Goal: Task Accomplishment & Management: Manage account settings

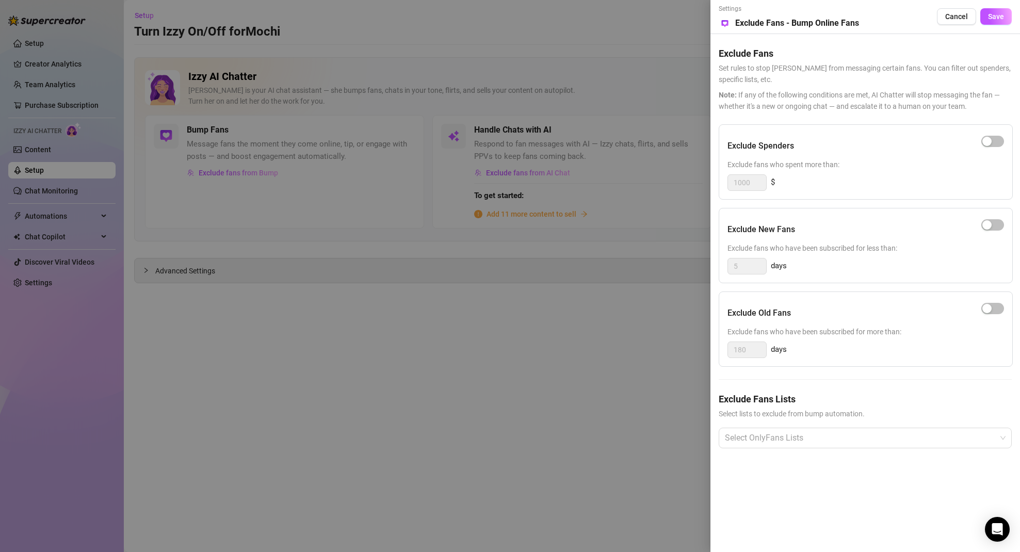
click at [130, 186] on div at bounding box center [510, 276] width 1020 height 552
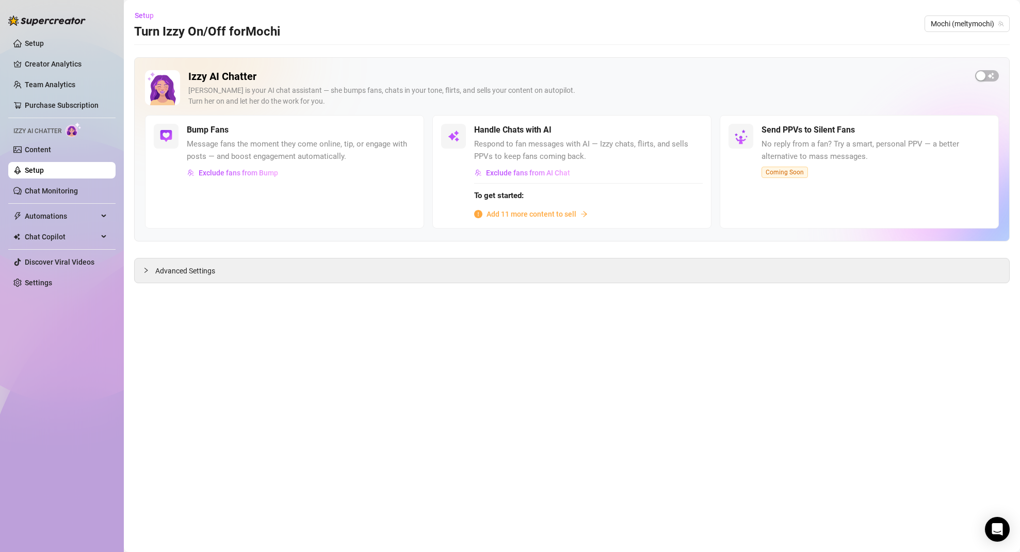
click at [44, 169] on link "Setup" at bounding box center [34, 170] width 19 height 8
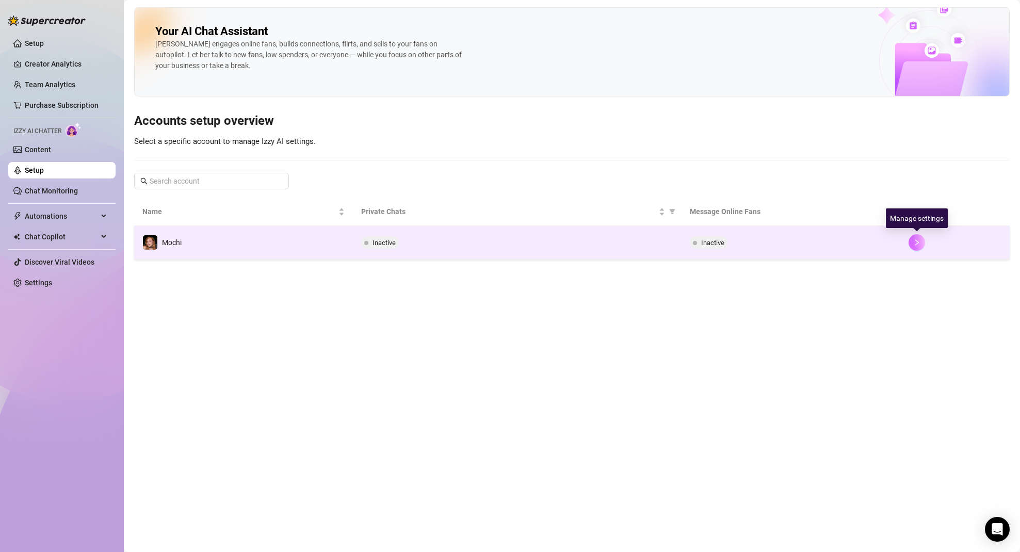
click at [922, 244] on button "button" at bounding box center [917, 242] width 17 height 17
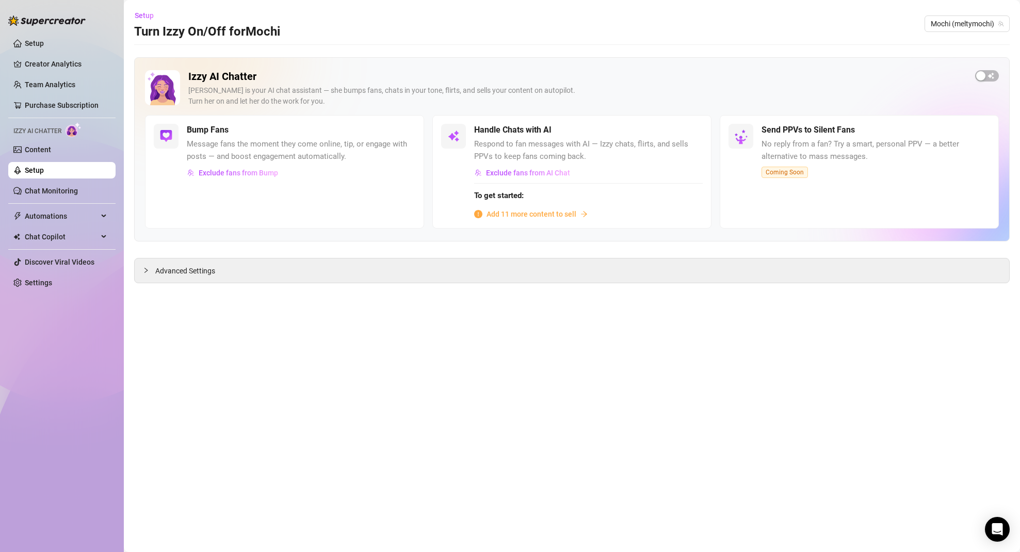
click at [519, 213] on span "Add 11 more content to sell" at bounding box center [532, 213] width 90 height 11
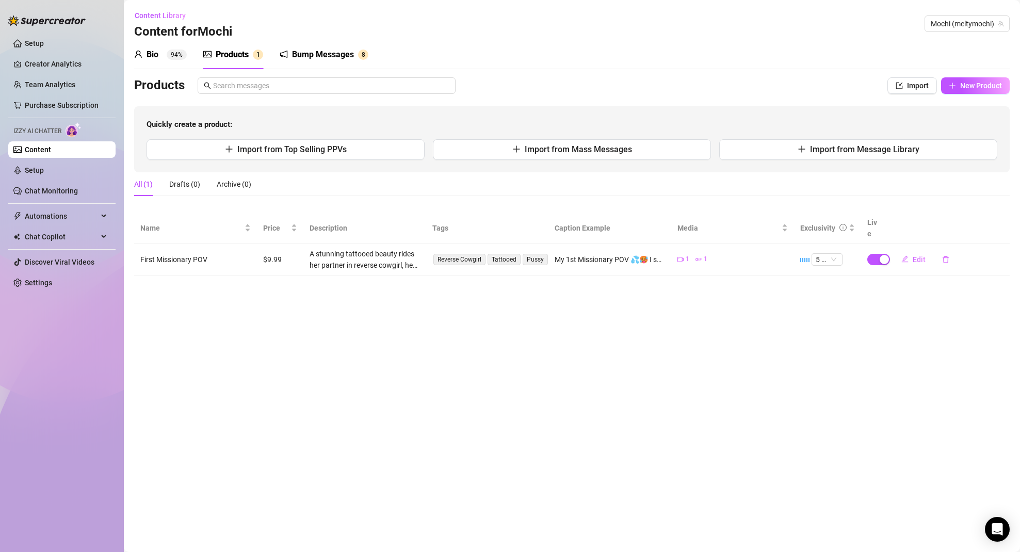
click at [175, 55] on sup "94%" at bounding box center [177, 55] width 20 height 10
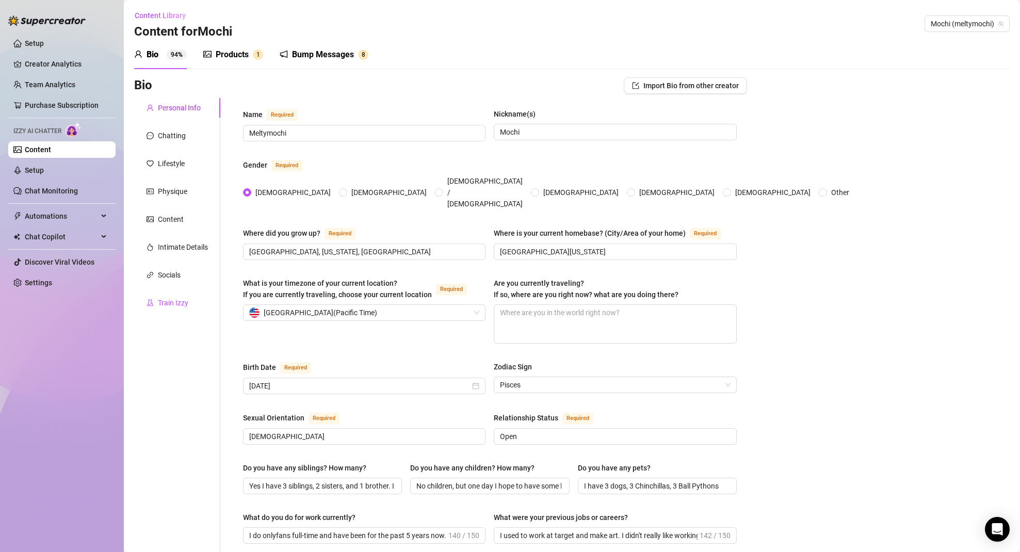
click at [169, 305] on div "Train Izzy" at bounding box center [173, 302] width 30 height 11
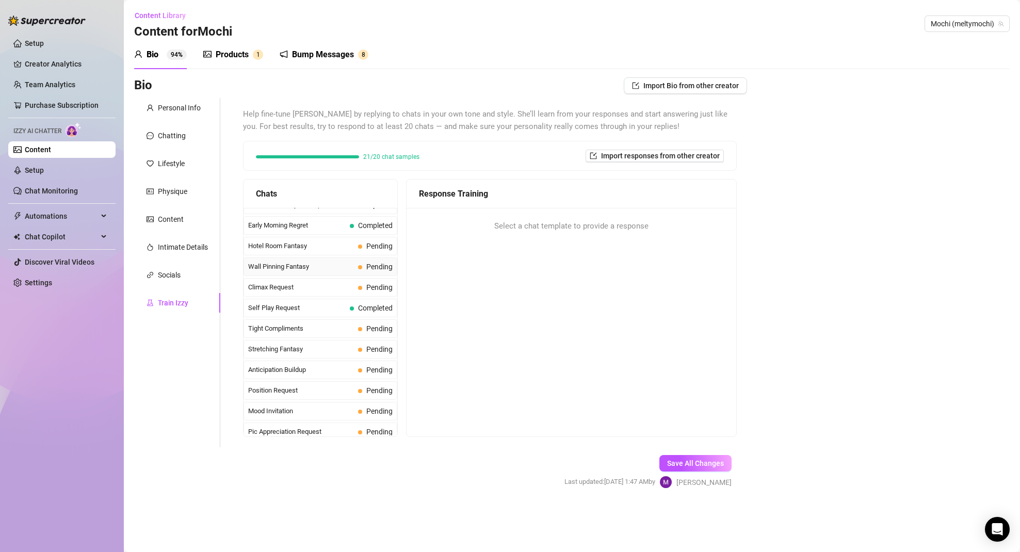
scroll to position [361, 0]
click at [341, 289] on span "Hotel Room Fantasy" at bounding box center [301, 289] width 106 height 10
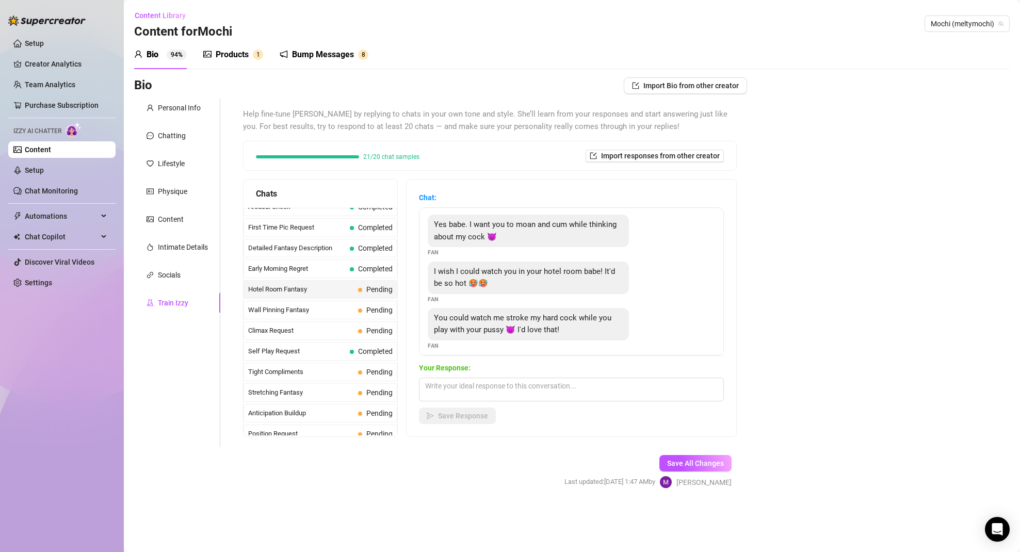
scroll to position [0, 0]
click at [345, 305] on span "Wall Pinning Fantasy" at bounding box center [301, 310] width 106 height 10
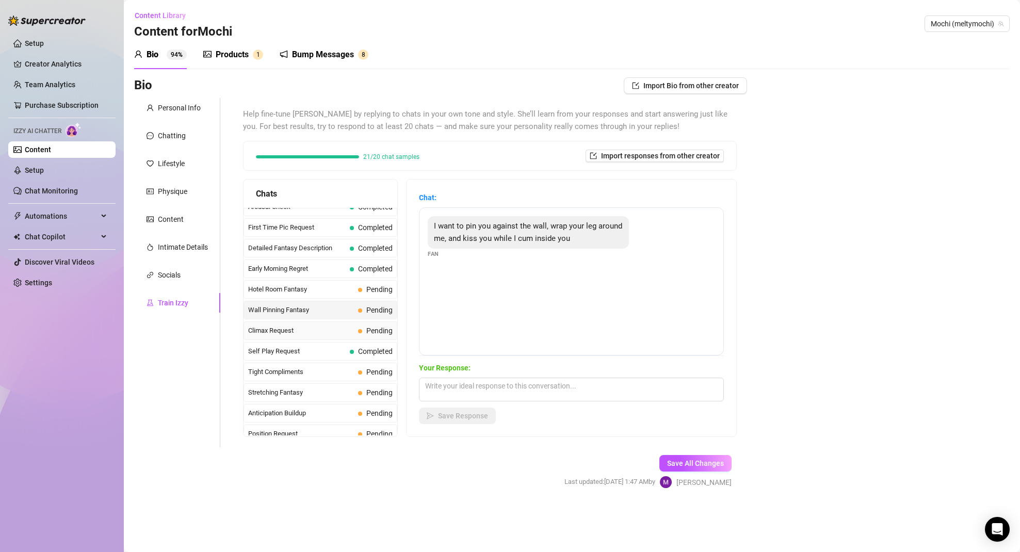
click at [315, 330] on span "Climax Request" at bounding box center [301, 331] width 106 height 10
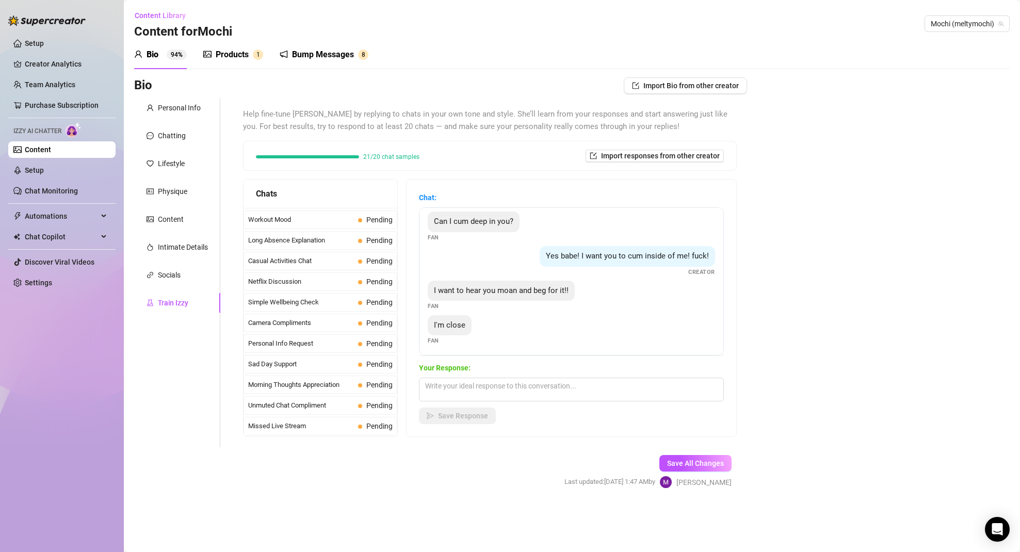
scroll to position [7, 0]
click at [178, 275] on div "Socials" at bounding box center [169, 274] width 23 height 11
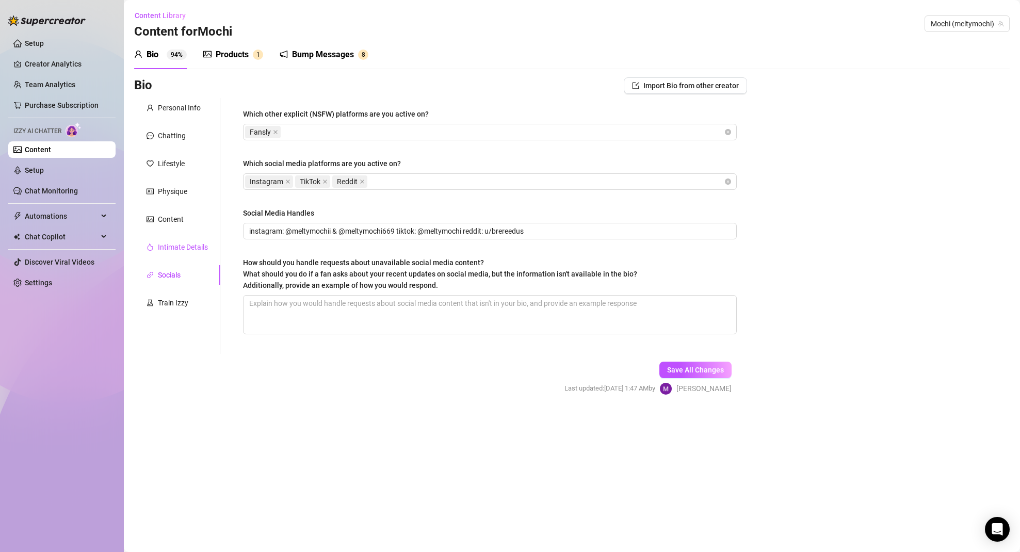
click at [176, 245] on div "Intimate Details" at bounding box center [183, 246] width 50 height 11
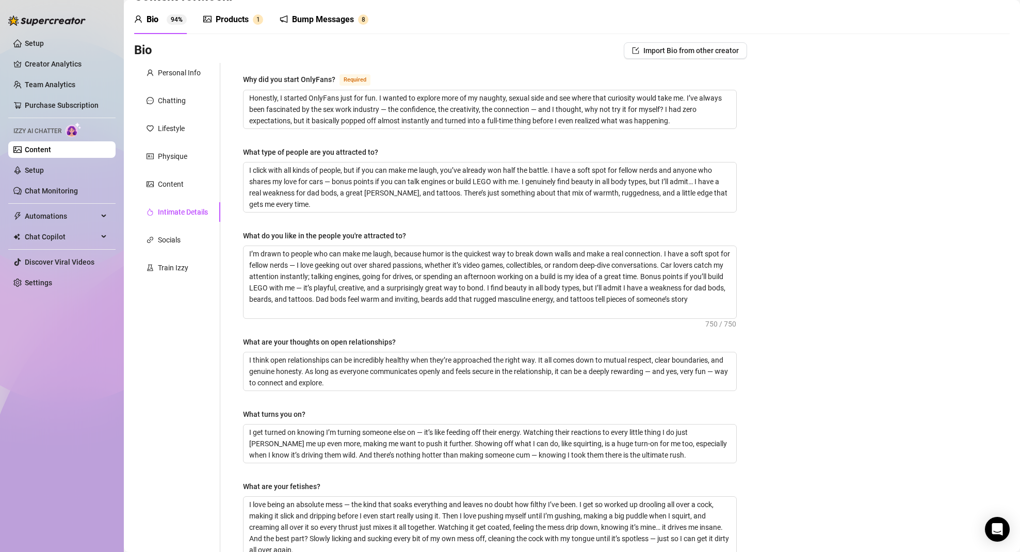
scroll to position [0, 0]
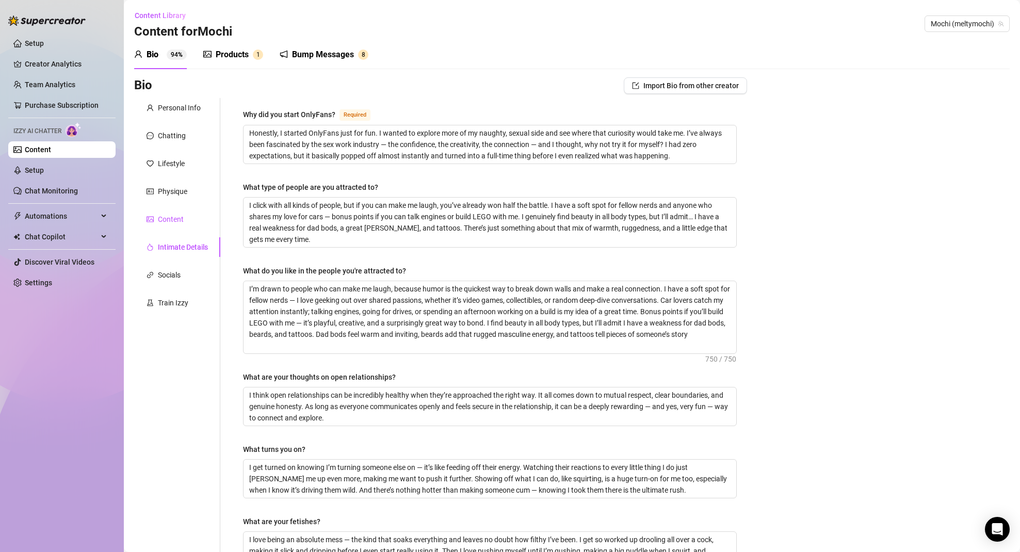
click at [179, 219] on div "Content" at bounding box center [171, 219] width 26 height 11
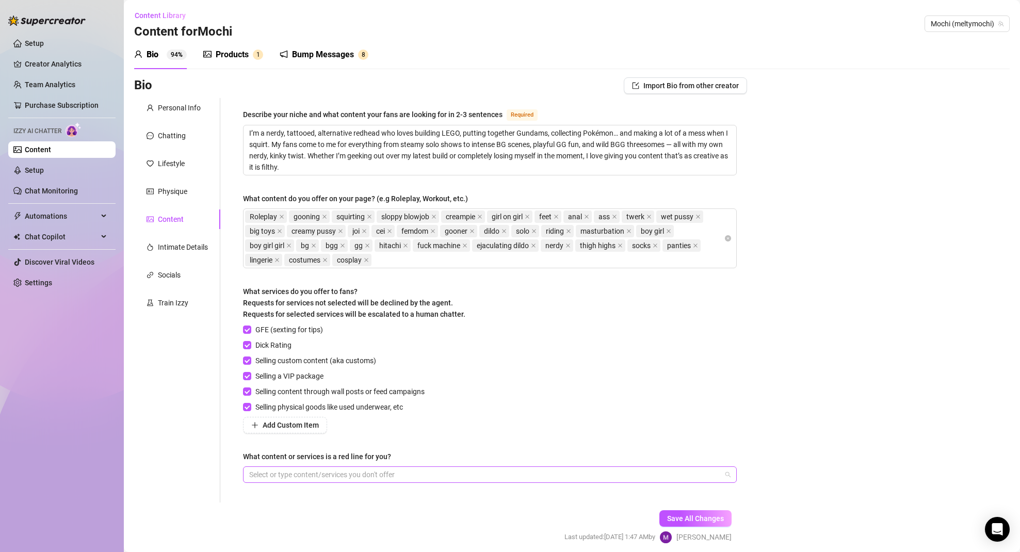
click at [393, 474] on div at bounding box center [484, 475] width 479 height 14
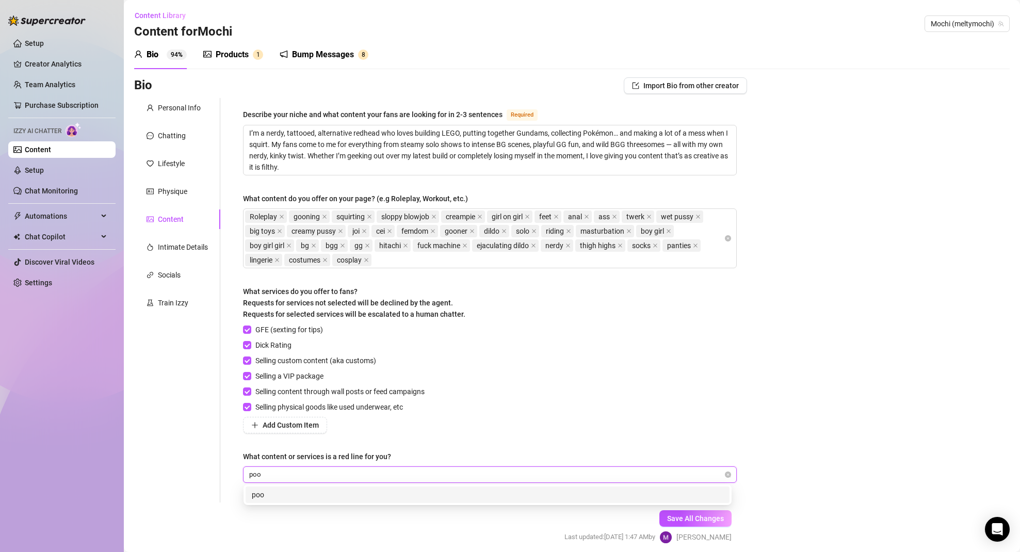
type input "poop"
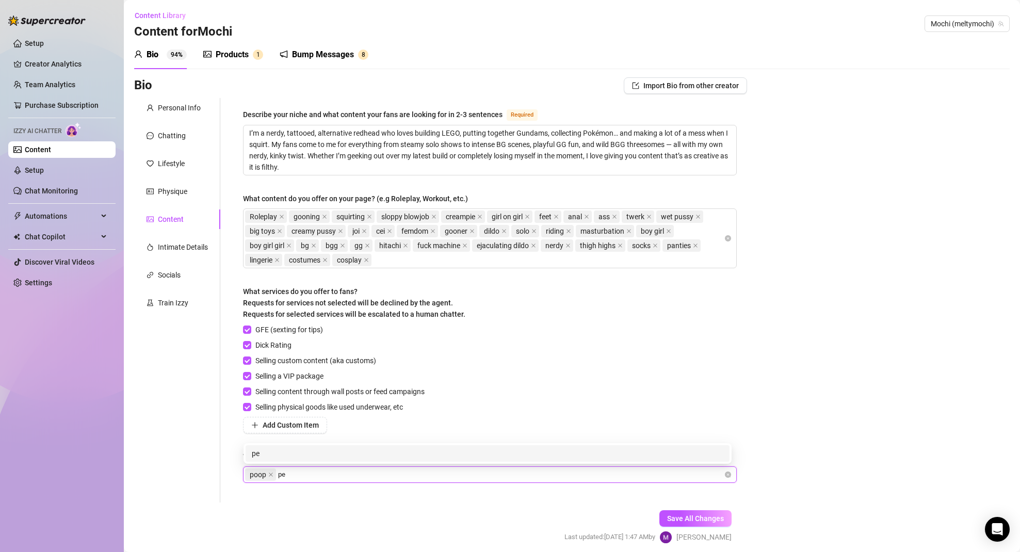
type input "pee"
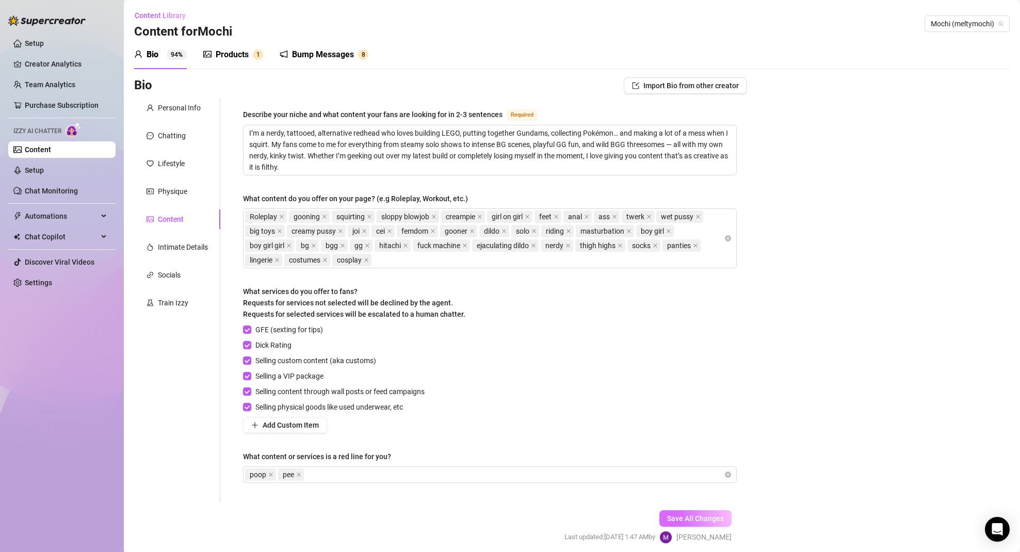
click at [686, 516] on span "Save All Changes" at bounding box center [695, 518] width 57 height 8
click at [300, 473] on icon "close" at bounding box center [299, 475] width 4 height 4
click at [269, 474] on icon "close" at bounding box center [270, 474] width 5 height 5
click at [721, 473] on div "Select or type content/services you don't offer" at bounding box center [490, 474] width 494 height 17
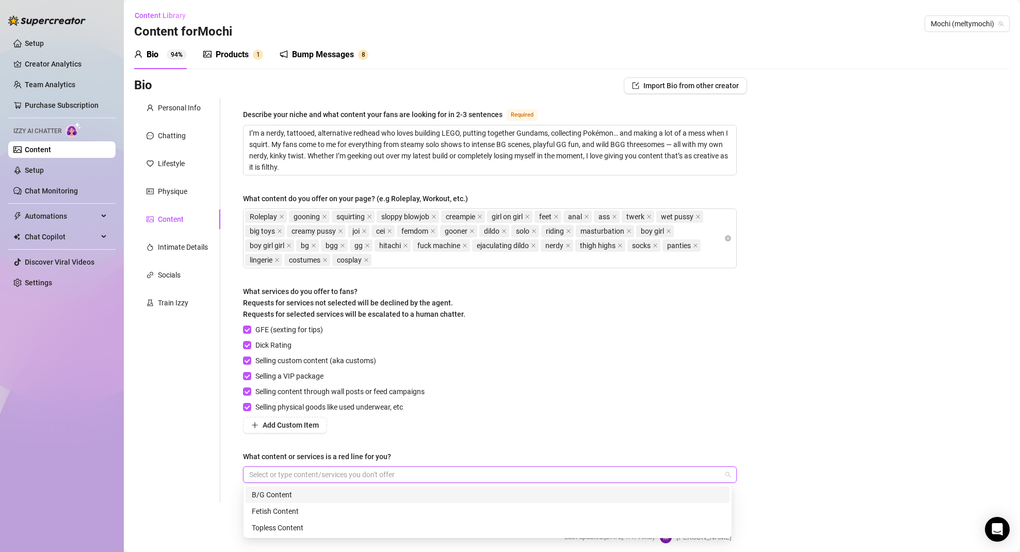
click at [203, 478] on div "Personal Info Chatting Lifestyle Physique Content Intimate Details Socials Trai…" at bounding box center [177, 300] width 86 height 405
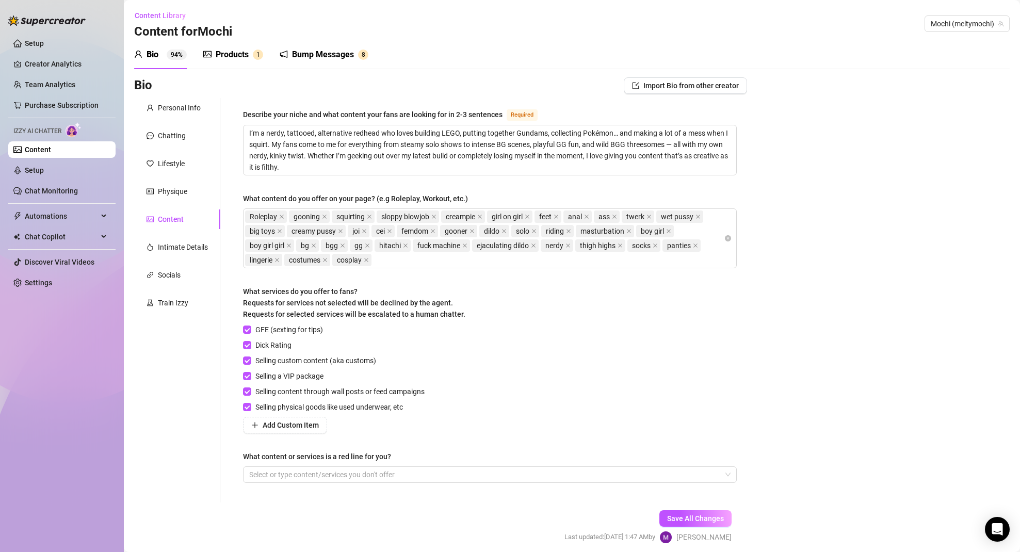
drag, startPoint x: 273, startPoint y: 471, endPoint x: 278, endPoint y: 476, distance: 6.6
click at [273, 471] on div at bounding box center [484, 475] width 479 height 14
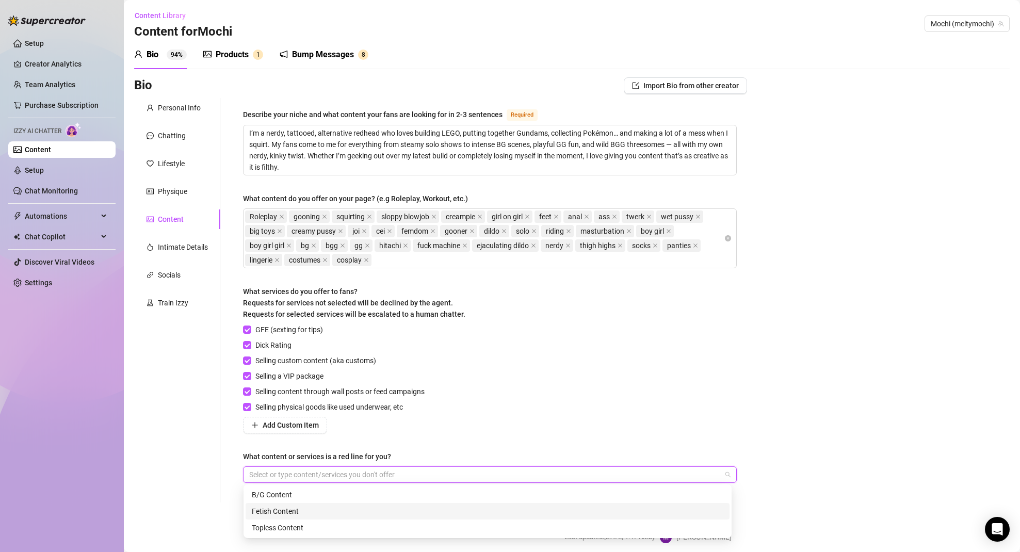
click at [218, 497] on div "Personal Info Chatting Lifestyle Physique Content Intimate Details Socials Trai…" at bounding box center [177, 300] width 86 height 405
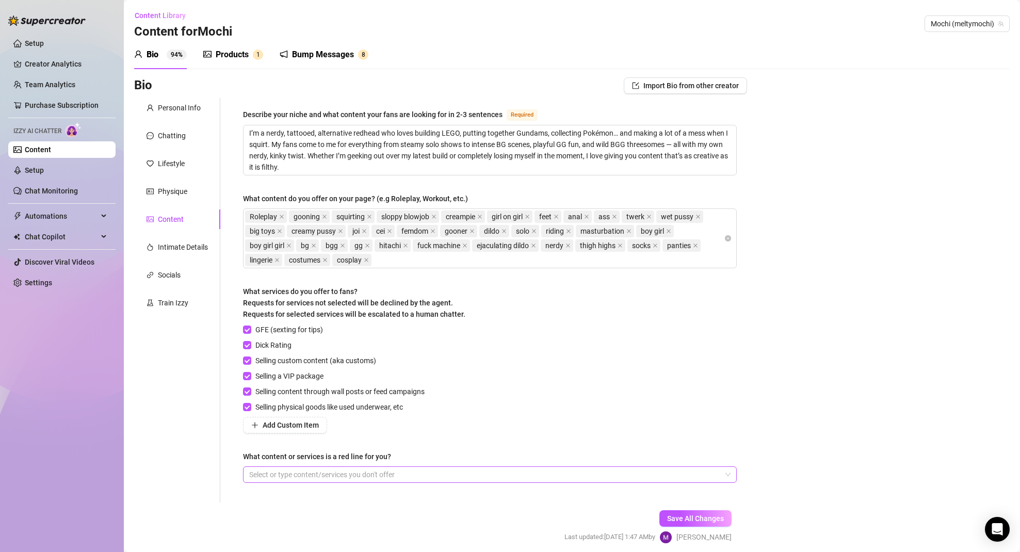
click at [310, 474] on div at bounding box center [484, 475] width 479 height 14
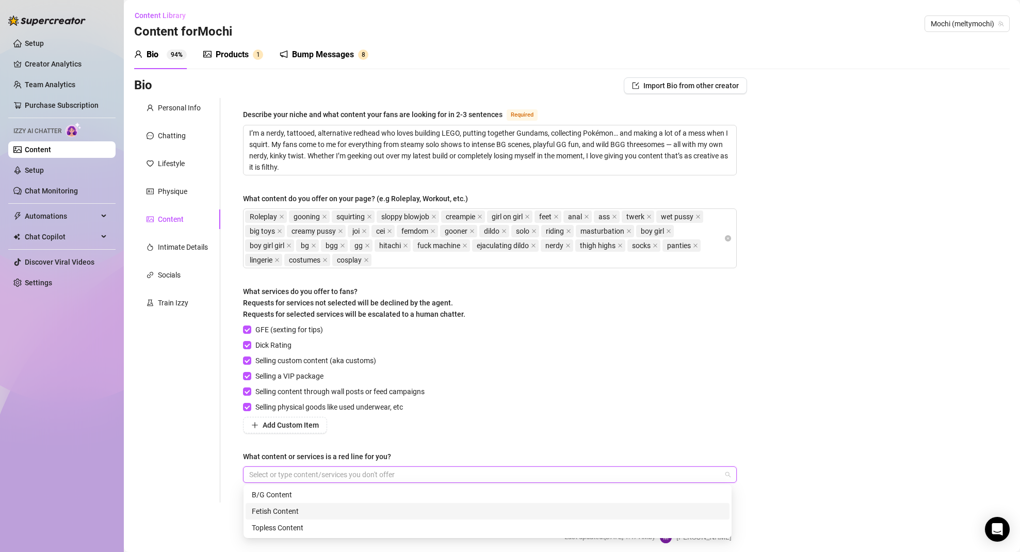
click at [281, 509] on div "Fetish Content" at bounding box center [488, 511] width 472 height 11
drag, startPoint x: 949, startPoint y: 476, endPoint x: 906, endPoint y: 483, distance: 43.9
click at [948, 476] on div "Bio Import Bio from other creator Personal Info Chatting Lifestyle Physique Con…" at bounding box center [572, 319] width 876 height 485
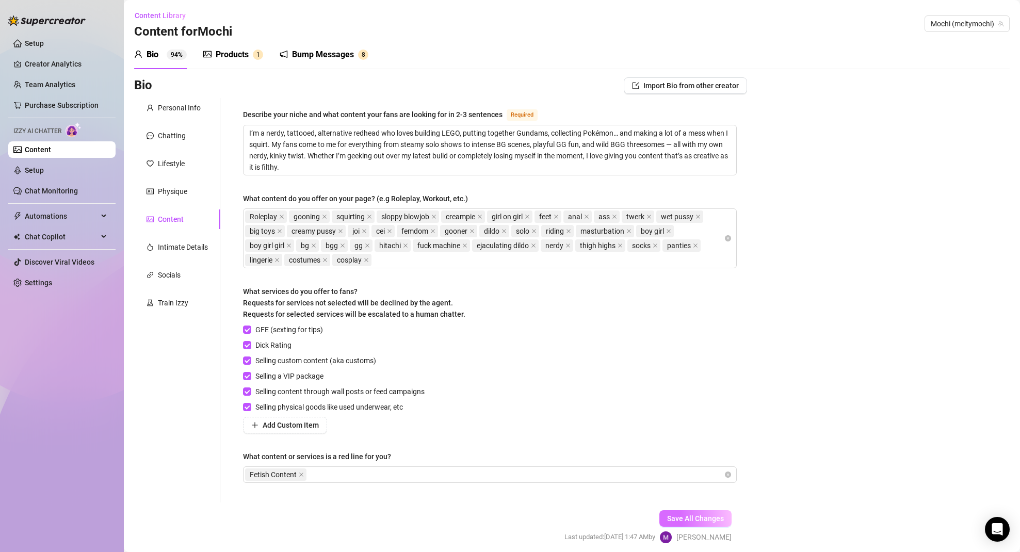
click at [714, 520] on span "Save All Changes" at bounding box center [695, 518] width 57 height 8
click at [302, 473] on icon "close" at bounding box center [301, 474] width 5 height 5
click at [323, 476] on div at bounding box center [484, 475] width 479 height 14
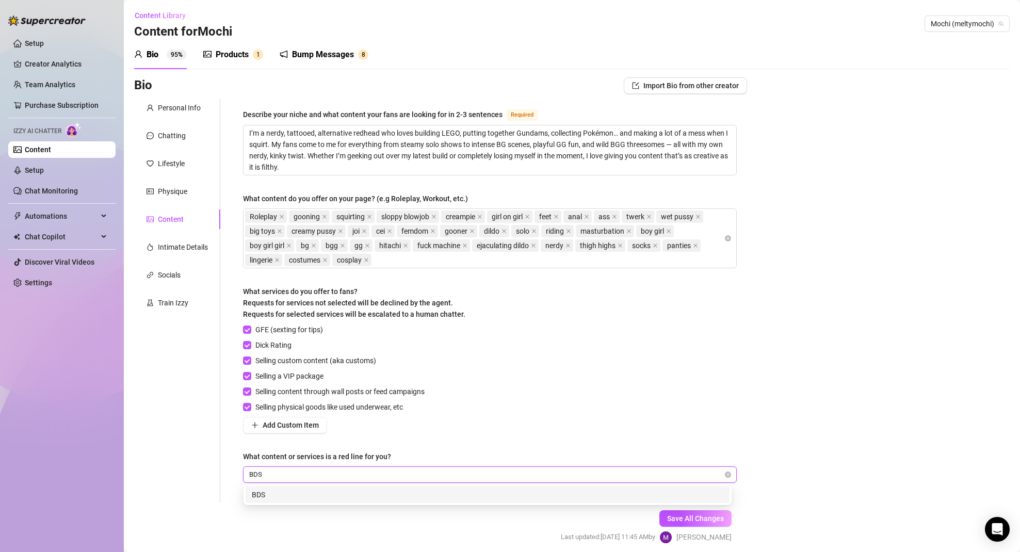
type input "BDSM"
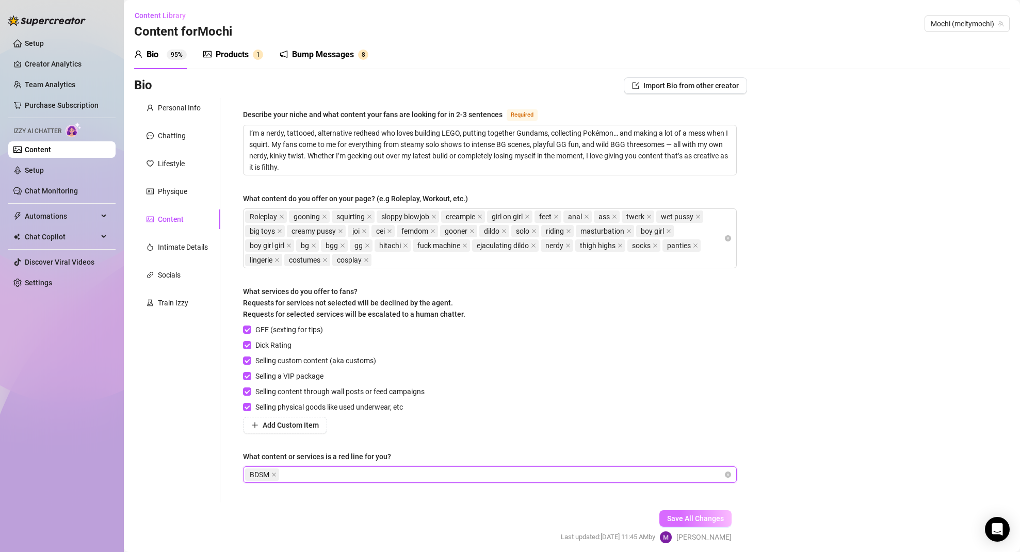
click at [686, 521] on span "Save All Changes" at bounding box center [695, 518] width 57 height 8
click at [323, 476] on div "BDSM" at bounding box center [484, 475] width 479 height 14
click at [889, 275] on div "Bio Import Bio from other creator Personal Info Chatting Lifestyle Physique Con…" at bounding box center [572, 319] width 876 height 485
click at [169, 193] on div "Physique" at bounding box center [172, 191] width 29 height 11
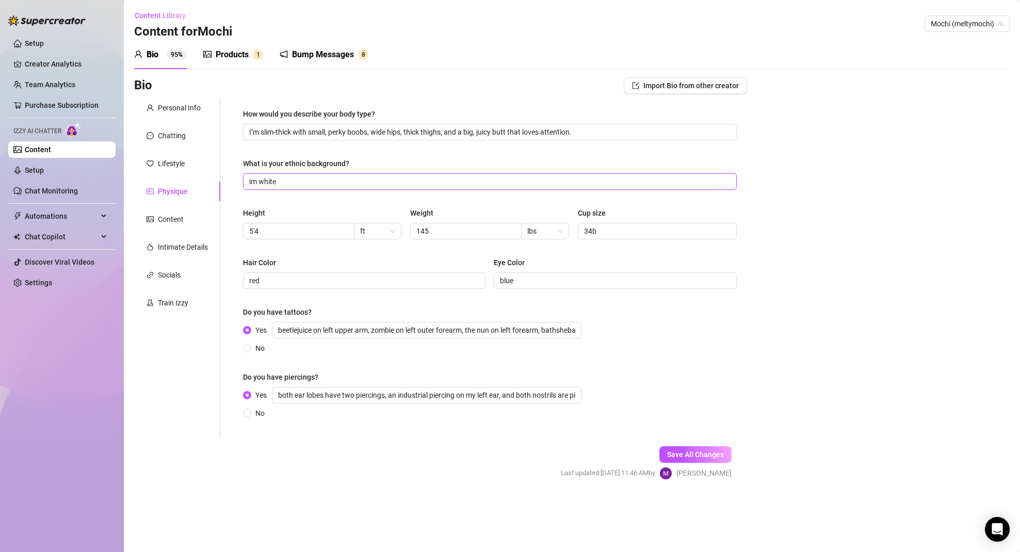
click at [297, 177] on input "im white" at bounding box center [488, 181] width 479 height 11
click at [298, 178] on input "im white" at bounding box center [488, 181] width 479 height 11
click at [254, 184] on input "im white" at bounding box center [488, 181] width 479 height 11
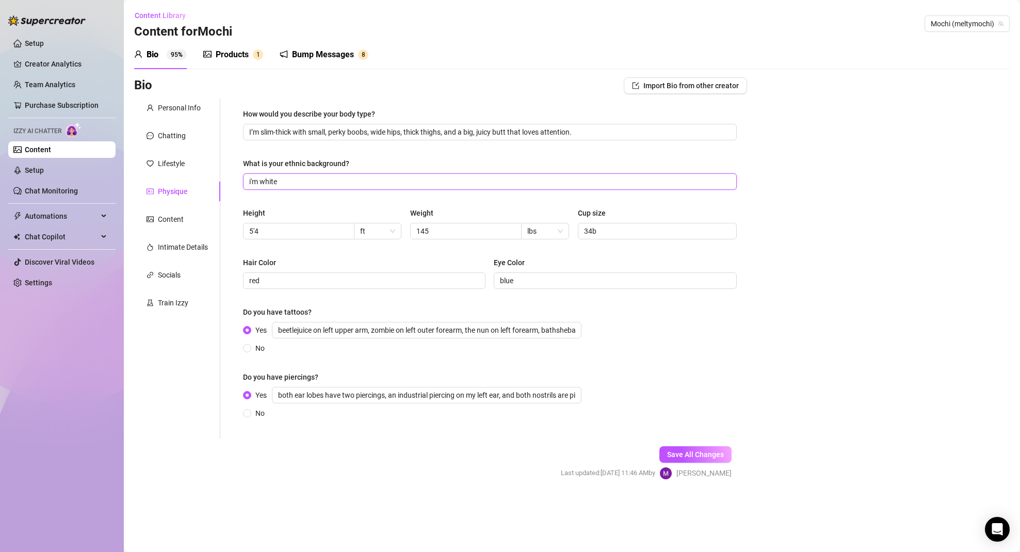
click at [302, 183] on input "i'm white" at bounding box center [488, 181] width 479 height 11
type input "i'm white,"
click at [694, 454] on span "Save All Changes" at bounding box center [695, 454] width 57 height 8
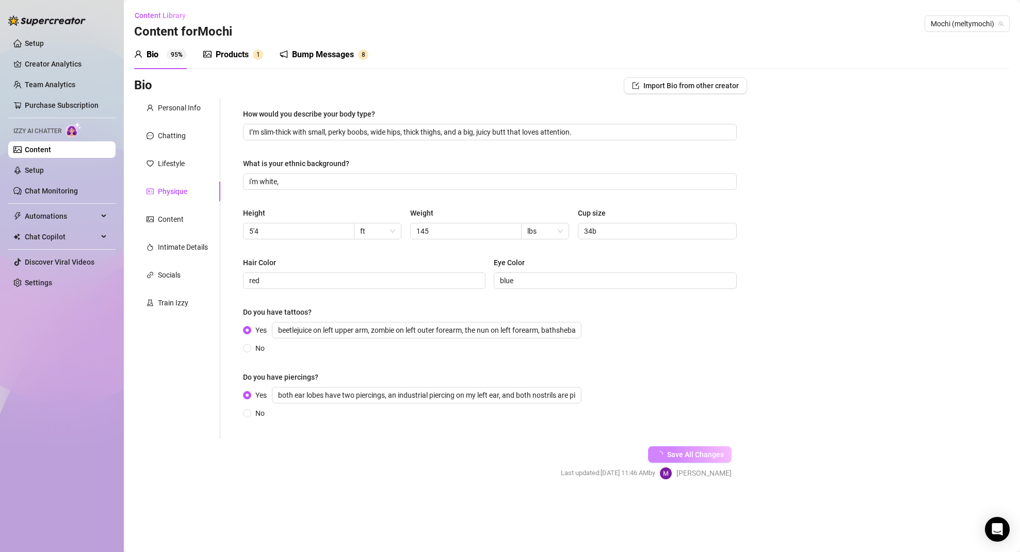
click at [313, 53] on div "Bump Messages" at bounding box center [323, 55] width 62 height 12
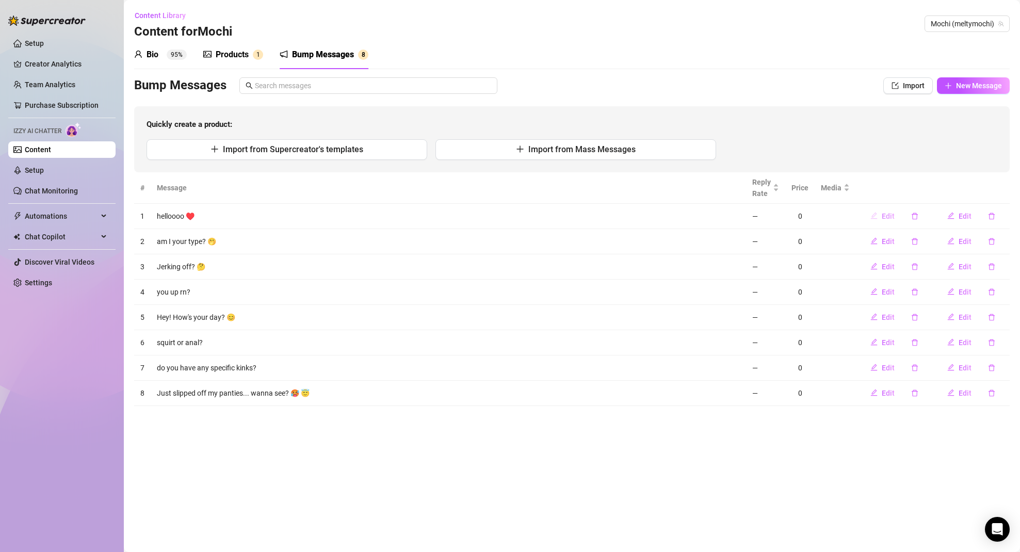
click at [890, 216] on span "Edit" at bounding box center [888, 216] width 13 height 8
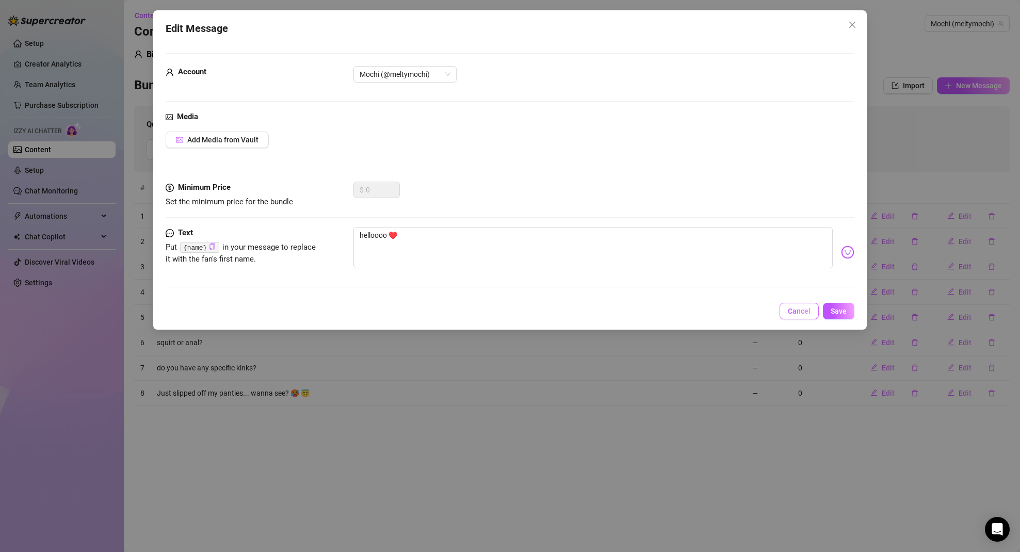
click at [799, 312] on span "Cancel" at bounding box center [799, 311] width 23 height 8
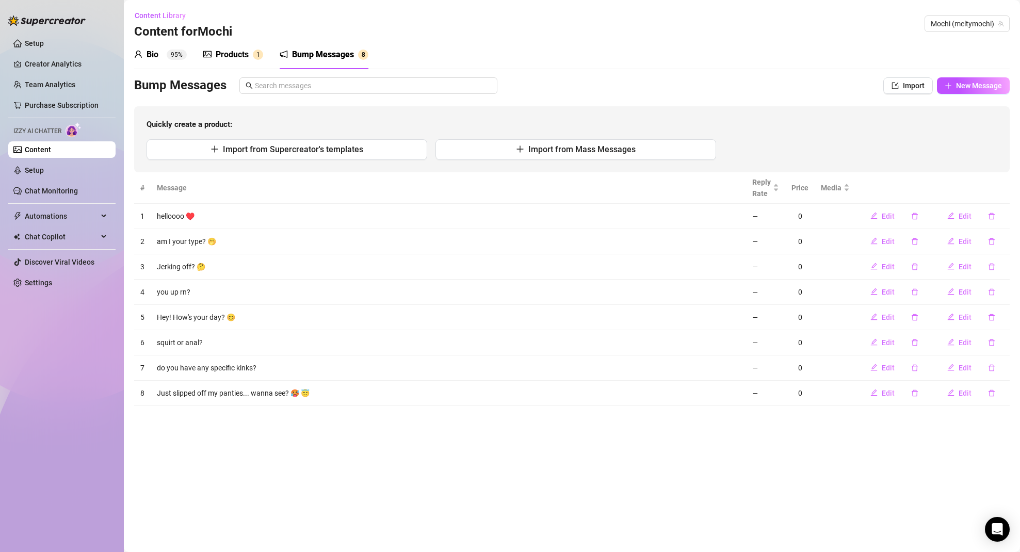
click at [233, 54] on div "Products" at bounding box center [232, 55] width 33 height 12
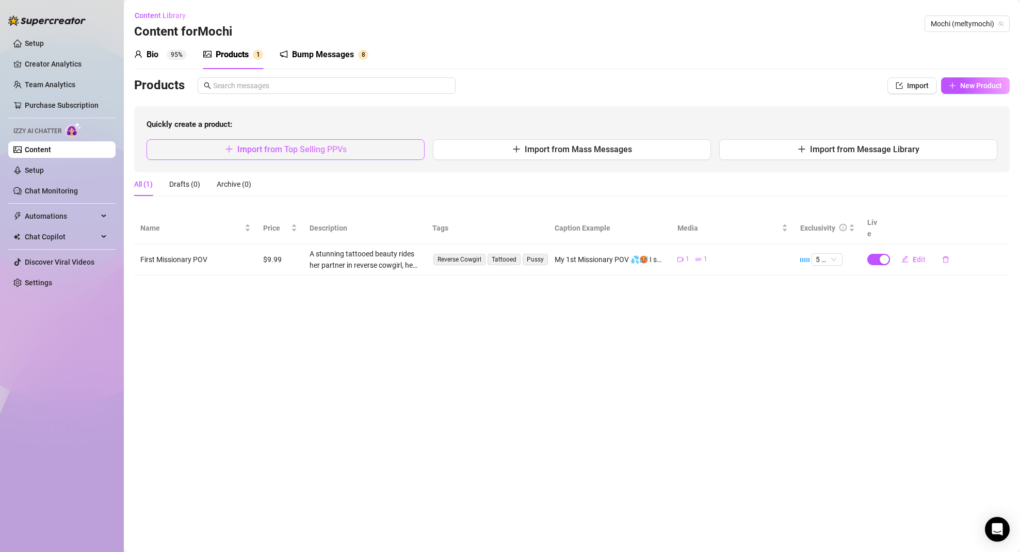
click at [306, 151] on span "Import from Top Selling PPVs" at bounding box center [291, 149] width 109 height 10
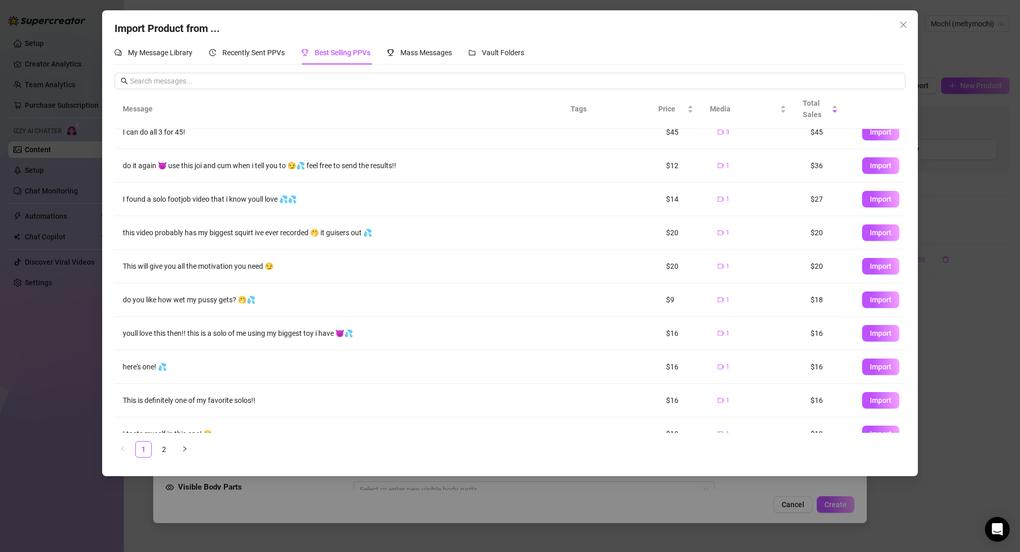
scroll to position [31, 0]
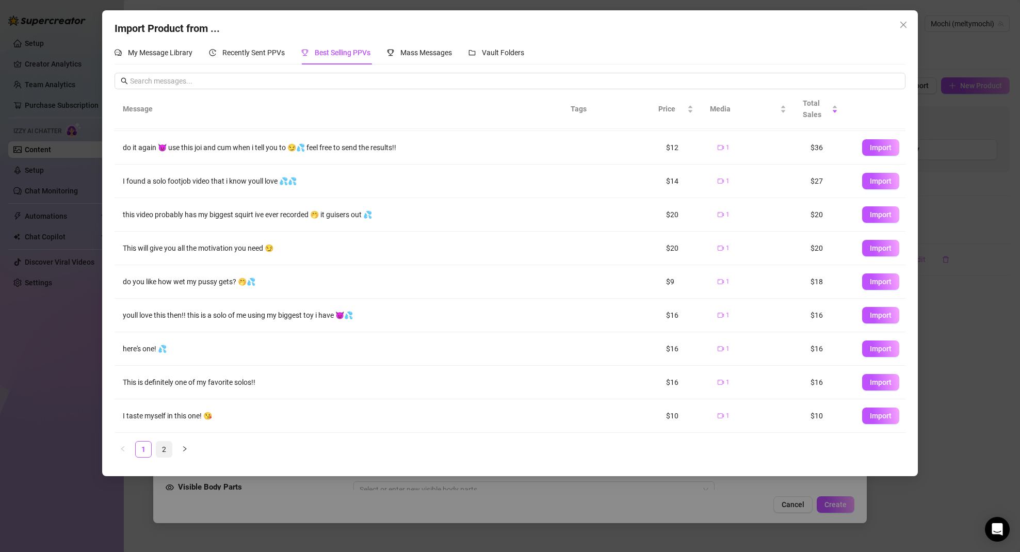
click at [165, 450] on link "2" at bounding box center [163, 449] width 15 height 15
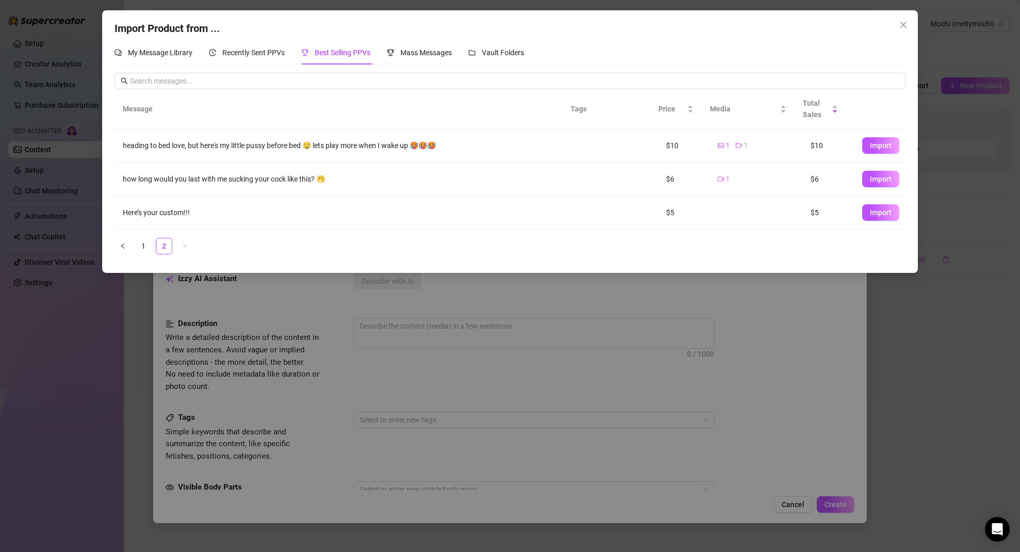
scroll to position [0, 0]
click at [145, 246] on link "1" at bounding box center [143, 245] width 15 height 15
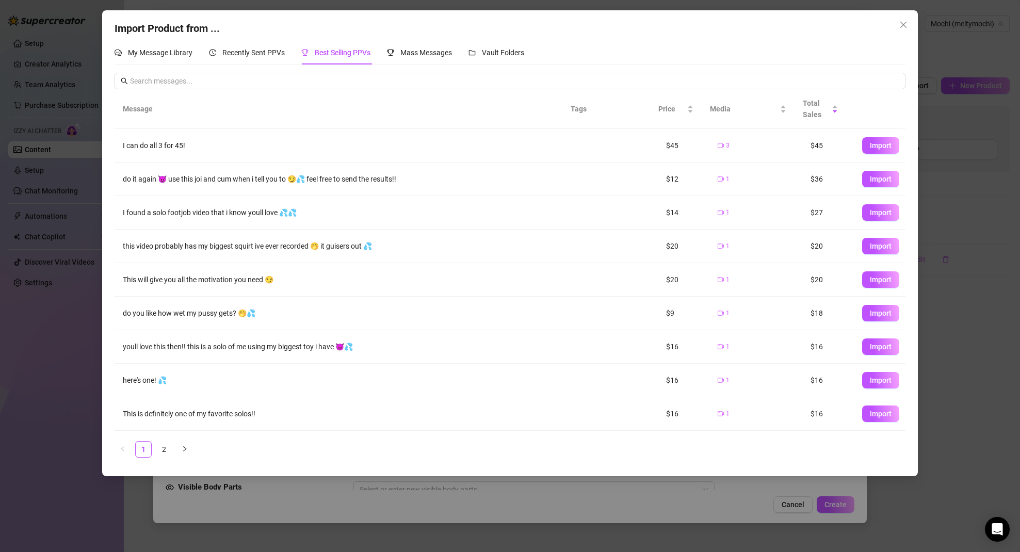
click at [340, 51] on span "Best Selling PPVs" at bounding box center [343, 53] width 56 height 8
drag, startPoint x: 653, startPoint y: 144, endPoint x: 688, endPoint y: 151, distance: 35.6
click at [688, 150] on td "$45" at bounding box center [684, 146] width 52 height 34
click at [682, 153] on td "$45" at bounding box center [684, 146] width 52 height 34
drag, startPoint x: 124, startPoint y: 180, endPoint x: 401, endPoint y: 184, distance: 277.1
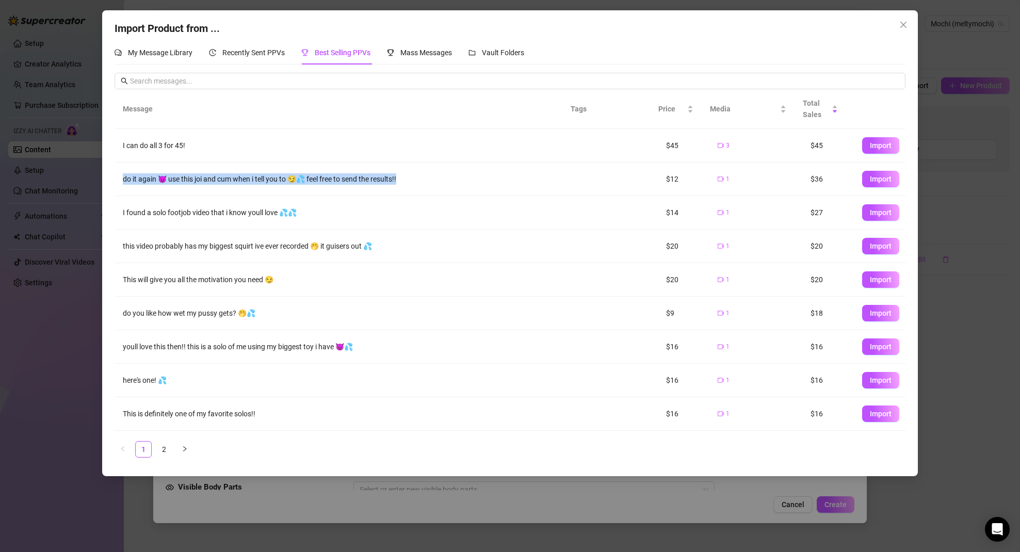
click at [397, 185] on td "do it again 😈 use this joi and cum when i tell you to 😏💦 feel free to send the …" at bounding box center [343, 180] width 456 height 34
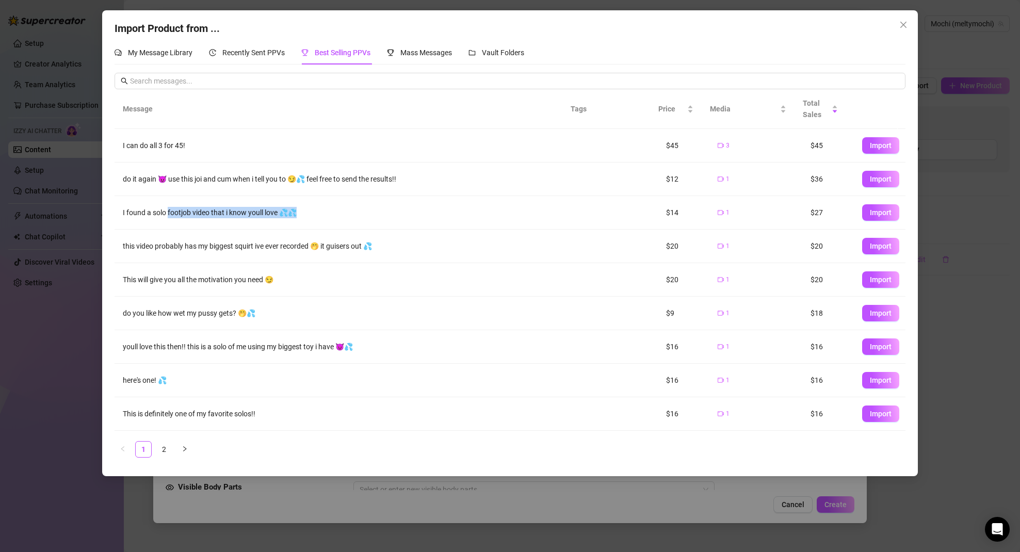
click at [168, 219] on td "I found a solo footjob video that i know youll love 💦💦" at bounding box center [343, 213] width 456 height 34
click at [170, 179] on div "do it again 😈 use this joi and cum when i tell you to 😏💦 feel free to send the …" at bounding box center [343, 178] width 440 height 11
click at [171, 179] on div "do it again 😈 use this joi and cum when i tell you to 😏💦 feel free to send the …" at bounding box center [343, 178] width 440 height 11
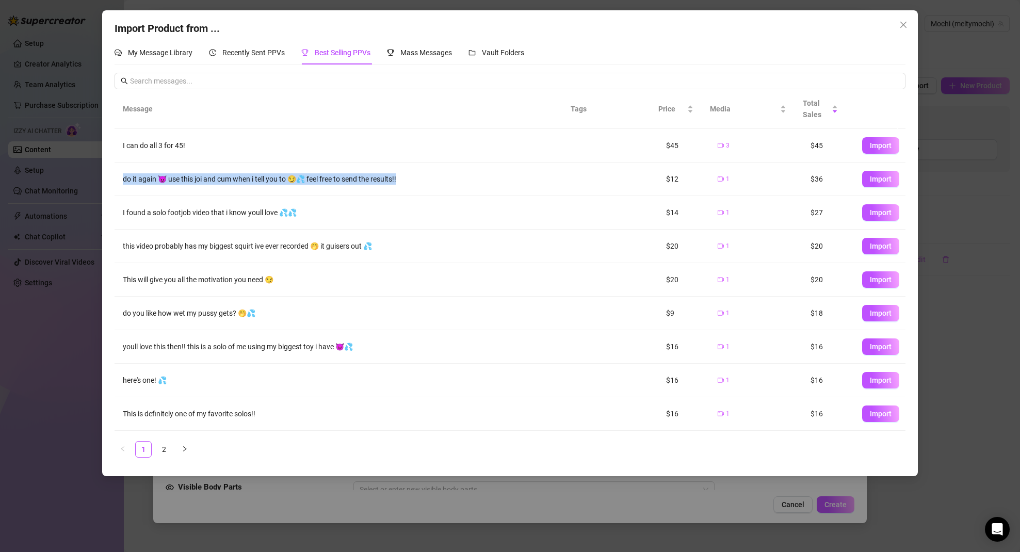
click at [172, 179] on div "do it again 😈 use this joi and cum when i tell you to 😏💦 feel free to send the …" at bounding box center [343, 178] width 440 height 11
click at [188, 214] on div "I found a solo footjob video that i know youll love 💦💦" at bounding box center [343, 212] width 440 height 11
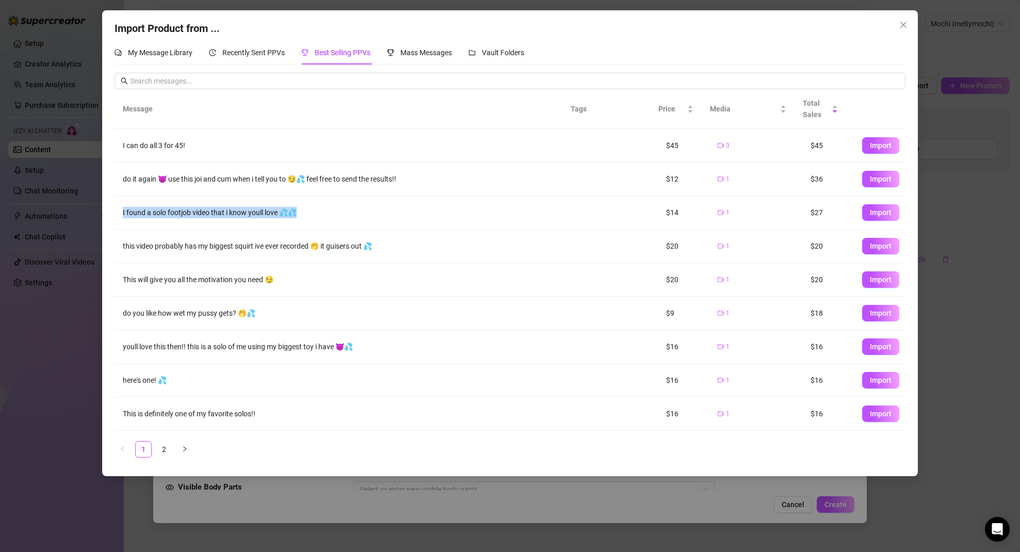
click at [188, 214] on div "I found a solo footjob video that i know youll love 💦💦" at bounding box center [343, 212] width 440 height 11
click at [215, 180] on div "do it again 😈 use this joi and cum when i tell you to 😏💦 feel free to send the …" at bounding box center [343, 178] width 440 height 11
click at [233, 176] on div "do it again 😈 use this joi and cum when i tell you to 😏💦 feel free to send the …" at bounding box center [343, 178] width 440 height 11
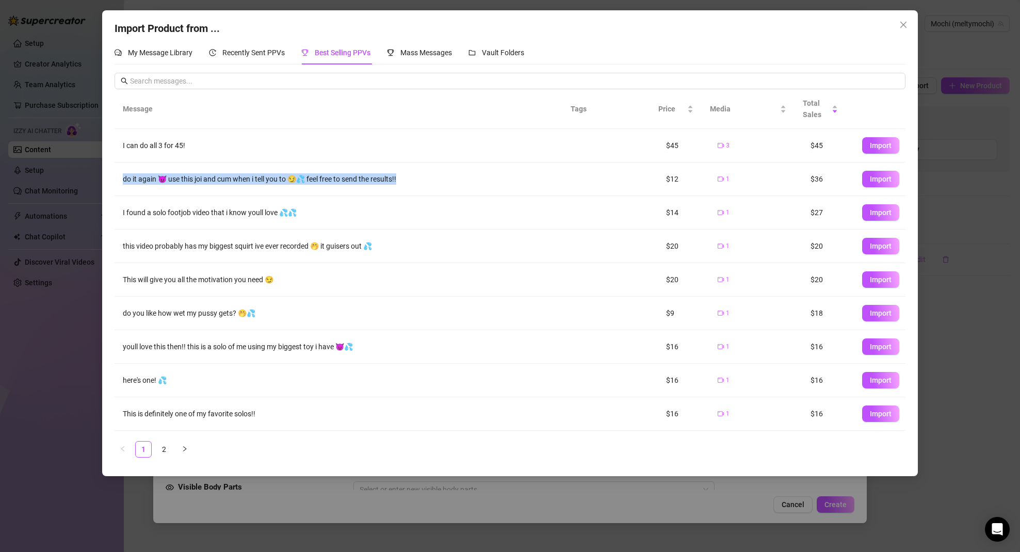
click at [233, 176] on div "do it again 😈 use this joi and cum when i tell you to 😏💦 feel free to send the …" at bounding box center [343, 178] width 440 height 11
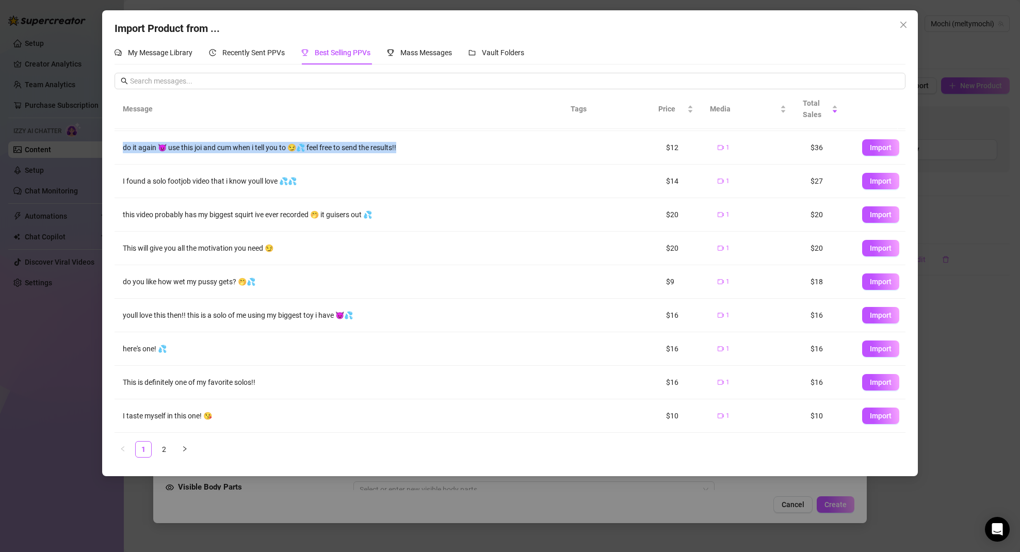
scroll to position [31, 0]
click at [413, 51] on span "Mass Messages" at bounding box center [426, 53] width 52 height 8
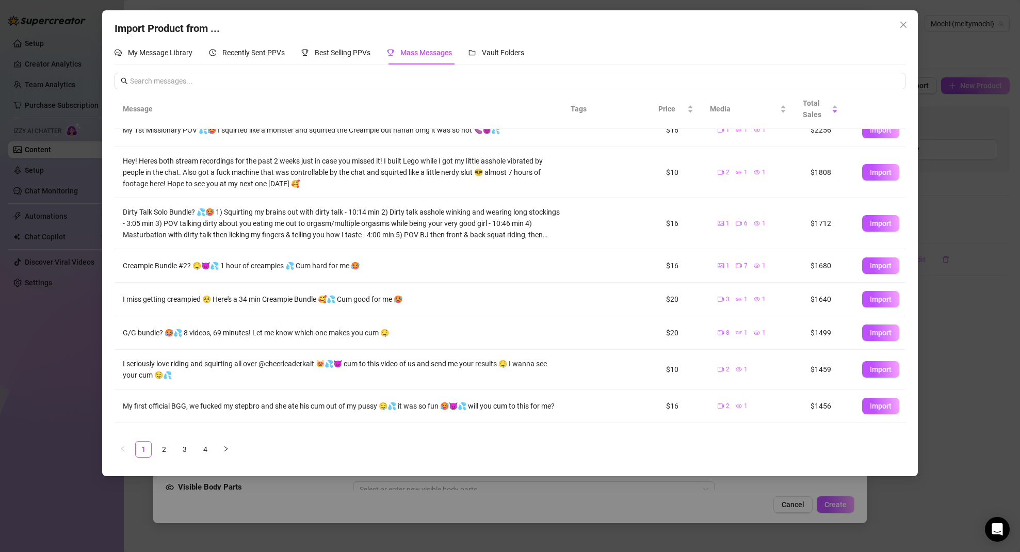
scroll to position [0, 0]
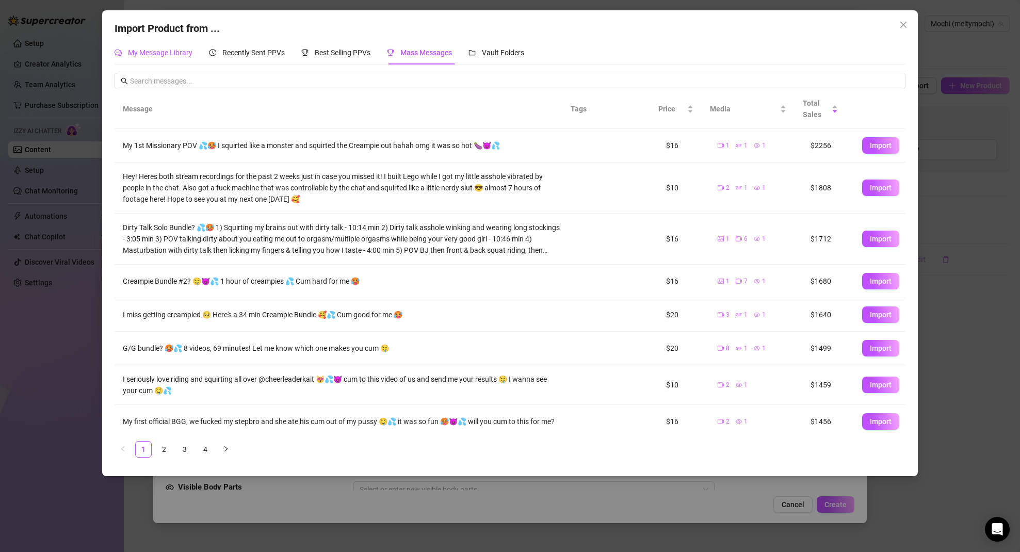
click at [157, 53] on span "My Message Library" at bounding box center [160, 53] width 65 height 8
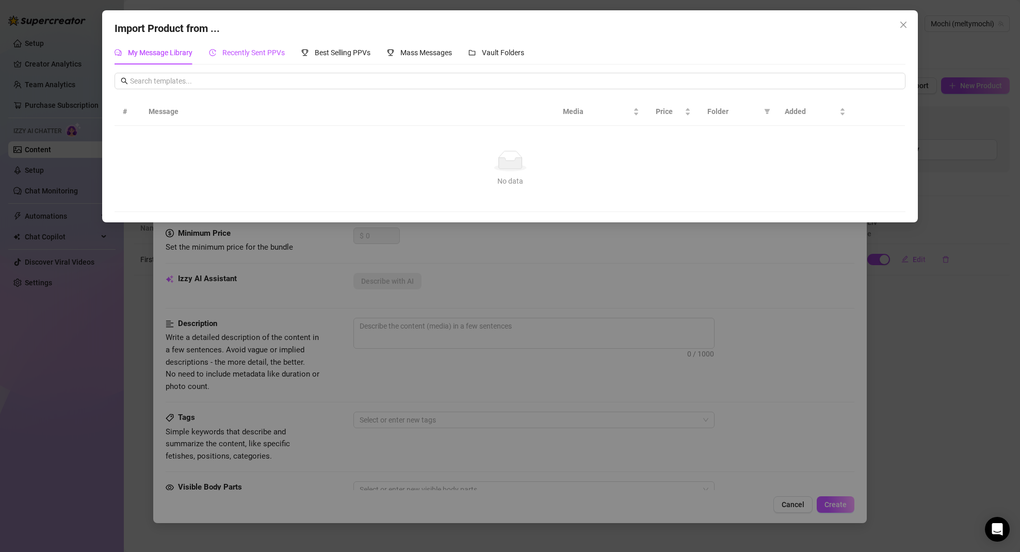
click at [256, 52] on span "Recently Sent PPVs" at bounding box center [253, 53] width 62 height 8
click at [328, 47] on div "Best Selling PPVs" at bounding box center [335, 52] width 69 height 11
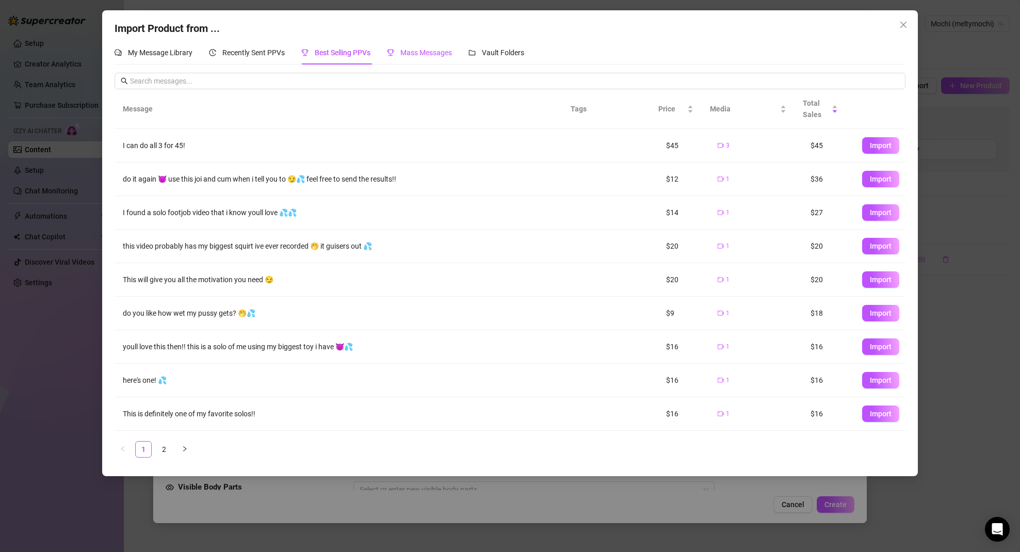
click at [410, 53] on span "Mass Messages" at bounding box center [426, 53] width 52 height 8
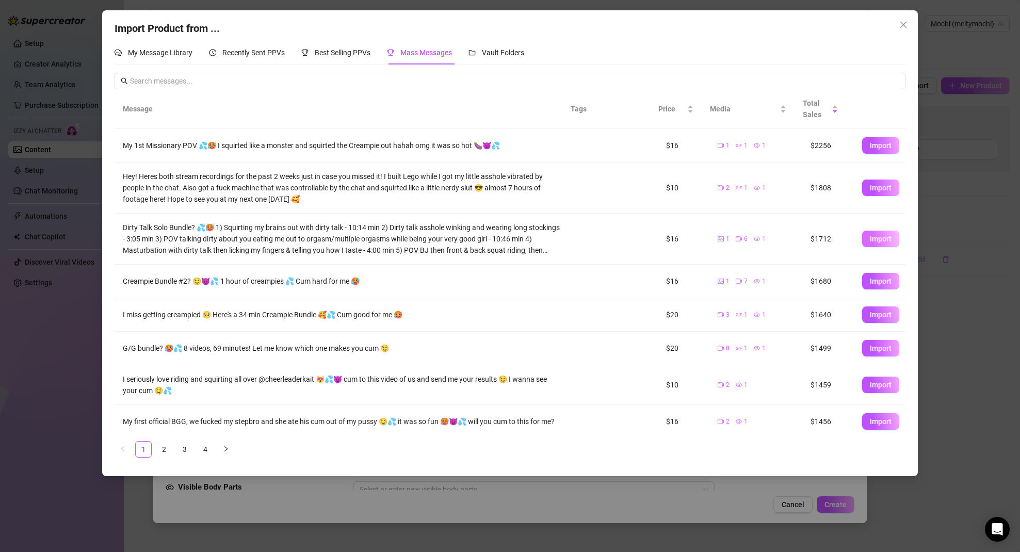
click at [872, 239] on span "Import" at bounding box center [881, 239] width 22 height 8
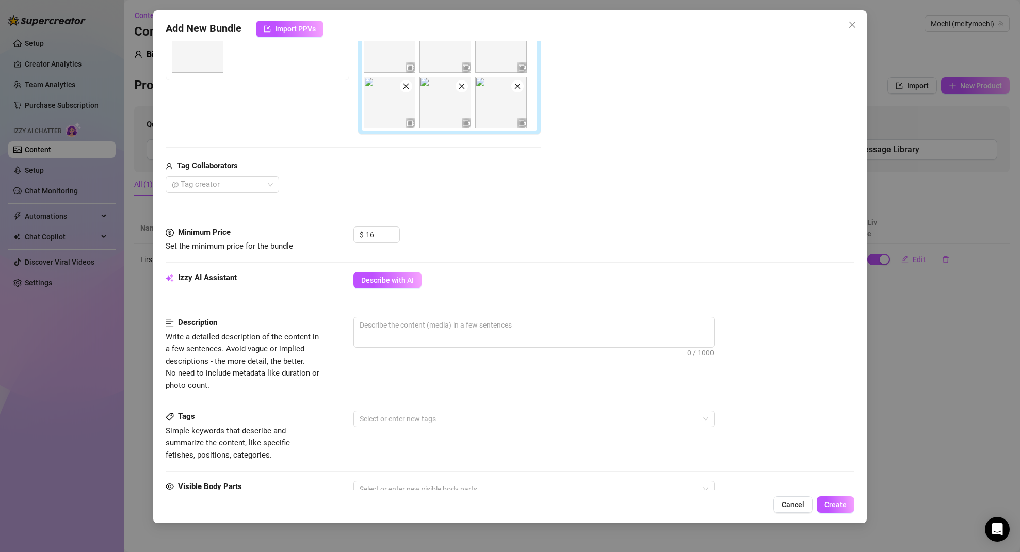
scroll to position [134, 0]
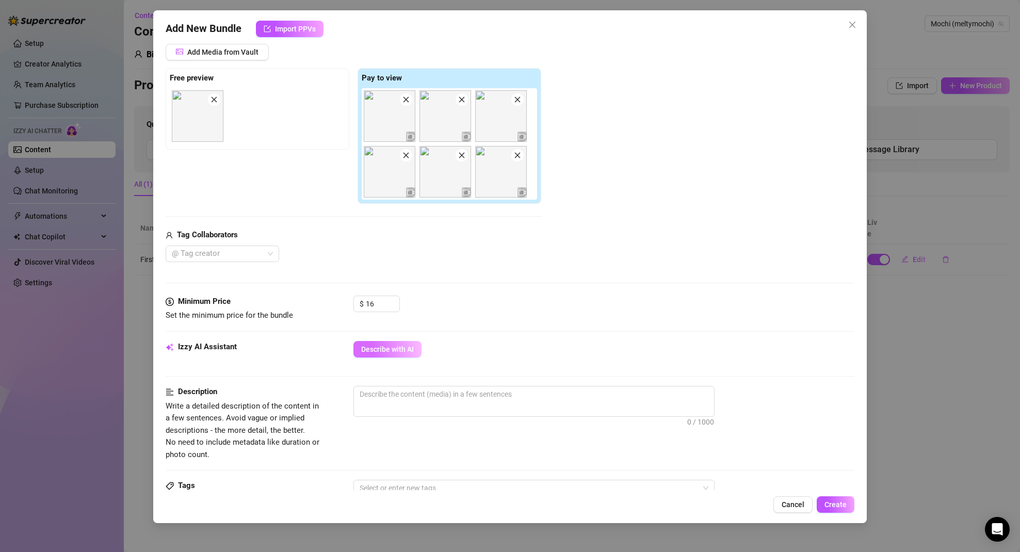
click at [381, 352] on span "Describe with AI" at bounding box center [387, 349] width 53 height 8
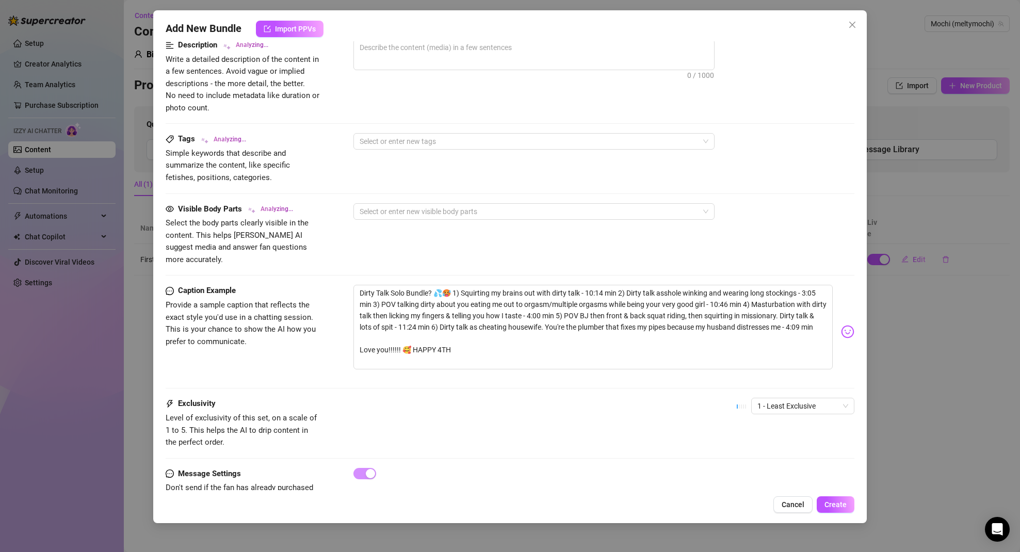
scroll to position [504, 0]
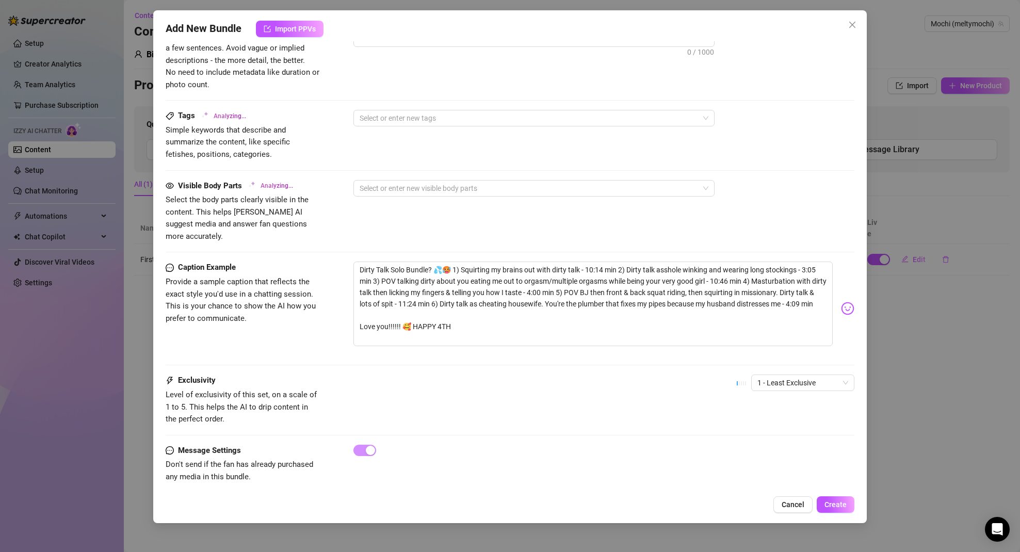
type textarea "Meltymochi"
type textarea "Meltymochi teases"
type textarea "Meltymochi teases in"
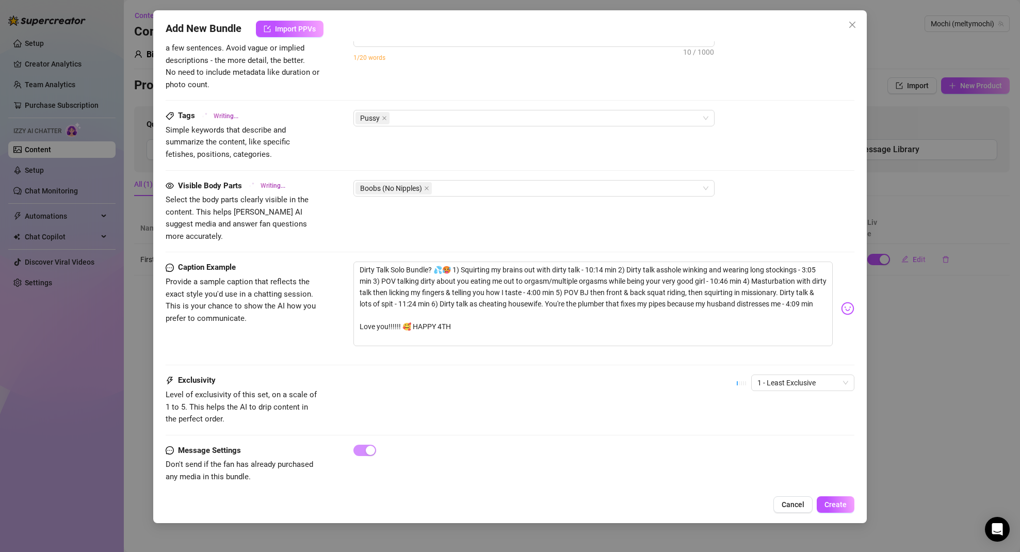
type textarea "Meltymochi teases in"
type textarea "Meltymochi teases in fishnet"
type textarea "Meltymochi teases in fishnet stockings"
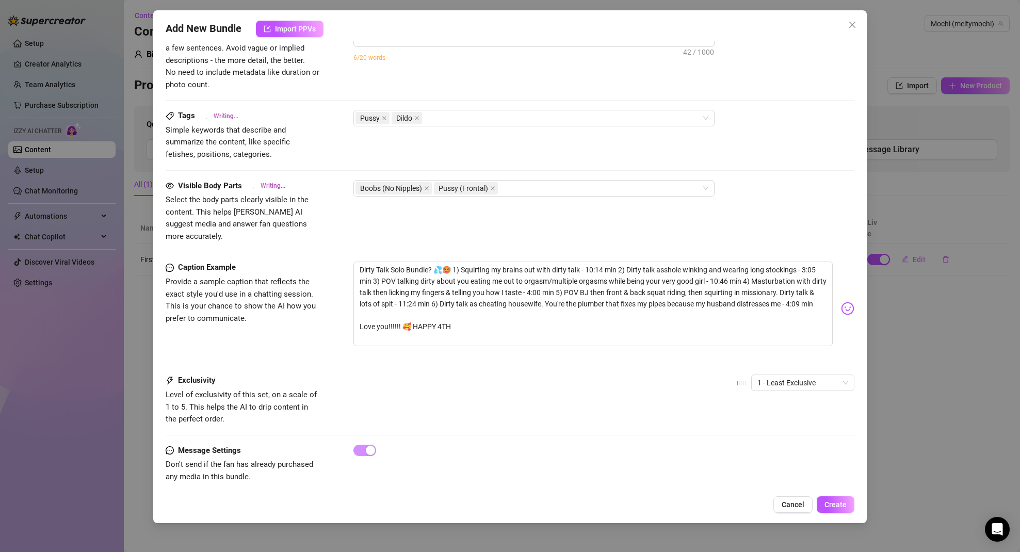
type textarea "Meltymochi teases in fishnet stockings and"
type textarea "Meltymochi teases in fishnet stockings and black"
type textarea "Meltymochi teases in fishnet stockings and black lingerie,"
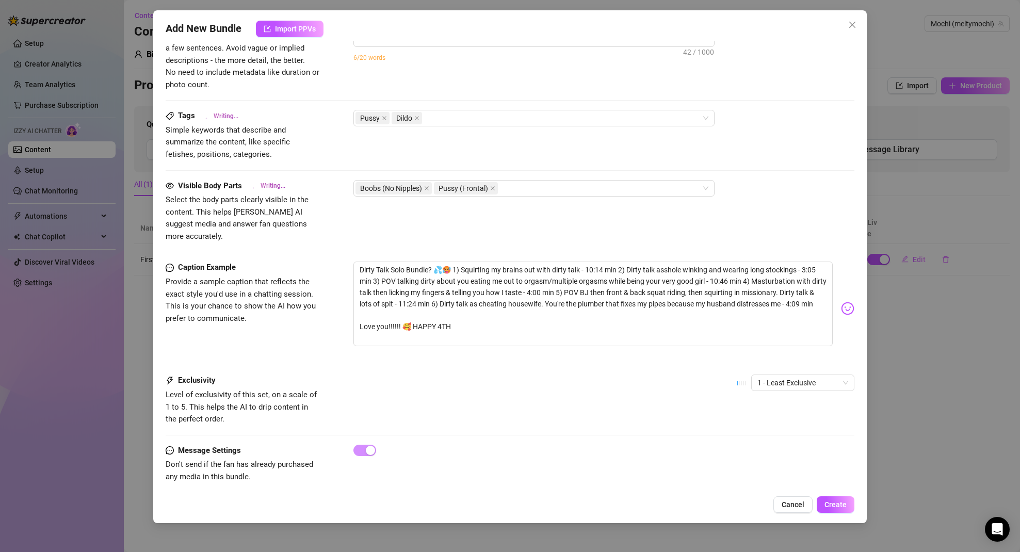
type textarea "Meltymochi teases in fishnet stockings and black lingerie,"
type textarea "Meltymochi teases in fishnet stockings and black lingerie, spreading"
type textarea "Meltymochi teases in fishnet stockings and black lingerie, spreading her"
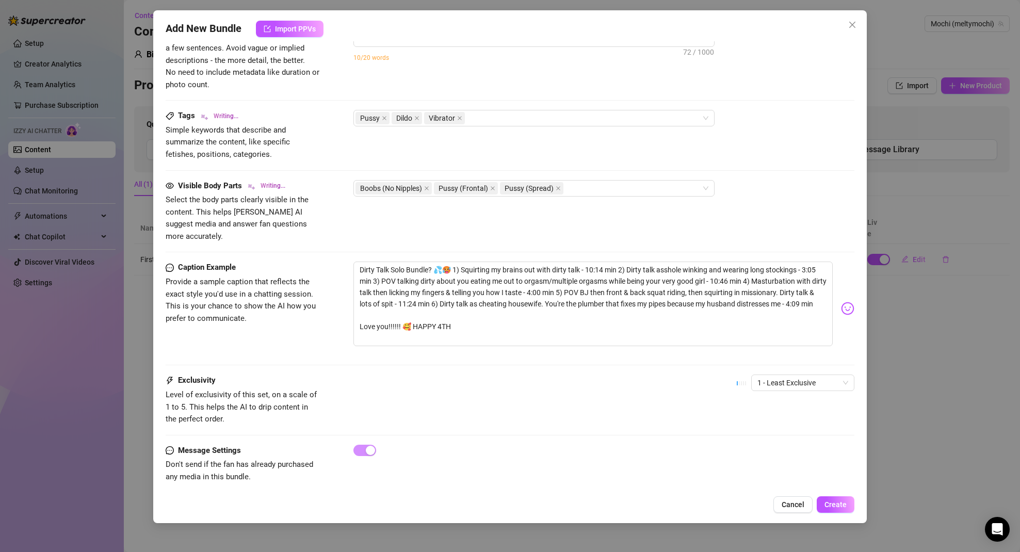
type textarea "Meltymochi teases in fishnet stockings and black lingerie, spreading her legs"
type textarea "Meltymochi teases in fishnet stockings and black lingerie, spreading her legs w…"
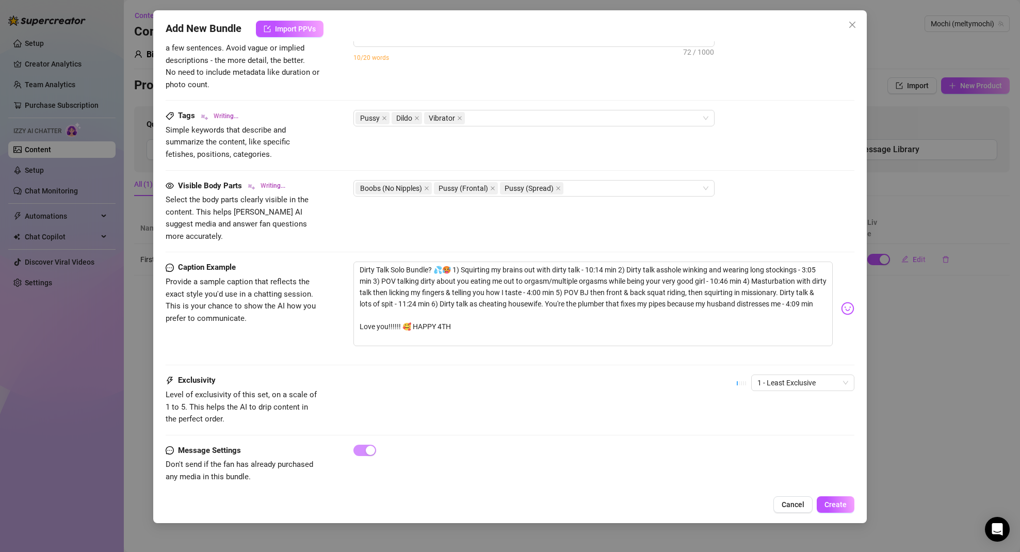
type textarea "Meltymochi teases in fishnet stockings and black lingerie, spreading her legs w…"
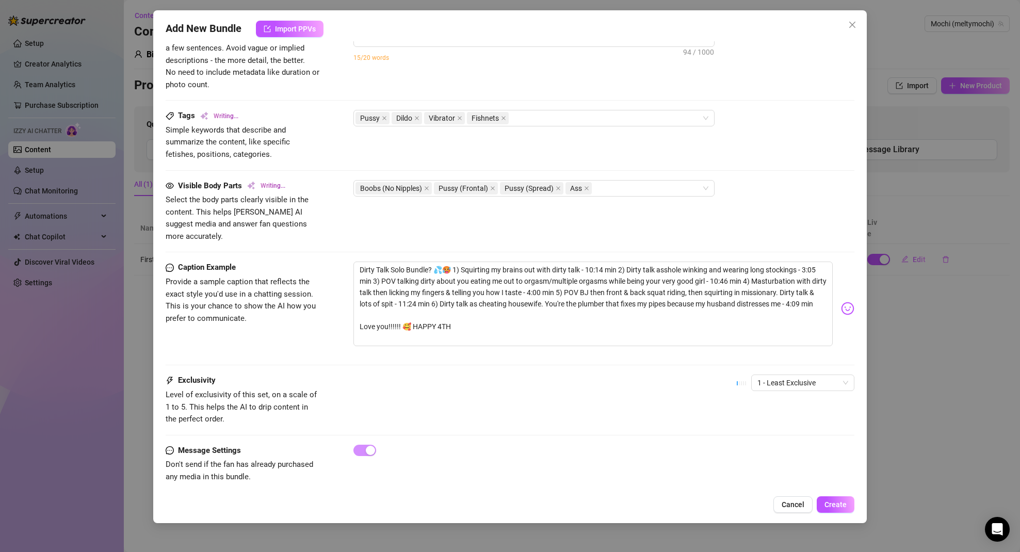
type textarea "Meltymochi teases in fishnet stockings and black lingerie, spreading her legs w…"
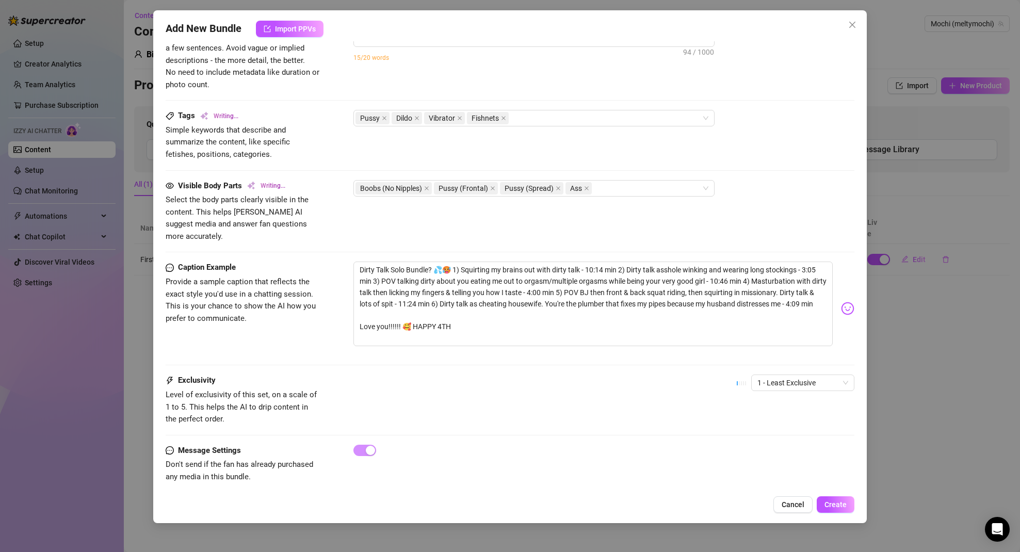
type textarea "Meltymochi teases in fishnet stockings and black lingerie, spreading her legs w…"
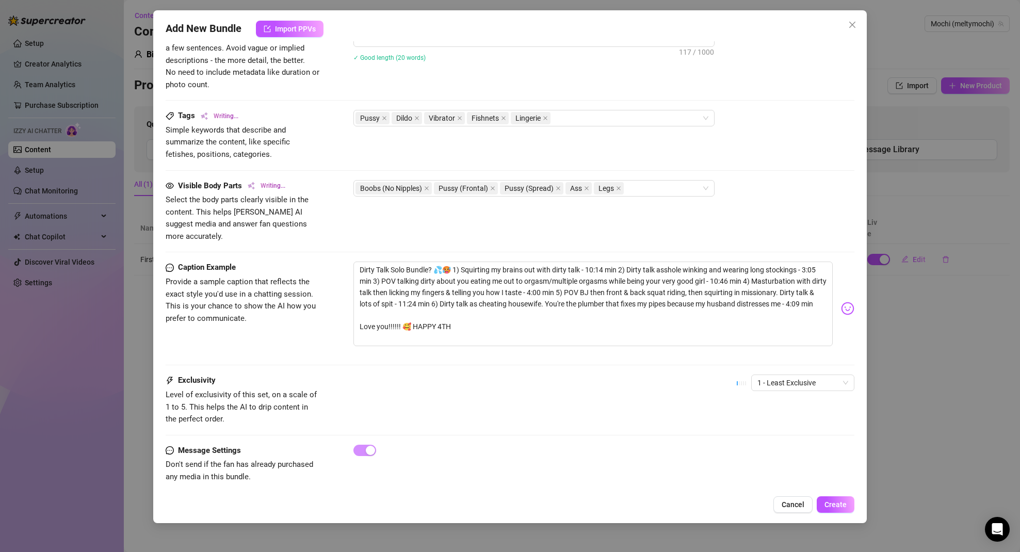
type textarea "Meltymochi teases in fishnet stockings and black lingerie, spreading her legs w…"
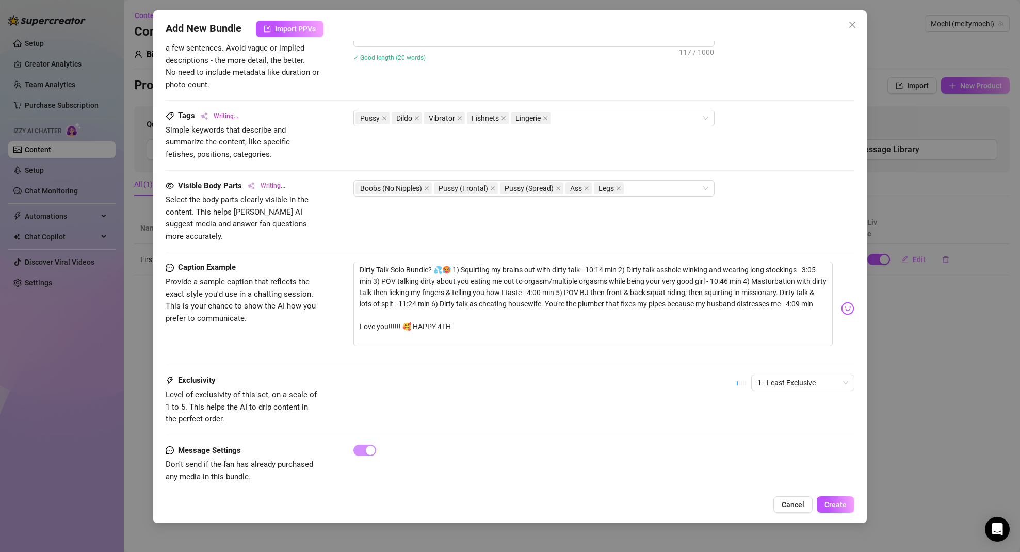
type textarea "Meltymochi teases in fishnet stockings and black lingerie, spreading her legs w…"
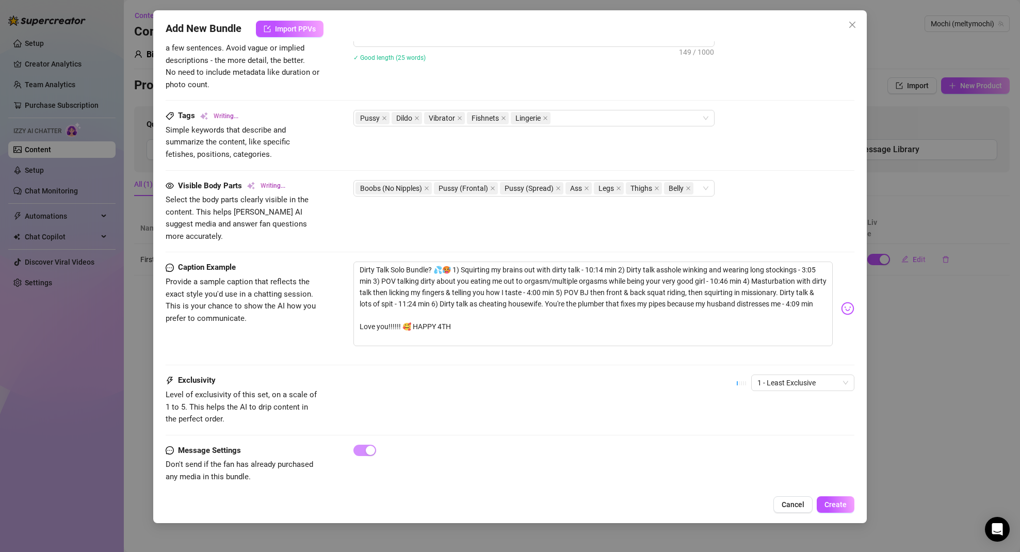
type textarea "Meltymochi teases in fishnet stockings and black lingerie, spreading her legs w…"
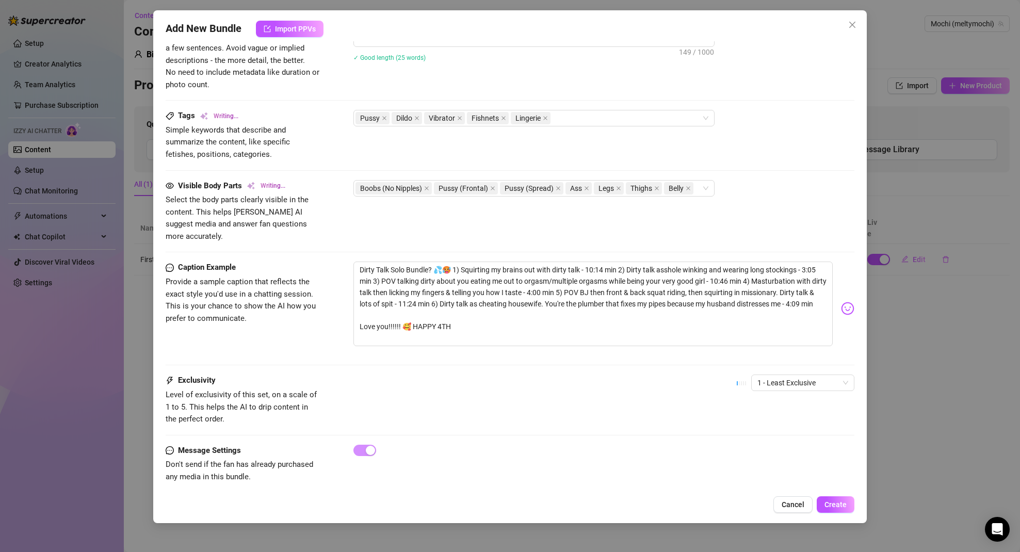
type textarea "Meltymochi teases in fishnet stockings and black lingerie, spreading her legs w…"
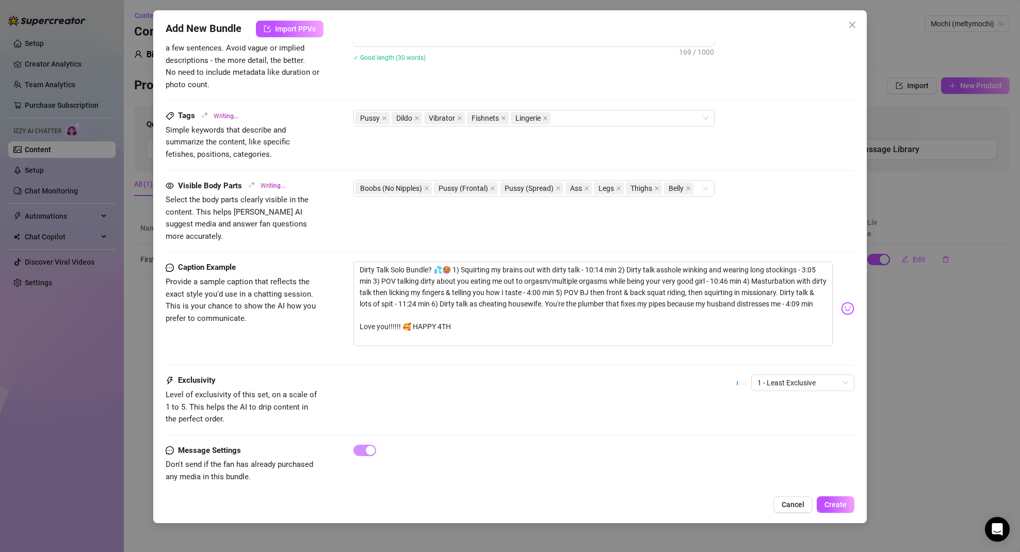
type textarea "Meltymochi teases in fishnet stockings and black lingerie, spreading her legs w…"
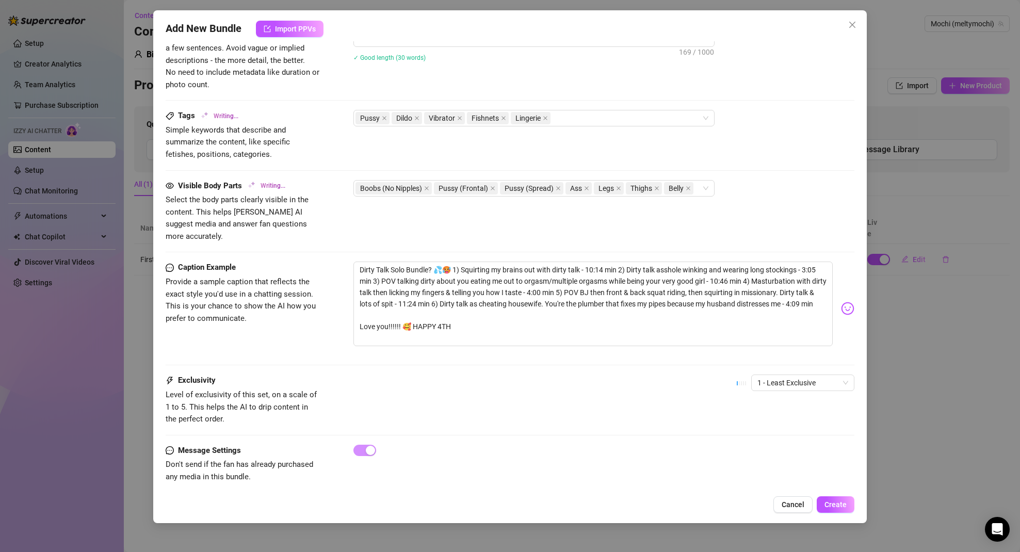
type textarea "Meltymochi teases in fishnet stockings and black lingerie, spreading her legs w…"
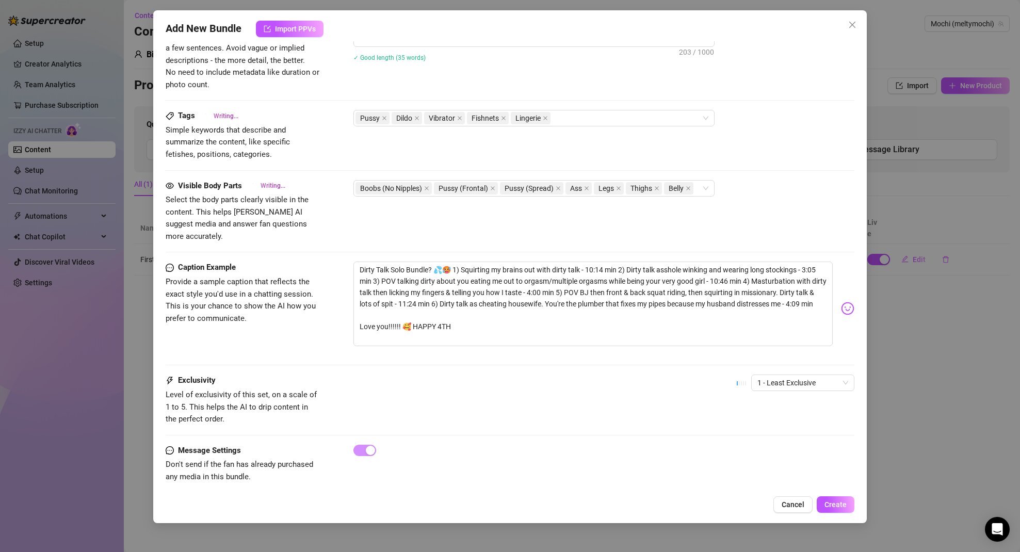
type textarea "Meltymochi teases in fishnet stockings and black lingerie, spreading her legs w…"
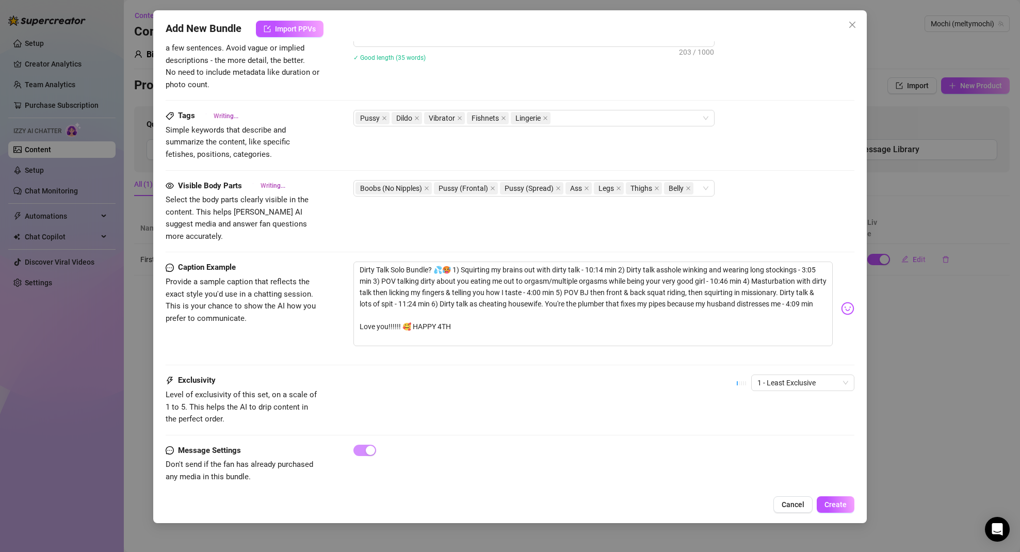
type textarea "Meltymochi teases in fishnet stockings and black lingerie, spreading her legs w…"
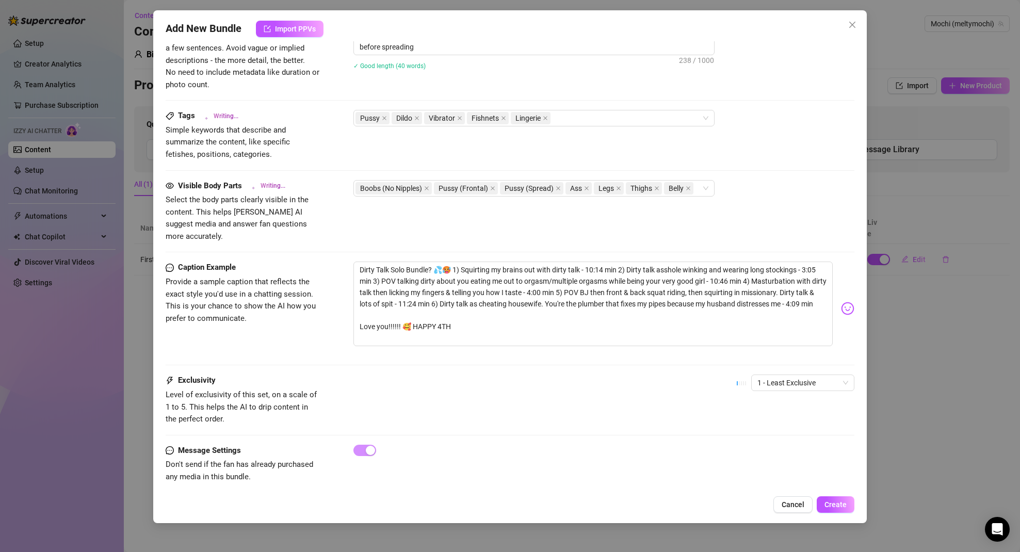
type textarea "Meltymochi teases in fishnet stockings and black lingerie, spreading her legs w…"
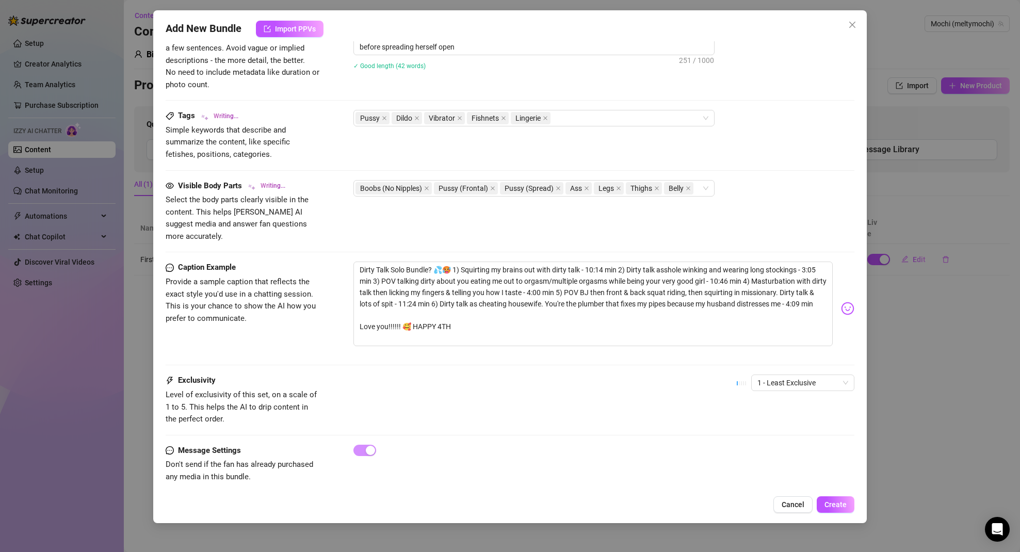
type textarea "Meltymochi teases in fishnet stockings and black lingerie, spreading her legs w…"
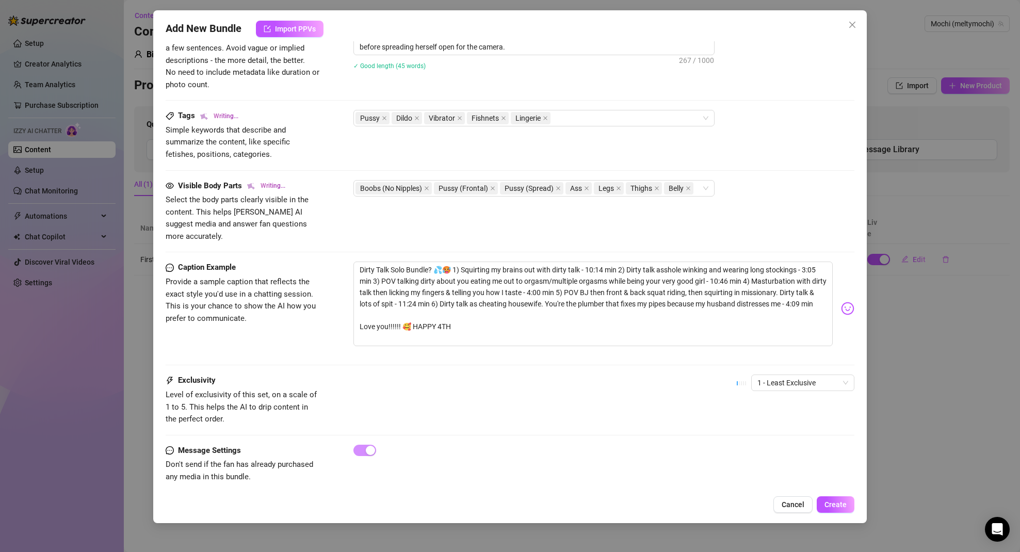
type textarea "Meltymochi teases in fishnet stockings and black lingerie, spreading her legs w…"
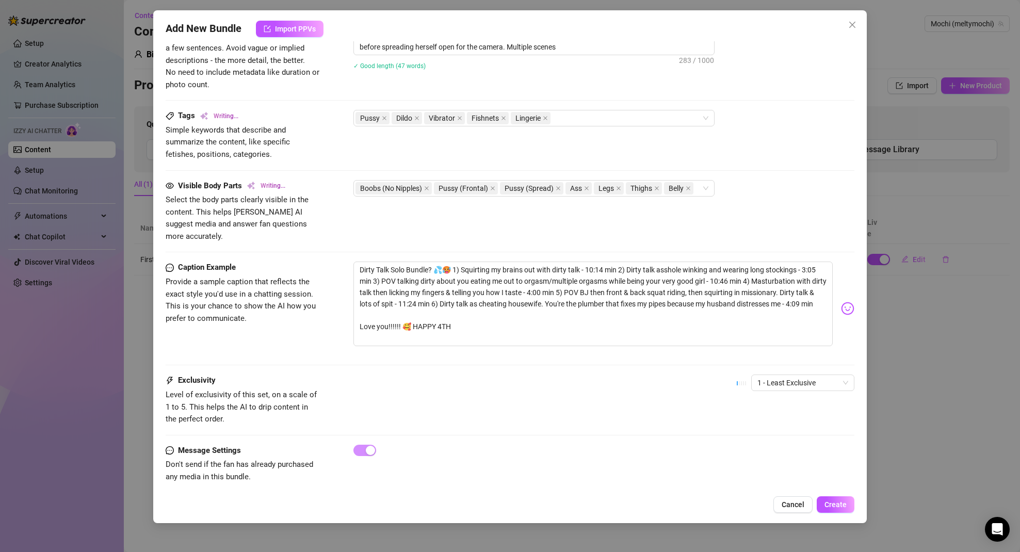
type textarea "Meltymochi teases in fishnet stockings and black lingerie, spreading her legs w…"
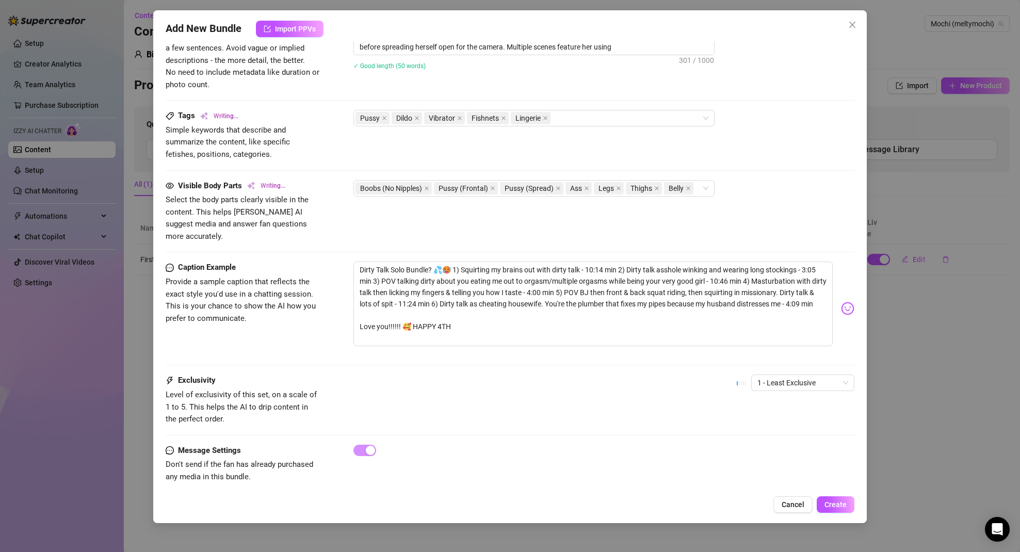
type textarea "Meltymochi teases in fishnet stockings and black lingerie, spreading her legs w…"
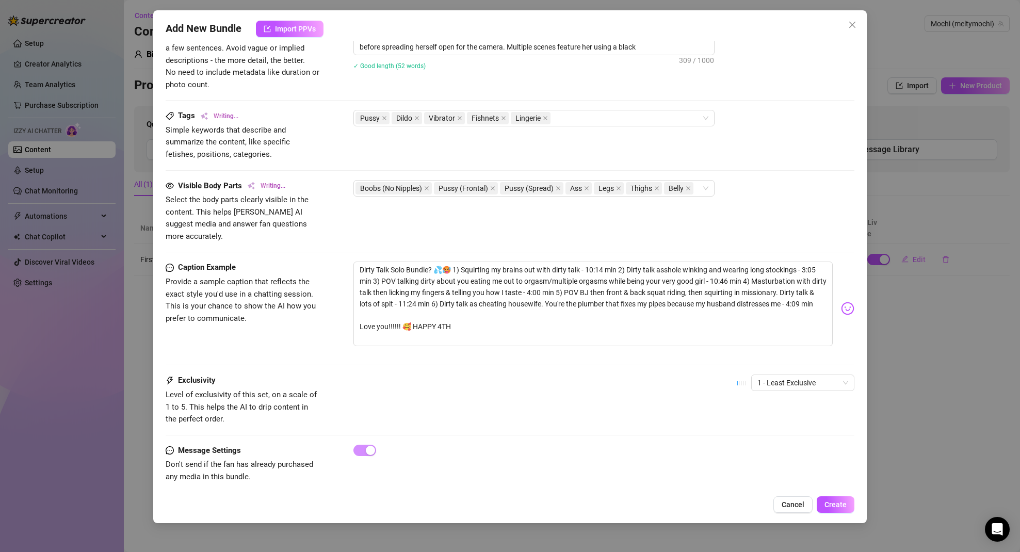
type textarea "Meltymochi teases in fishnet stockings and black lingerie, spreading her legs w…"
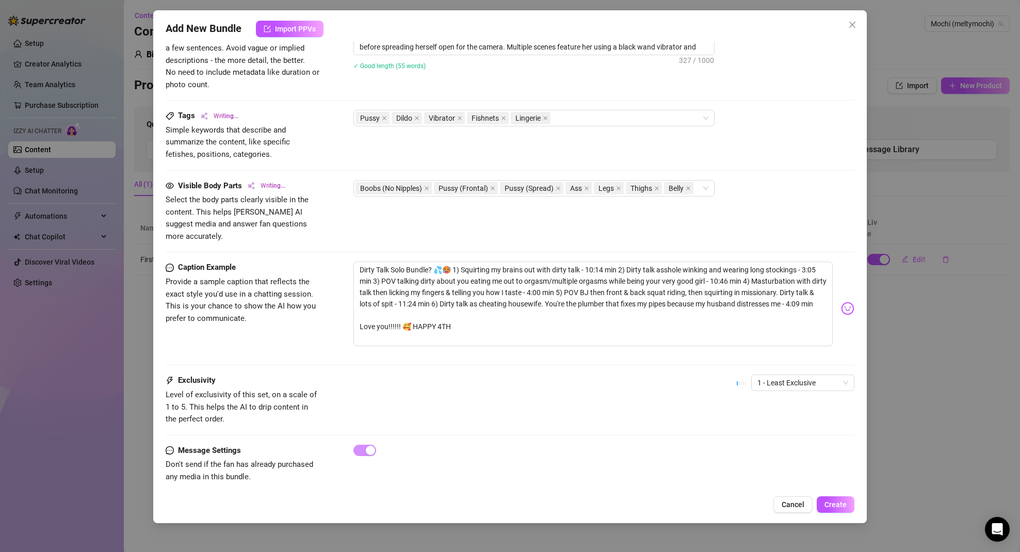
type textarea "Meltymochi teases in fishnet stockings and black lingerie, spreading her legs w…"
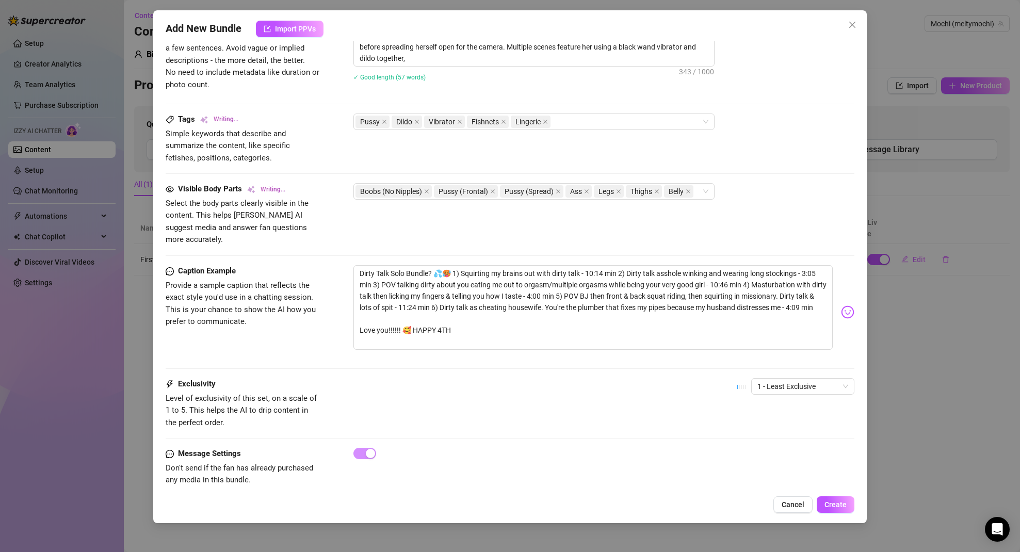
type textarea "Meltymochi teases in fishnet stockings and black lingerie, spreading her legs w…"
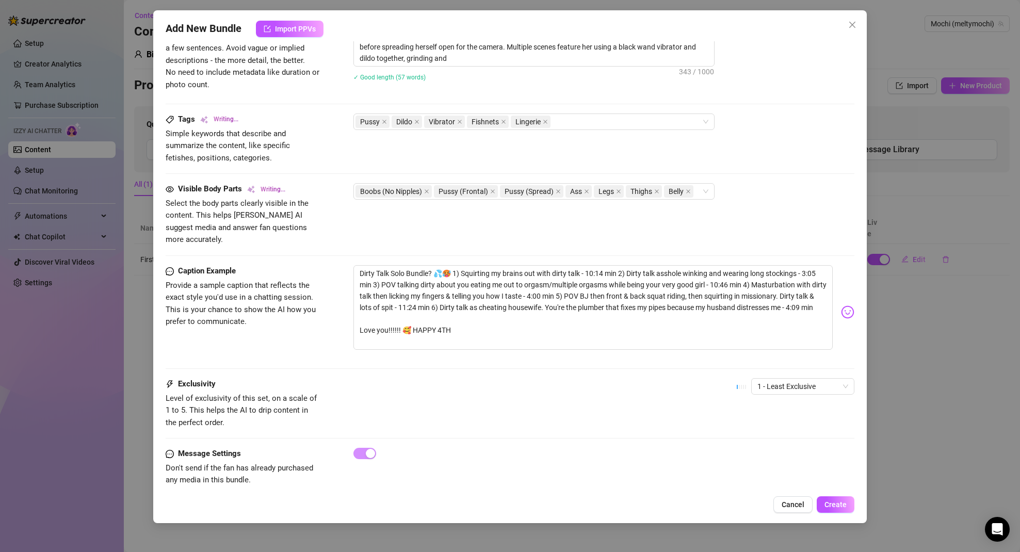
type textarea "Meltymochi teases in fishnet stockings and black lingerie, spreading her legs w…"
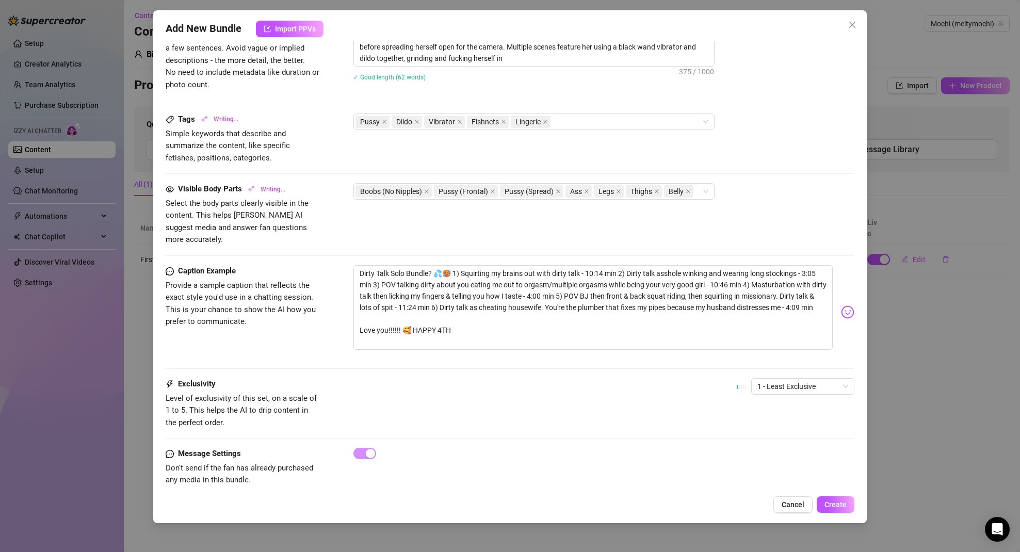
type textarea "Meltymochi teases in fishnet stockings and black lingerie, spreading her legs w…"
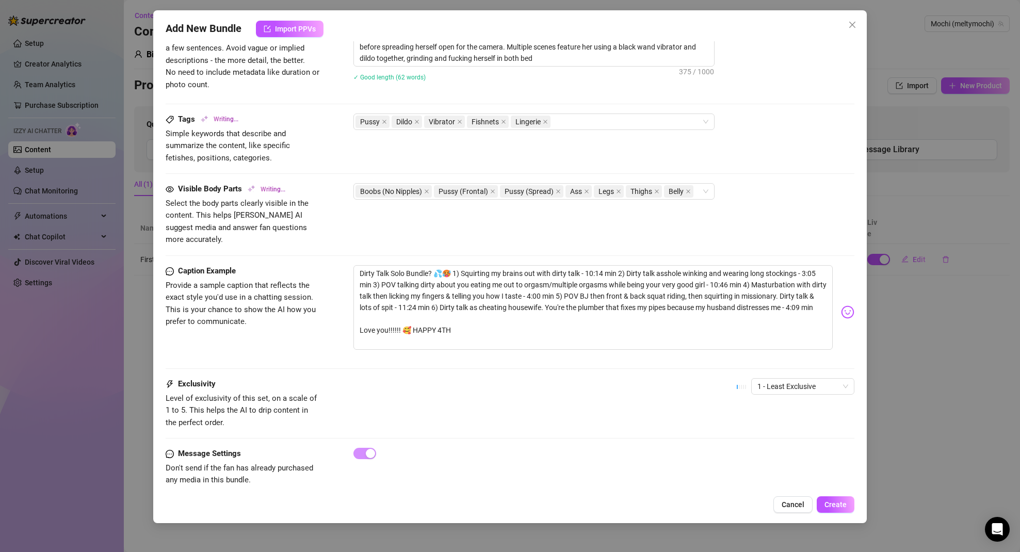
type textarea "Meltymochi teases in fishnet stockings and black lingerie, spreading her legs w…"
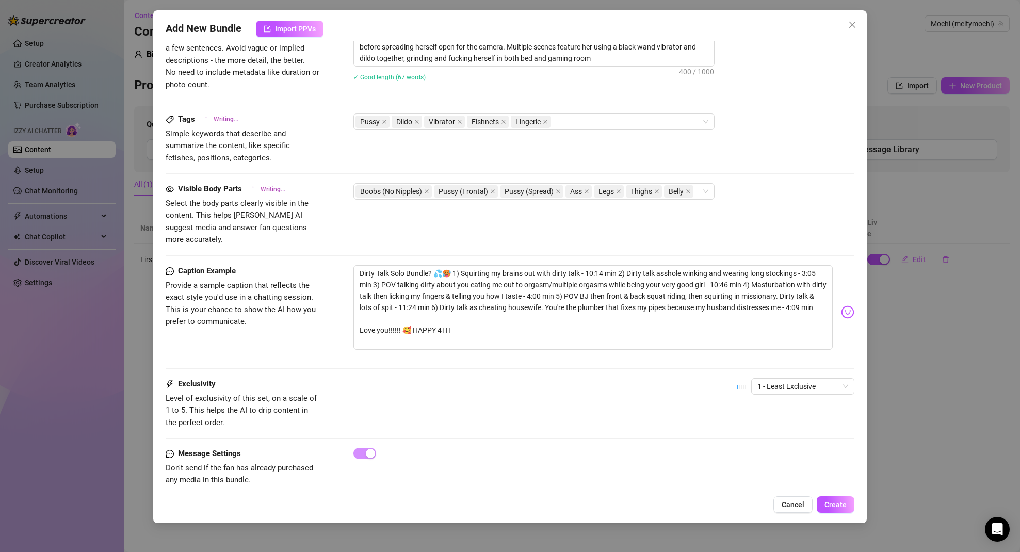
type textarea "Meltymochi teases in fishnet stockings and black lingerie, spreading her legs w…"
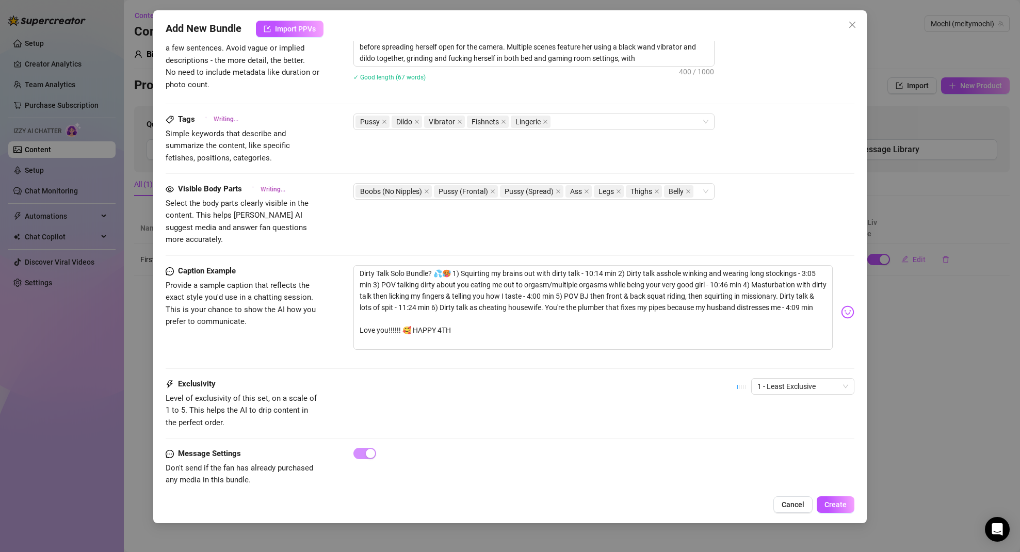
type textarea "Meltymochi teases in fishnet stockings and black lingerie, spreading her legs w…"
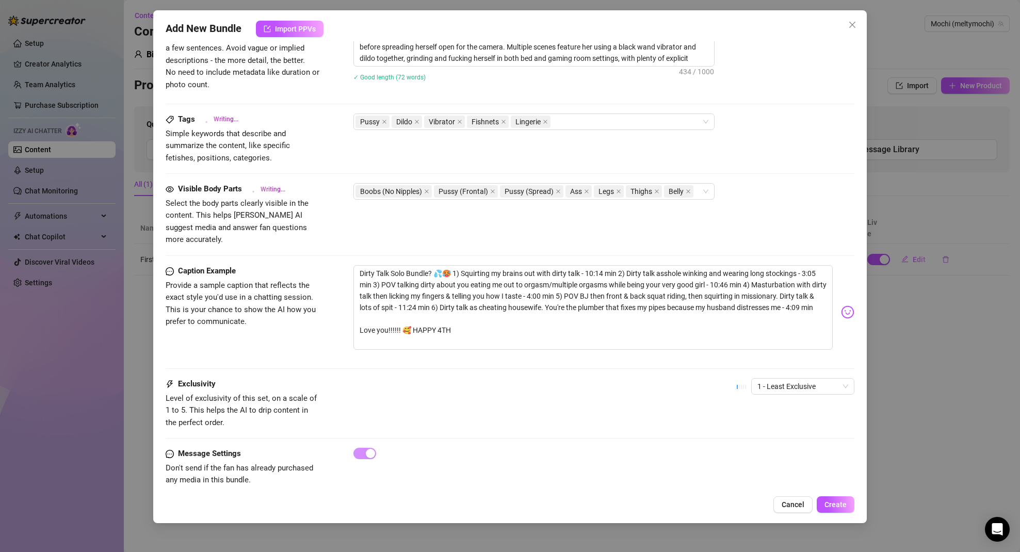
type textarea "Meltymochi teases in fishnet stockings and black lingerie, spreading her legs w…"
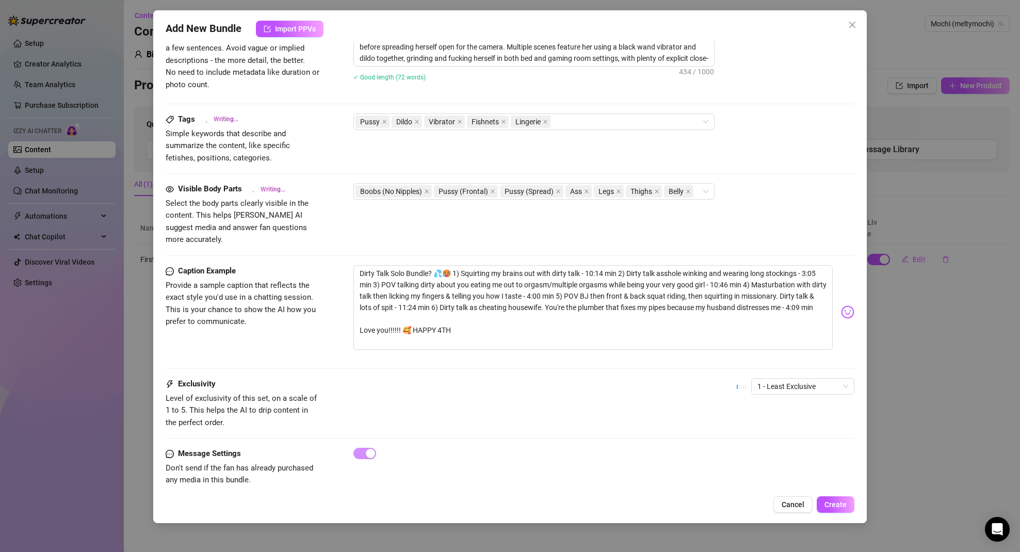
type textarea "Meltymochi teases in fishnet stockings and black lingerie, spreading her legs w…"
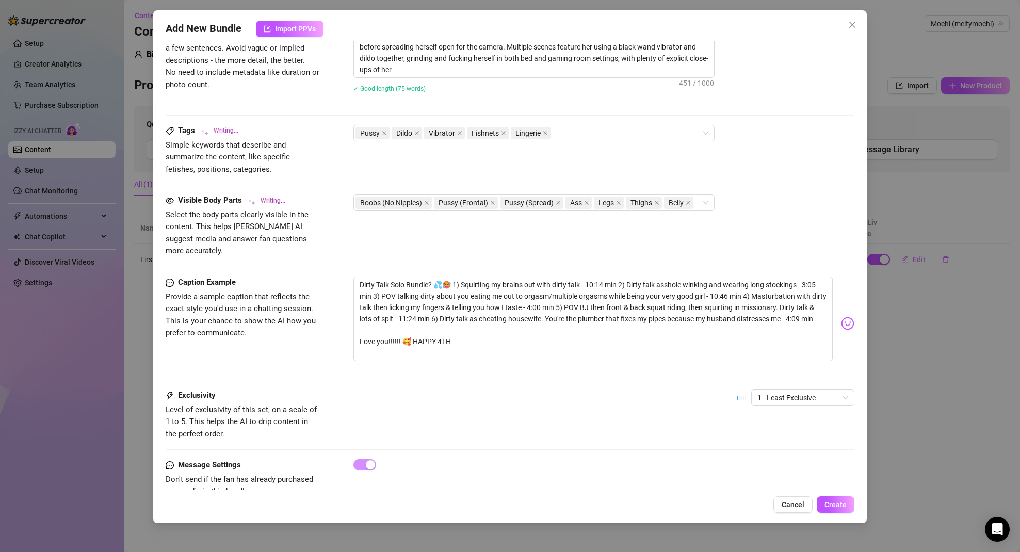
type textarea "Meltymochi teases in fishnet stockings and black lingerie, spreading her legs w…"
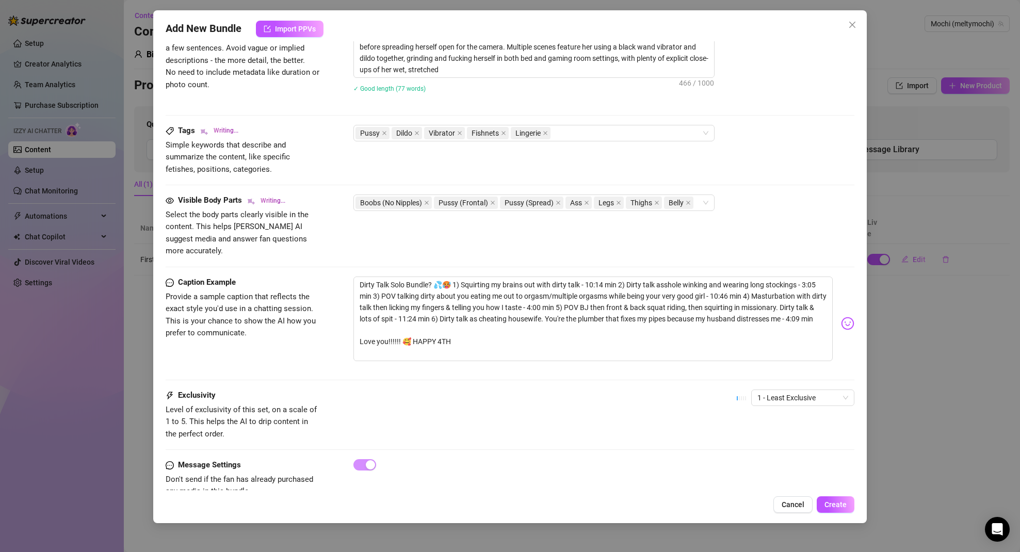
type textarea "Meltymochi teases in fishnet stockings and black lingerie, spreading her legs w…"
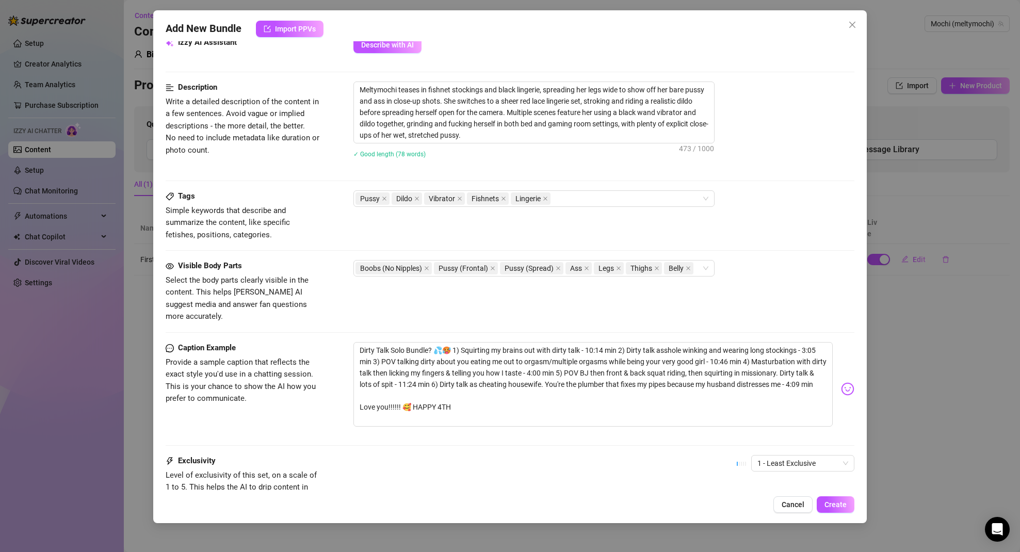
scroll to position [416, 0]
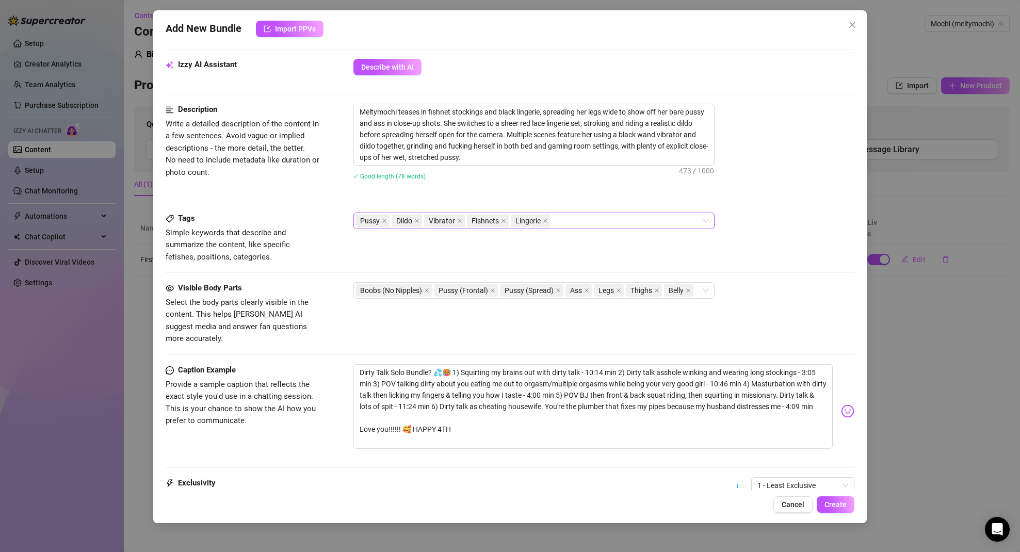
click at [578, 221] on div "Pussy Dildo Vibrator Fishnets Lingerie" at bounding box center [529, 221] width 346 height 14
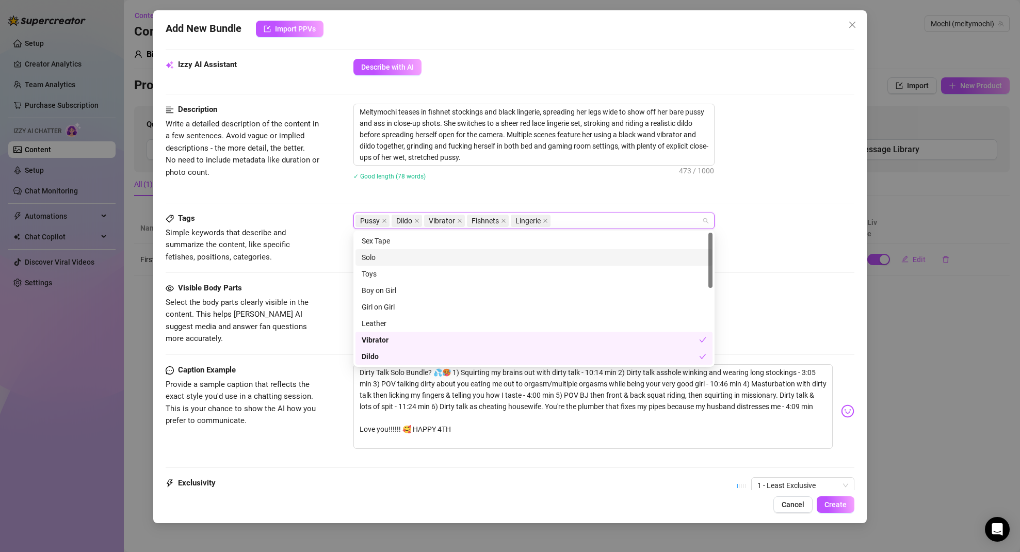
click at [402, 259] on div "Solo" at bounding box center [534, 257] width 345 height 11
click at [402, 273] on div "Toys" at bounding box center [534, 273] width 345 height 11
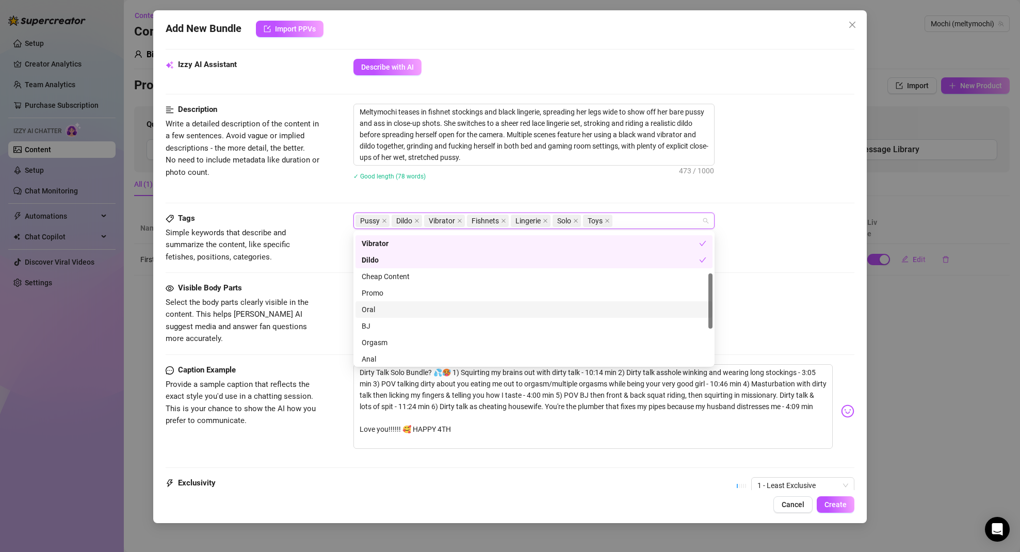
scroll to position [121, 0]
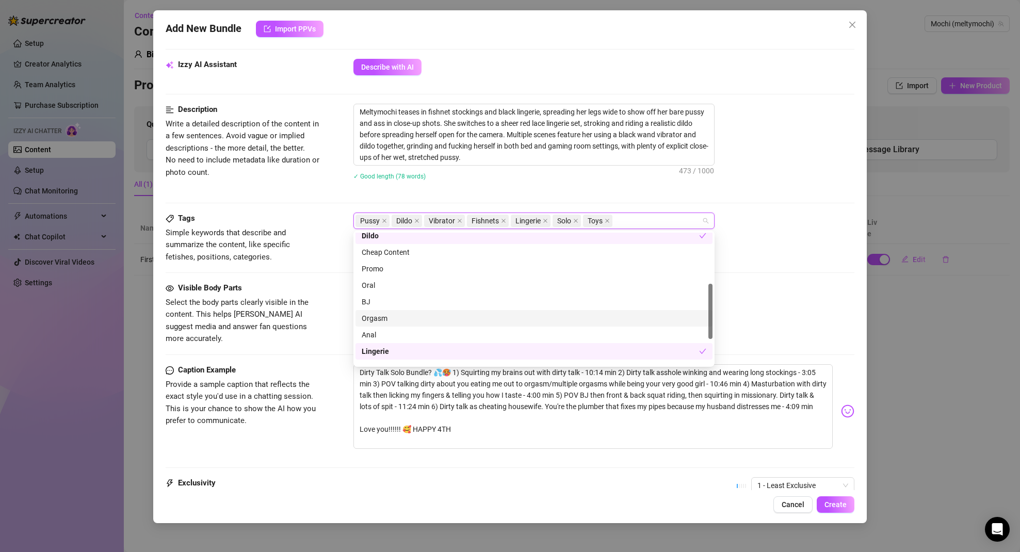
click at [399, 319] on div "Orgasm" at bounding box center [534, 318] width 345 height 11
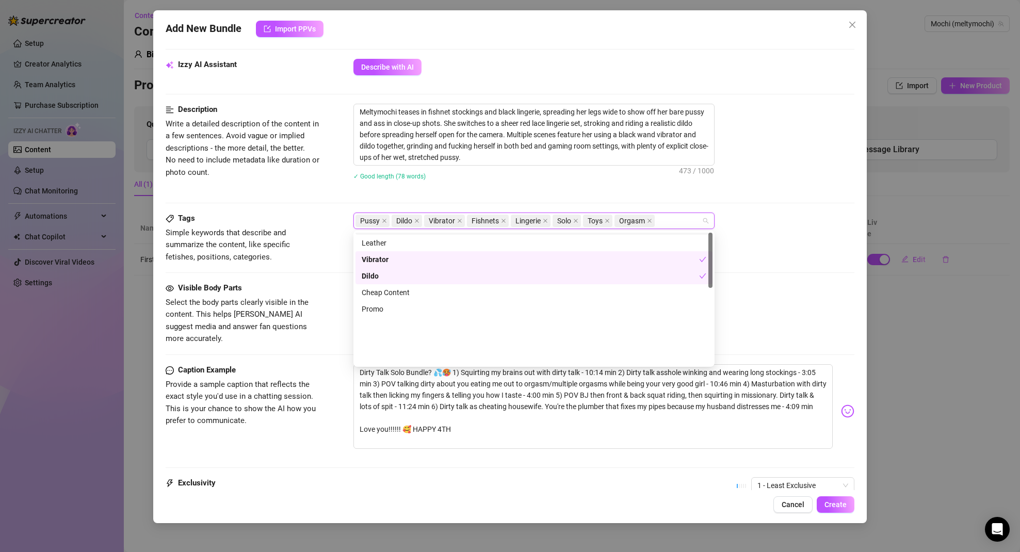
scroll to position [0, 0]
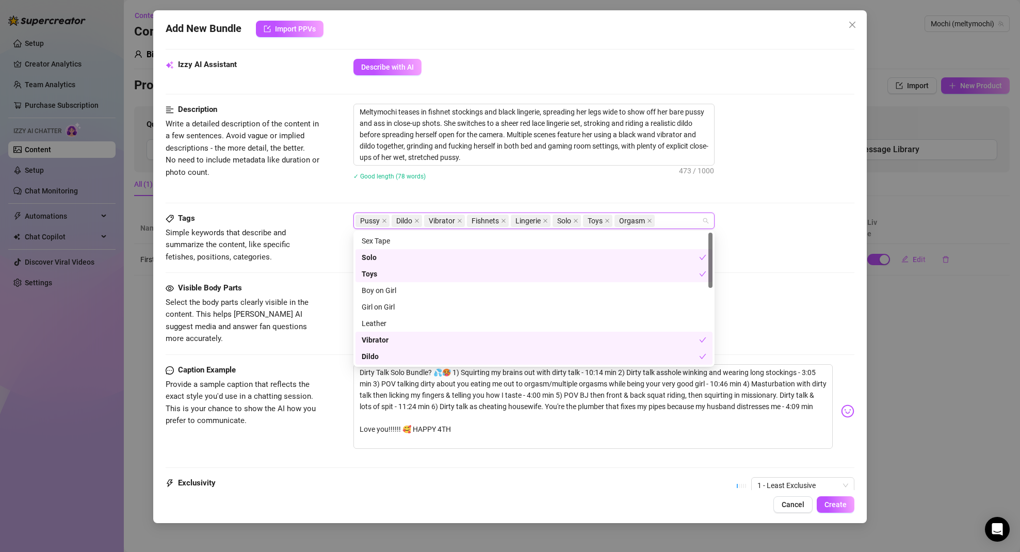
drag, startPoint x: 773, startPoint y: 233, endPoint x: 785, endPoint y: 253, distance: 23.4
click at [773, 233] on div "Tags Simple keywords that describe and summarize the content, like specific fet…" at bounding box center [510, 238] width 689 height 51
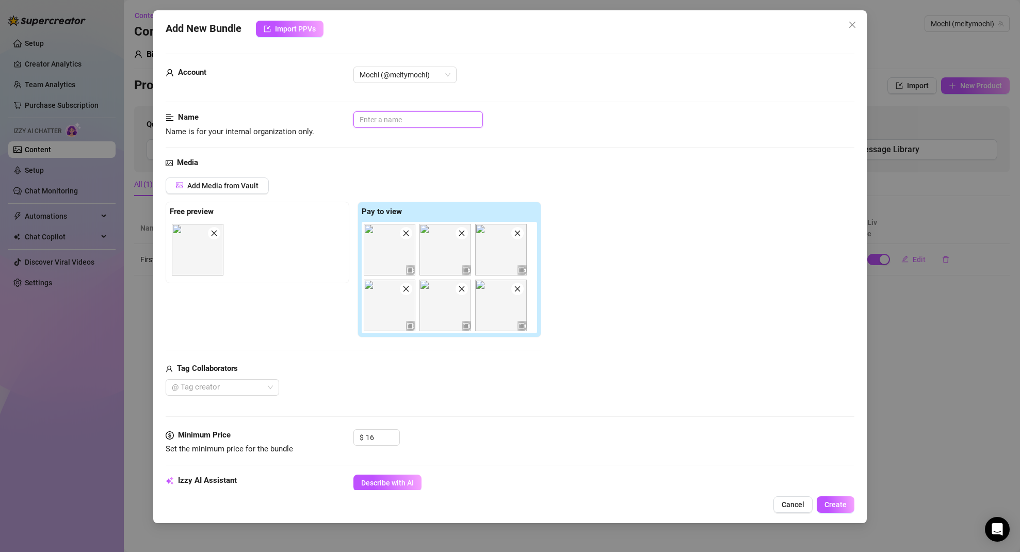
click at [397, 117] on input "text" at bounding box center [418, 119] width 130 height 17
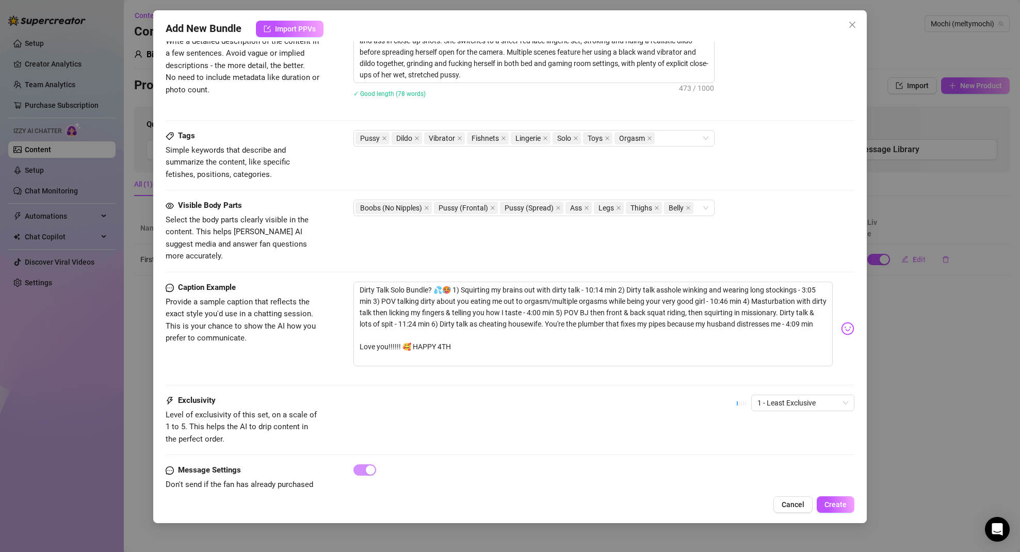
scroll to position [518, 0]
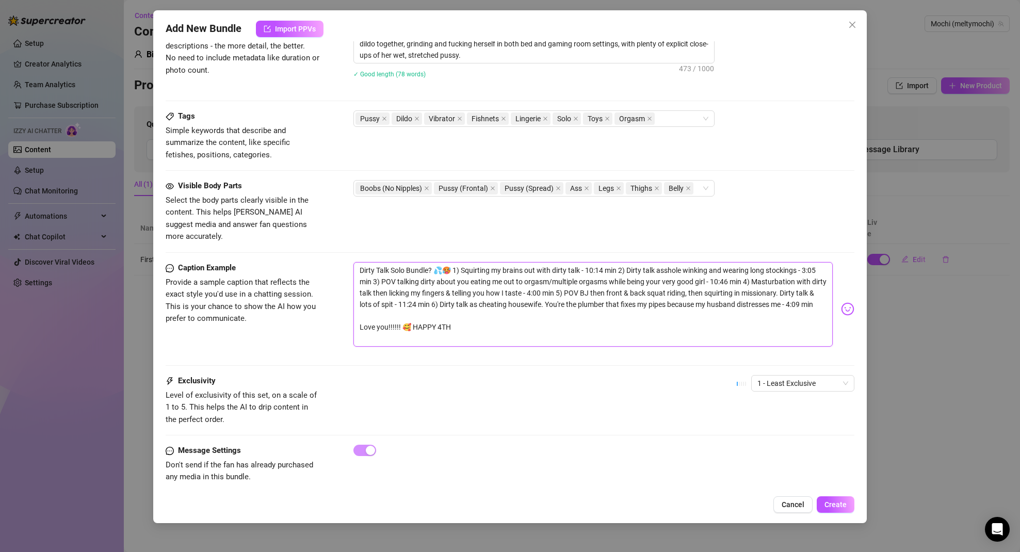
drag, startPoint x: 455, startPoint y: 329, endPoint x: 352, endPoint y: 320, distance: 103.1
click at [352, 320] on div "Caption Example Provide a sample caption that reflects the exact style you'd us…" at bounding box center [510, 309] width 689 height 94
type textarea "Dirty Talk Solo Bundle? 💦🥵 1) Squirting my brains out with dirty talk - 10:14 m…"
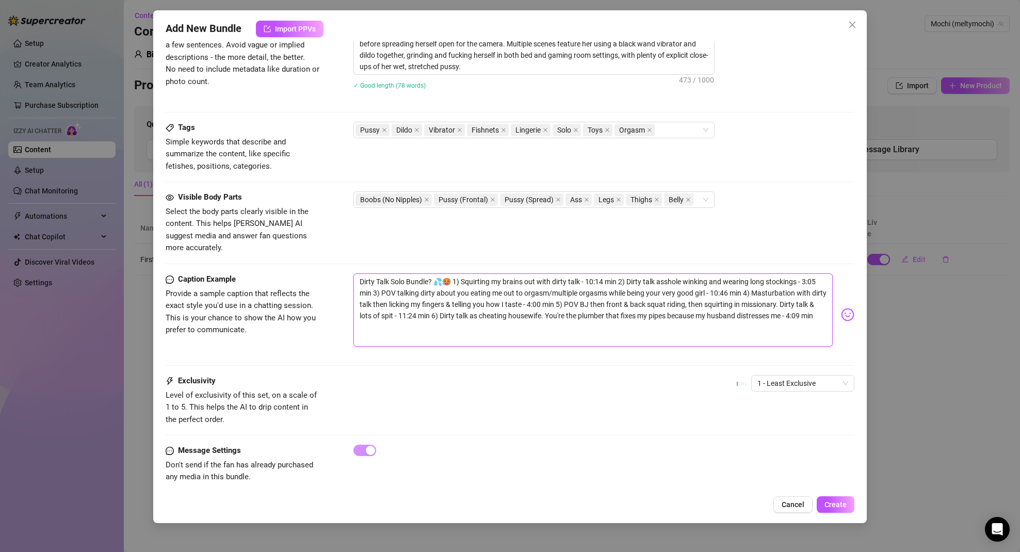
type textarea "Dirty Talk Solo Bundle? 💦🥵 1) Squirting my brains out with dirty talk - 10:14 m…"
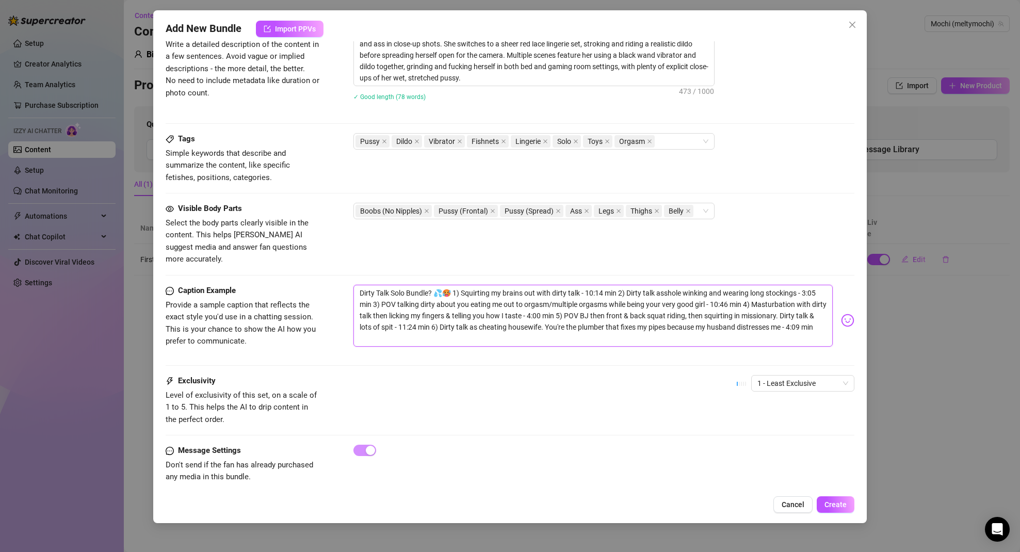
scroll to position [495, 0]
type textarea "Dirty Talk Solo Bundle? 💦🥵 1) Squirting my brains out with dirty talk - 10:14 m…"
click at [839, 499] on button "Create" at bounding box center [836, 504] width 38 height 17
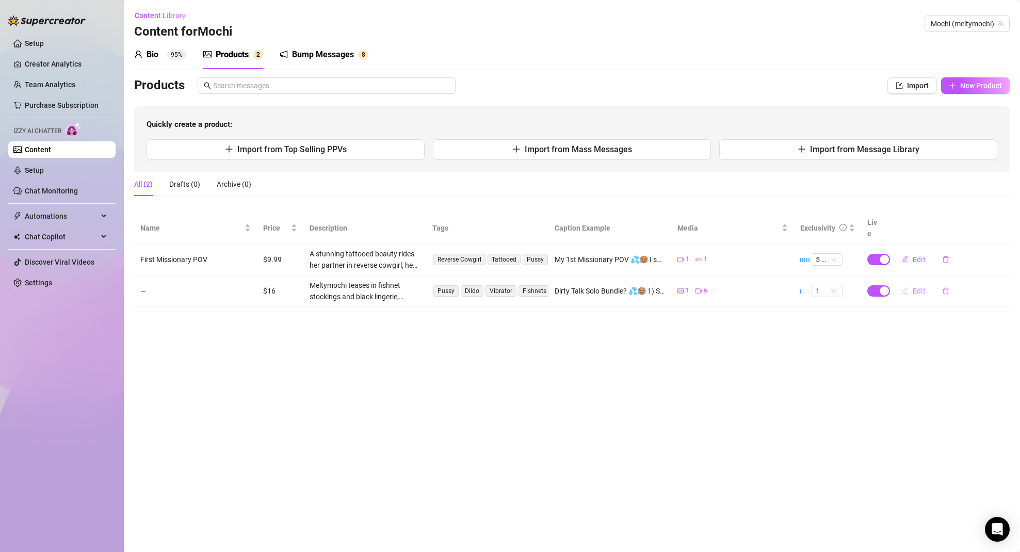
click at [915, 287] on span "Edit" at bounding box center [919, 291] width 13 height 8
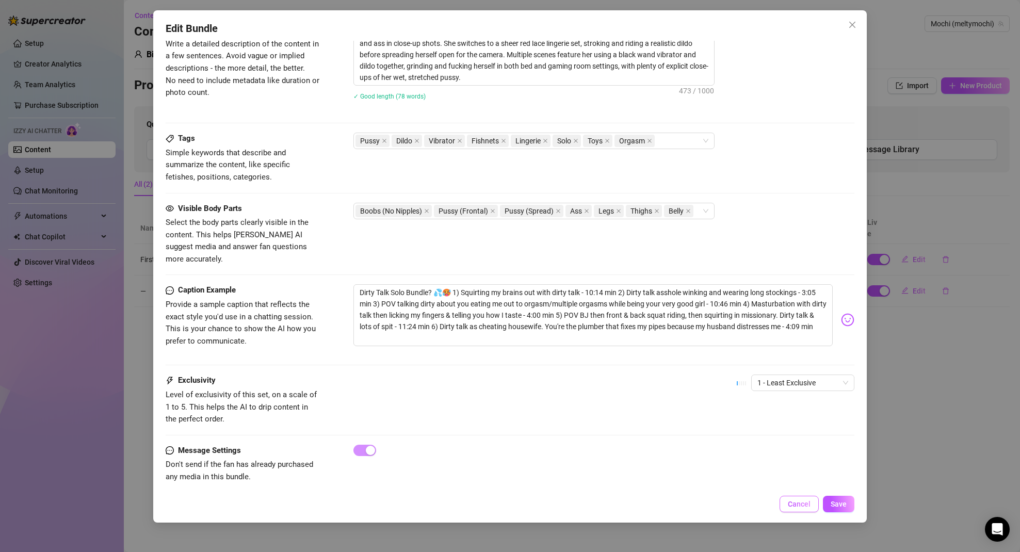
click at [793, 506] on span "Cancel" at bounding box center [799, 504] width 23 height 8
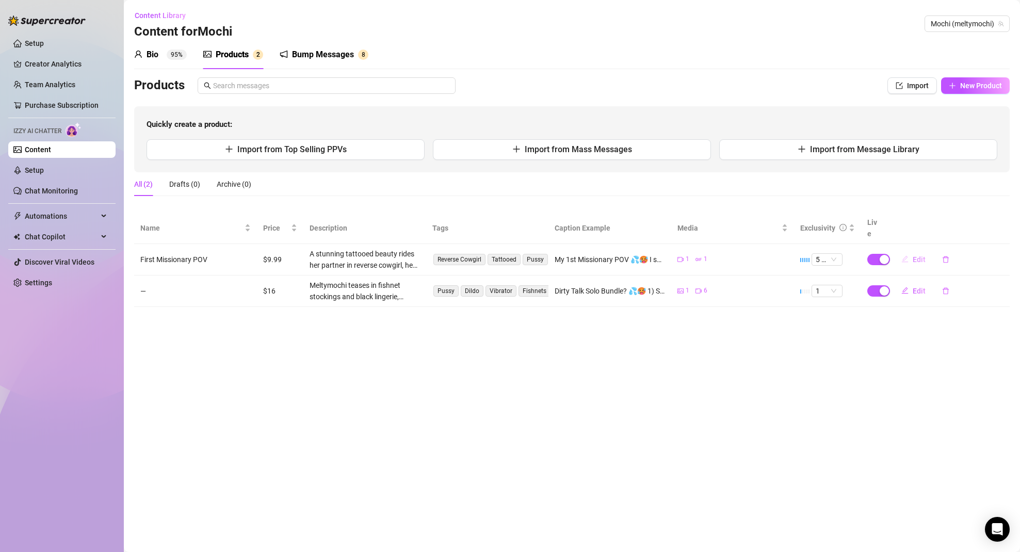
click at [920, 255] on span "Edit" at bounding box center [919, 259] width 13 height 8
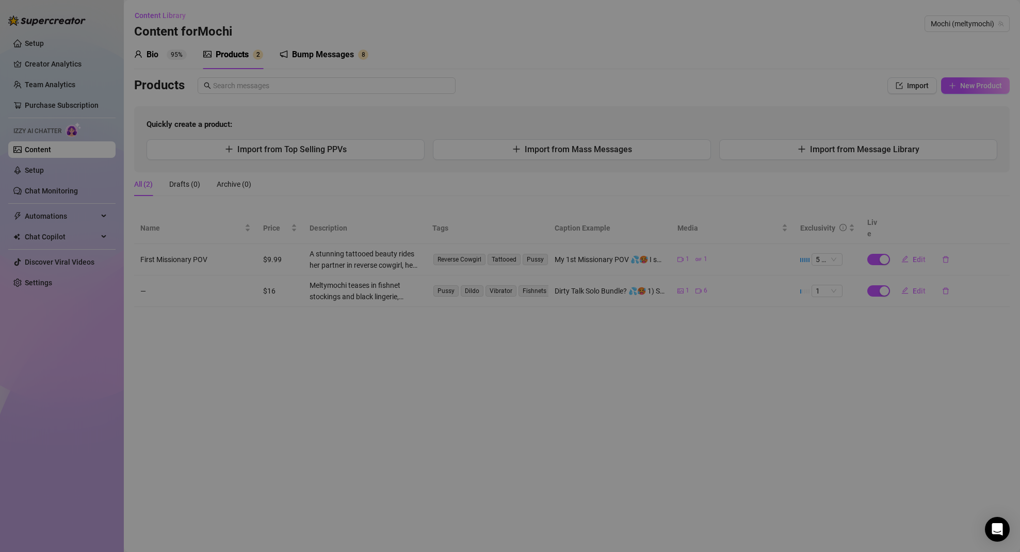
type textarea "My 1st Missionary POV 💦🥵 I squirted like a monster and squirted the Creampie ou…"
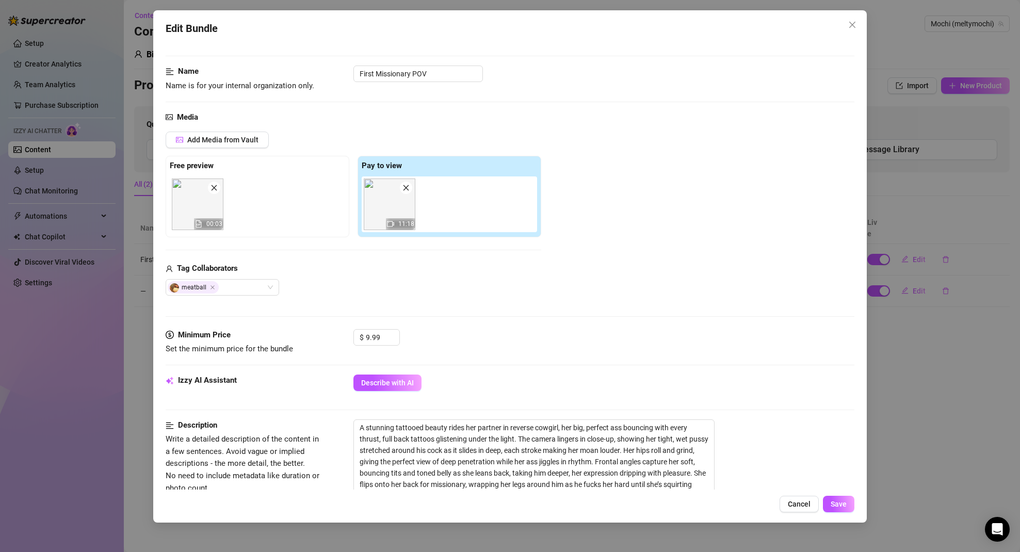
scroll to position [0, 0]
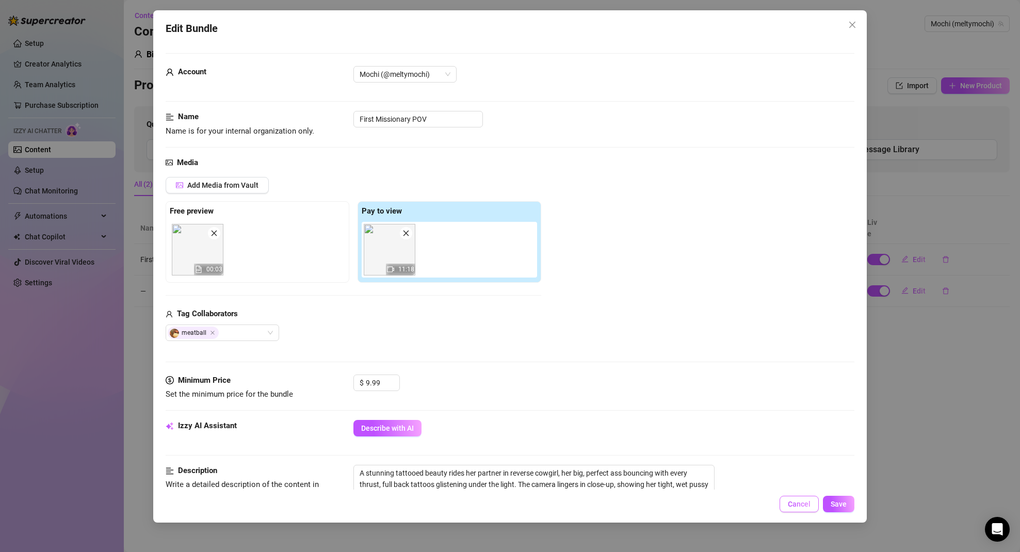
click at [802, 506] on span "Cancel" at bounding box center [799, 504] width 23 height 8
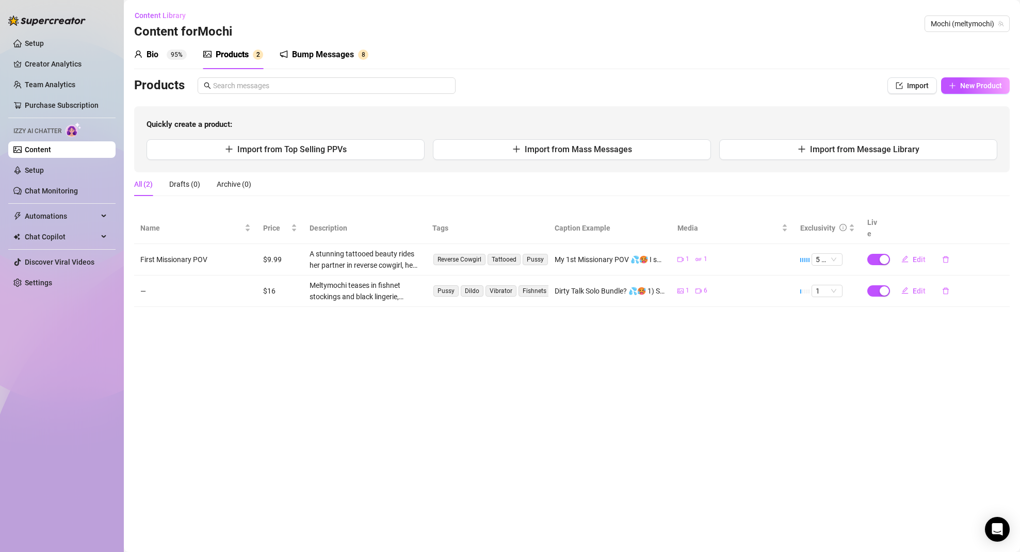
click at [150, 55] on div "Bio" at bounding box center [153, 55] width 12 height 12
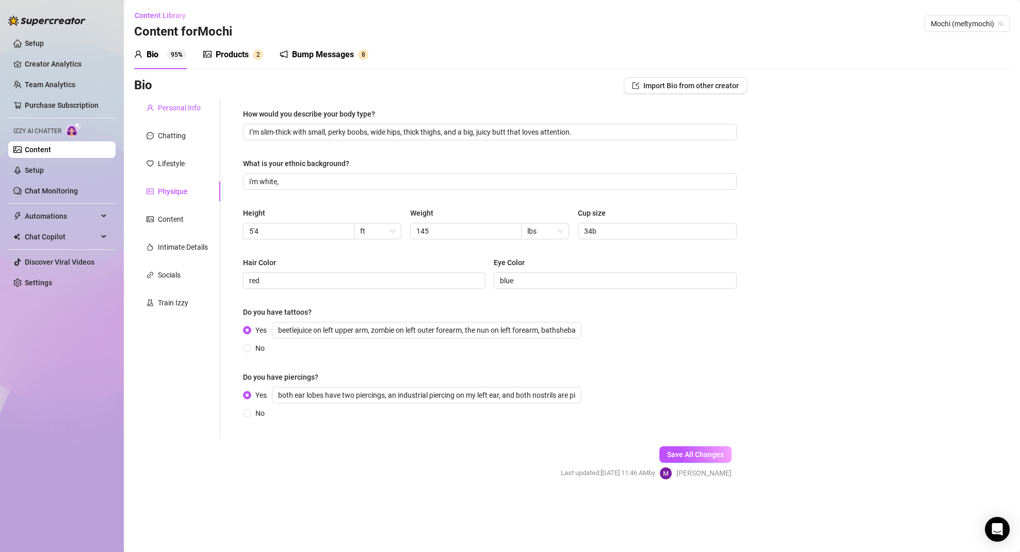
click at [172, 111] on div "Personal Info" at bounding box center [179, 107] width 43 height 11
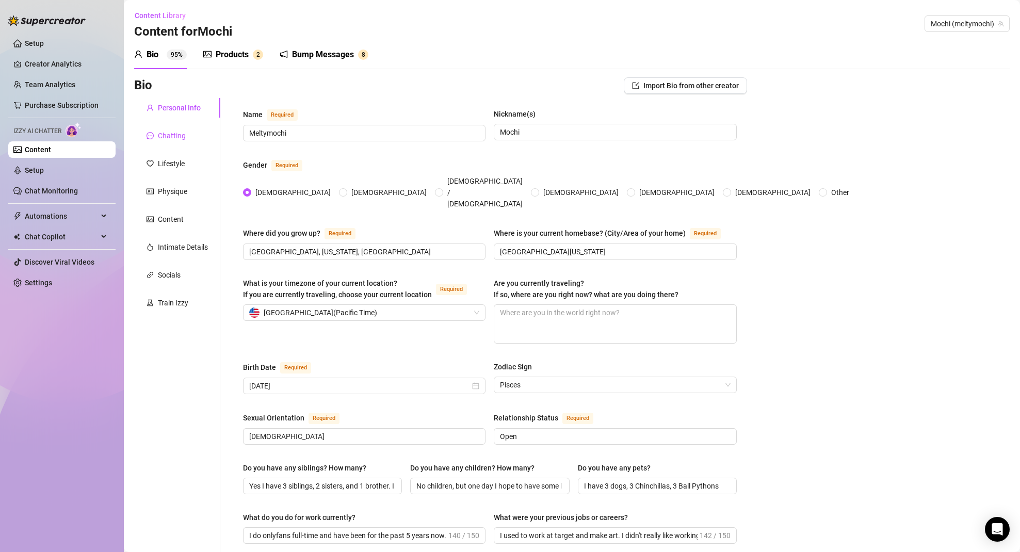
click at [179, 137] on div "Chatting" at bounding box center [172, 135] width 28 height 11
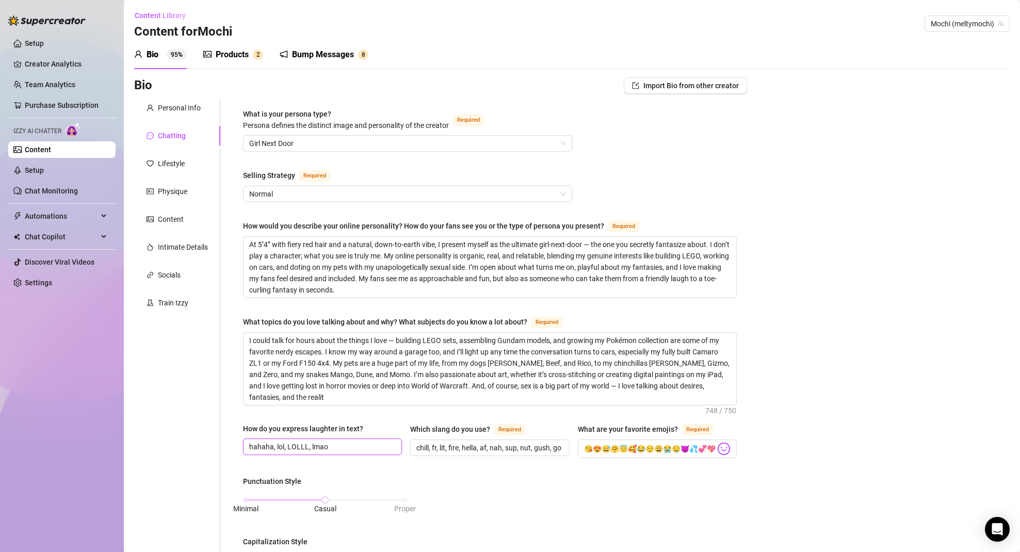
click at [330, 447] on input "hahaha, lol, LOLLL, lmao" at bounding box center [321, 446] width 144 height 11
type input "hahaha, lol, LOLLL, [GEOGRAPHIC_DATA], [GEOGRAPHIC_DATA], [GEOGRAPHIC_DATA]"
click at [416, 444] on input "chill, fr, lit, fire, hella, af, nah, sup, nut, gush, good boy, mood, kitty, [P…" at bounding box center [488, 447] width 144 height 11
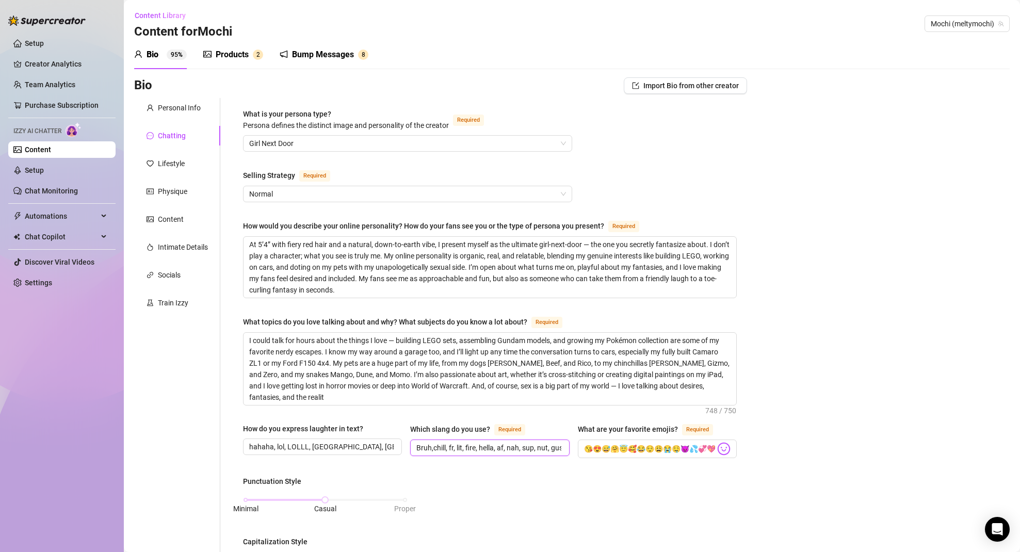
type input "Bruh, chill, fr, lit, fire, hella, af, nah, sup, nut, gush, good boy, mood, [PE…"
drag, startPoint x: 524, startPoint y: 447, endPoint x: 555, endPoint y: 452, distance: 31.8
click at [556, 453] on span "Bruh, chill, fr, lit, fire, hella, af, nah, sup, nut, gush, good boy, mood, [PE…" at bounding box center [489, 448] width 159 height 17
drag, startPoint x: 442, startPoint y: 448, endPoint x: 503, endPoint y: 448, distance: 60.9
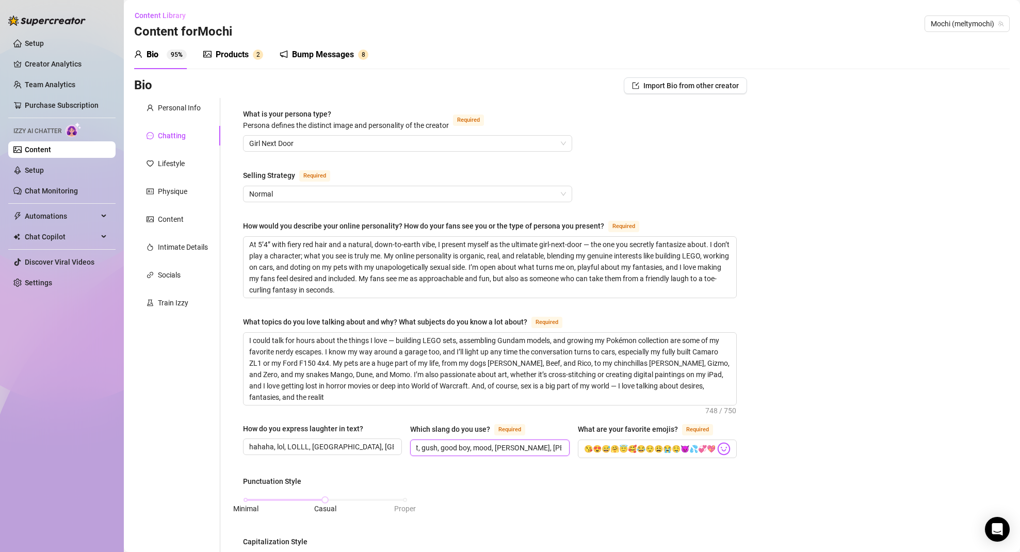
click at [503, 448] on input "Bruh, chill, fr, lit, fire, hella, af, nah, sup, nut, gush, good boy, mood, [PE…" at bounding box center [488, 447] width 144 height 11
click at [525, 447] on input "Bruh, chill, fr, lit, fire, hella, af, nah, sup, nut, gush, good boy, mood, [PE…" at bounding box center [488, 447] width 144 height 11
click at [533, 444] on input "Bruh, chill, fr, lit, fire, hella, af, nah, sup, nut, gush, good boy, mood, [PE…" at bounding box center [488, 447] width 144 height 11
click at [536, 447] on input "Bruh, chill, fr, lit, fire, hella, af, nah, sup, nut, gush, good boy, mood, [PE…" at bounding box center [488, 447] width 144 height 11
drag, startPoint x: 535, startPoint y: 445, endPoint x: 542, endPoint y: 449, distance: 8.8
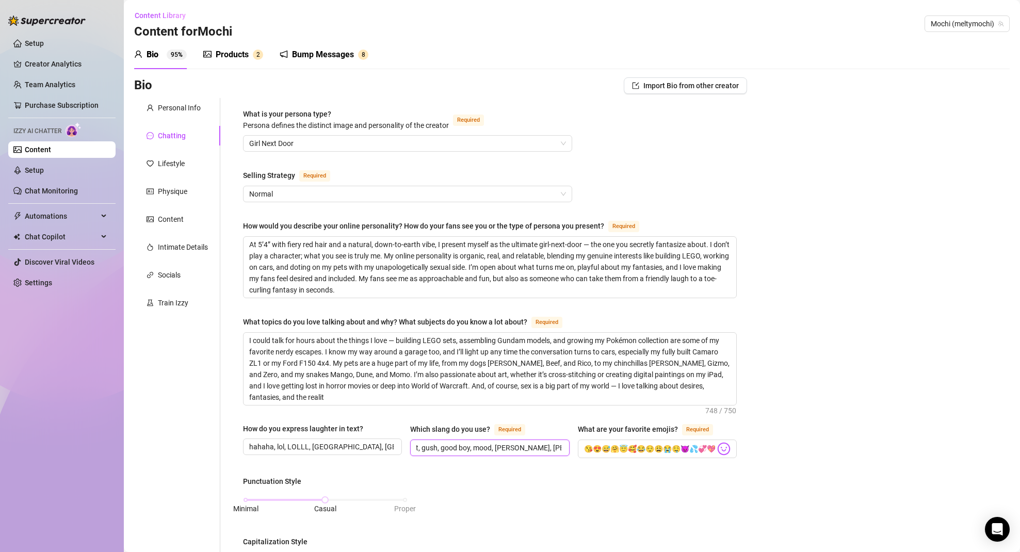
click at [535, 446] on input "Bruh, chill, fr, lit, fire, hella, af, nah, sup, nut, gush, good boy, mood, [PE…" at bounding box center [488, 447] width 144 height 11
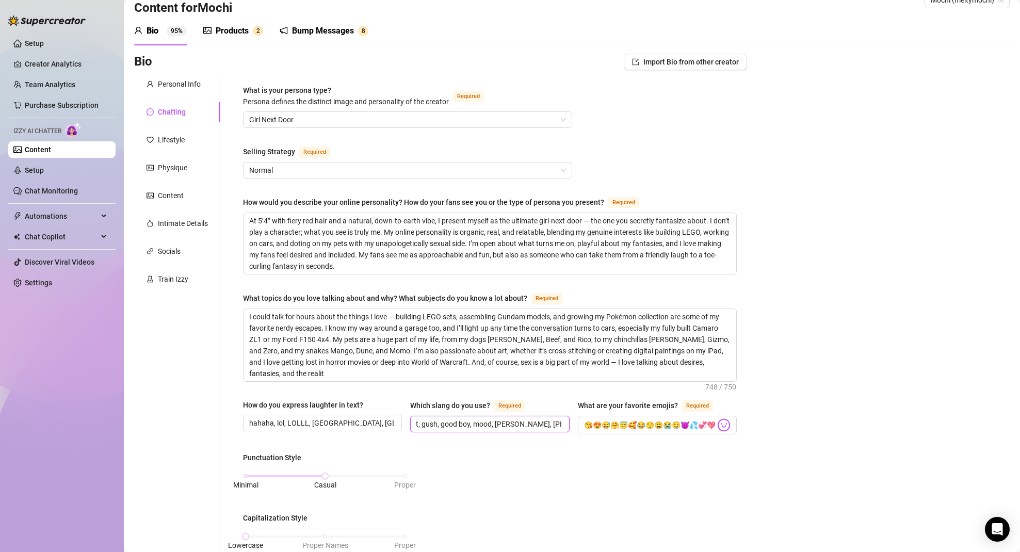
scroll to position [0, 0]
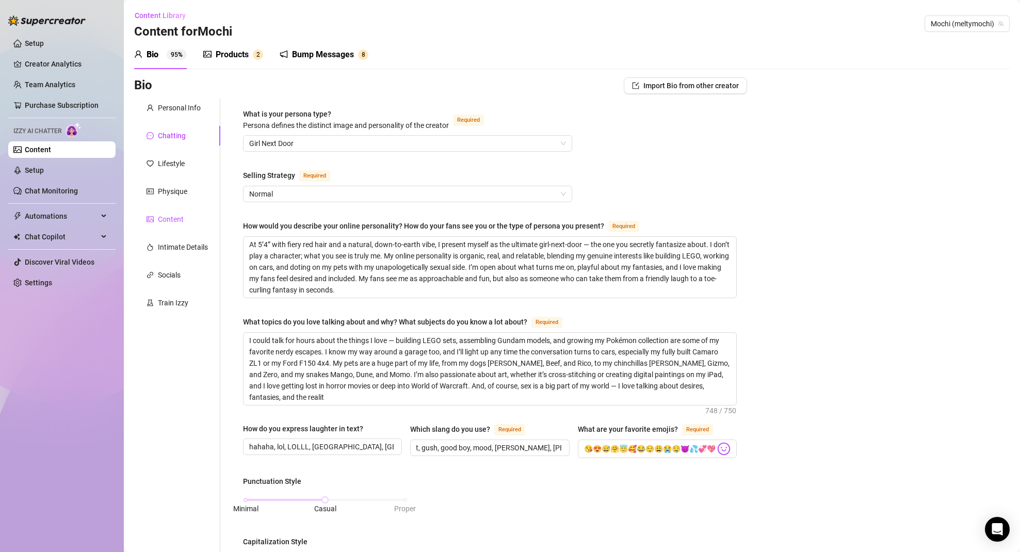
click at [169, 219] on div "Content" at bounding box center [171, 219] width 26 height 11
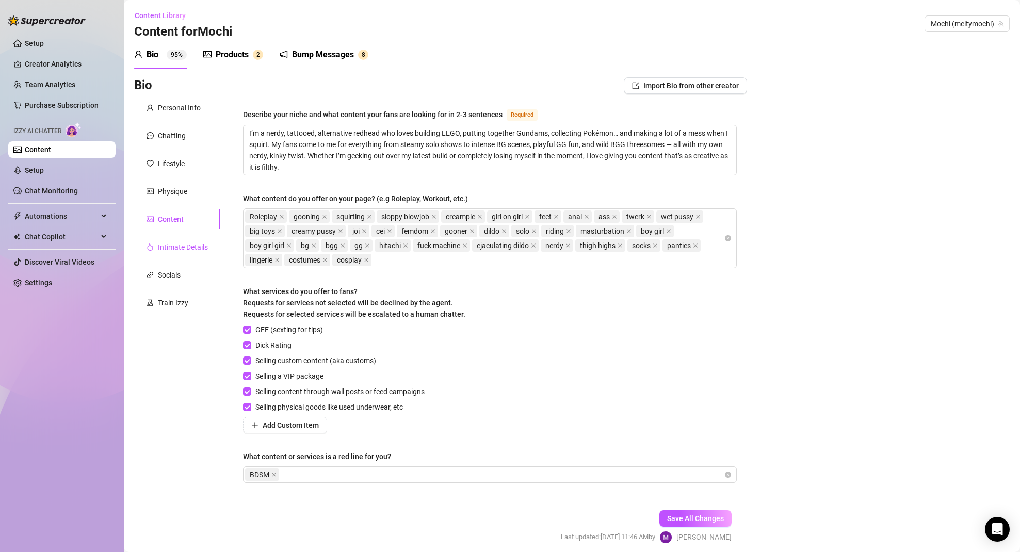
click at [165, 247] on div "Intimate Details" at bounding box center [183, 246] width 50 height 11
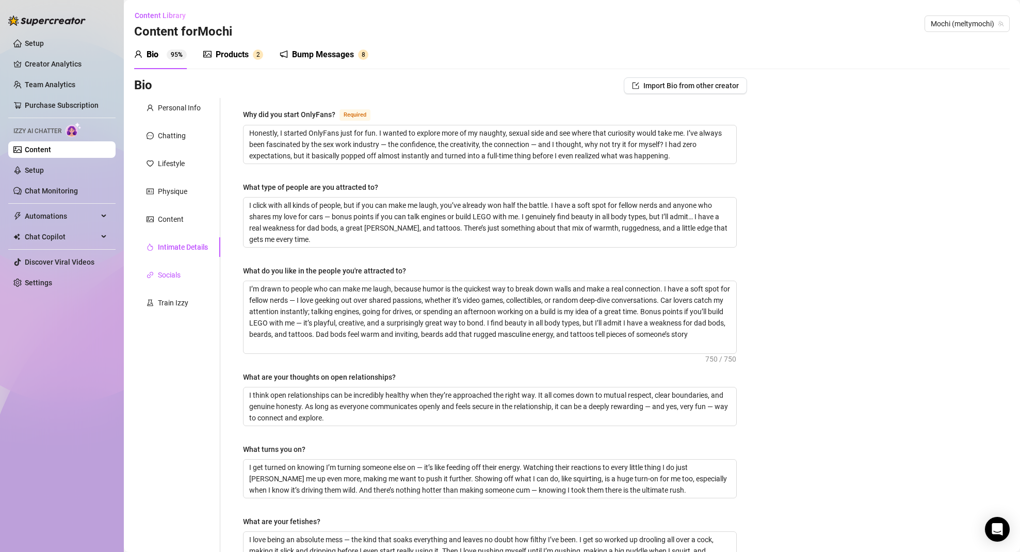
click at [164, 277] on div "Socials" at bounding box center [169, 274] width 23 height 11
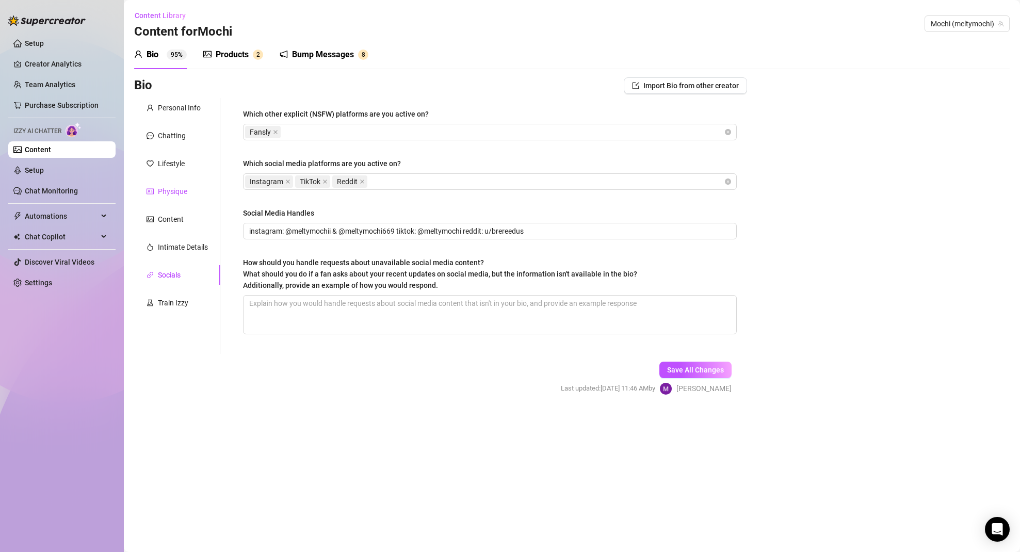
click at [161, 189] on div "Physique" at bounding box center [172, 191] width 29 height 11
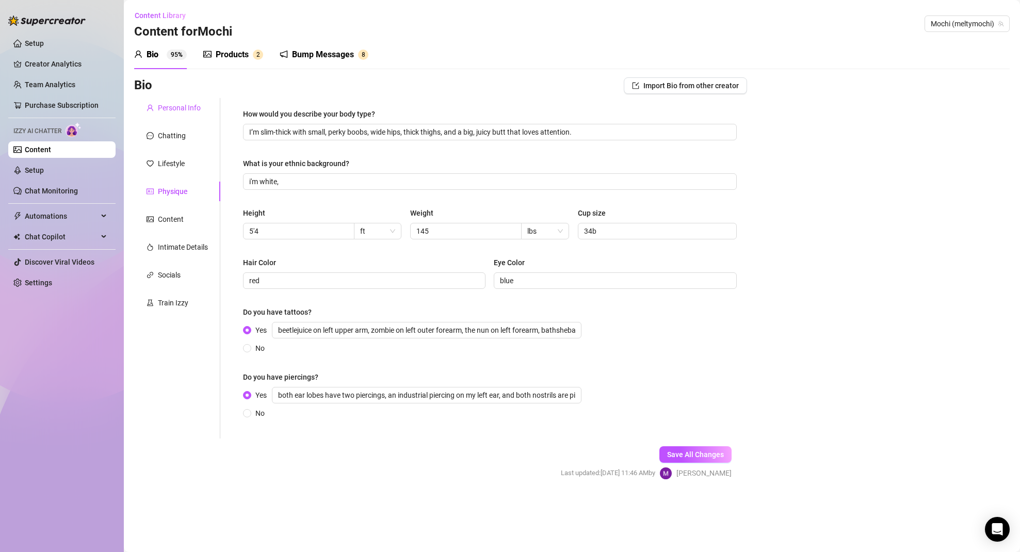
click at [176, 108] on div "Personal Info" at bounding box center [179, 107] width 43 height 11
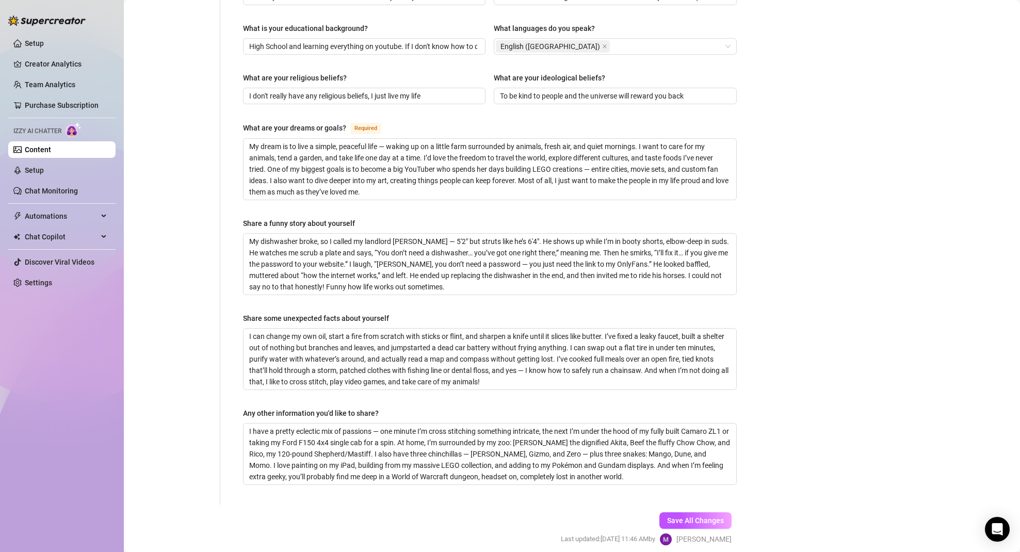
scroll to position [561, 0]
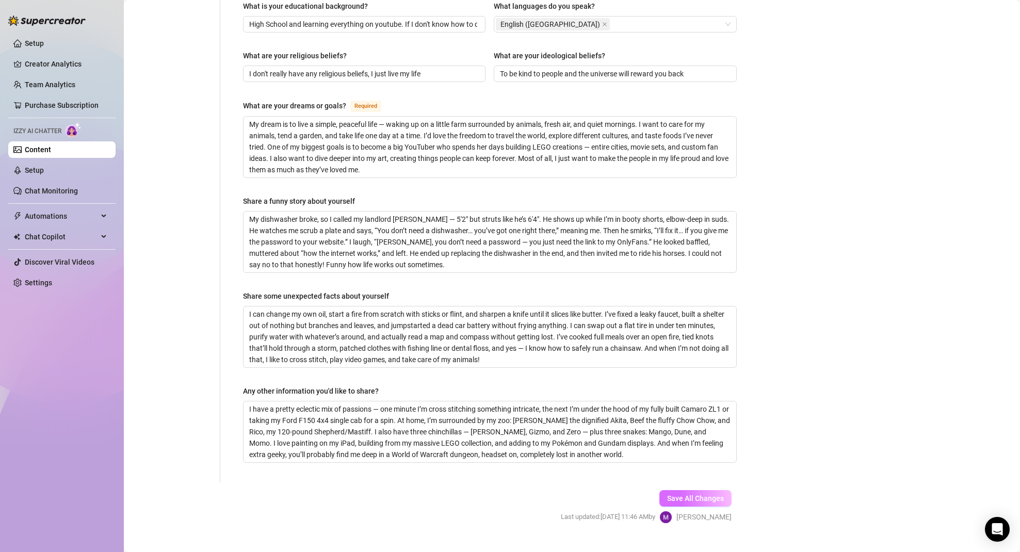
click at [706, 494] on span "Save All Changes" at bounding box center [695, 498] width 57 height 8
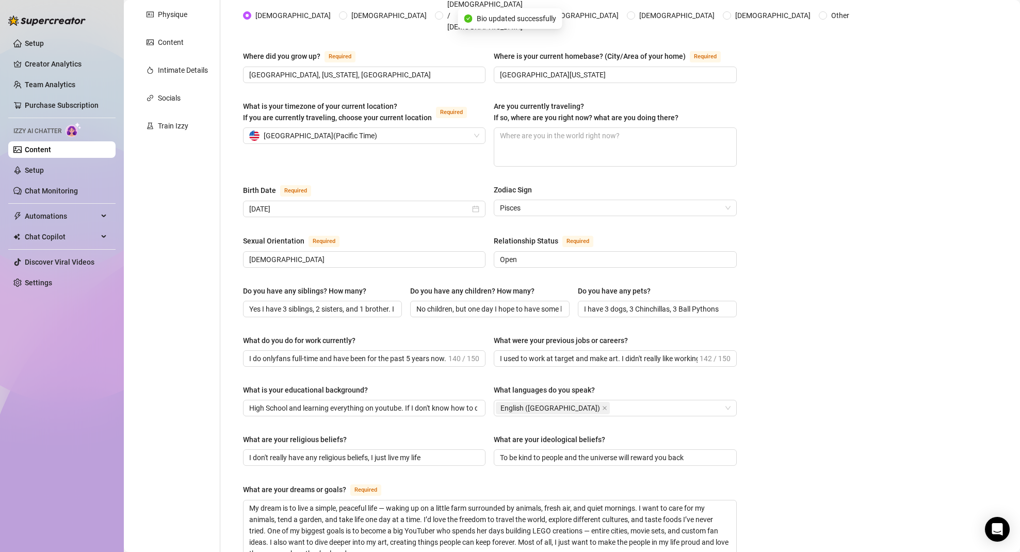
scroll to position [0, 0]
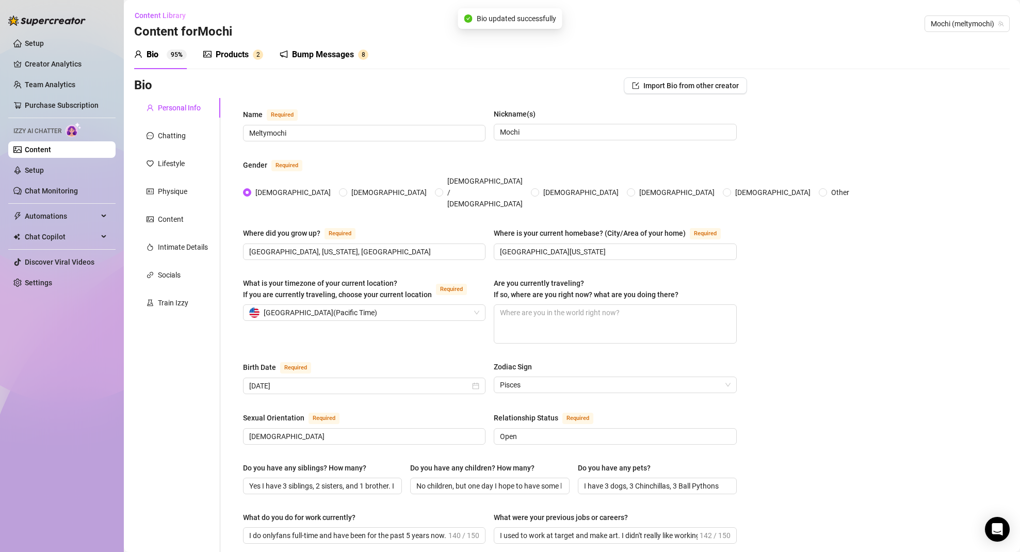
click at [230, 47] on div "Products 2" at bounding box center [233, 54] width 60 height 29
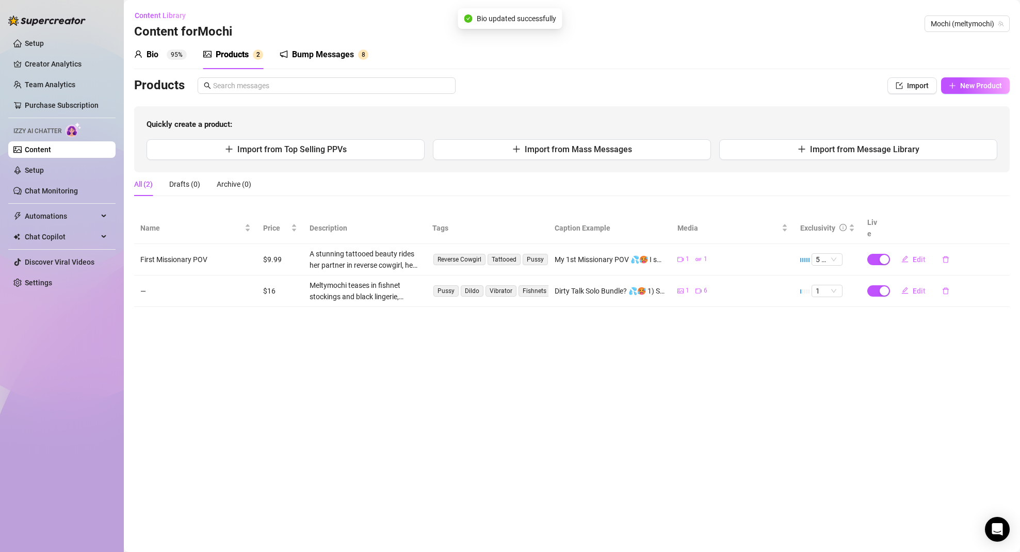
click at [311, 54] on div "Bump Messages" at bounding box center [323, 55] width 62 height 12
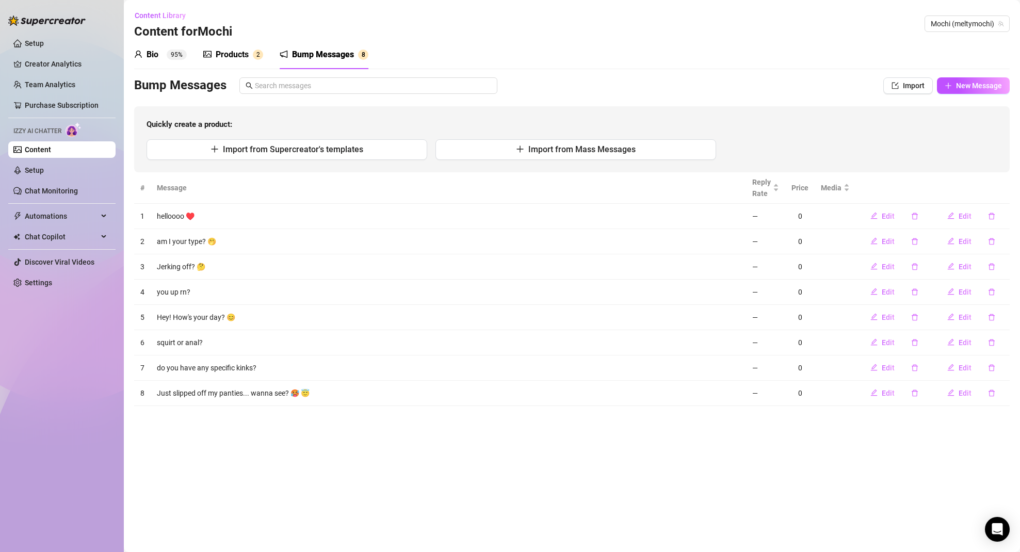
click at [46, 150] on link "Content" at bounding box center [38, 150] width 26 height 8
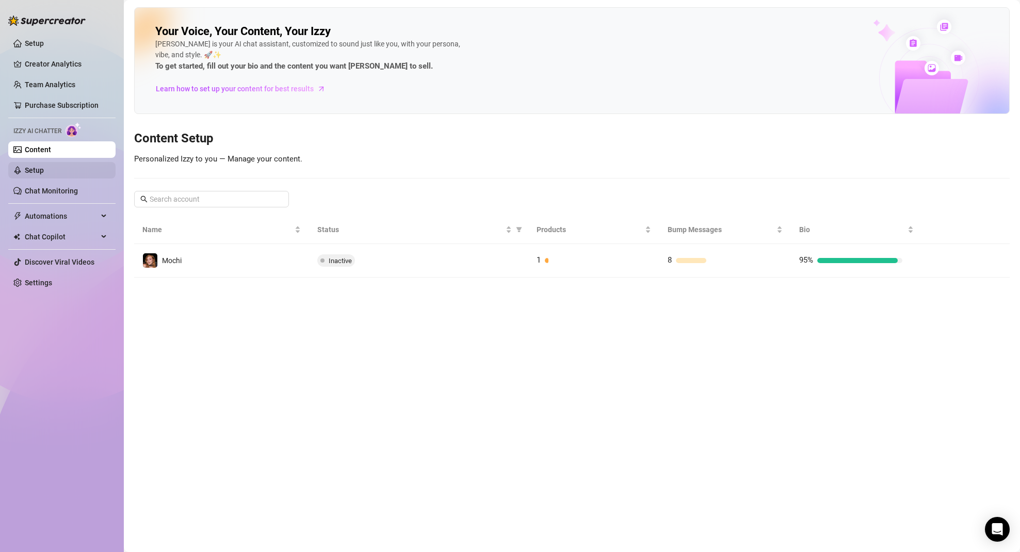
click at [36, 167] on link "Setup" at bounding box center [34, 170] width 19 height 8
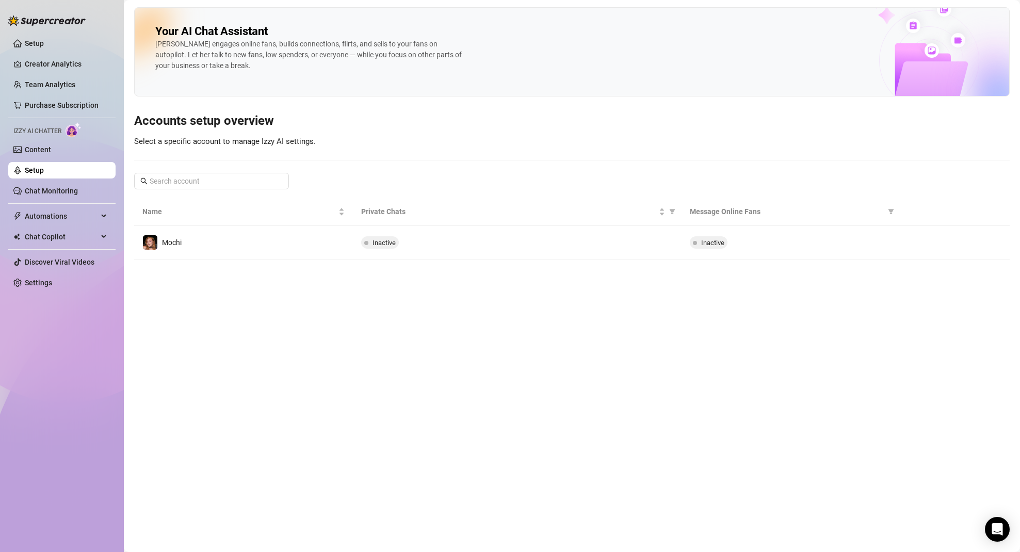
click at [28, 169] on link "Setup" at bounding box center [34, 170] width 19 height 8
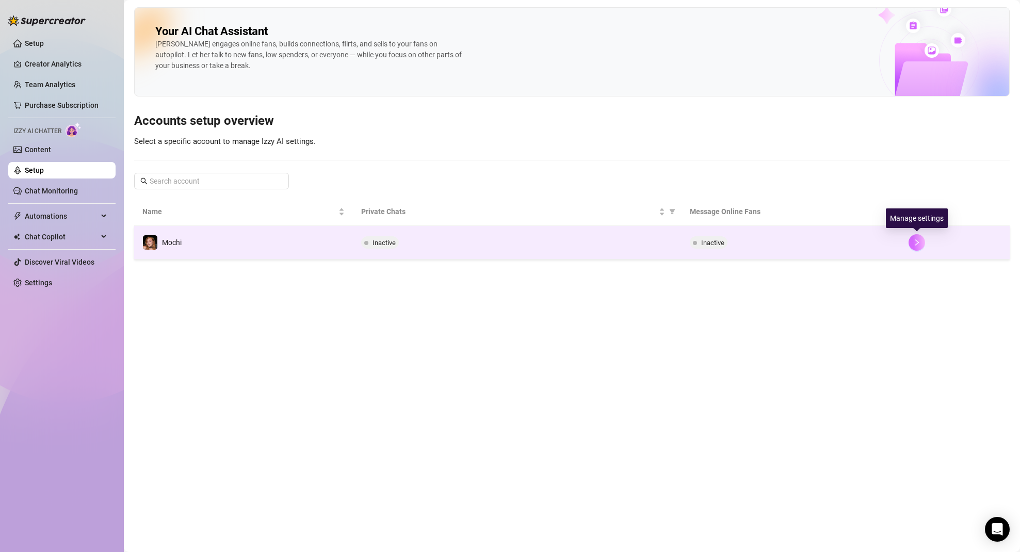
click at [916, 241] on icon "right" at bounding box center [916, 242] width 7 height 7
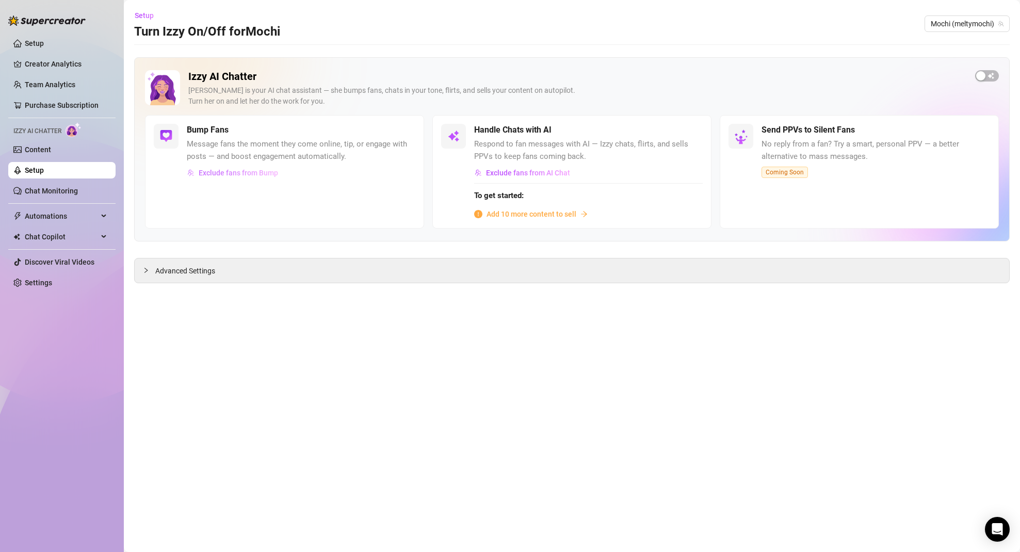
click at [236, 174] on span "Exclude fans from Bump" at bounding box center [238, 173] width 79 height 8
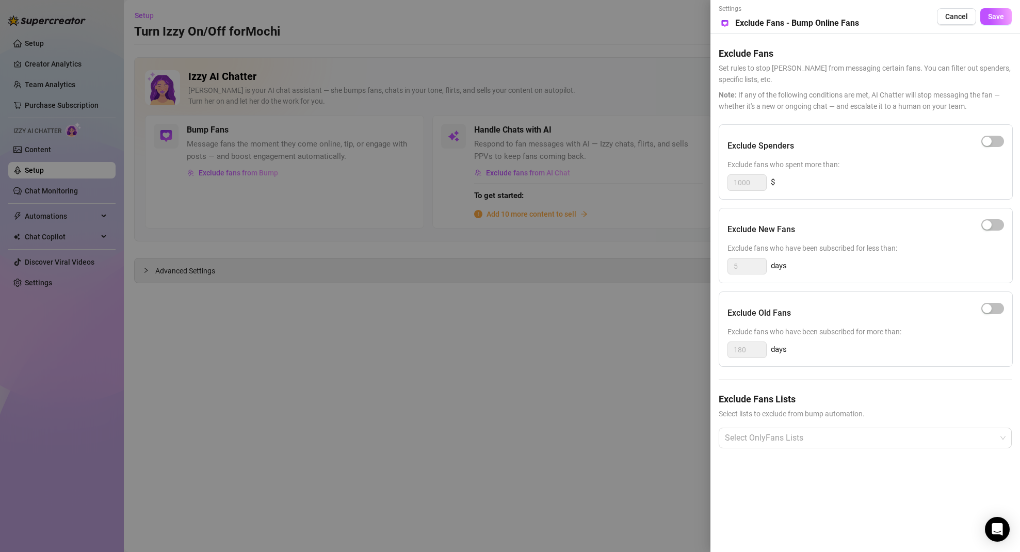
drag, startPoint x: 255, startPoint y: 206, endPoint x: 445, endPoint y: 179, distance: 191.9
click at [255, 206] on div at bounding box center [510, 276] width 1020 height 552
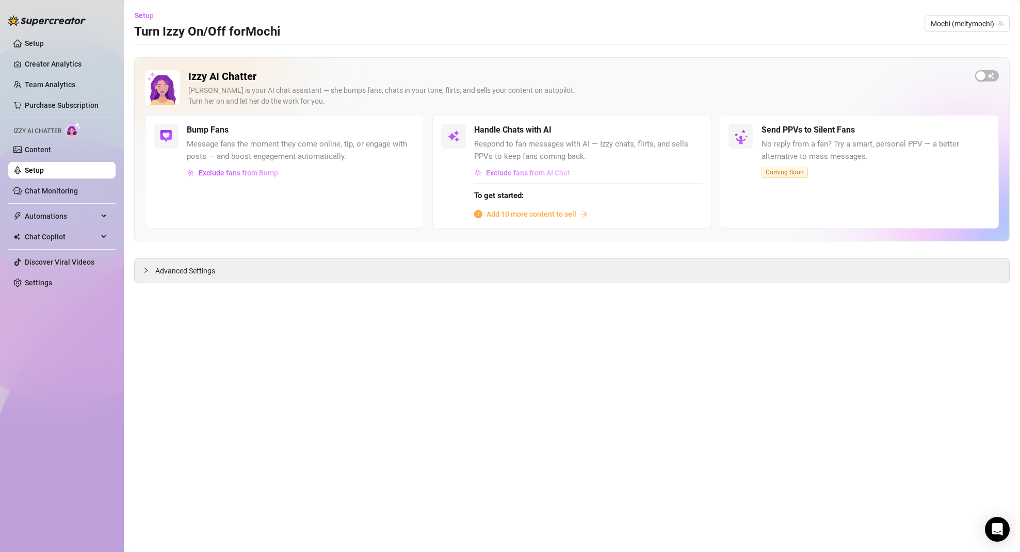
click at [539, 174] on span "Exclude fans from AI Chat" at bounding box center [528, 173] width 84 height 8
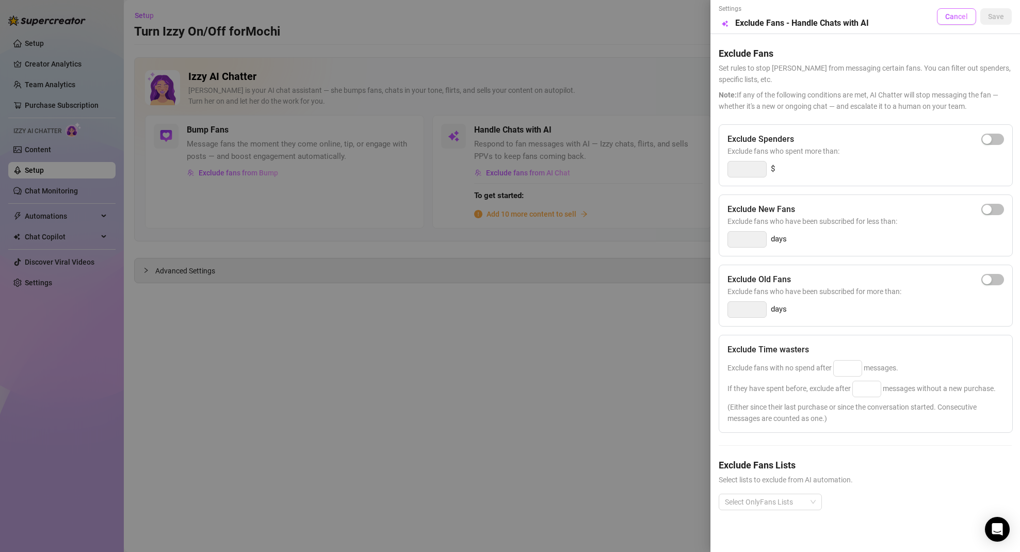
click at [962, 20] on span "Cancel" at bounding box center [956, 16] width 23 height 8
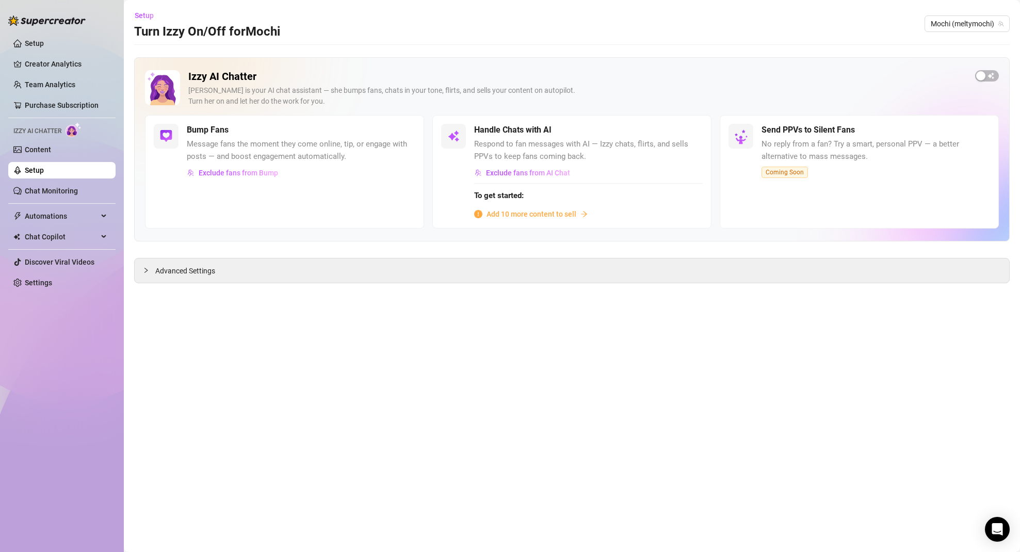
click at [559, 326] on main "Setup Turn Izzy On/Off for Mochi Mochi (meltymochi) Izzy AI Chatter [PERSON_NAM…" at bounding box center [572, 276] width 896 height 552
click at [144, 270] on icon "collapsed" at bounding box center [146, 270] width 6 height 6
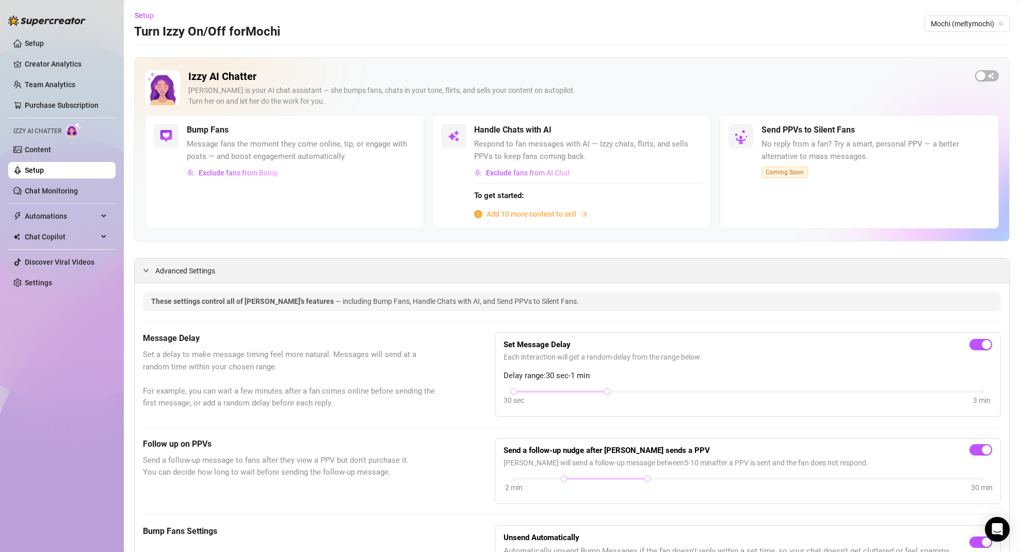
click at [145, 270] on icon "expanded" at bounding box center [146, 270] width 6 height 6
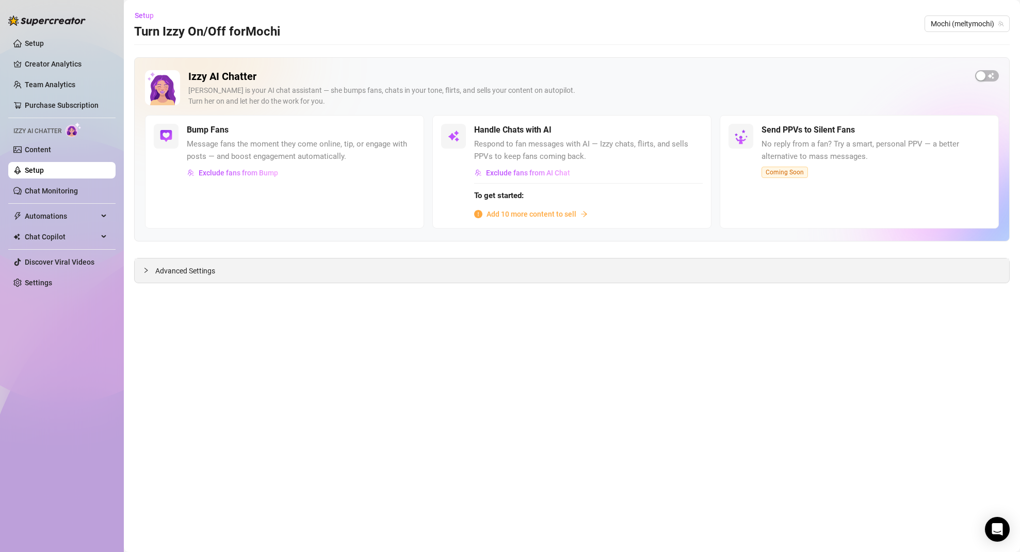
click at [147, 270] on icon "collapsed" at bounding box center [146, 270] width 6 height 6
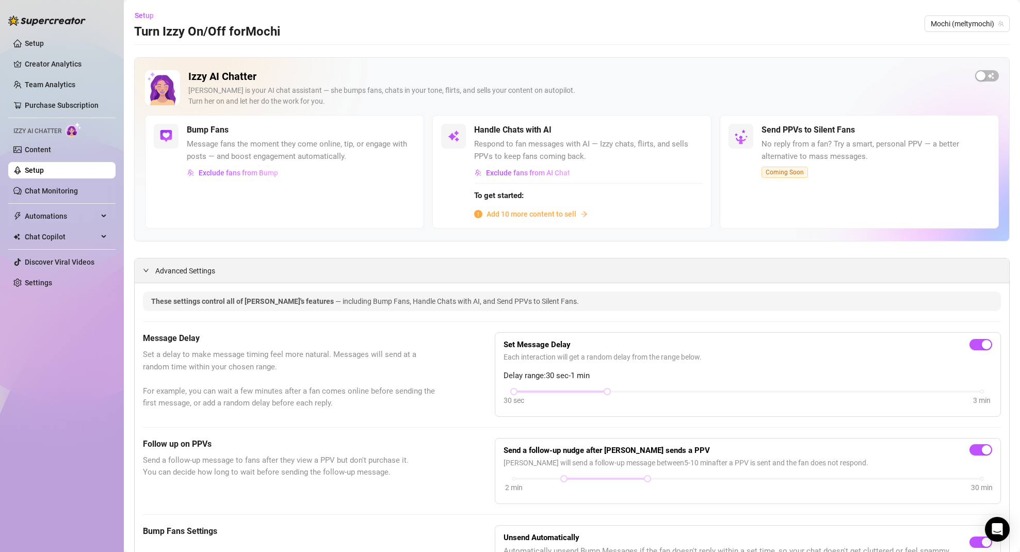
click at [213, 272] on span "Advanced Settings" at bounding box center [185, 270] width 60 height 11
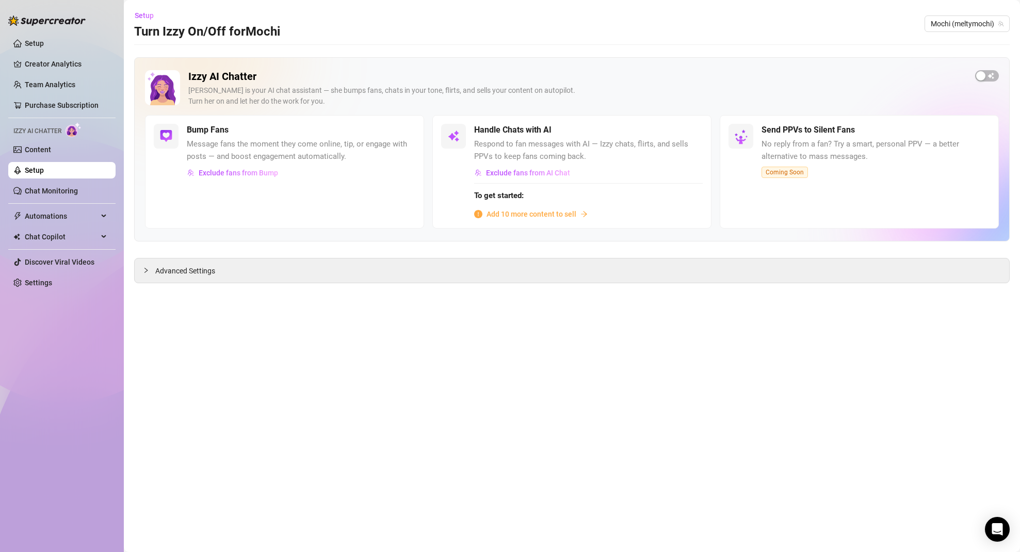
click at [562, 214] on span "Add 10 more content to sell" at bounding box center [532, 213] width 90 height 11
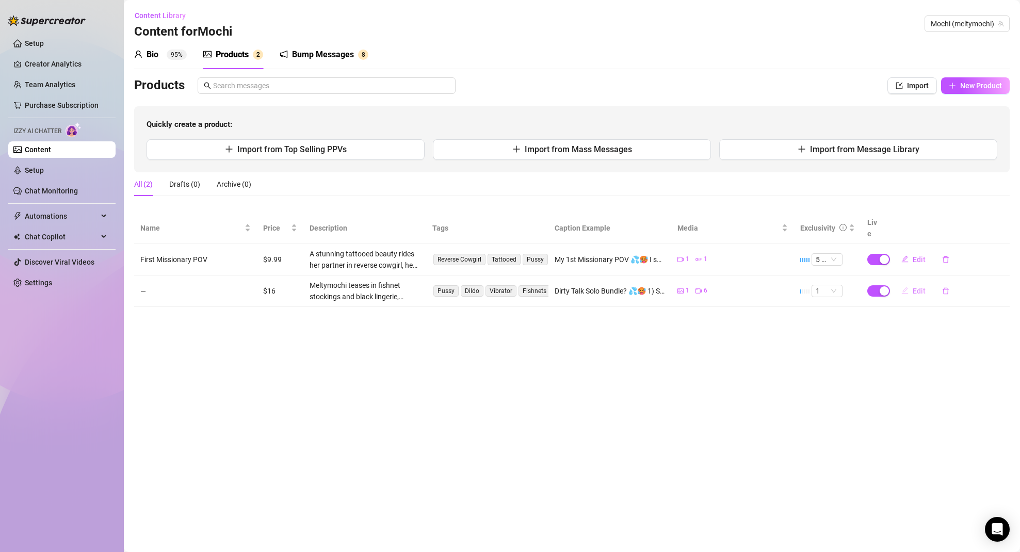
click at [922, 287] on span "Edit" at bounding box center [919, 291] width 13 height 8
type textarea "Dirty Talk Solo Bundle? 💦🥵 1) Squirting my brains out with dirty talk - 10:14 m…"
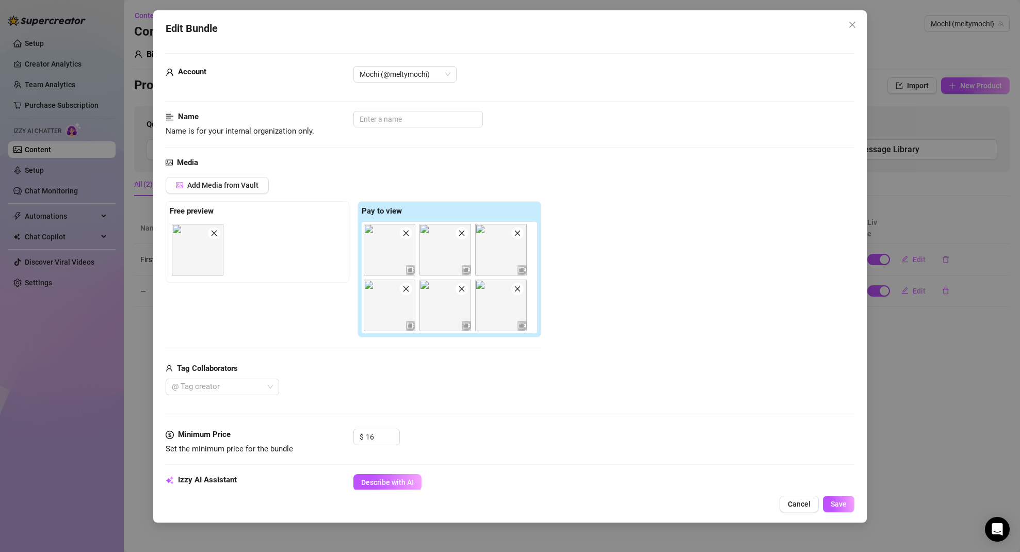
scroll to position [495, 0]
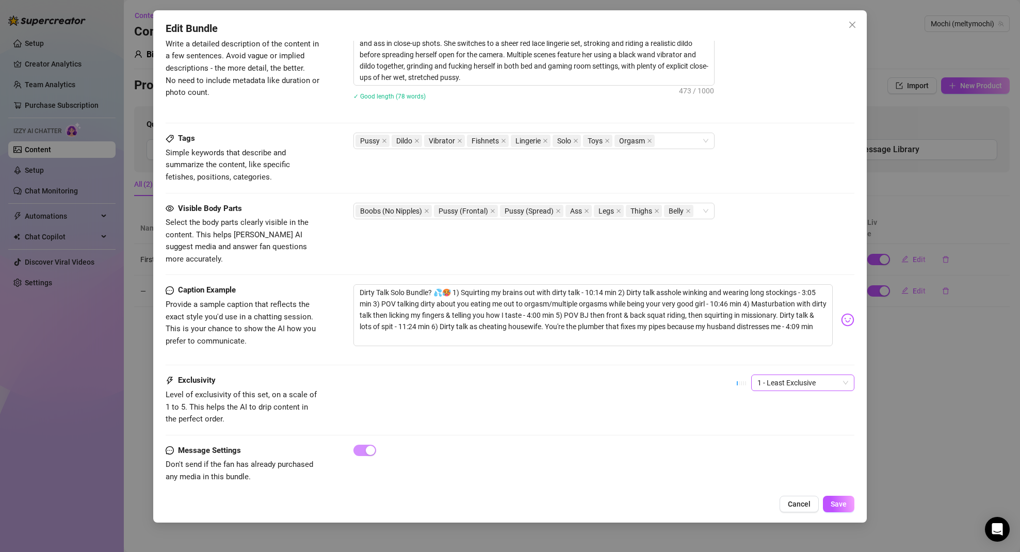
click at [802, 375] on span "1 - Least Exclusive" at bounding box center [803, 382] width 91 height 15
click at [780, 457] on div "5 - Most Exclusive 🔥" at bounding box center [795, 457] width 87 height 11
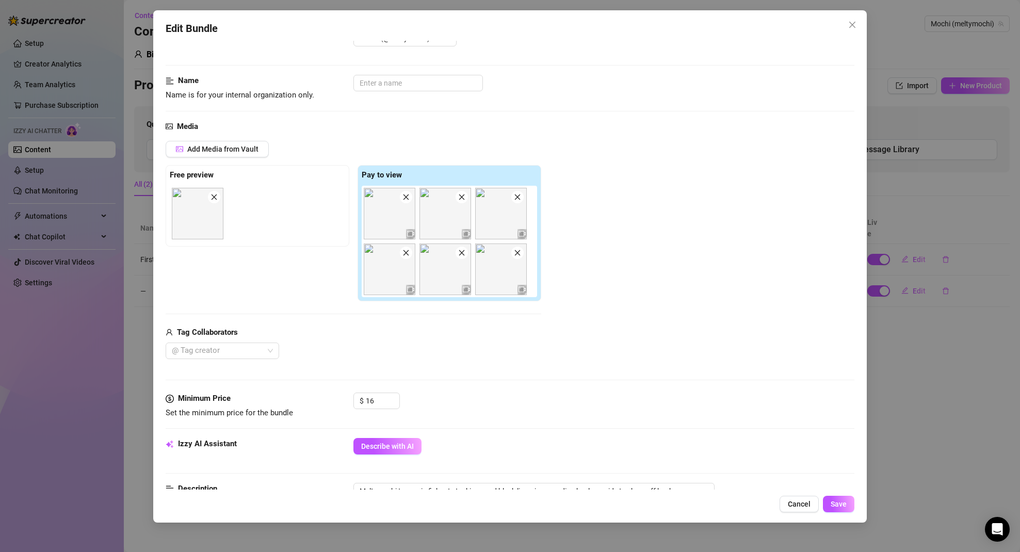
scroll to position [101, 0]
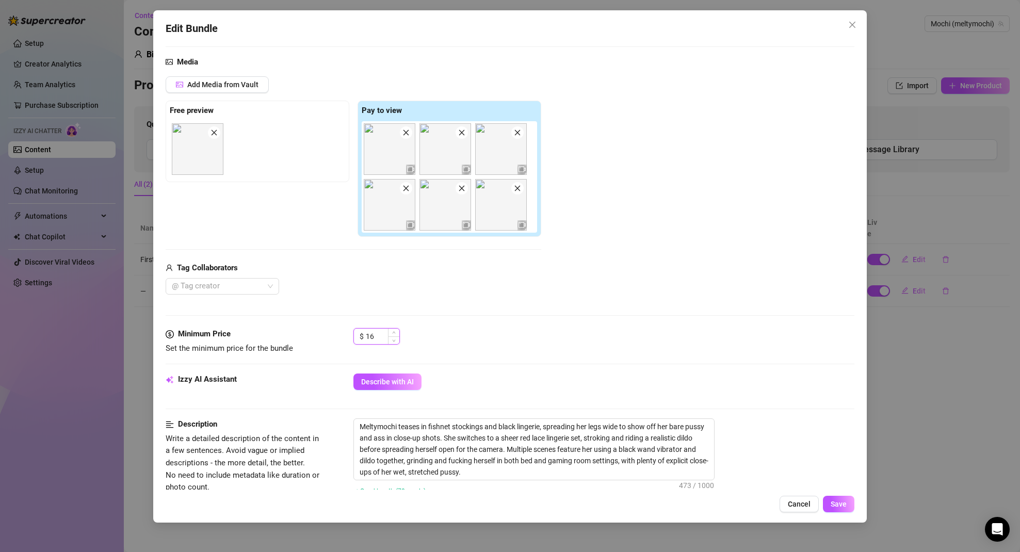
click at [384, 334] on input "16" at bounding box center [383, 336] width 34 height 15
click at [383, 334] on input "16" at bounding box center [383, 336] width 34 height 15
type input "2"
type input "14.99"
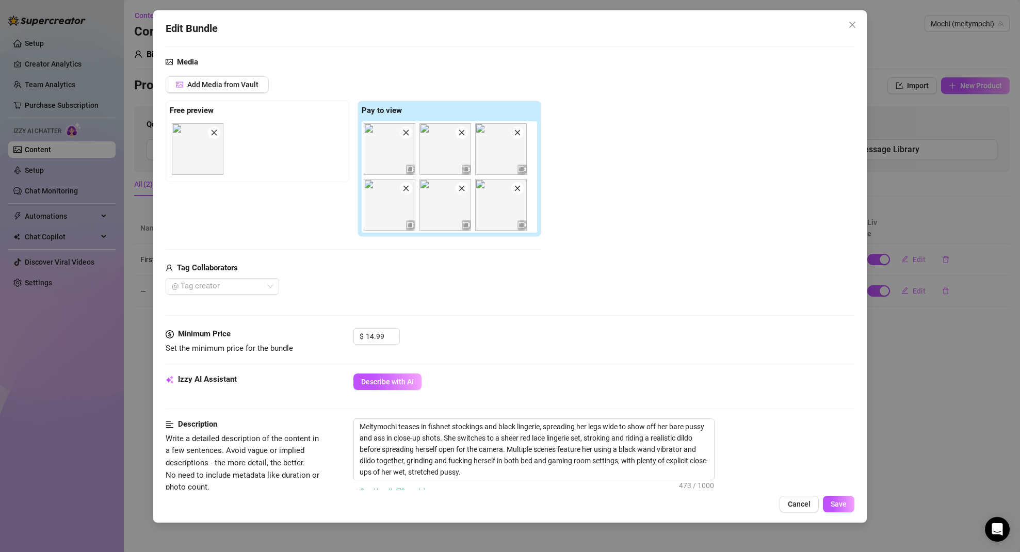
drag, startPoint x: 417, startPoint y: 290, endPoint x: 422, endPoint y: 286, distance: 6.2
click at [417, 290] on div "@ Tag creator" at bounding box center [354, 286] width 376 height 17
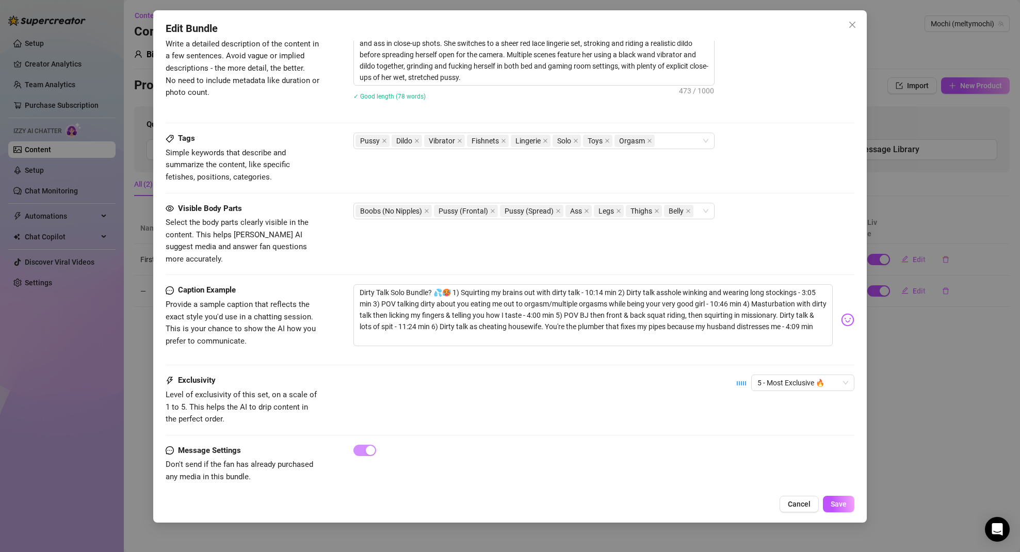
scroll to position [0, 0]
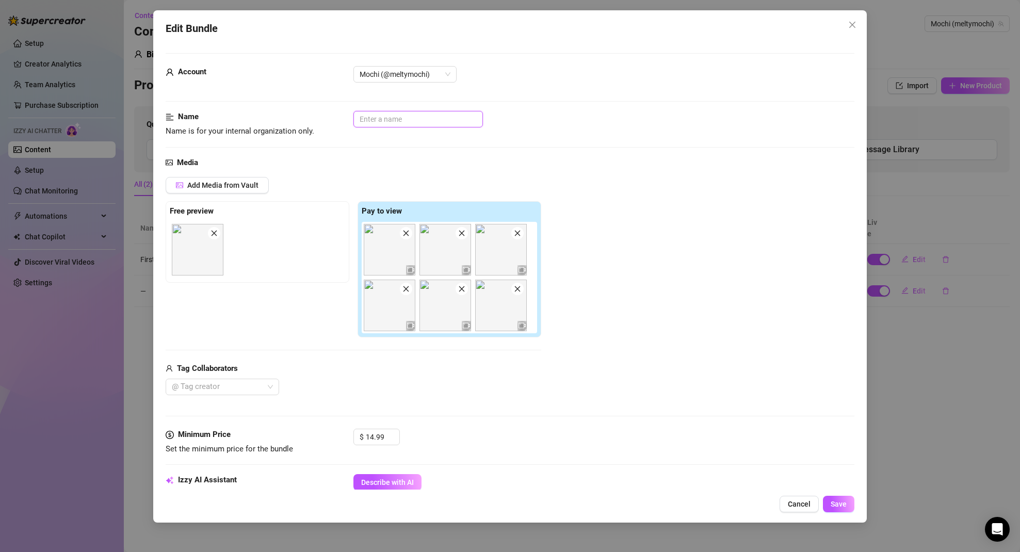
click at [382, 118] on input "text" at bounding box center [418, 119] width 130 height 17
type input "Solo Dirty Talk Bundle"
click at [797, 504] on span "Cancel" at bounding box center [799, 504] width 23 height 8
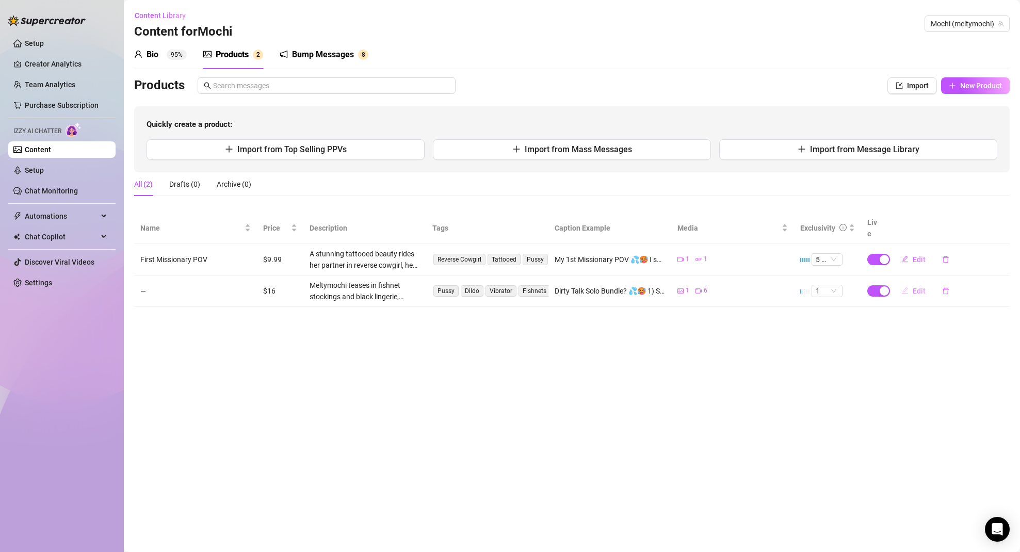
click at [916, 287] on span "Edit" at bounding box center [919, 291] width 13 height 8
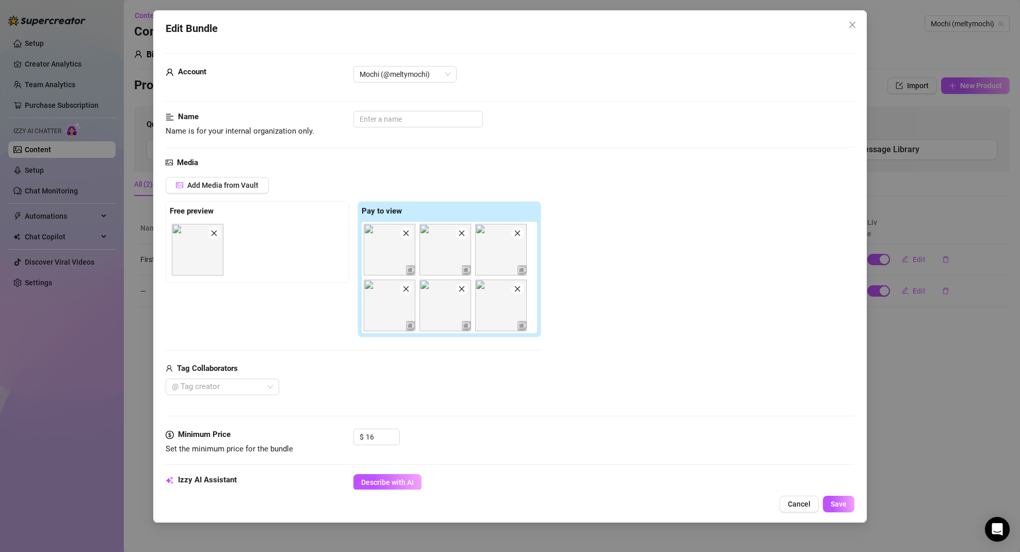
scroll to position [495, 0]
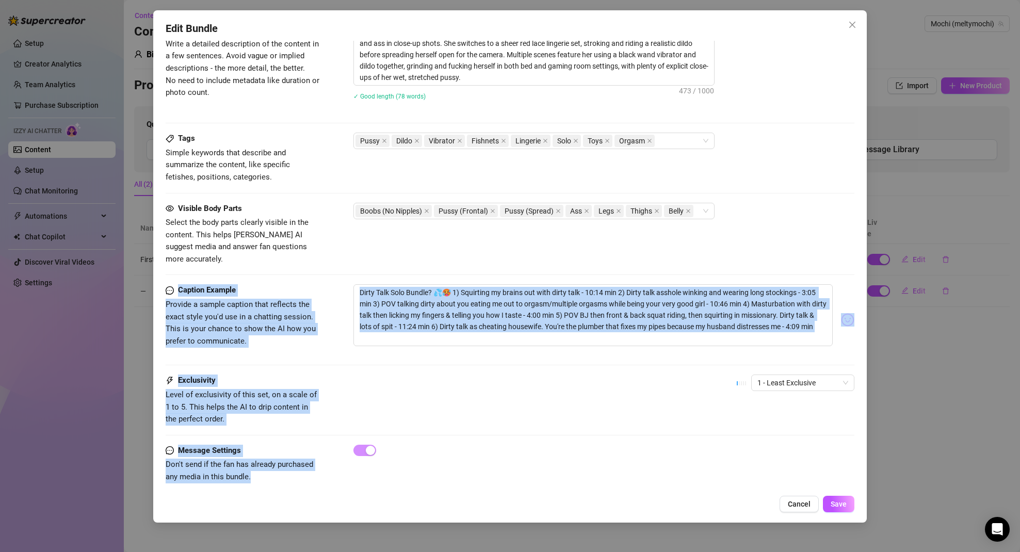
drag, startPoint x: 256, startPoint y: 469, endPoint x: 163, endPoint y: 269, distance: 220.7
click at [163, 269] on div "Edit Bundle Account Mochi (@meltymochi) Name Name is for your internal organiza…" at bounding box center [510, 266] width 714 height 512
click at [203, 259] on div "Visible Body Parts Select the body parts clearly visible in the content. This h…" at bounding box center [510, 244] width 689 height 82
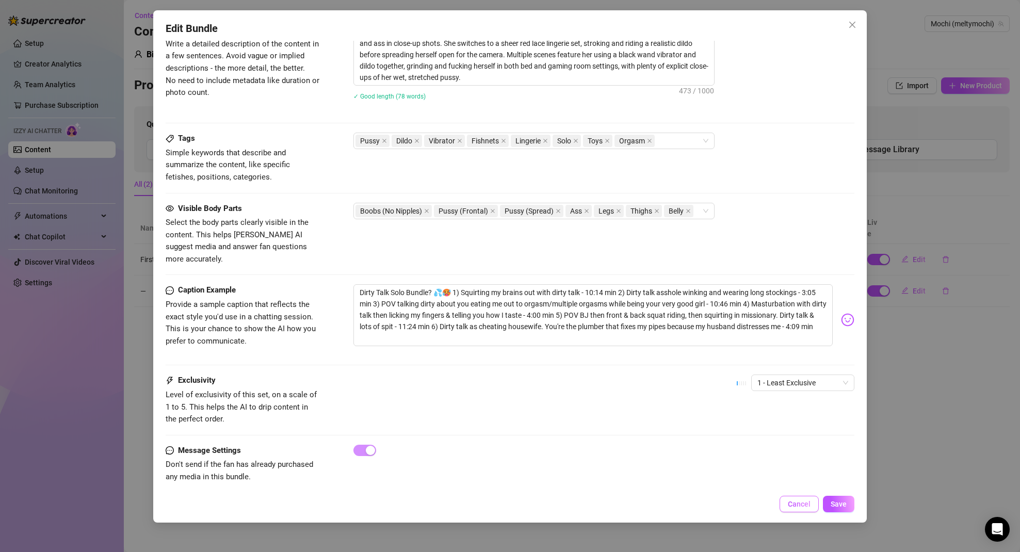
click at [792, 505] on span "Cancel" at bounding box center [799, 504] width 23 height 8
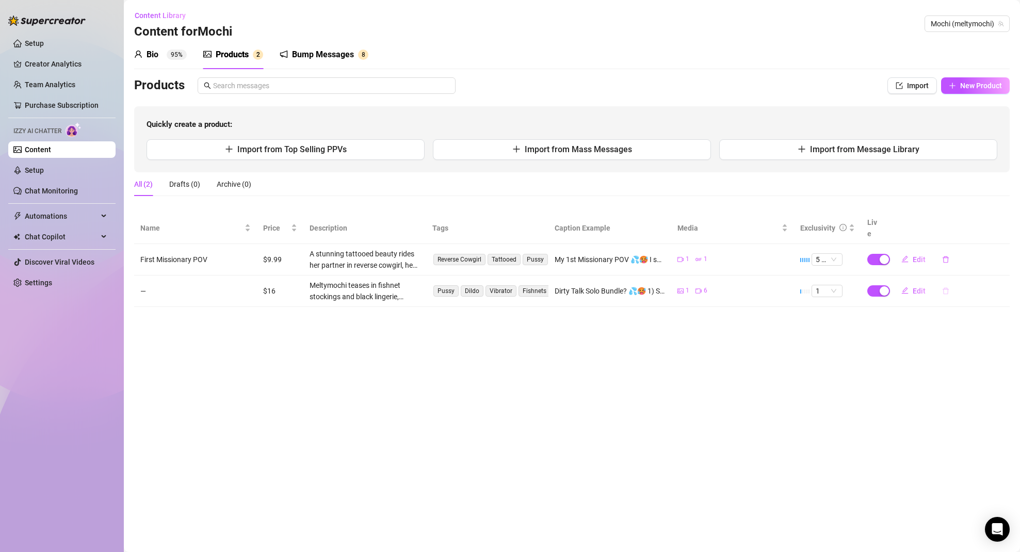
click at [947, 287] on icon "delete" at bounding box center [946, 290] width 6 height 7
click at [1002, 251] on span "Yes" at bounding box center [1003, 253] width 12 height 8
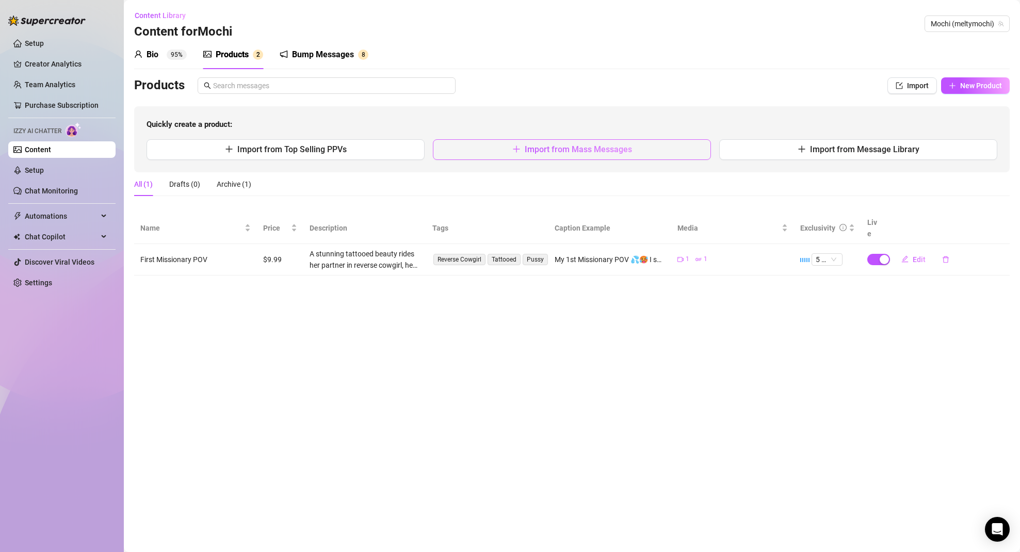
click at [624, 150] on span "Import from Mass Messages" at bounding box center [578, 149] width 107 height 10
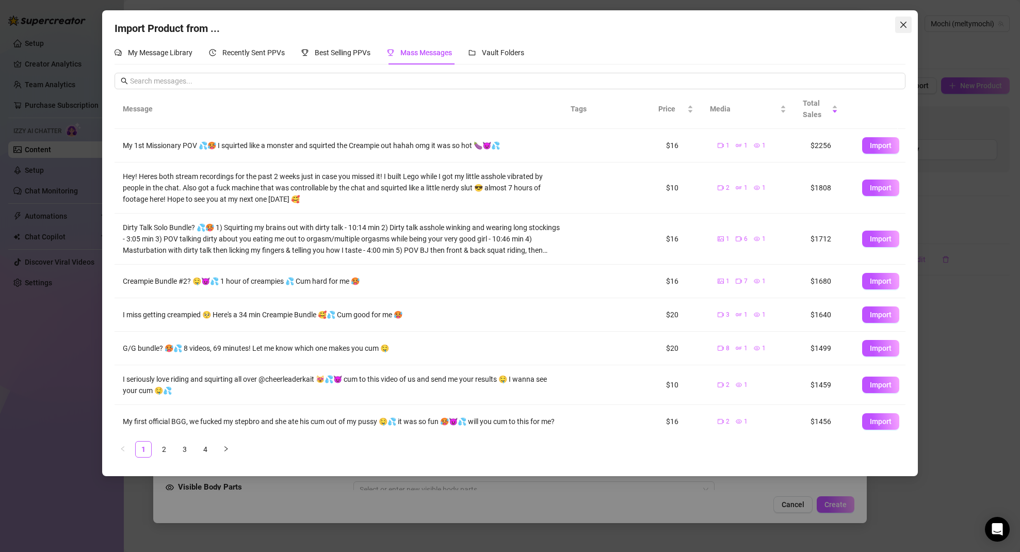
click at [903, 24] on icon "close" at bounding box center [903, 25] width 8 height 8
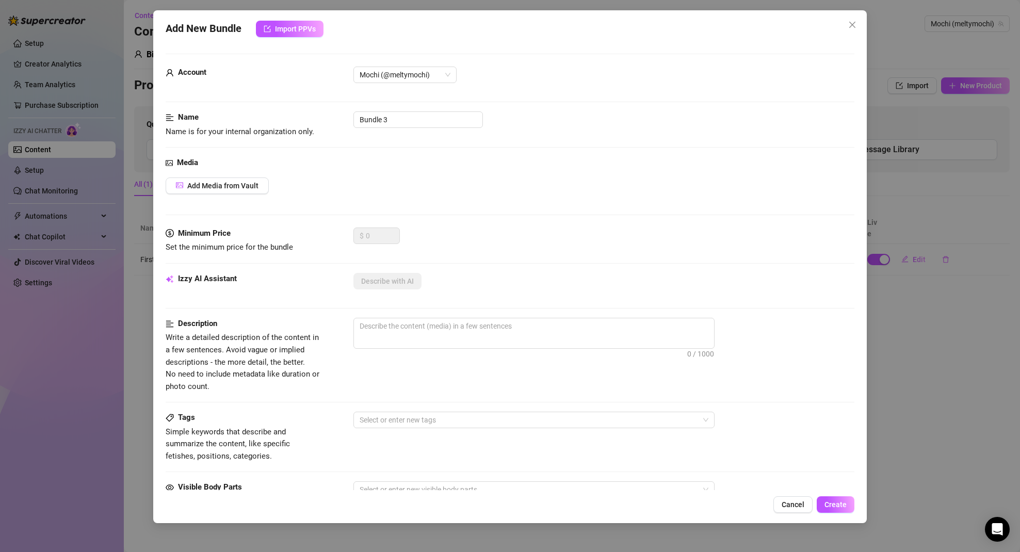
click at [797, 501] on span "Cancel" at bounding box center [793, 505] width 23 height 8
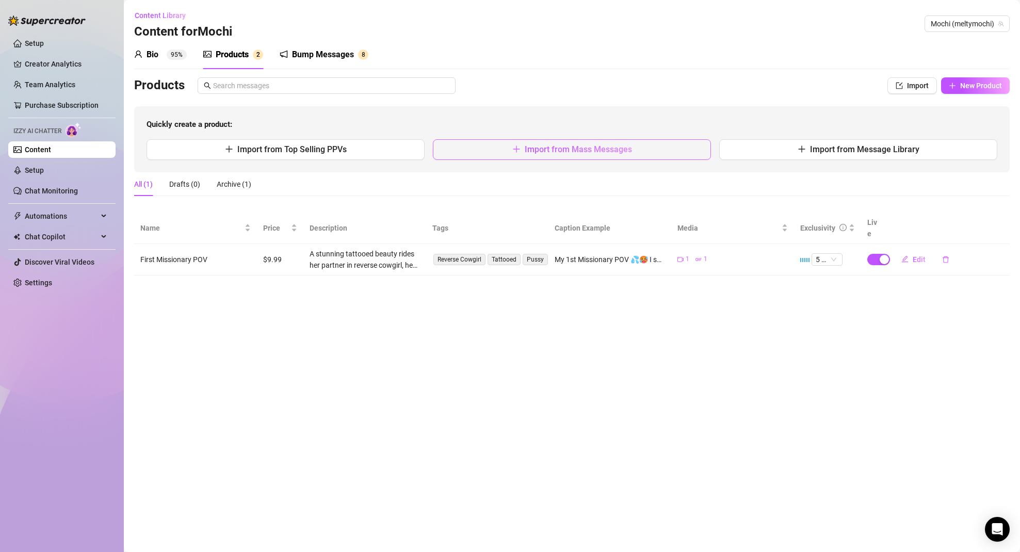
click at [590, 149] on span "Import from Mass Messages" at bounding box center [578, 149] width 107 height 10
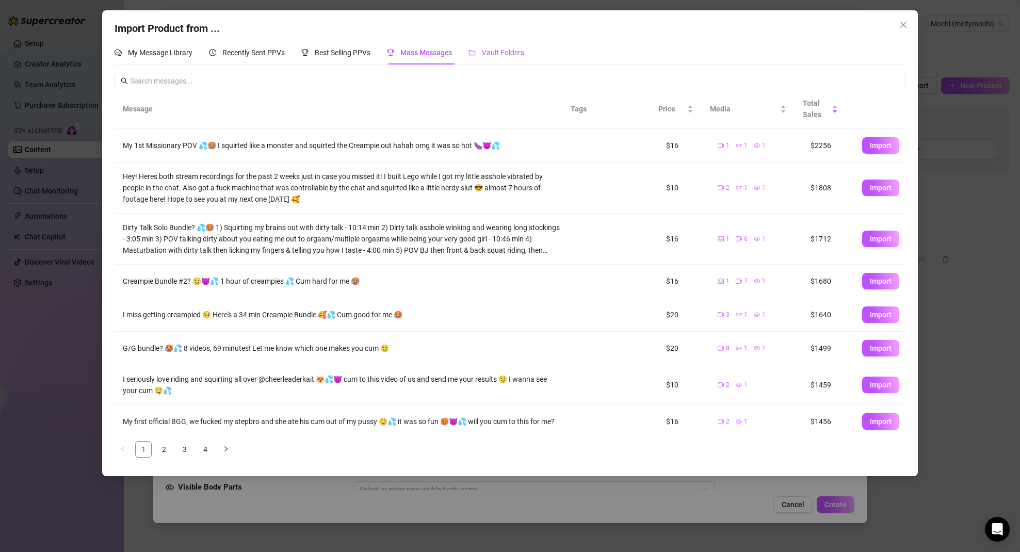
click at [511, 55] on span "Vault Folders" at bounding box center [503, 53] width 42 height 8
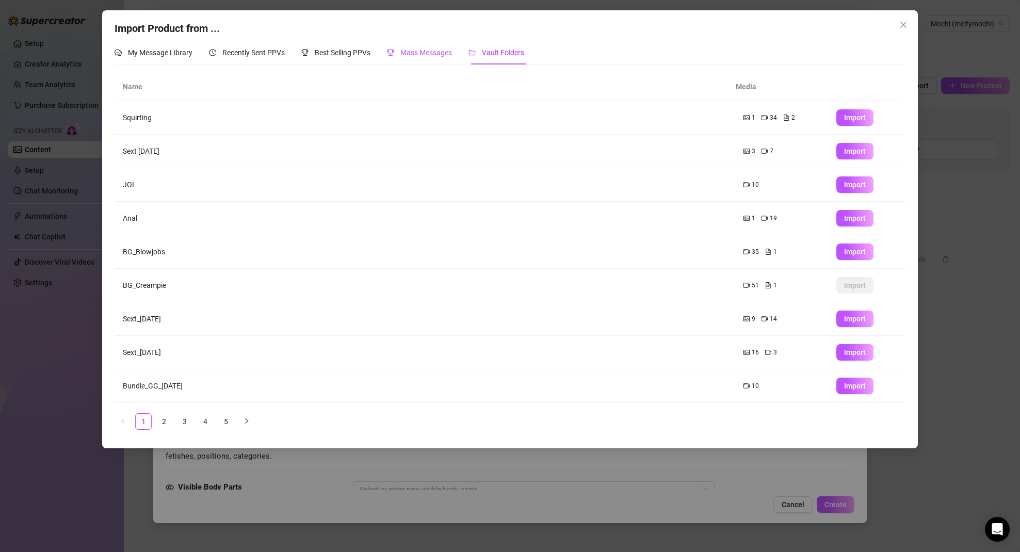
click at [428, 51] on span "Mass Messages" at bounding box center [426, 53] width 52 height 8
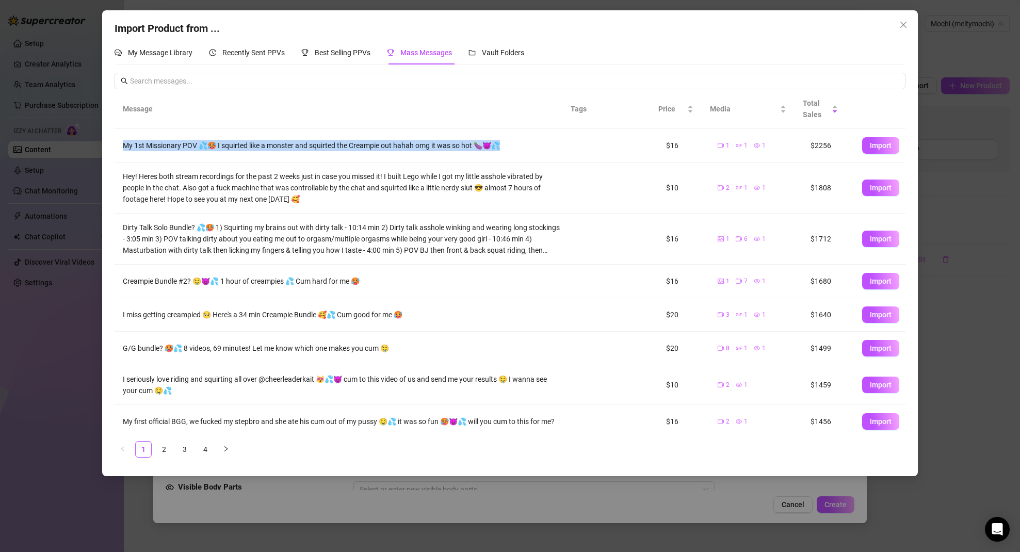
drag, startPoint x: 124, startPoint y: 145, endPoint x: 528, endPoint y: 142, distance: 404.0
click at [528, 142] on div "My 1st Missionary POV 💦🥵 I squirted like a monster and squirted the Creampie ou…" at bounding box center [343, 145] width 440 height 11
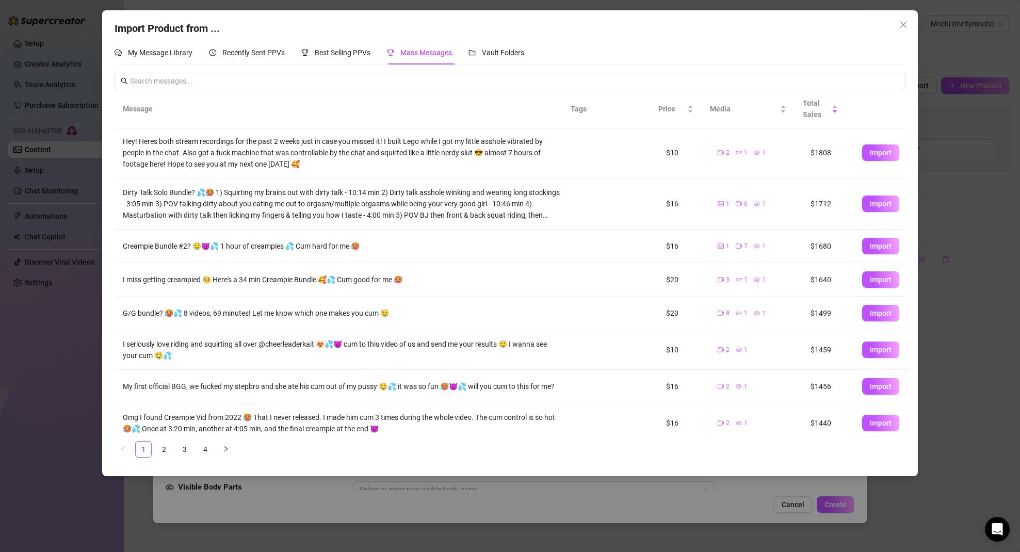
scroll to position [79, 0]
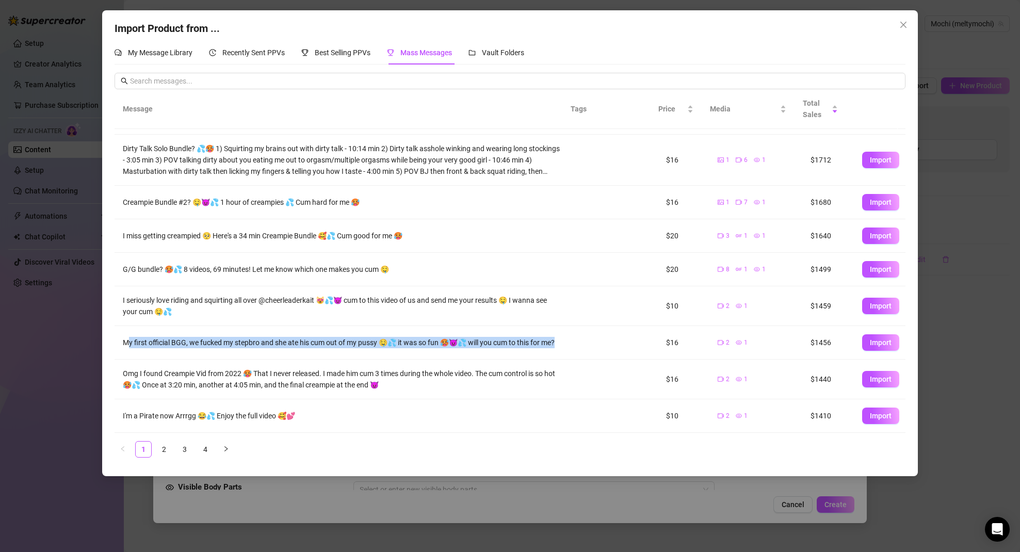
drag, startPoint x: 168, startPoint y: 341, endPoint x: 566, endPoint y: 345, distance: 398.4
click at [553, 346] on div "My first official BGG, we fucked my stepbro and she ate his cum out of my pussy…" at bounding box center [343, 342] width 440 height 11
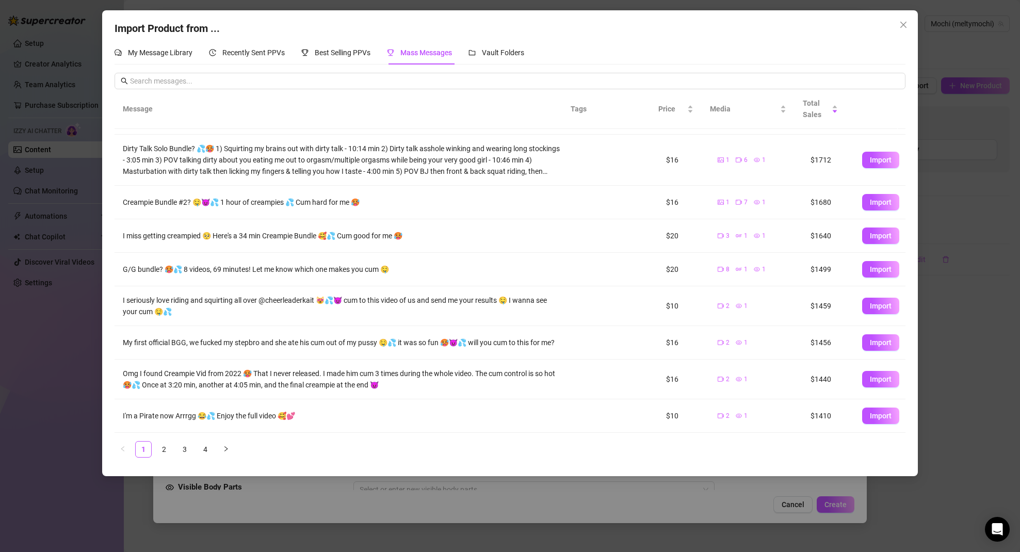
click at [570, 344] on td at bounding box center [601, 343] width 62 height 34
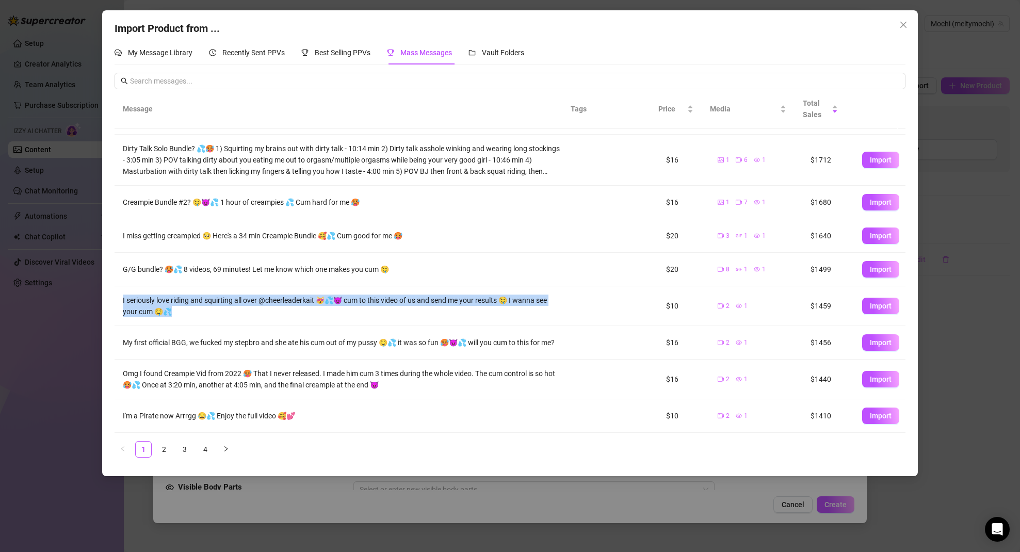
drag, startPoint x: 126, startPoint y: 298, endPoint x: 289, endPoint y: 308, distance: 163.8
click at [285, 307] on td "I seriously love riding and squirting all over @cheerleaderkait 😻💦😈 cum to this…" at bounding box center [343, 306] width 456 height 40
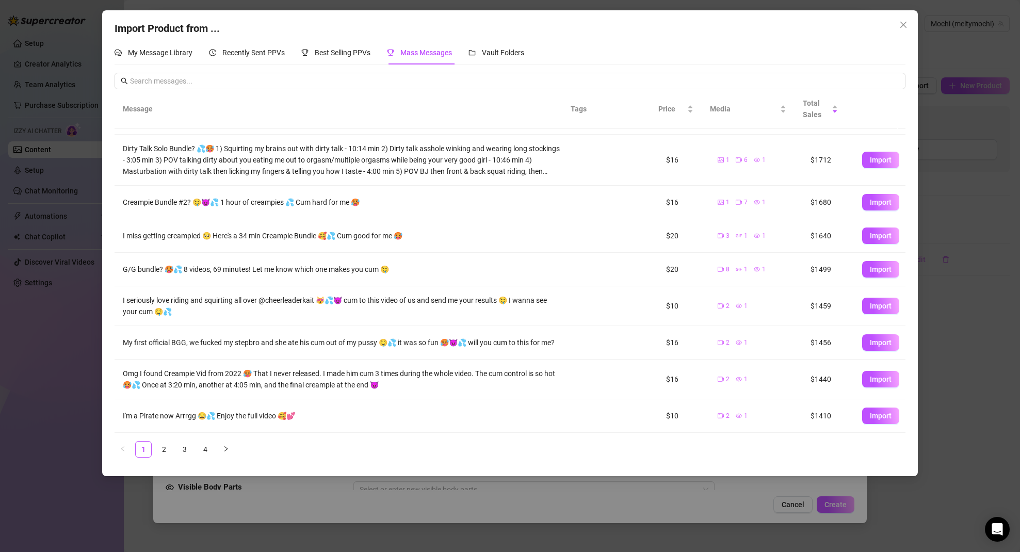
click at [385, 302] on div "I seriously love riding and squirting all over @cheerleaderkait 😻💦😈 cum to this…" at bounding box center [343, 306] width 440 height 23
drag, startPoint x: 143, startPoint y: 268, endPoint x: 246, endPoint y: 270, distance: 102.7
click at [245, 270] on div "G/G bundle? 🥵💦 8 videos, 69 minutes! Let me know which one makes you cum 🤤" at bounding box center [343, 269] width 440 height 11
drag, startPoint x: 292, startPoint y: 273, endPoint x: 325, endPoint y: 276, distance: 32.7
click at [320, 275] on td "G/G bundle? 🥵💦 8 videos, 69 minutes! Let me know which one makes you cum 🤤" at bounding box center [343, 270] width 456 height 34
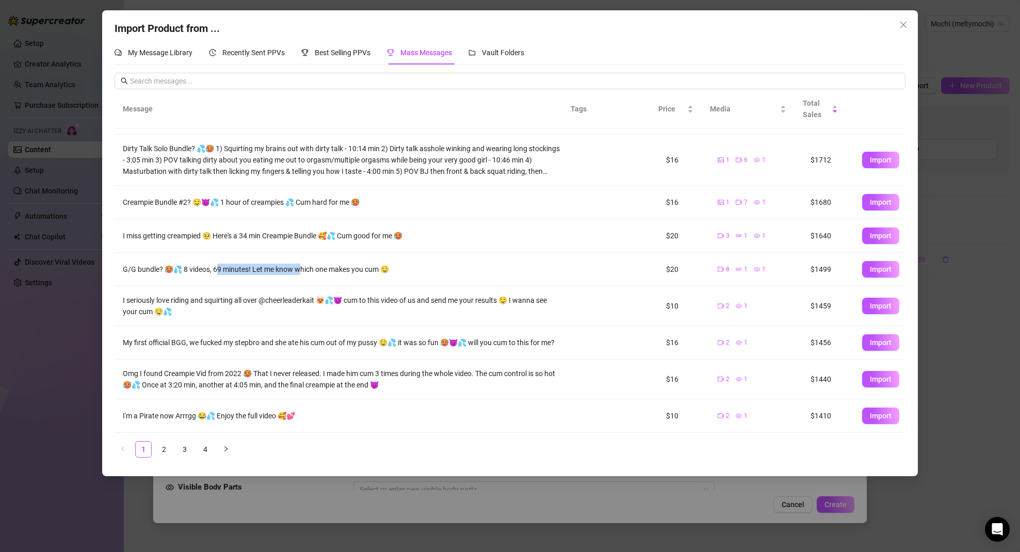
drag, startPoint x: 216, startPoint y: 269, endPoint x: 321, endPoint y: 271, distance: 104.8
click at [303, 270] on div "G/G bundle? 🥵💦 8 videos, 69 minutes! Let me know which one makes you cum 🤤" at bounding box center [343, 269] width 440 height 11
click at [163, 447] on link "2" at bounding box center [163, 449] width 15 height 15
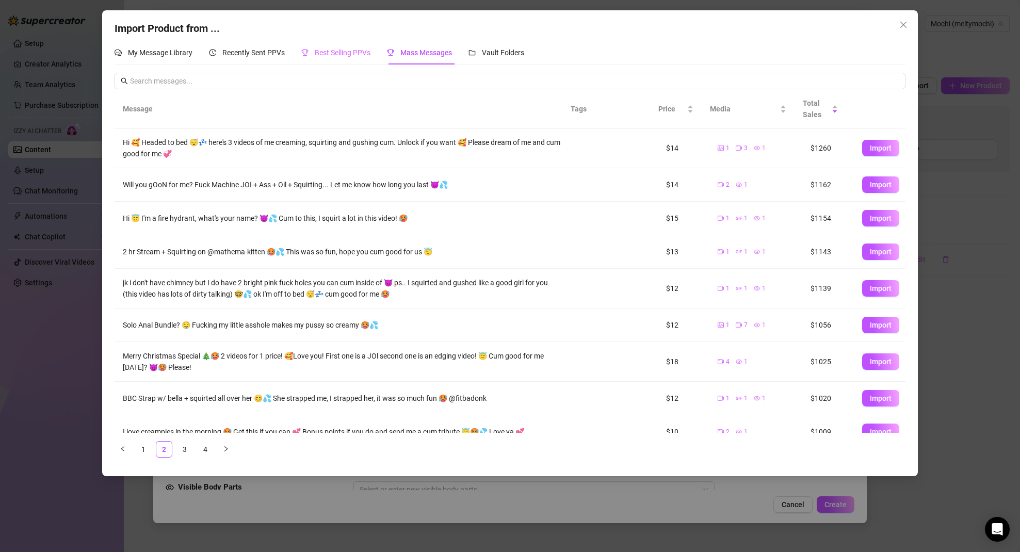
scroll to position [0, 0]
drag, startPoint x: 261, startPoint y: 145, endPoint x: 396, endPoint y: 153, distance: 135.4
click at [391, 152] on div "Hi 🥰 Headed to bed 😴💤 here's 3 videos of me creaming, squirting and gushing cum…" at bounding box center [343, 148] width 440 height 23
click at [362, 166] on td "Hi 🥰 Headed to bed 😴💤 here's 3 videos of me creaming, squirting and gushing cum…" at bounding box center [343, 149] width 456 height 40
click at [353, 50] on span "Best Selling PPVs" at bounding box center [343, 53] width 56 height 8
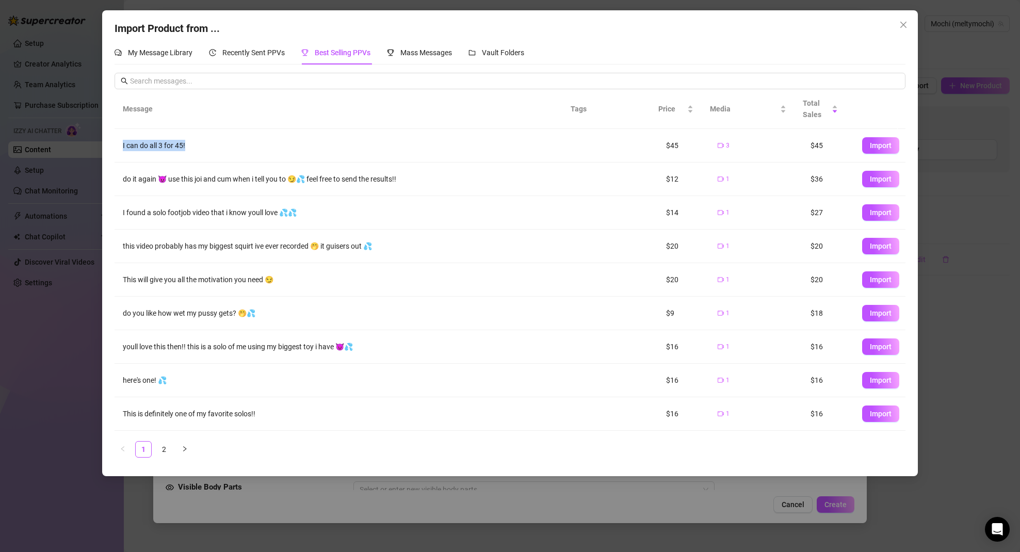
drag, startPoint x: 121, startPoint y: 147, endPoint x: 193, endPoint y: 150, distance: 71.8
click at [193, 150] on td "I can do all 3 for 45!" at bounding box center [343, 146] width 456 height 34
click at [255, 54] on span "Recently Sent PPVs" at bounding box center [253, 53] width 62 height 8
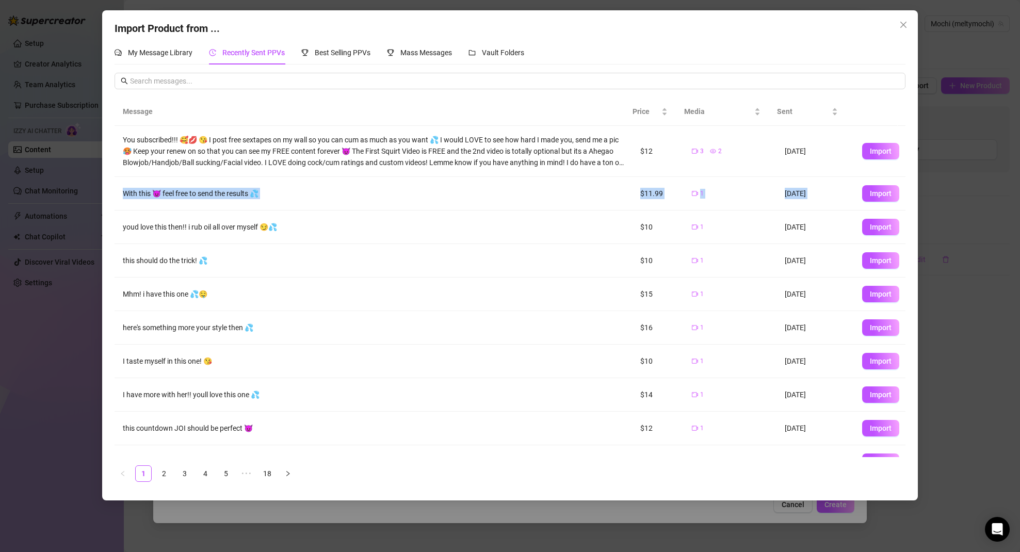
drag, startPoint x: 123, startPoint y: 194, endPoint x: 191, endPoint y: 231, distance: 77.6
click at [189, 227] on tbody "You subscribed!!! 🥰💋 😘 I post free sextapes on my wall so you can cum as much a…" at bounding box center [511, 302] width 792 height 353
click at [636, 192] on td "$11.99" at bounding box center [658, 194] width 52 height 34
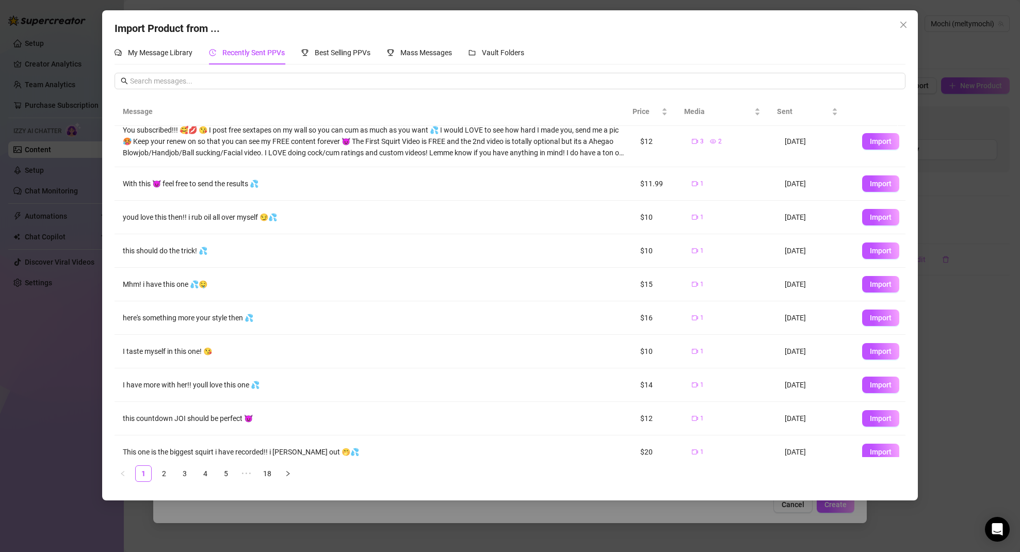
scroll to position [22, 0]
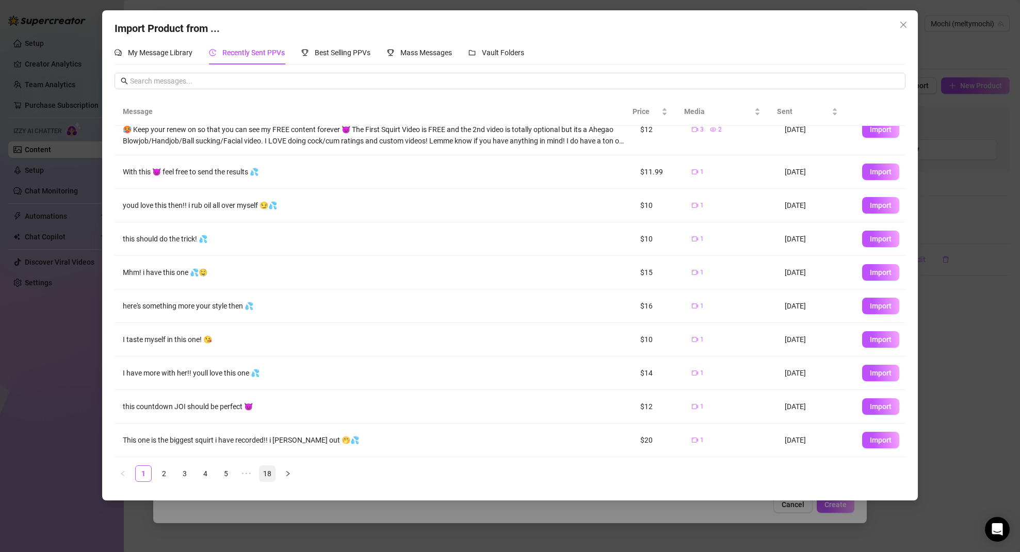
click at [267, 474] on link "18" at bounding box center [267, 473] width 15 height 15
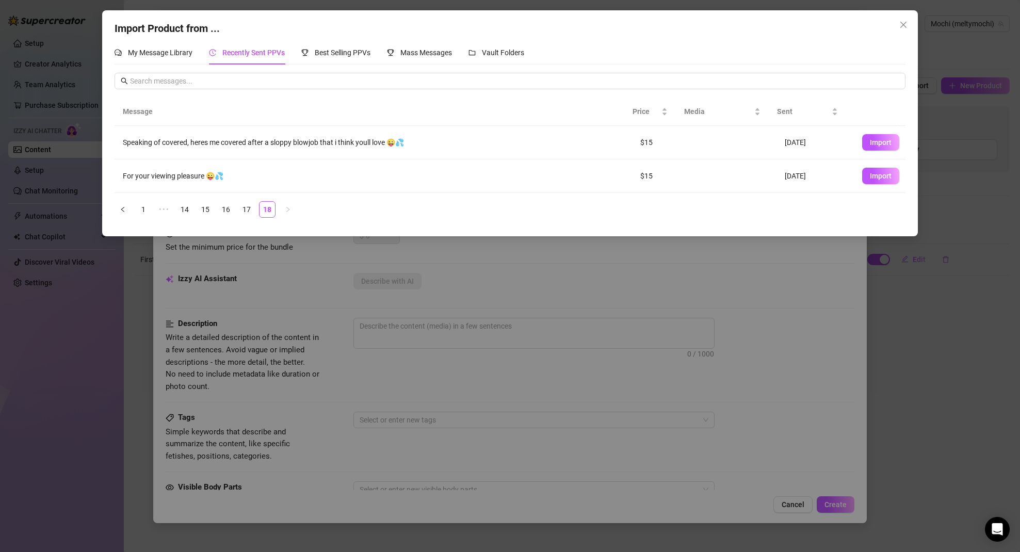
scroll to position [0, 0]
click at [247, 208] on link "17" at bounding box center [246, 209] width 15 height 15
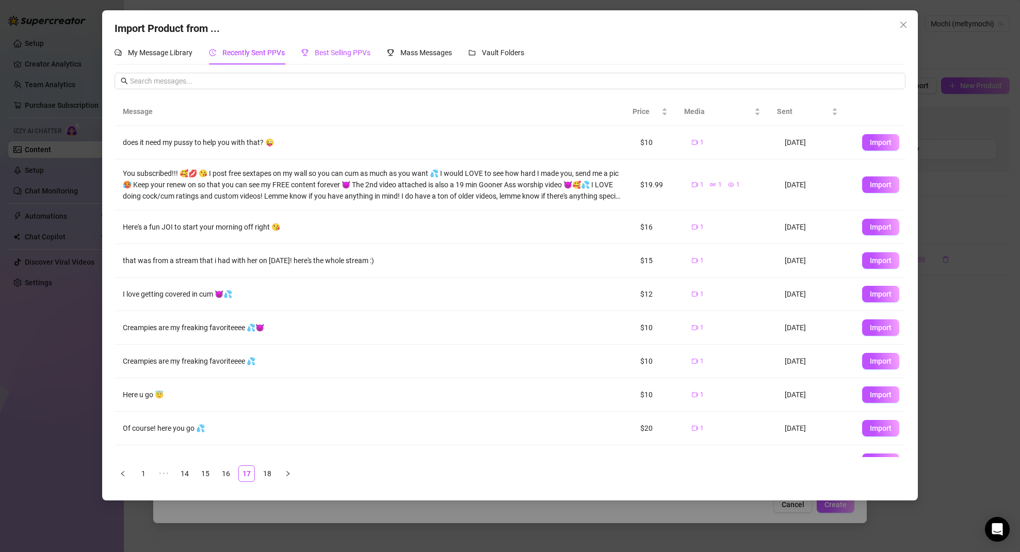
click at [347, 53] on span "Best Selling PPVs" at bounding box center [343, 53] width 56 height 8
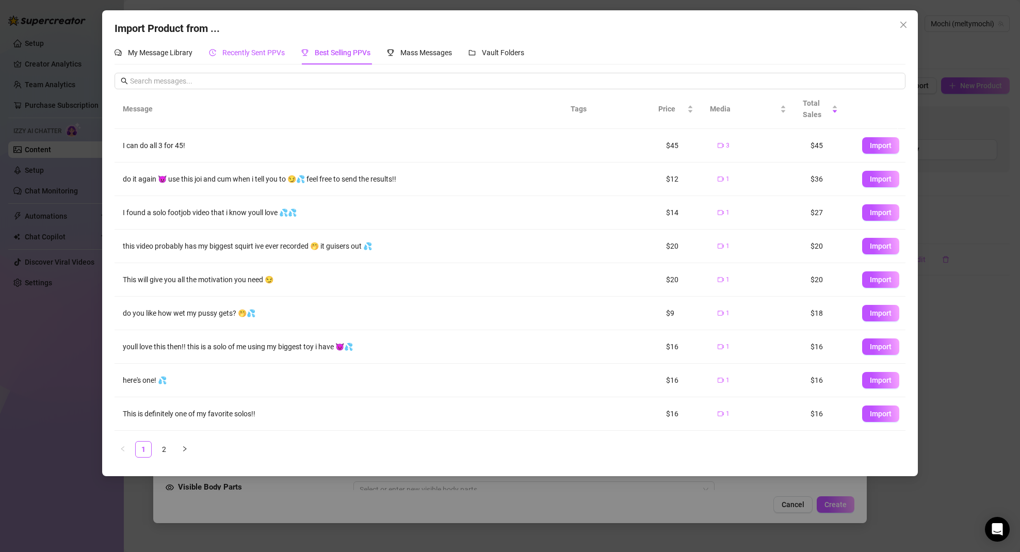
click at [243, 50] on span "Recently Sent PPVs" at bounding box center [253, 53] width 62 height 8
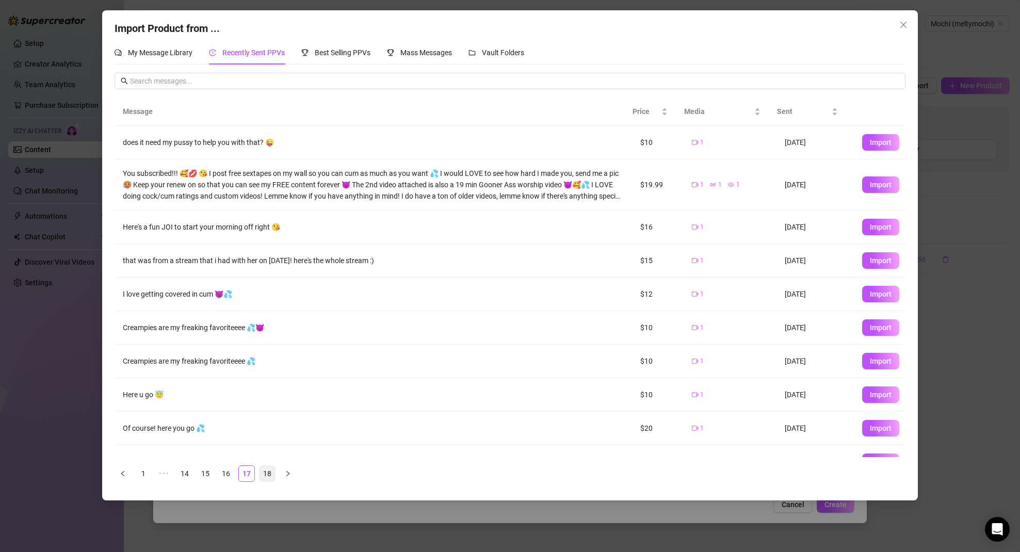
click at [267, 474] on link "18" at bounding box center [267, 473] width 15 height 15
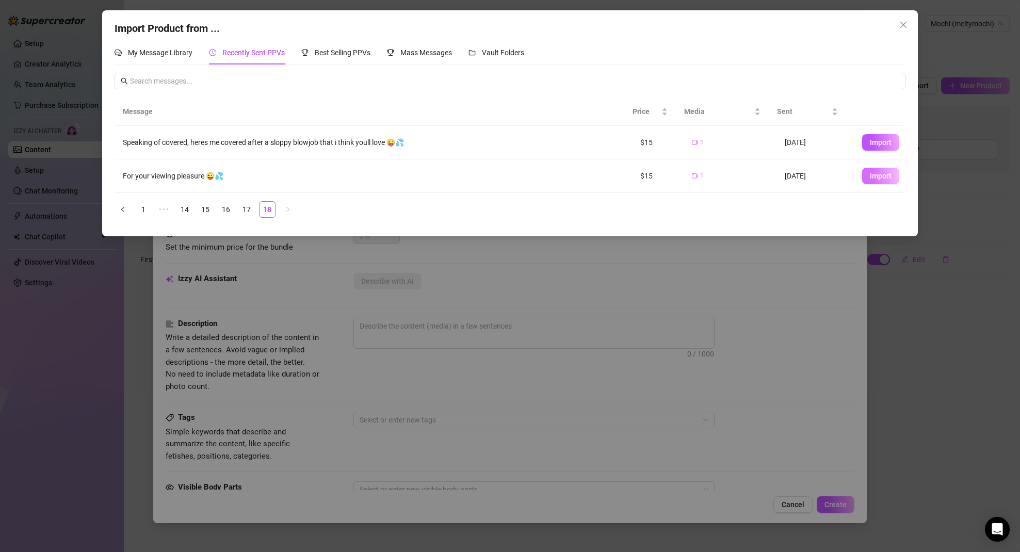
click at [881, 177] on span "Import" at bounding box center [881, 176] width 22 height 8
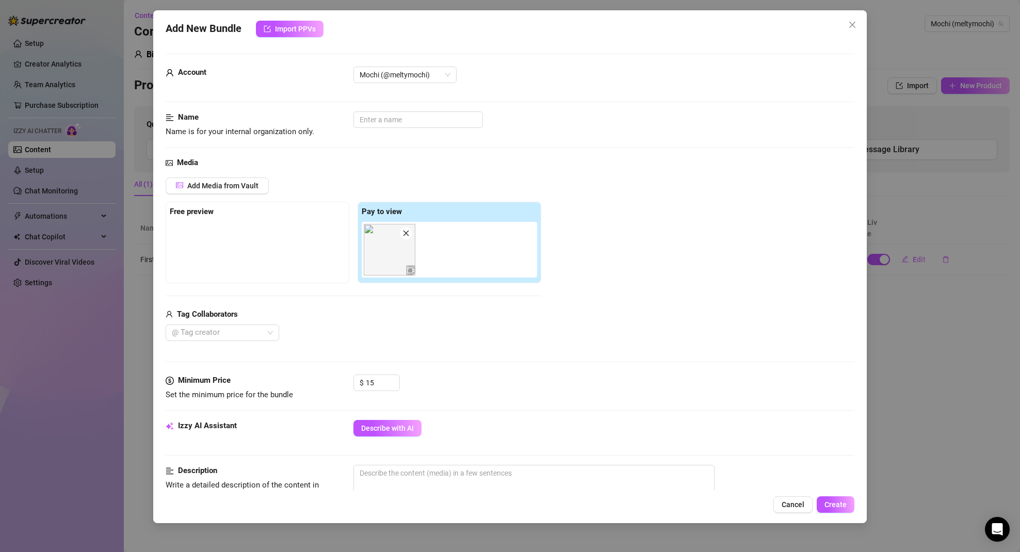
scroll to position [215, 0]
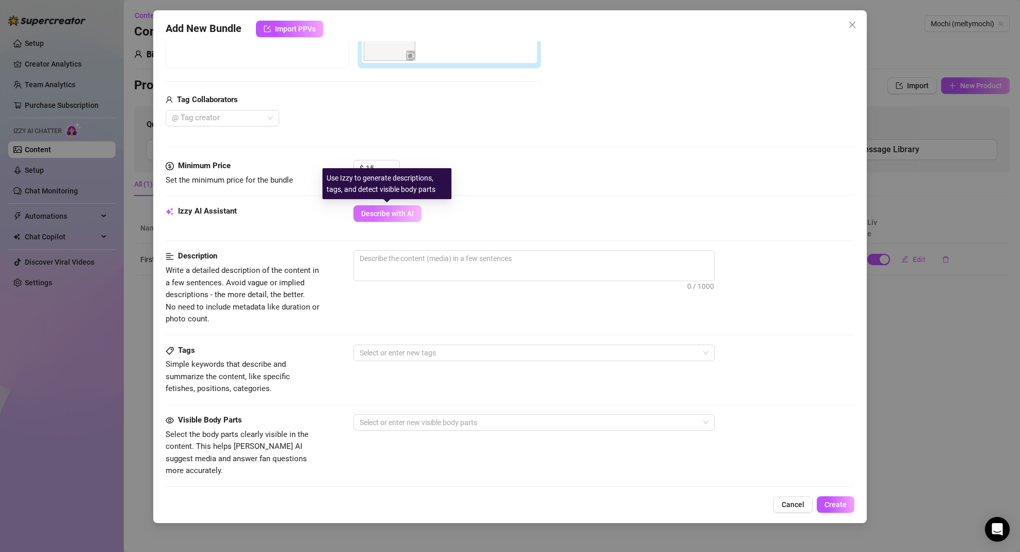
click at [378, 215] on span "Describe with AI" at bounding box center [387, 213] width 53 height 8
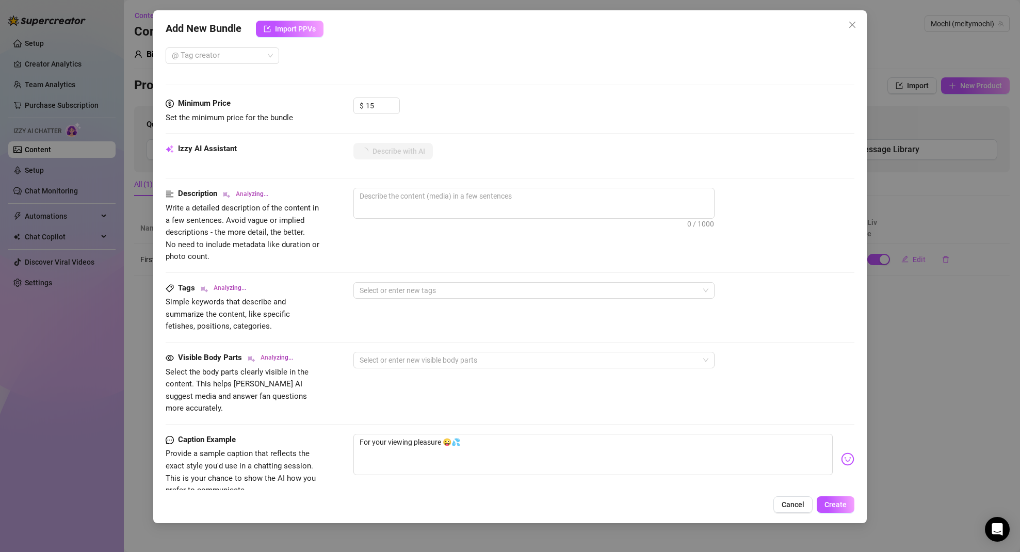
scroll to position [298, 0]
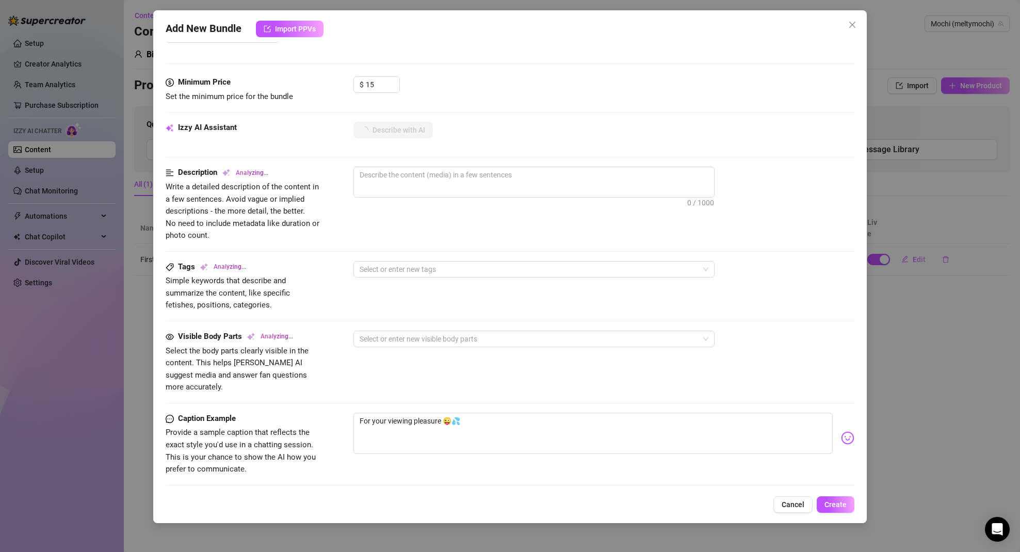
type textarea "Tattooed"
type textarea "Tattooed redhead"
type textarea "Tattooed redhead kneels"
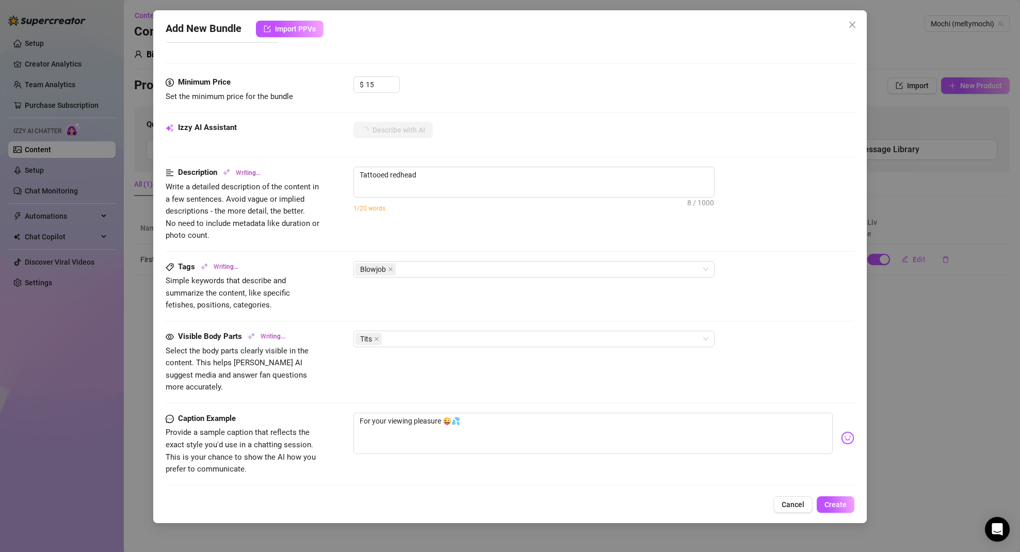
type textarea "Tattooed redhead kneels"
type textarea "Tattooed redhead kneels topless"
type textarea "Tattooed redhead kneels topless in"
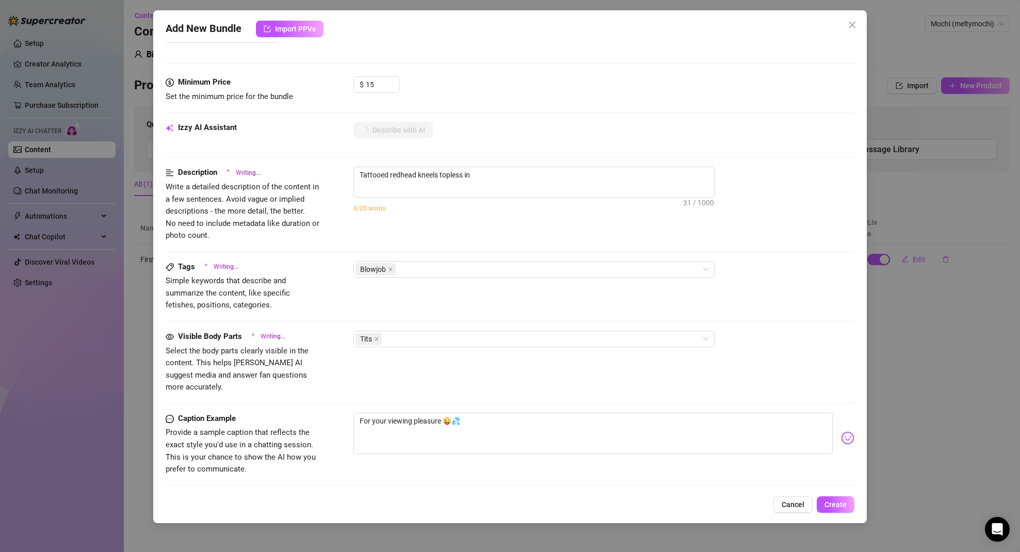
type textarea "Tattooed redhead kneels topless in black"
type textarea "Tattooed redhead kneels topless in black panties,"
type textarea "Tattooed redhead kneels topless in black panties, stroking"
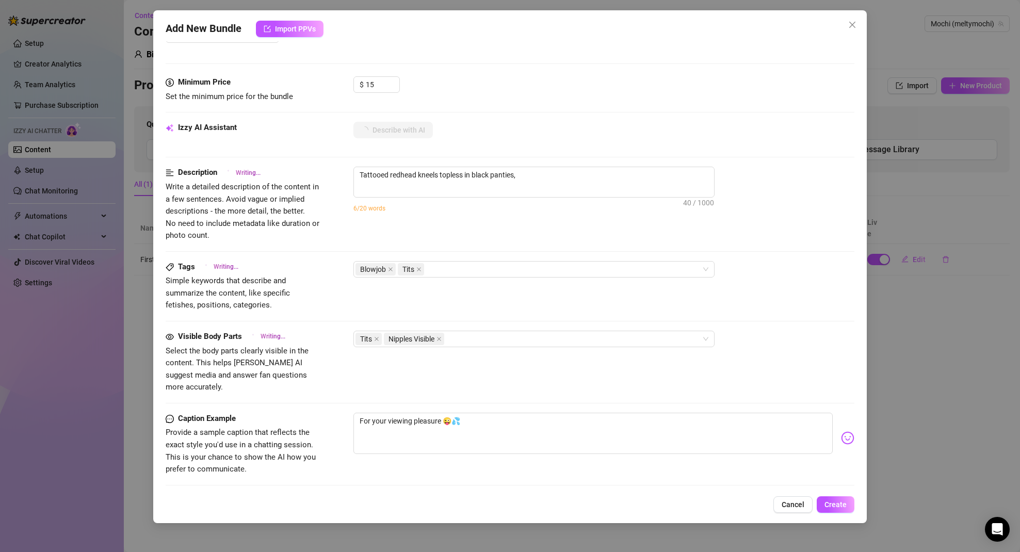
type textarea "Tattooed redhead kneels topless in black panties, stroking"
type textarea "Tattooed redhead kneels topless in black panties, stroking and"
type textarea "Tattooed redhead kneels topless in black panties, stroking and sucking"
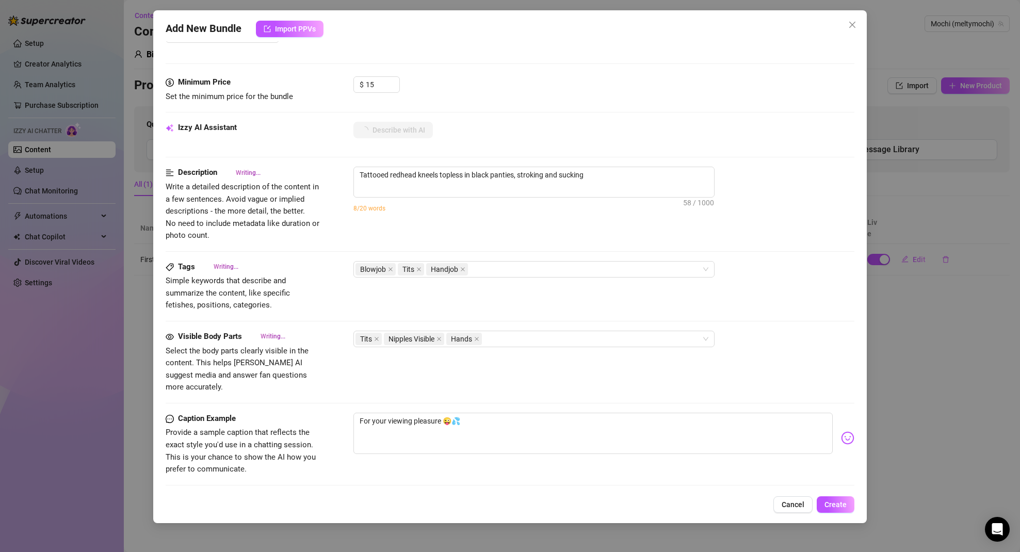
type textarea "Tattooed redhead kneels topless in black panties, stroking and sucking a"
type textarea "Tattooed redhead kneels topless in black panties, stroking and sucking a thick"
type textarea "Tattooed redhead kneels topless in black panties, stroking and sucking a thick …"
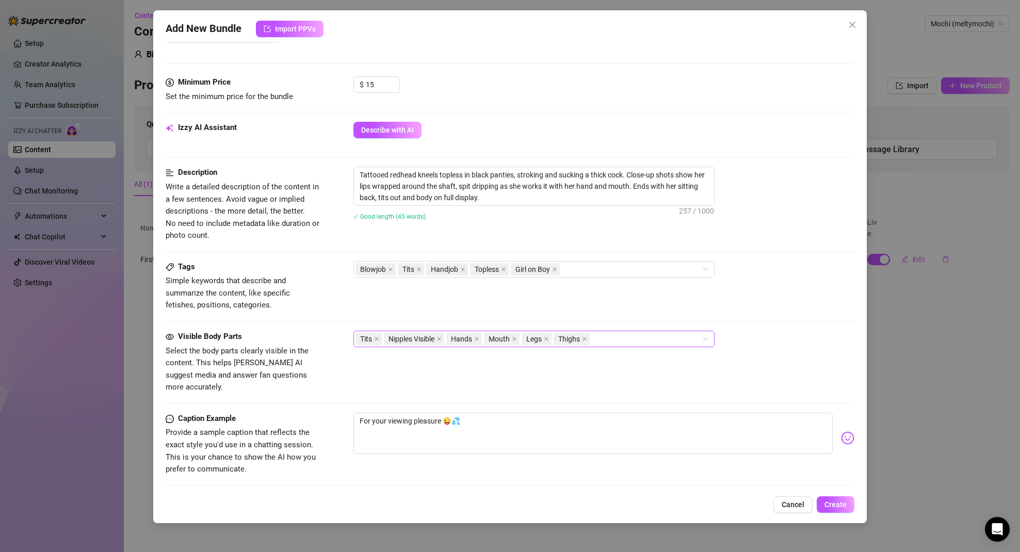
click at [659, 336] on div "Tits Nipples Visible Hands Mouth Legs Thighs" at bounding box center [529, 339] width 346 height 14
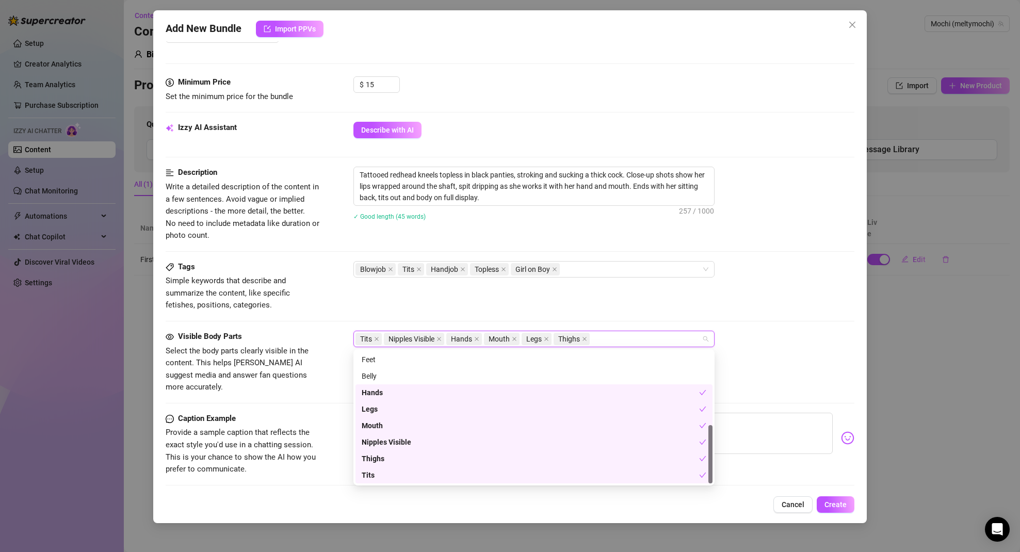
scroll to position [0, 0]
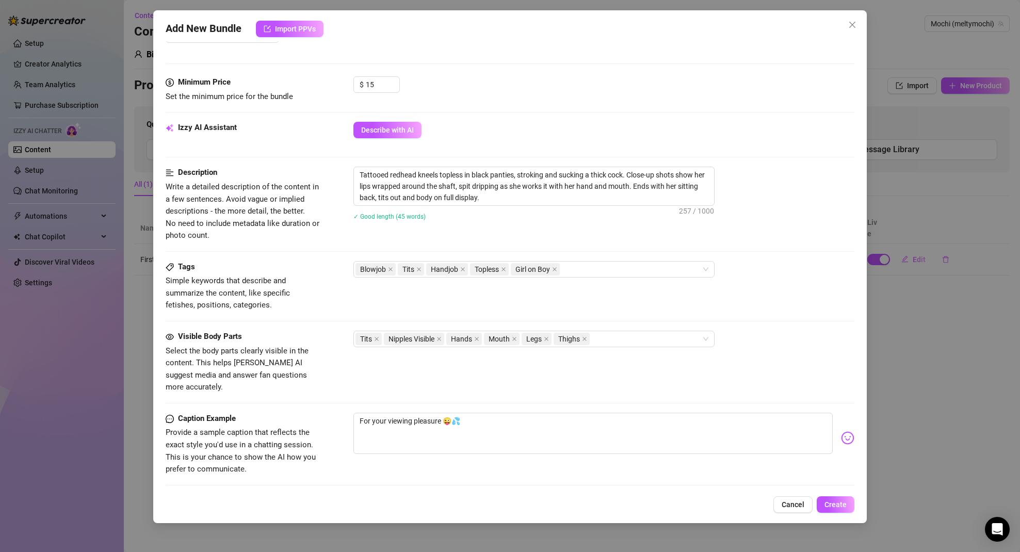
click at [767, 335] on div "Tits Nipples Visible Hands Mouth Legs Thighs" at bounding box center [604, 339] width 502 height 17
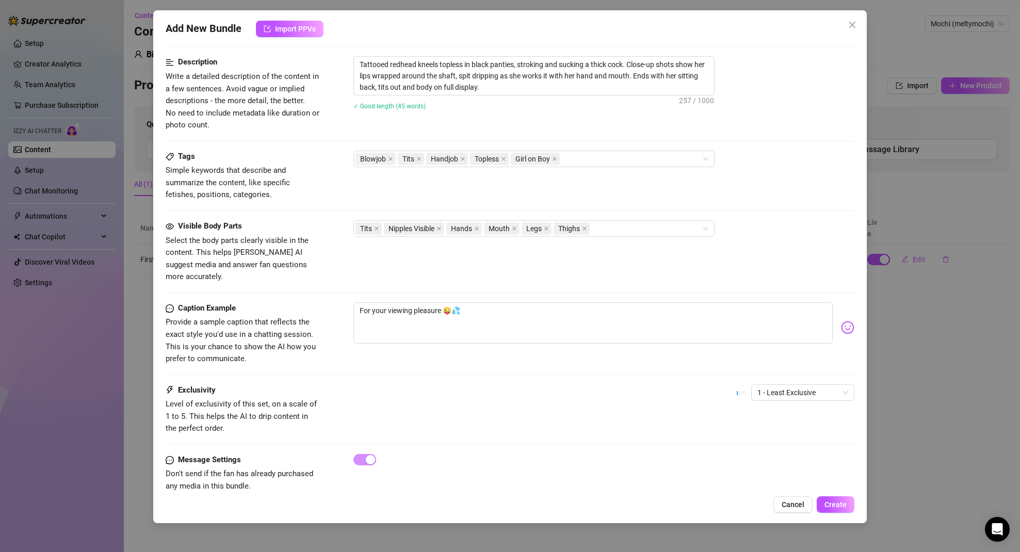
scroll to position [418, 0]
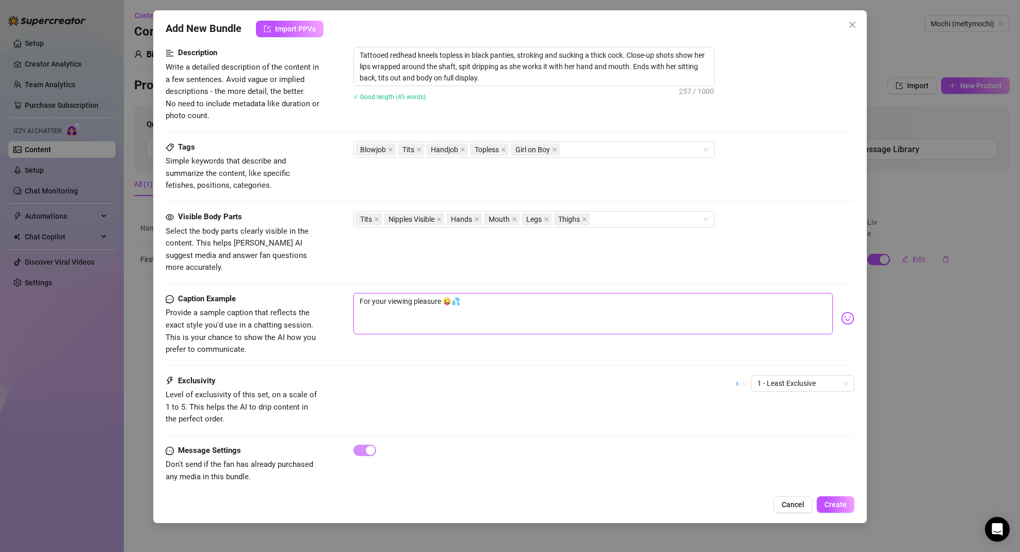
click at [514, 295] on textarea "For your viewing pleasure 😜💦" at bounding box center [593, 313] width 480 height 41
click at [515, 293] on textarea "For your viewing pleasure 😜💦" at bounding box center [593, 313] width 480 height 41
click at [394, 294] on textarea "For your viewing pleasure 😜💦" at bounding box center [593, 313] width 480 height 41
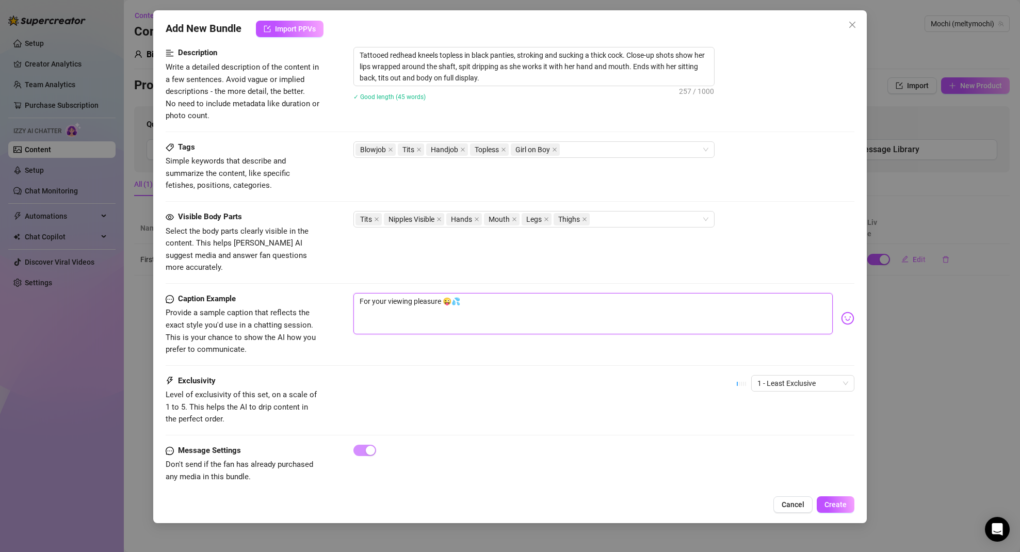
click at [394, 294] on textarea "For your viewing pleasure 😜💦" at bounding box center [593, 313] width 480 height 41
click at [615, 221] on div "Tits Nipples Visible Hands Mouth Legs Thighs" at bounding box center [529, 219] width 346 height 14
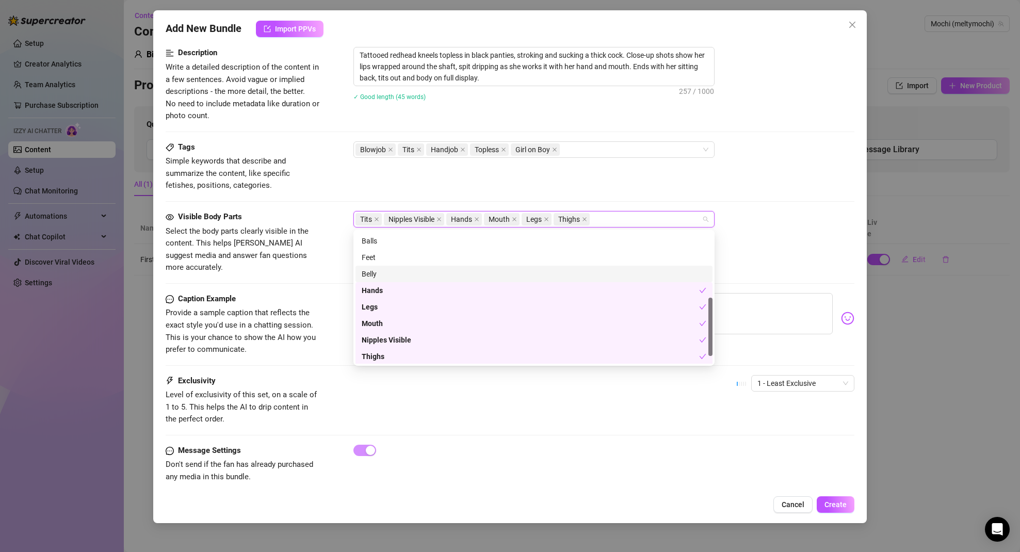
scroll to position [56, 0]
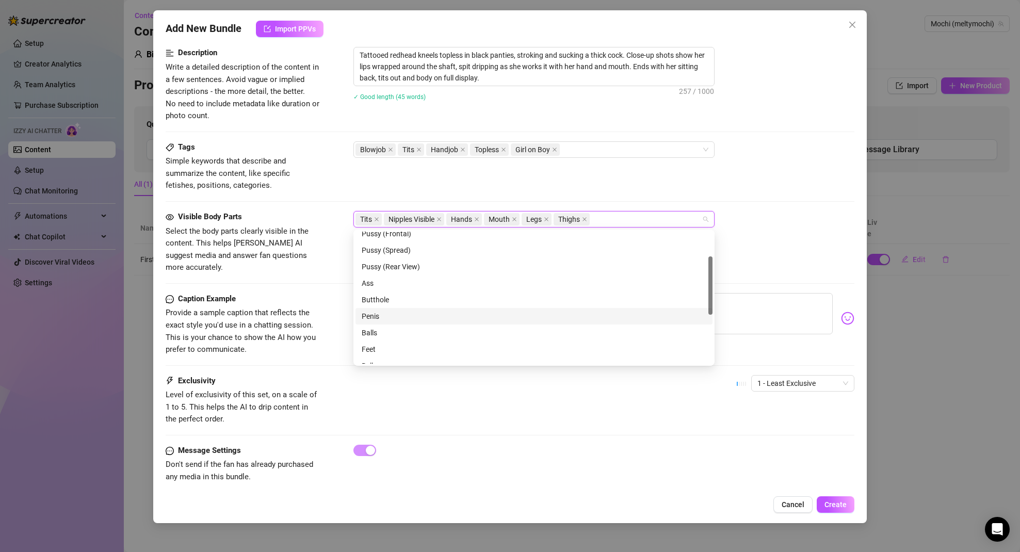
click at [386, 317] on div "Penis" at bounding box center [534, 316] width 345 height 11
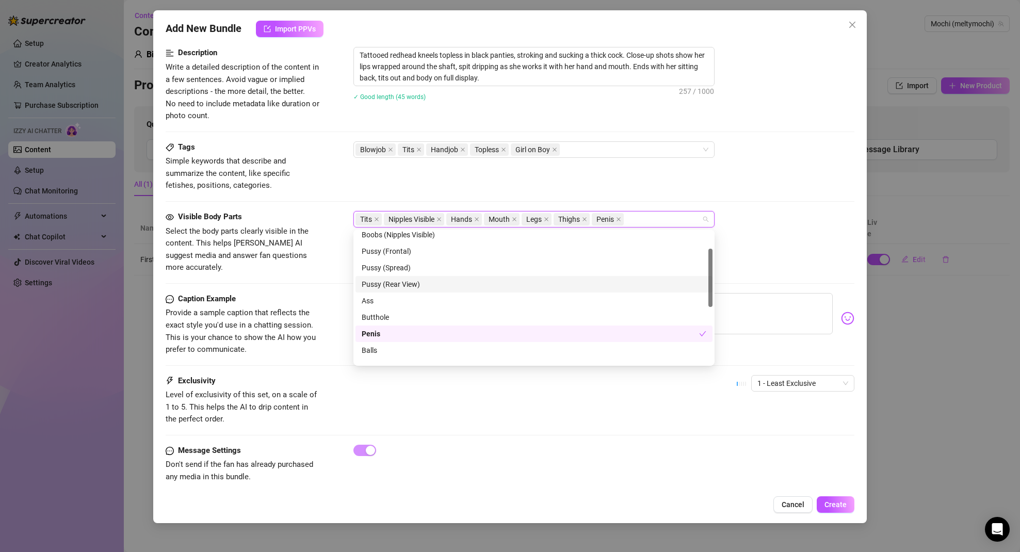
scroll to position [0, 0]
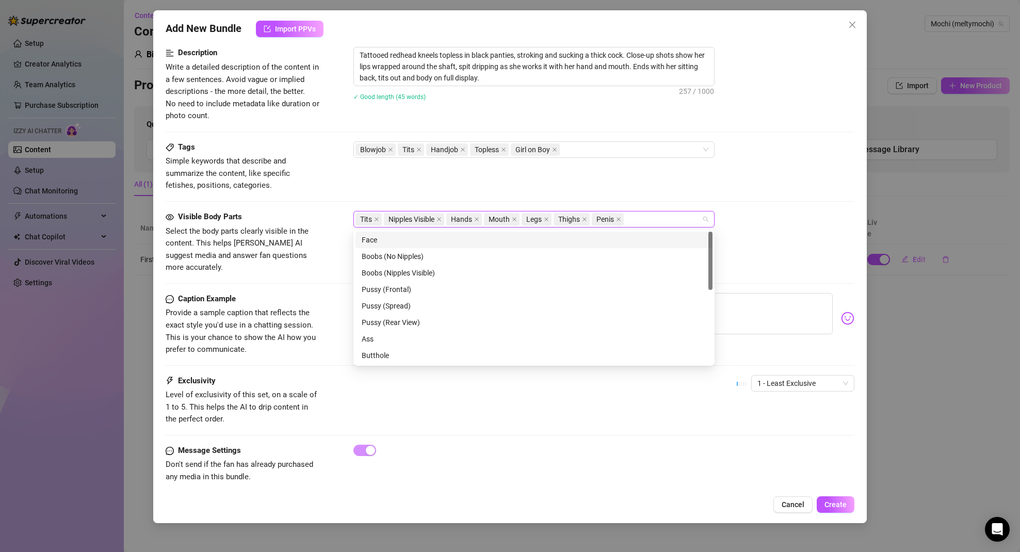
click at [392, 236] on div "Face" at bounding box center [534, 239] width 345 height 11
click at [584, 147] on div "Blowjob Tits Handjob Topless Girl on Boy" at bounding box center [529, 149] width 346 height 14
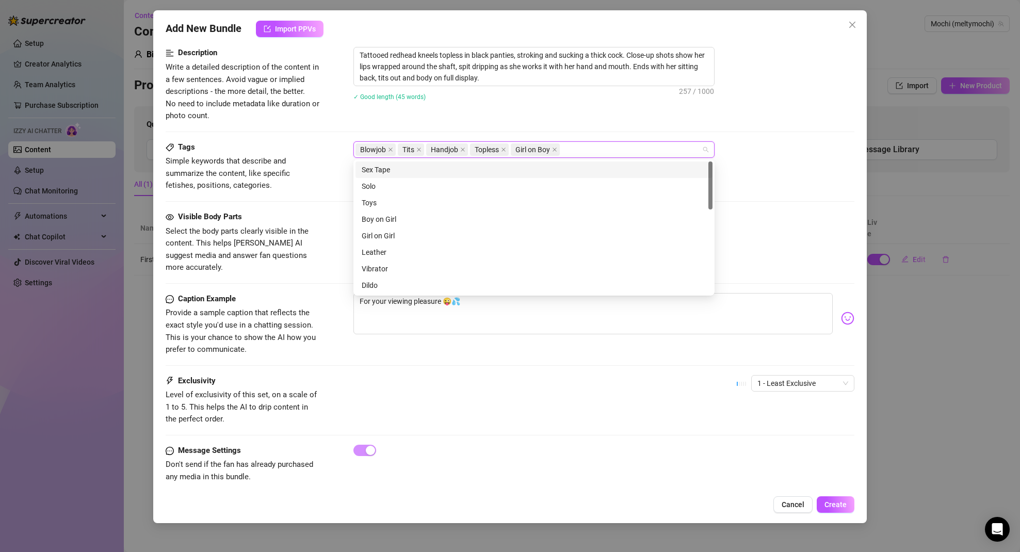
drag, startPoint x: 410, startPoint y: 166, endPoint x: 418, endPoint y: 178, distance: 14.0
click at [410, 166] on div "Sex Tape" at bounding box center [534, 169] width 345 height 11
click at [405, 251] on div "Oral" at bounding box center [534, 252] width 345 height 11
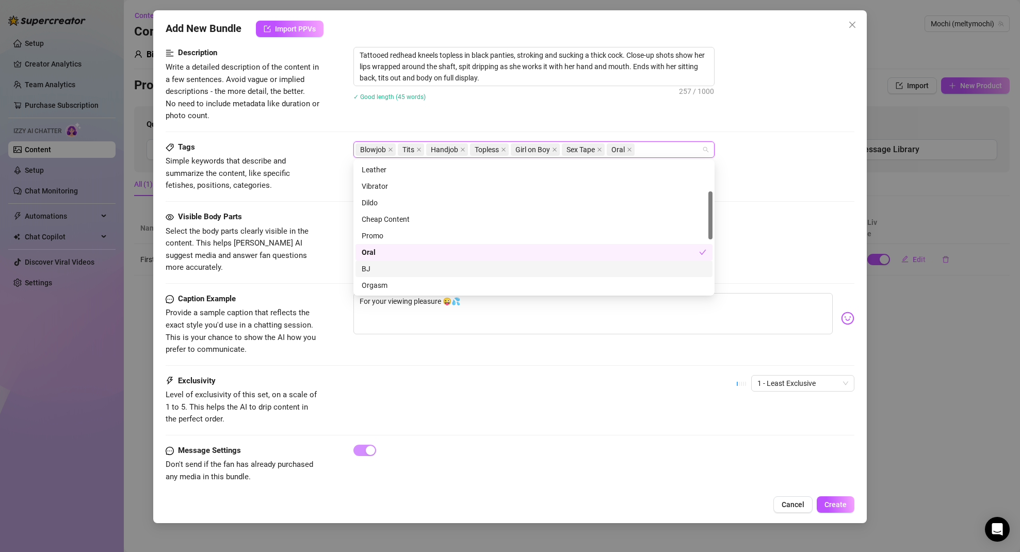
drag, startPoint x: 400, startPoint y: 272, endPoint x: 410, endPoint y: 268, distance: 10.6
click at [400, 272] on div "BJ" at bounding box center [534, 268] width 345 height 11
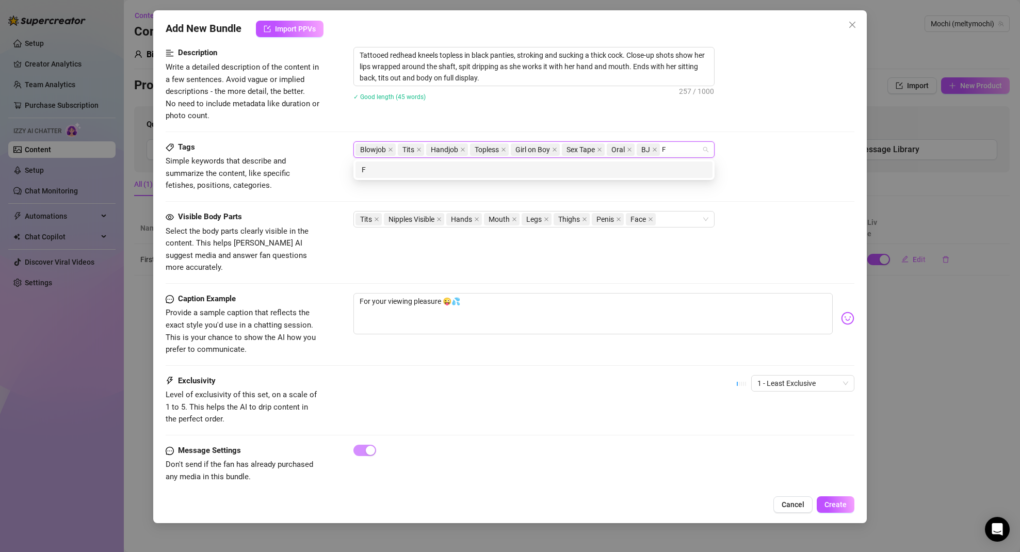
scroll to position [0, 0]
click at [375, 170] on div "Facial" at bounding box center [534, 169] width 345 height 11
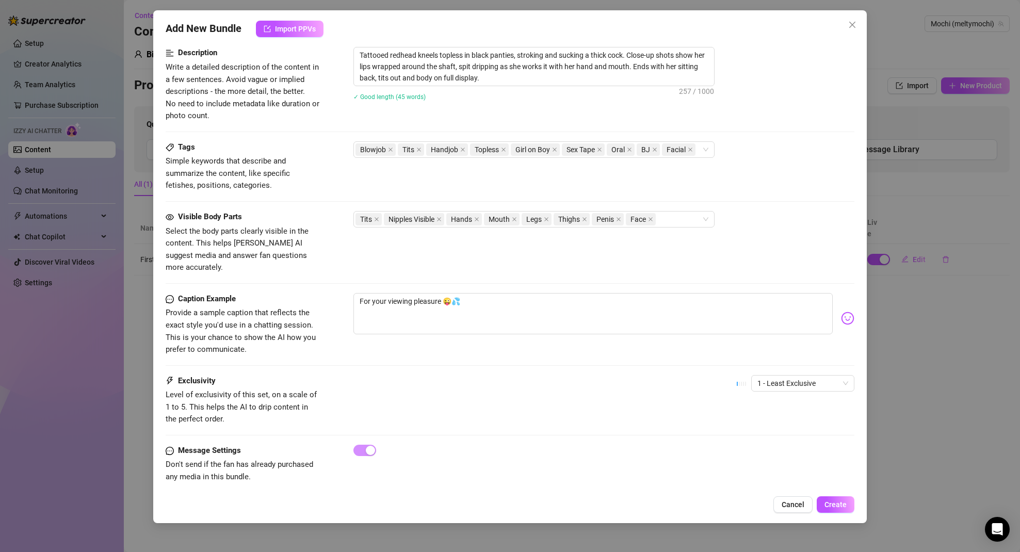
click at [771, 158] on div "Tags Simple keywords that describe and summarize the content, like specific fet…" at bounding box center [510, 166] width 689 height 51
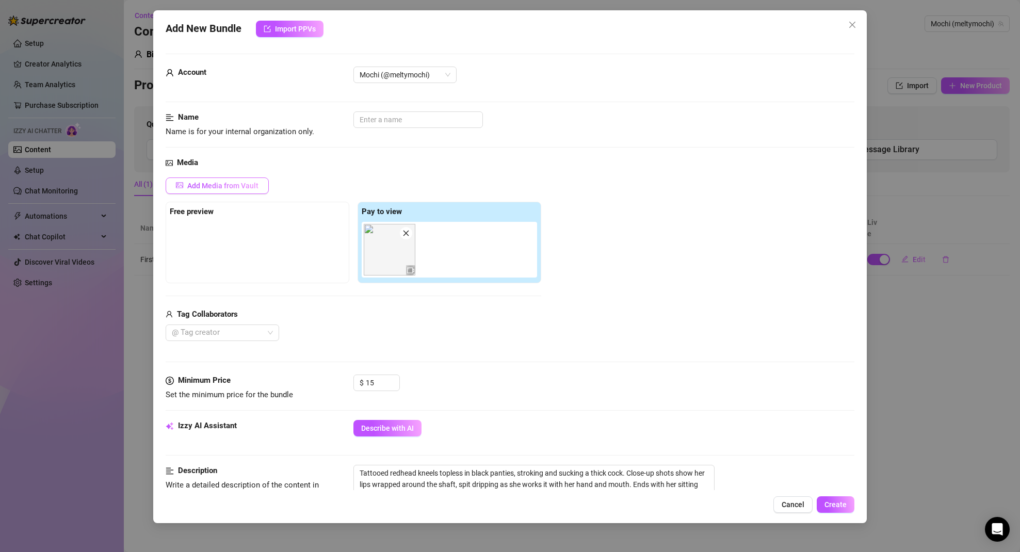
click at [232, 187] on span "Add Media from Vault" at bounding box center [222, 186] width 71 height 8
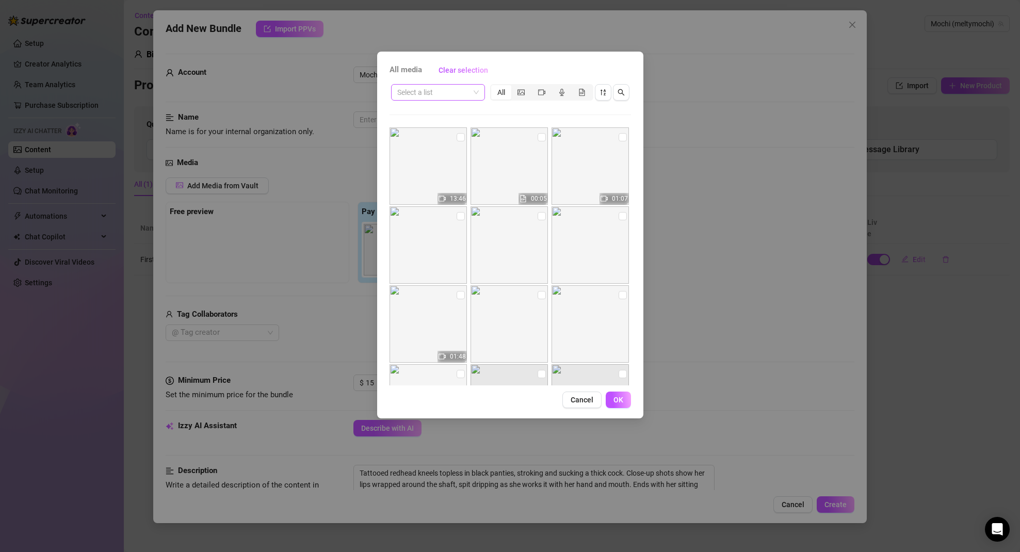
click at [449, 93] on input "search" at bounding box center [433, 92] width 72 height 15
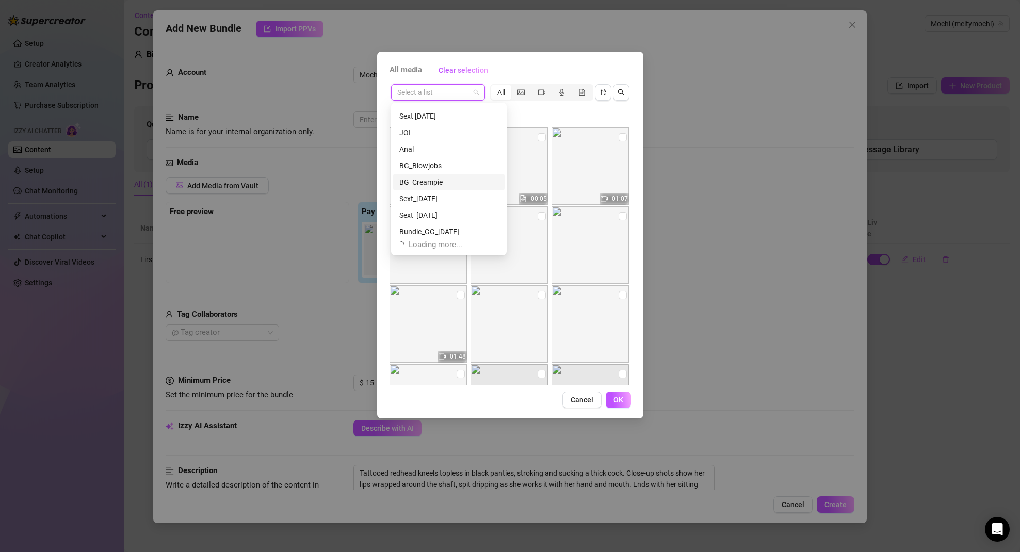
scroll to position [33, 0]
click at [433, 148] on div "BG_Blowjobs" at bounding box center [448, 145] width 99 height 11
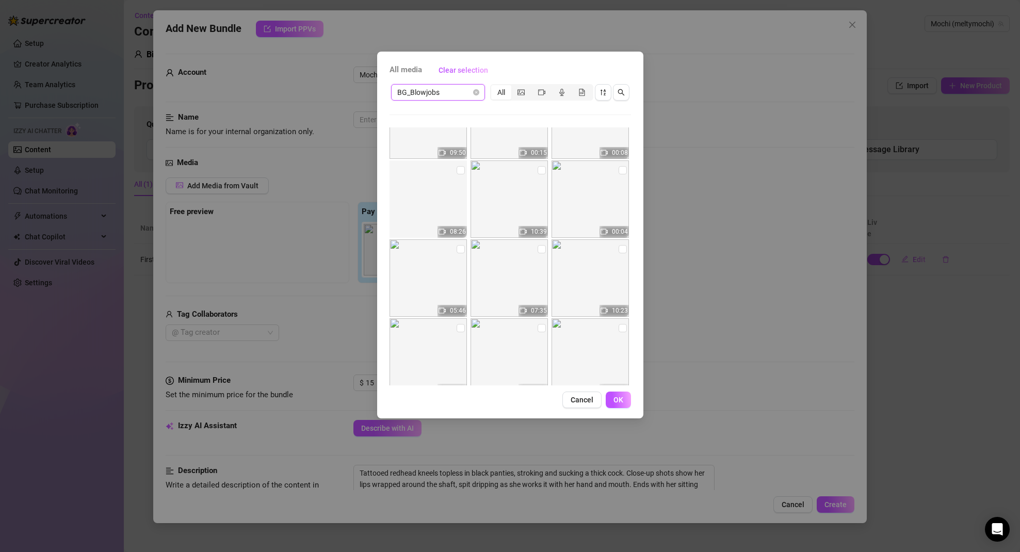
scroll to position [188, 0]
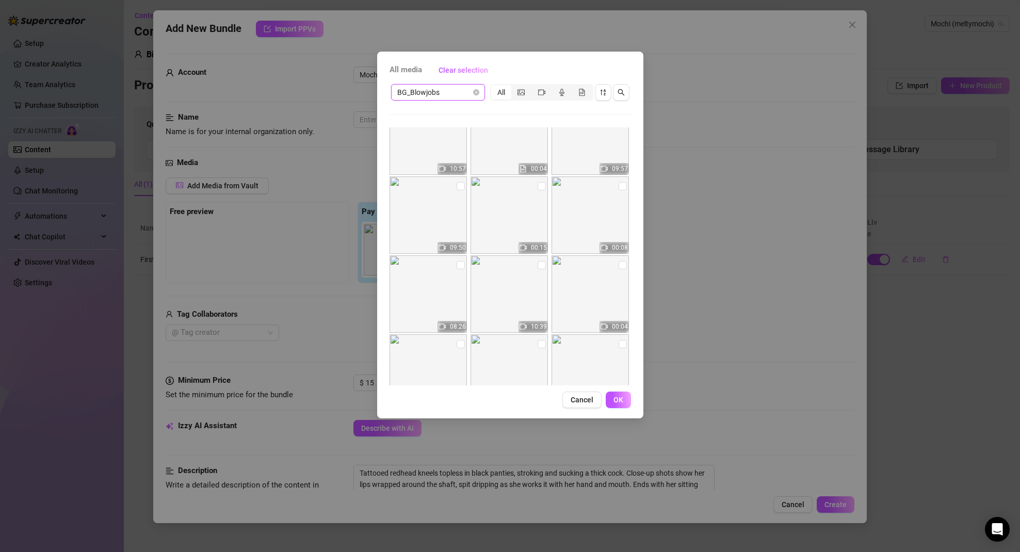
click at [449, 94] on span "BG_Blowjobs" at bounding box center [438, 92] width 82 height 15
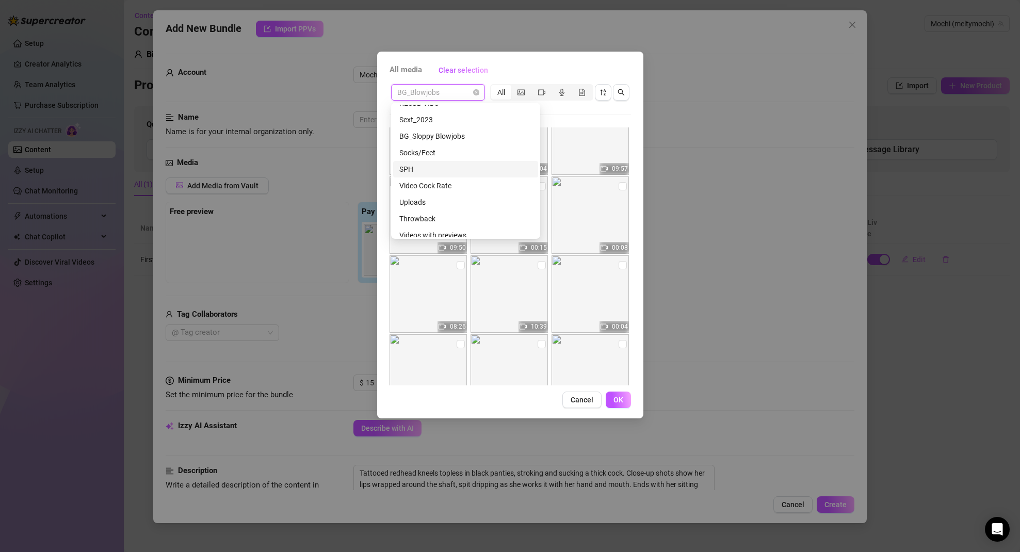
scroll to position [1453, 0]
click at [456, 196] on div "Videos with previews" at bounding box center [465, 195] width 133 height 11
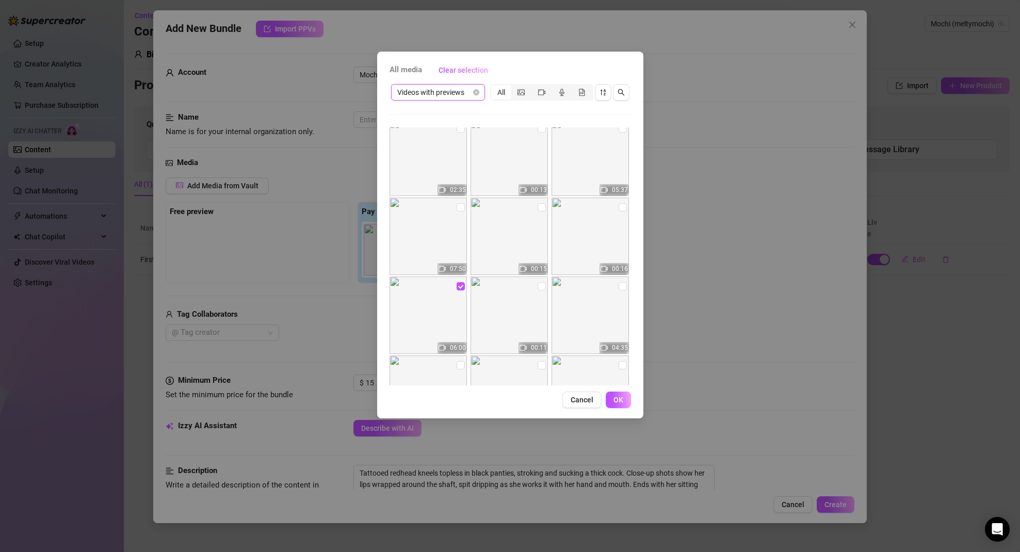
scroll to position [324, 0]
click at [596, 236] on img at bounding box center [590, 237] width 77 height 77
click at [619, 206] on input "checkbox" at bounding box center [623, 208] width 8 height 8
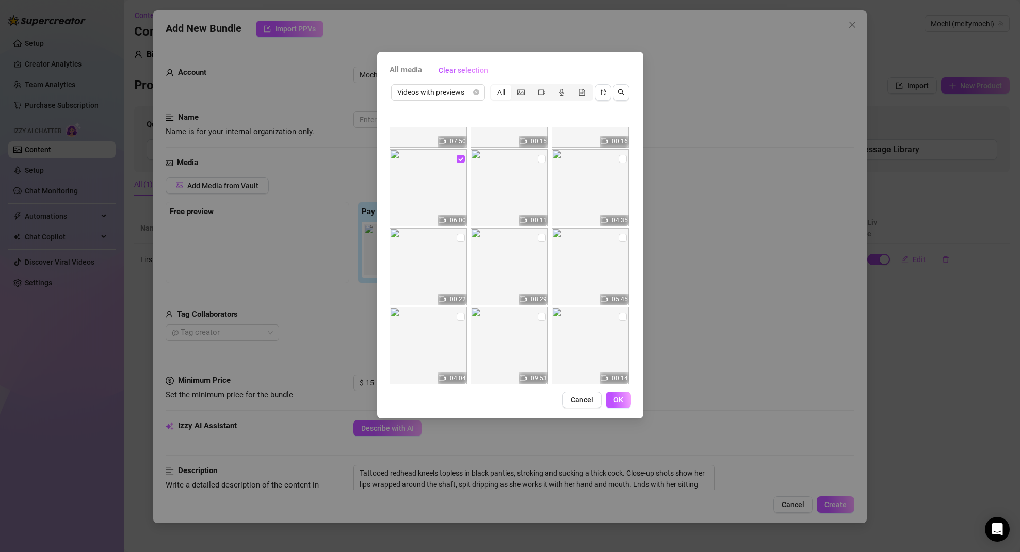
scroll to position [359, 0]
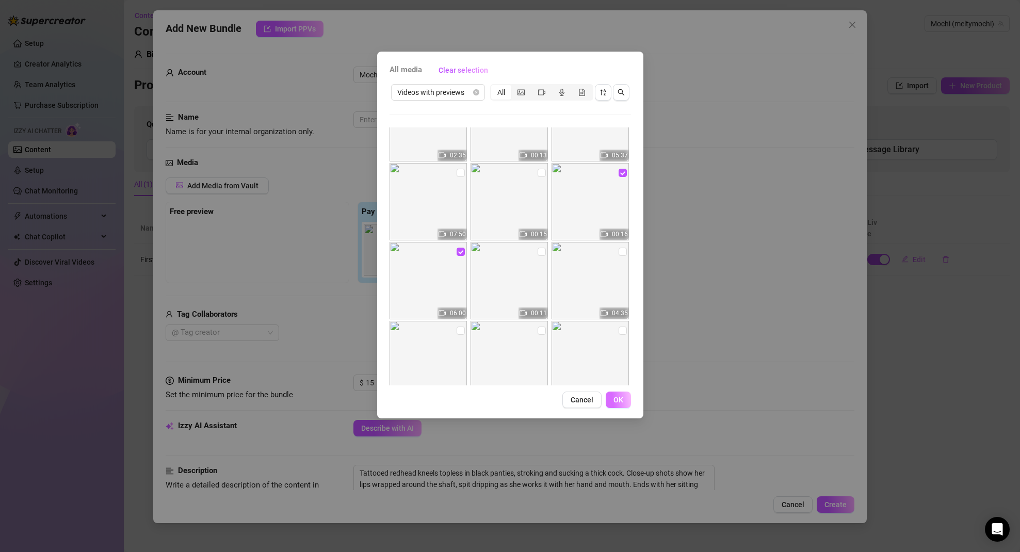
click at [622, 399] on span "OK" at bounding box center [619, 400] width 10 height 8
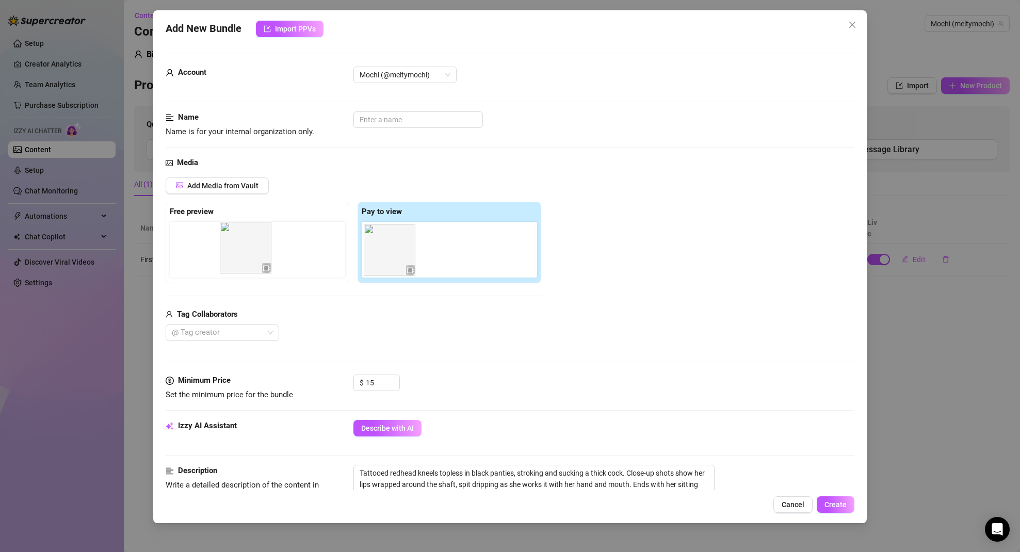
drag, startPoint x: 453, startPoint y: 260, endPoint x: 250, endPoint y: 259, distance: 202.3
click at [250, 259] on div "Free preview Pay to view" at bounding box center [354, 243] width 376 height 82
click at [213, 256] on img at bounding box center [198, 250] width 52 height 52
click at [201, 258] on img at bounding box center [198, 250] width 52 height 52
click at [241, 183] on span "Add Media from Vault" at bounding box center [222, 186] width 71 height 8
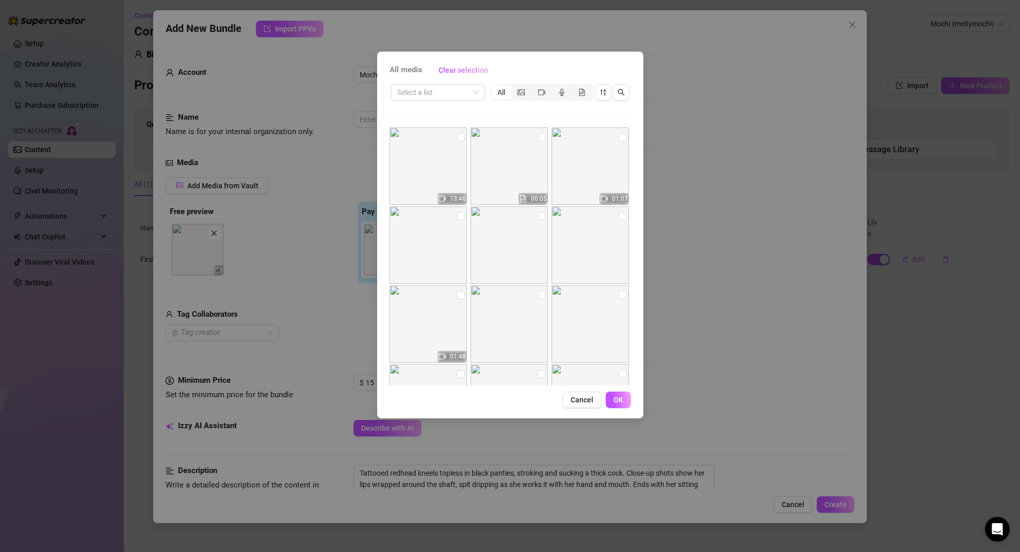
click at [576, 401] on span "Cancel" at bounding box center [582, 400] width 23 height 8
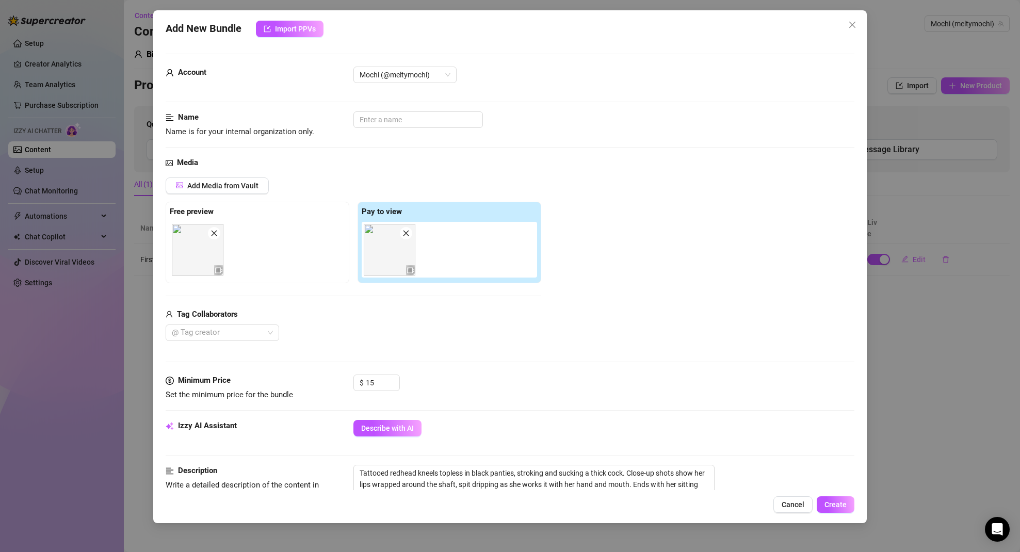
click at [217, 271] on icon "video-camera" at bounding box center [218, 270] width 7 height 7
click at [395, 255] on img at bounding box center [390, 250] width 52 height 52
click at [395, 254] on img at bounding box center [390, 250] width 52 height 52
drag, startPoint x: 385, startPoint y: 260, endPoint x: 418, endPoint y: 264, distance: 33.3
click at [417, 263] on div at bounding box center [452, 250] width 180 height 56
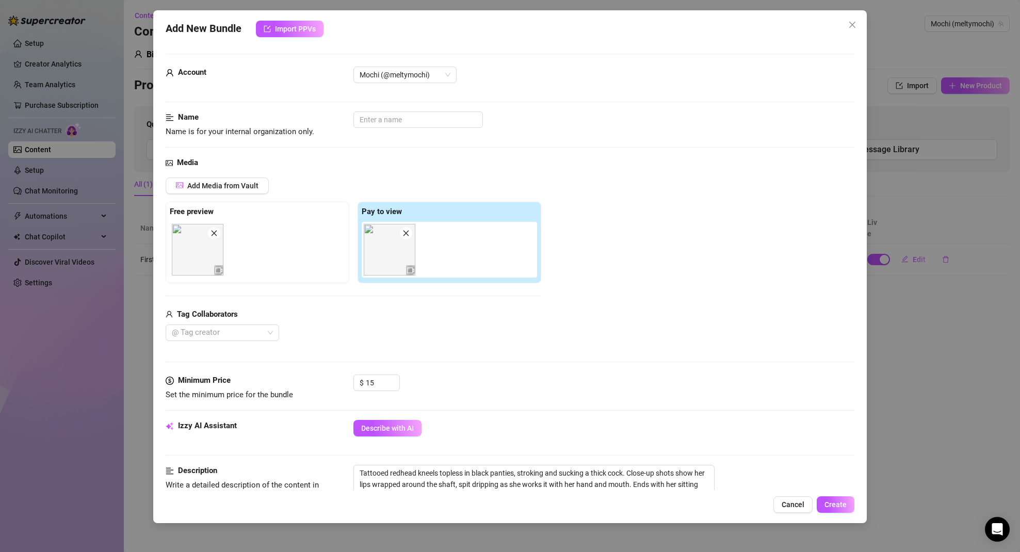
click at [207, 256] on img at bounding box center [198, 250] width 52 height 52
click at [205, 255] on img at bounding box center [198, 250] width 52 height 52
click at [219, 271] on icon "video-camera" at bounding box center [218, 270] width 7 height 7
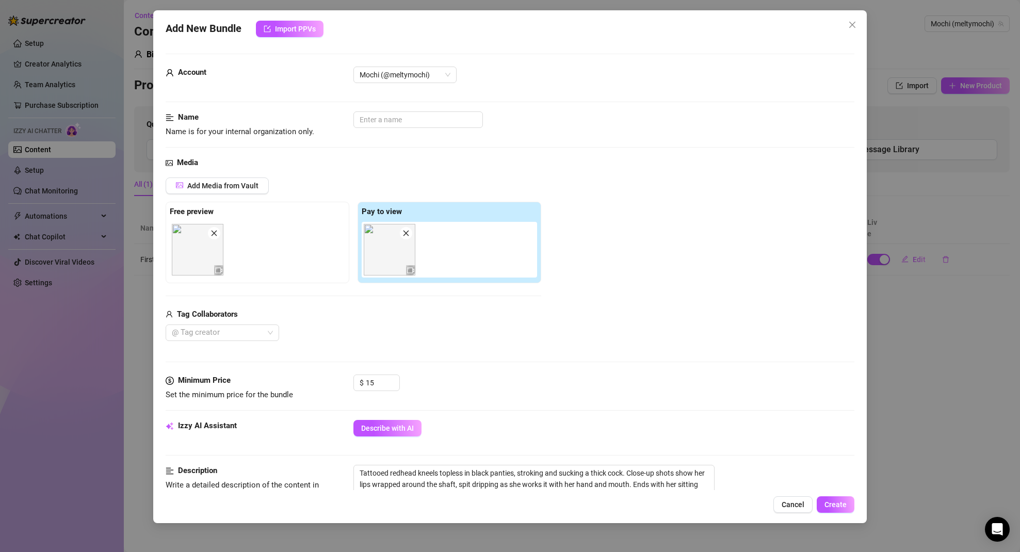
click at [216, 234] on icon "close" at bounding box center [214, 233] width 7 height 7
click at [394, 120] on input "text" at bounding box center [418, 119] width 130 height 17
click at [802, 506] on span "Cancel" at bounding box center [793, 505] width 23 height 8
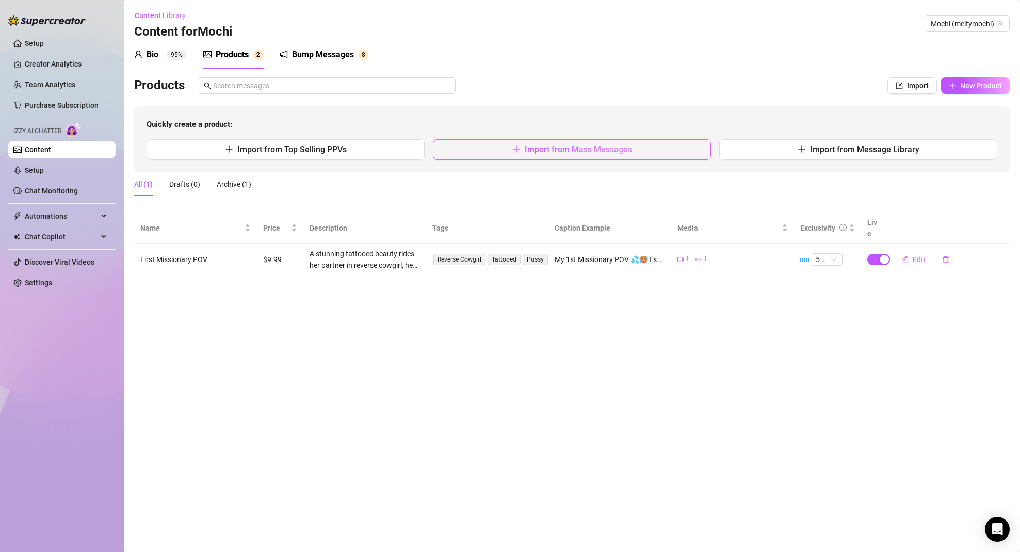
click at [579, 150] on span "Import from Mass Messages" at bounding box center [578, 149] width 107 height 10
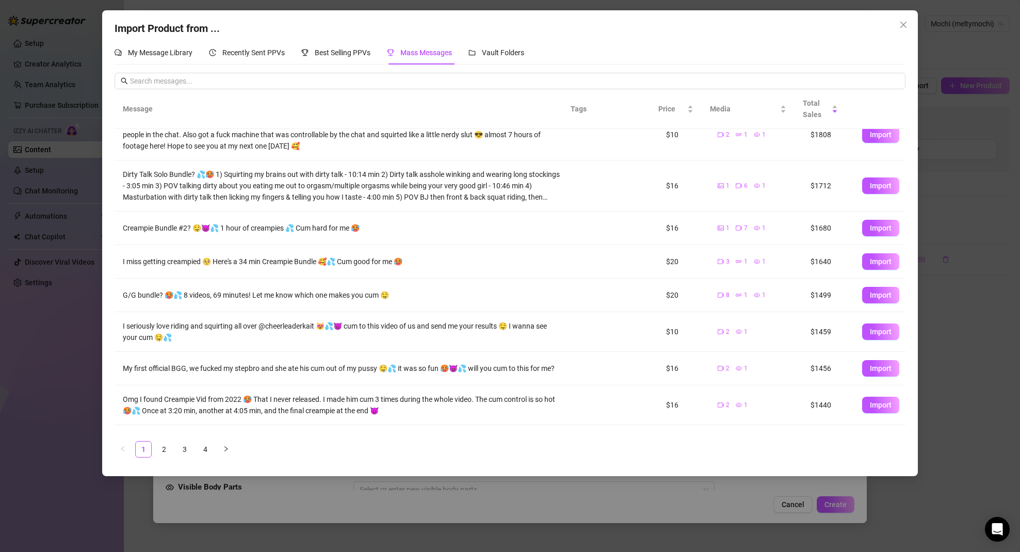
scroll to position [79, 0]
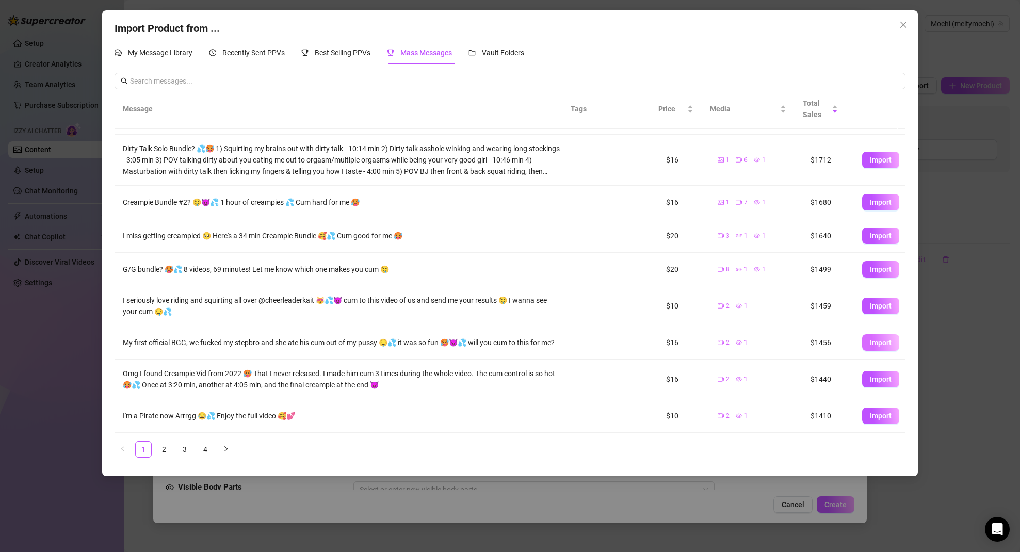
click at [870, 341] on span "Import" at bounding box center [881, 343] width 22 height 8
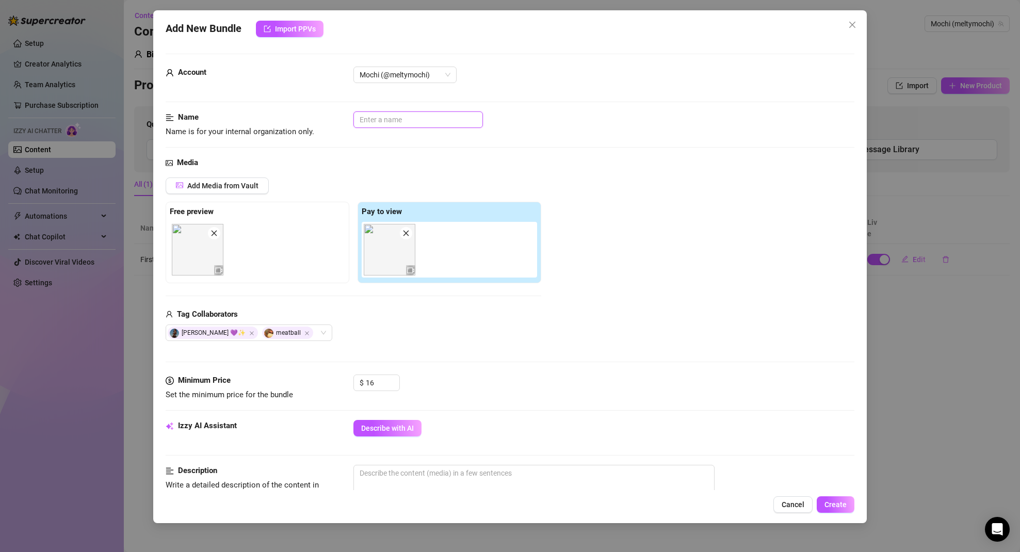
click at [420, 123] on input "text" at bounding box center [418, 119] width 130 height 17
click at [788, 496] on div "Add New Bundle Import PPVs Account Mochi (@meltymochi) Name Name is for your in…" at bounding box center [510, 266] width 714 height 513
click at [793, 505] on span "Cancel" at bounding box center [793, 505] width 23 height 8
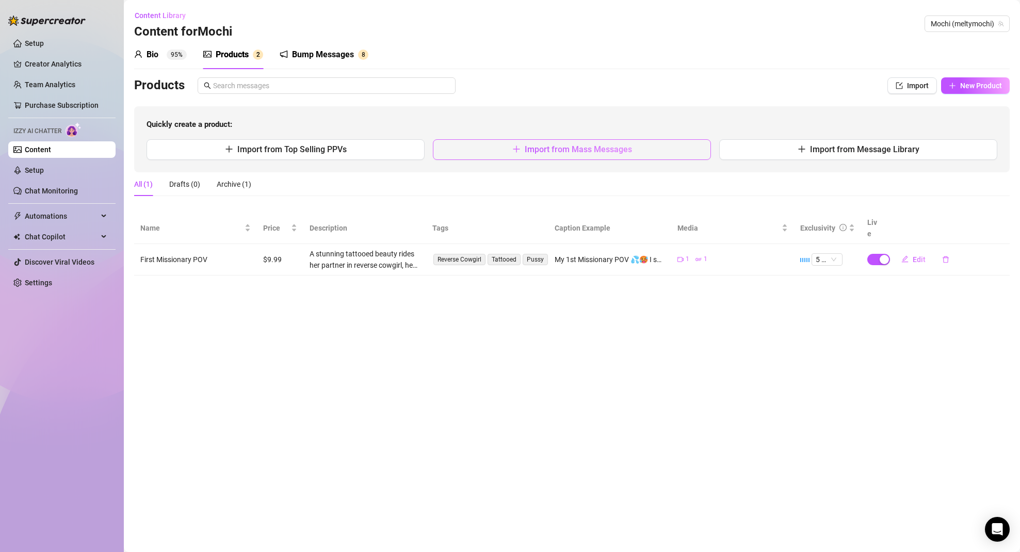
click at [568, 151] on span "Import from Mass Messages" at bounding box center [578, 149] width 107 height 10
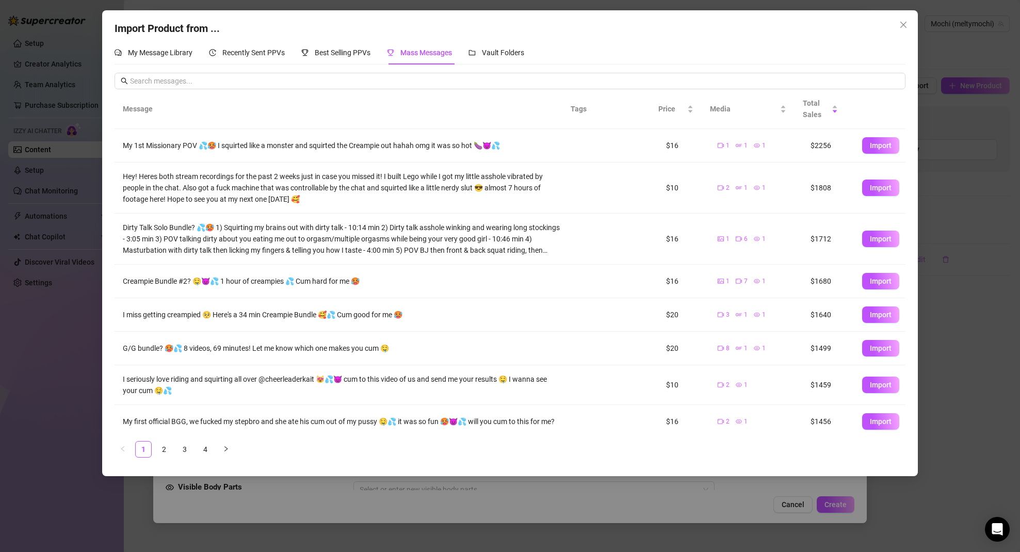
drag, startPoint x: 909, startPoint y: 26, endPoint x: 904, endPoint y: 28, distance: 5.8
click at [909, 26] on span "Close" at bounding box center [903, 25] width 17 height 8
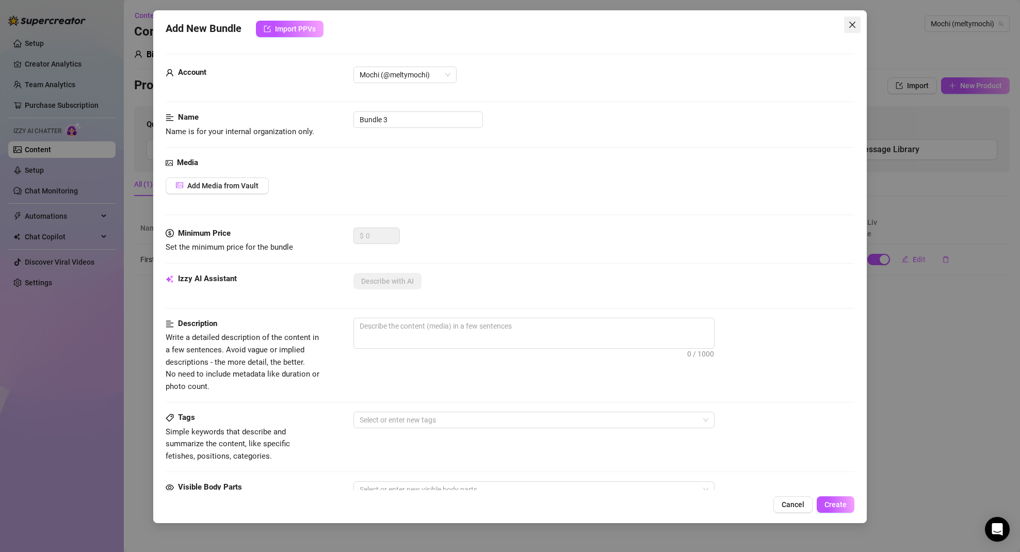
click at [856, 23] on icon "close" at bounding box center [852, 25] width 8 height 8
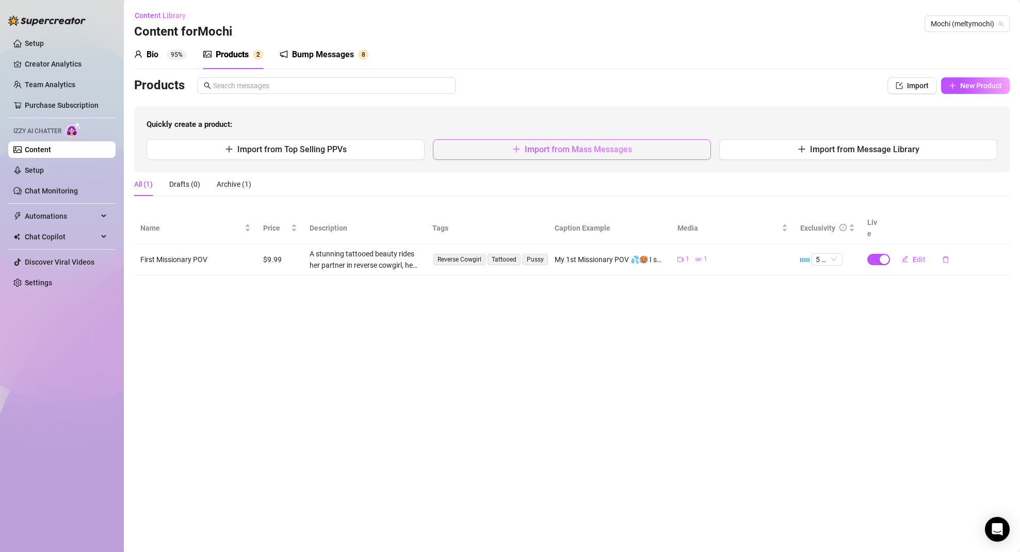
click at [584, 150] on span "Import from Mass Messages" at bounding box center [578, 149] width 107 height 10
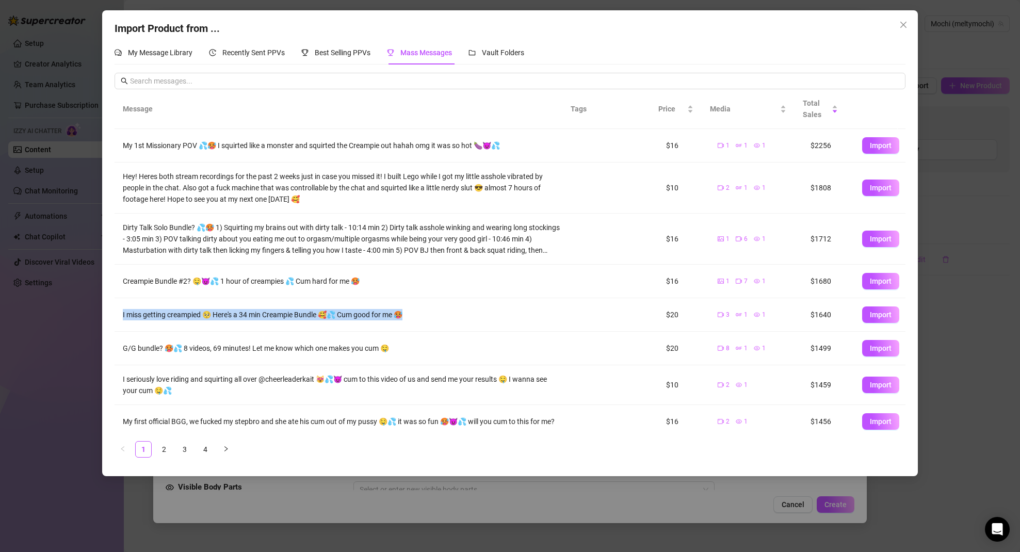
drag, startPoint x: 121, startPoint y: 314, endPoint x: 416, endPoint y: 319, distance: 295.7
click at [415, 319] on td "I miss getting creampied 🥺 Here's a 34 min Creampie Bundle 🥰💦 Cum good for me 🥵" at bounding box center [343, 315] width 456 height 34
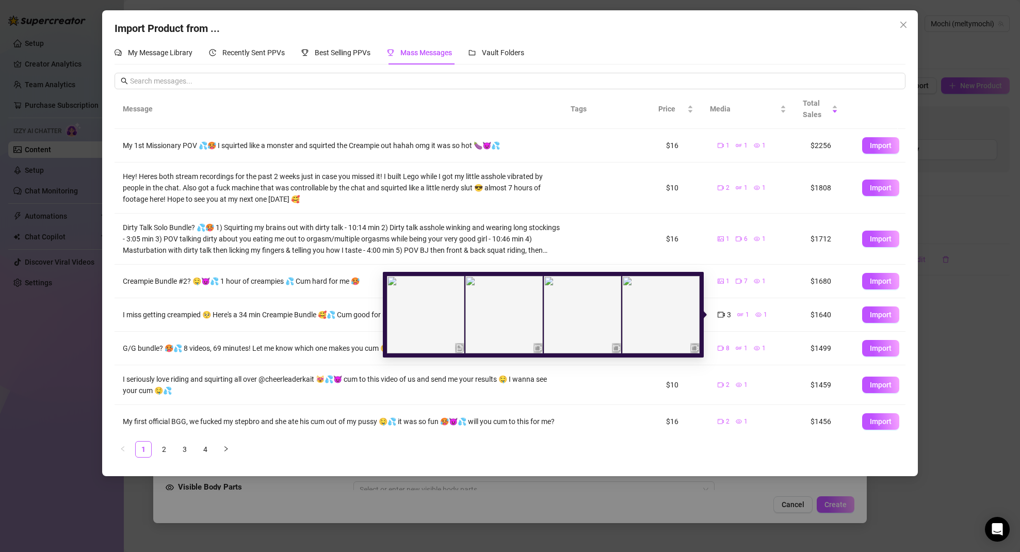
click at [737, 314] on div "1" at bounding box center [743, 314] width 12 height 11
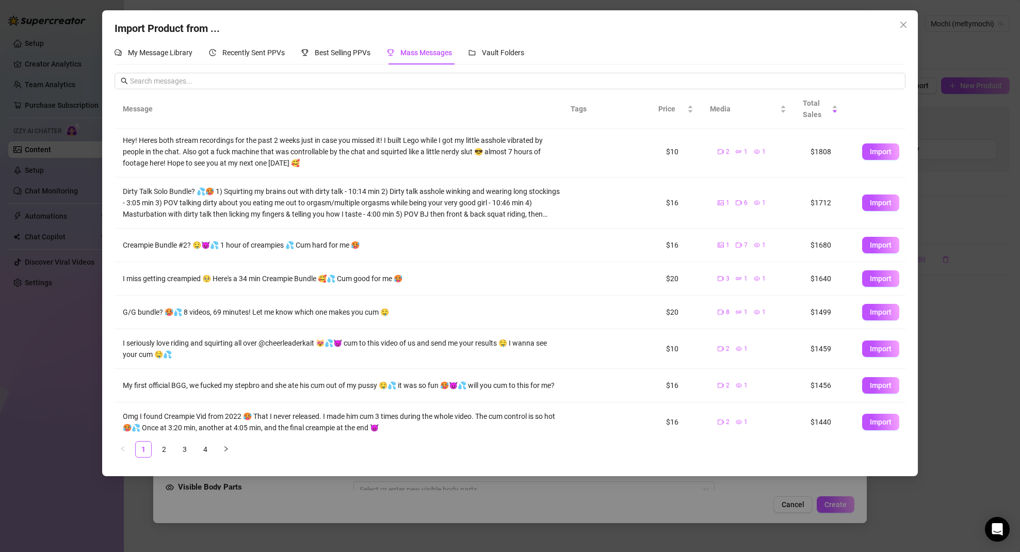
scroll to position [79, 0]
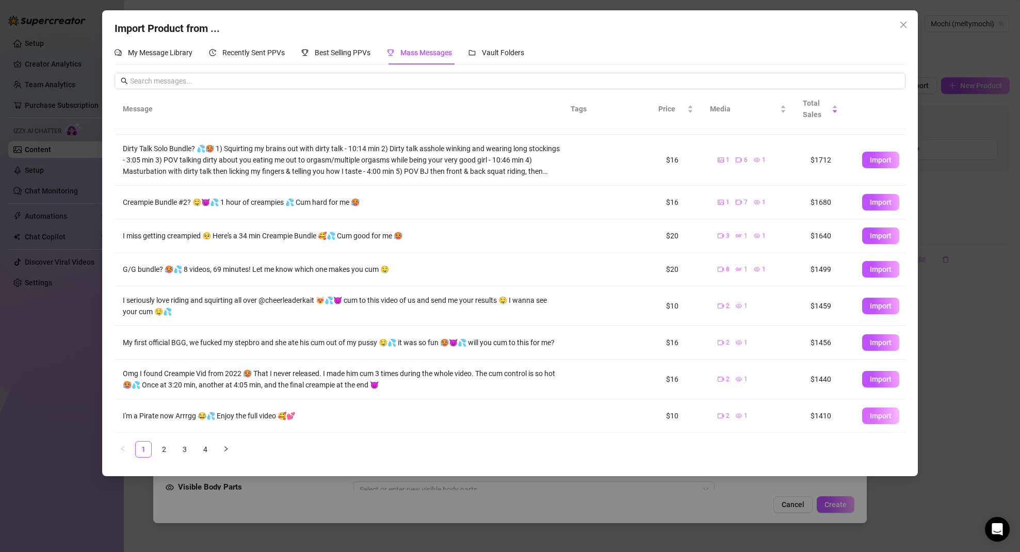
click at [877, 418] on span "Import" at bounding box center [881, 416] width 22 height 8
type textarea "I'm a Pirate now Arrrgg 😂💦 Enjoy the full video 🥰💕"
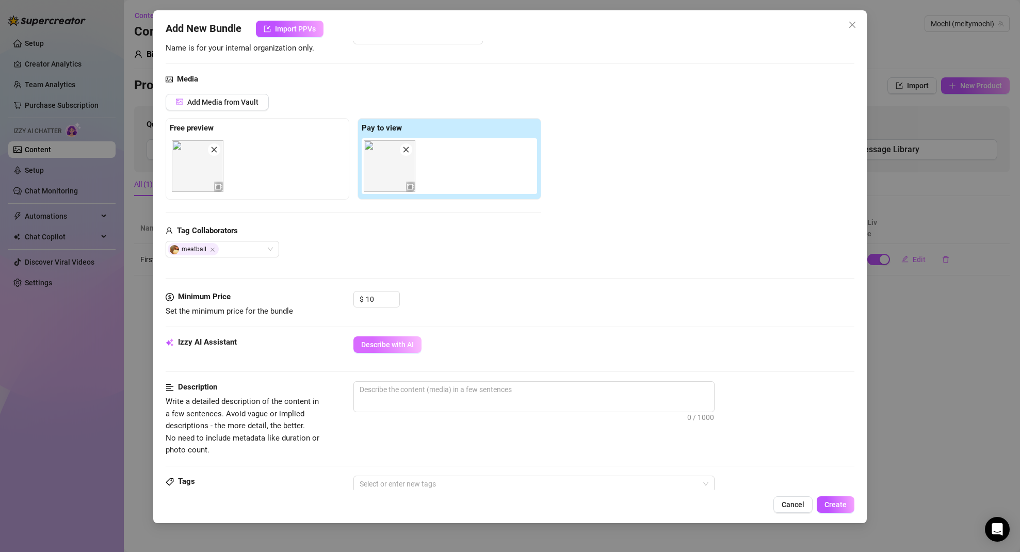
scroll to position [100, 0]
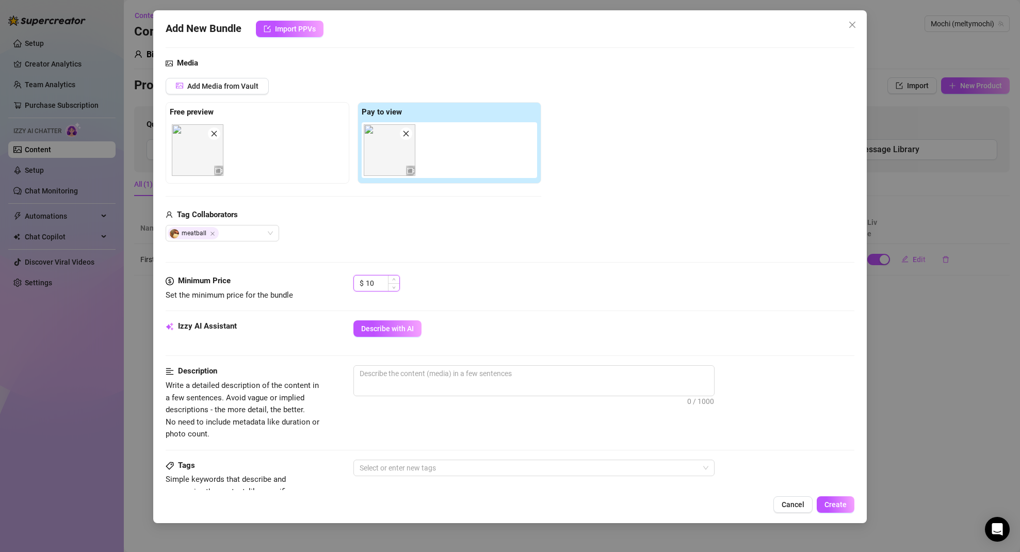
click at [378, 283] on input "10" at bounding box center [383, 283] width 34 height 15
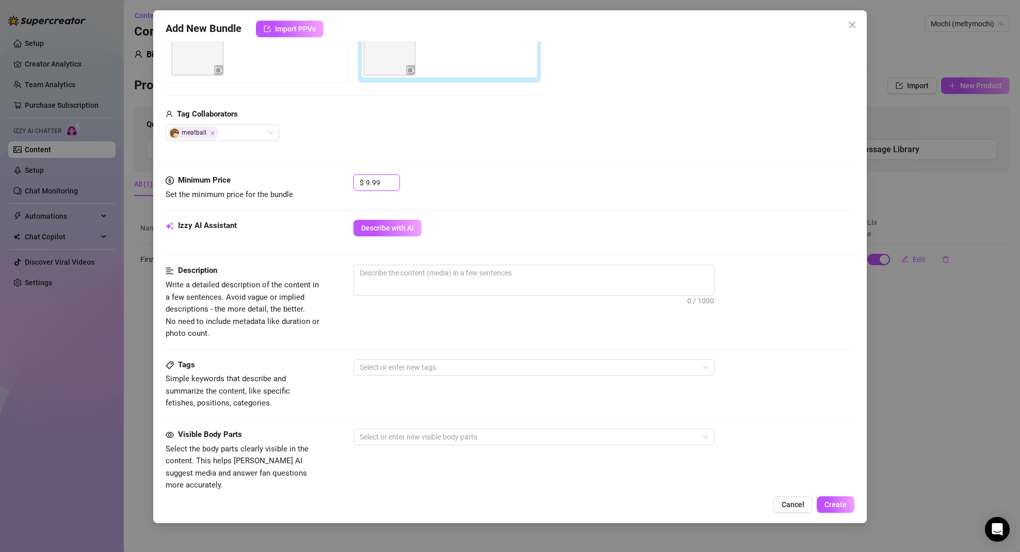
scroll to position [200, 0]
type input "9.99"
click at [393, 228] on span "Describe with AI" at bounding box center [387, 228] width 53 height 8
type textarea "Topless"
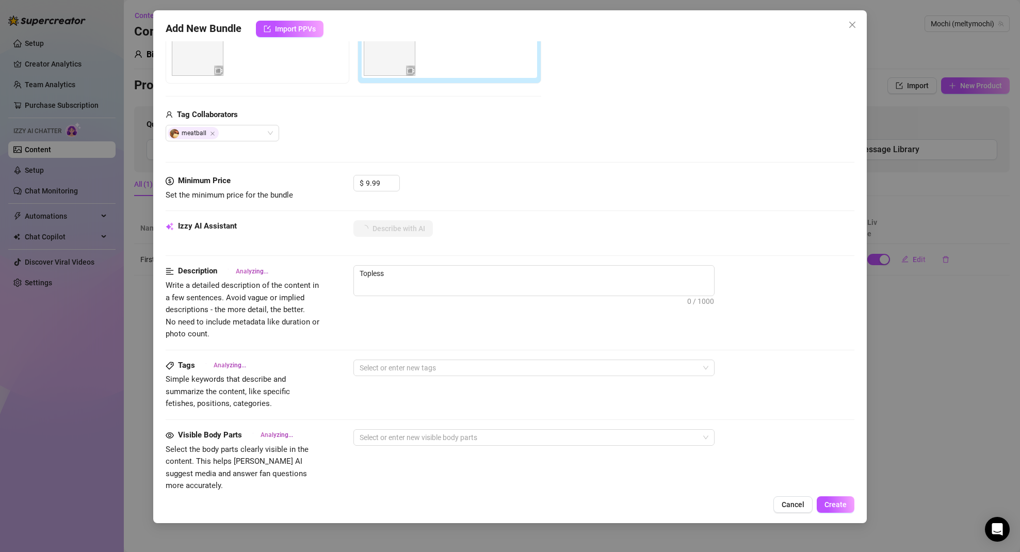
type textarea "Topless and"
type textarea "Topless and showing"
type textarea "Topless and showing off"
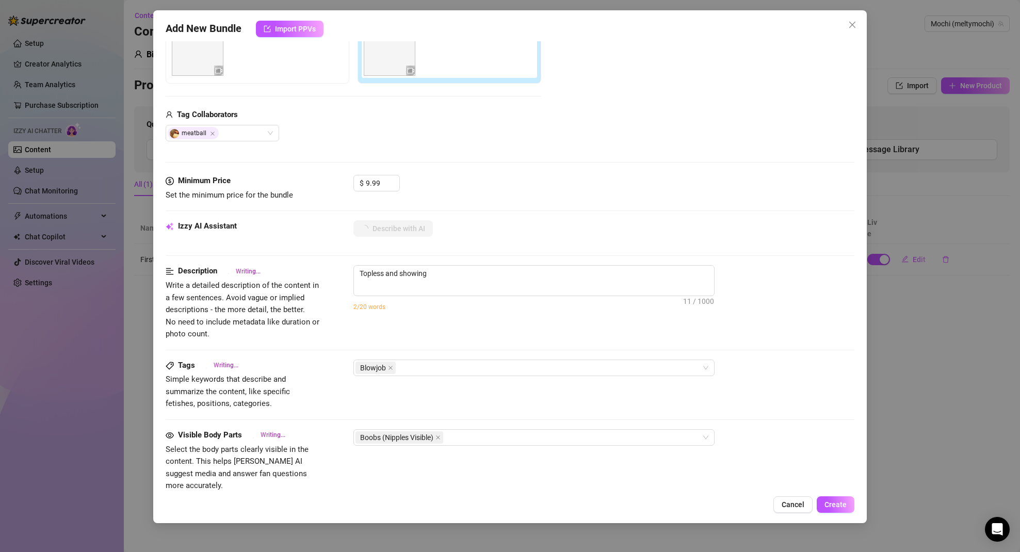
type textarea "Topless and showing off"
type textarea "Topless and showing off her"
type textarea "Topless and showing off her perky"
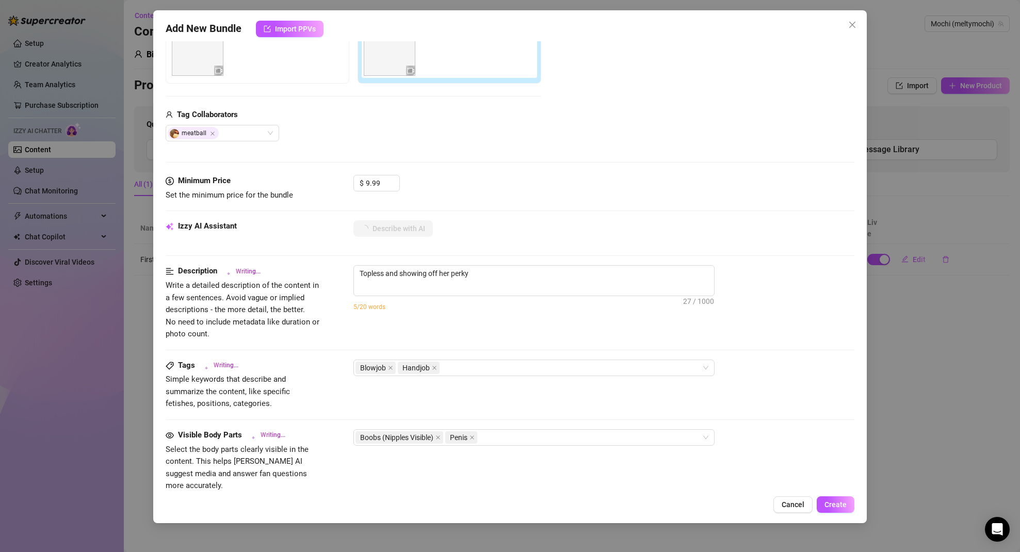
type textarea "Topless and showing off her perky tits,"
type textarea "Topless and showing off her perky tits, Meltymochi"
type textarea "Topless and showing off her perky tits, Meltymochi strokes"
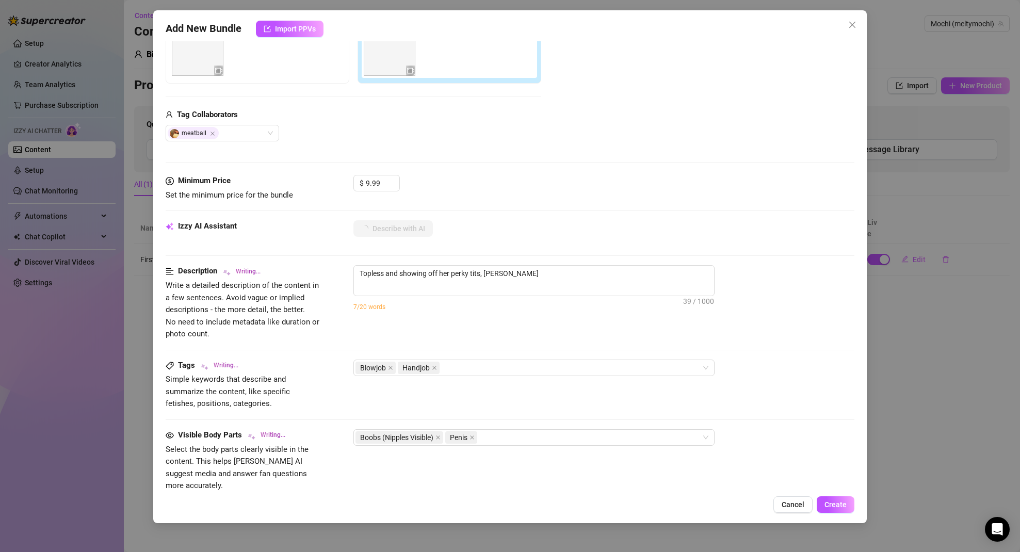
type textarea "Topless and showing off her perky tits, Meltymochi strokes"
type textarea "Topless and showing off her perky tits, Meltymochi strokes and"
type textarea "Topless and showing off her perky tits, Meltymochi strokes and jerks"
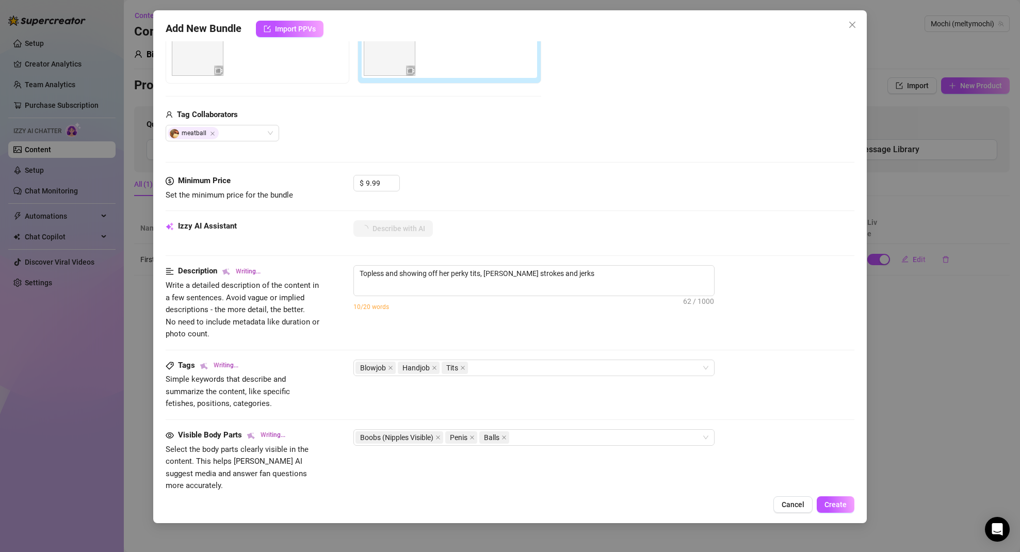
type textarea "Topless and showing off her perky tits, Meltymochi strokes and jerks a"
type textarea "Topless and showing off her perky tits, Meltymochi strokes and jerks a hard"
type textarea "Topless and showing off her perky tits, Meltymochi strokes and jerks a hard cock"
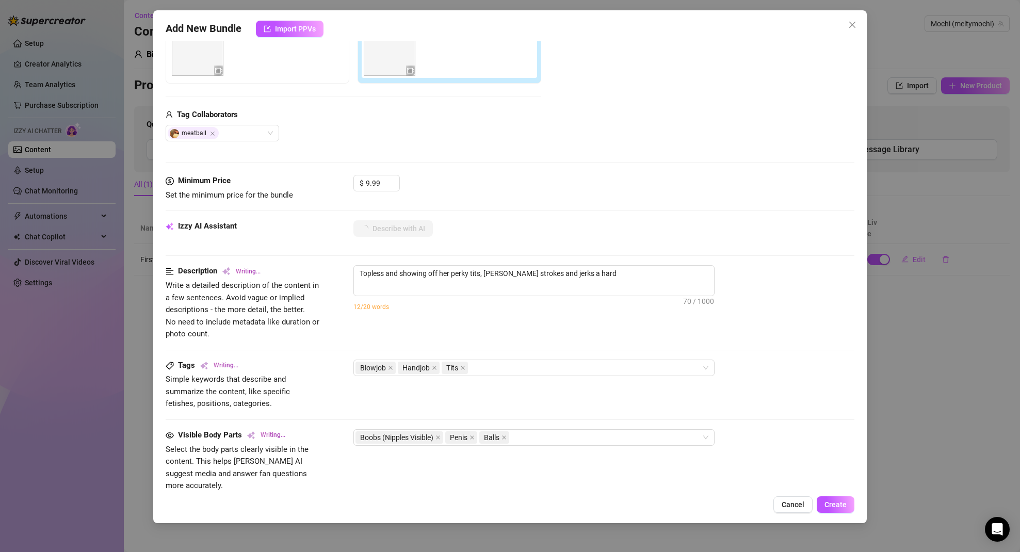
type textarea "Topless and showing off her perky tits, Meltymochi strokes and jerks a hard cock"
type textarea "Topless and showing off her perky tits, Meltymochi strokes and jerks a hard coc…"
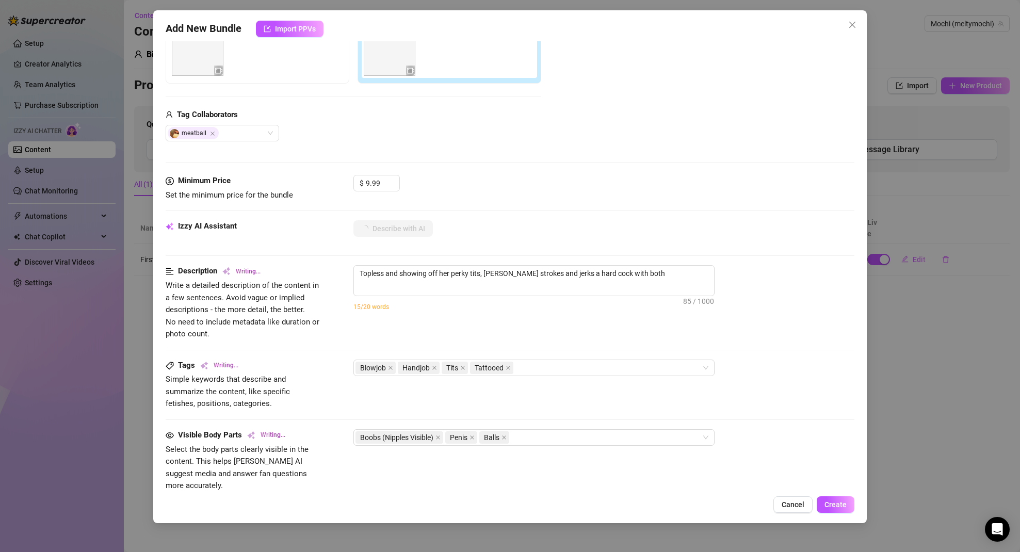
type textarea "Topless and showing off her perky tits, Meltymochi strokes and jerks a hard coc…"
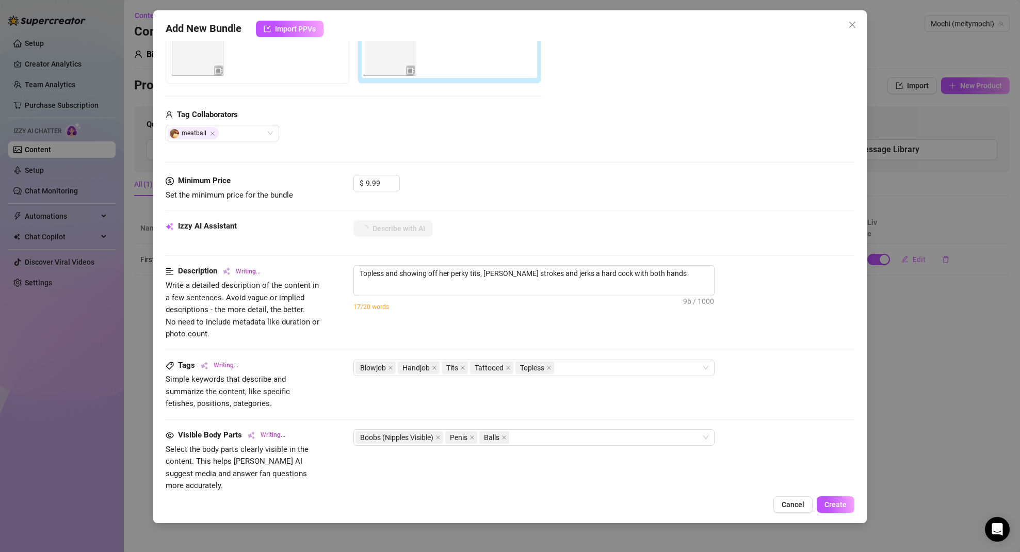
type textarea "Topless and showing off her perky tits, Meltymochi strokes and jerks a hard coc…"
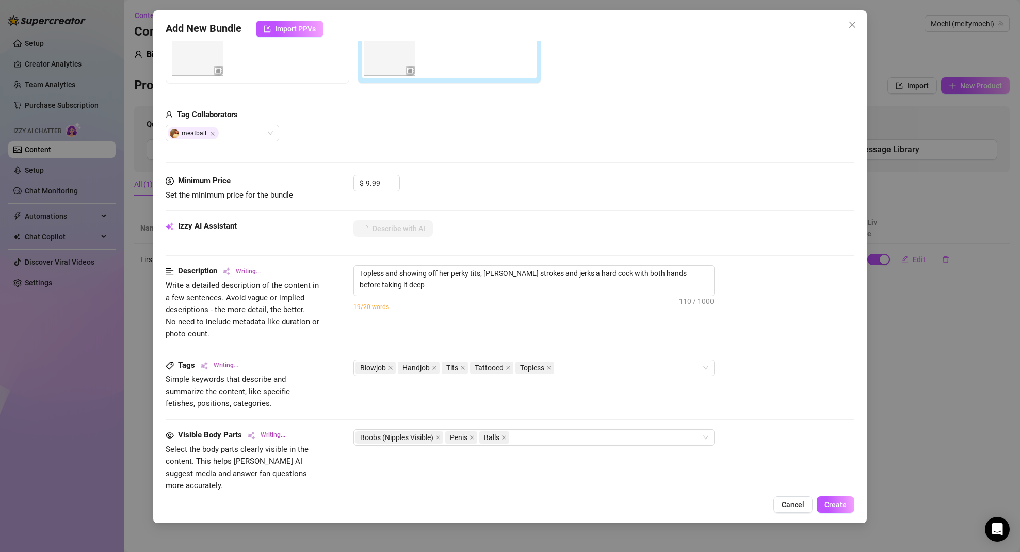
type textarea "Topless and showing off her perky tits, Meltymochi strokes and jerks a hard coc…"
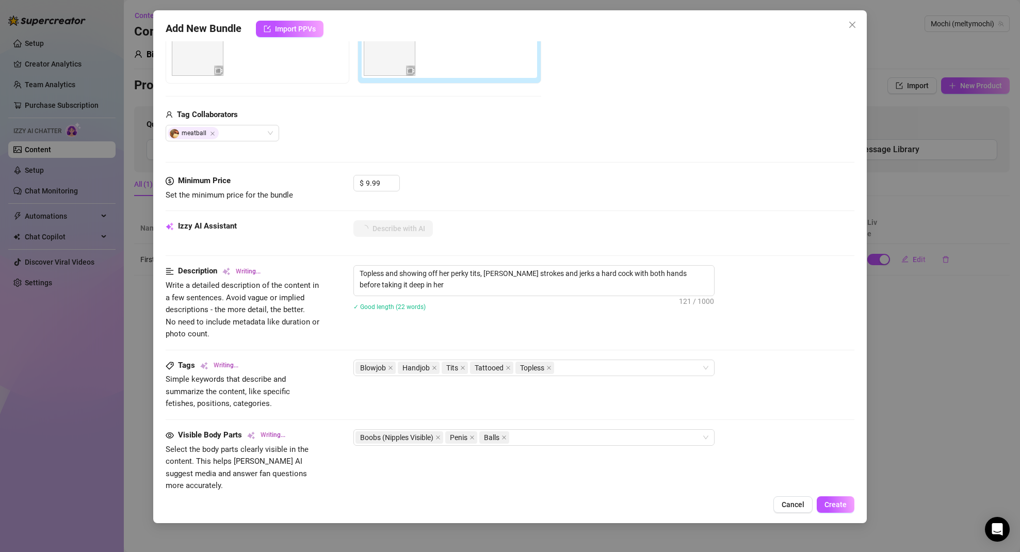
type textarea "Topless and showing off her perky tits, Meltymochi strokes and jerks a hard coc…"
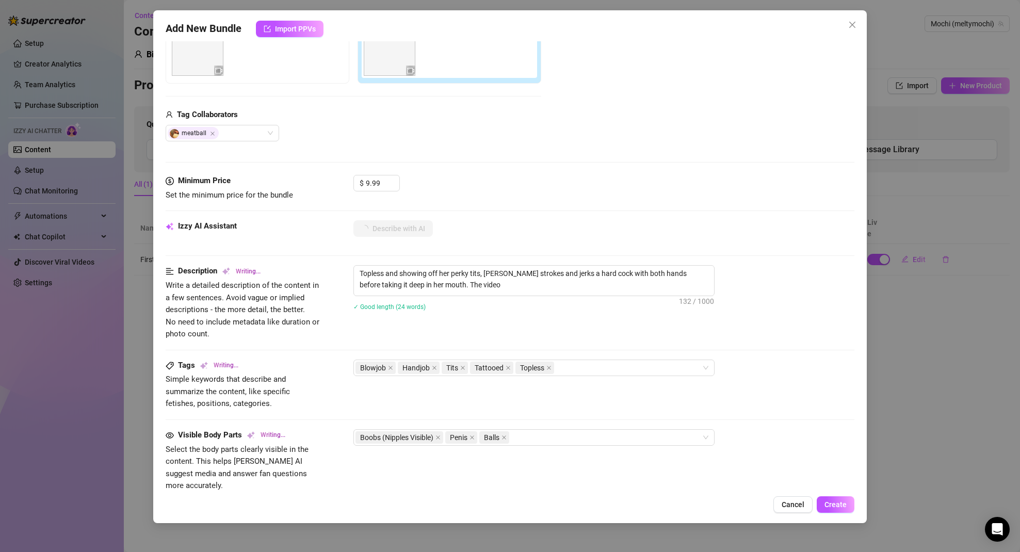
type textarea "Topless and showing off her perky tits, Meltymochi strokes and jerks a hard coc…"
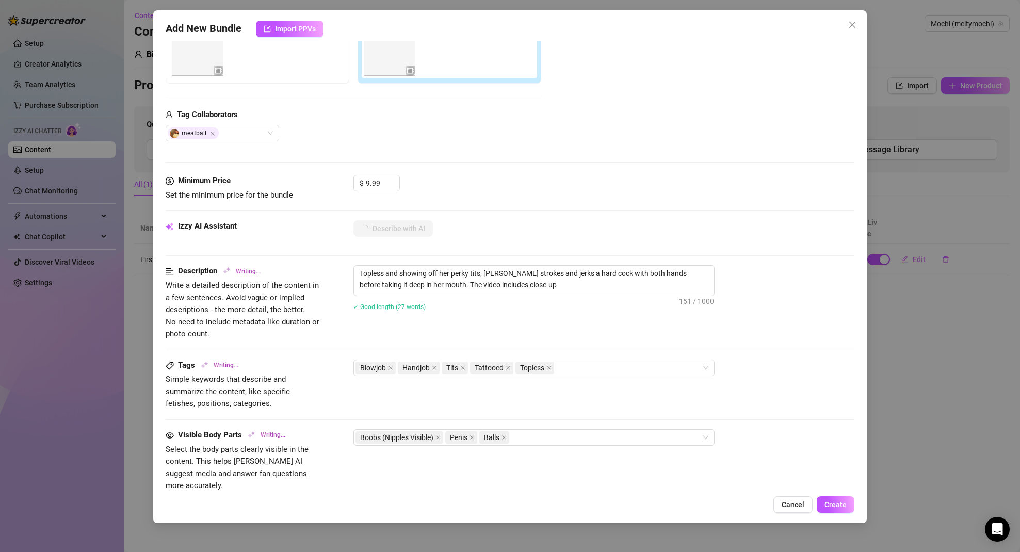
type textarea "Topless and showing off her perky tits, Meltymochi strokes and jerks a hard coc…"
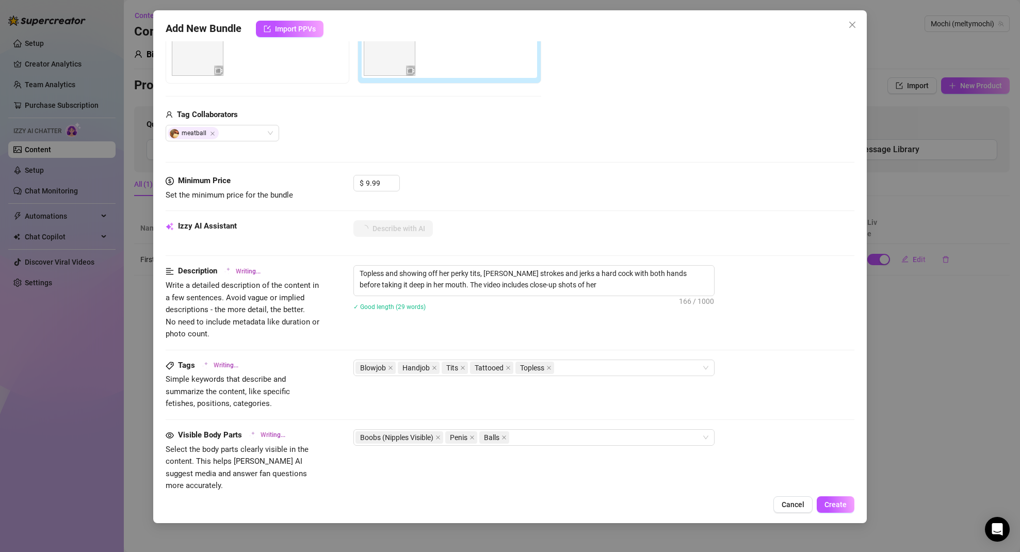
type textarea "Topless and showing off her perky tits, Meltymochi strokes and jerks a hard coc…"
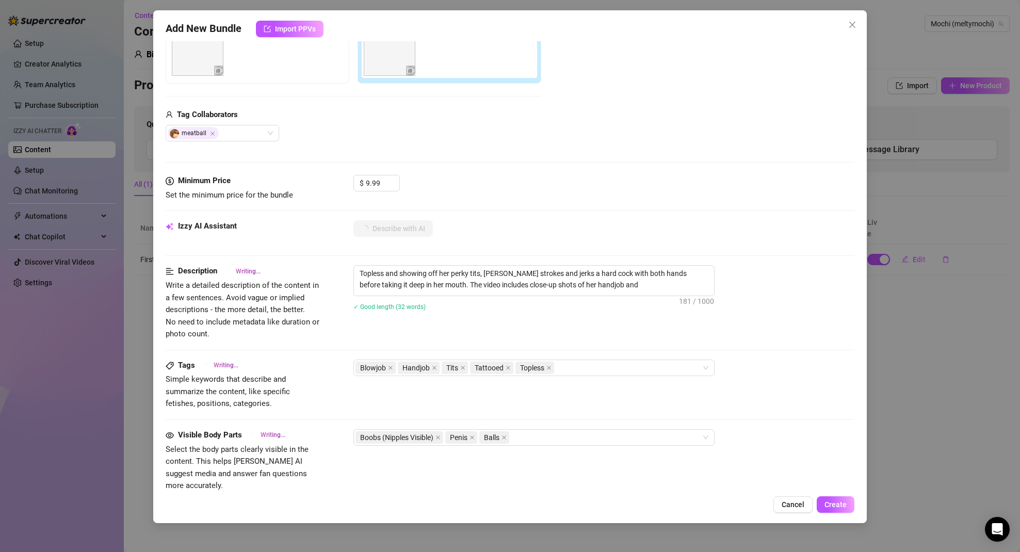
type textarea "Topless and showing off her perky tits, Meltymochi strokes and jerks a hard coc…"
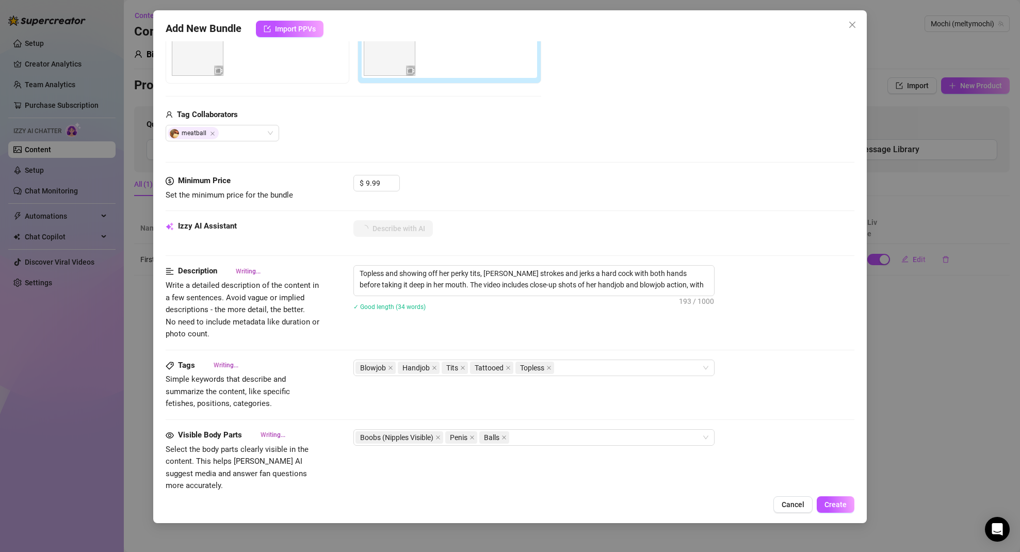
type textarea "Topless and showing off her perky tits, Meltymochi strokes and jerks a hard coc…"
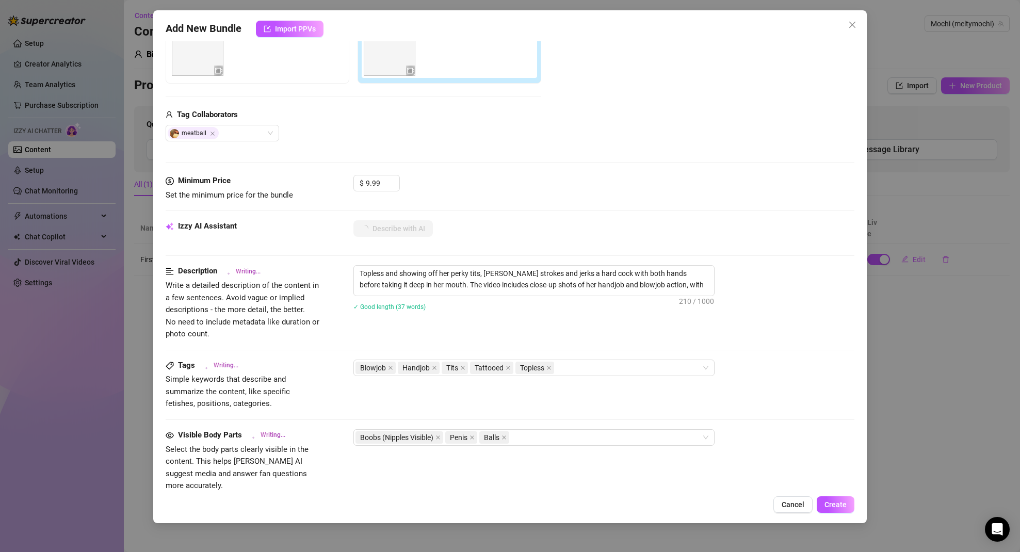
type textarea "Topless and showing off her perky tits, Meltymochi strokes and jerks a hard coc…"
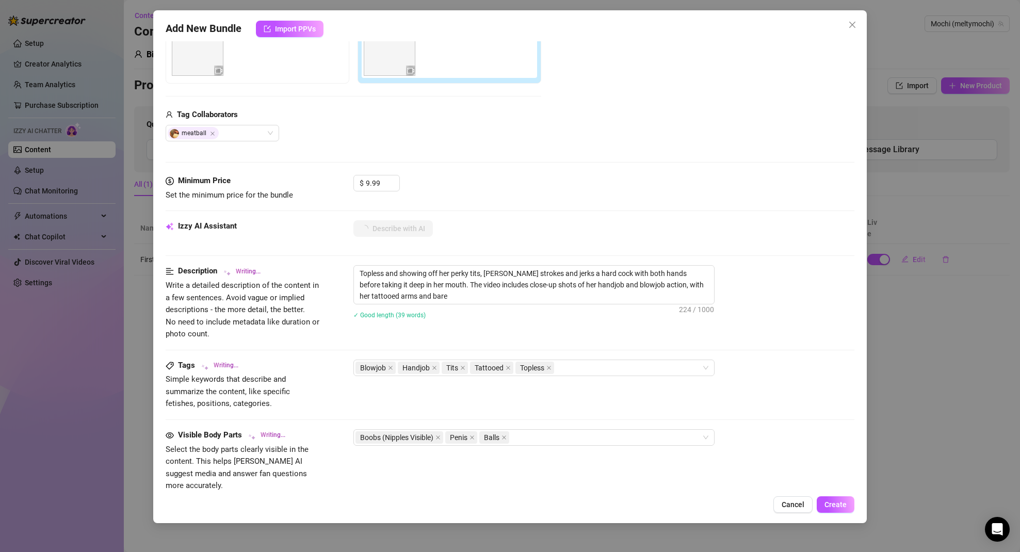
type textarea "Topless and showing off her perky tits, Meltymochi strokes and jerks a hard coc…"
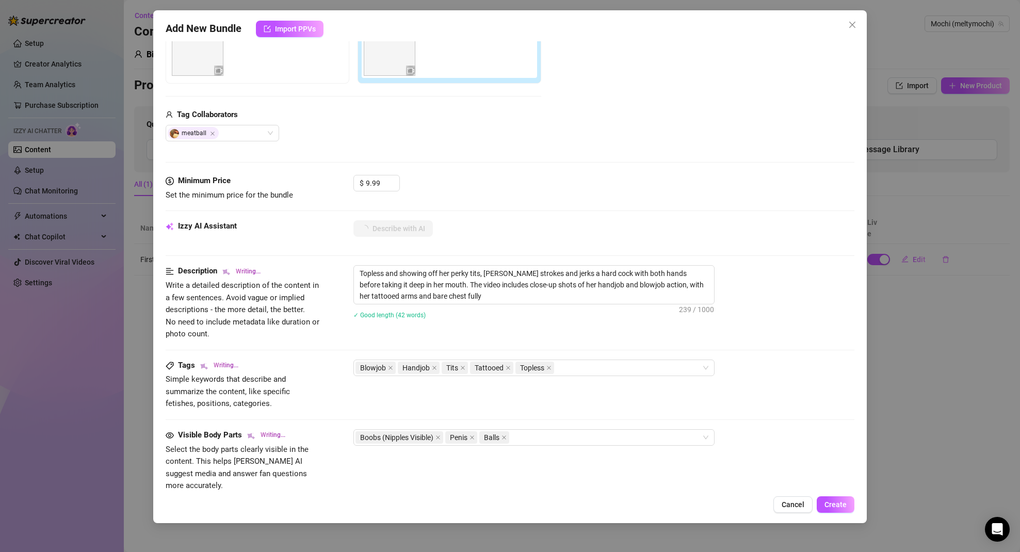
type textarea "Topless and showing off her perky tits, Meltymochi strokes and jerks a hard coc…"
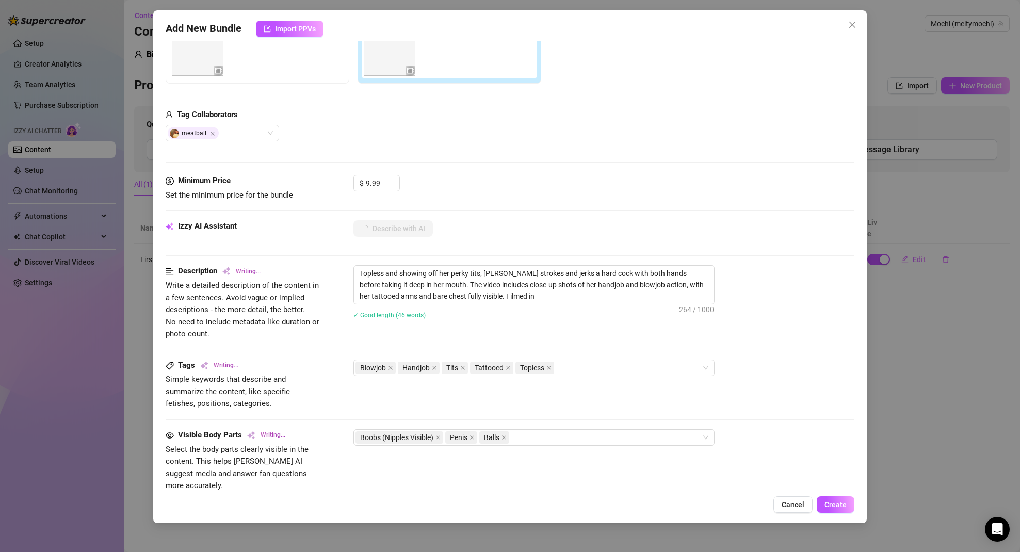
type textarea "Topless and showing off her perky tits, Meltymochi strokes and jerks a hard coc…"
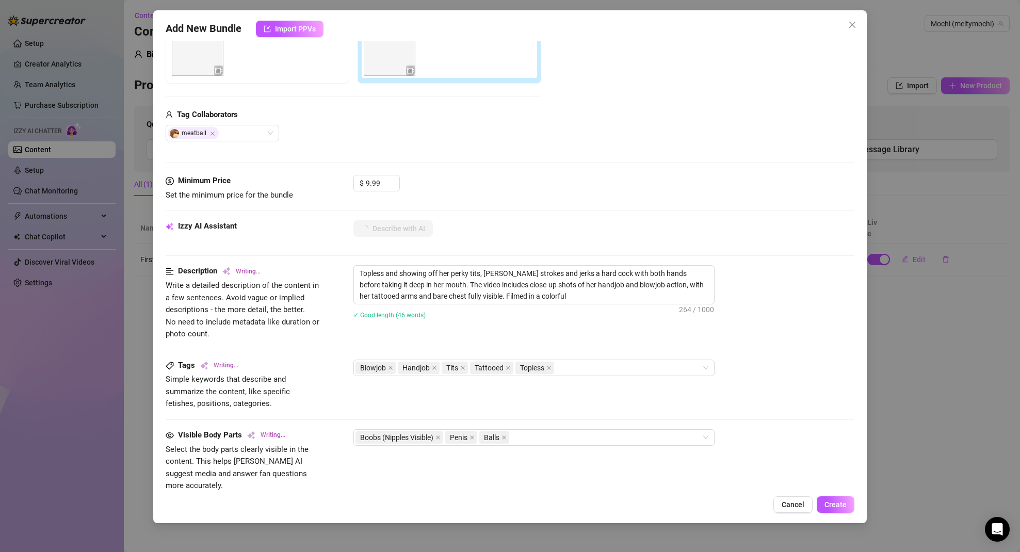
type textarea "Topless and showing off her perky tits, Meltymochi strokes and jerks a hard coc…"
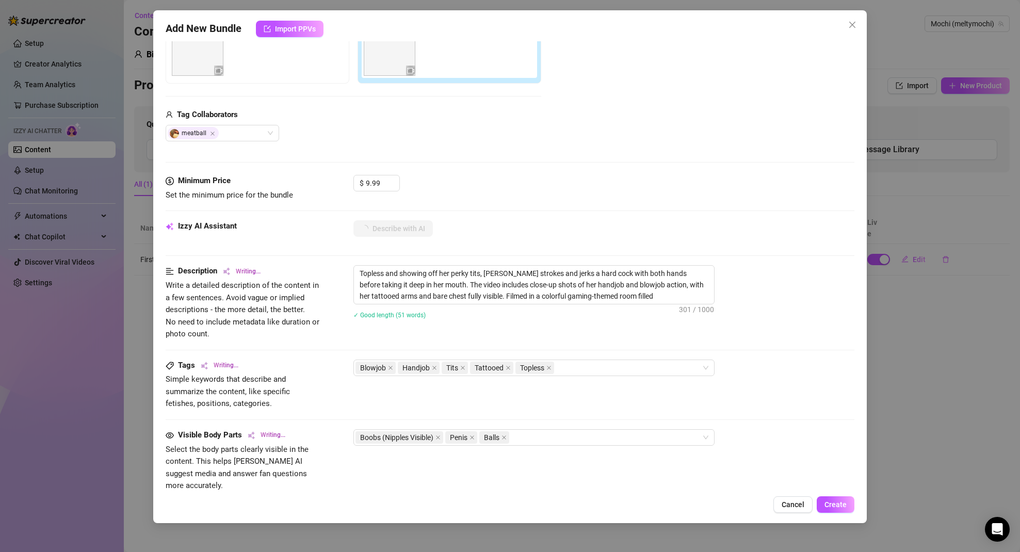
type textarea "Topless and showing off her perky tits, Meltymochi strokes and jerks a hard coc…"
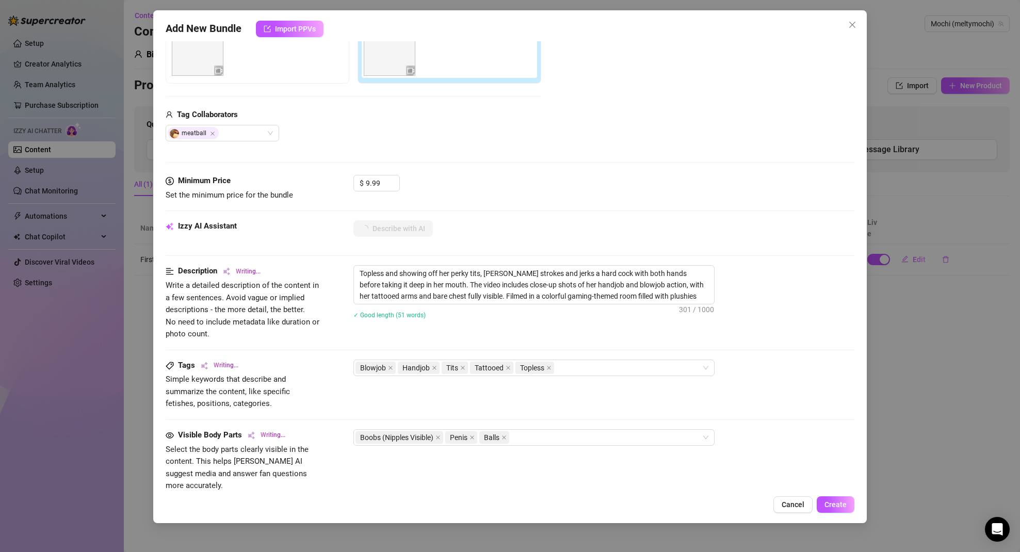
type textarea "Topless and showing off her perky tits, Meltymochi strokes and jerks a hard coc…"
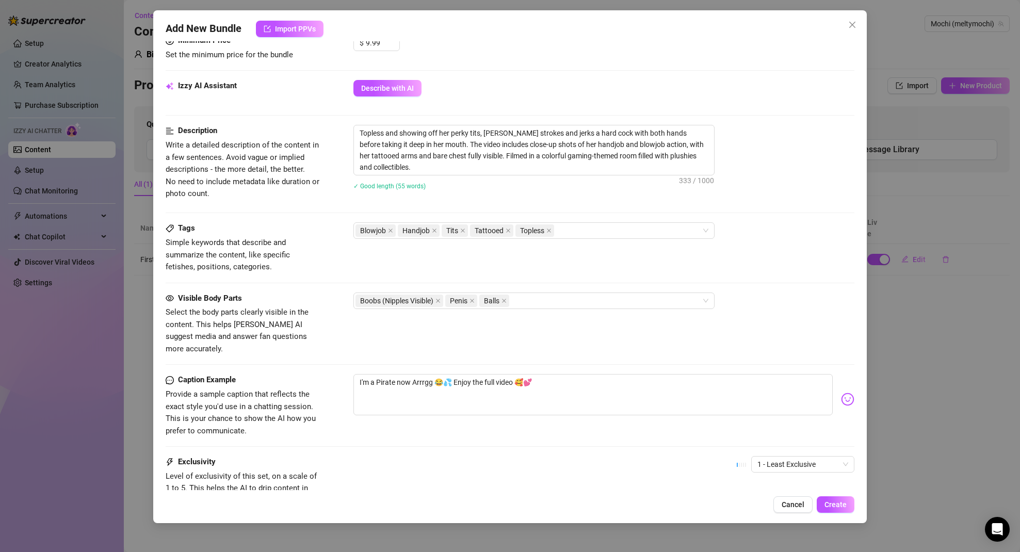
scroll to position [422, 0]
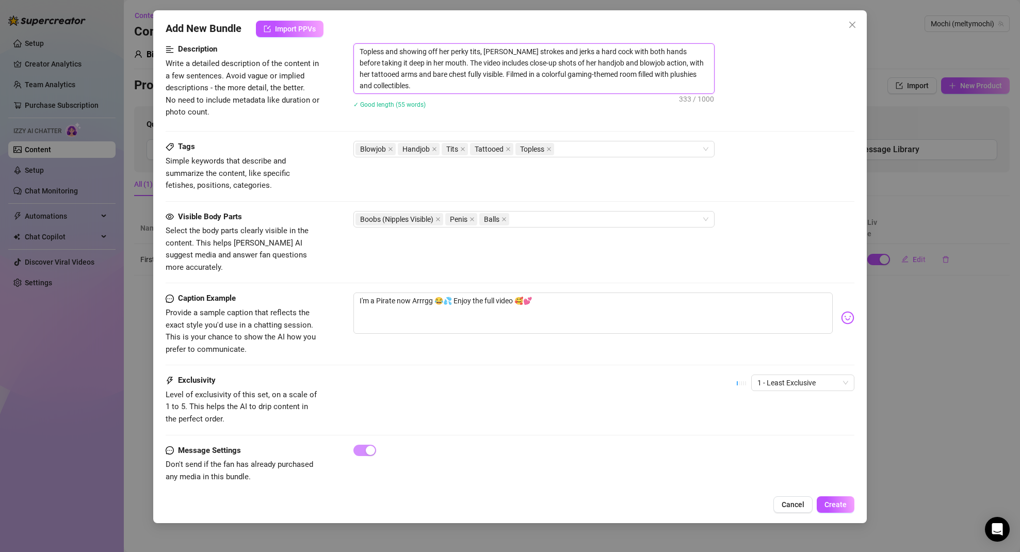
click at [415, 85] on textarea "Topless and showing off her perky tits, Meltymochi strokes and jerks a hard coc…" at bounding box center [534, 69] width 360 height 50
type textarea "Topless and showing off her perky tits, Meltymochi strokes and jerks a hard coc…"
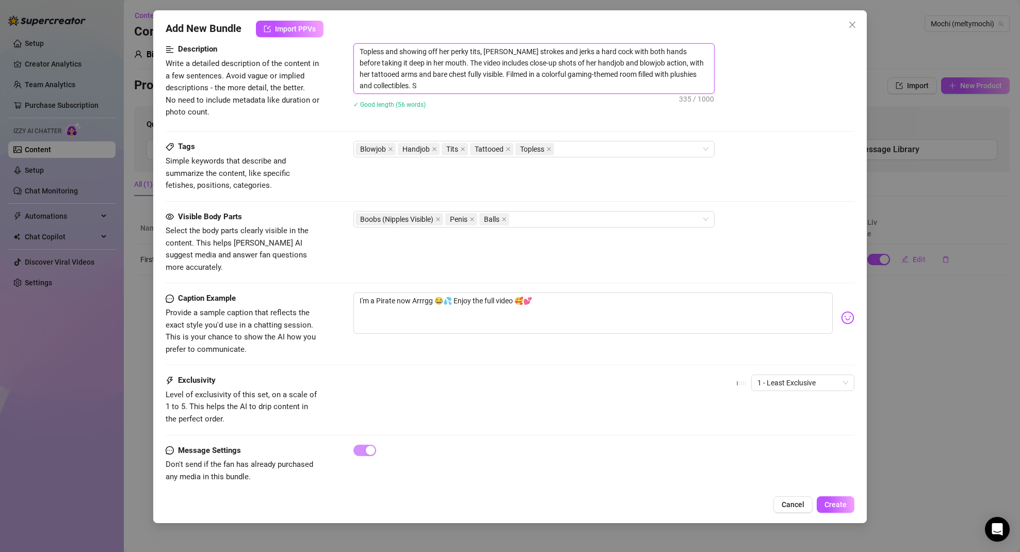
type textarea "Topless and showing off her perky tits, Meltymochi strokes and jerks a hard coc…"
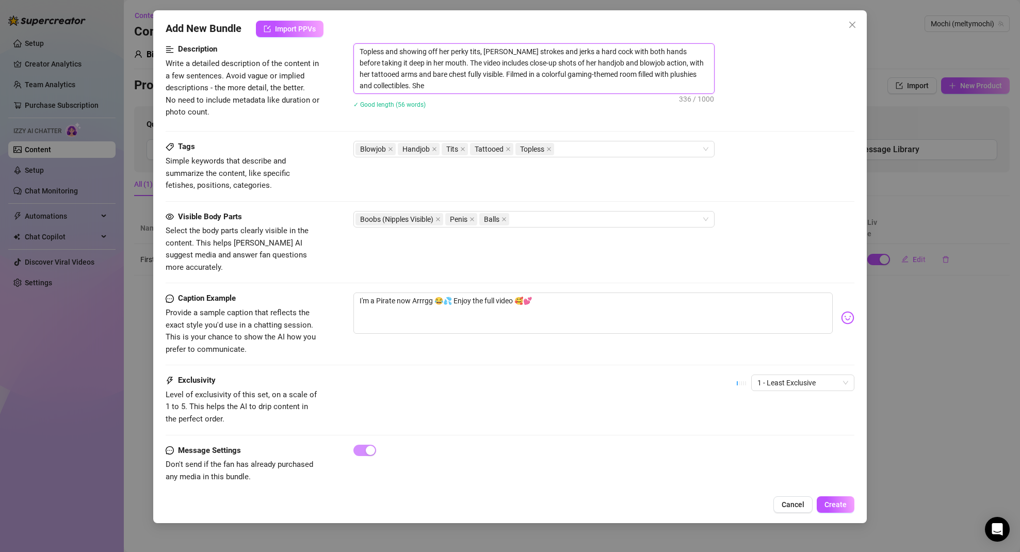
type textarea "Topless and showing off her perky tits, Meltymochi strokes and jerks a hard coc…"
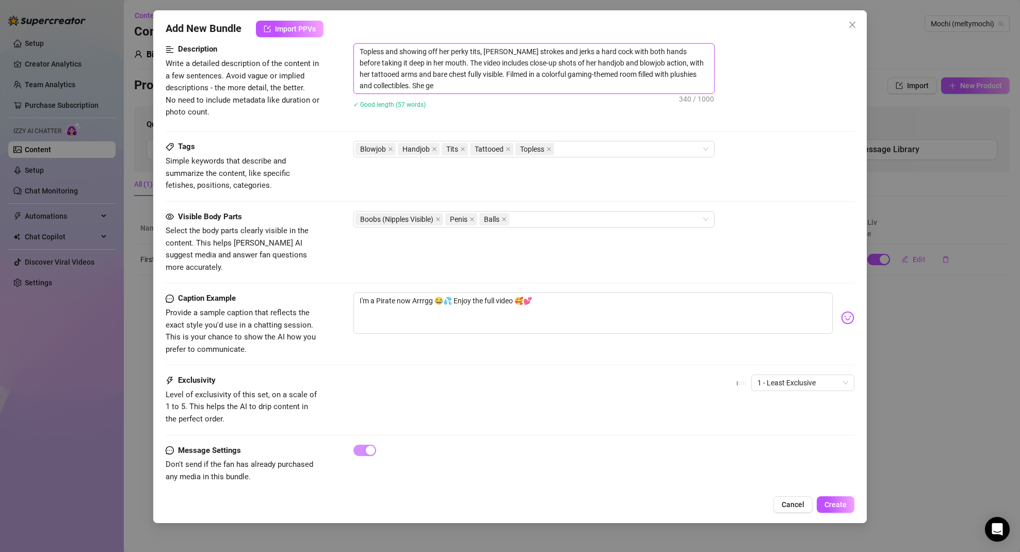
type textarea "Topless and showing off her perky tits, Meltymochi strokes and jerks a hard coc…"
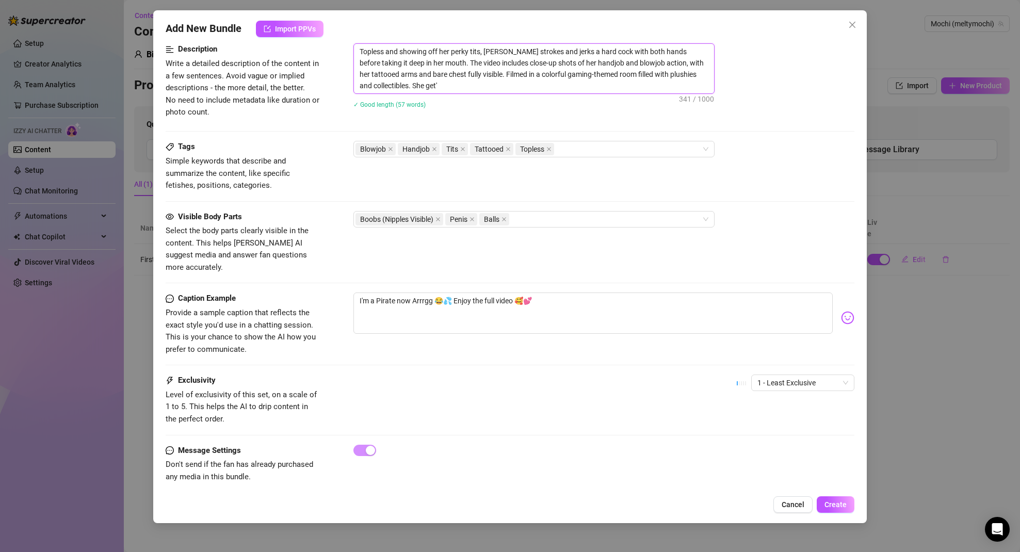
type textarea "Topless and showing off her perky tits, Meltymochi strokes and jerks a hard coc…"
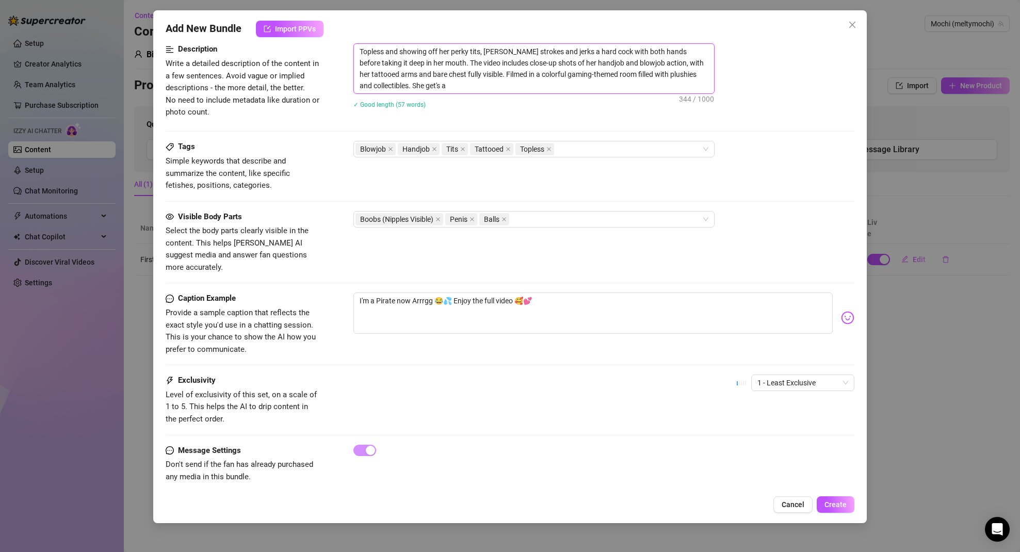
type textarea "Topless and showing off her perky tits, Meltymochi strokes and jerks a hard coc…"
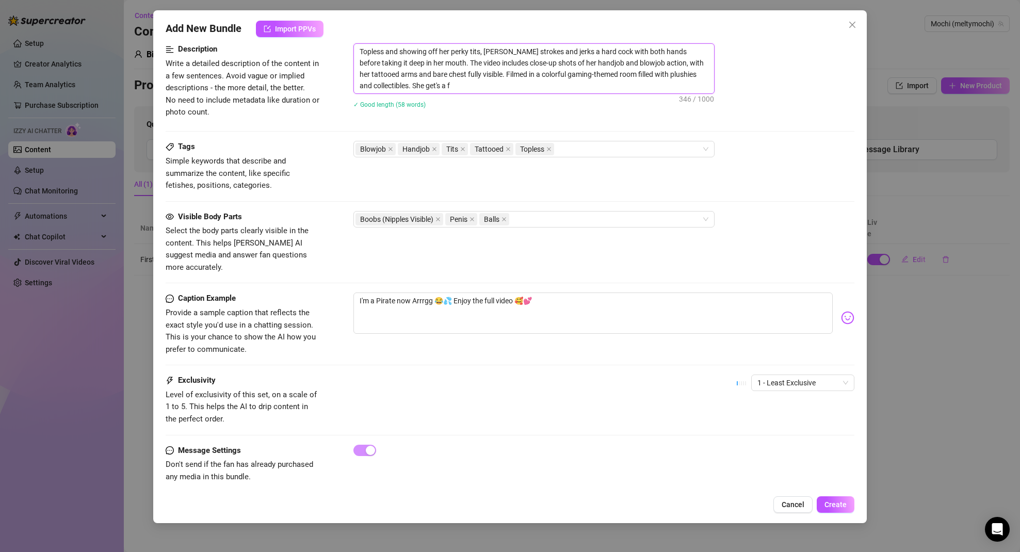
type textarea "Topless and showing off her perky tits, Meltymochi strokes and jerks a hard coc…"
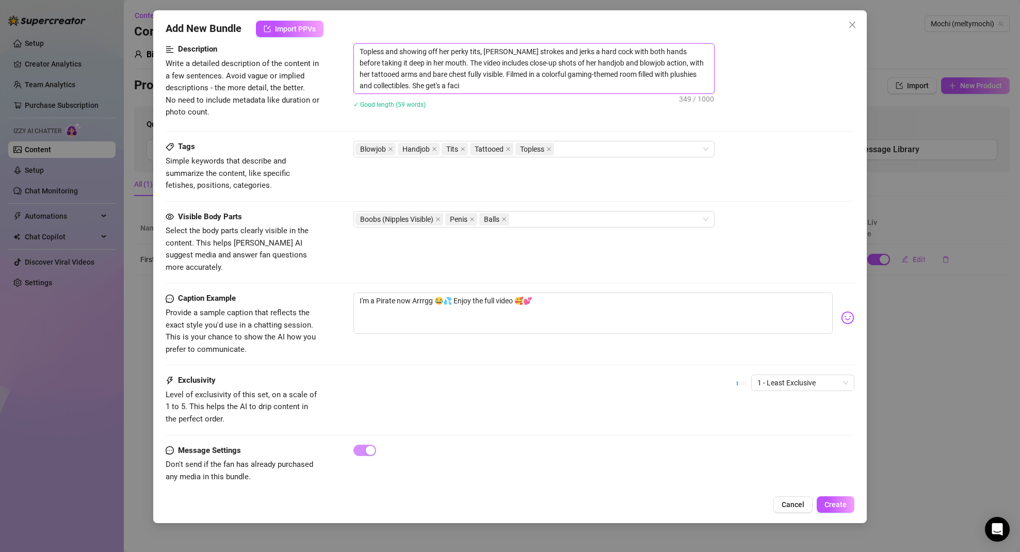
type textarea "Topless and showing off her perky tits, Meltymochi strokes and jerks a hard coc…"
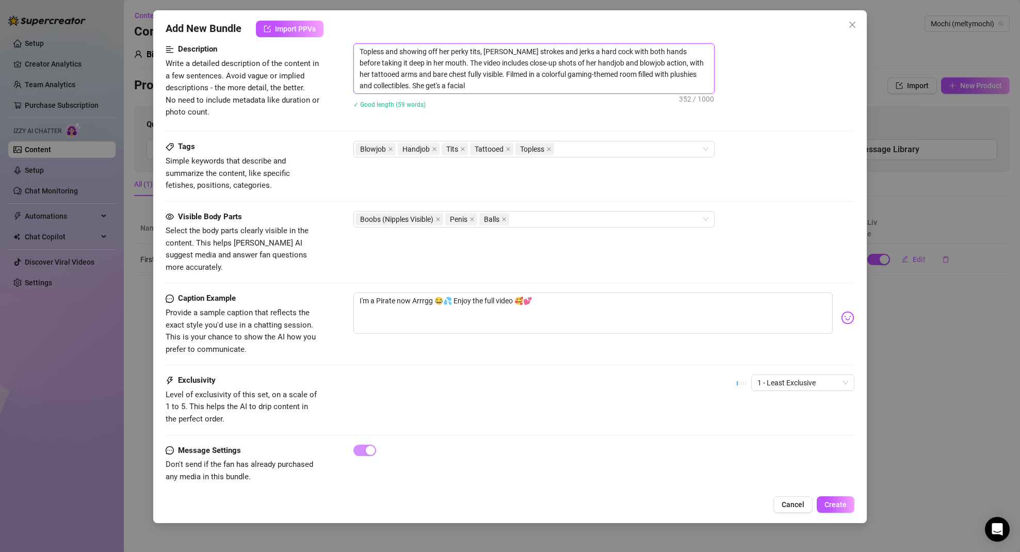
type textarea "Topless and showing off her perky tits, Meltymochi strokes and jerks a hard coc…"
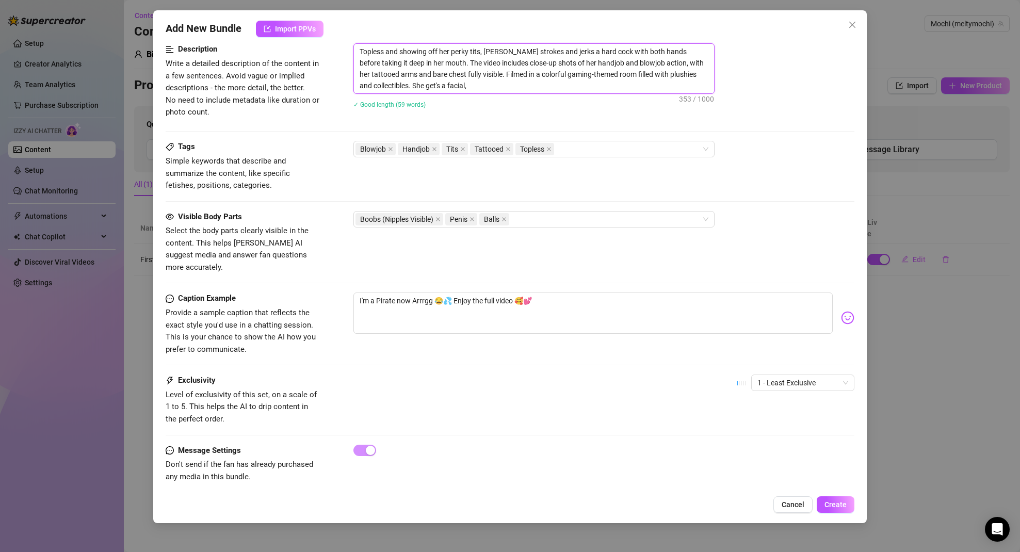
type textarea "Topless and showing off her perky tits, Meltymochi strokes and jerks a hard coc…"
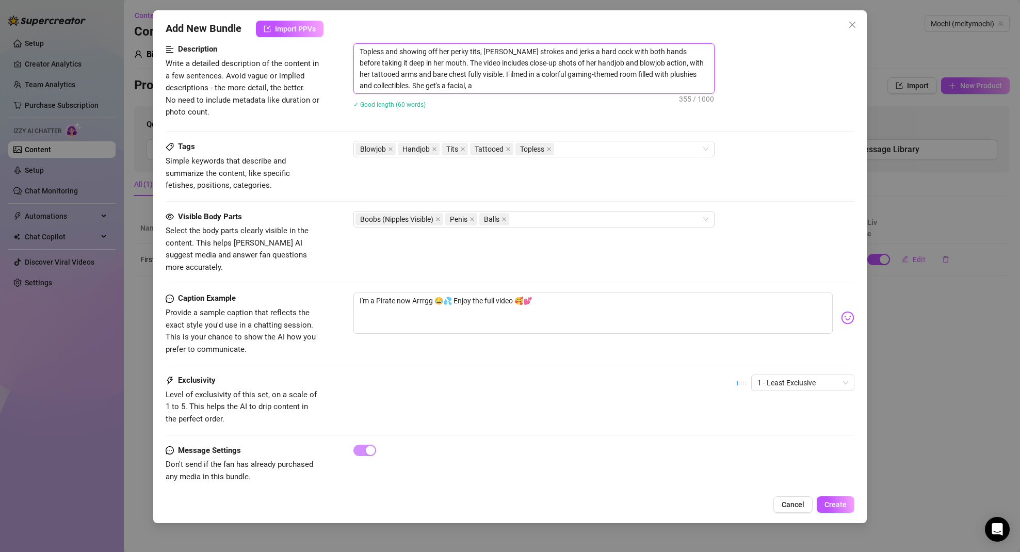
type textarea "Topless and showing off her perky tits, Meltymochi strokes and jerks a hard coc…"
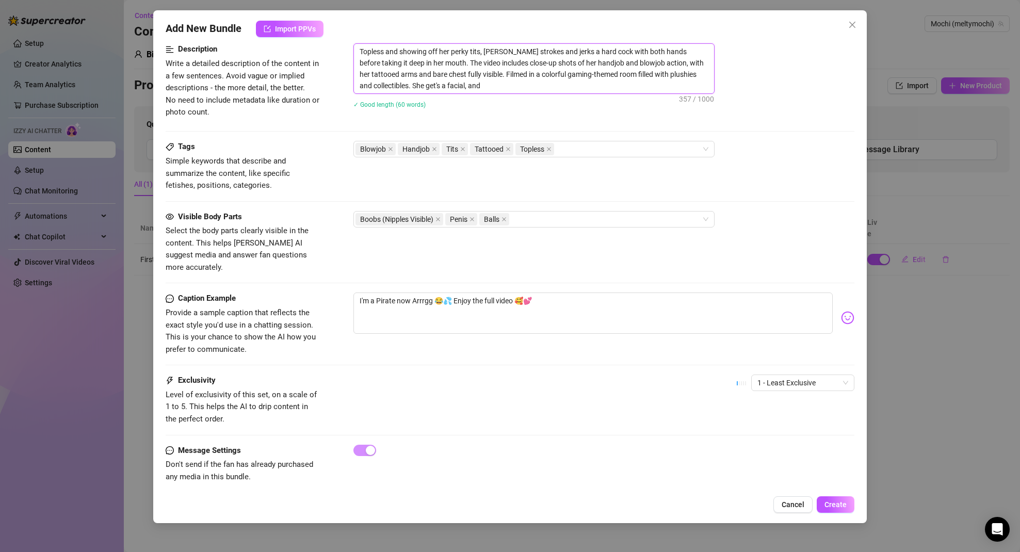
type textarea "Topless and showing off her perky tits, Meltymochi strokes and jerks a hard coc…"
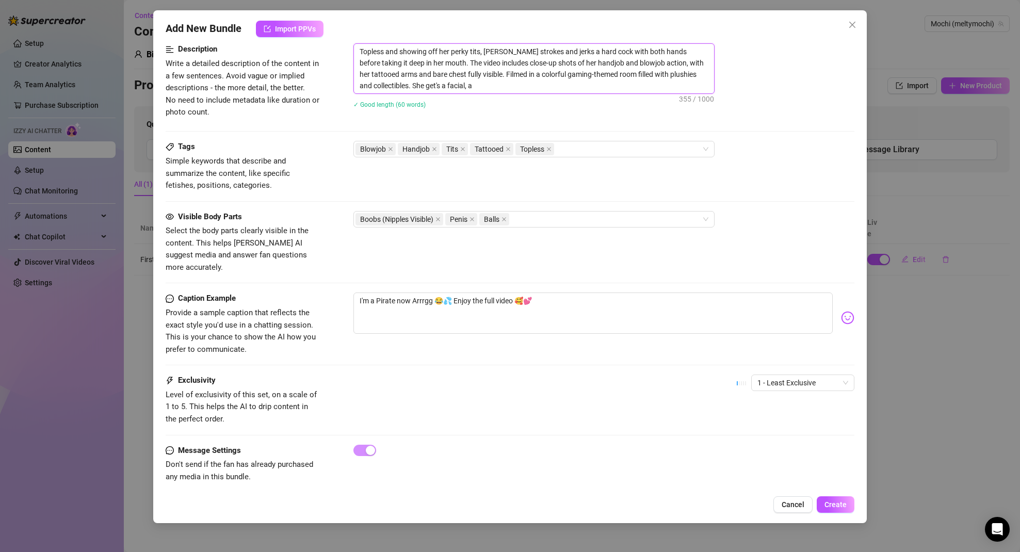
type textarea "Topless and showing off her perky tits, Meltymochi strokes and jerks a hard coc…"
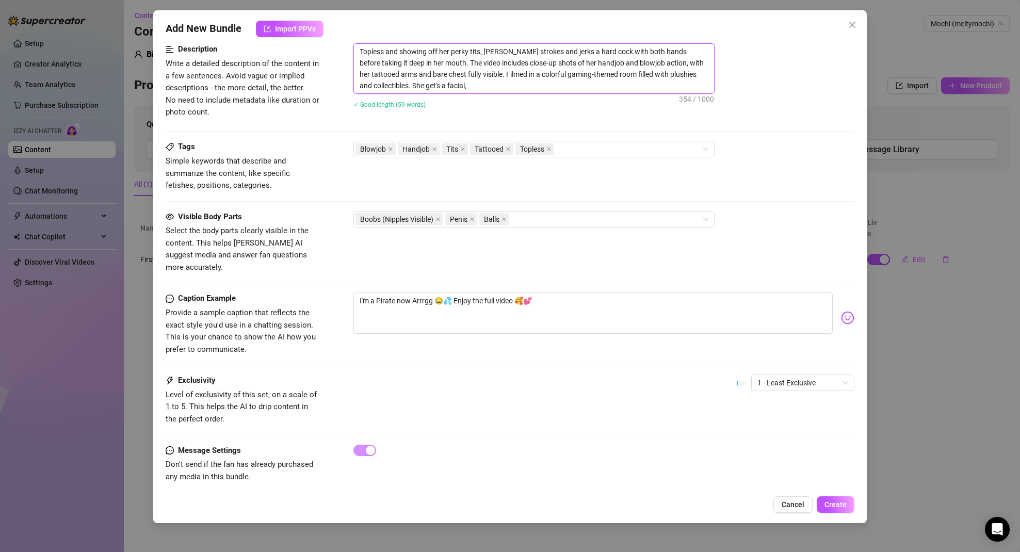
type textarea "Topless and showing off her perky tits, Meltymochi strokes and jerks a hard coc…"
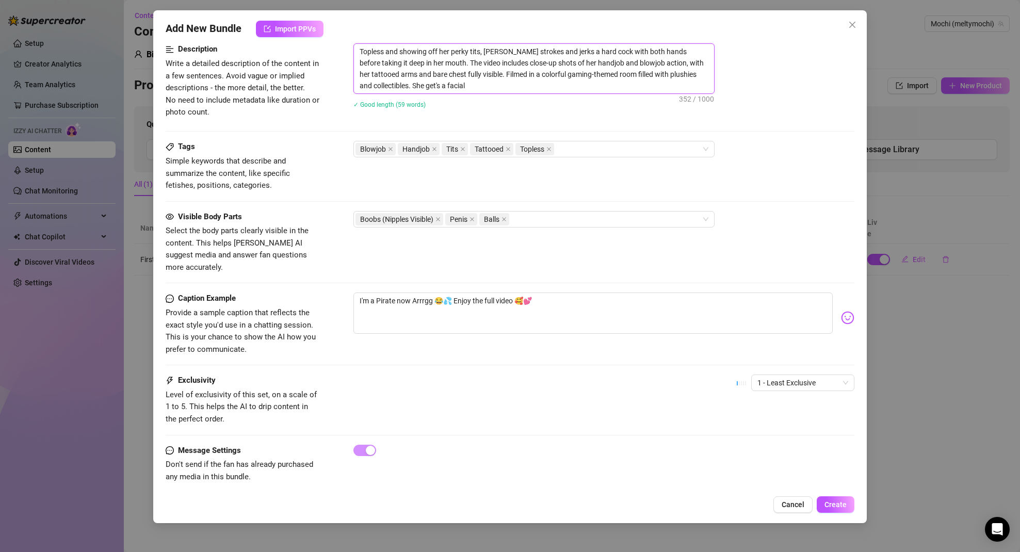
type textarea "Topless and showing off her perky tits, Meltymochi strokes and jerks a hard coc…"
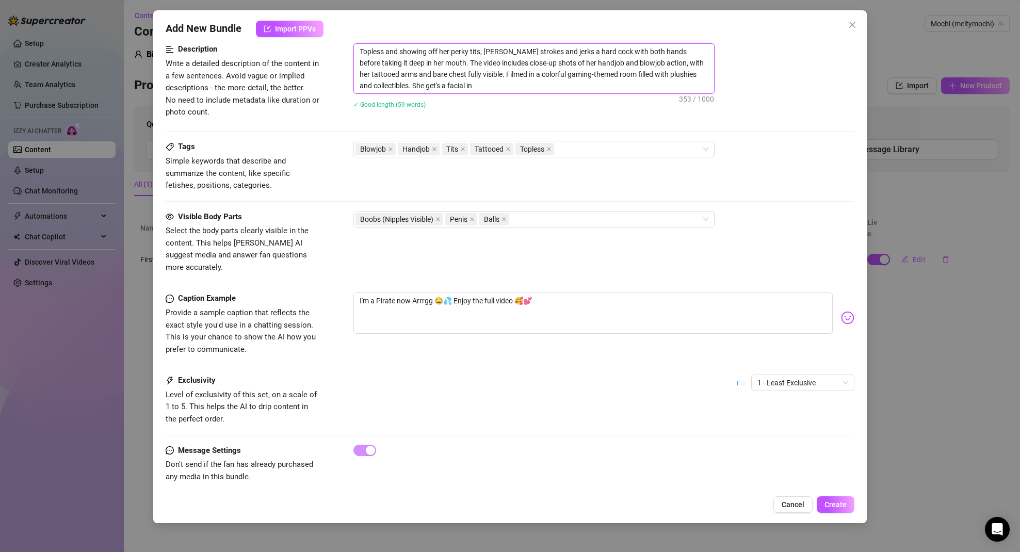
type textarea "Topless and showing off her perky tits, Meltymochi strokes and jerks a hard coc…"
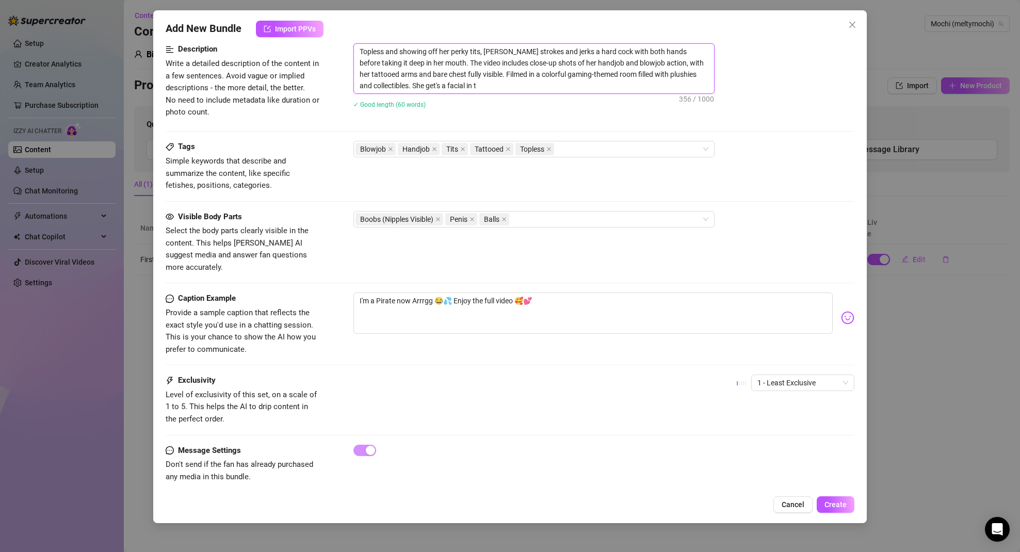
type textarea "Topless and showing off her perky tits, Meltymochi strokes and jerks a hard coc…"
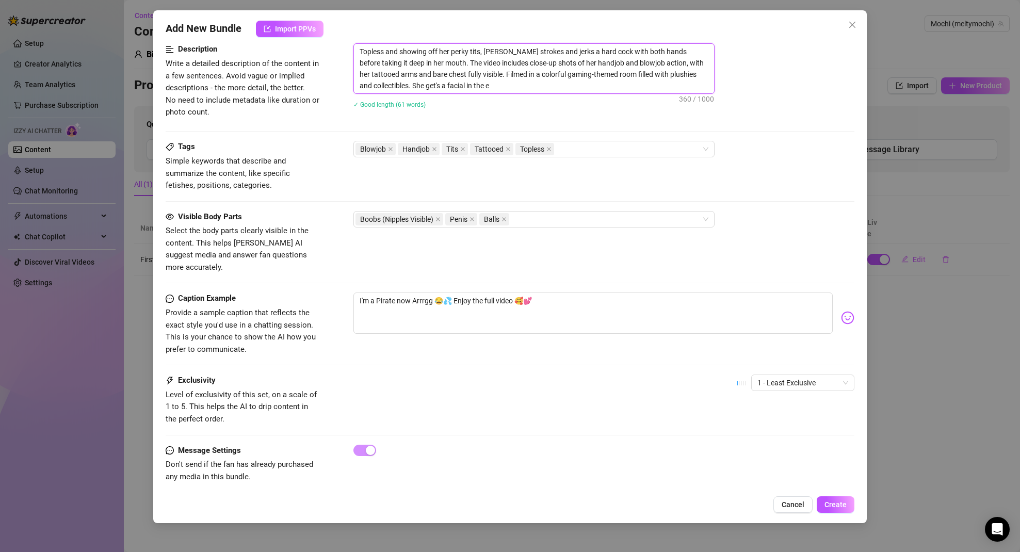
type textarea "Topless and showing off her perky tits, Meltymochi strokes and jerks a hard coc…"
click at [587, 145] on div "Blowjob Handjob Tits Tattooed Topless" at bounding box center [529, 149] width 346 height 14
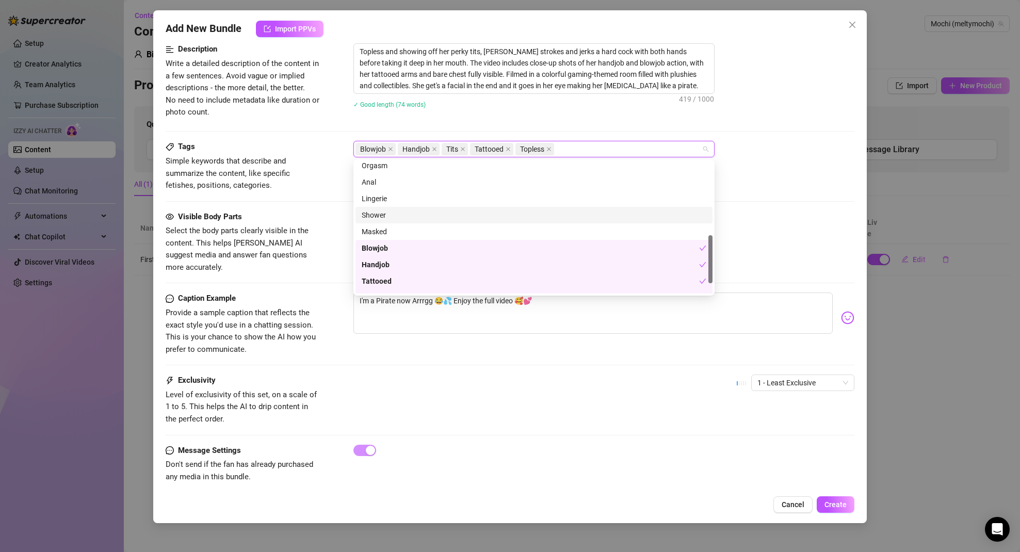
scroll to position [109, 0]
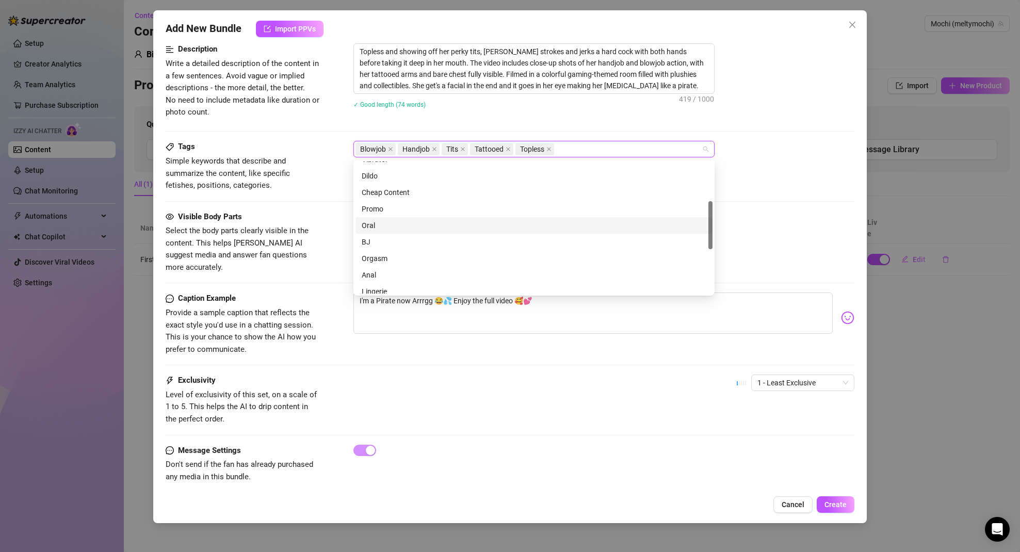
click at [369, 225] on div "Oral" at bounding box center [534, 225] width 345 height 11
click at [375, 242] on div "BJ" at bounding box center [534, 241] width 345 height 11
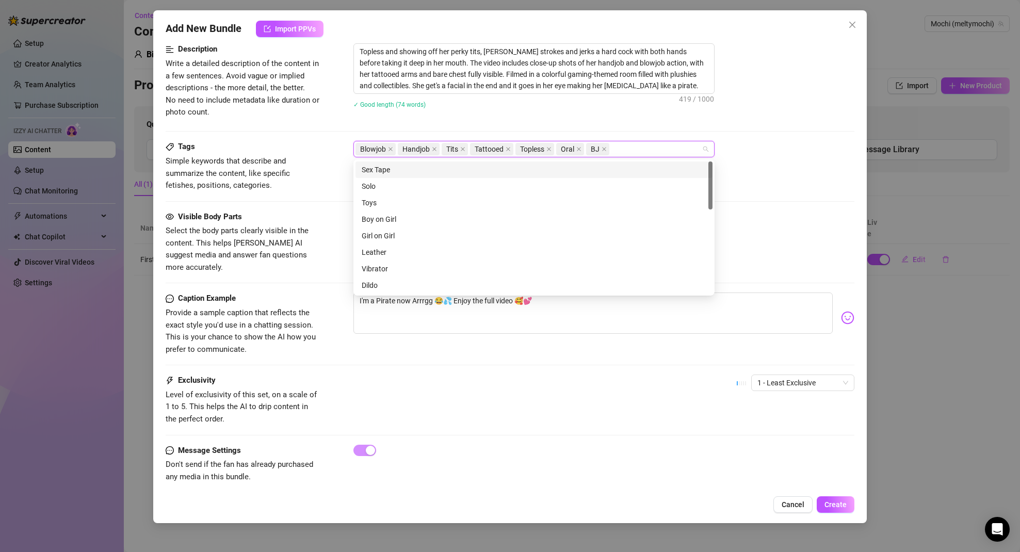
click at [388, 171] on div "Sex Tape" at bounding box center [534, 169] width 345 height 11
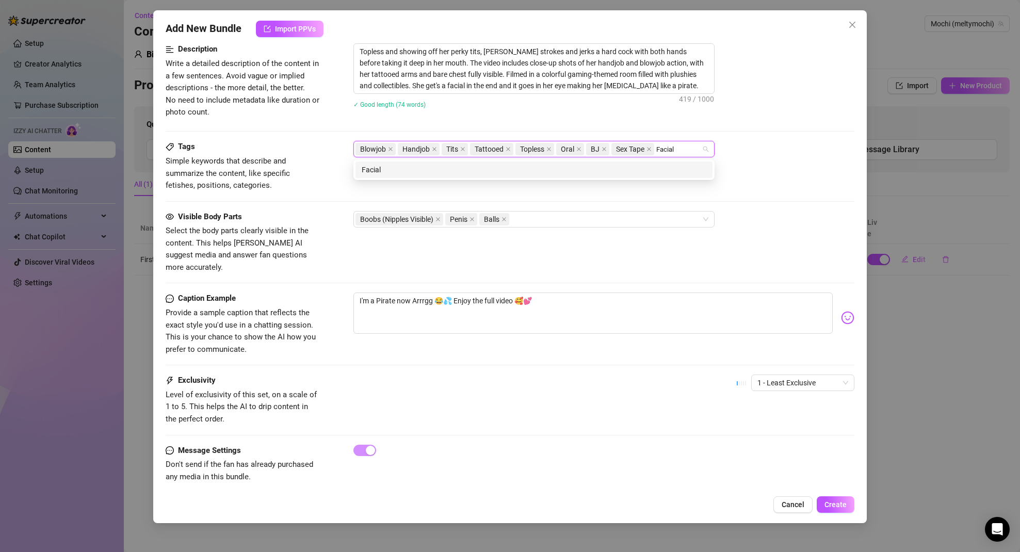
click at [595, 175] on div "Facial" at bounding box center [534, 169] width 345 height 11
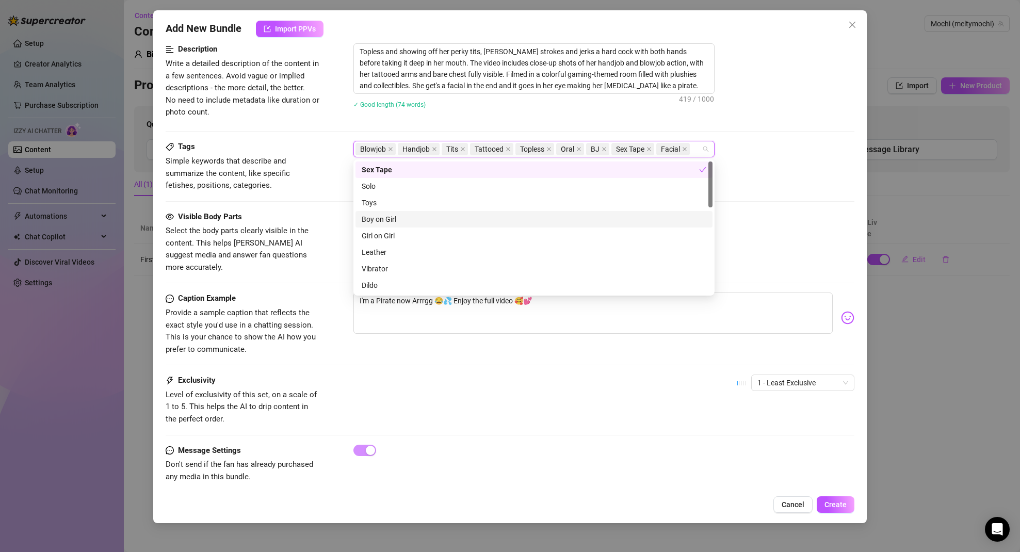
click at [308, 164] on span "Simple keywords that describe and summarize the content, like specific fetishes…" at bounding box center [243, 173] width 155 height 37
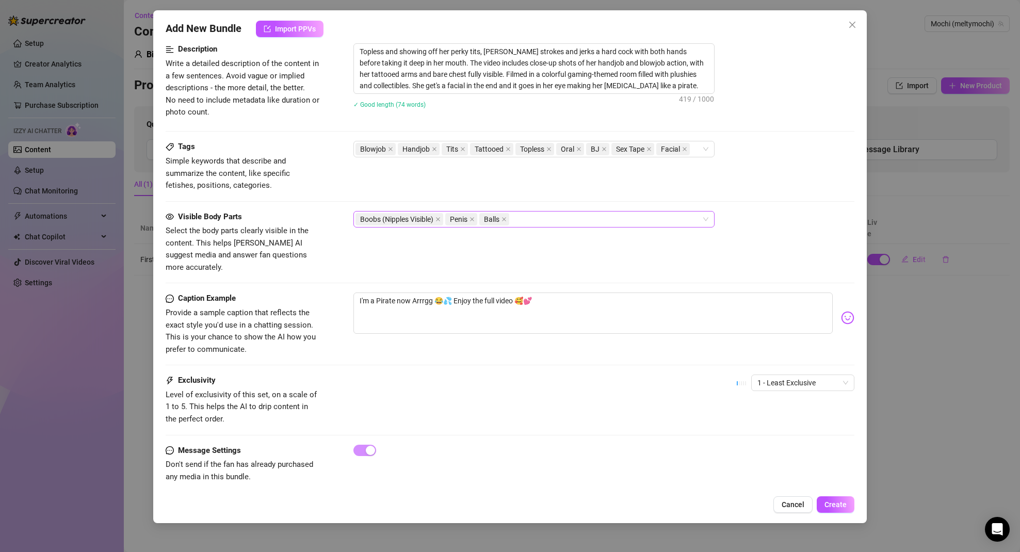
click at [579, 217] on div "Boobs (Nipples Visible) Penis Balls" at bounding box center [529, 219] width 346 height 14
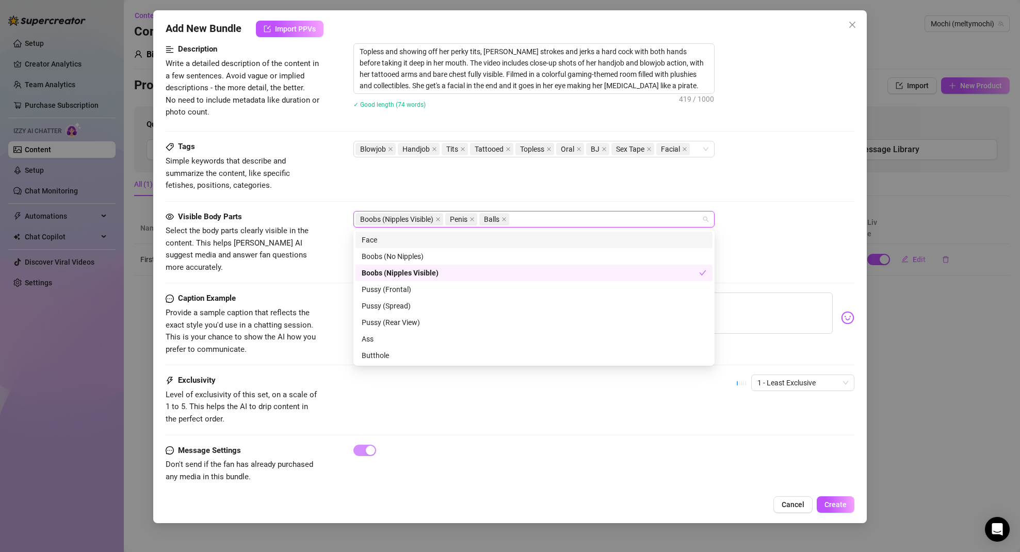
click at [394, 240] on div "Face" at bounding box center [534, 239] width 345 height 11
click at [746, 203] on div "Tags Simple keywords that describe and summarize the content, like specific fet…" at bounding box center [510, 176] width 689 height 70
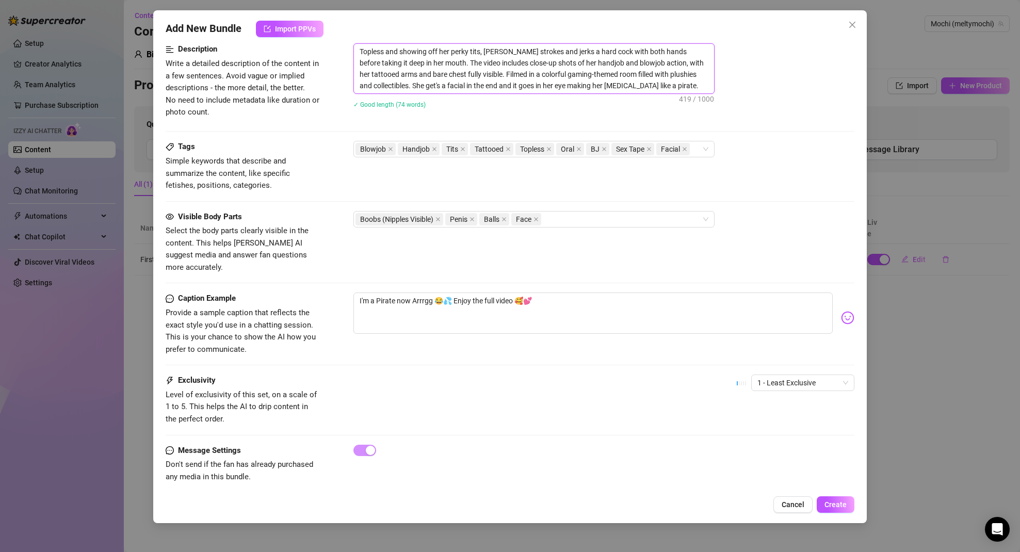
click at [470, 65] on textarea "Topless and showing off her perky tits, Meltymochi strokes and jerks a hard coc…" at bounding box center [534, 69] width 360 height 50
click at [572, 293] on textarea "I'm a Pirate now Arrrgg 😂💦 Enjoy the full video 🥰💕" at bounding box center [593, 313] width 480 height 41
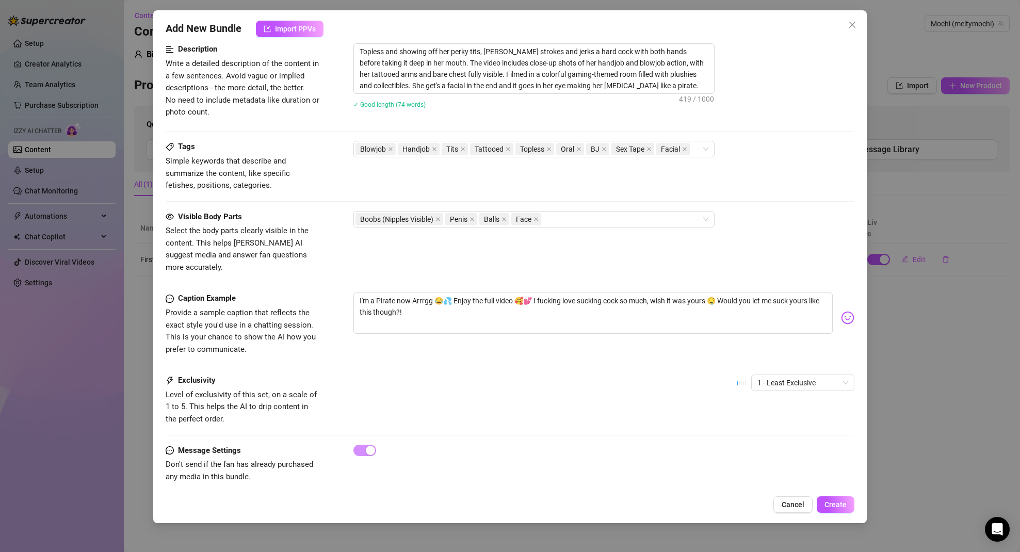
click at [448, 334] on div "Caption Example Provide a sample caption that reflects the exact style you'd us…" at bounding box center [510, 324] width 689 height 63
click at [810, 375] on span "1 - Least Exclusive" at bounding box center [803, 382] width 91 height 15
click at [788, 422] on div "3" at bounding box center [795, 424] width 87 height 11
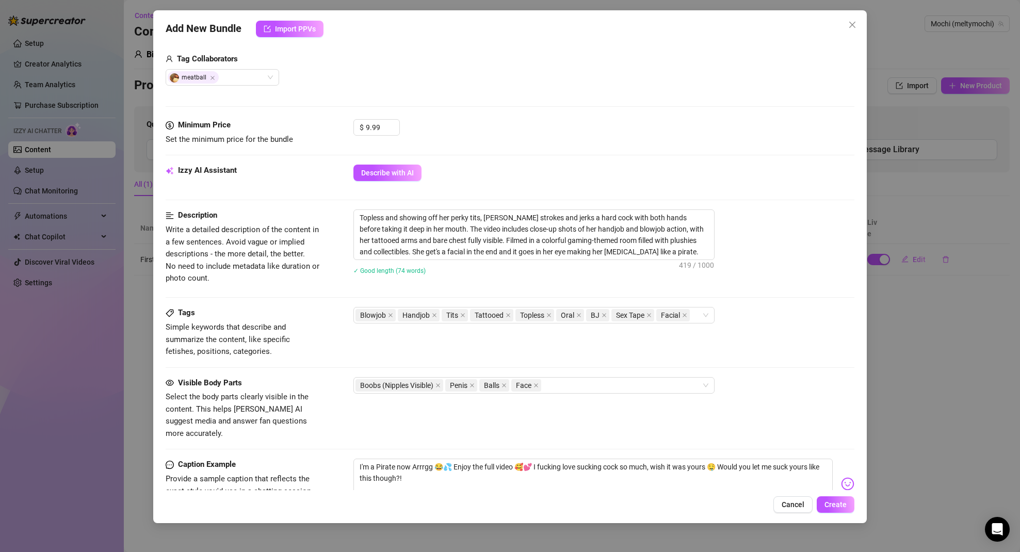
scroll to position [422, 0]
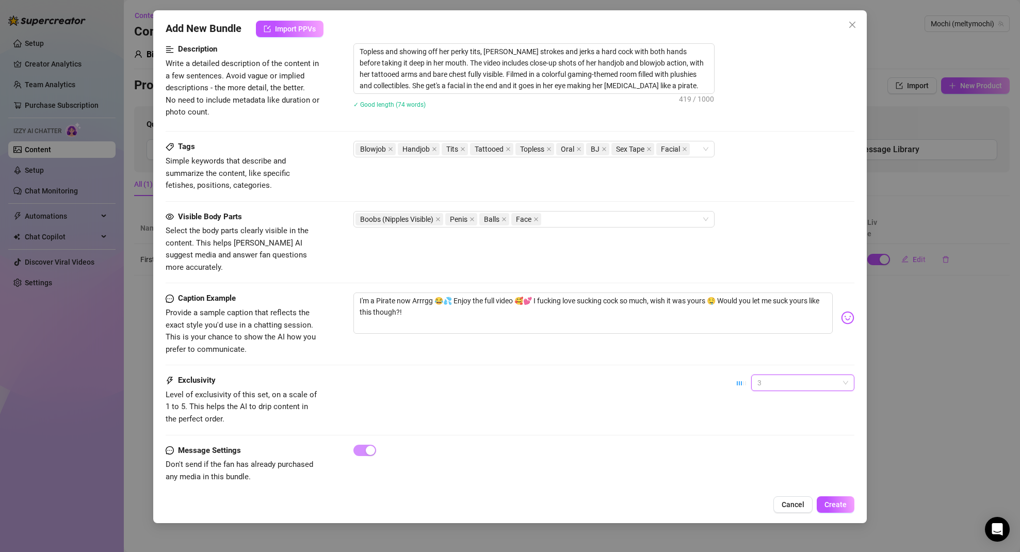
click at [803, 375] on span "3" at bounding box center [803, 382] width 91 height 15
drag, startPoint x: 666, startPoint y: 415, endPoint x: 703, endPoint y: 426, distance: 38.7
click at [667, 415] on div "Exclusivity Level of exclusivity of this set, on a scale of 1 to 5. This helps …" at bounding box center [510, 410] width 689 height 70
drag, startPoint x: 434, startPoint y: 379, endPoint x: 733, endPoint y: 401, distance: 300.1
click at [445, 379] on div "Exclusivity Level of exclusivity of this set, on a scale of 1 to 5. This helps …" at bounding box center [510, 400] width 689 height 51
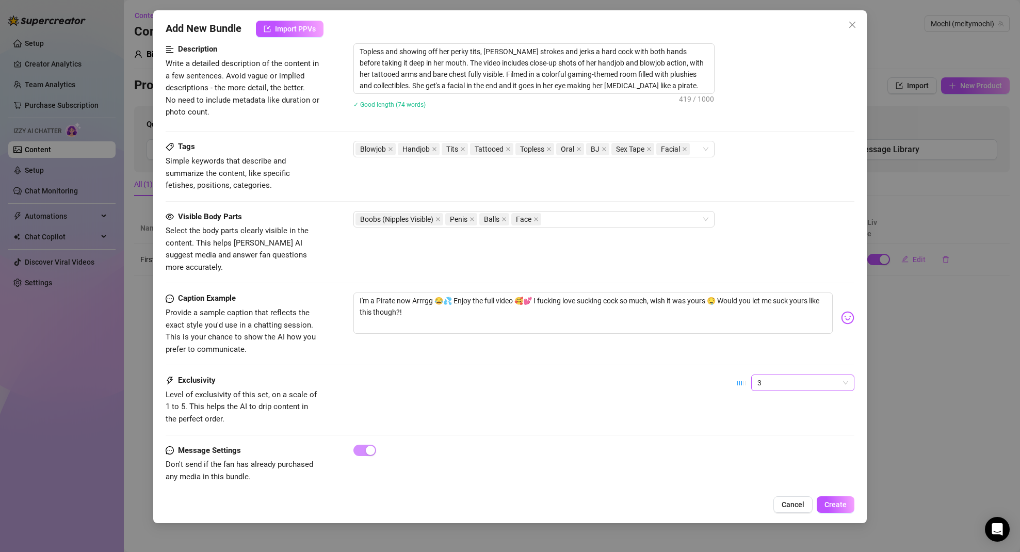
click at [826, 375] on span "3" at bounding box center [803, 382] width 91 height 15
click at [782, 421] on div "3" at bounding box center [795, 424] width 87 height 11
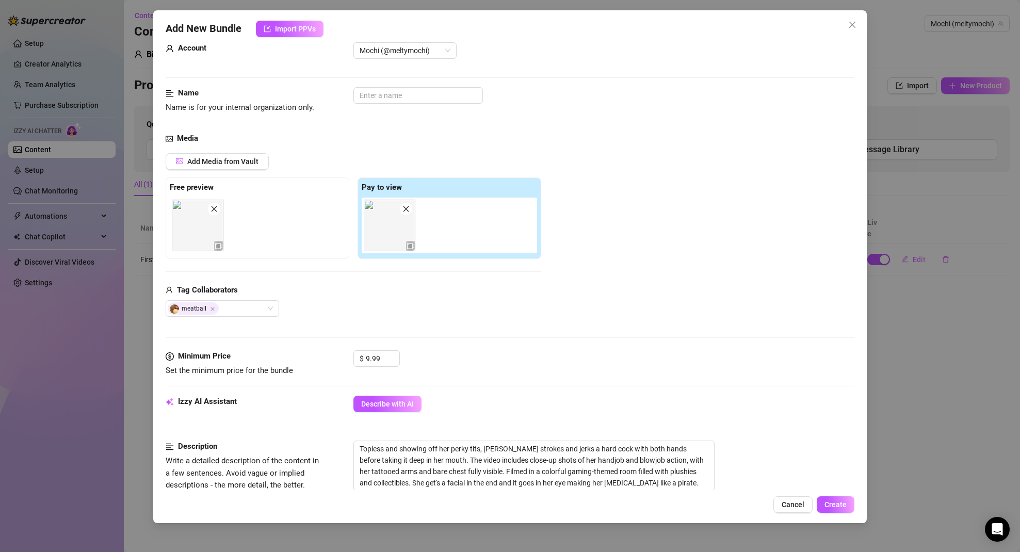
scroll to position [0, 0]
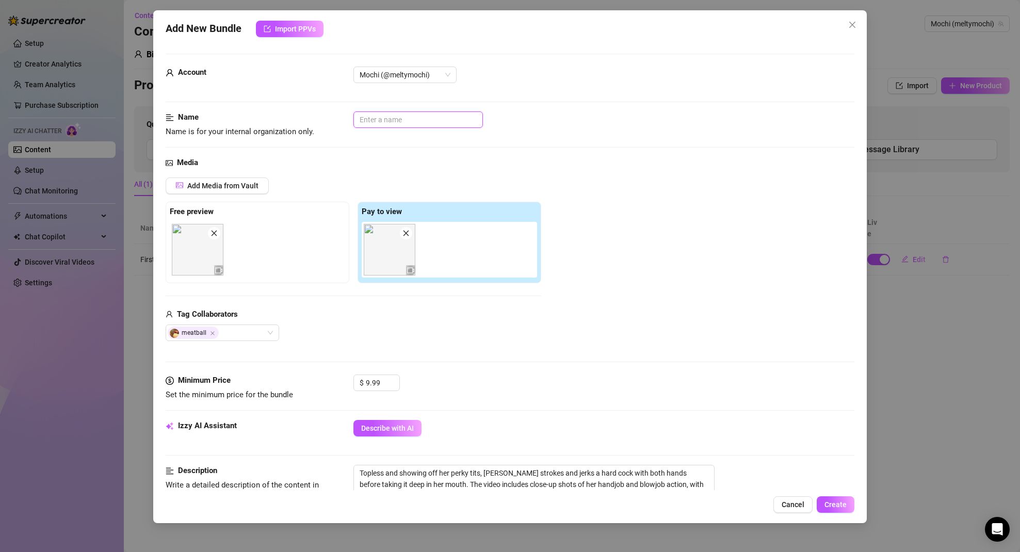
click at [405, 121] on input "text" at bounding box center [418, 119] width 130 height 17
click at [385, 122] on input "Pirate Arg PPV" at bounding box center [418, 119] width 130 height 17
click at [393, 121] on input "Pirate Arrg PPV" at bounding box center [418, 119] width 130 height 17
click at [441, 120] on input "Pirate Arrgg PPV" at bounding box center [418, 119] width 130 height 17
click at [846, 506] on span "Create" at bounding box center [836, 505] width 22 height 8
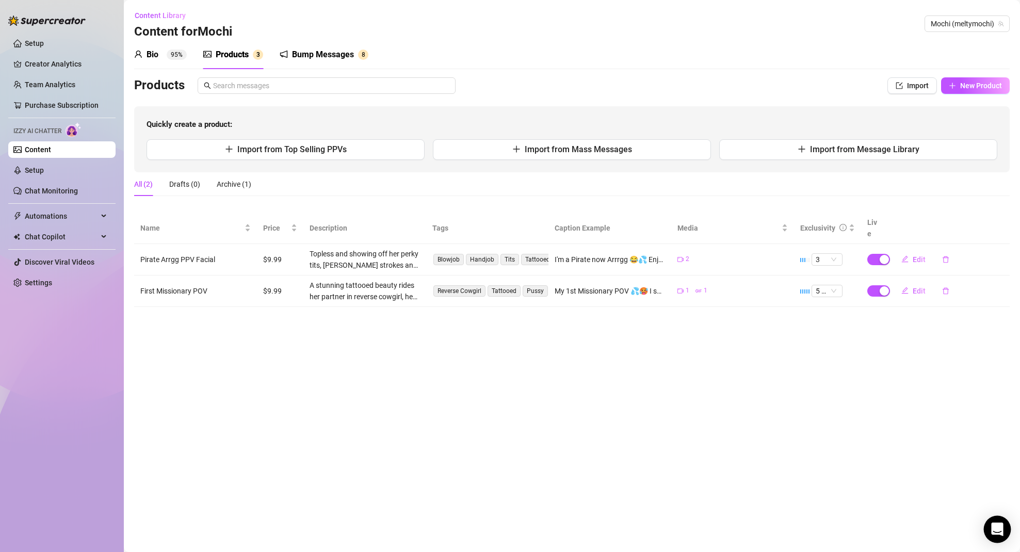
click at [993, 533] on icon "Open Intercom Messenger" at bounding box center [997, 529] width 12 height 13
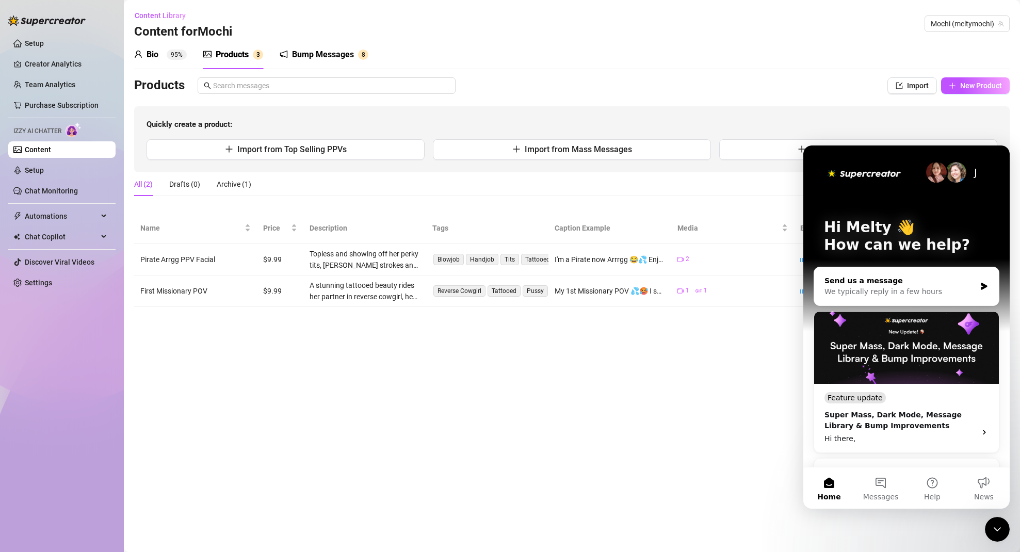
click at [864, 284] on div "Send us a message" at bounding box center [900, 281] width 151 height 11
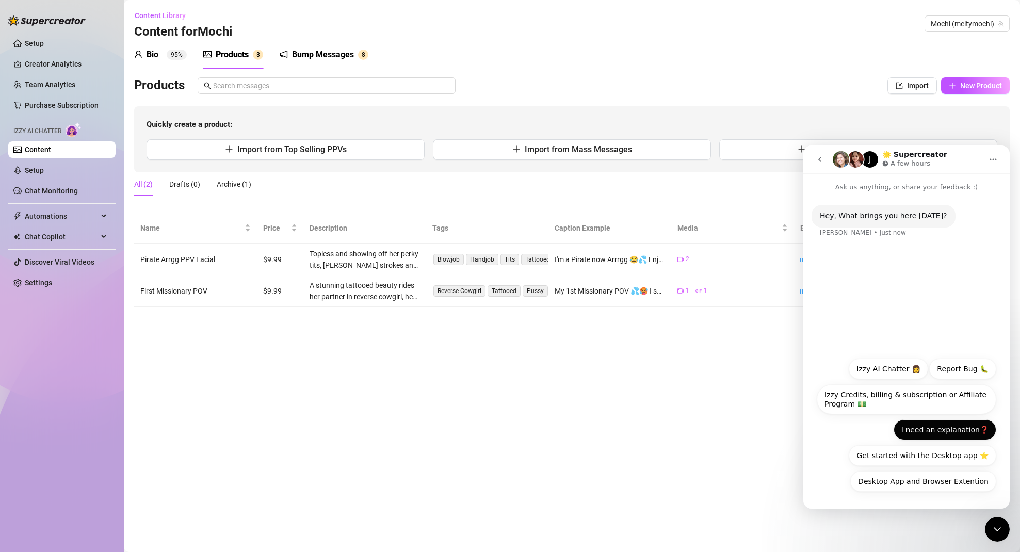
click at [952, 433] on button "I need an explanation❓" at bounding box center [945, 430] width 103 height 21
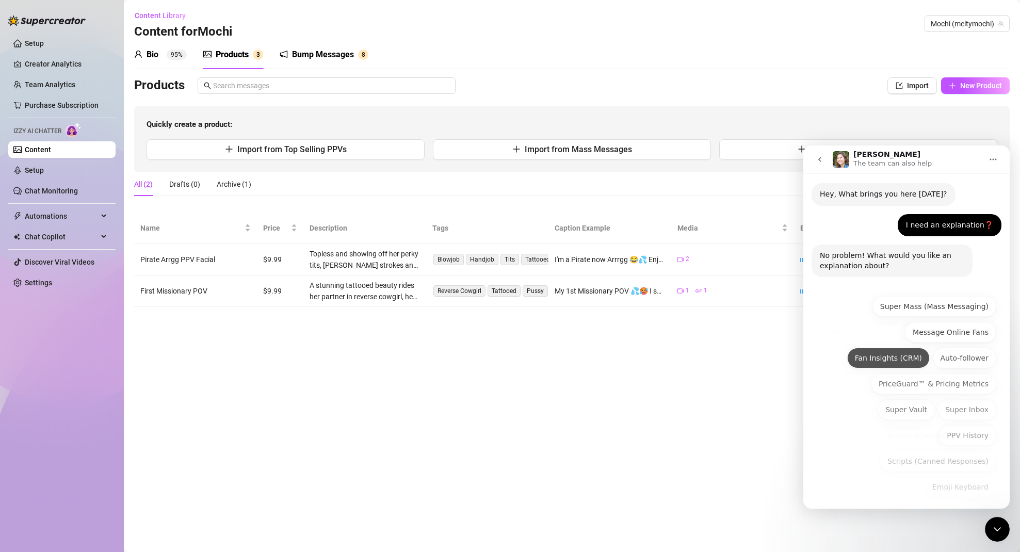
scroll to position [27, 0]
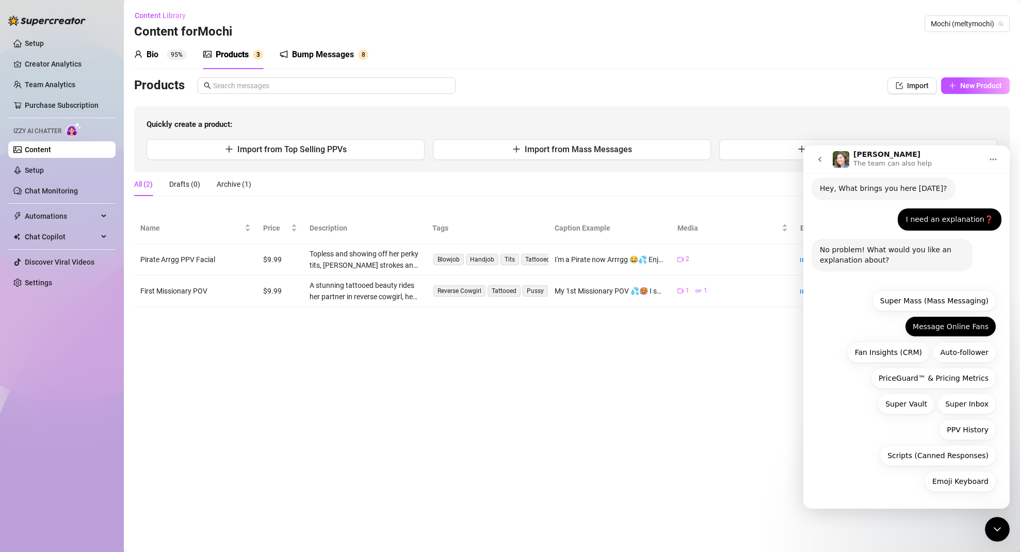
click at [952, 327] on button "Message Online Fans" at bounding box center [950, 326] width 91 height 21
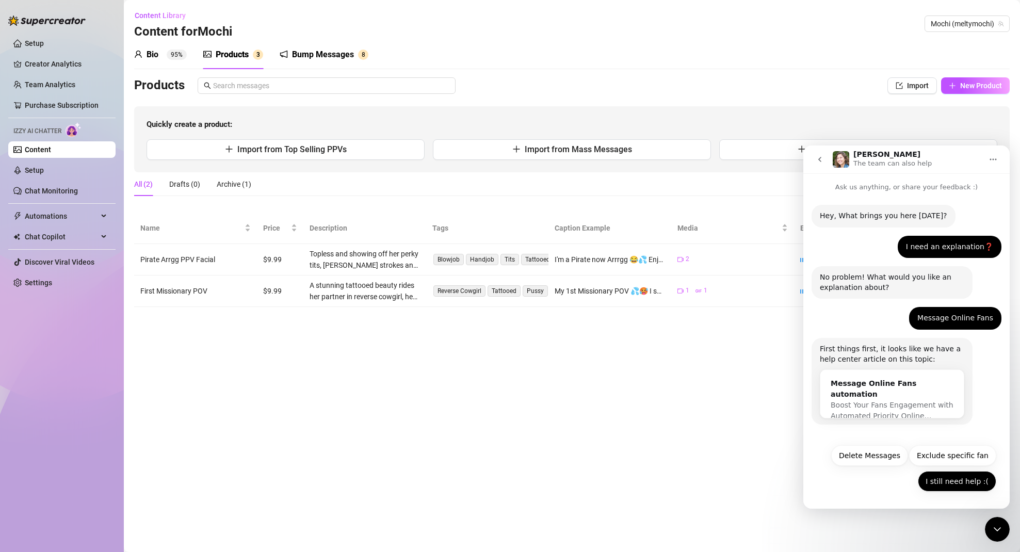
click at [961, 482] on button "I still need help :(" at bounding box center [957, 481] width 78 height 21
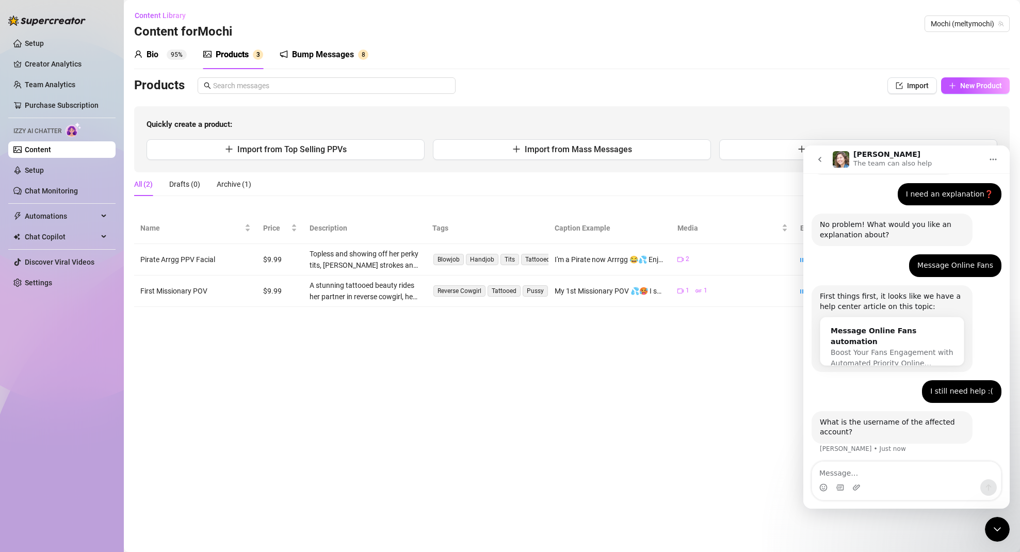
scroll to position [56, 0]
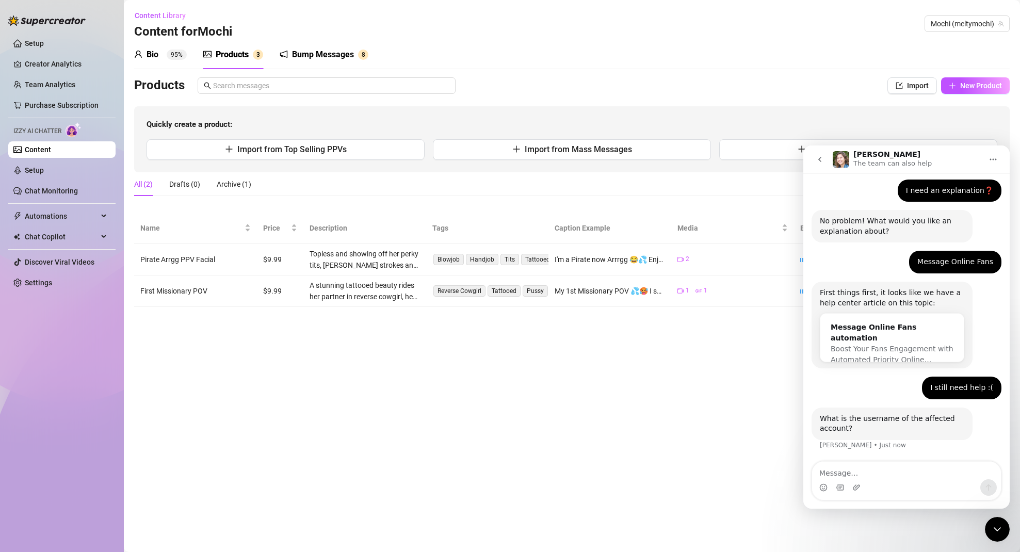
click at [882, 475] on textarea "Message…" at bounding box center [906, 471] width 189 height 18
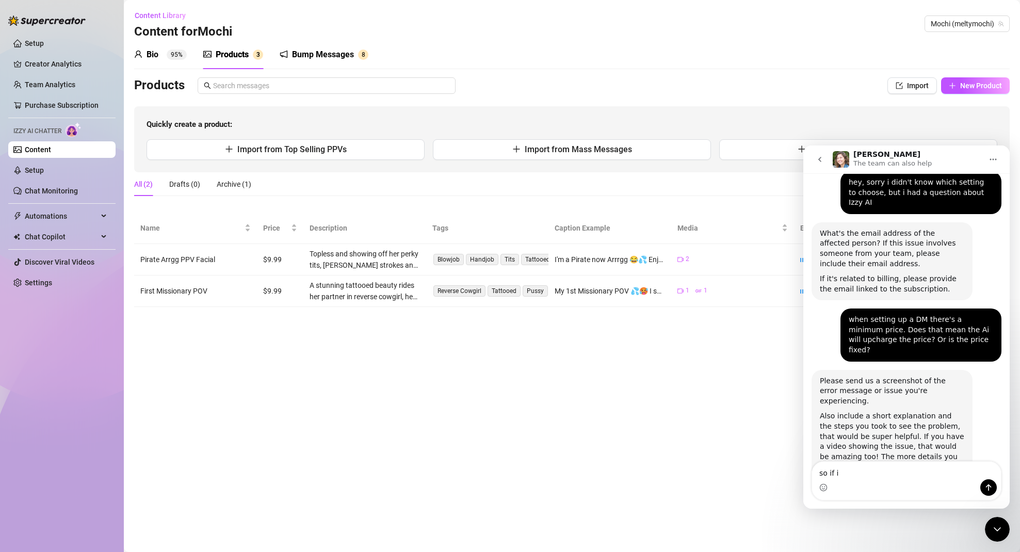
scroll to position [341, 0]
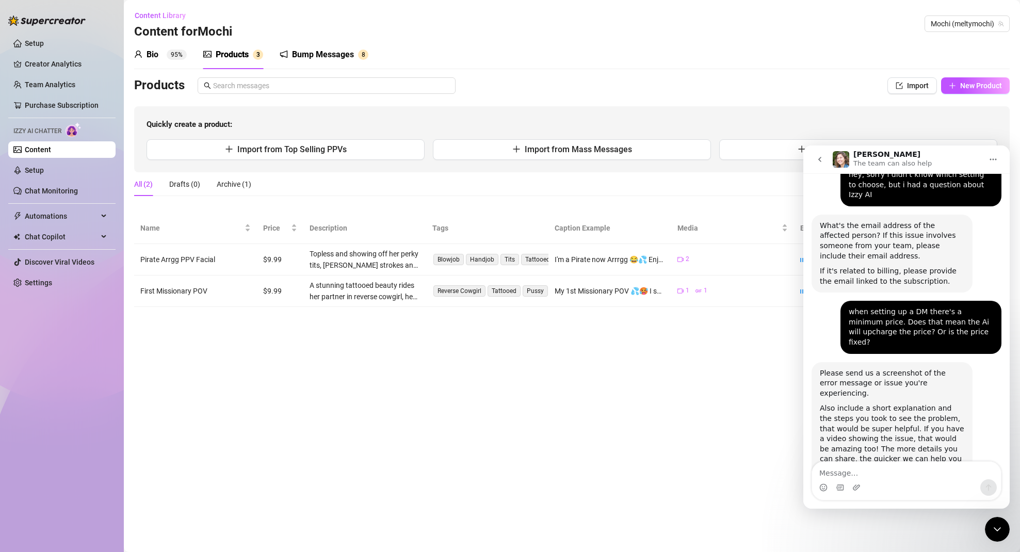
click at [349, 385] on main "Content Library Content for Mochi Mochi (meltymochi) Bio 95% Products 3 Bump Me…" at bounding box center [572, 276] width 896 height 552
click at [999, 527] on icon "Close Intercom Messenger" at bounding box center [997, 529] width 12 height 12
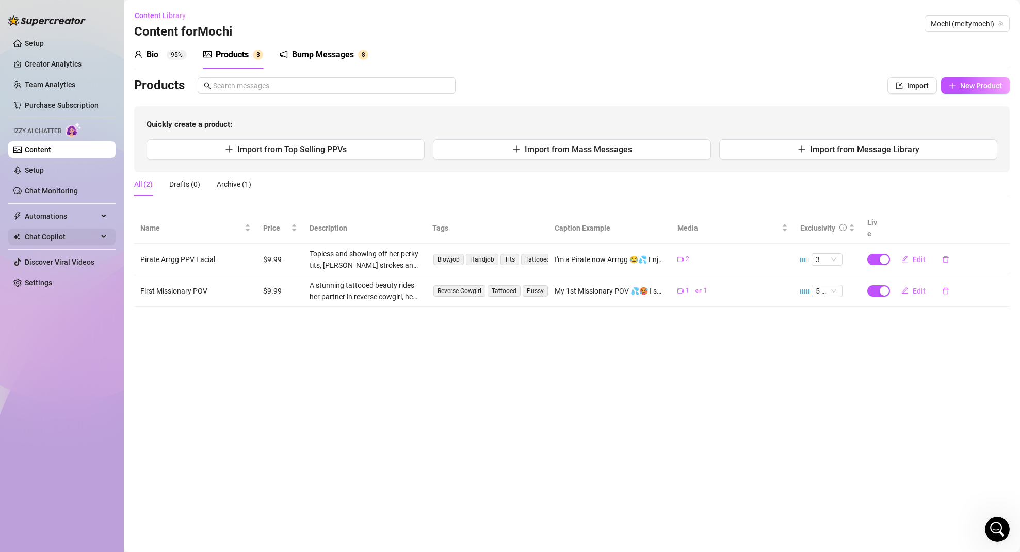
click at [42, 237] on span "Chat Copilot" at bounding box center [61, 237] width 73 height 17
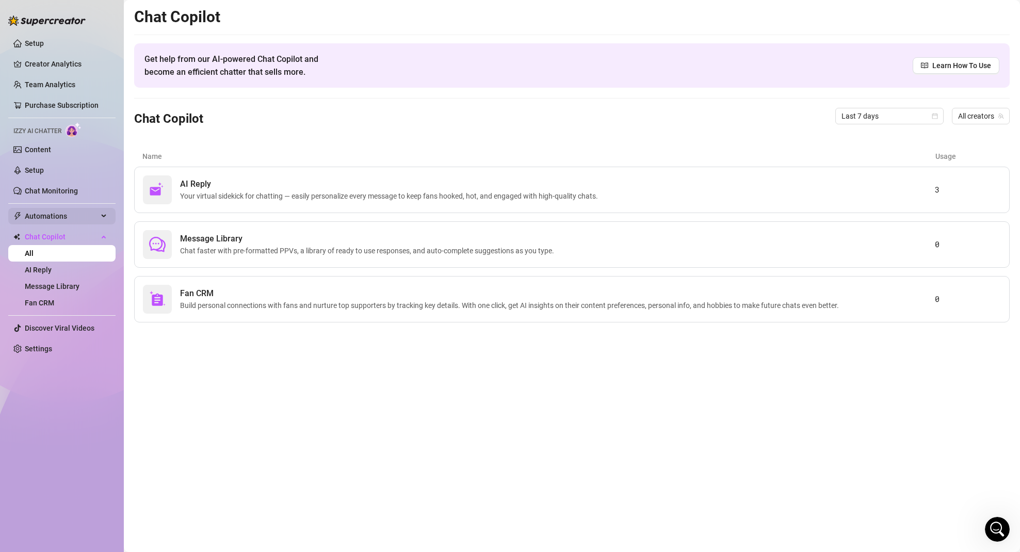
click at [65, 217] on span "Automations" at bounding box center [61, 216] width 73 height 17
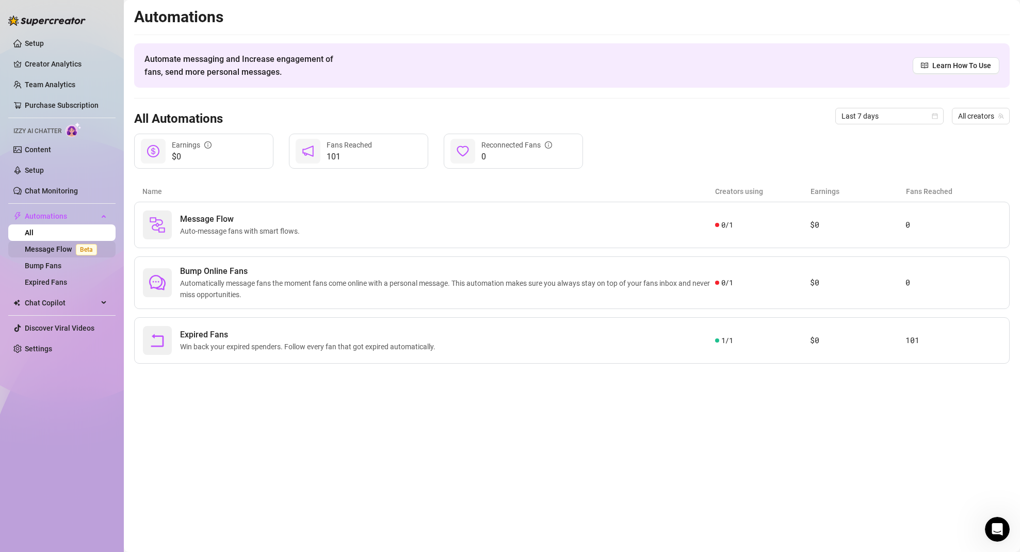
click at [57, 251] on link "Message Flow Beta" at bounding box center [63, 249] width 76 height 8
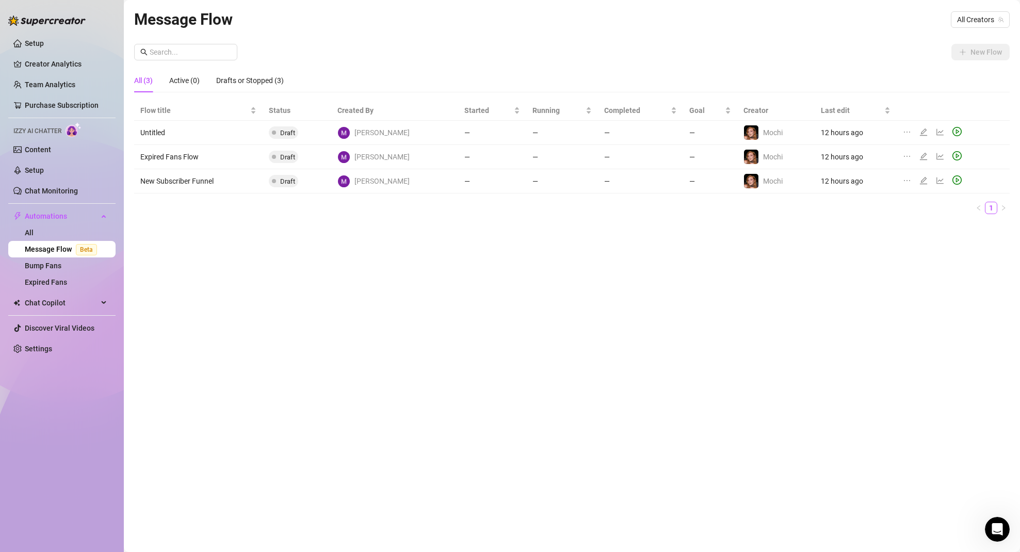
click at [838, 32] on div "Message Flow All Creators New Flow All (3) Active (0) Drafts or Stopped (3) Flo…" at bounding box center [572, 264] width 876 height 514
click at [982, 21] on span "All Creators" at bounding box center [980, 19] width 46 height 15
drag, startPoint x: 665, startPoint y: 38, endPoint x: 659, endPoint y: 43, distance: 7.7
click at [665, 38] on div "Message Flow All Creators New Flow All (3) Active (0) Drafts or Stopped (3) Flo…" at bounding box center [572, 264] width 876 height 514
click at [920, 180] on icon "edit" at bounding box center [924, 180] width 8 height 8
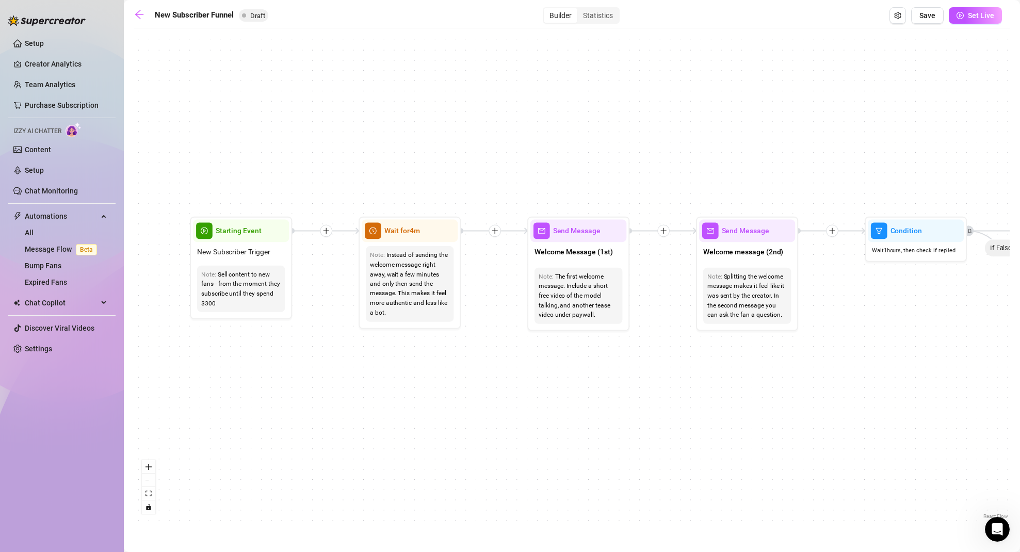
drag, startPoint x: 245, startPoint y: 326, endPoint x: 329, endPoint y: 372, distance: 95.1
click at [329, 372] on div "If True If True If True If False If False If False If True If False Merge Merge…" at bounding box center [572, 278] width 876 height 488
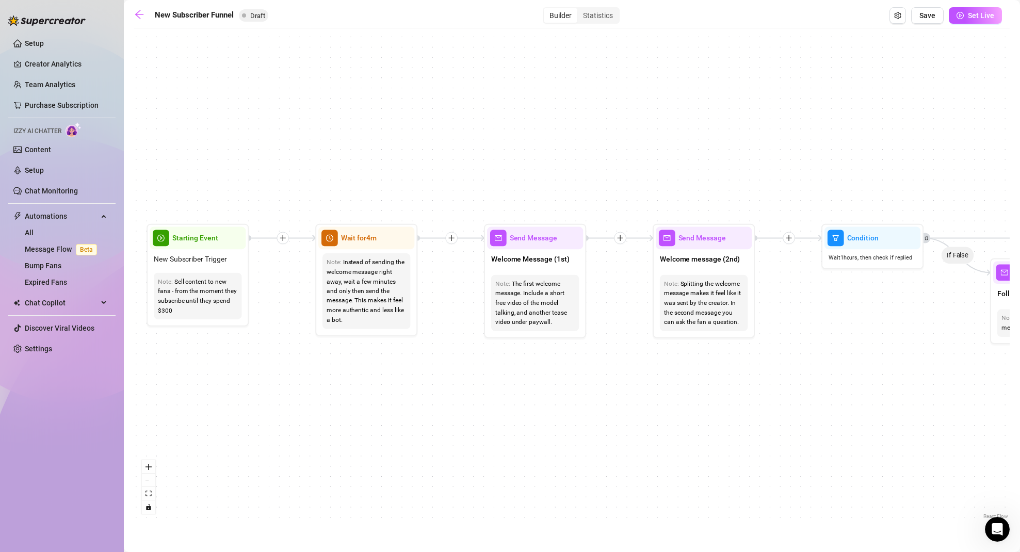
drag, startPoint x: 479, startPoint y: 371, endPoint x: 430, endPoint y: 375, distance: 48.6
click at [430, 375] on div "If True If True If True If False If False If False If True If False Merge Merge…" at bounding box center [572, 278] width 876 height 488
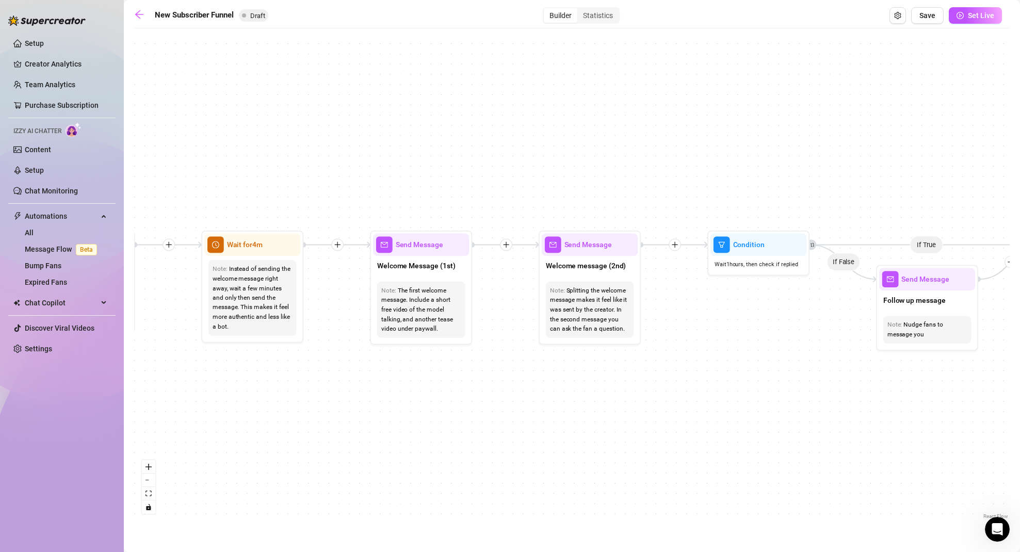
drag, startPoint x: 534, startPoint y: 385, endPoint x: 428, endPoint y: 389, distance: 105.9
click at [428, 389] on div "If True If True If True If False If False If False If True If False Merge Merge…" at bounding box center [572, 278] width 876 height 488
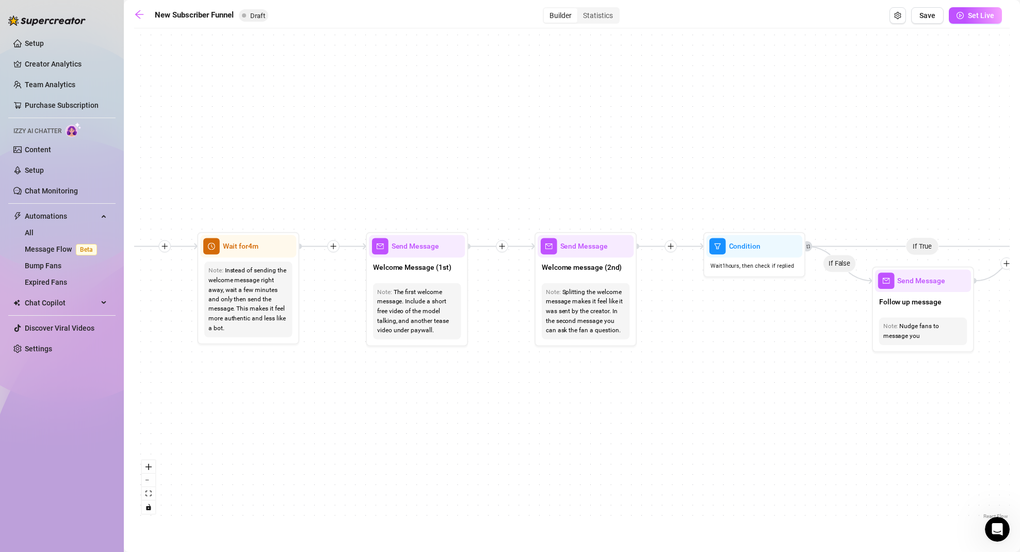
drag, startPoint x: 460, startPoint y: 384, endPoint x: 454, endPoint y: 385, distance: 6.3
click at [454, 385] on div "If True If True If True If False If False If False If True If False Merge Merge…" at bounding box center [572, 278] width 876 height 488
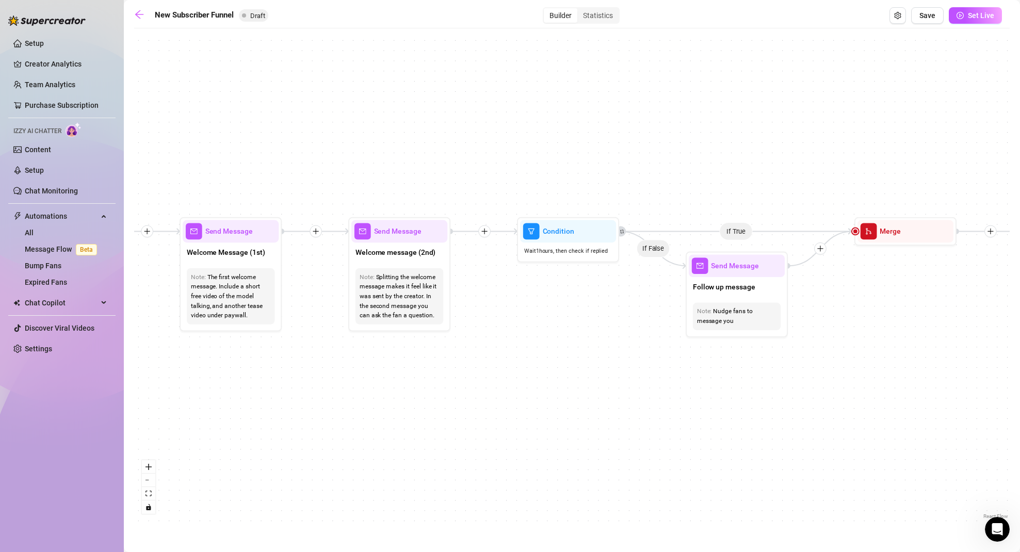
drag, startPoint x: 609, startPoint y: 383, endPoint x: 426, endPoint y: 368, distance: 183.8
click at [426, 368] on div "If True If True If True If False If False If False If True If False Merge Merge…" at bounding box center [572, 278] width 876 height 488
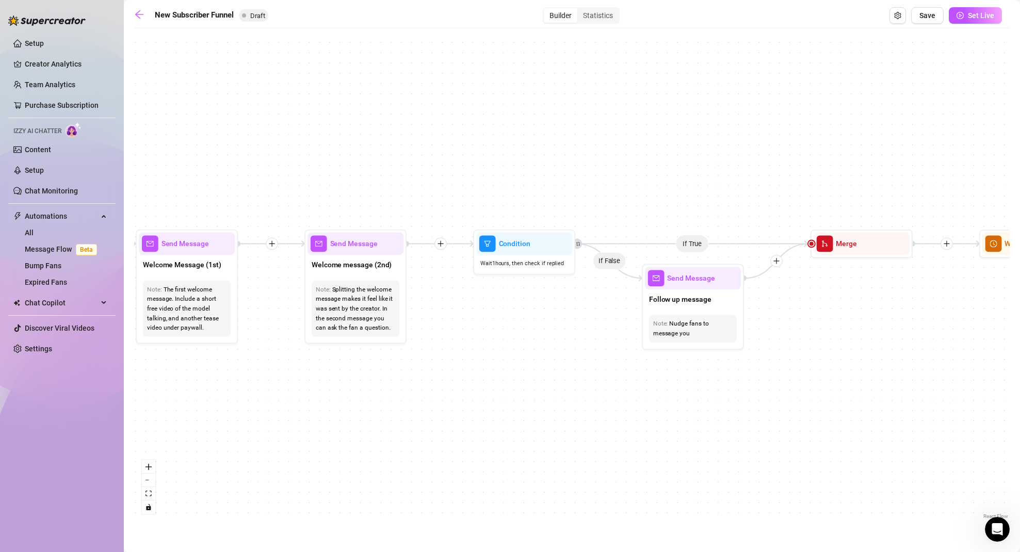
drag, startPoint x: 552, startPoint y: 356, endPoint x: 520, endPoint y: 363, distance: 32.3
click at [521, 363] on div "If True If True If True If False If False If False If True If False Merge Merge…" at bounding box center [572, 278] width 876 height 488
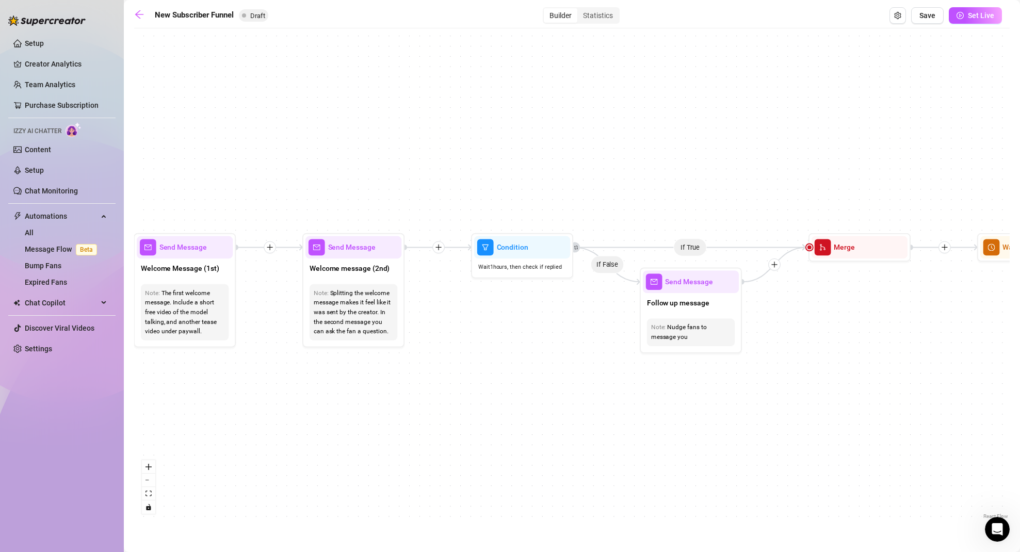
click at [456, 354] on div "If True If True If True If False If False If False If True If False Merge Merge…" at bounding box center [572, 278] width 876 height 488
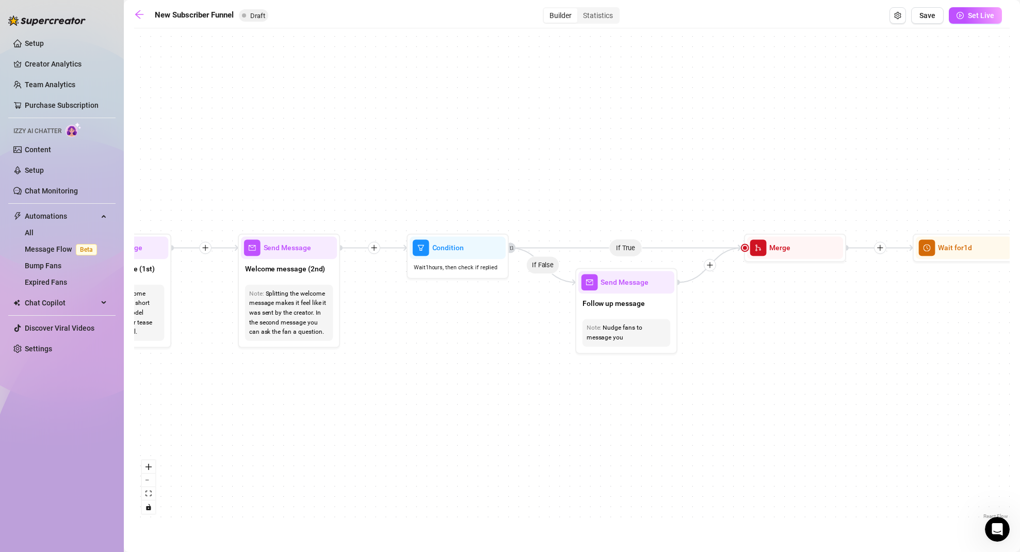
drag, startPoint x: 514, startPoint y: 378, endPoint x: 384, endPoint y: 374, distance: 130.6
click at [388, 375] on div "If True If True If True If False If False If False If True If False Merge Merge…" at bounding box center [572, 278] width 876 height 488
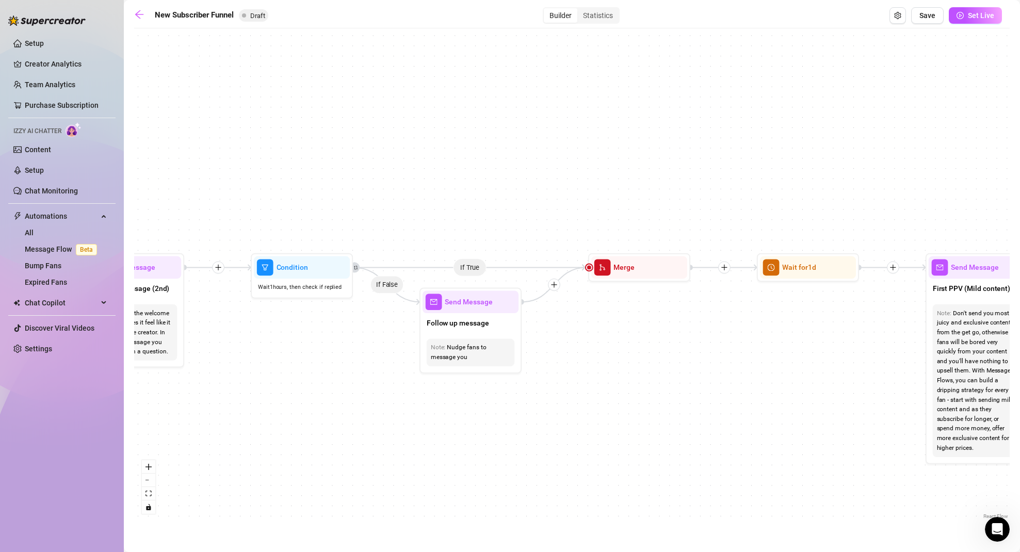
drag, startPoint x: 450, startPoint y: 335, endPoint x: 372, endPoint y: 357, distance: 81.7
click at [372, 357] on div "If True If True If True If False If False If False If True If False Merge Merge…" at bounding box center [572, 278] width 876 height 488
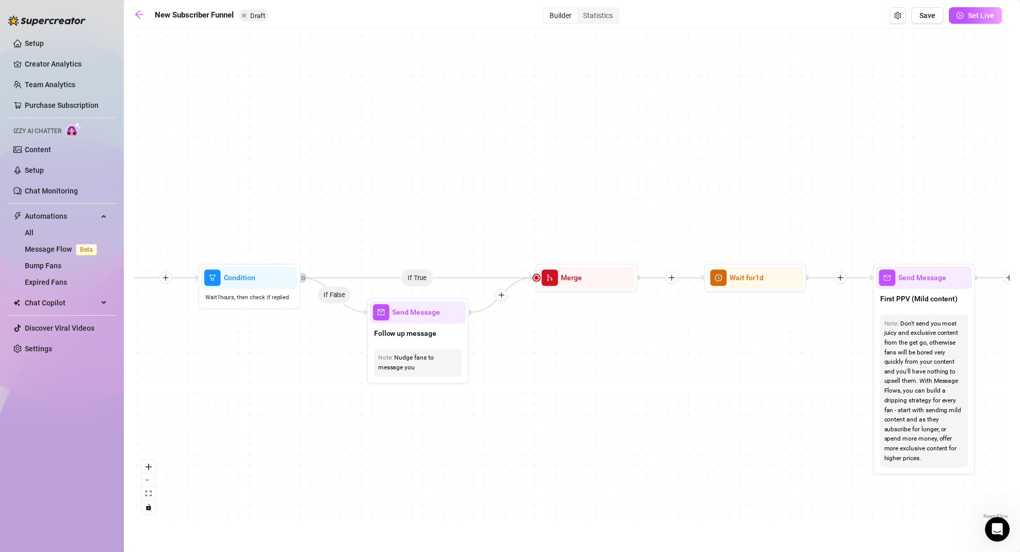
drag, startPoint x: 766, startPoint y: 345, endPoint x: 595, endPoint y: 358, distance: 170.8
click at [593, 360] on div "If True If True If True If False If False If False If True If False Merge Merge…" at bounding box center [572, 278] width 876 height 488
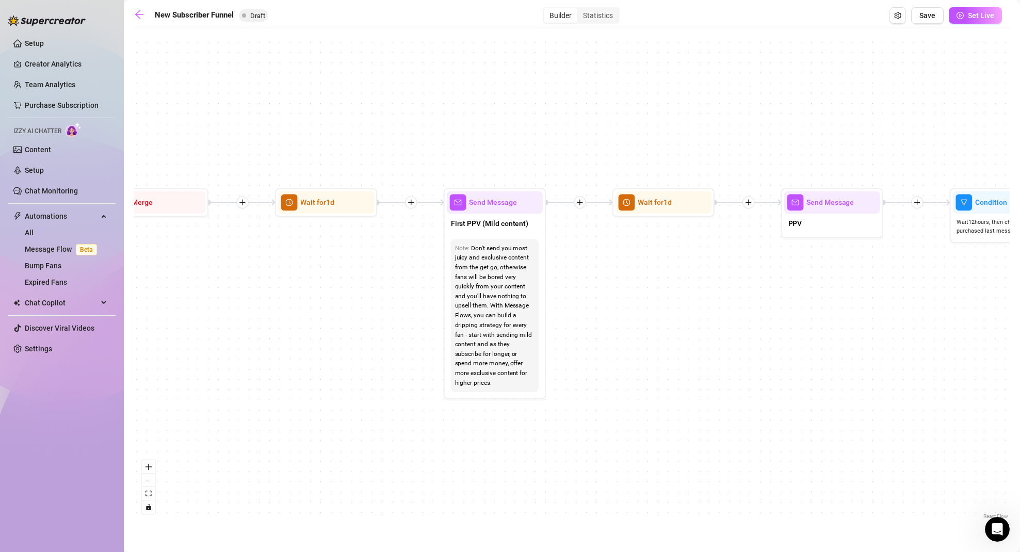
drag, startPoint x: 635, startPoint y: 341, endPoint x: 347, endPoint y: 256, distance: 300.1
click at [347, 256] on div "If True If True If True If False If False If False If True If False Merge Merge…" at bounding box center [572, 278] width 876 height 488
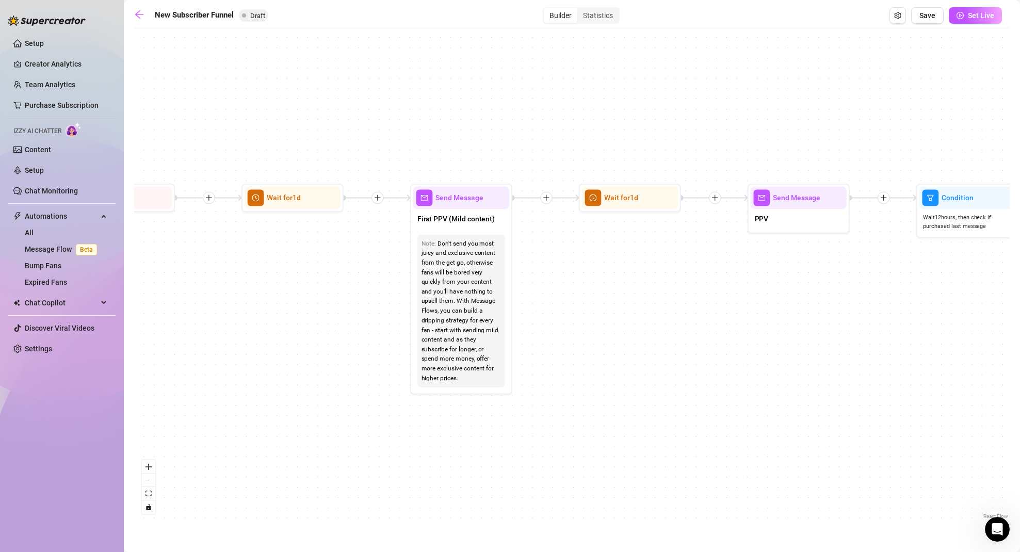
drag, startPoint x: 694, startPoint y: 299, endPoint x: 573, endPoint y: 280, distance: 121.8
click at [655, 294] on div "If True If True If True If False If False If False If True If False Merge Merge…" at bounding box center [572, 278] width 876 height 488
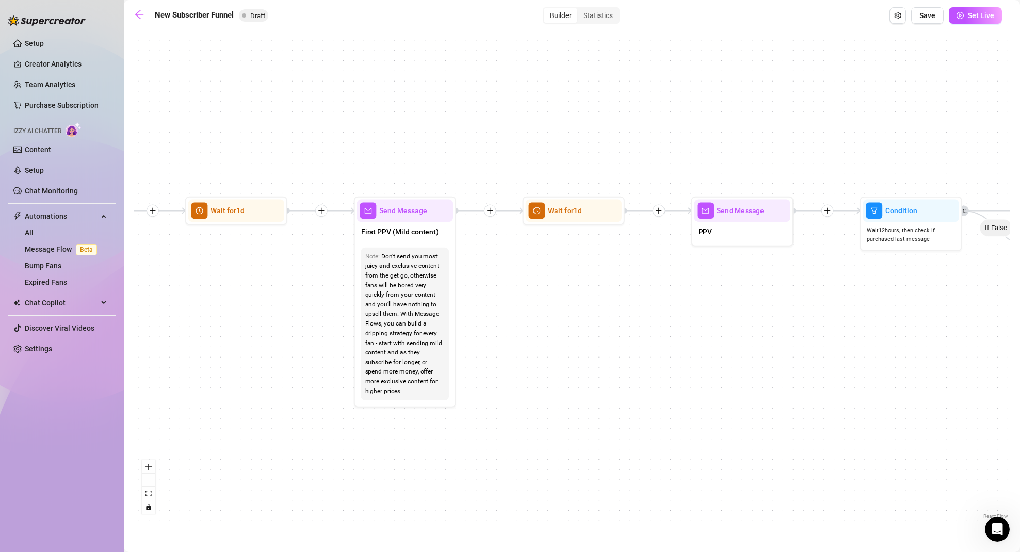
drag, startPoint x: 659, startPoint y: 270, endPoint x: 567, endPoint y: 270, distance: 92.4
click at [573, 281] on div "If True If True If True If False If False If False If True If False Merge Merge…" at bounding box center [572, 278] width 876 height 488
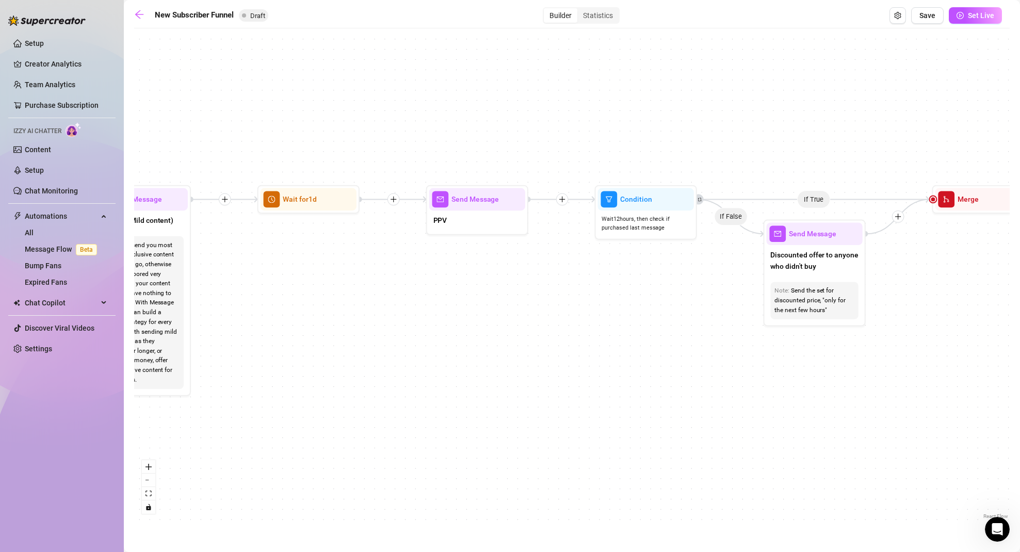
drag, startPoint x: 695, startPoint y: 302, endPoint x: 465, endPoint y: 293, distance: 229.3
click at [465, 293] on div "If True If True If True If False If False If False If True If False Merge Merge…" at bounding box center [572, 278] width 876 height 488
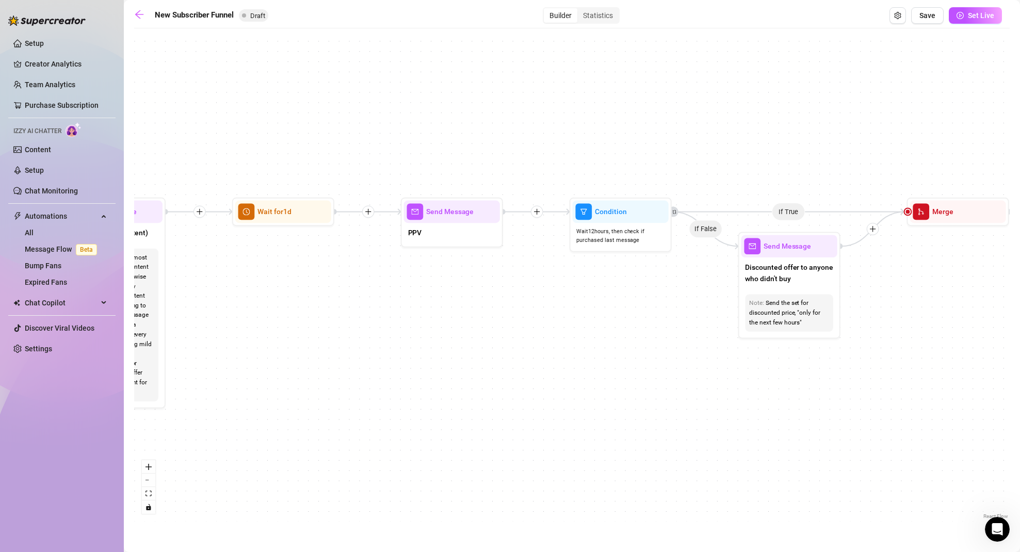
drag, startPoint x: 487, startPoint y: 270, endPoint x: 474, endPoint y: 276, distance: 14.4
click at [474, 276] on div "If True If True If True If False If False If False If True If False Merge Merge…" at bounding box center [572, 278] width 876 height 488
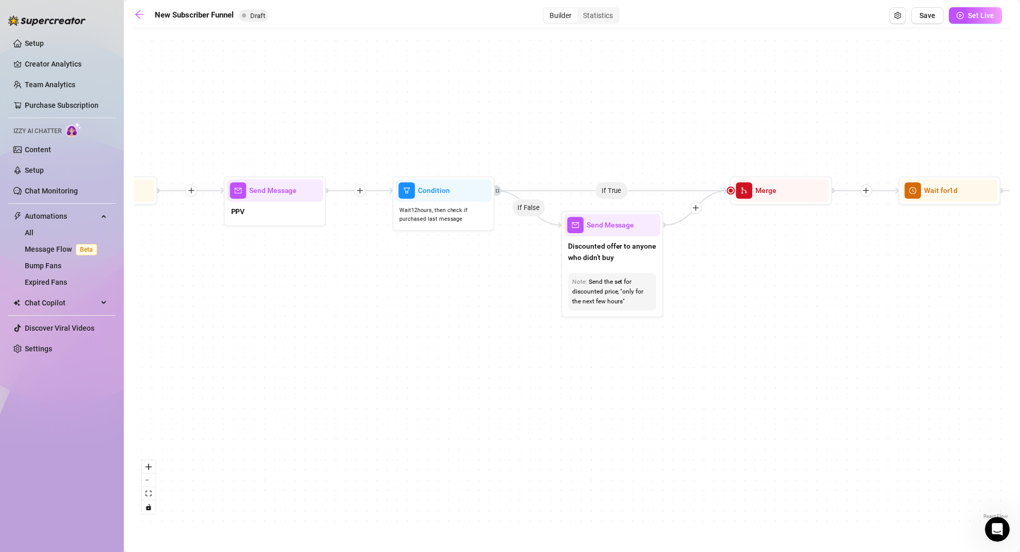
drag, startPoint x: 720, startPoint y: 336, endPoint x: 546, endPoint y: 315, distance: 175.7
click at [546, 315] on div "If True If True If True If False If False If False If True If False Merge Merge…" at bounding box center [572, 278] width 876 height 488
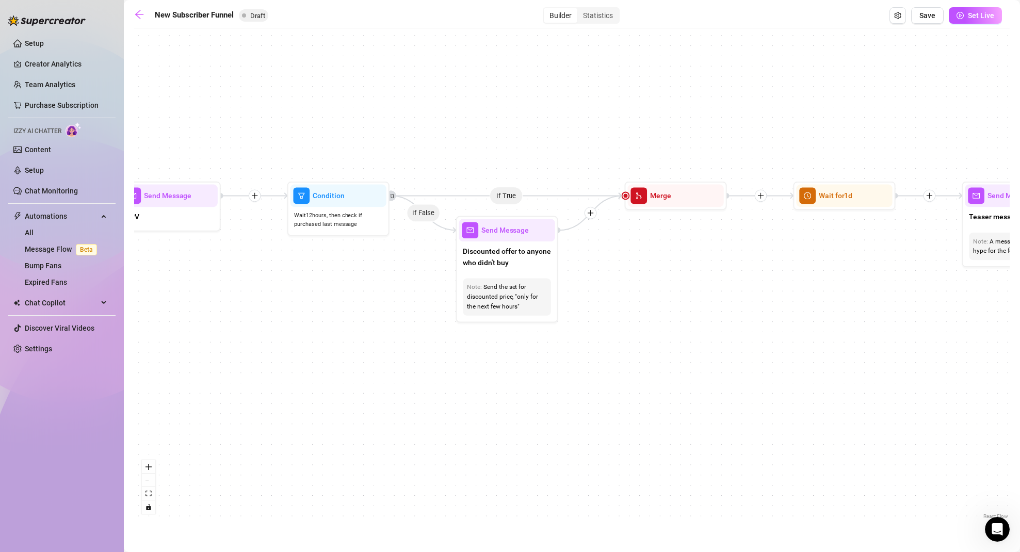
drag, startPoint x: 752, startPoint y: 296, endPoint x: 648, endPoint y: 300, distance: 104.9
click at [648, 300] on div "If True If True If True If False If False If False If True If False Merge Merge…" at bounding box center [572, 278] width 876 height 488
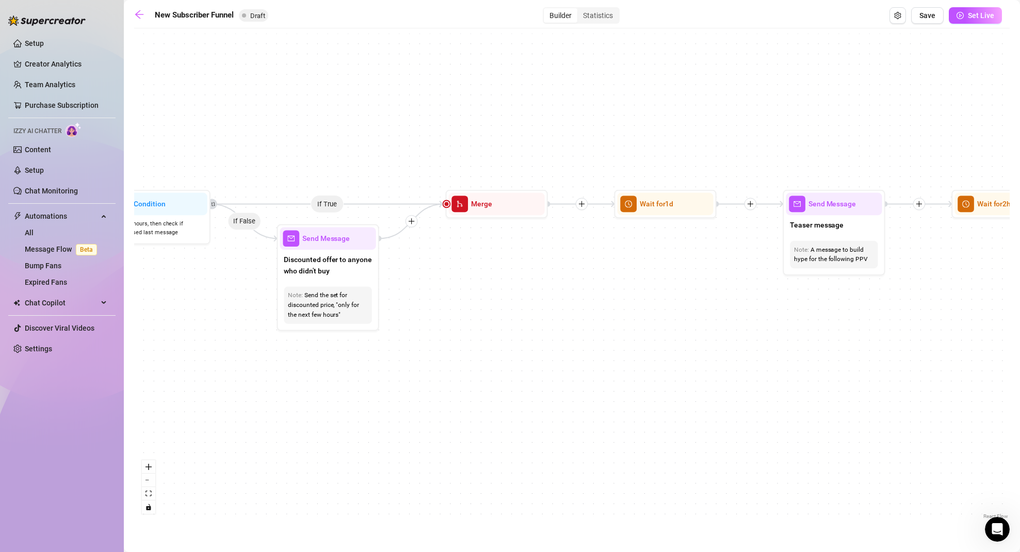
drag, startPoint x: 749, startPoint y: 283, endPoint x: 556, endPoint y: 285, distance: 193.0
click at [557, 288] on div "If True If True If True If False If False If False If True If False Merge Merge…" at bounding box center [572, 278] width 876 height 488
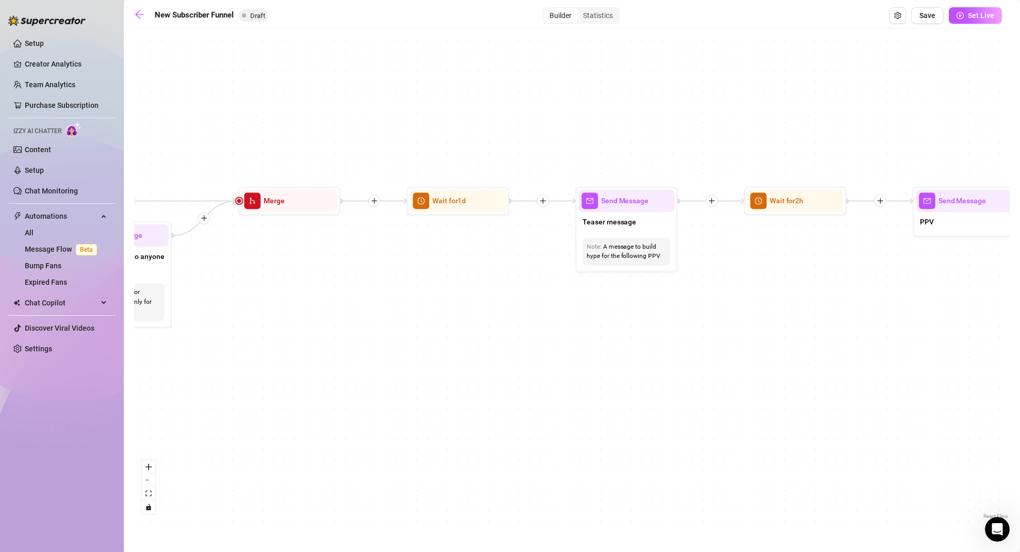
drag, startPoint x: 687, startPoint y: 299, endPoint x: 478, endPoint y: 270, distance: 211.0
click at [478, 270] on div "If True If True If True If False If False If False If True If False Merge Merge…" at bounding box center [572, 278] width 876 height 488
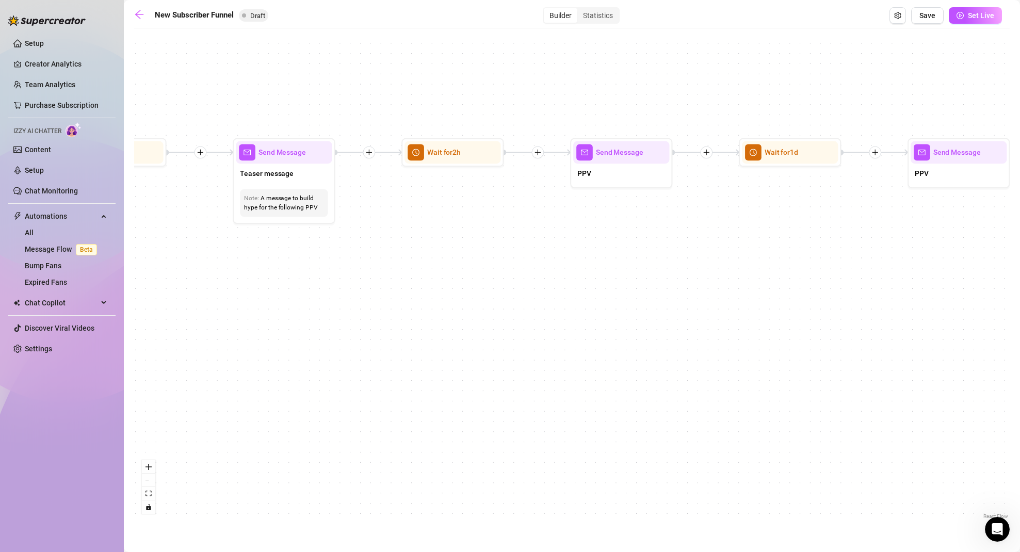
drag, startPoint x: 746, startPoint y: 284, endPoint x: 517, endPoint y: 253, distance: 231.6
click at [517, 254] on div "If True If True If True If False If False If False If True If False Merge Merge…" at bounding box center [572, 278] width 876 height 488
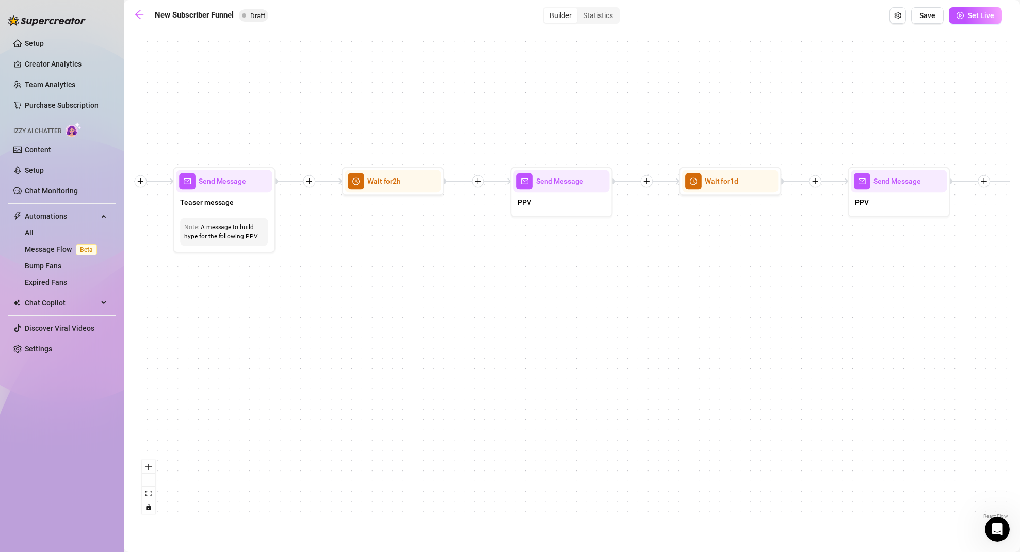
drag, startPoint x: 660, startPoint y: 265, endPoint x: 545, endPoint y: 255, distance: 115.0
click at [601, 288] on div "If True If True If True If False If False If False If True If False Merge Merge…" at bounding box center [572, 278] width 876 height 488
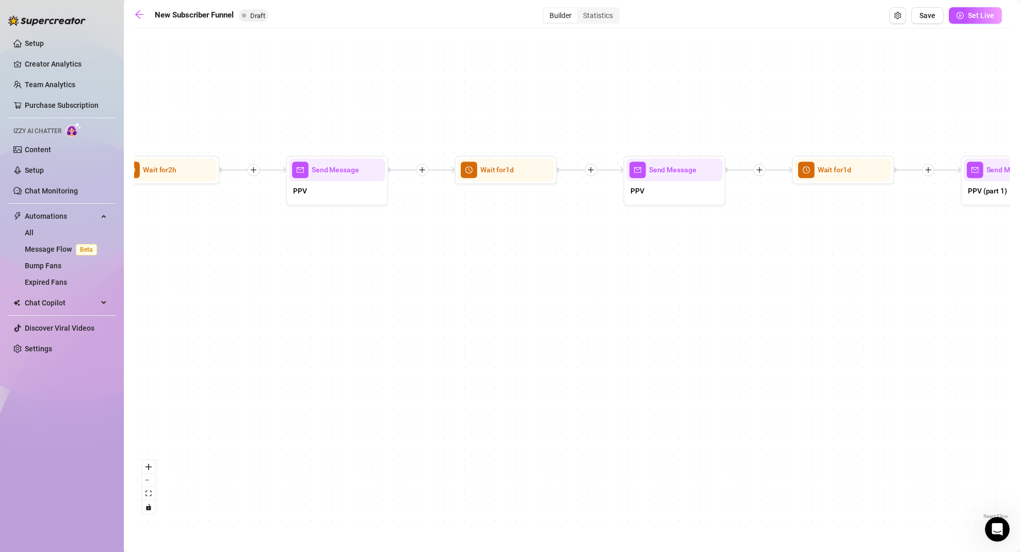
drag, startPoint x: 718, startPoint y: 298, endPoint x: 563, endPoint y: 278, distance: 156.1
click at [563, 278] on div "If True If True If True If False If False If False If True If False Merge Merge…" at bounding box center [572, 278] width 876 height 488
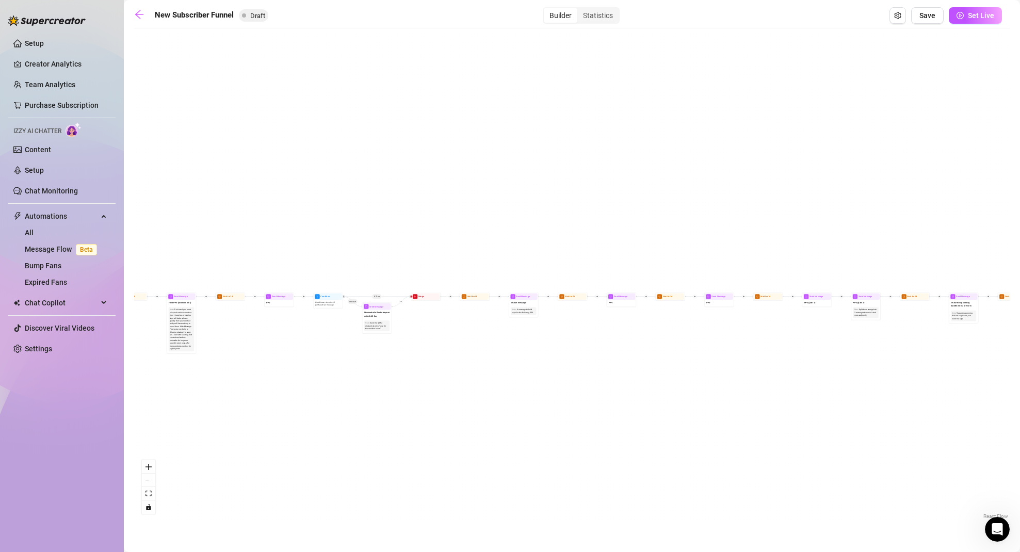
drag, startPoint x: 560, startPoint y: 364, endPoint x: 433, endPoint y: 344, distance: 127.9
click at [434, 344] on div "If True If True If True If False If False If False If True If False Merge Merge…" at bounding box center [572, 278] width 876 height 488
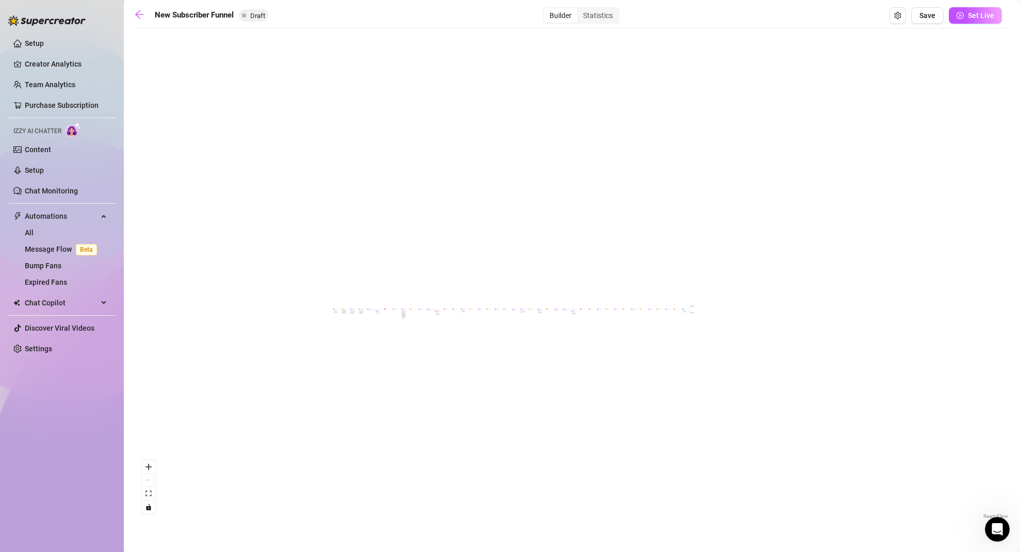
drag, startPoint x: 693, startPoint y: 372, endPoint x: 755, endPoint y: 320, distance: 80.6
click at [755, 320] on div "If True If True If True If False If False If False If True If False Merge Merge…" at bounding box center [572, 278] width 876 height 488
drag, startPoint x: 414, startPoint y: 301, endPoint x: 498, endPoint y: 311, distance: 84.7
click at [498, 311] on div "If True If True If True If False If False If False If True If False Merge Merge…" at bounding box center [572, 278] width 876 height 488
click at [136, 14] on icon "arrow-left" at bounding box center [139, 14] width 8 height 8
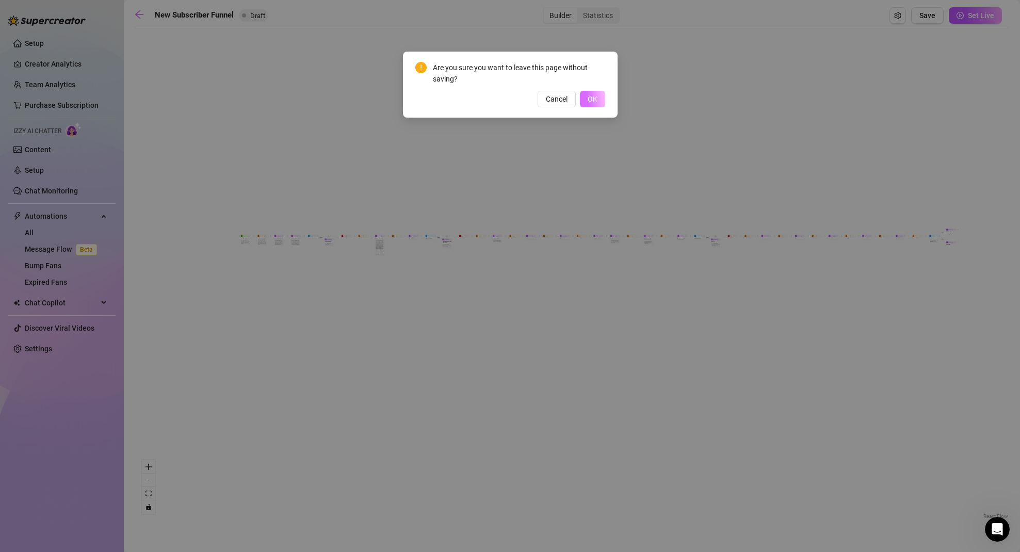
click at [597, 100] on span "OK" at bounding box center [593, 99] width 10 height 8
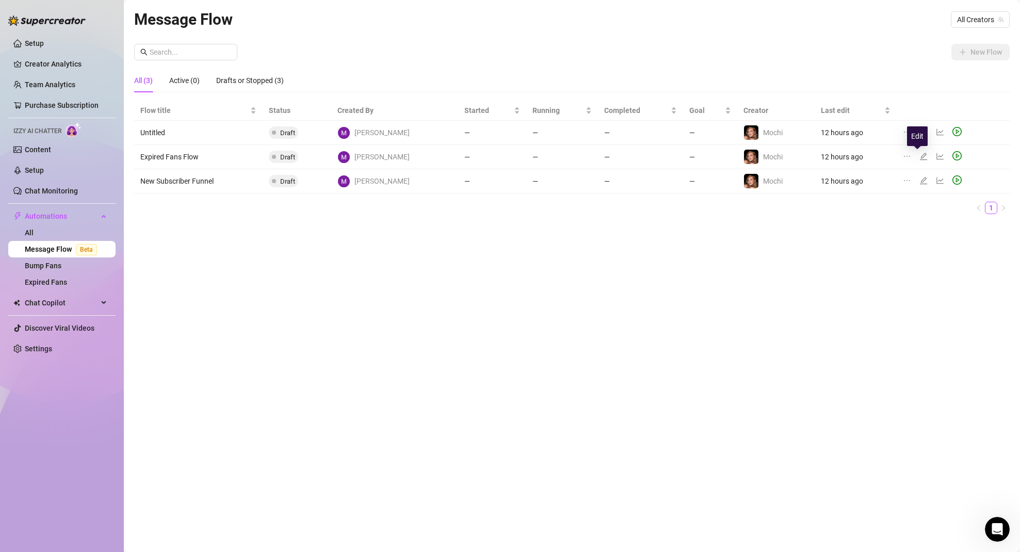
click at [920, 154] on icon "edit" at bounding box center [924, 156] width 8 height 8
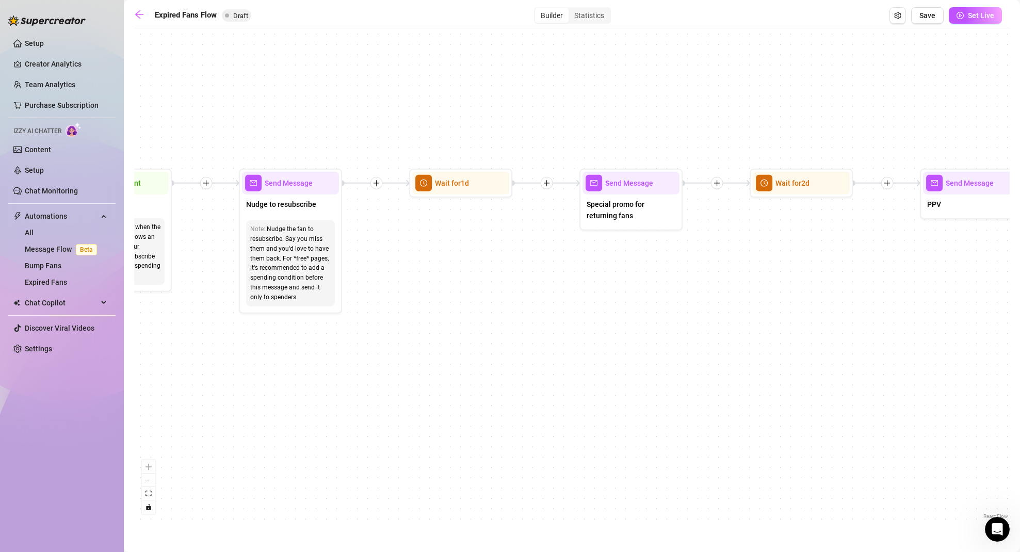
drag, startPoint x: 526, startPoint y: 329, endPoint x: 349, endPoint y: 308, distance: 178.2
click at [349, 308] on div "If True If False Send Message Send Message Wait for 2d Merge Send Message Follo…" at bounding box center [572, 278] width 876 height 488
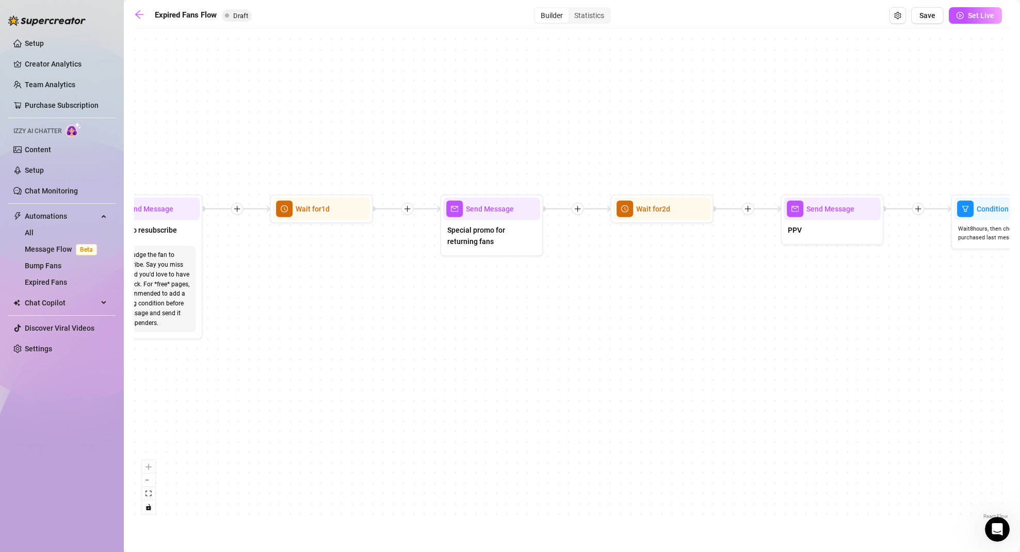
drag, startPoint x: 504, startPoint y: 287, endPoint x: 465, endPoint y: 302, distance: 41.8
click at [465, 302] on div "If True If False Send Message Send Message Wait for 2d Merge Send Message Follo…" at bounding box center [572, 278] width 876 height 488
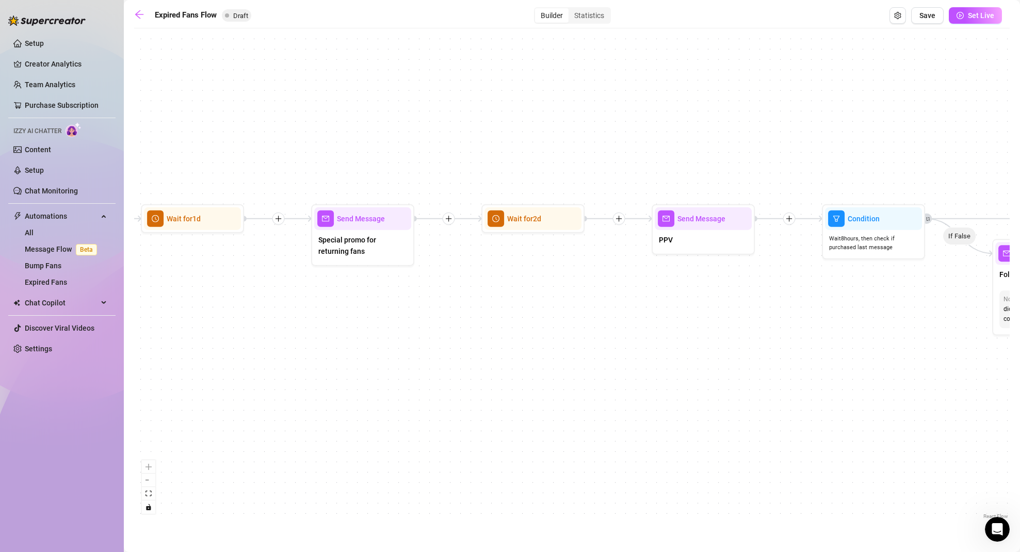
drag, startPoint x: 530, startPoint y: 302, endPoint x: 466, endPoint y: 307, distance: 64.2
click at [466, 307] on div "If True If False Send Message Send Message Wait for 2d Merge Send Message Follo…" at bounding box center [572, 278] width 876 height 488
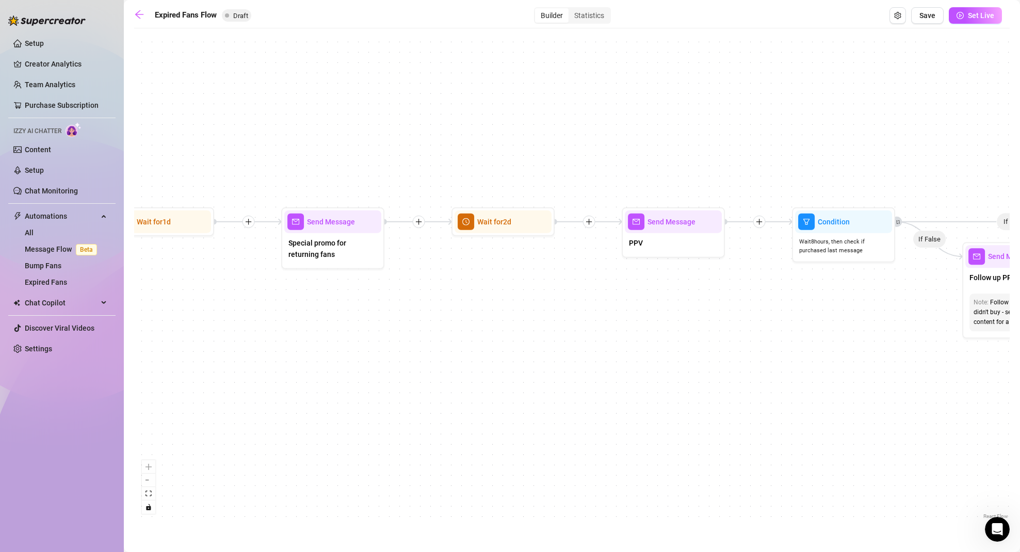
drag, startPoint x: 466, startPoint y: 307, endPoint x: 439, endPoint y: 311, distance: 28.1
click at [439, 311] on div "If True If False Send Message Send Message Wait for 2d Merge Send Message Follo…" at bounding box center [572, 278] width 876 height 488
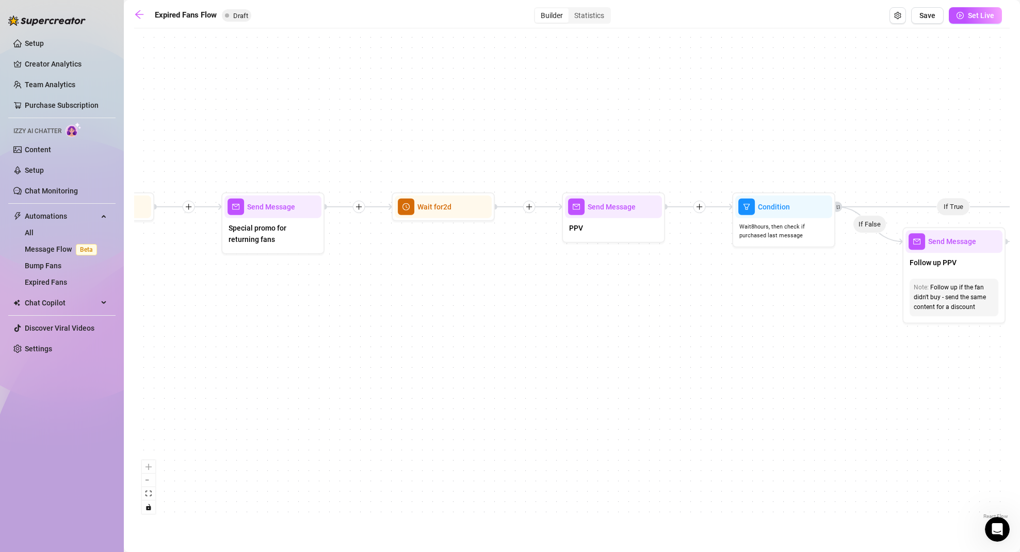
drag, startPoint x: 476, startPoint y: 308, endPoint x: 353, endPoint y: 283, distance: 125.2
click at [357, 284] on div "If True If False Send Message Send Message Wait for 2d Merge Send Message Follo…" at bounding box center [572, 278] width 876 height 488
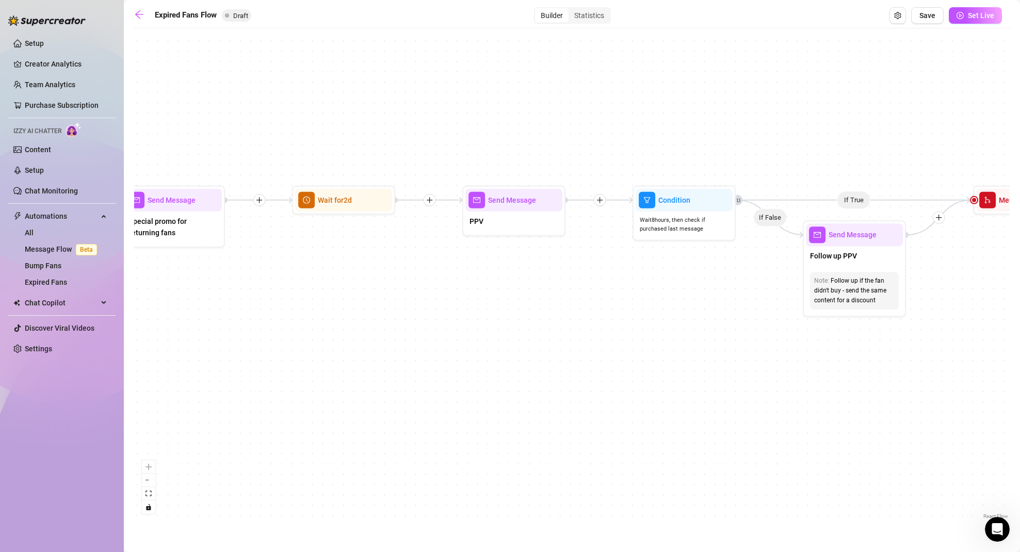
drag, startPoint x: 568, startPoint y: 306, endPoint x: 473, endPoint y: 311, distance: 95.1
click at [473, 311] on div "If True If False Send Message Send Message Wait for 2d Merge Send Message Follo…" at bounding box center [572, 278] width 876 height 488
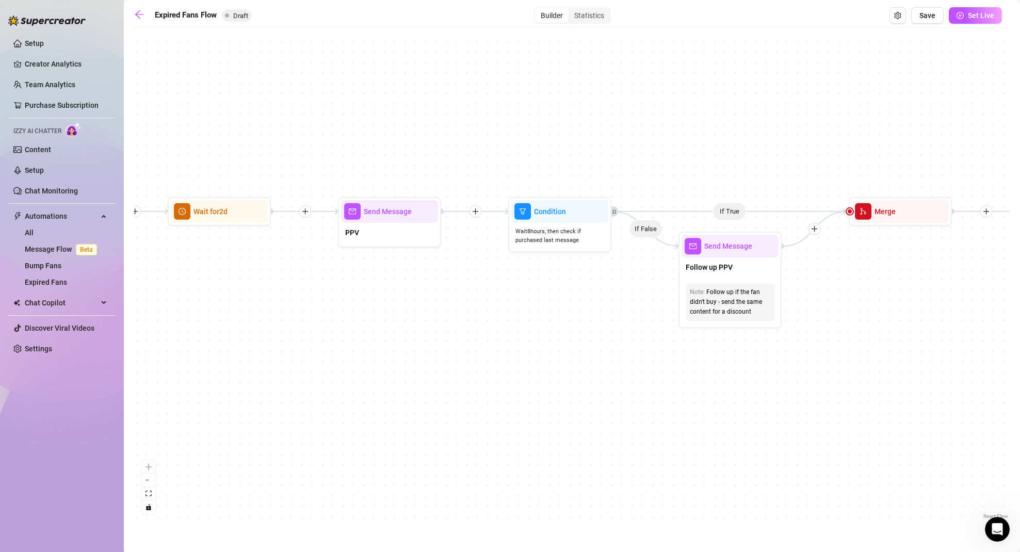
drag, startPoint x: 510, startPoint y: 295, endPoint x: 423, endPoint y: 305, distance: 87.2
click at [424, 305] on div "If True If False Send Message Send Message Wait for 2d Merge Send Message Follo…" at bounding box center [572, 278] width 876 height 488
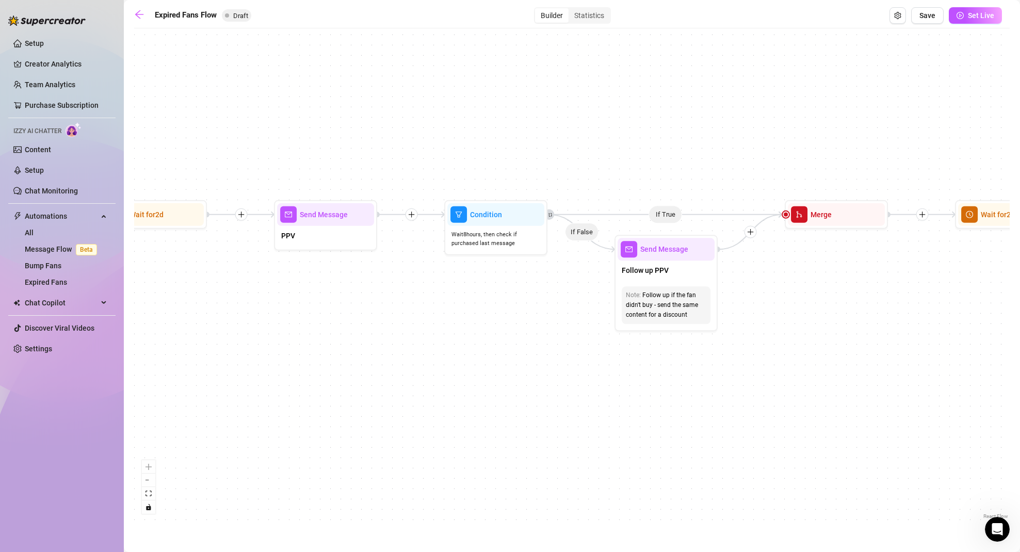
drag, startPoint x: 504, startPoint y: 327, endPoint x: 425, endPoint y: 327, distance: 79.5
click at [426, 327] on div "If True If False Send Message Send Message Wait for 2d Merge Send Message Follo…" at bounding box center [572, 278] width 876 height 488
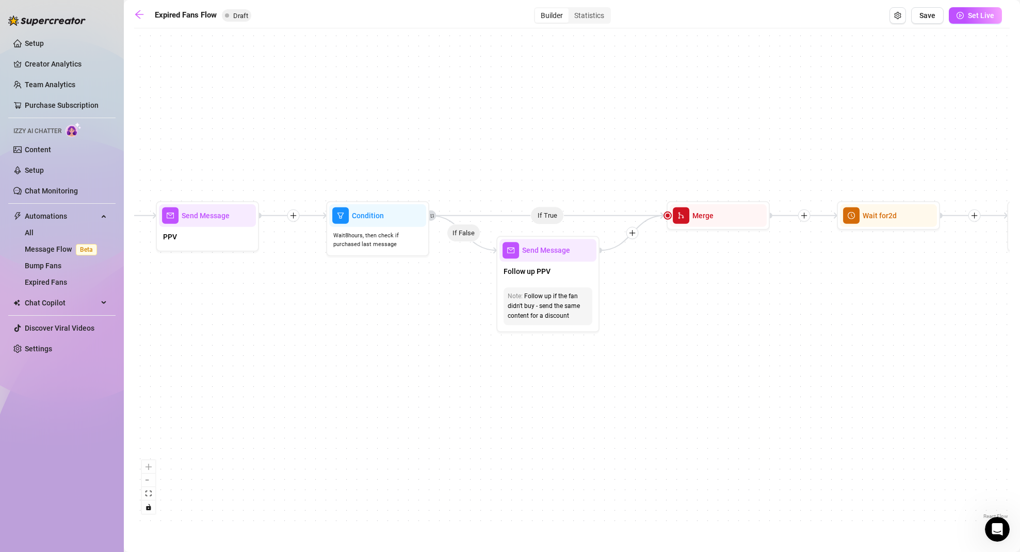
drag, startPoint x: 522, startPoint y: 335, endPoint x: 464, endPoint y: 340, distance: 57.9
click at [463, 336] on div "If True If False Send Message Send Message Wait for 2d Merge Send Message Follo…" at bounding box center [572, 278] width 876 height 488
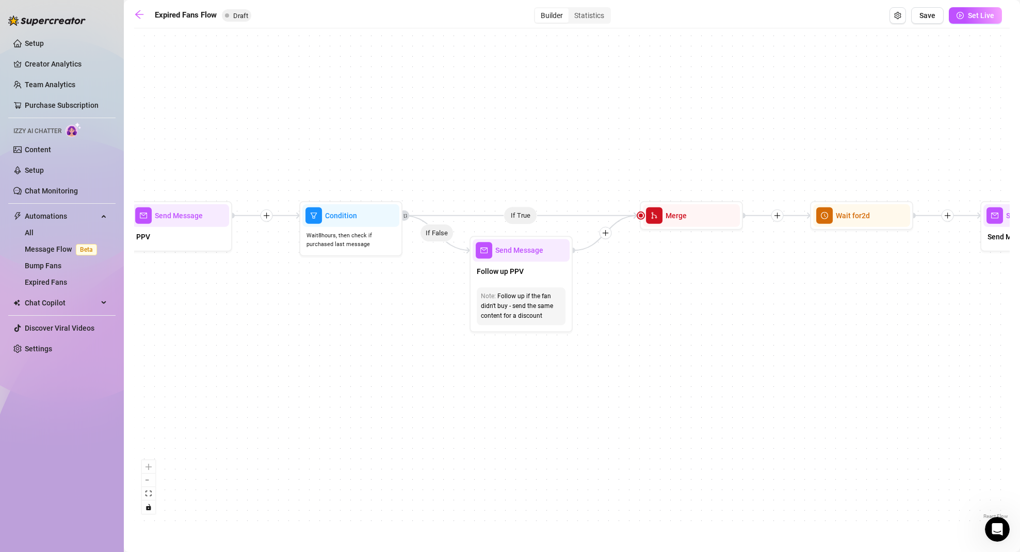
drag, startPoint x: 654, startPoint y: 398, endPoint x: 644, endPoint y: 398, distance: 9.8
click at [644, 398] on div "If True If False Send Message Send Message Wait for 2d Merge Send Message Follo…" at bounding box center [572, 278] width 876 height 488
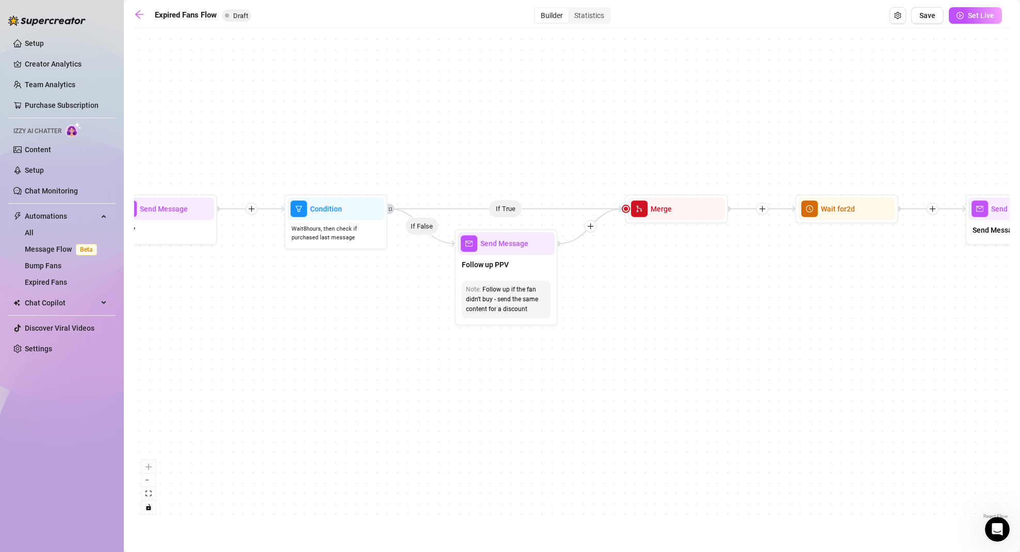
drag, startPoint x: 663, startPoint y: 385, endPoint x: 608, endPoint y: 372, distance: 56.8
click at [609, 372] on div "If True If False Send Message Send Message Wait for 2d Merge Send Message Follo…" at bounding box center [572, 278] width 876 height 488
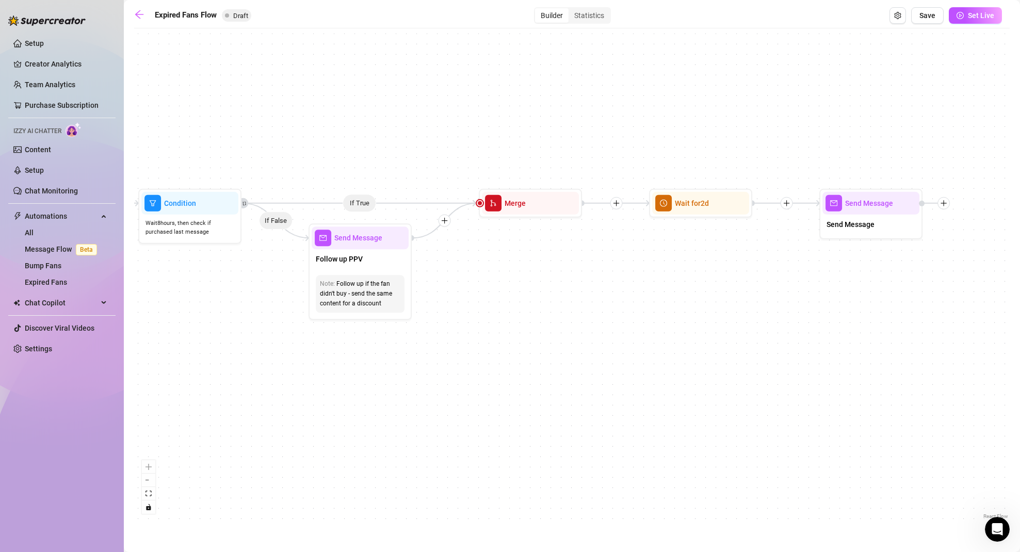
drag, startPoint x: 641, startPoint y: 287, endPoint x: 260, endPoint y: 363, distance: 388.7
click at [252, 368] on div "If True If False Send Message Send Message Wait for 2d Merge Send Message Follo…" at bounding box center [572, 278] width 876 height 488
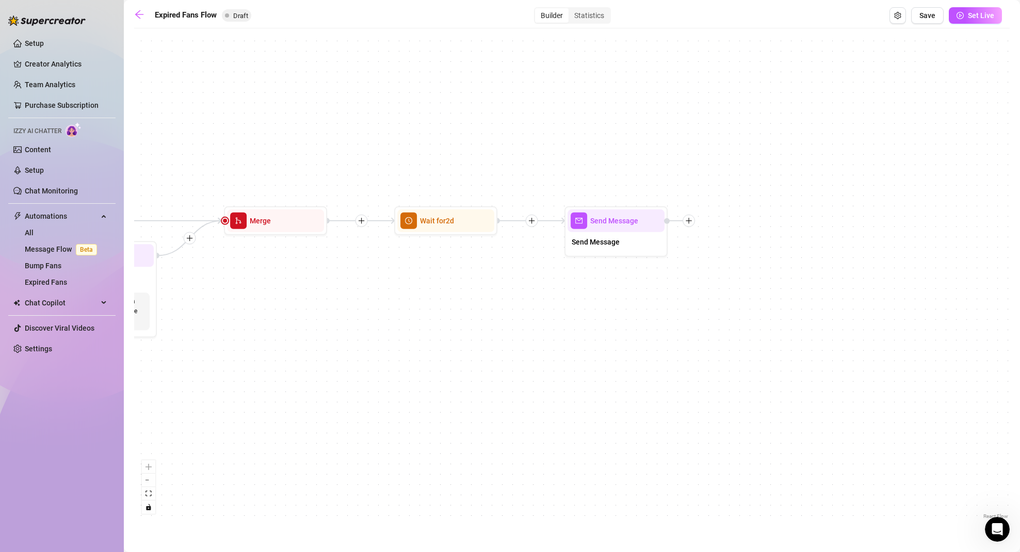
drag, startPoint x: 357, startPoint y: 291, endPoint x: 418, endPoint y: 266, distance: 65.7
click at [418, 266] on div "If True If False Send Message Send Message Wait for 2d Merge Send Message Follo…" at bounding box center [572, 278] width 876 height 488
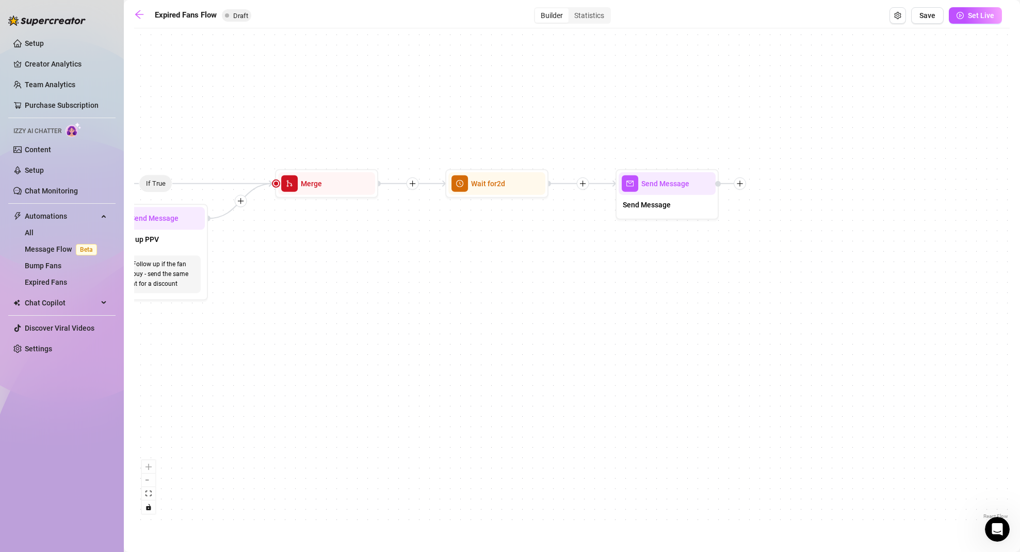
drag, startPoint x: 745, startPoint y: 317, endPoint x: 799, endPoint y: 277, distance: 66.8
click at [799, 277] on div "If True If False Send Message Send Message Wait for 2d Merge Send Message Follo…" at bounding box center [572, 278] width 876 height 488
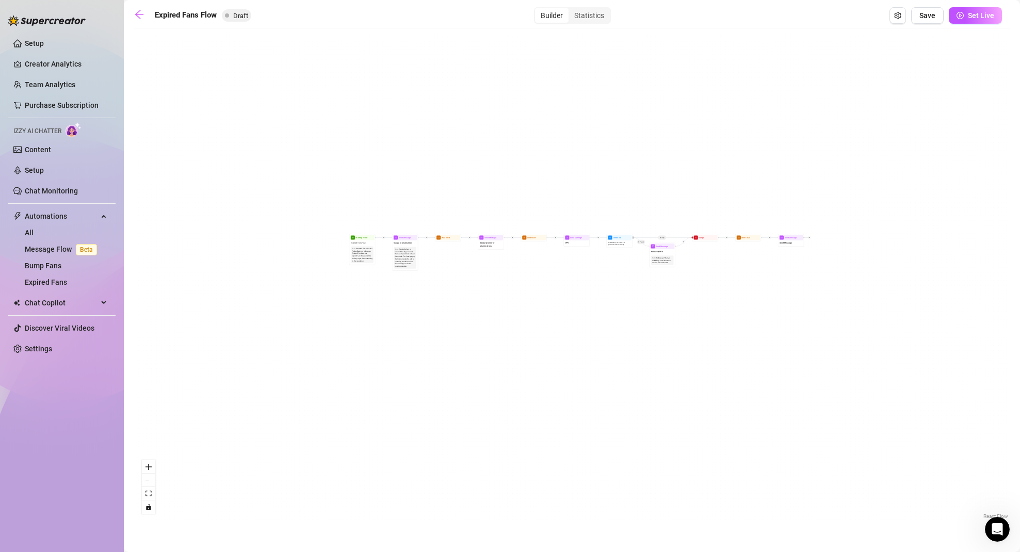
drag, startPoint x: 388, startPoint y: 353, endPoint x: 539, endPoint y: 312, distance: 157.4
click at [539, 312] on div "If True If False Send Message Send Message Wait for 2d Merge Send Message Follo…" at bounding box center [572, 278] width 876 height 488
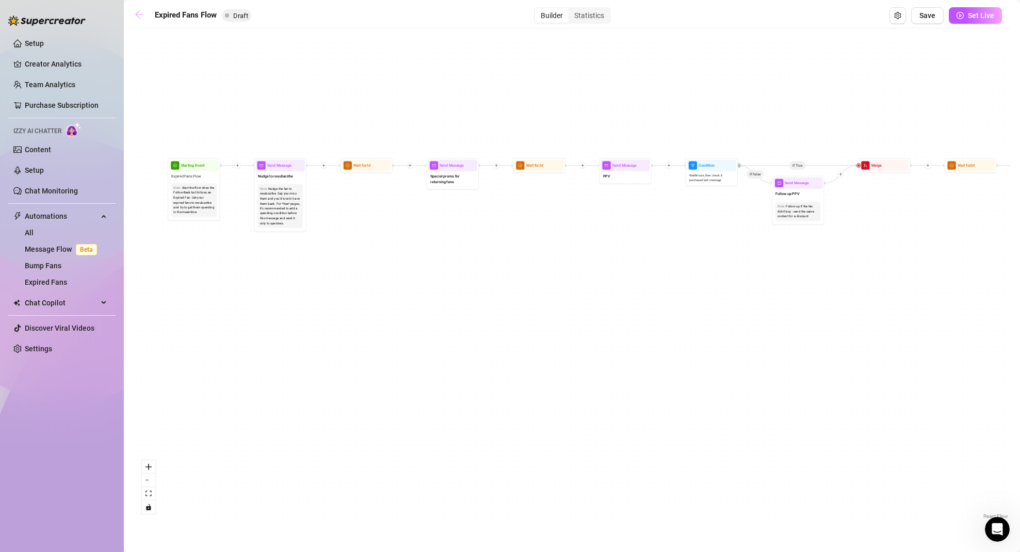
click at [140, 15] on icon "arrow-left" at bounding box center [139, 14] width 10 height 10
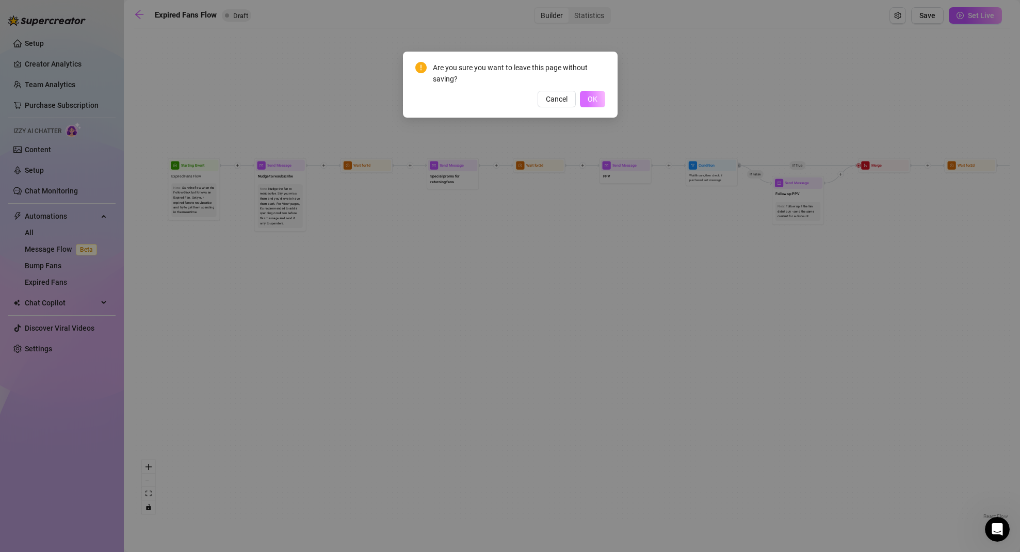
click at [595, 96] on span "OK" at bounding box center [593, 99] width 10 height 8
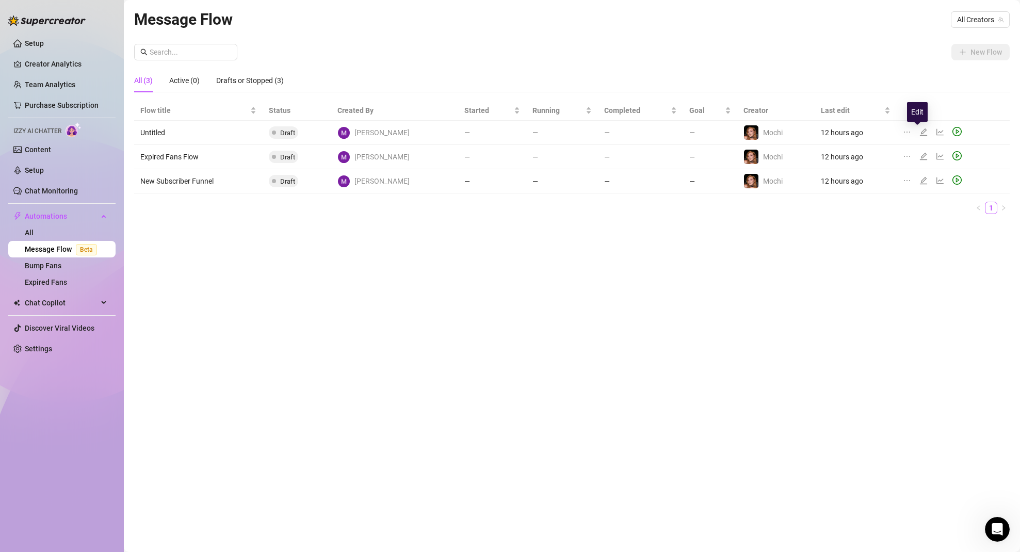
click at [920, 131] on icon "edit" at bounding box center [923, 131] width 7 height 7
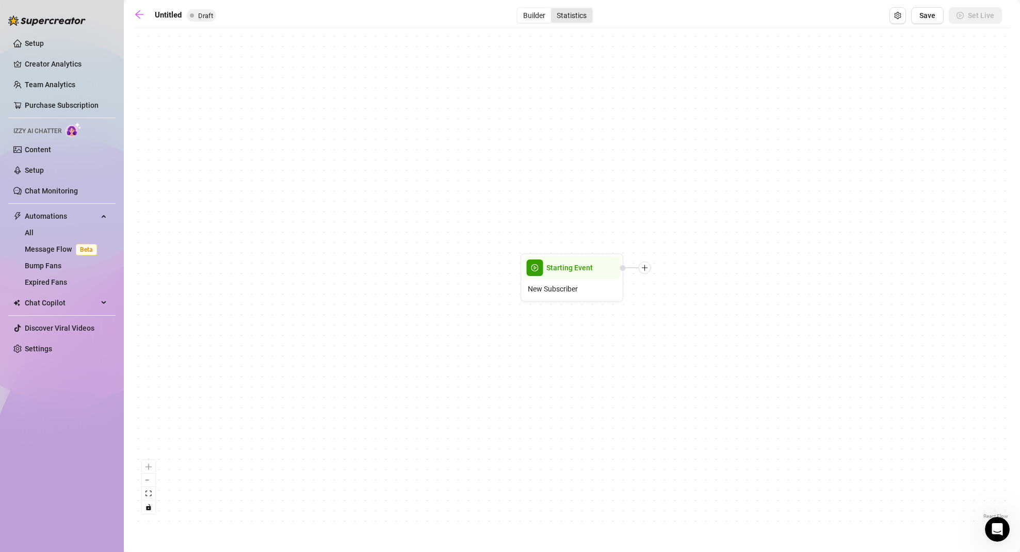
click at [574, 15] on div "Statistics" at bounding box center [571, 15] width 41 height 14
click at [554, 10] on input "Statistics" at bounding box center [554, 10] width 0 height 0
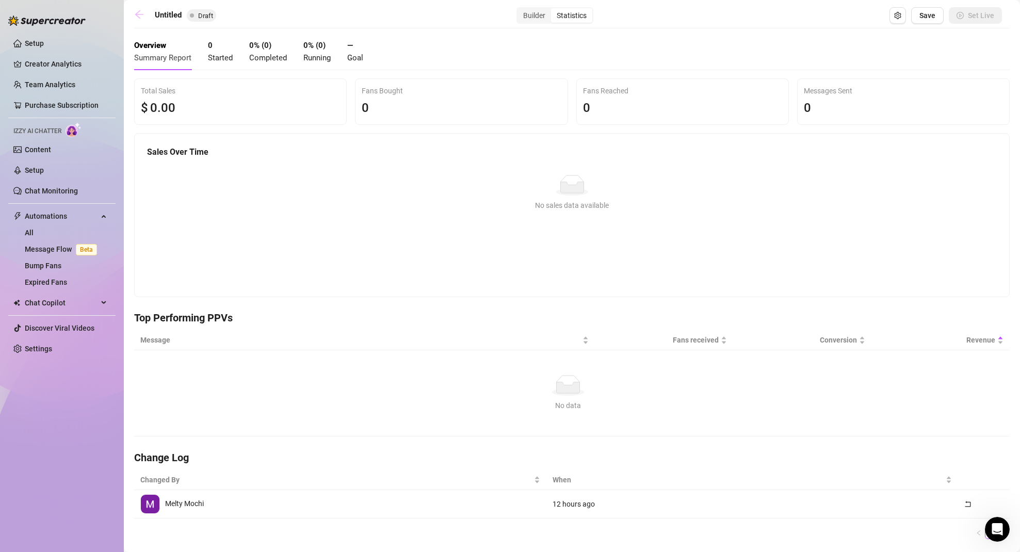
click at [136, 14] on icon "arrow-left" at bounding box center [139, 14] width 8 height 8
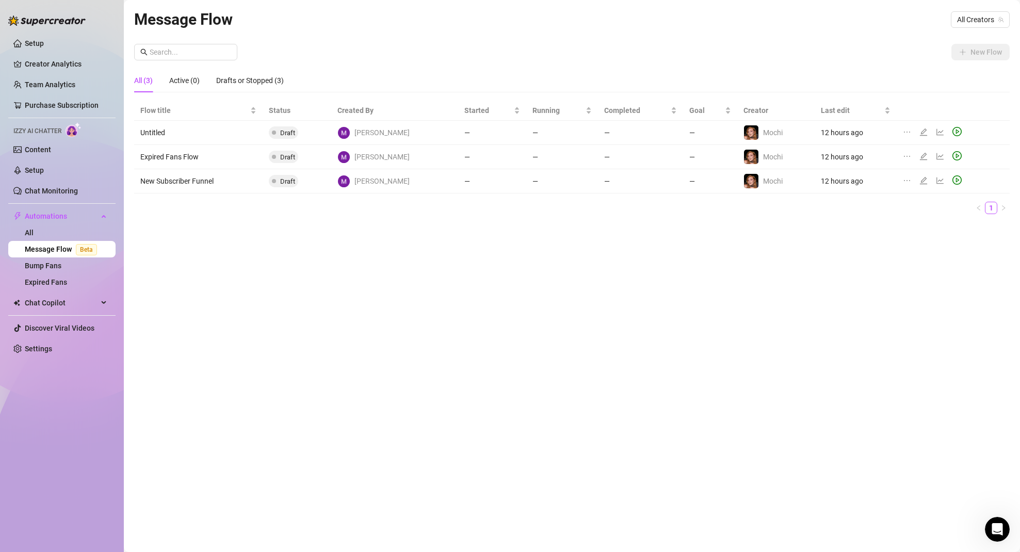
click at [187, 180] on td "New Subscriber Funnel" at bounding box center [198, 181] width 128 height 24
click at [35, 168] on link "Setup" at bounding box center [34, 170] width 19 height 8
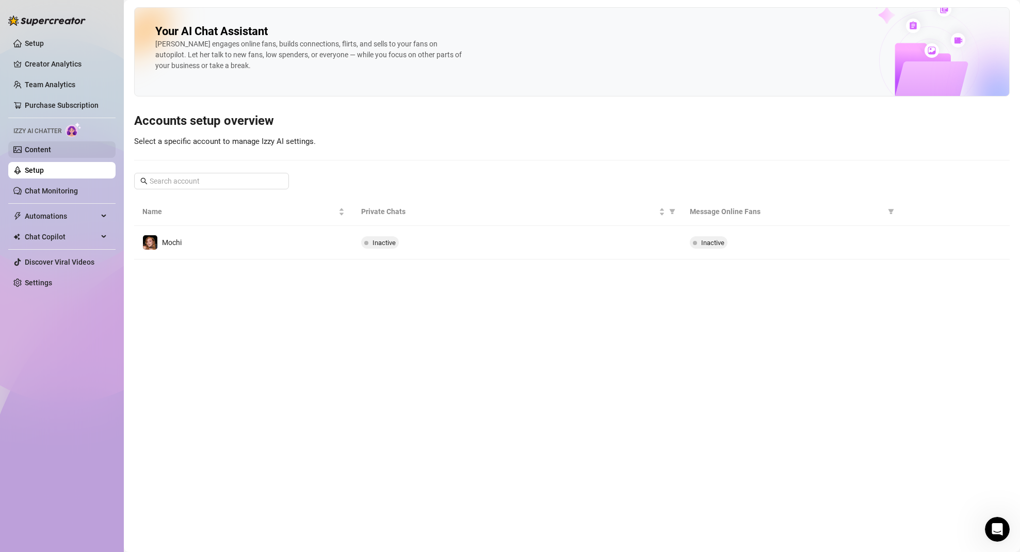
click at [51, 148] on link "Content" at bounding box center [38, 150] width 26 height 8
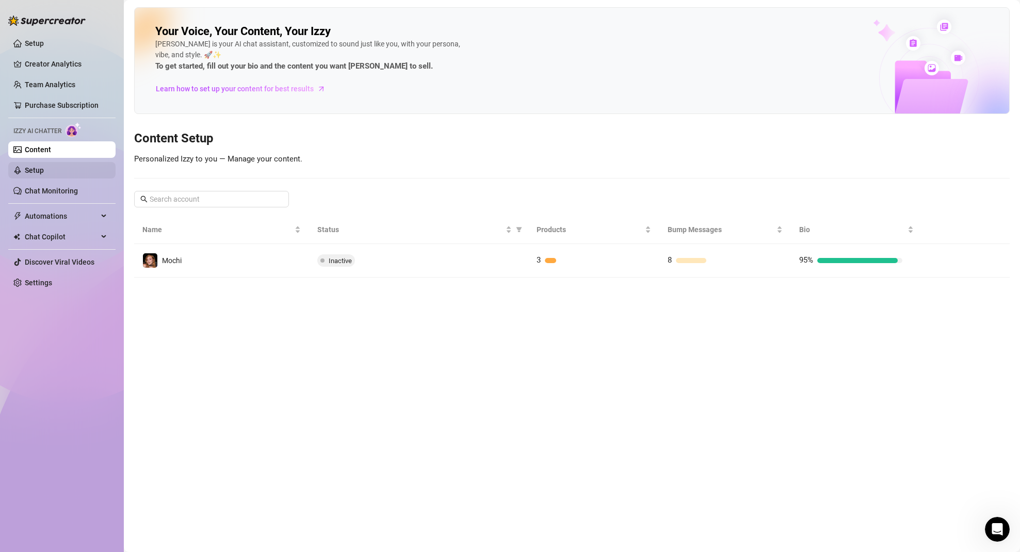
click at [41, 166] on link "Setup" at bounding box center [34, 170] width 19 height 8
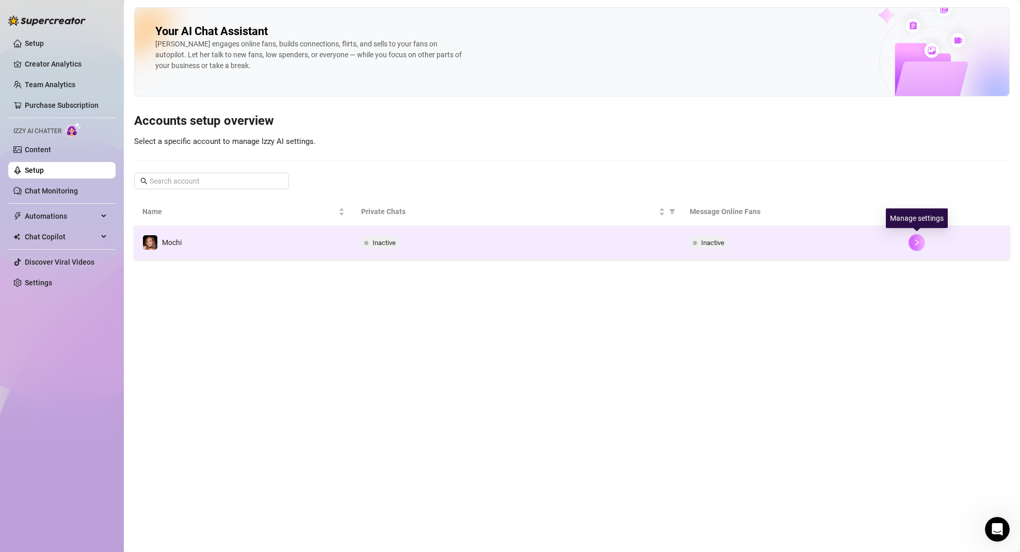
click at [916, 246] on icon "right" at bounding box center [916, 242] width 7 height 7
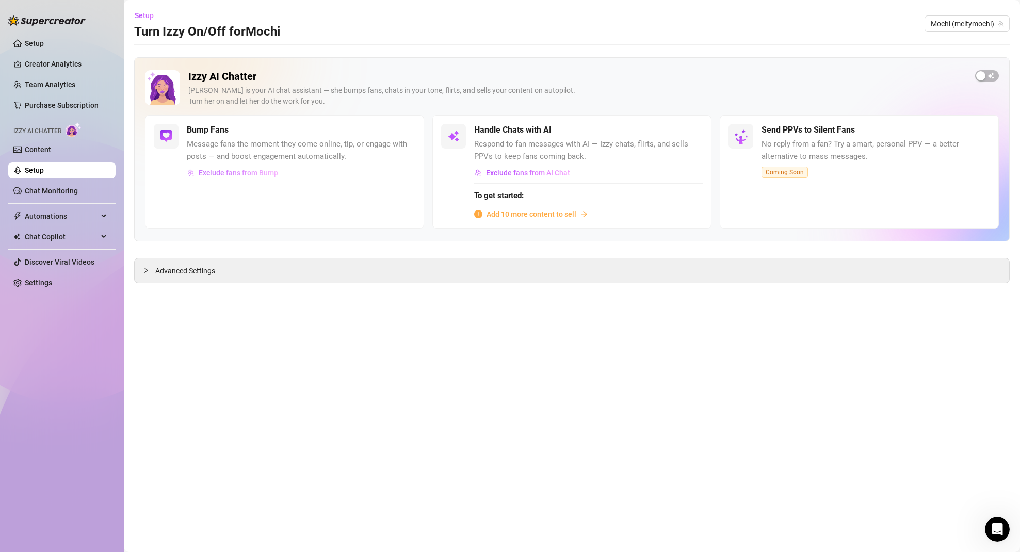
click at [225, 172] on span "Exclude fans from Bump" at bounding box center [238, 173] width 79 height 8
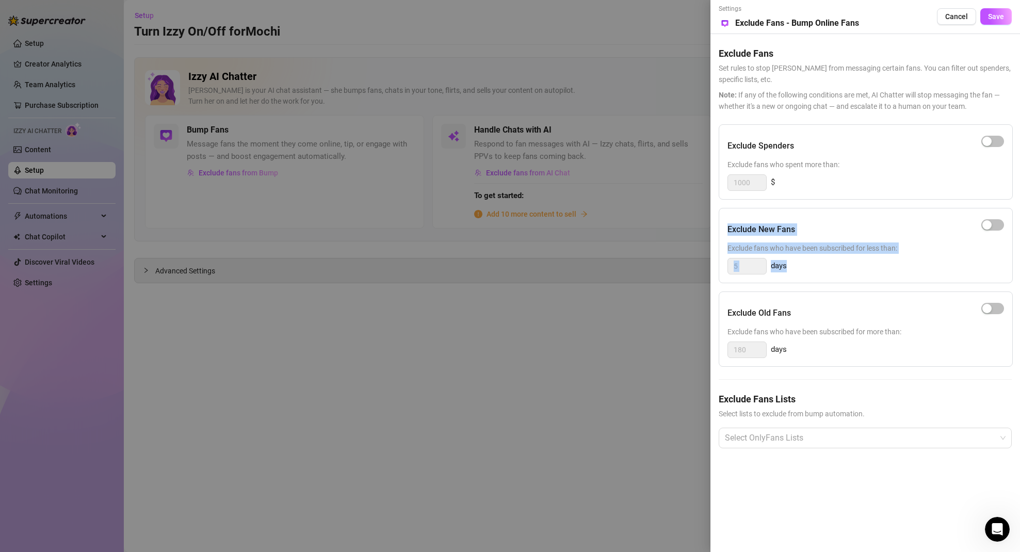
drag, startPoint x: 726, startPoint y: 229, endPoint x: 962, endPoint y: 253, distance: 237.1
click at [917, 264] on div "Exclude New Fans Exclude fans who have been subscribed for less than: 5 days" at bounding box center [866, 245] width 294 height 75
click at [950, 249] on span "Exclude fans who have been subscribed for less than:" at bounding box center [866, 248] width 277 height 11
drag, startPoint x: 741, startPoint y: 234, endPoint x: 833, endPoint y: 267, distance: 97.6
click at [832, 267] on div "Exclude New Fans Exclude fans who have been subscribed for less than: 5 days" at bounding box center [866, 245] width 294 height 75
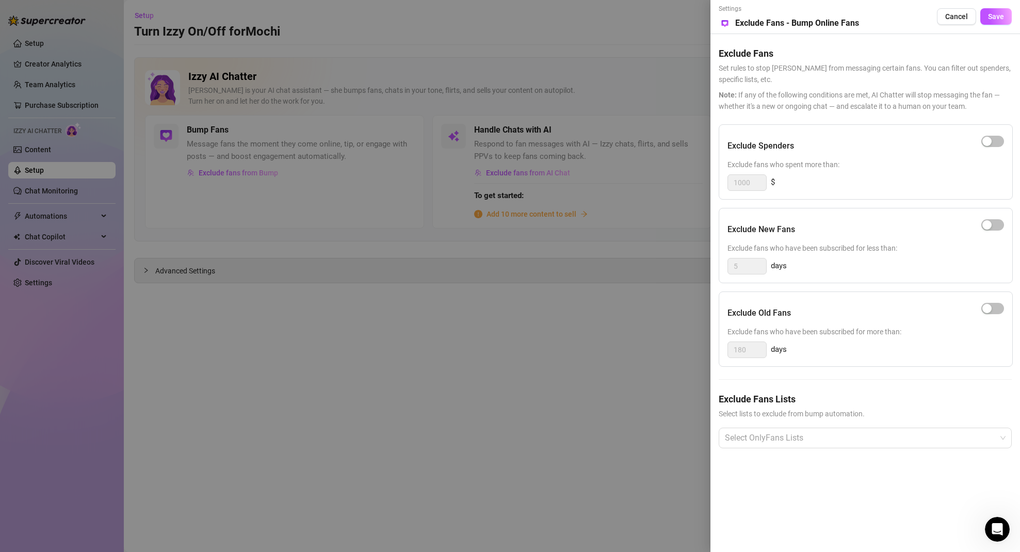
click at [836, 266] on div "5 days" at bounding box center [866, 266] width 277 height 17
click at [959, 15] on span "Cancel" at bounding box center [956, 16] width 23 height 8
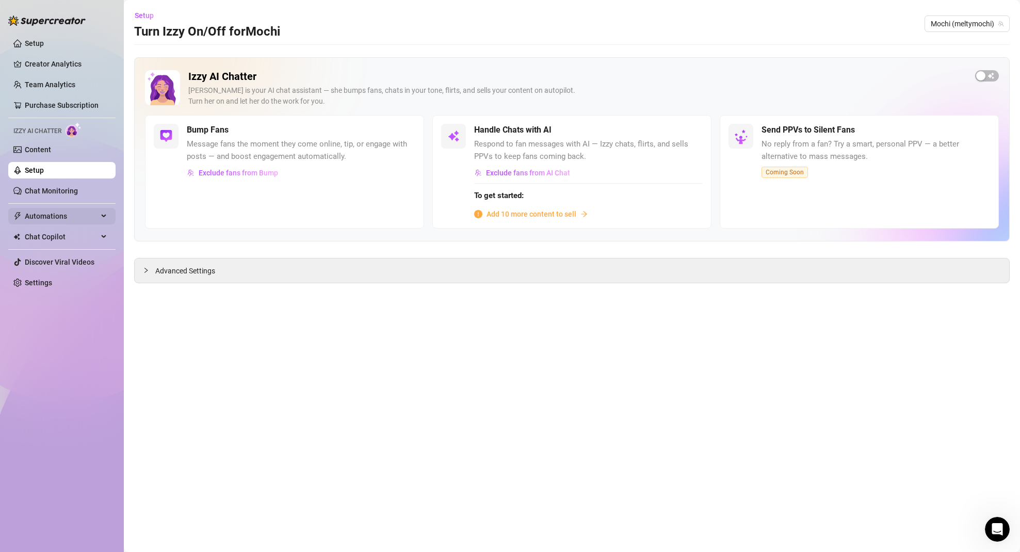
click at [54, 215] on span "Automations" at bounding box center [61, 216] width 73 height 17
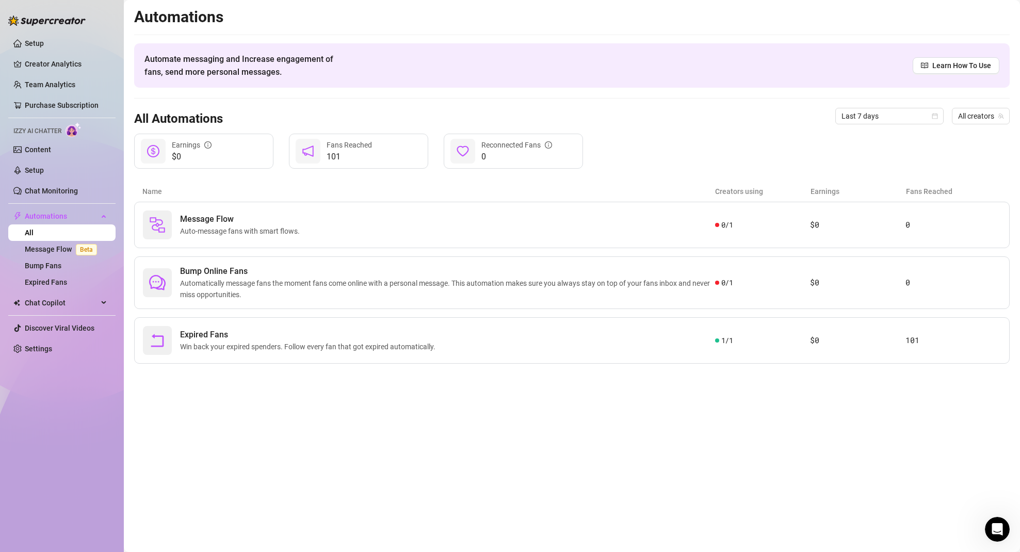
click at [284, 412] on main "Automations Automate messaging and Increase engagement of fans, send more perso…" at bounding box center [572, 276] width 896 height 552
click at [45, 63] on link "Creator Analytics" at bounding box center [66, 64] width 83 height 17
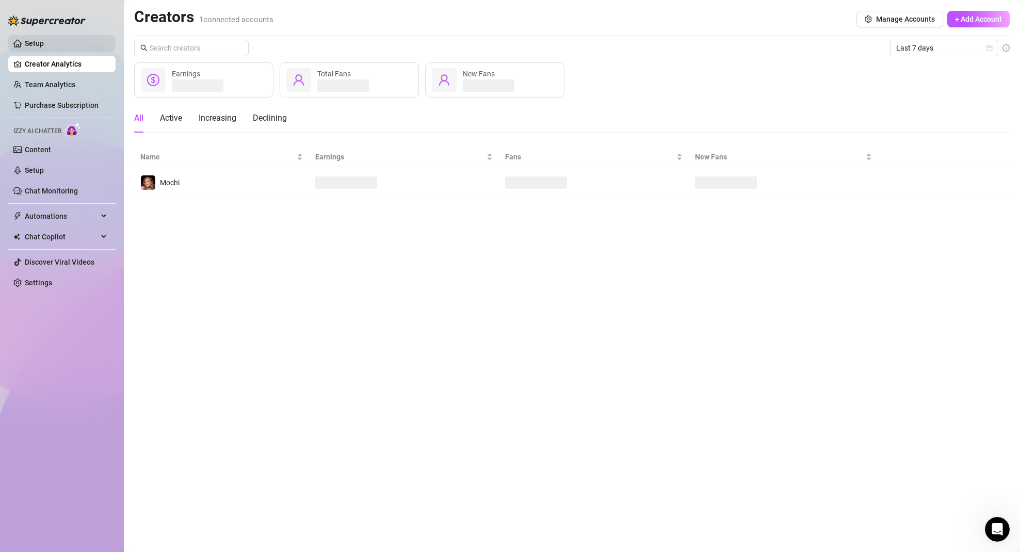
click at [38, 45] on link "Setup" at bounding box center [34, 43] width 19 height 8
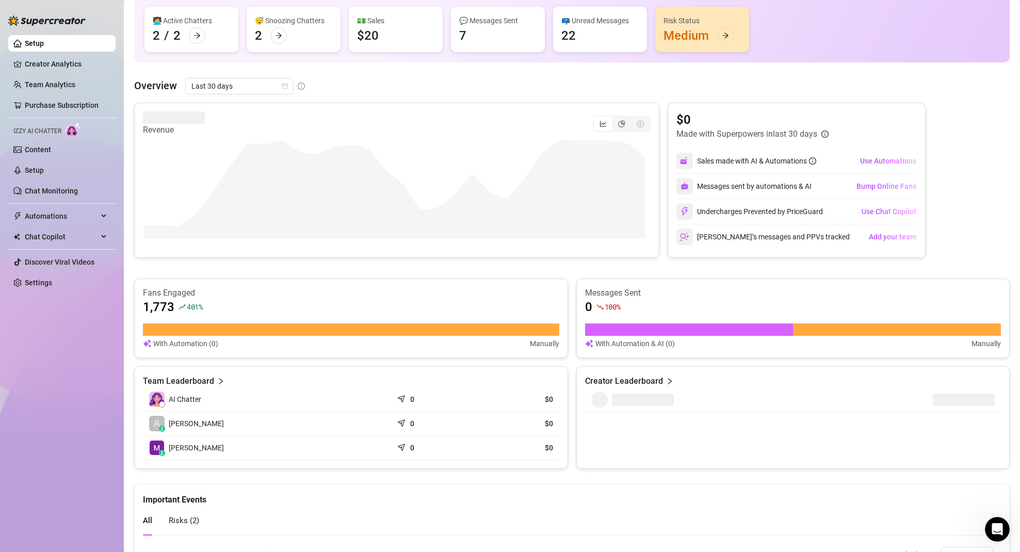
scroll to position [97, 0]
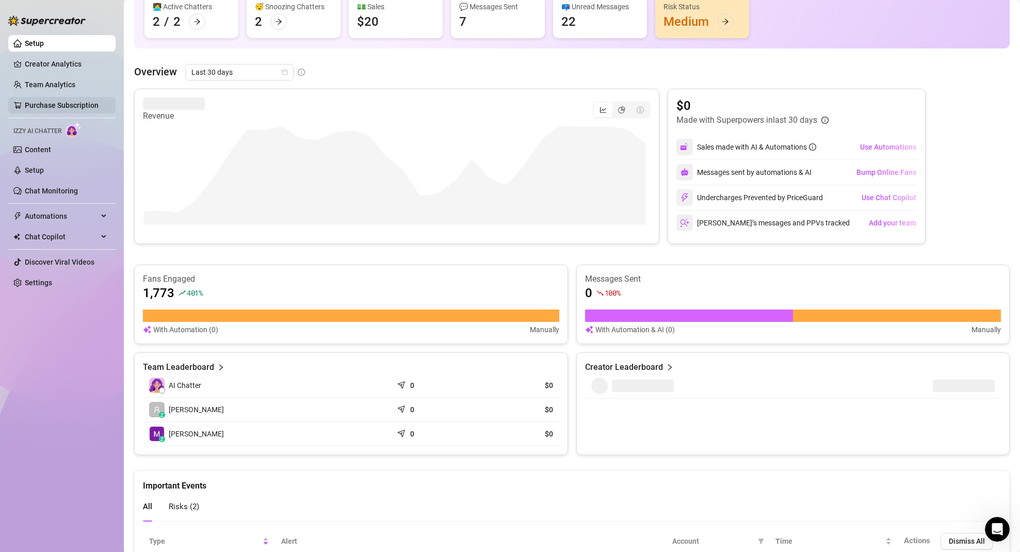
click at [45, 105] on link "Purchase Subscription" at bounding box center [62, 105] width 74 height 8
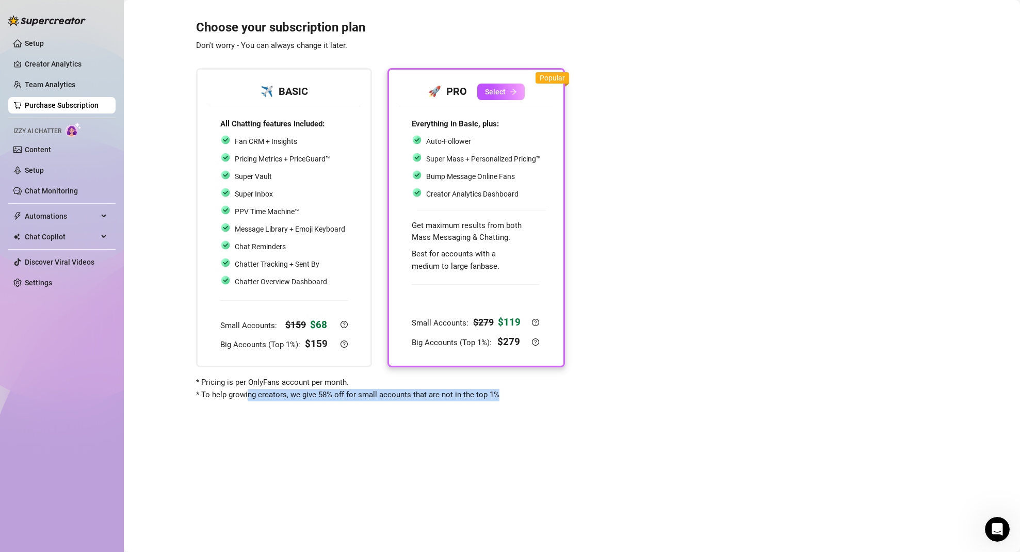
drag, startPoint x: 247, startPoint y: 396, endPoint x: 527, endPoint y: 403, distance: 280.3
click at [523, 402] on div "Choose your subscription plan Don't worry - You can always change it later. ✈️ …" at bounding box center [572, 264] width 876 height 514
click at [514, 395] on div "* Pricing is per OnlyFans account per month. * To help growing creators, we giv…" at bounding box center [380, 389] width 369 height 24
click at [717, 153] on div "Choose your subscription plan Don't worry - You can always change it later. ✈️ …" at bounding box center [572, 204] width 876 height 394
click at [48, 236] on span "Chat Copilot" at bounding box center [61, 237] width 73 height 17
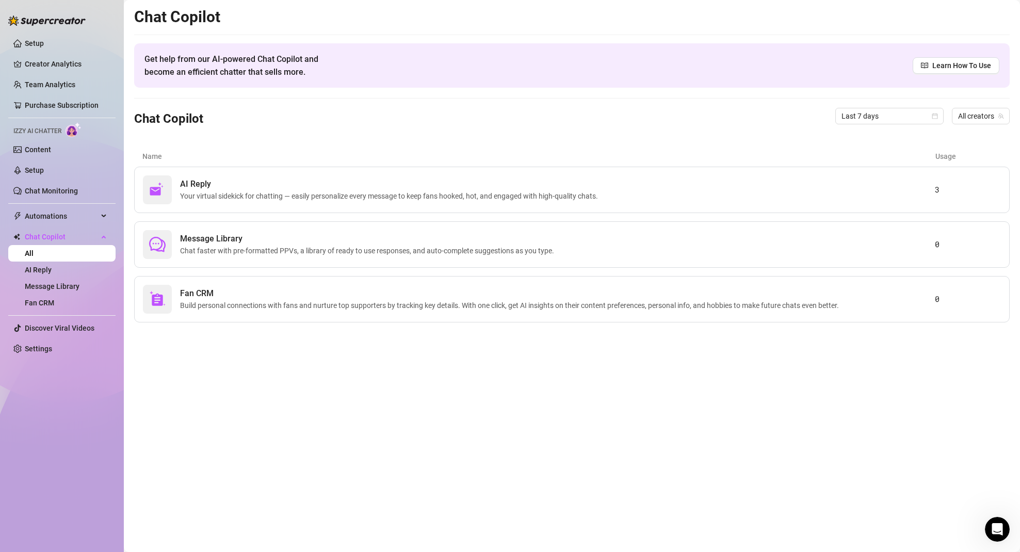
click at [530, 215] on div "AI Reply Your virtual sidekick for chatting — easily personalize every message …" at bounding box center [572, 245] width 876 height 156
click at [34, 149] on link "Content" at bounding box center [38, 150] width 26 height 8
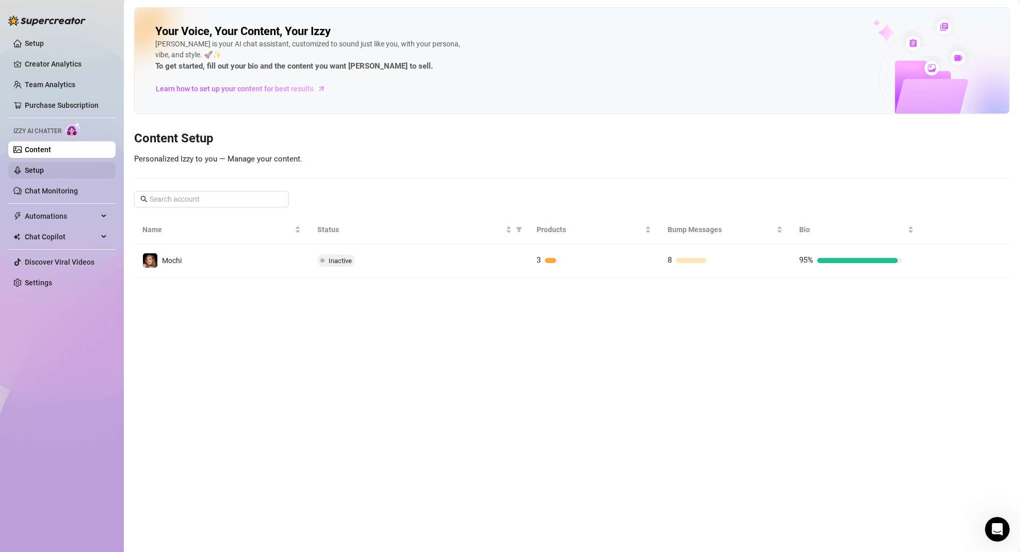
click at [33, 166] on link "Setup" at bounding box center [34, 170] width 19 height 8
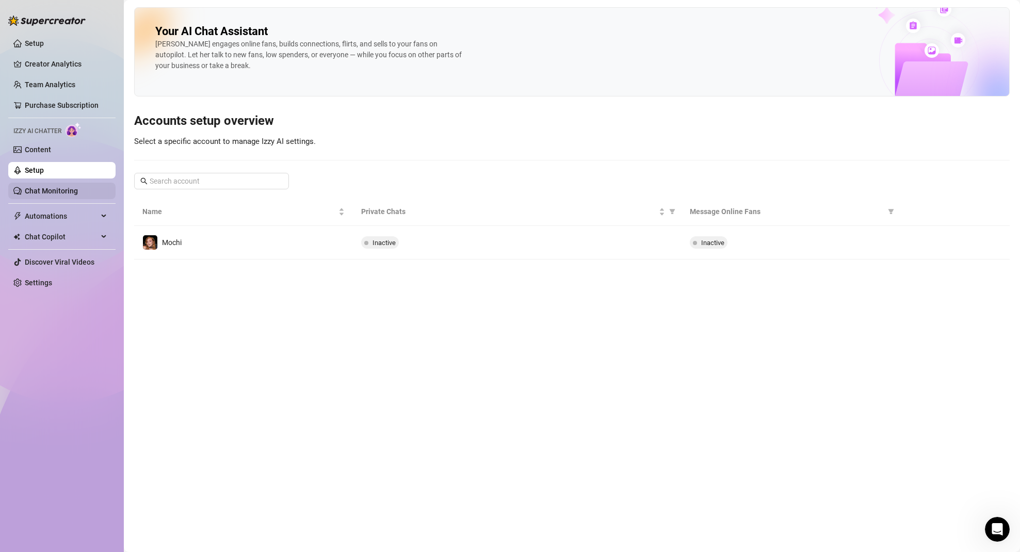
click at [68, 188] on link "Chat Monitoring" at bounding box center [51, 191] width 53 height 8
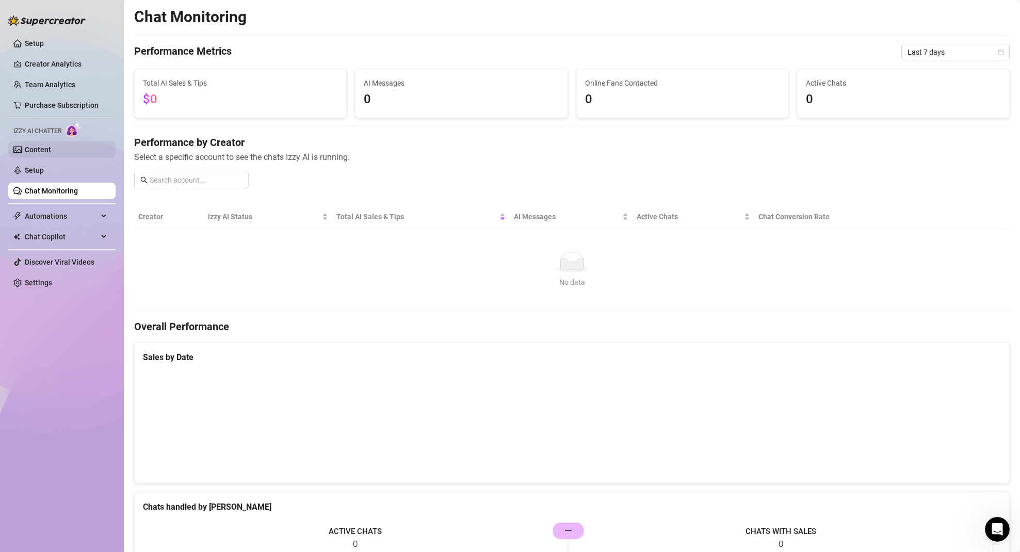
click at [46, 152] on link "Content" at bounding box center [38, 150] width 26 height 8
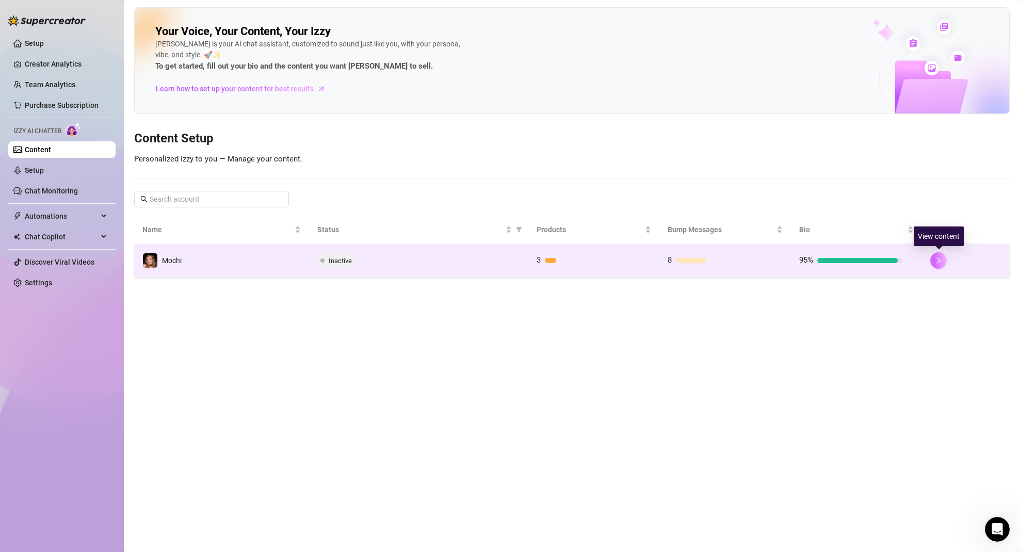
click at [942, 259] on icon "right" at bounding box center [938, 260] width 7 height 7
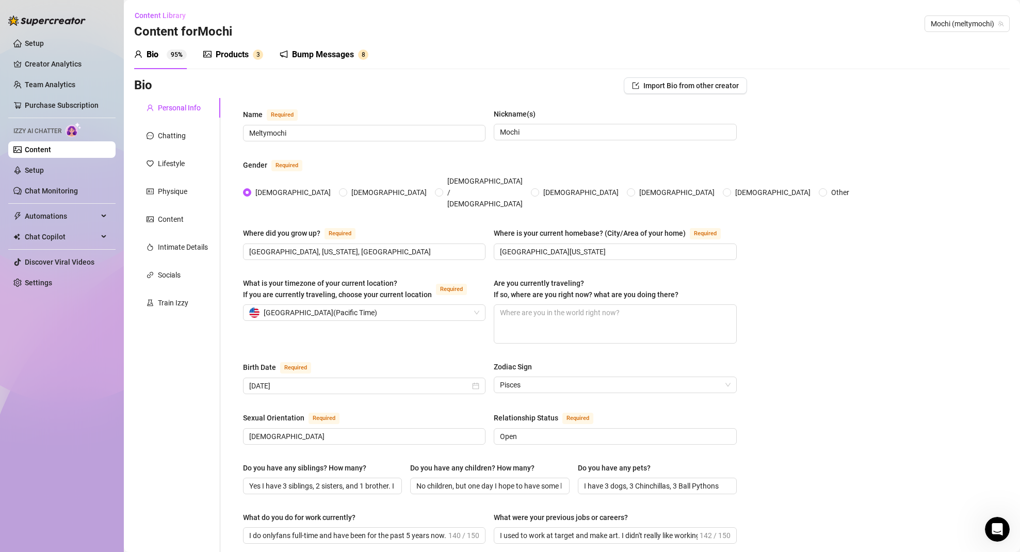
click at [233, 53] on div "Products" at bounding box center [232, 55] width 33 height 12
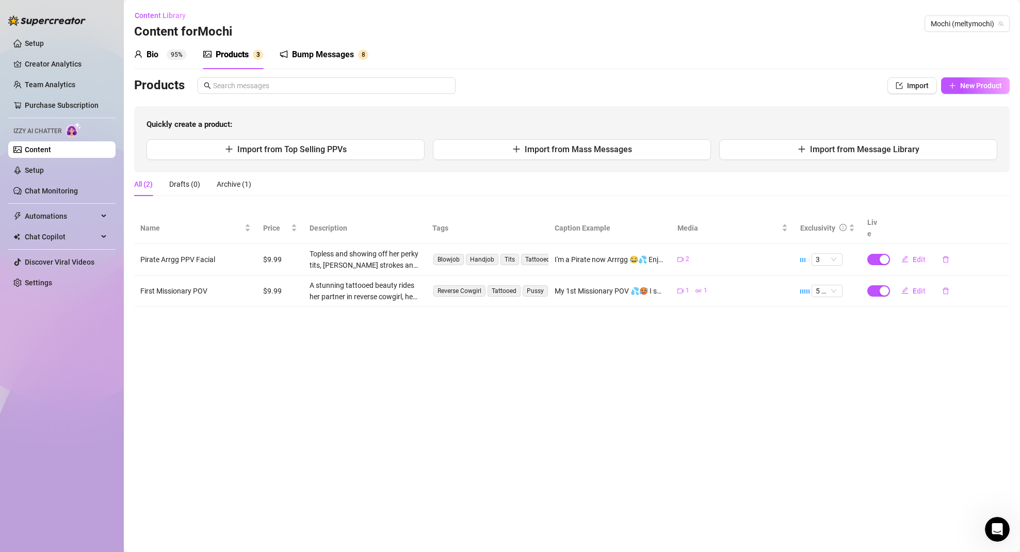
click at [151, 54] on div "Bio" at bounding box center [153, 55] width 12 height 12
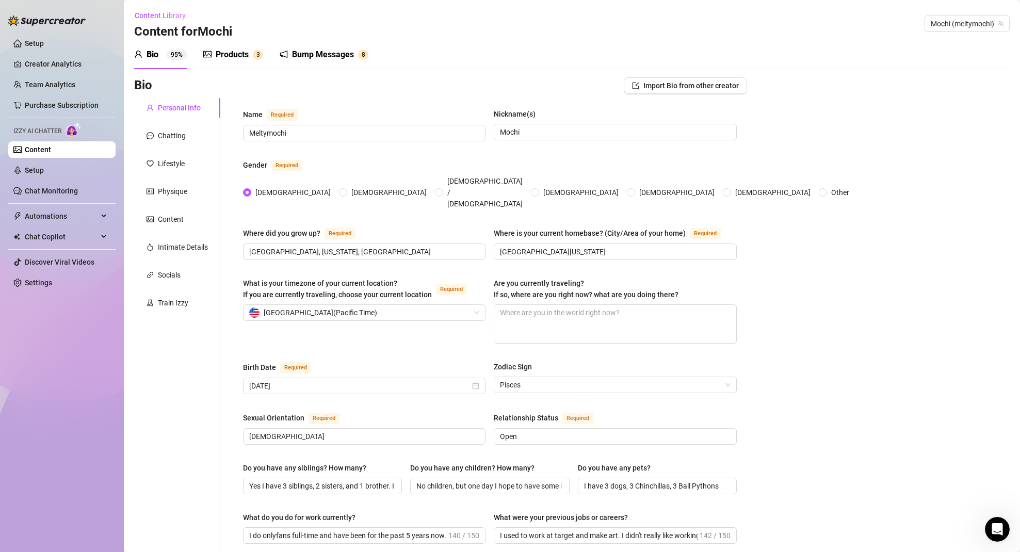
click at [235, 58] on div "Products" at bounding box center [232, 55] width 33 height 12
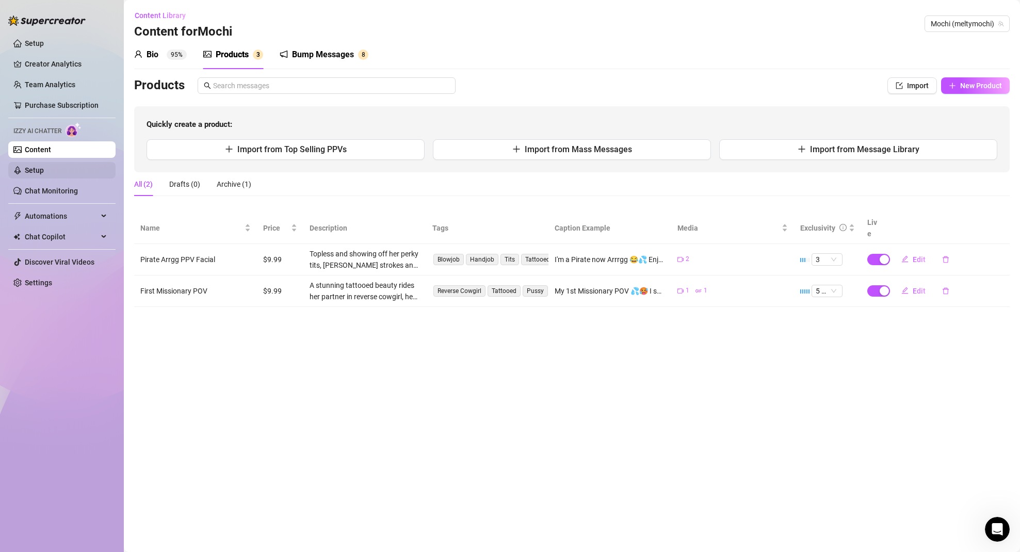
click at [39, 169] on link "Setup" at bounding box center [34, 170] width 19 height 8
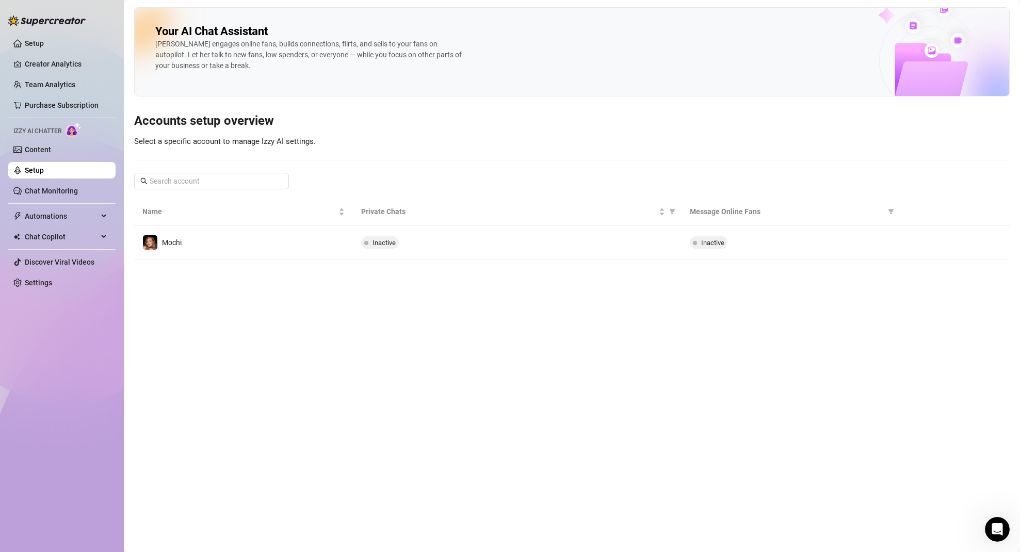
click at [44, 171] on link "Setup" at bounding box center [34, 170] width 19 height 8
click at [47, 152] on link "Content" at bounding box center [38, 150] width 26 height 8
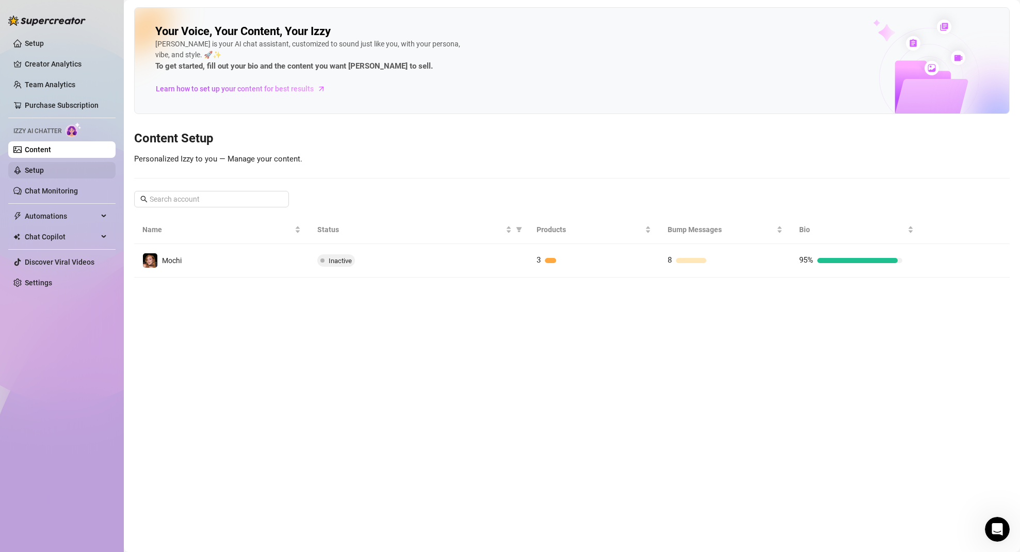
click at [44, 168] on link "Setup" at bounding box center [34, 170] width 19 height 8
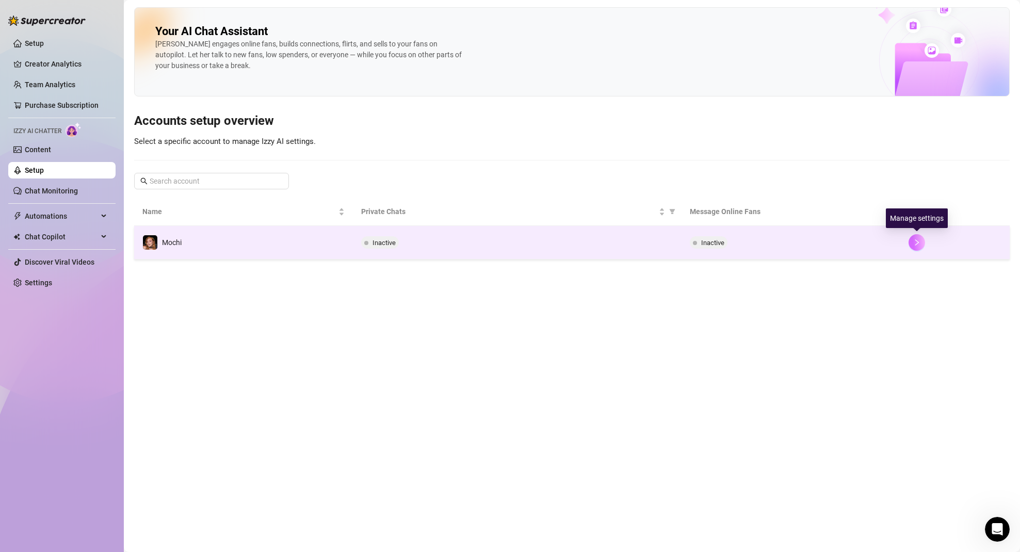
click at [917, 243] on icon "right" at bounding box center [916, 242] width 7 height 7
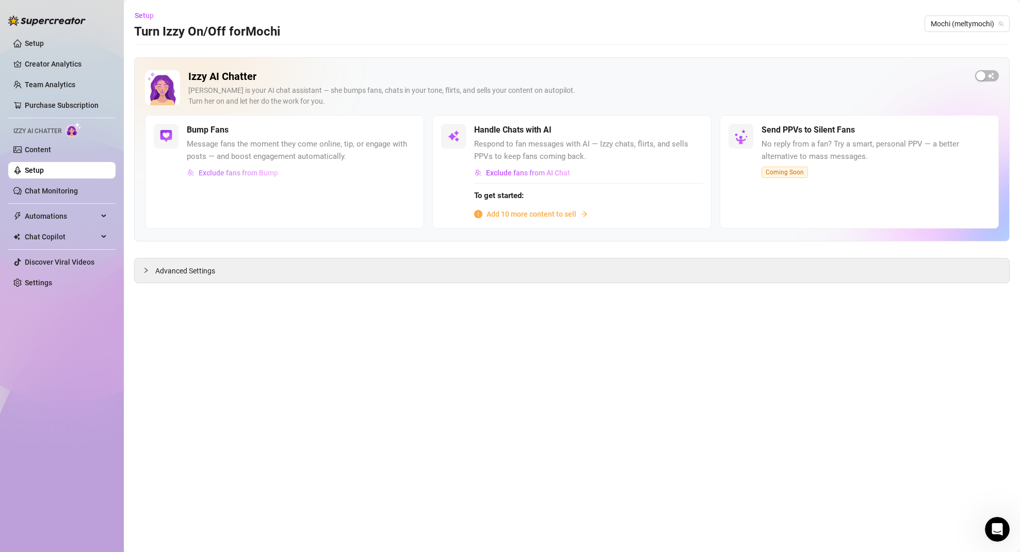
click at [245, 173] on span "Exclude fans from Bump" at bounding box center [238, 173] width 79 height 8
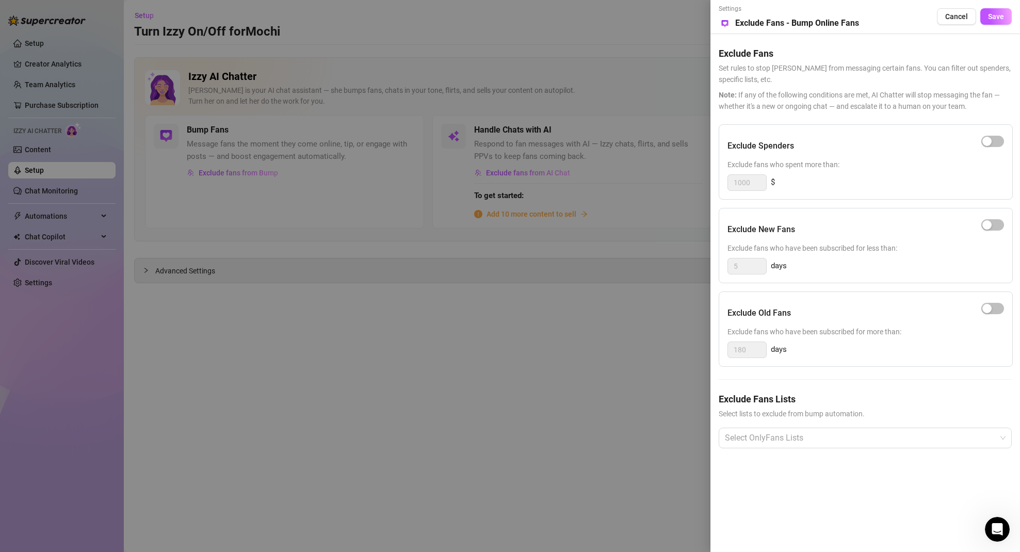
drag, startPoint x: 215, startPoint y: 229, endPoint x: 218, endPoint y: 217, distance: 11.9
click at [215, 227] on div at bounding box center [510, 276] width 1020 height 552
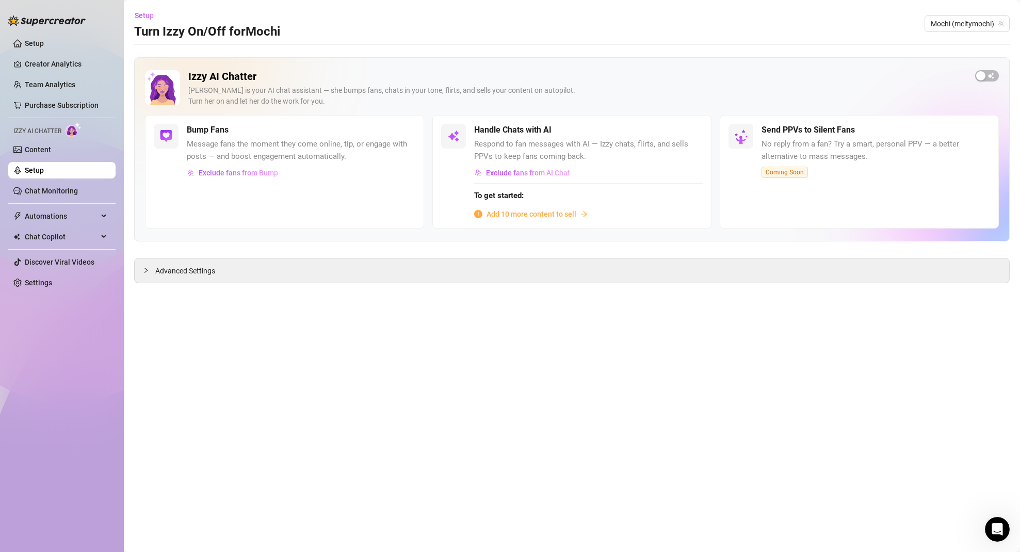
click at [533, 212] on span "Add 10 more content to sell" at bounding box center [532, 213] width 90 height 11
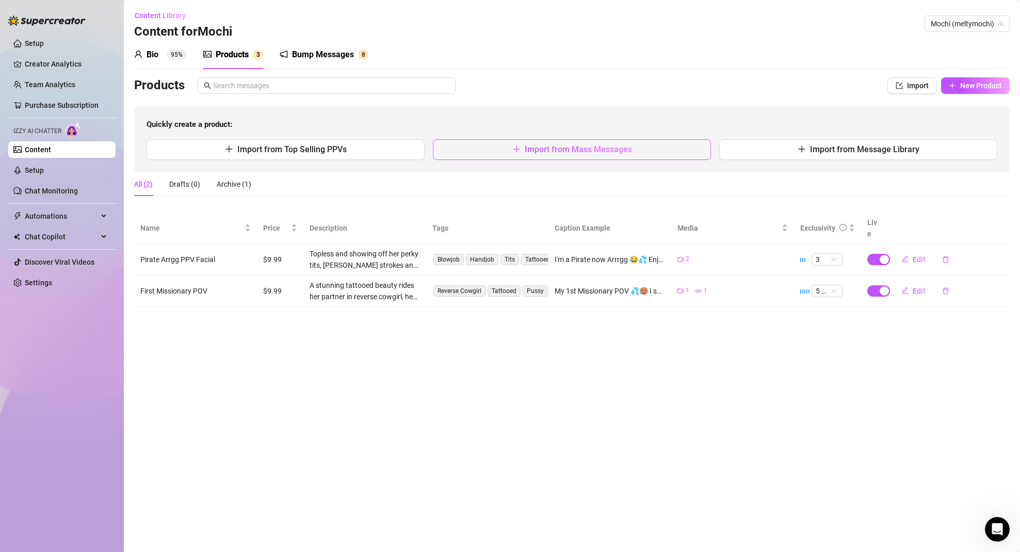
click at [590, 153] on span "Import from Mass Messages" at bounding box center [578, 149] width 107 height 10
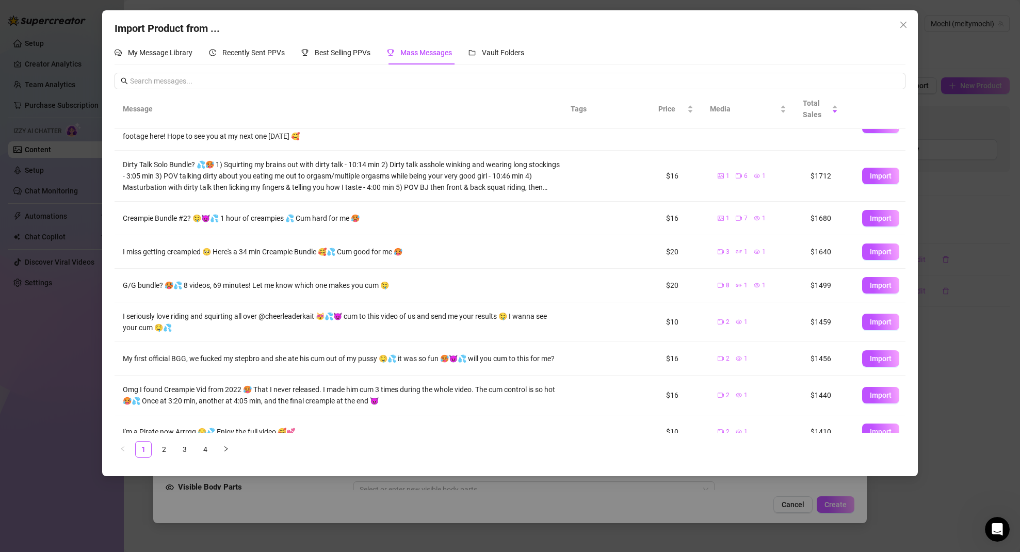
scroll to position [79, 0]
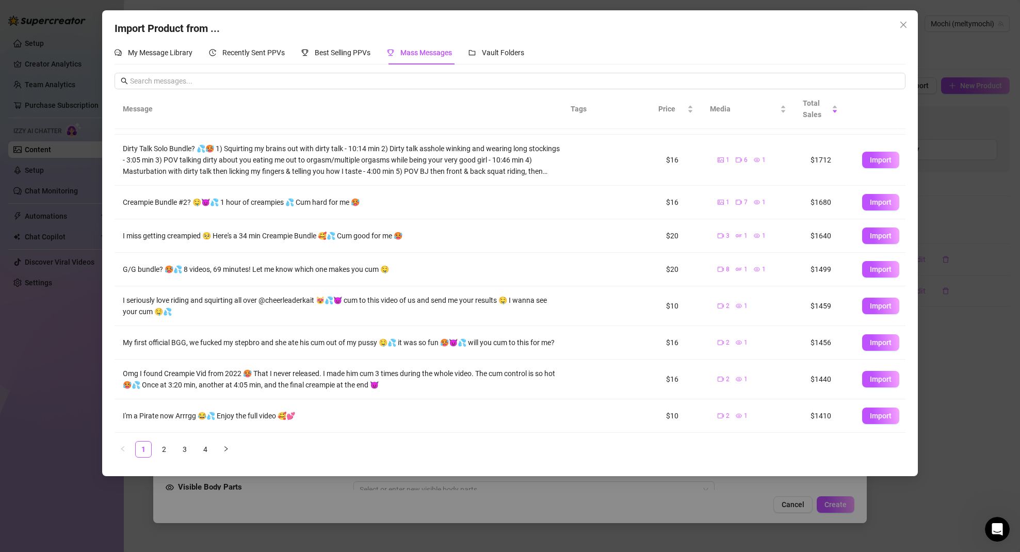
click at [320, 491] on div "Import Product from ... My Message Library Recently Sent PPVs Best Selling PPVs…" at bounding box center [510, 276] width 1020 height 552
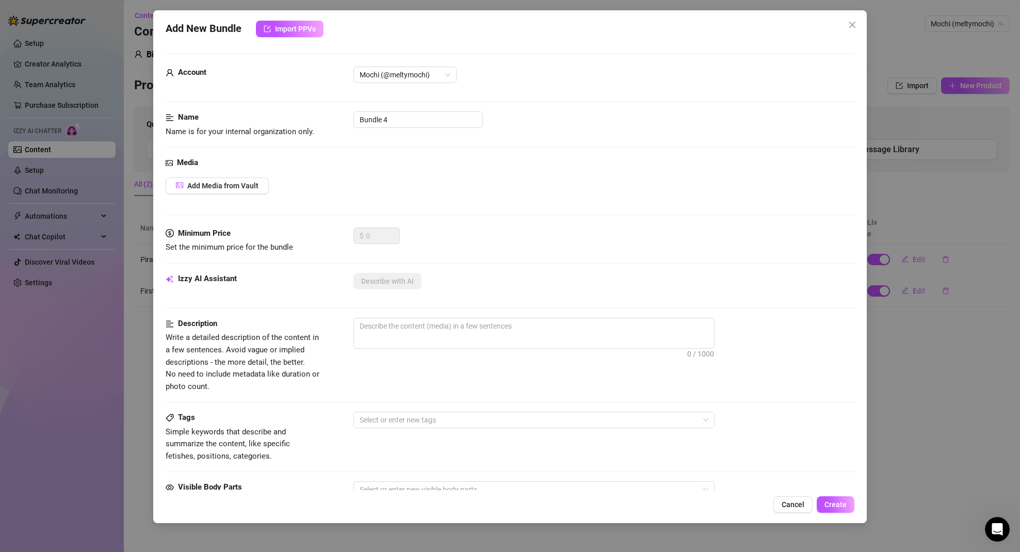
click at [799, 505] on span "Cancel" at bounding box center [793, 505] width 23 height 8
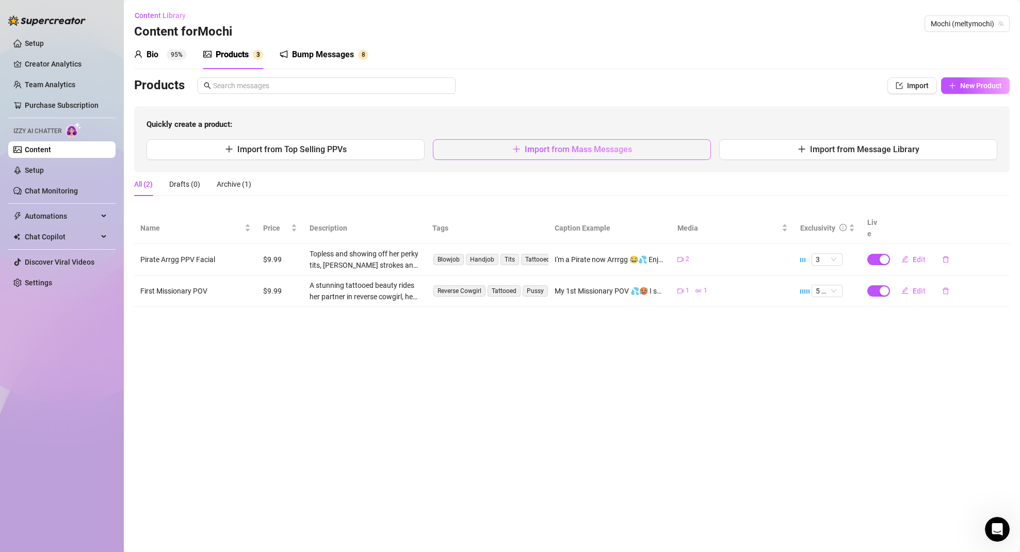
click at [533, 154] on span "Import from Mass Messages" at bounding box center [578, 149] width 107 height 10
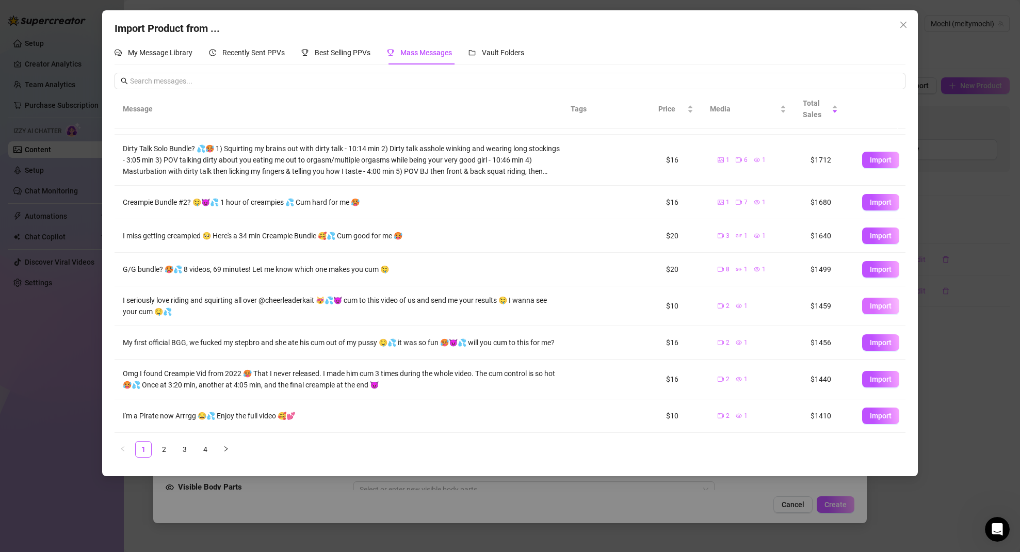
click at [880, 304] on span "Import" at bounding box center [881, 306] width 22 height 8
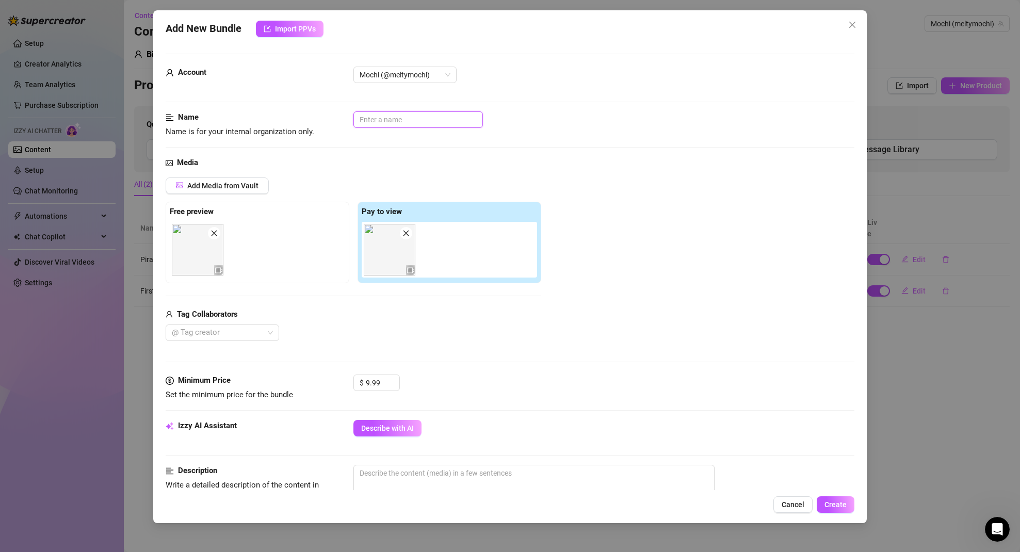
click at [384, 122] on input "text" at bounding box center [418, 119] width 130 height 17
click at [249, 333] on div at bounding box center [217, 333] width 99 height 14
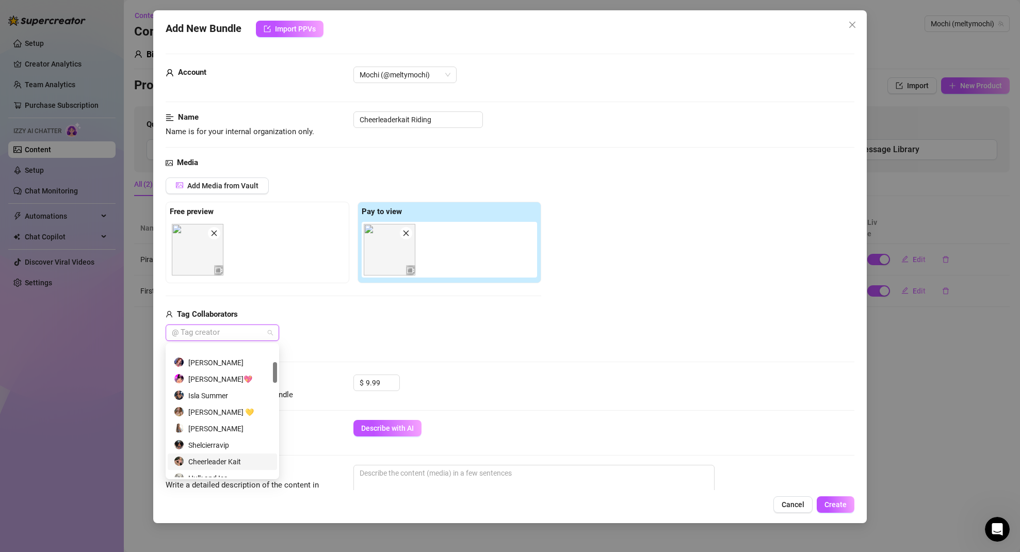
scroll to position [168, 0]
click at [224, 383] on div "Cheerleader Kait" at bounding box center [222, 383] width 97 height 11
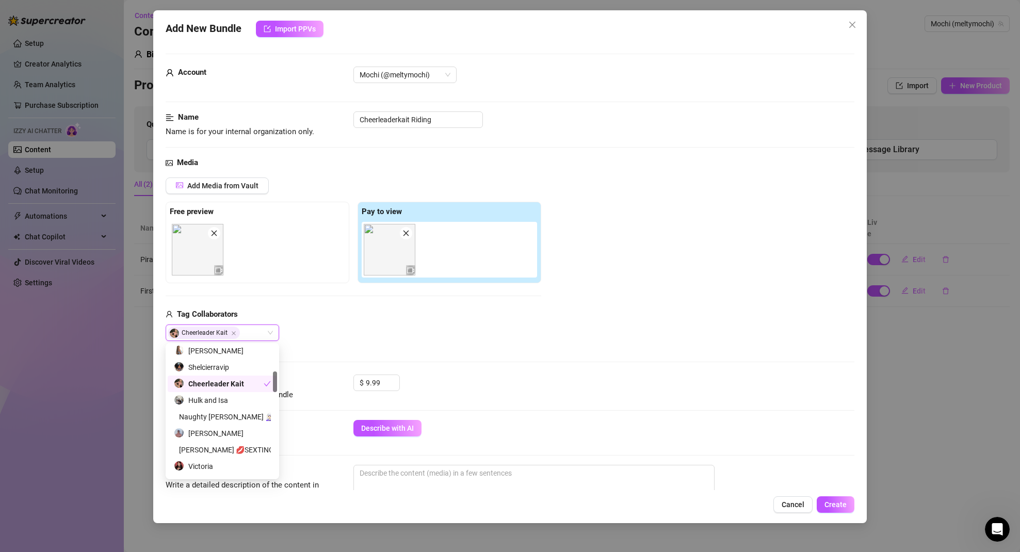
click at [399, 291] on div "Add Media from Vault Free preview Pay to view Tag Collaborators Cheerleader Kai…" at bounding box center [354, 260] width 376 height 164
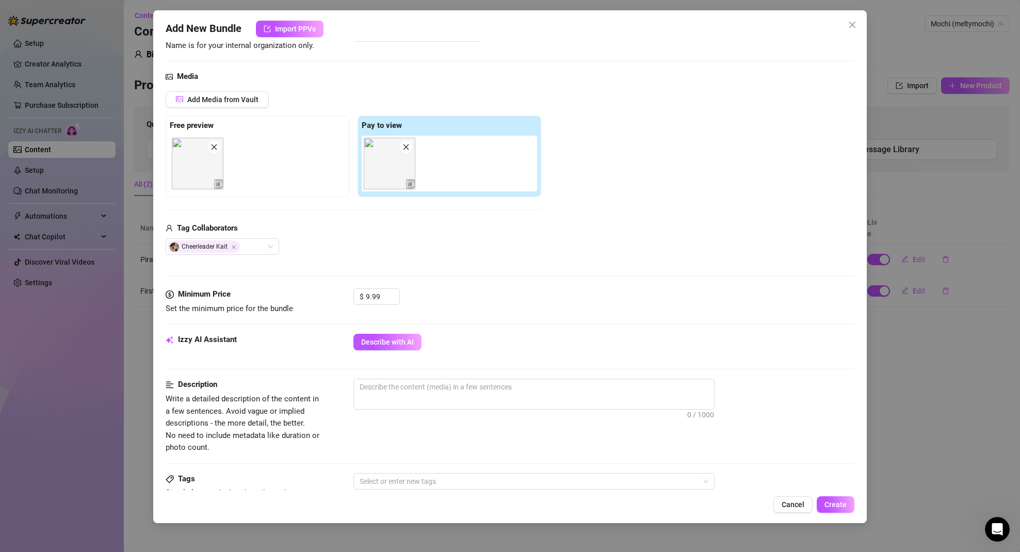
scroll to position [106, 0]
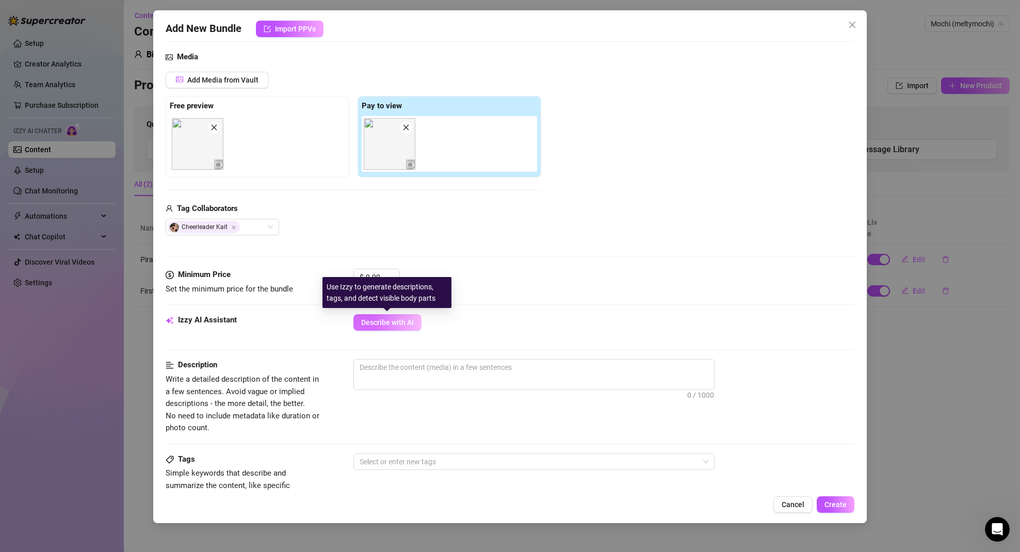
click at [388, 320] on span "Describe with AI" at bounding box center [387, 322] width 53 height 8
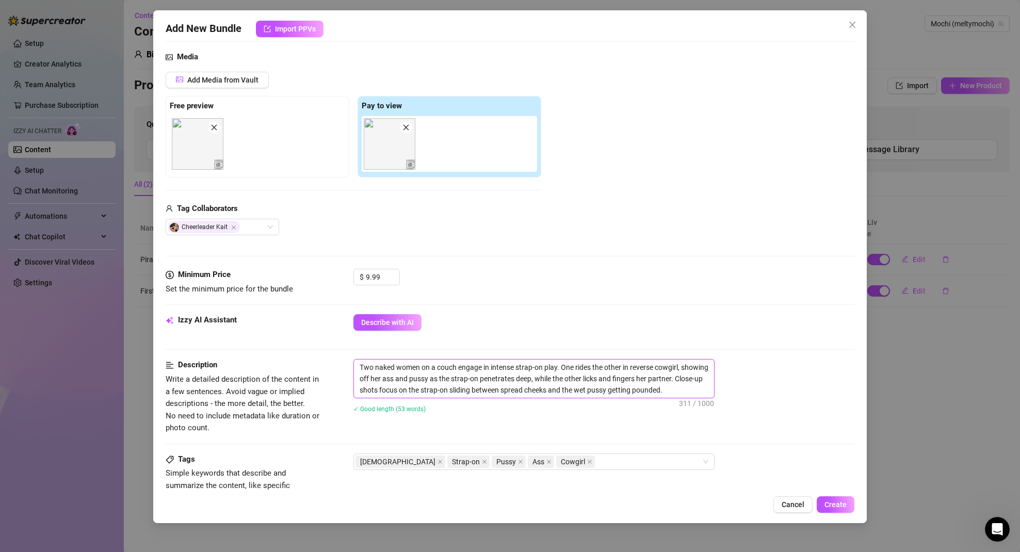
click at [702, 393] on textarea "Two naked women on a couch engage in intense strap-on play. One rides the other…" at bounding box center [534, 379] width 360 height 38
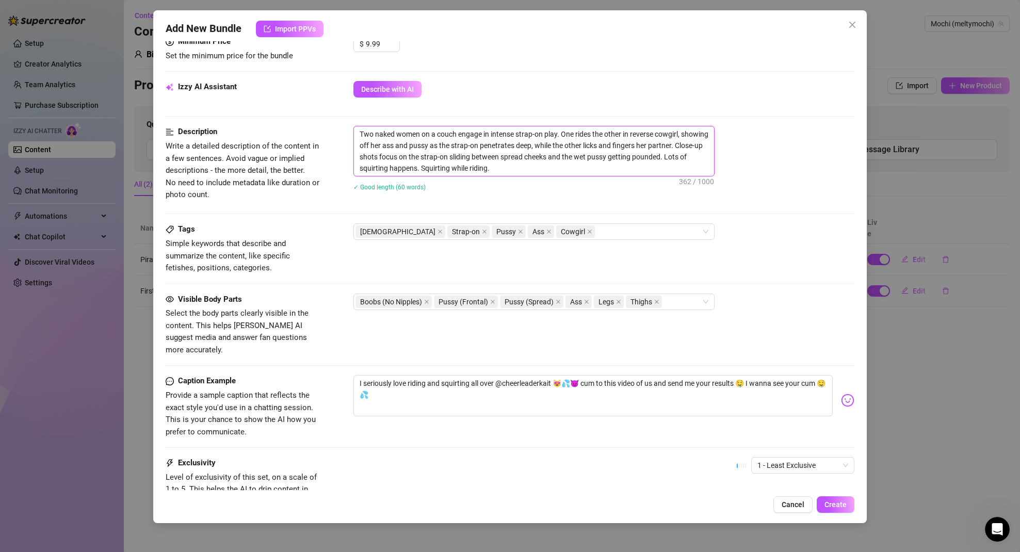
scroll to position [361, 0]
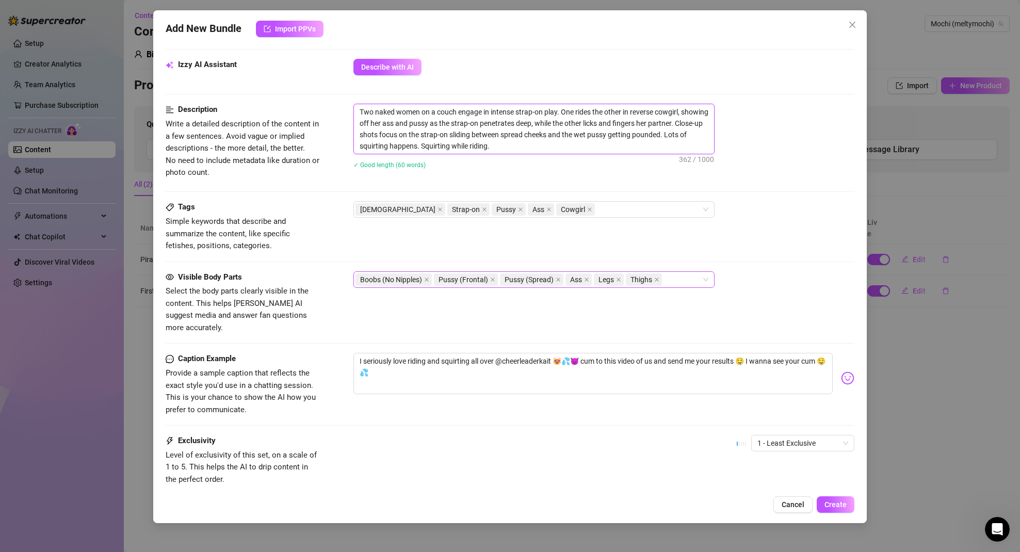
click at [678, 277] on div "Boobs (No Nipples) Pussy (Frontal) Pussy (Spread) Ass Legs Thighs" at bounding box center [529, 279] width 346 height 14
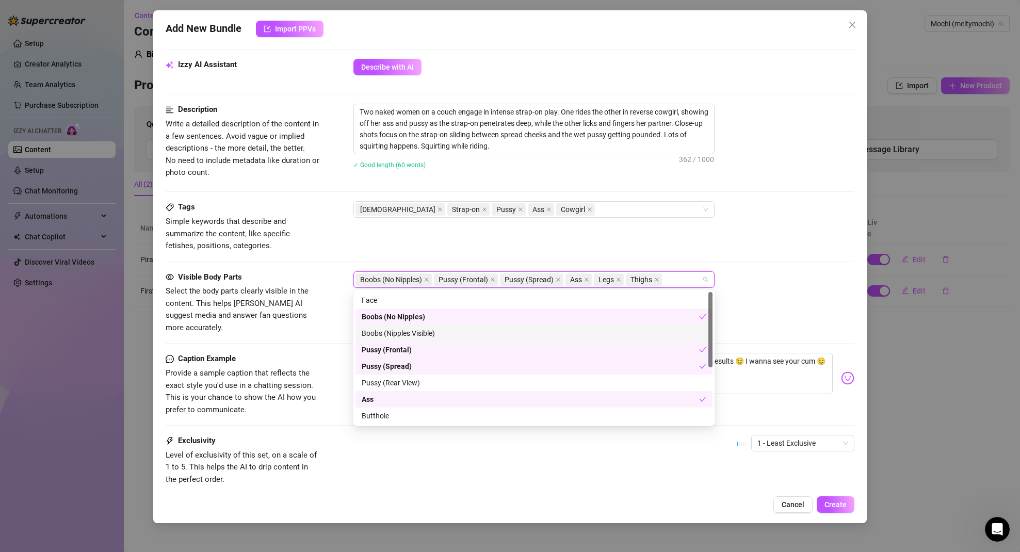
click at [408, 332] on div "Boobs (Nipples Visible)" at bounding box center [534, 333] width 345 height 11
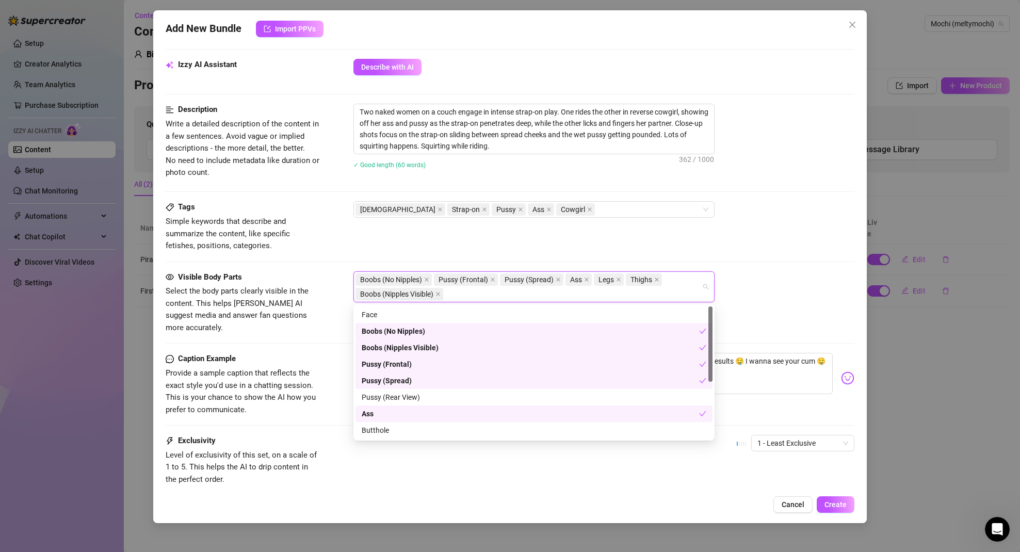
scroll to position [99, 0]
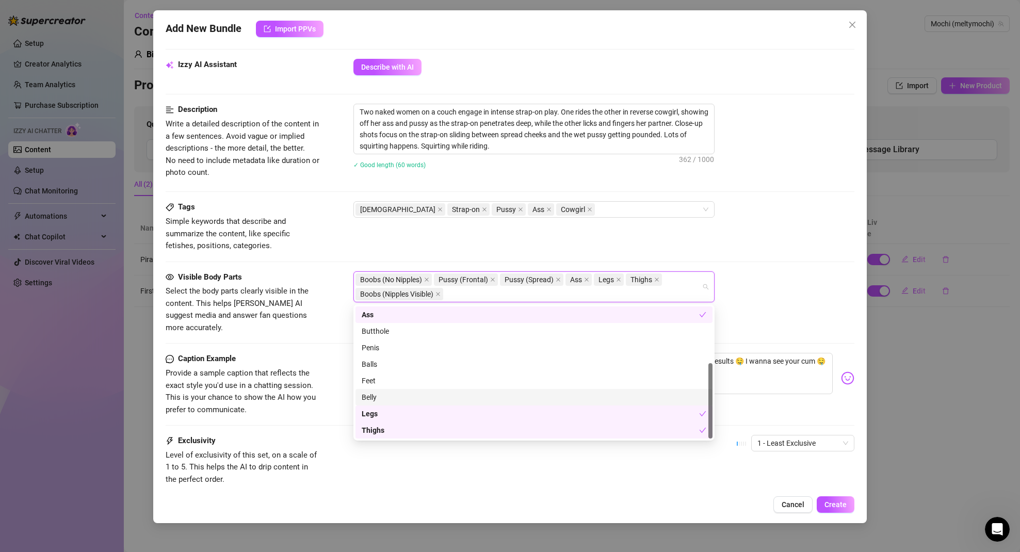
click at [394, 395] on div "Belly" at bounding box center [534, 397] width 345 height 11
click at [404, 378] on div "Feet" at bounding box center [534, 380] width 345 height 11
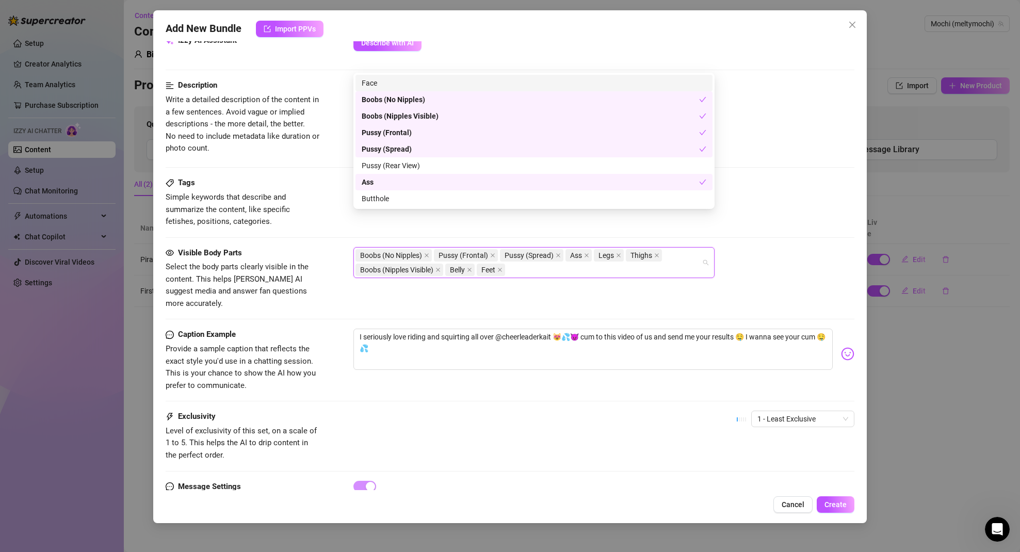
scroll to position [422, 0]
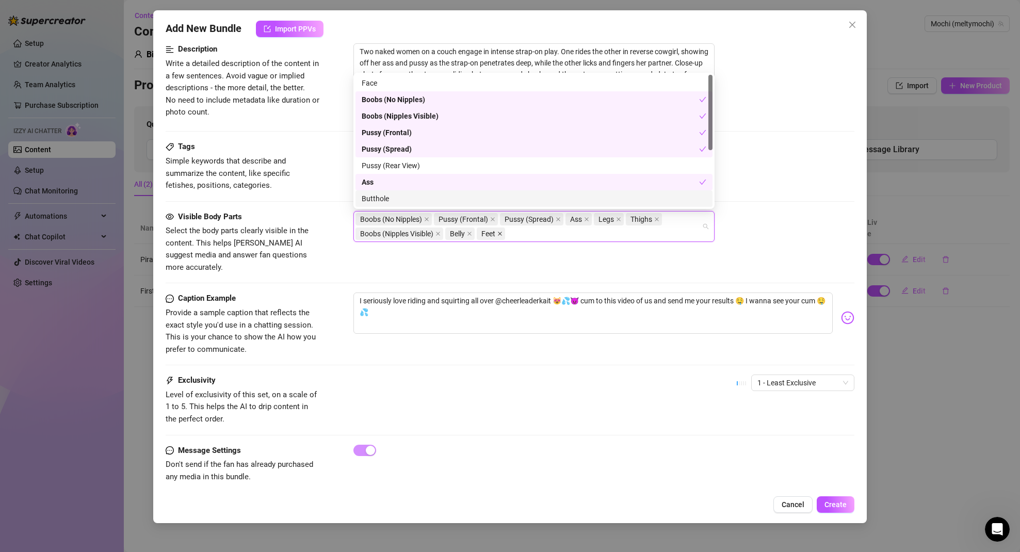
click at [502, 233] on icon "close" at bounding box center [499, 233] width 5 height 5
click at [472, 233] on icon "close" at bounding box center [469, 233] width 5 height 5
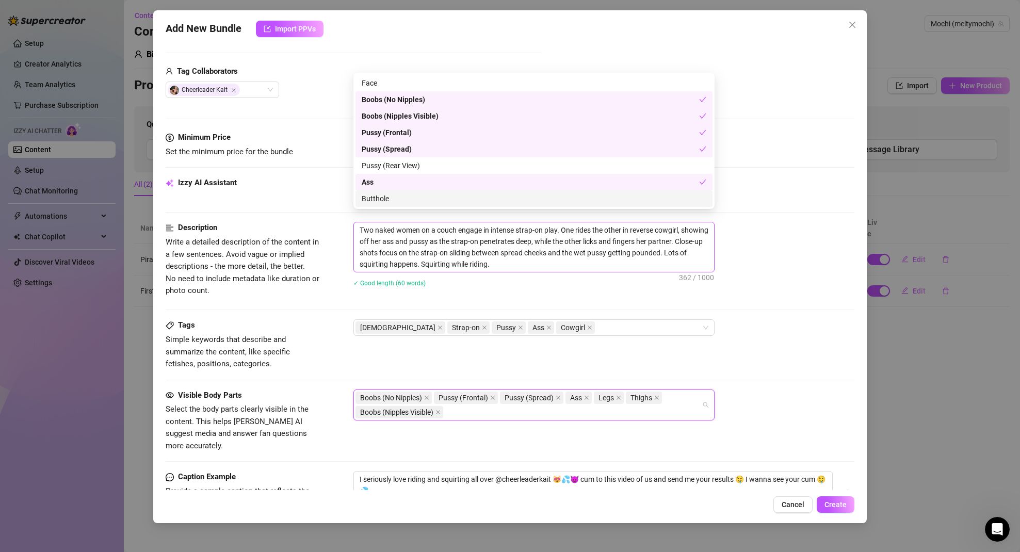
scroll to position [198, 0]
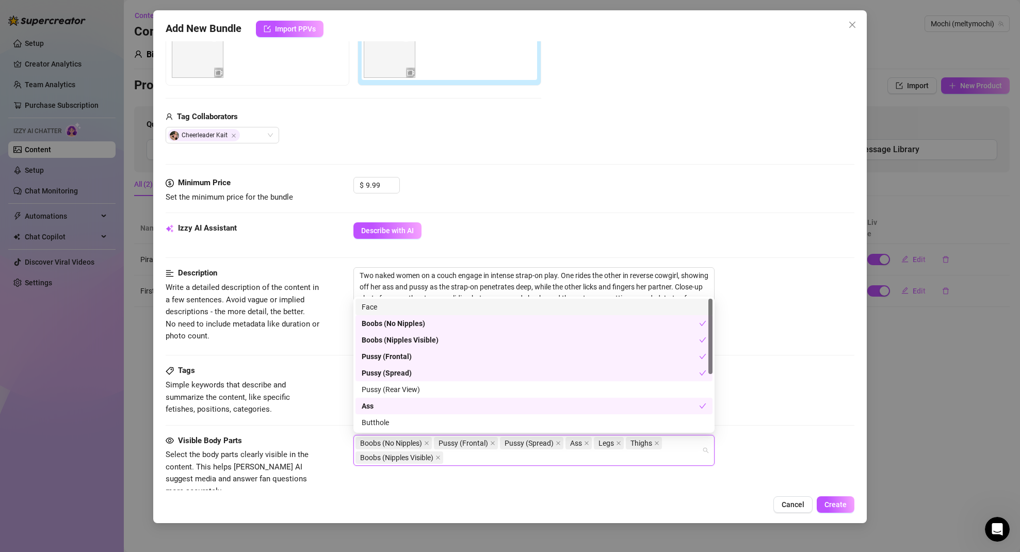
click at [325, 297] on div "Description Write a detailed description of the content in a few sentences. Avo…" at bounding box center [510, 306] width 689 height 78
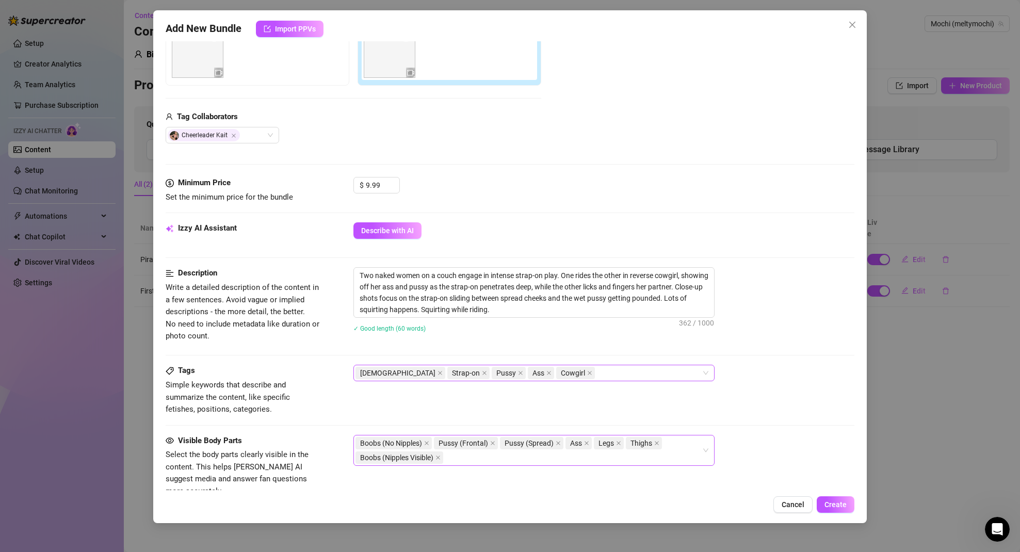
click at [592, 374] on div "Lesbian Strap-on Pussy Ass Cowgirl" at bounding box center [529, 373] width 346 height 14
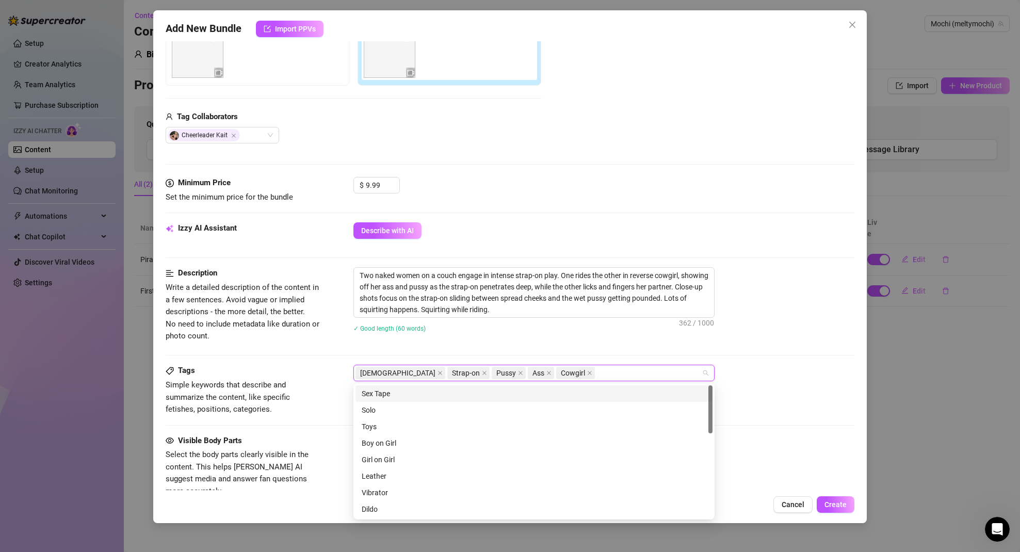
click at [411, 395] on div "Sex Tape" at bounding box center [534, 393] width 345 height 11
click at [406, 460] on div "Girl on Girl" at bounding box center [534, 459] width 345 height 11
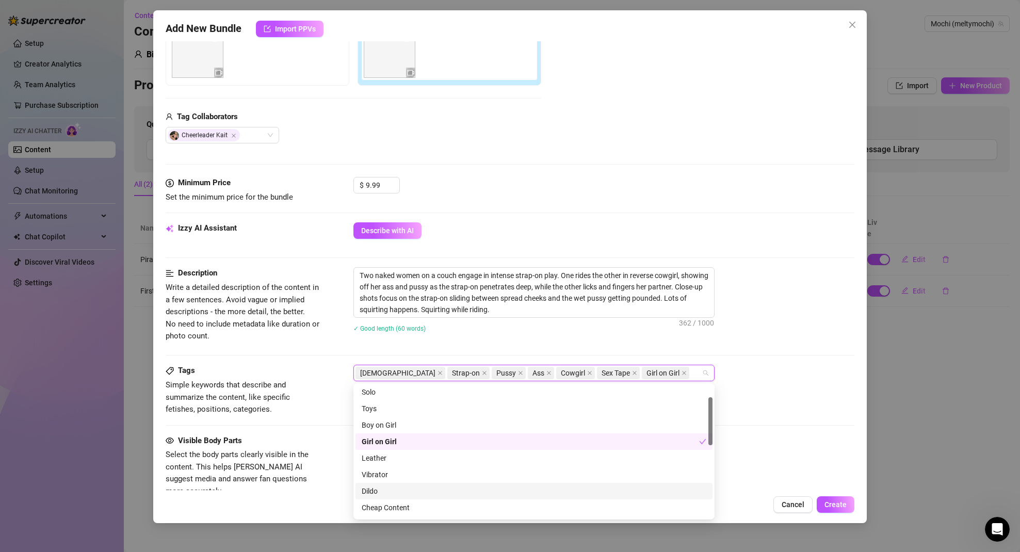
scroll to position [33, 0]
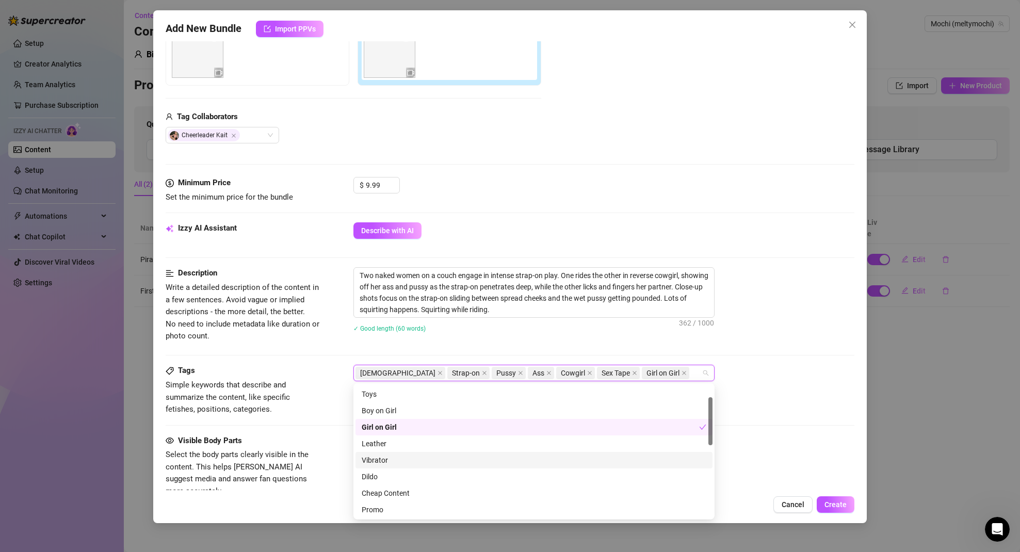
click at [396, 460] on div "Vibrator" at bounding box center [534, 460] width 345 height 11
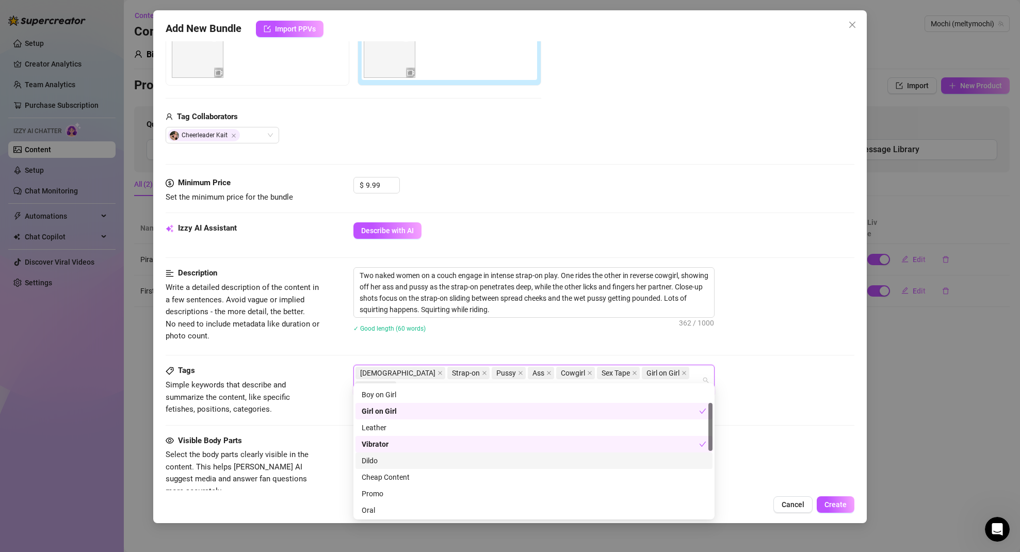
click at [395, 462] on div "Dildo" at bounding box center [534, 460] width 345 height 11
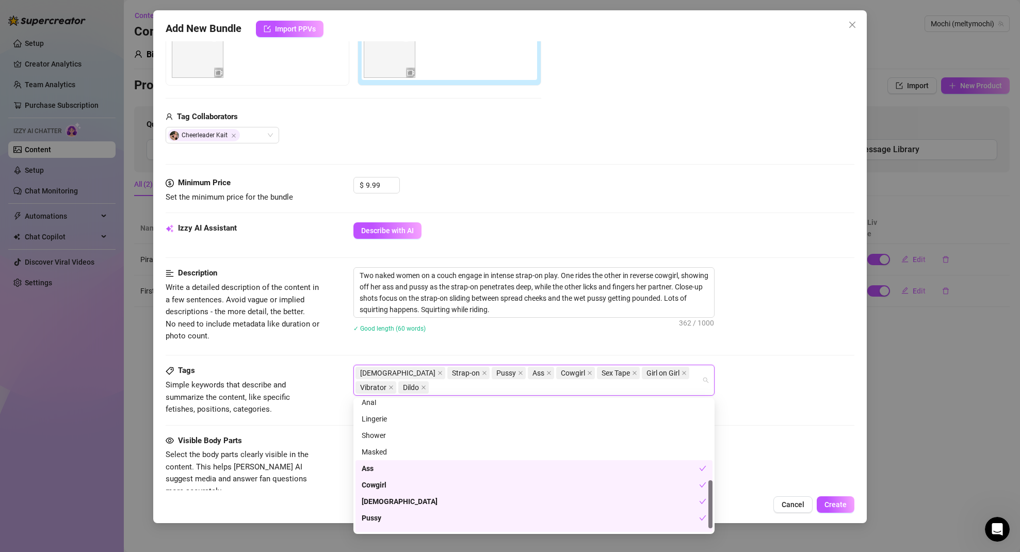
scroll to position [200, 0]
click at [399, 473] on div "Masked" at bounding box center [534, 471] width 345 height 11
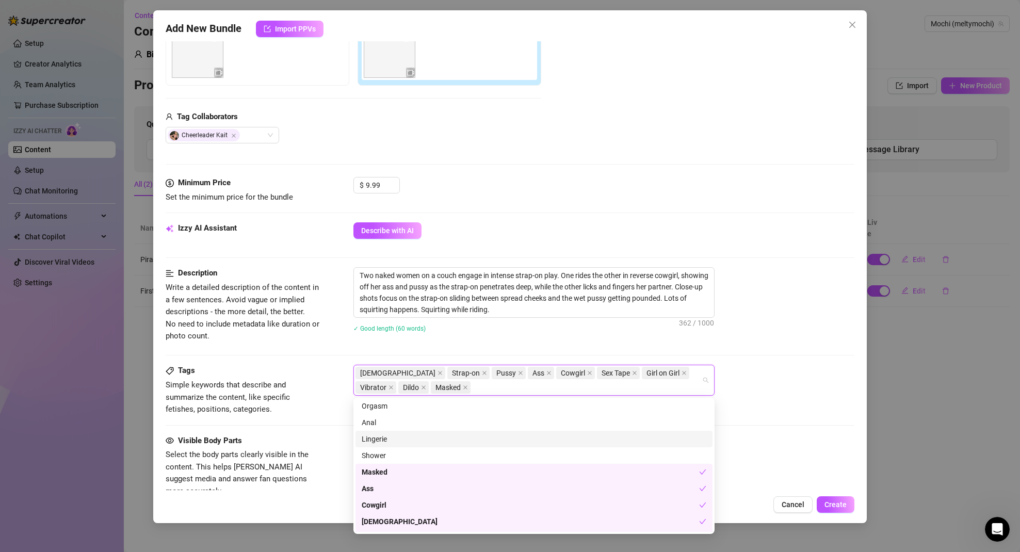
click at [401, 437] on div "Lingerie" at bounding box center [534, 438] width 345 height 11
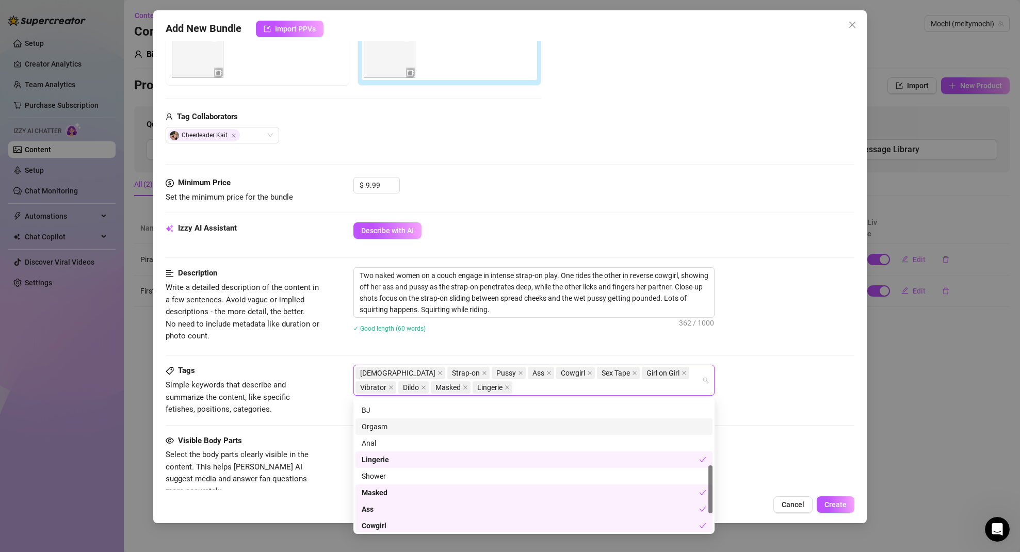
click at [408, 427] on div "Orgasm" at bounding box center [534, 426] width 345 height 11
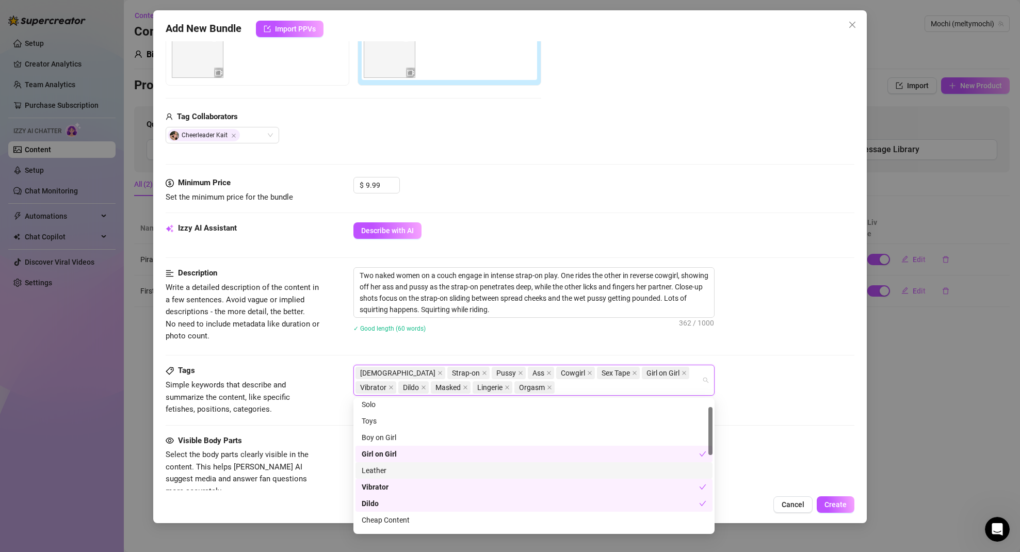
scroll to position [0, 0]
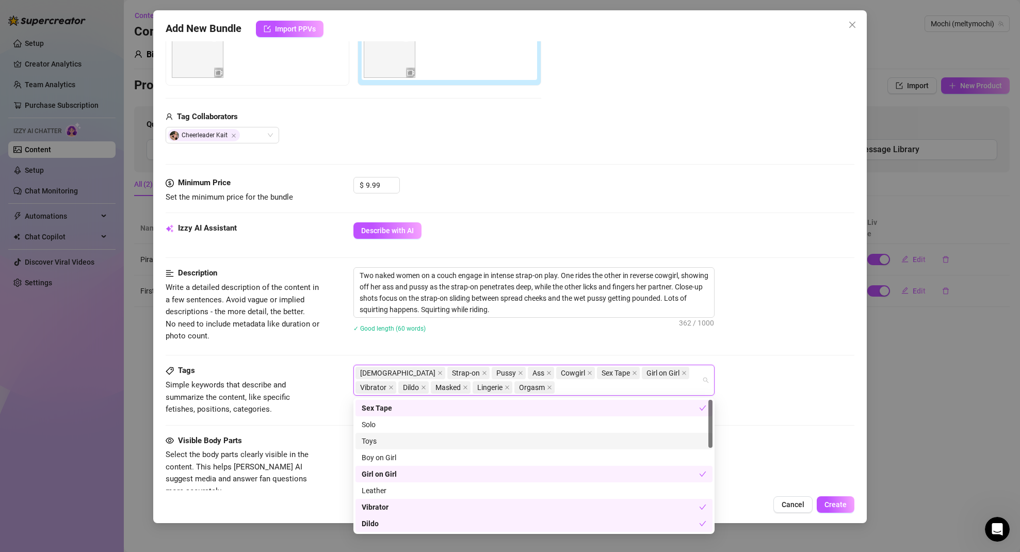
click at [404, 442] on div "Toys" at bounding box center [534, 441] width 345 height 11
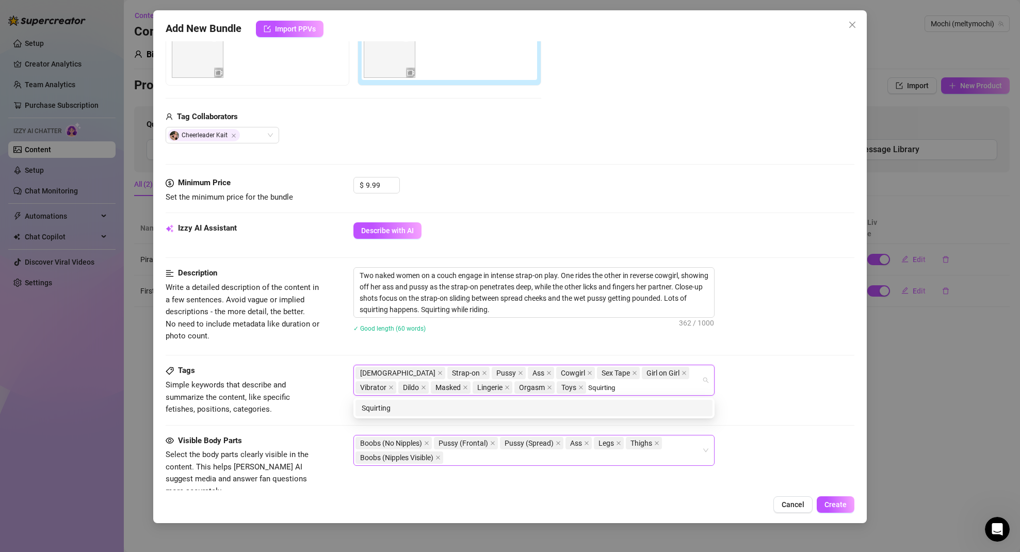
click at [497, 405] on div "Squirting" at bounding box center [534, 407] width 345 height 11
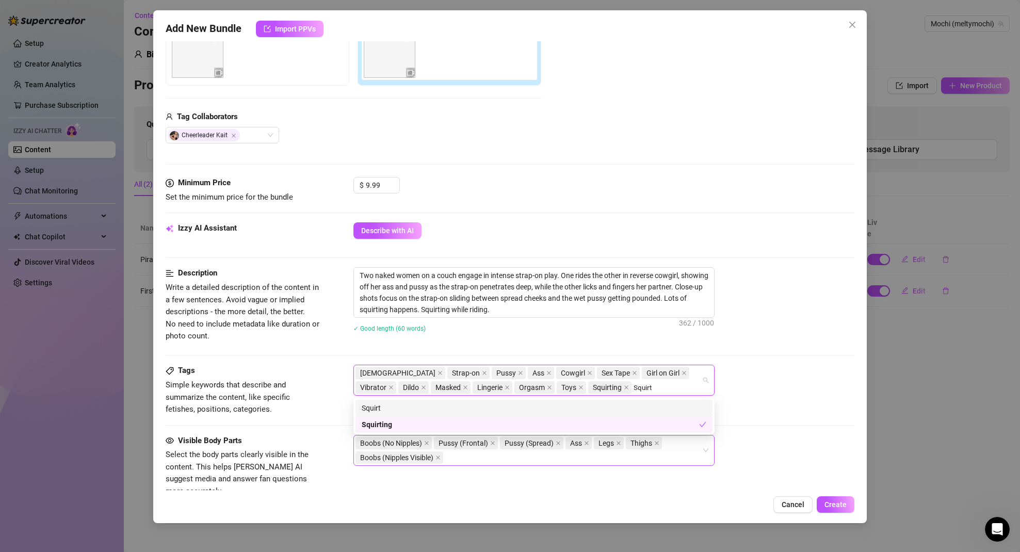
click at [366, 408] on div "Squirt" at bounding box center [534, 407] width 345 height 11
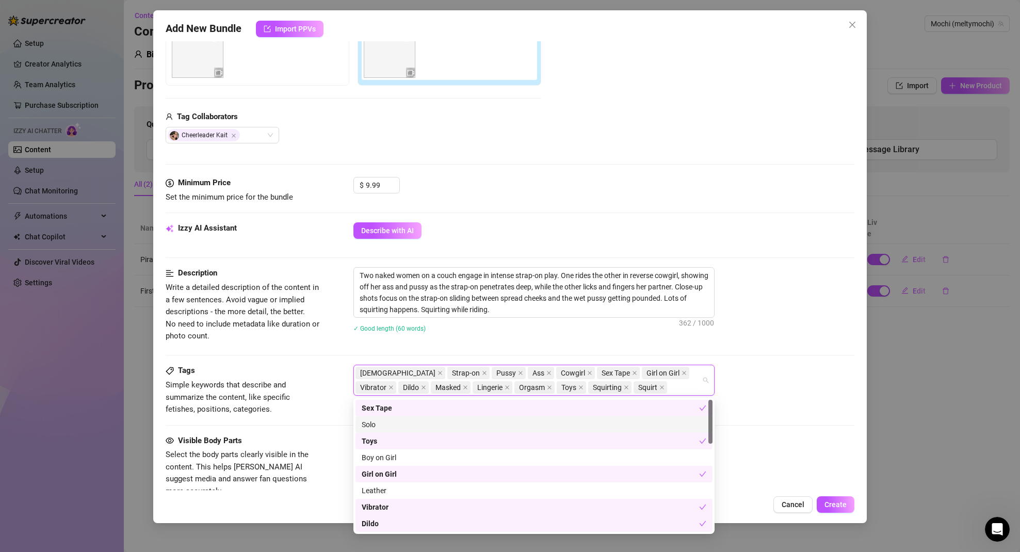
click at [755, 398] on div "Tags Simple keywords that describe and summarize the content, like specific fet…" at bounding box center [510, 390] width 689 height 51
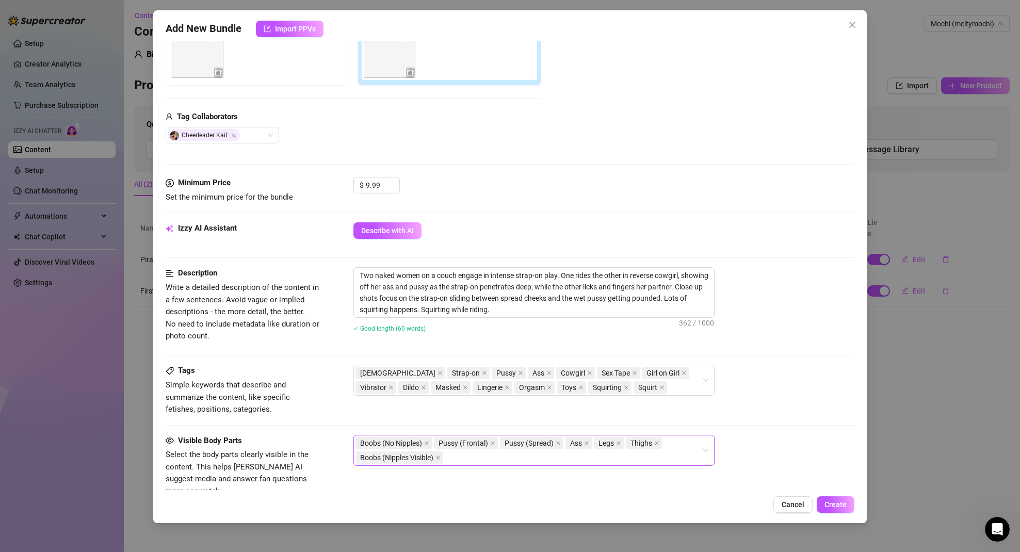
scroll to position [422, 0]
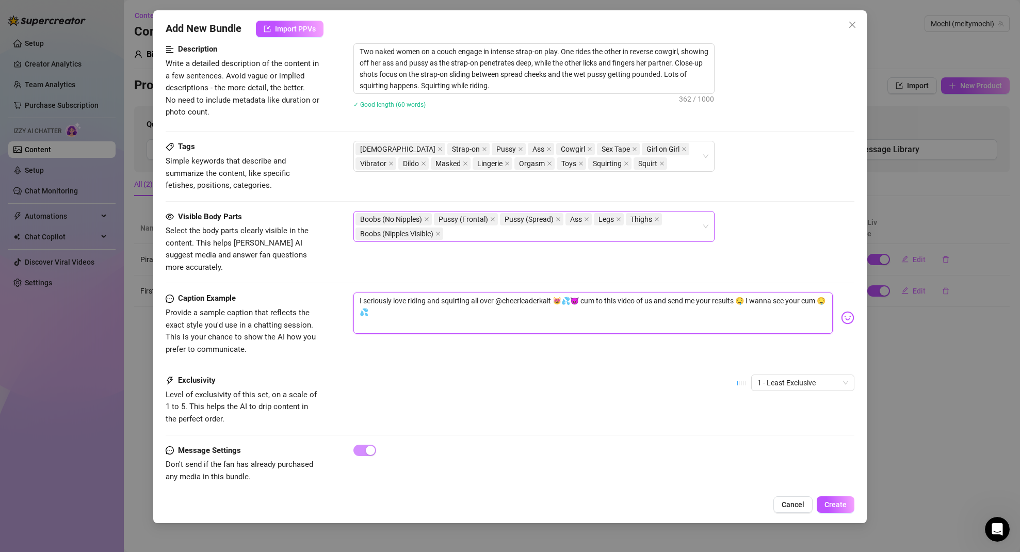
click at [389, 300] on textarea "I seriously love riding and squirting all over @cheerleaderkait 😻💦😈 cum to this…" at bounding box center [593, 313] width 480 height 41
click at [410, 301] on textarea "I seriously love riding and squirting all over @cheerleaderkait 😻💦😈 cum to this…" at bounding box center [593, 313] width 480 height 41
click at [785, 375] on span "1 - Least Exclusive" at bounding box center [803, 382] width 91 height 15
click at [775, 425] on div "3" at bounding box center [795, 424] width 87 height 11
click at [839, 502] on span "Create" at bounding box center [836, 505] width 22 height 8
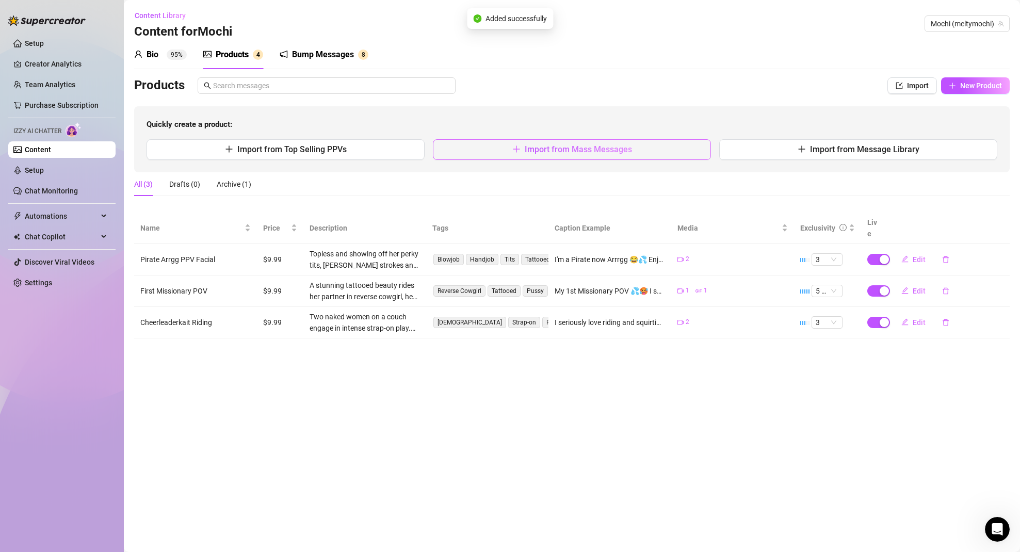
click at [557, 151] on span "Import from Mass Messages" at bounding box center [578, 149] width 107 height 10
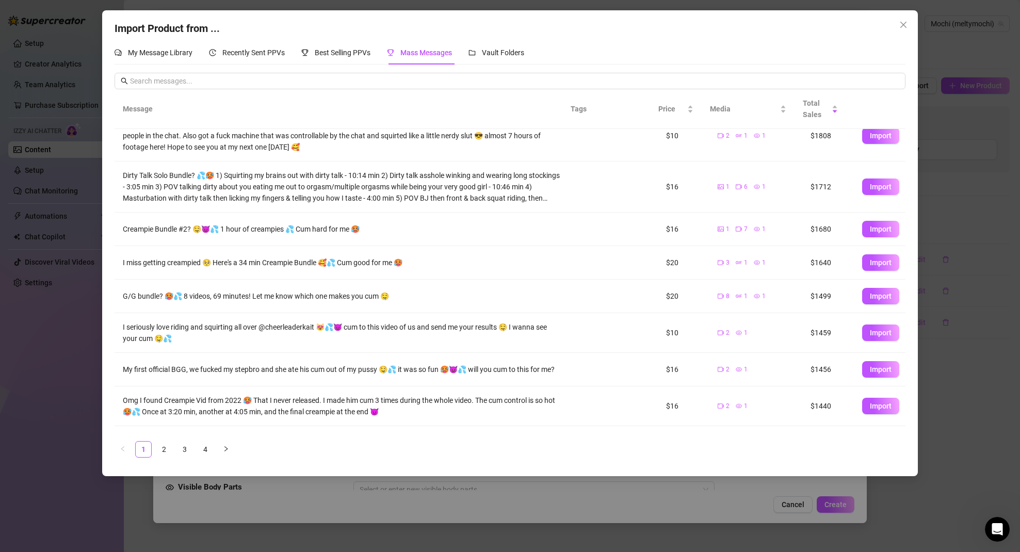
scroll to position [79, 0]
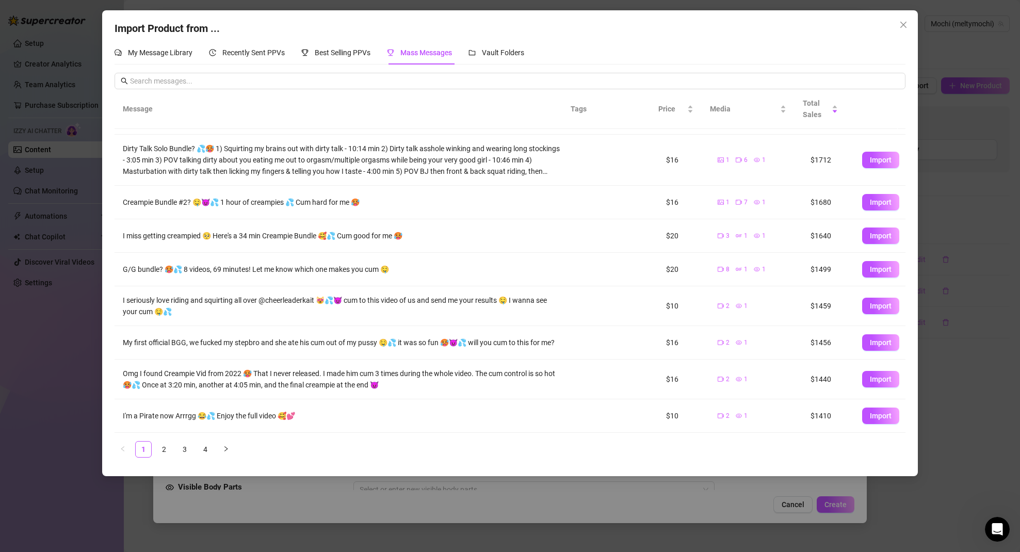
click at [748, 481] on div "Import Product from ... My Message Library Recently Sent PPVs Best Selling PPVs…" at bounding box center [510, 276] width 1020 height 552
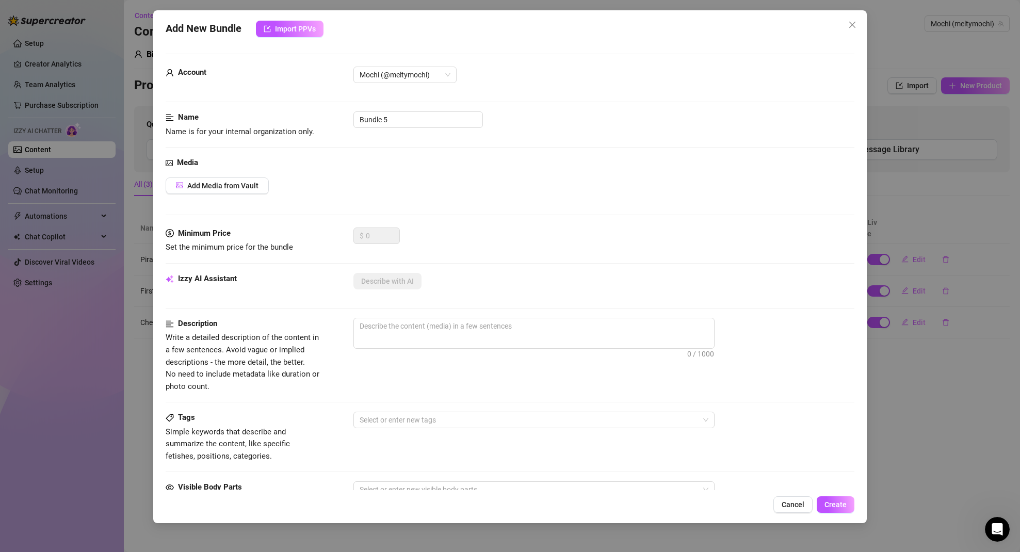
click at [970, 414] on div "Add New Bundle Import PPVs Account Mochi (@meltymochi) Name Name is for your in…" at bounding box center [510, 276] width 1020 height 552
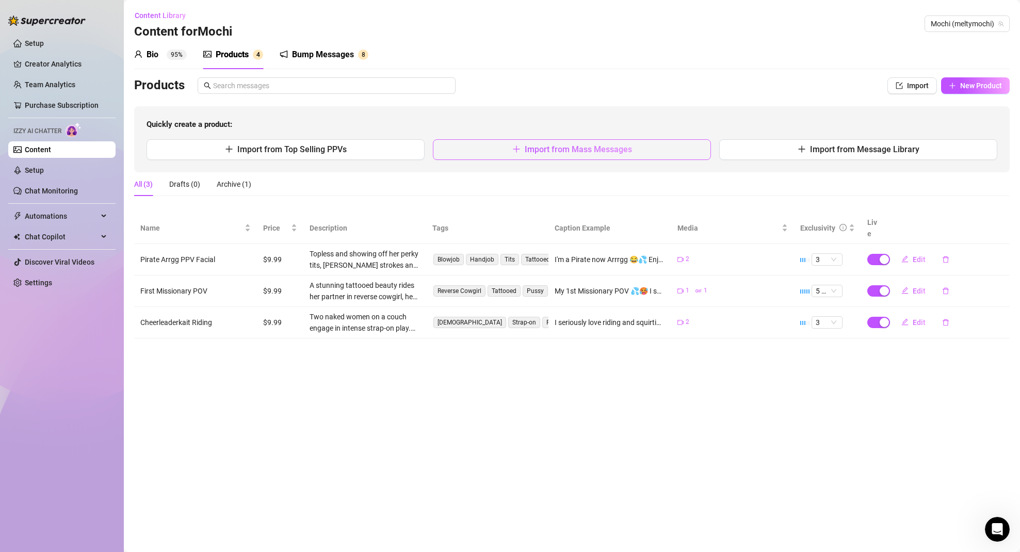
click at [643, 146] on button "Import from Mass Messages" at bounding box center [572, 149] width 278 height 21
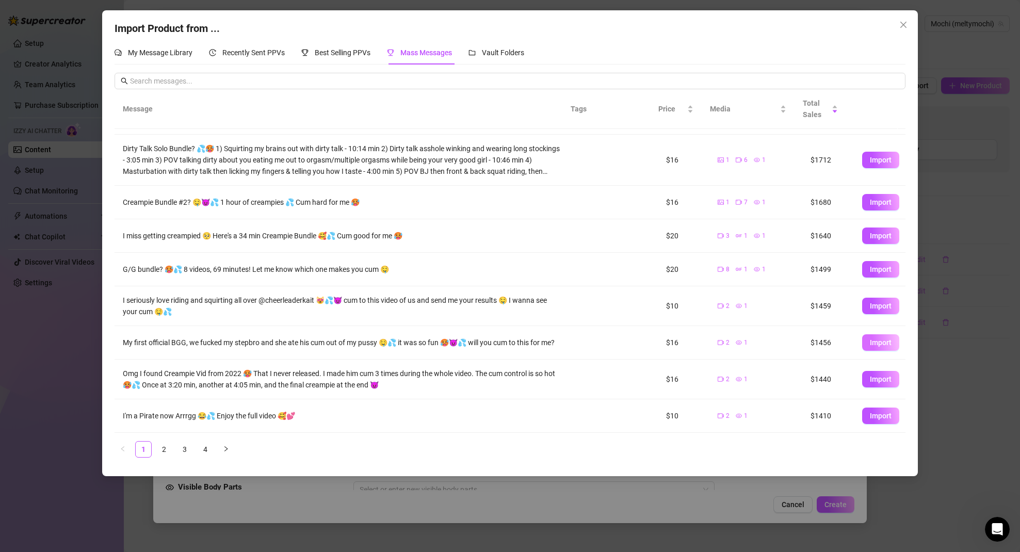
click at [874, 341] on span "Import" at bounding box center [881, 343] width 22 height 8
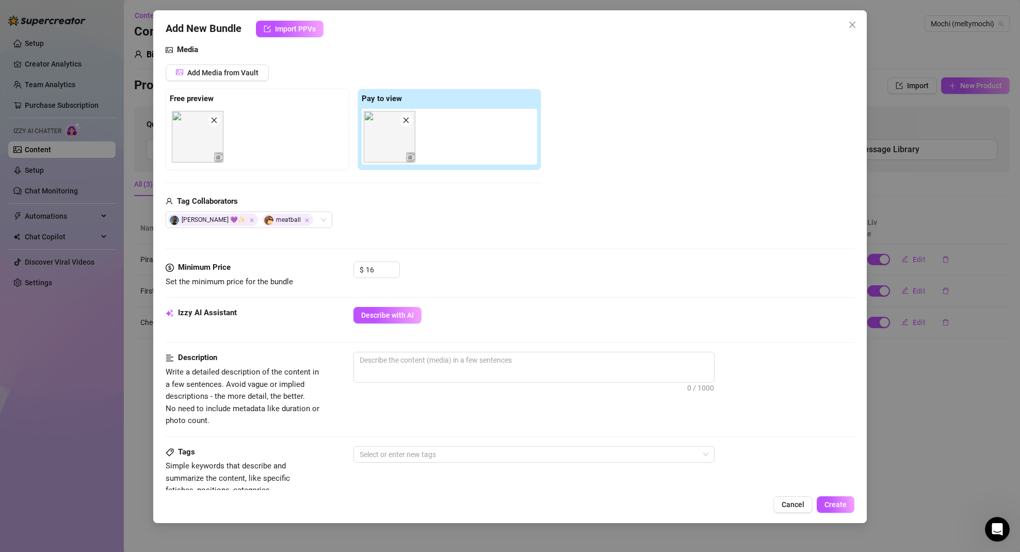
scroll to position [182, 0]
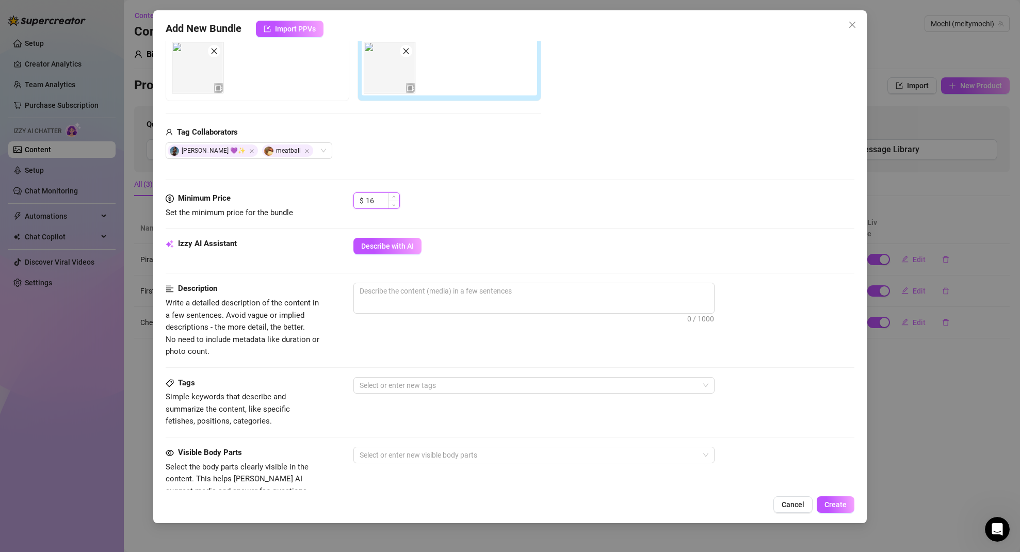
click at [377, 200] on input "16" at bounding box center [383, 200] width 34 height 15
click at [517, 194] on div "$ 11.99" at bounding box center [604, 205] width 502 height 26
click at [999, 525] on icon "Open Intercom Messenger" at bounding box center [997, 529] width 17 height 17
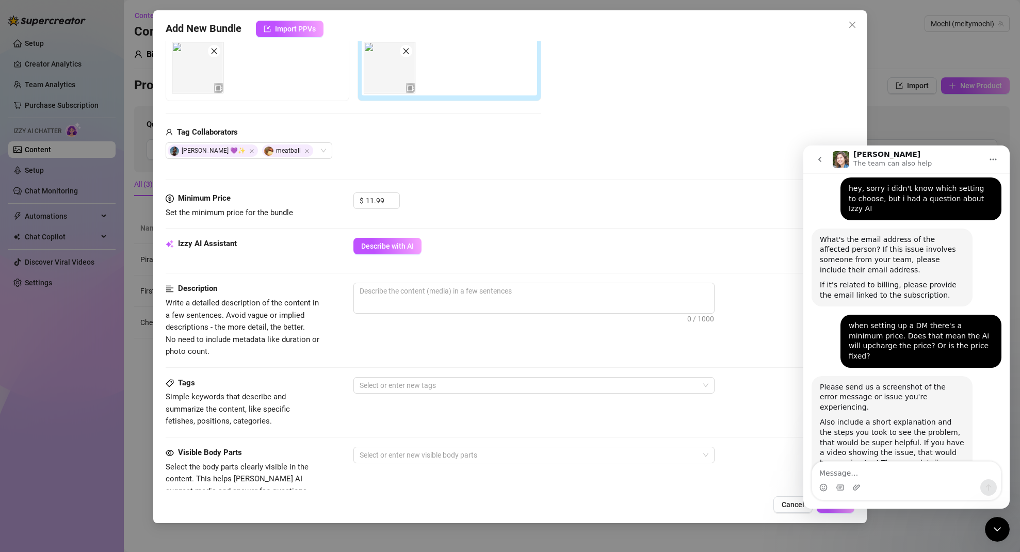
scroll to position [341, 0]
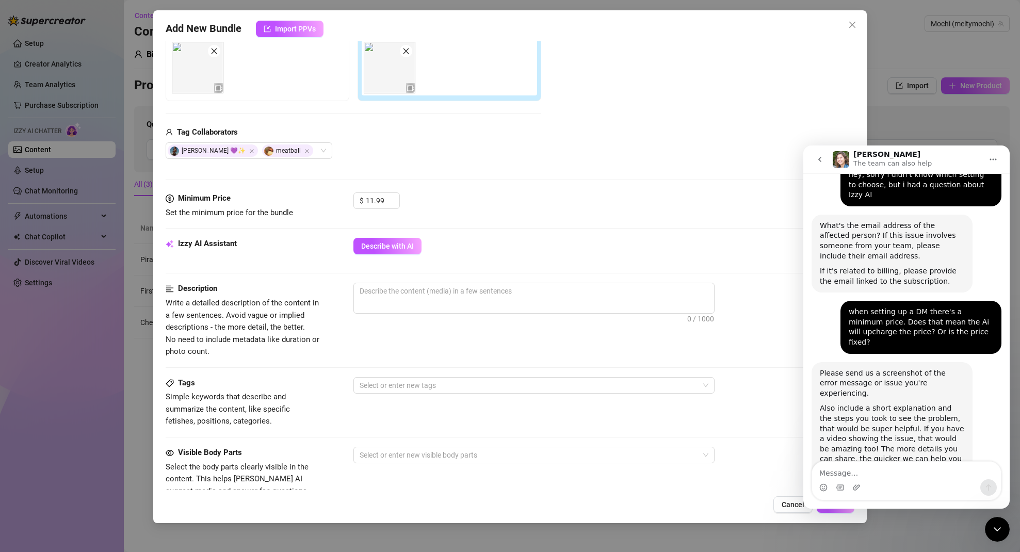
click at [821, 156] on icon "go back" at bounding box center [820, 159] width 8 height 8
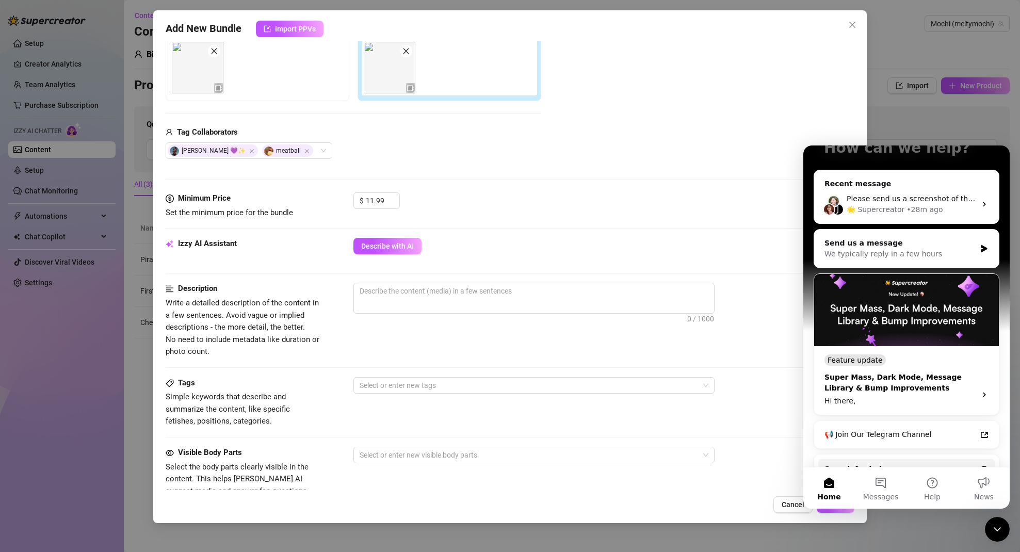
scroll to position [75, 0]
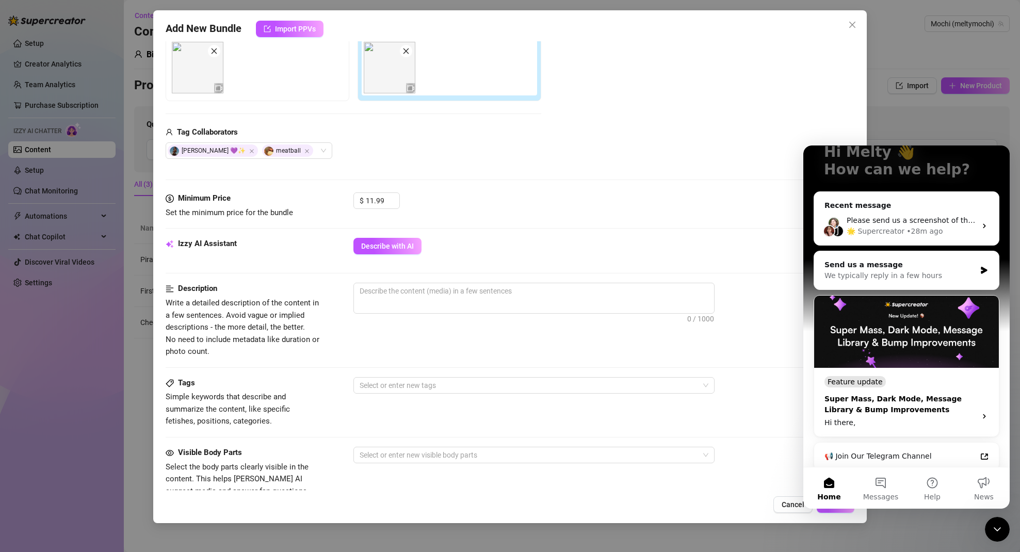
click at [912, 386] on div "Feature update" at bounding box center [907, 381] width 164 height 11
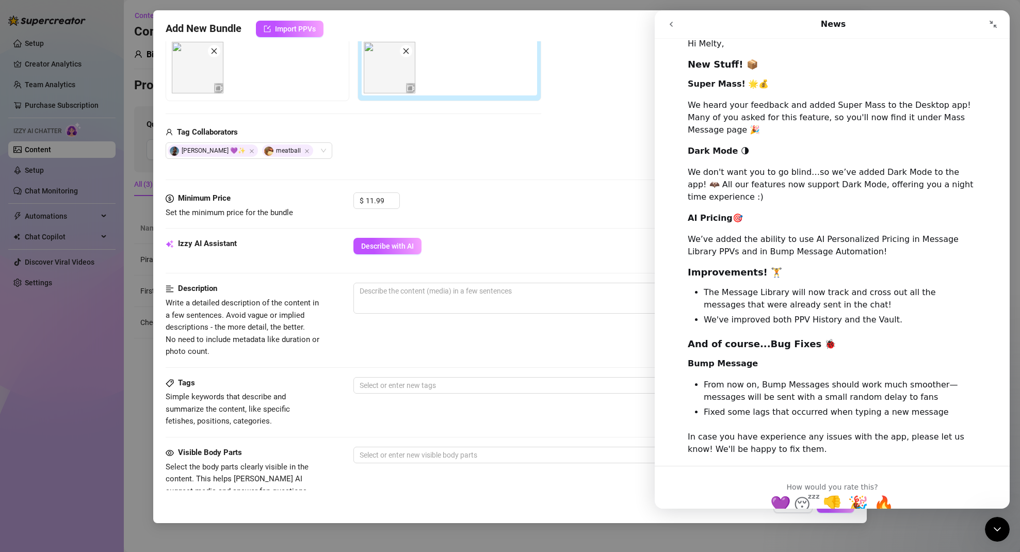
scroll to position [316, 0]
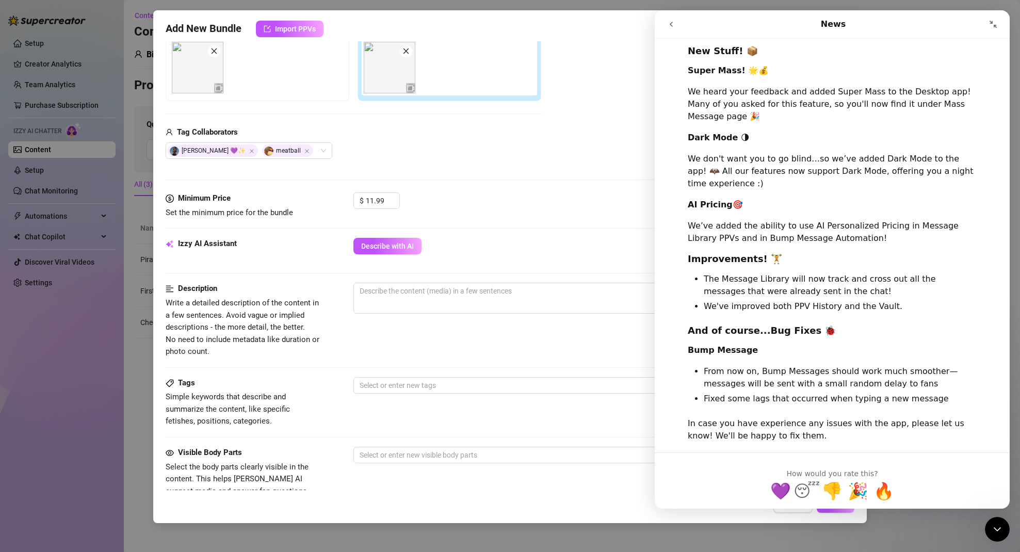
click at [1001, 531] on icon "Close Intercom Messenger" at bounding box center [997, 529] width 12 height 12
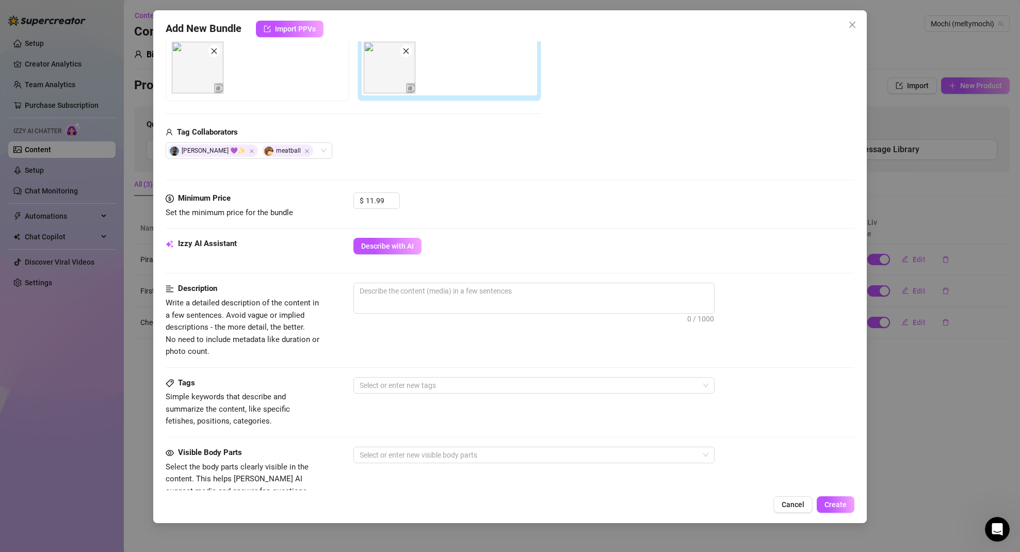
scroll to position [0, 0]
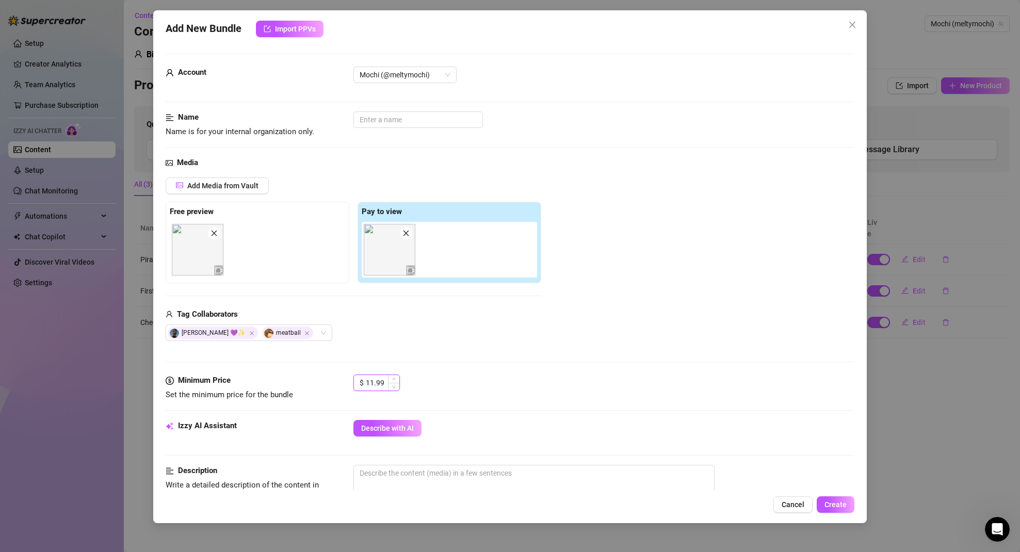
click at [375, 381] on input "11.99" at bounding box center [383, 382] width 34 height 15
click at [375, 382] on input "11.99" at bounding box center [383, 382] width 34 height 15
drag, startPoint x: 501, startPoint y: 292, endPoint x: 507, endPoint y: 296, distance: 7.2
click at [504, 293] on div "Add Media from Vault Free preview Pay to view Tag Collaborators Sadie 💜✨ meatba…" at bounding box center [354, 260] width 376 height 164
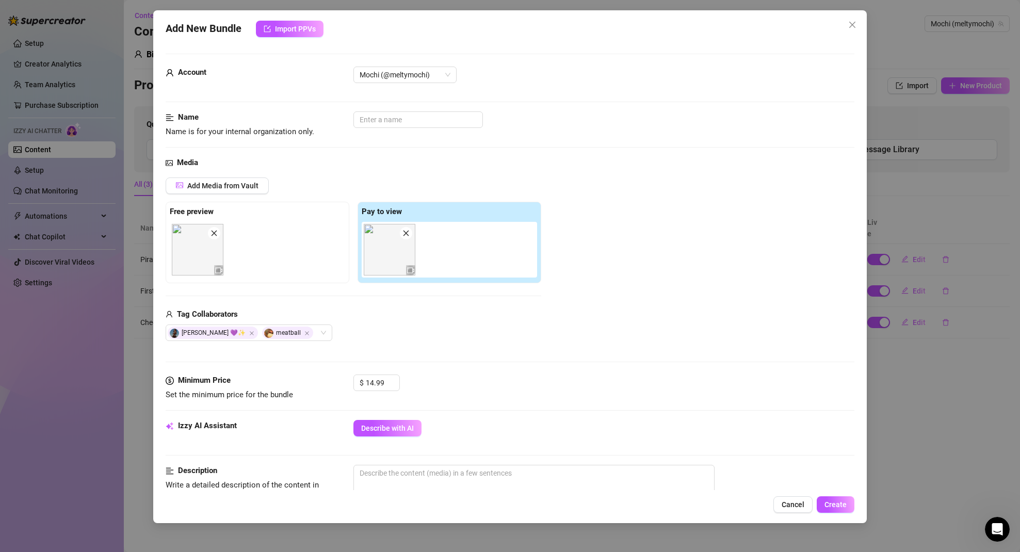
scroll to position [224, 0]
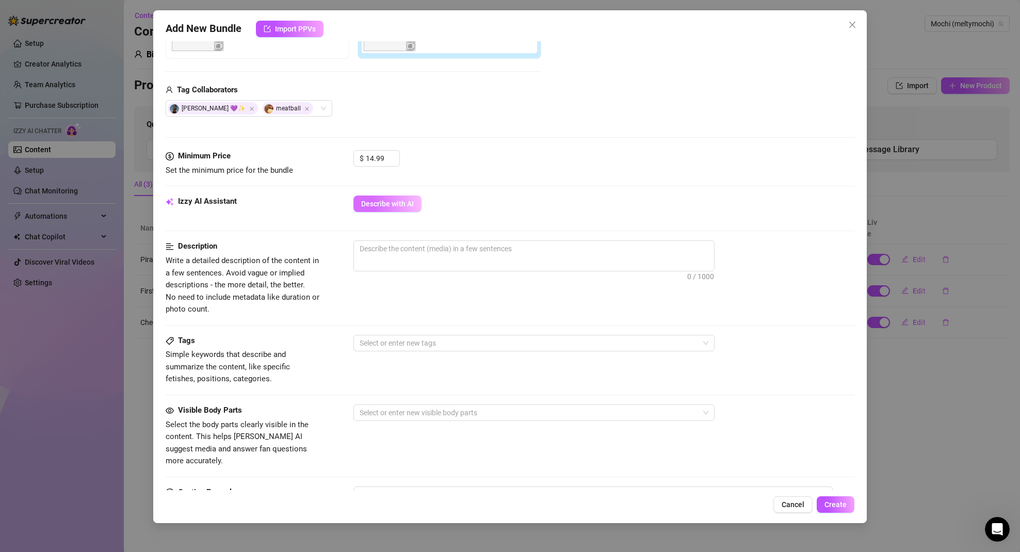
click at [395, 205] on span "Describe with AI" at bounding box center [387, 204] width 53 height 8
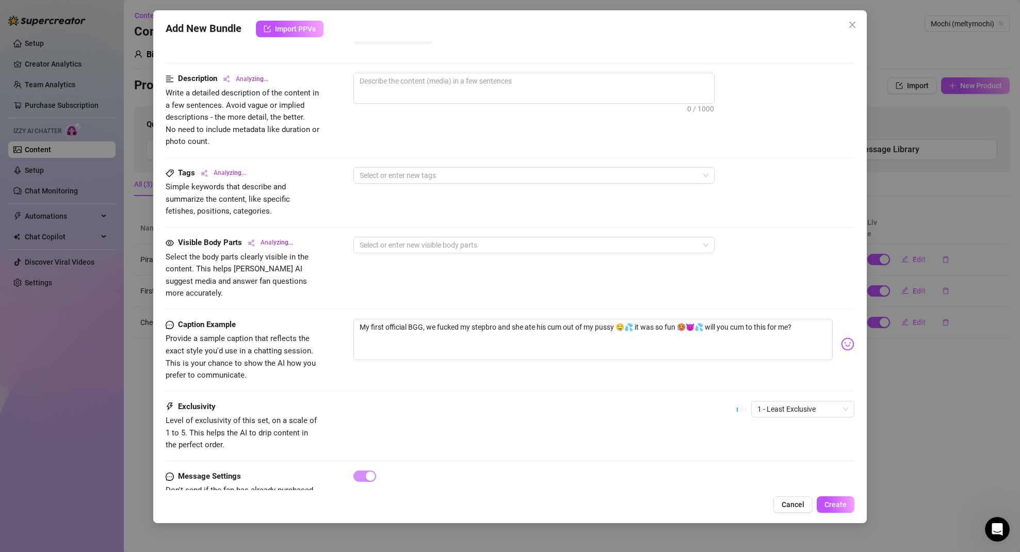
scroll to position [418, 0]
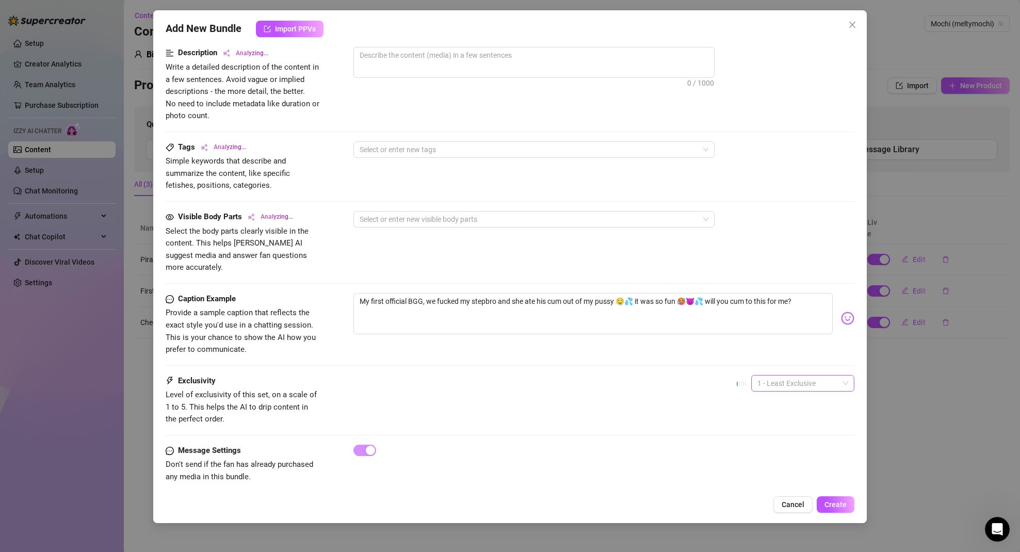
click at [787, 376] on span "1 - Least Exclusive" at bounding box center [803, 383] width 91 height 15
click at [776, 460] on div "5 - Most Exclusive 🔥" at bounding box center [795, 457] width 87 height 11
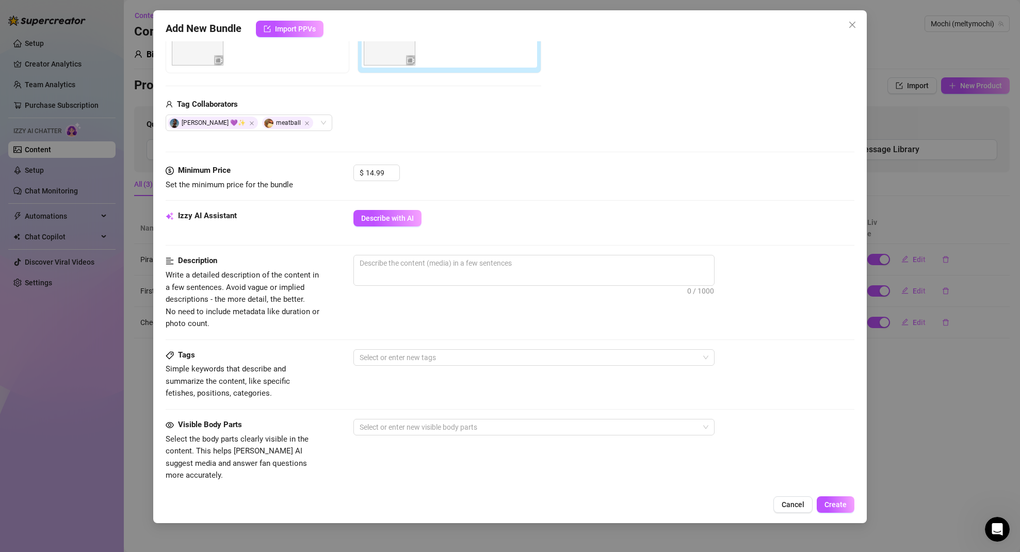
scroll to position [200, 0]
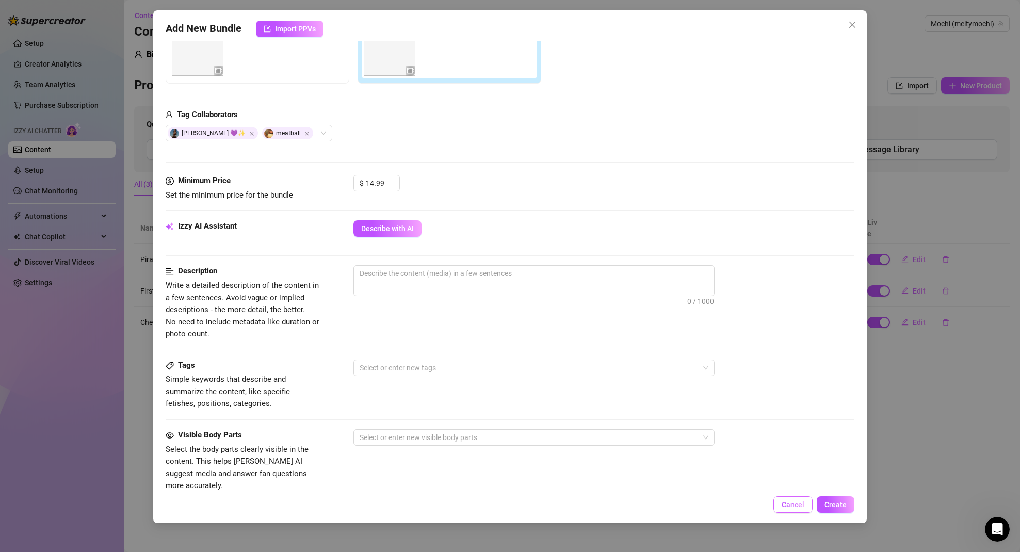
click at [795, 507] on span "Cancel" at bounding box center [793, 505] width 23 height 8
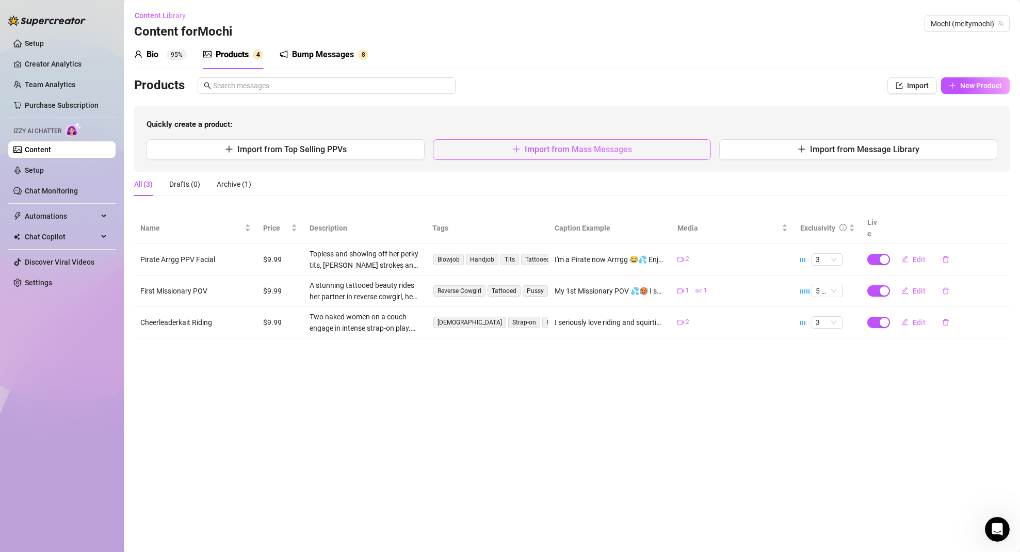
click at [598, 158] on button "Import from Mass Messages" at bounding box center [572, 149] width 278 height 21
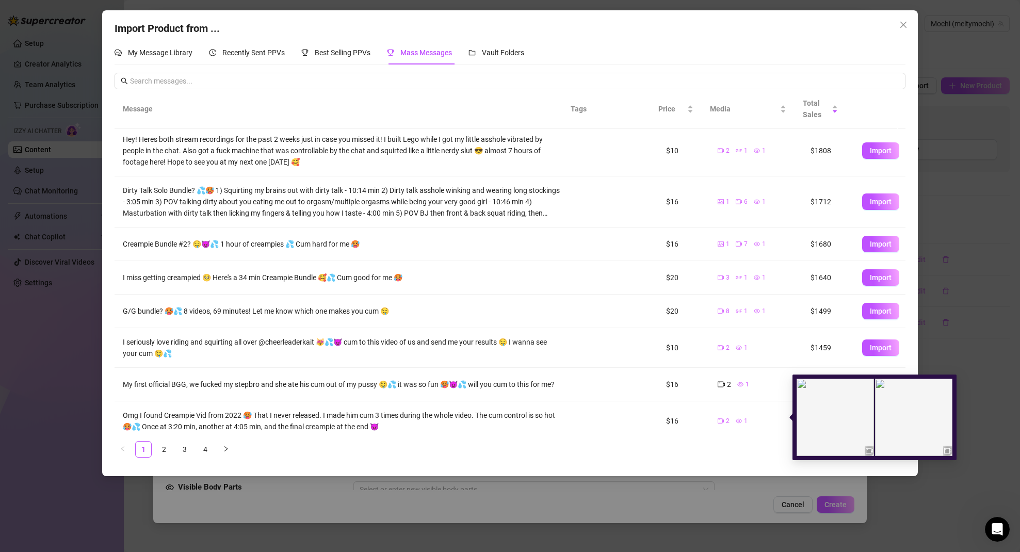
scroll to position [79, 0]
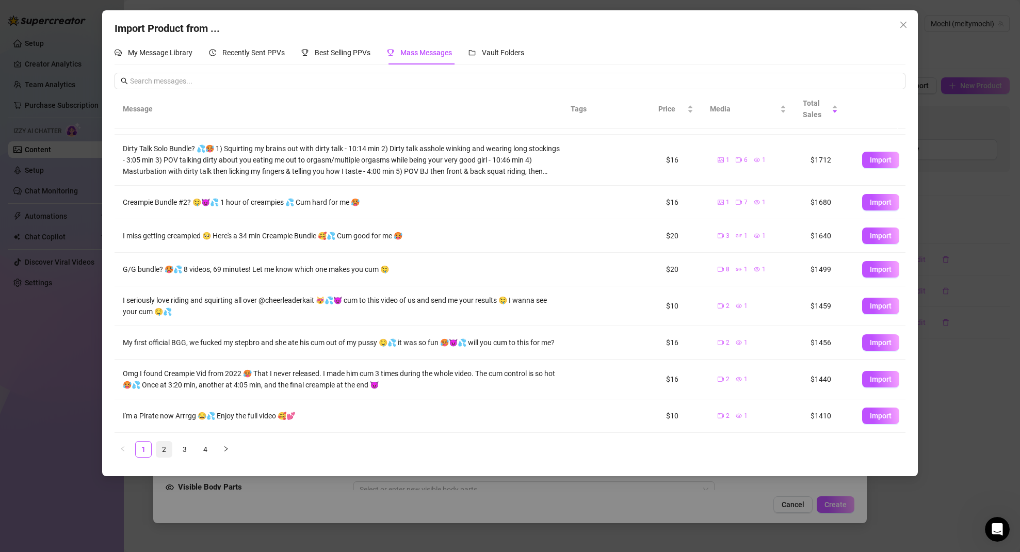
click at [168, 449] on link "2" at bounding box center [163, 449] width 15 height 15
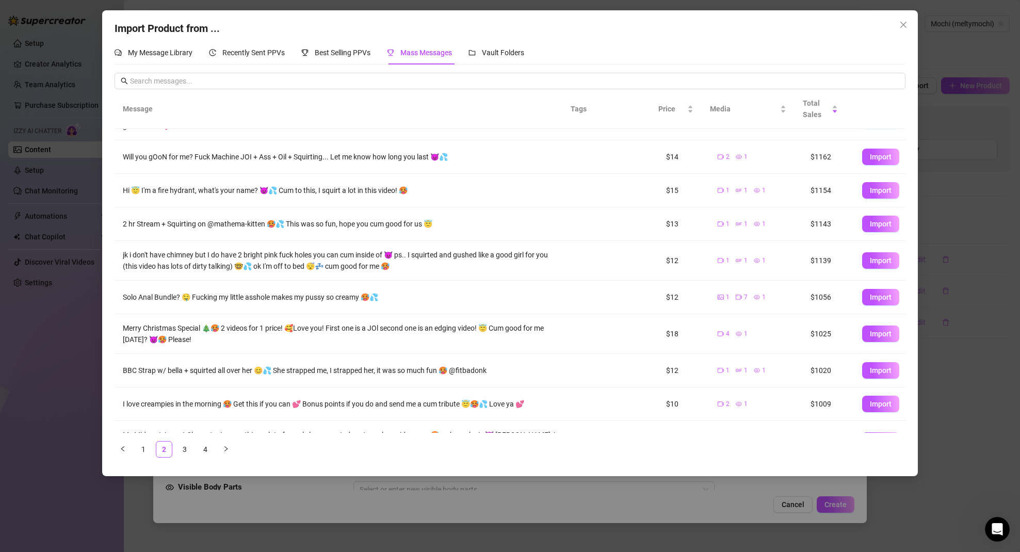
scroll to position [56, 0]
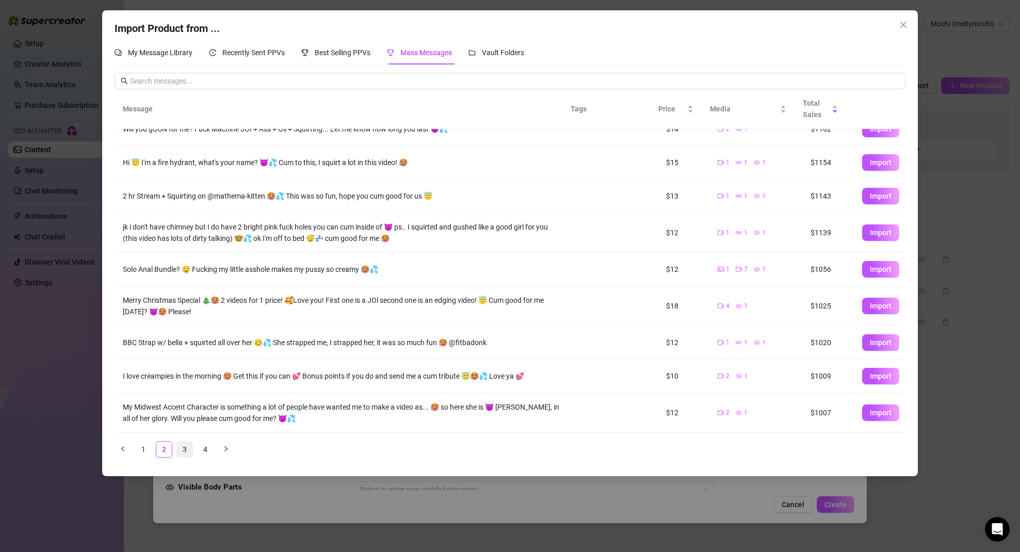
click at [182, 447] on link "3" at bounding box center [184, 449] width 15 height 15
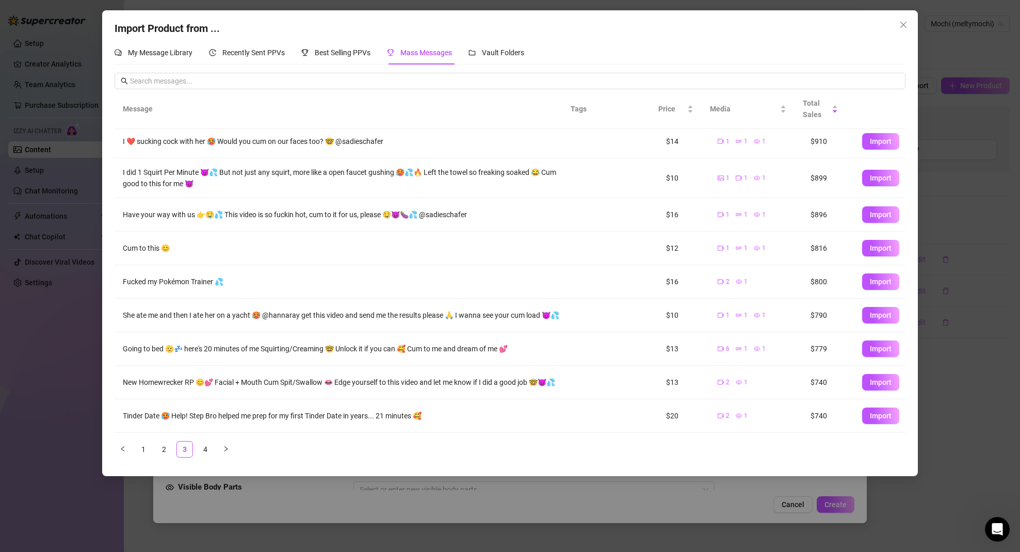
scroll to position [50, 0]
click at [202, 450] on link "4" at bounding box center [205, 449] width 15 height 15
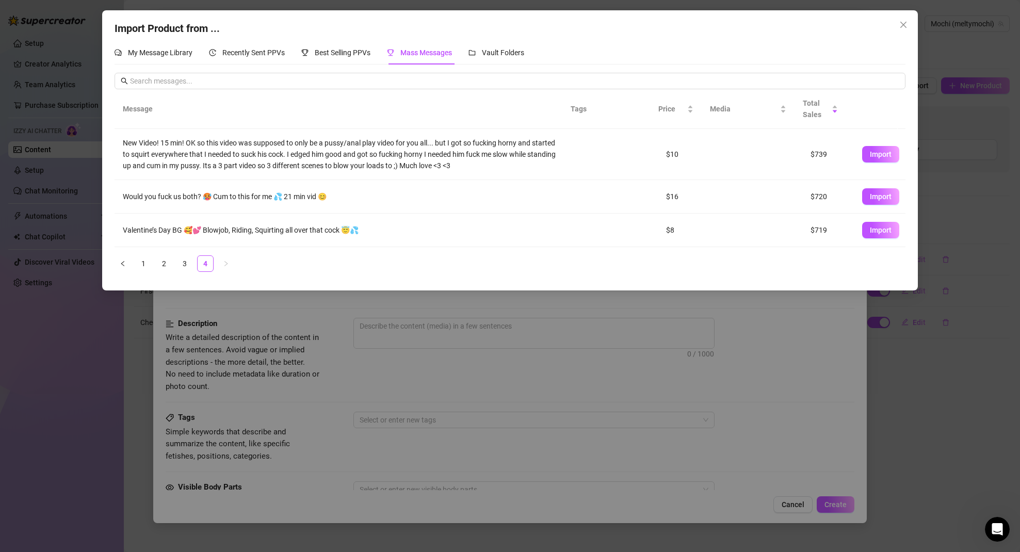
scroll to position [0, 0]
click at [498, 54] on span "Vault Folders" at bounding box center [503, 53] width 42 height 8
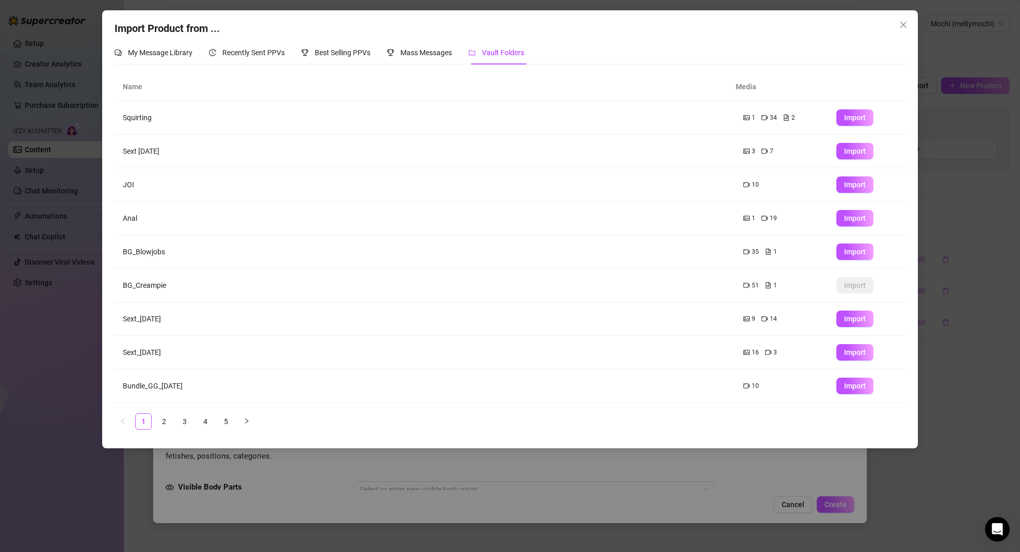
click at [141, 251] on td "BG_Blowjobs" at bounding box center [425, 252] width 621 height 34
click at [162, 286] on td "BG_Creampie" at bounding box center [425, 286] width 621 height 34
click at [233, 284] on td "BG_Creampie" at bounding box center [425, 286] width 621 height 34
click at [736, 291] on td "51 1" at bounding box center [781, 286] width 93 height 34
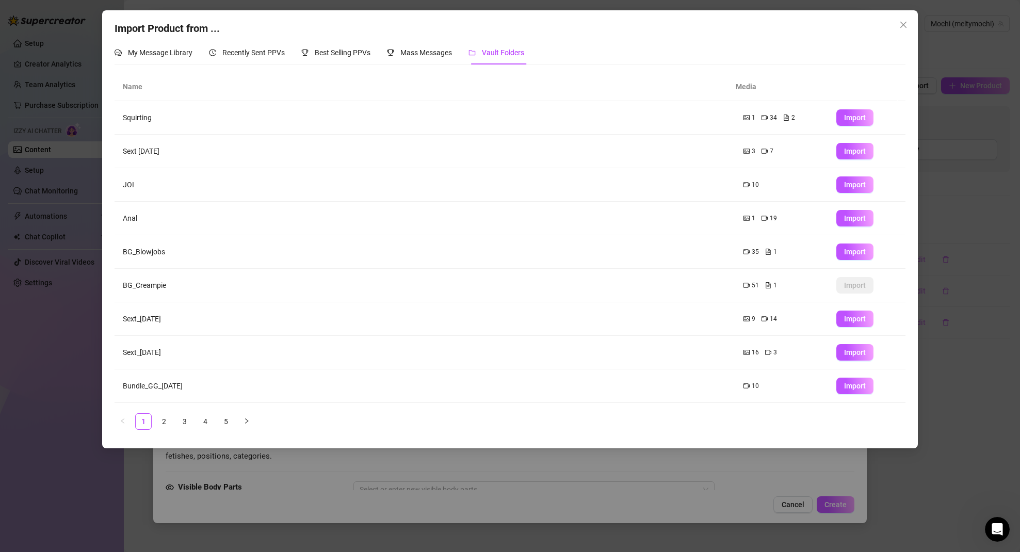
click at [744, 285] on icon "video-camera" at bounding box center [747, 285] width 6 height 5
click at [765, 285] on div "1" at bounding box center [771, 286] width 12 height 10
click at [141, 55] on span "My Message Library" at bounding box center [160, 53] width 65 height 8
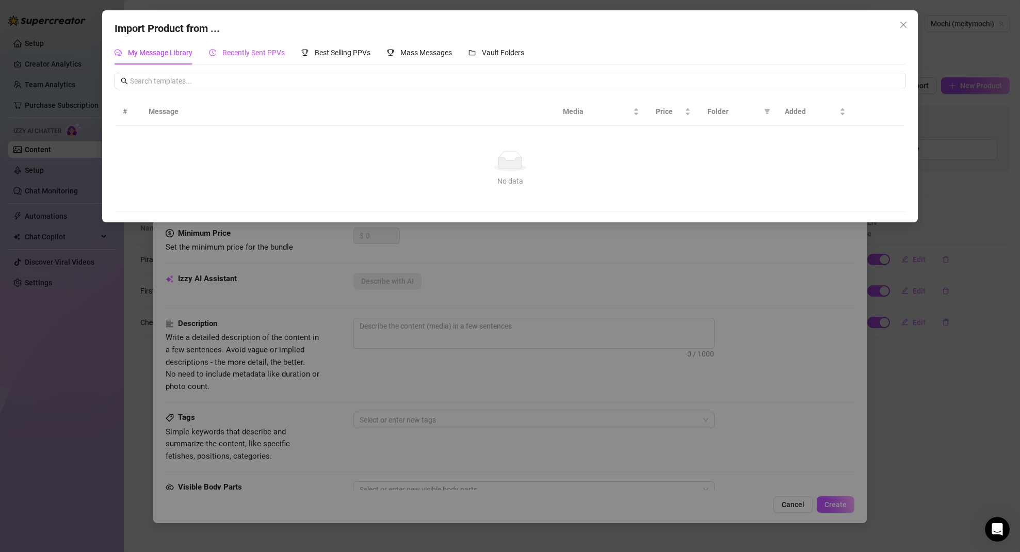
drag, startPoint x: 228, startPoint y: 51, endPoint x: 237, endPoint y: 52, distance: 8.9
click at [228, 51] on span "Recently Sent PPVs" at bounding box center [253, 53] width 62 height 8
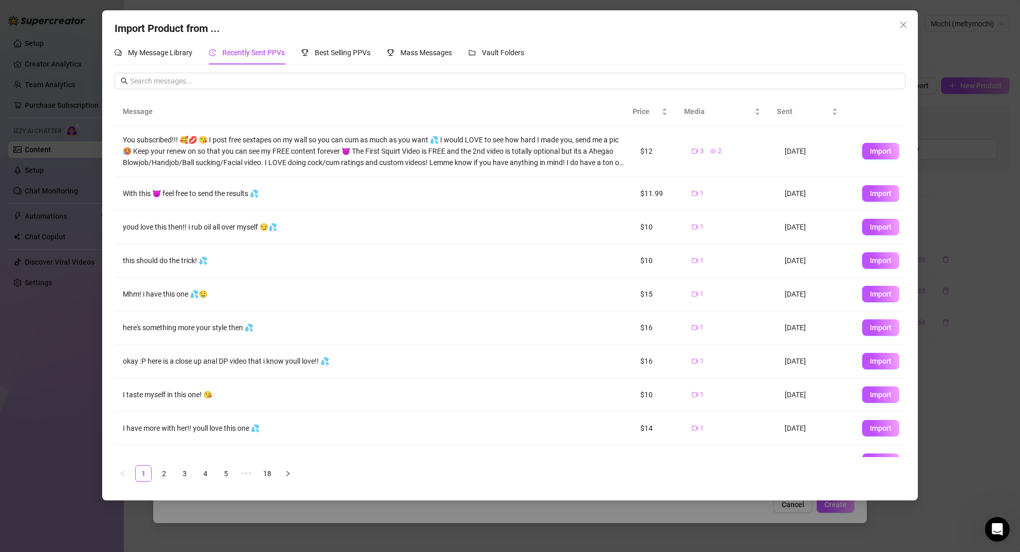
drag, startPoint x: 907, startPoint y: 26, endPoint x: 915, endPoint y: 33, distance: 10.6
click at [907, 26] on icon "close" at bounding box center [903, 25] width 8 height 8
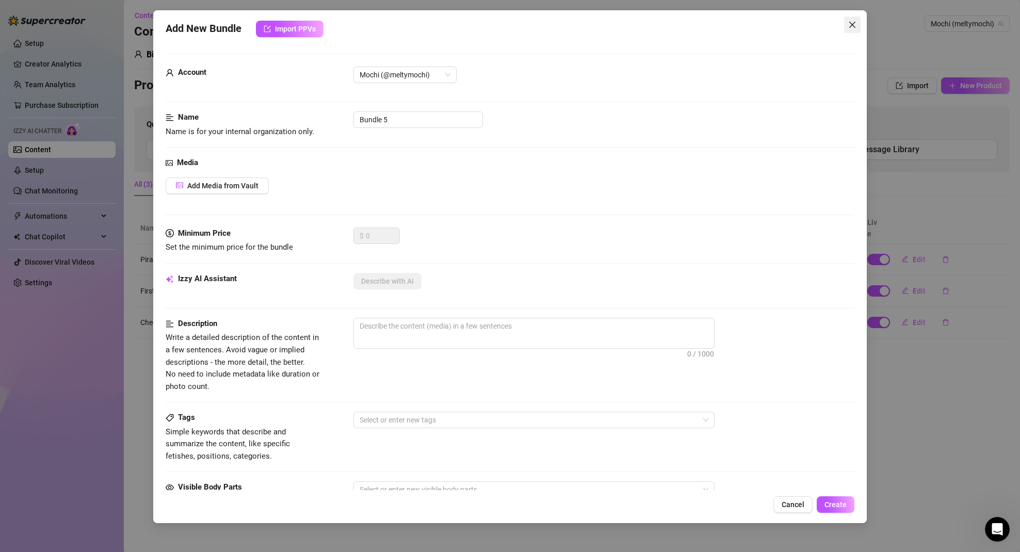
click at [854, 27] on icon "close" at bounding box center [852, 25] width 8 height 8
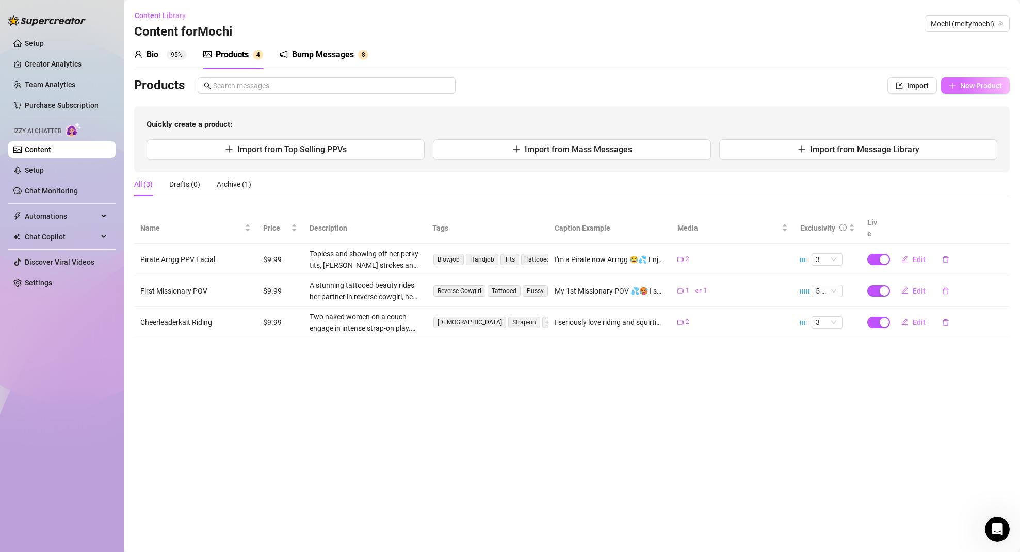
click at [979, 93] on button "New Product" at bounding box center [975, 85] width 69 height 17
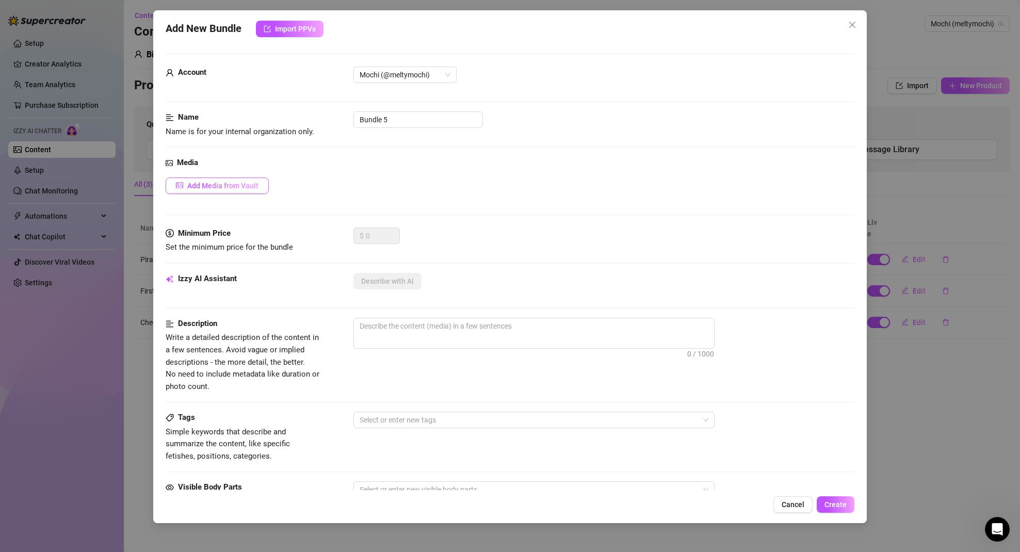
click at [241, 185] on span "Add Media from Vault" at bounding box center [222, 186] width 71 height 8
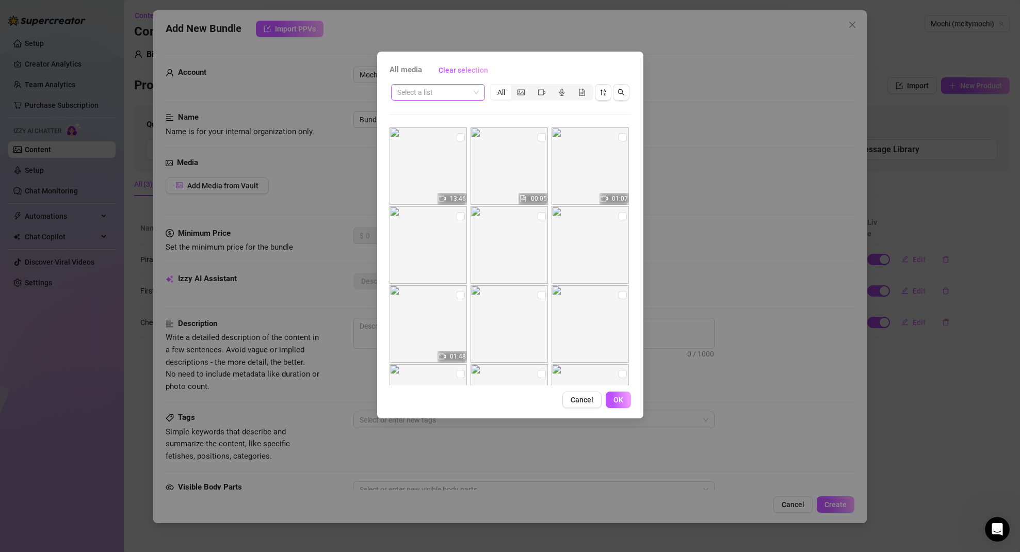
click at [456, 88] on input "search" at bounding box center [433, 92] width 72 height 15
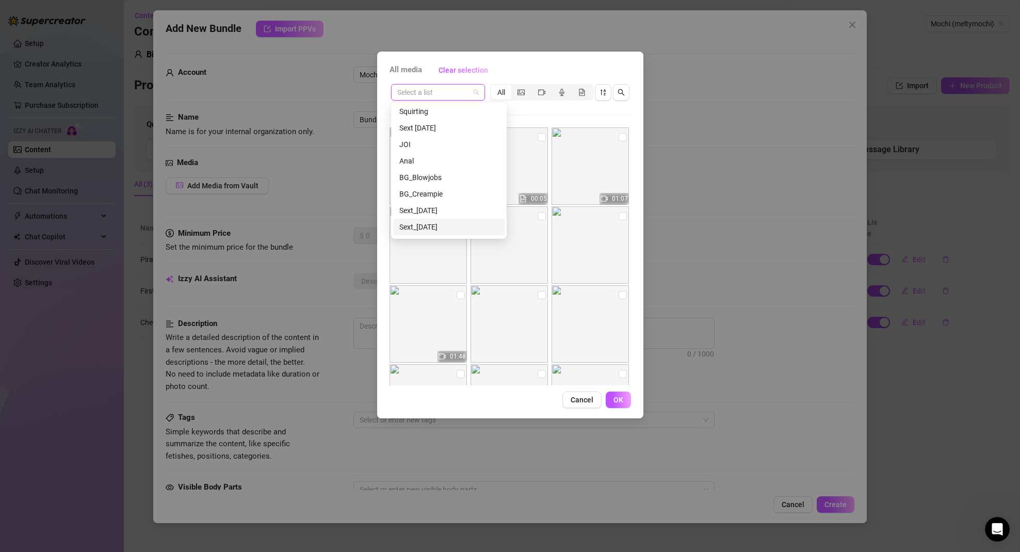
scroll to position [2, 0]
click at [429, 196] on div "BG_Creampie" at bounding box center [448, 193] width 99 height 11
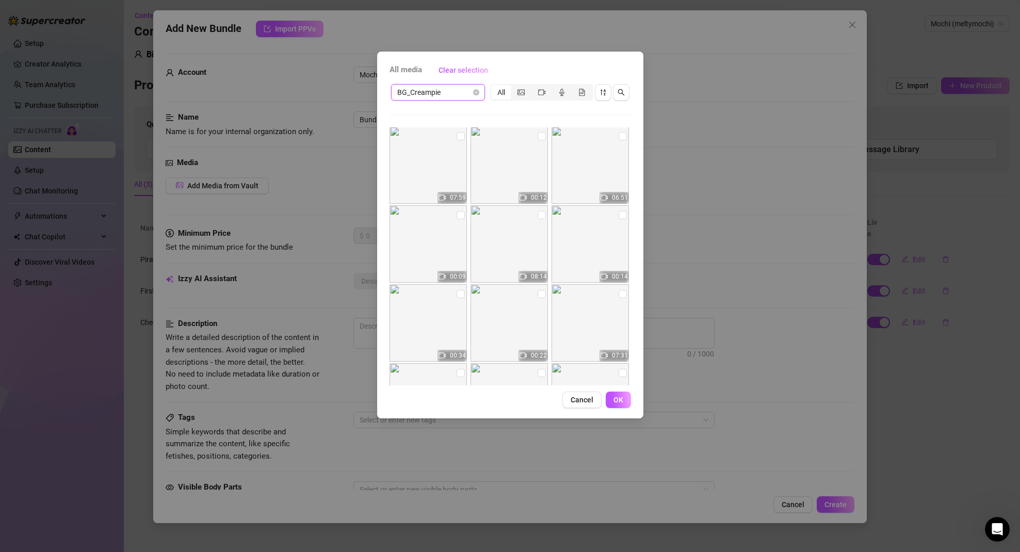
scroll to position [0, 0]
drag, startPoint x: 618, startPoint y: 137, endPoint x: 573, endPoint y: 139, distance: 45.5
click at [619, 137] on input "checkbox" at bounding box center [623, 137] width 8 height 8
click at [538, 138] on input "checkbox" at bounding box center [542, 137] width 8 height 8
click at [618, 399] on span "OK" at bounding box center [619, 400] width 10 height 8
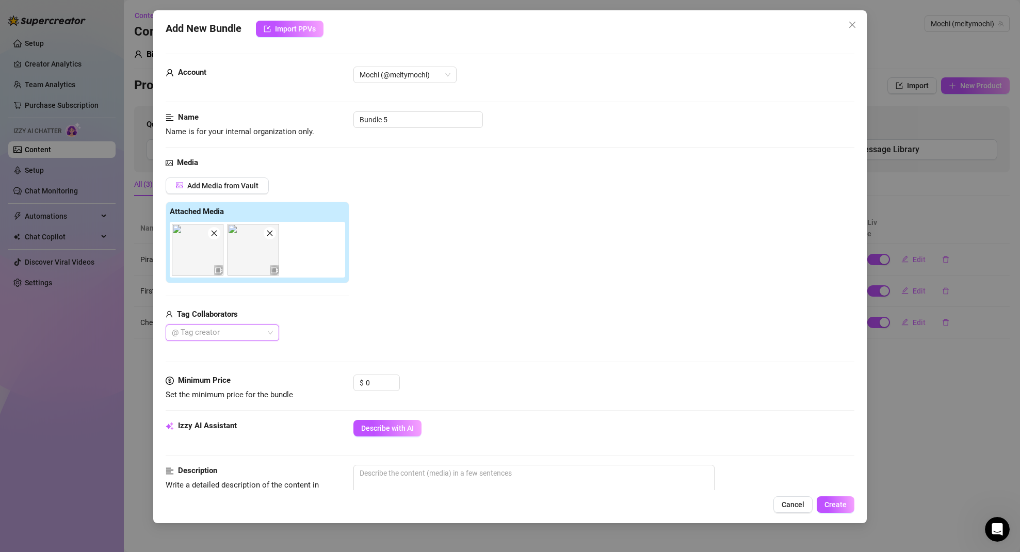
click at [219, 331] on div at bounding box center [217, 333] width 99 height 14
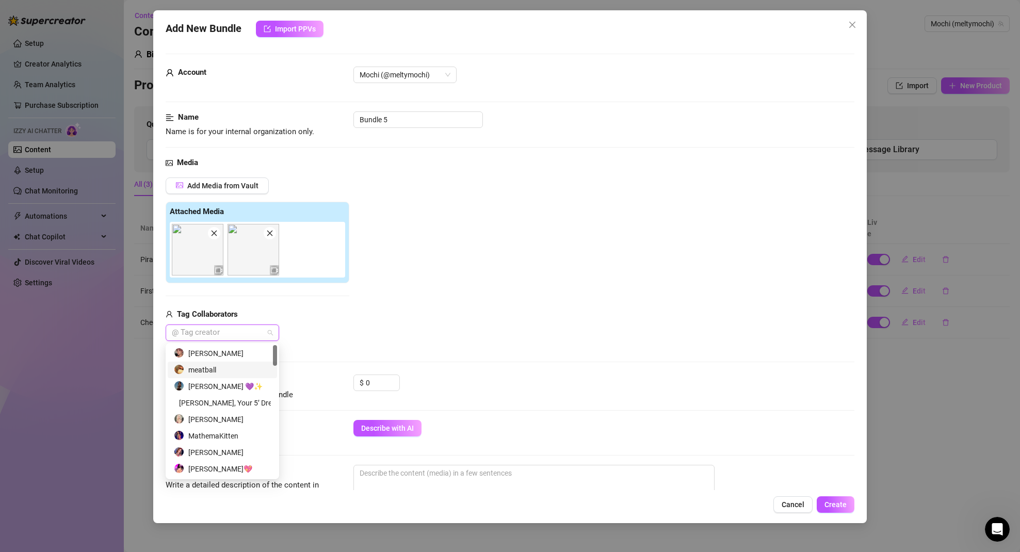
click at [216, 371] on div "meatball" at bounding box center [222, 369] width 97 height 11
drag, startPoint x: 349, startPoint y: 344, endPoint x: 334, endPoint y: 389, distance: 47.3
click at [349, 344] on div "Media Add Media from Vault Attached Media Tag Collaborators meatball" at bounding box center [510, 266] width 689 height 218
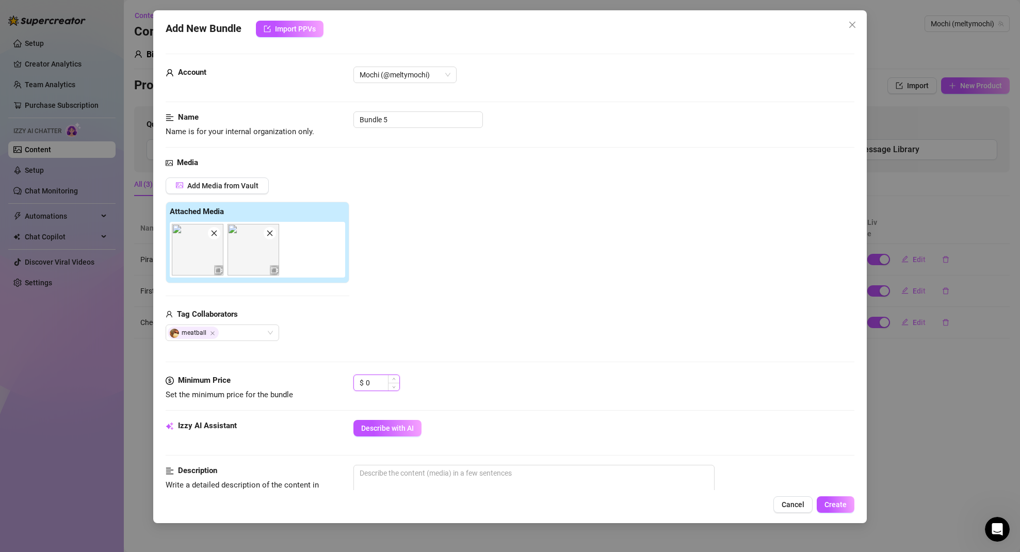
click at [374, 383] on input "0" at bounding box center [383, 382] width 34 height 15
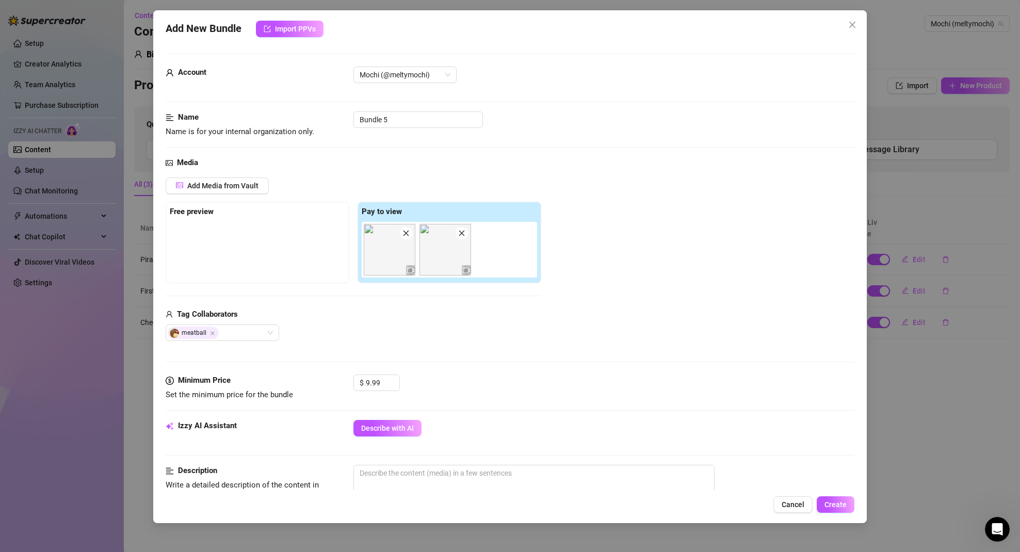
click at [464, 348] on div "Media Add Media from Vault Free preview Pay to view Tag Collaborators meatball" at bounding box center [510, 266] width 689 height 218
drag, startPoint x: 295, startPoint y: 265, endPoint x: 241, endPoint y: 259, distance: 54.0
click at [241, 259] on div "Free preview Pay to view" at bounding box center [354, 243] width 376 height 82
click at [327, 294] on div "Add Media from Vault Free preview Pay to view Tag Collaborators meatball" at bounding box center [354, 260] width 376 height 164
click at [201, 254] on img at bounding box center [198, 250] width 52 height 52
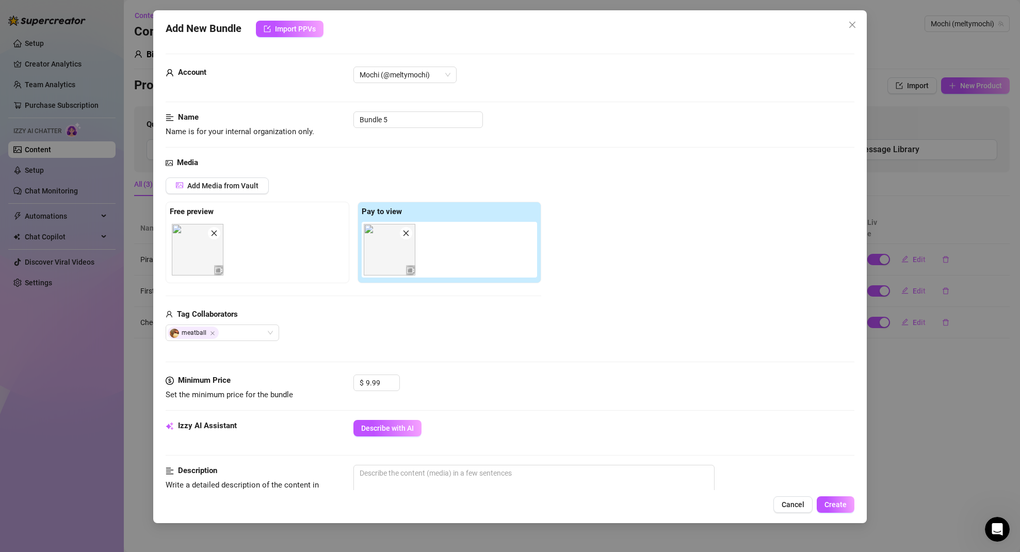
click at [197, 247] on img at bounding box center [198, 250] width 52 height 52
click at [221, 272] on icon "video-camera" at bounding box center [218, 270] width 7 height 7
click at [217, 270] on icon "video-camera" at bounding box center [218, 270] width 7 height 7
drag, startPoint x: 217, startPoint y: 270, endPoint x: 211, endPoint y: 267, distance: 6.7
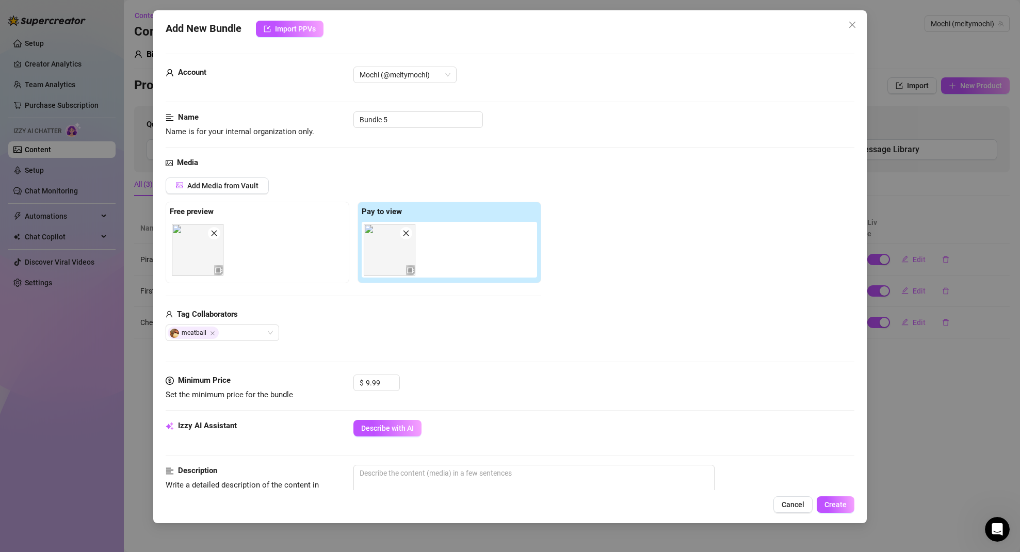
click at [216, 270] on icon "video-camera" at bounding box center [218, 270] width 7 height 7
click at [277, 253] on div at bounding box center [260, 250] width 180 height 56
click at [421, 330] on div "meatball" at bounding box center [354, 333] width 376 height 17
click at [247, 184] on span "Add Media from Vault" at bounding box center [222, 186] width 71 height 8
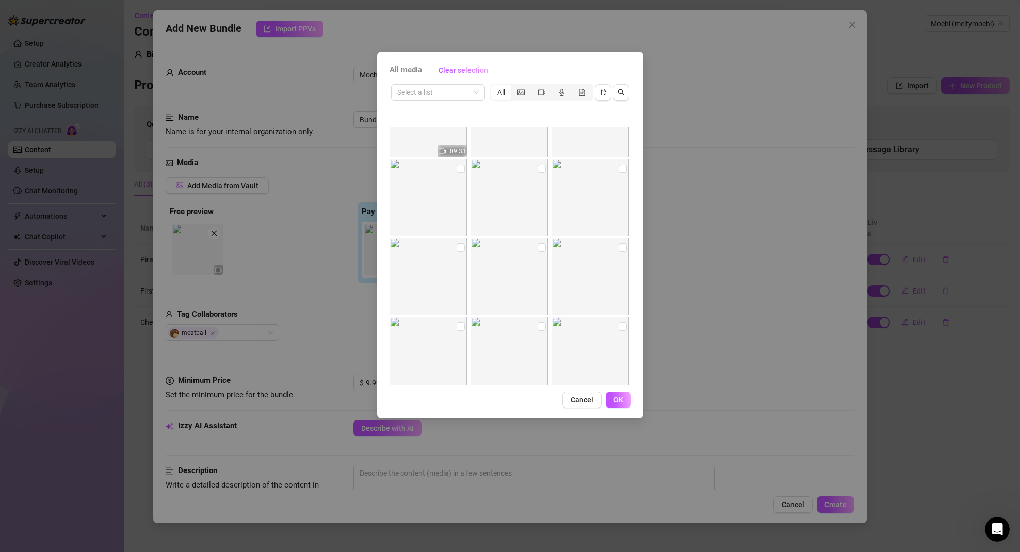
scroll to position [666, 0]
click at [458, 93] on input "search" at bounding box center [433, 92] width 72 height 15
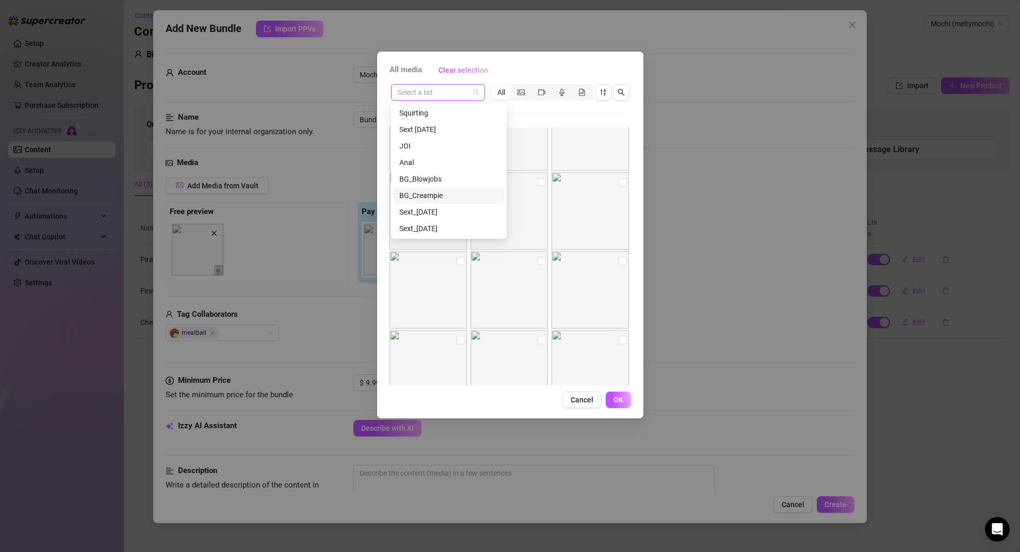
click at [448, 194] on div "BG_Creampie" at bounding box center [448, 195] width 99 height 11
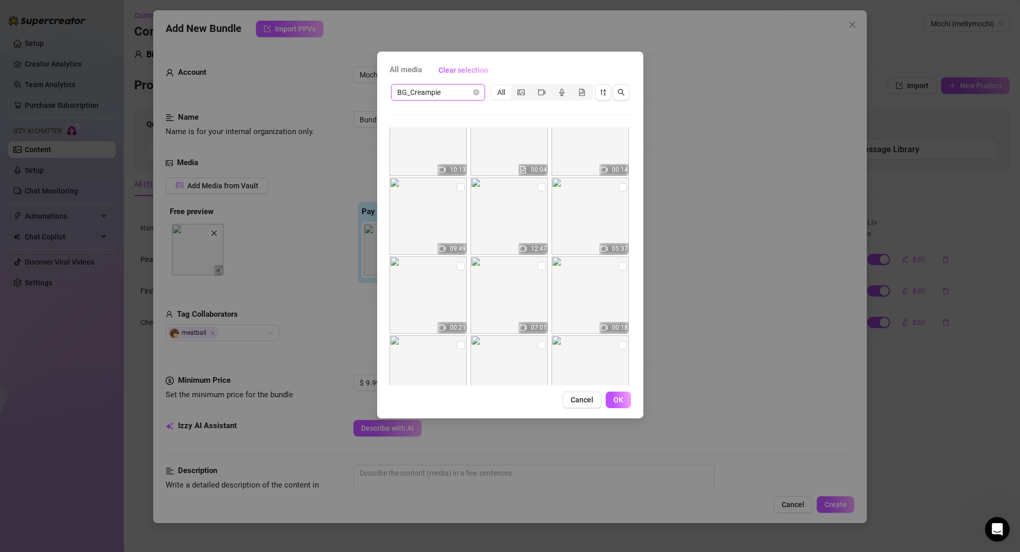
scroll to position [0, 0]
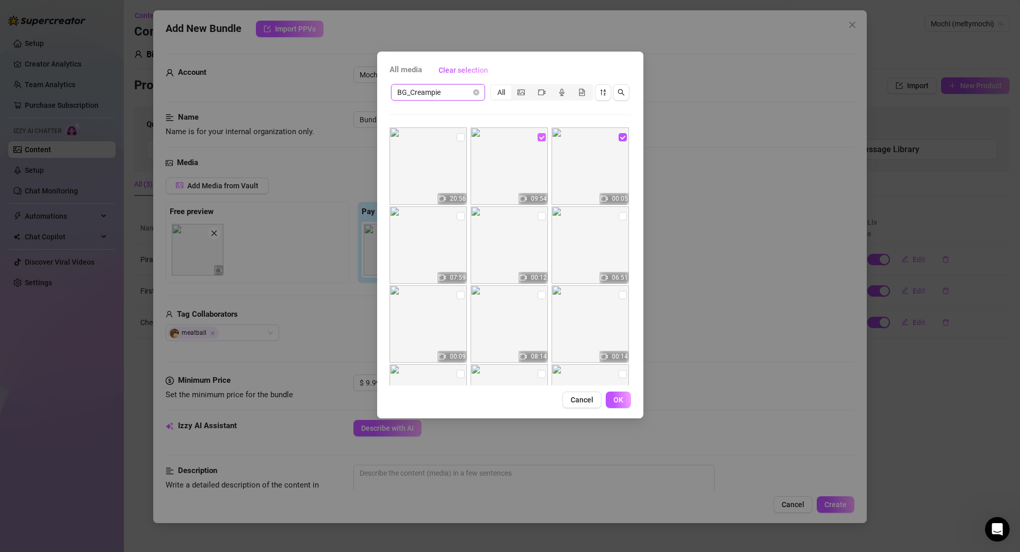
click at [538, 137] on input "checkbox" at bounding box center [542, 137] width 8 height 8
click at [538, 217] on input "checkbox" at bounding box center [542, 216] width 8 height 8
click at [619, 136] on input "checkbox" at bounding box center [623, 137] width 8 height 8
drag, startPoint x: 537, startPoint y: 218, endPoint x: 541, endPoint y: 214, distance: 5.8
click at [538, 218] on input "checkbox" at bounding box center [542, 216] width 8 height 8
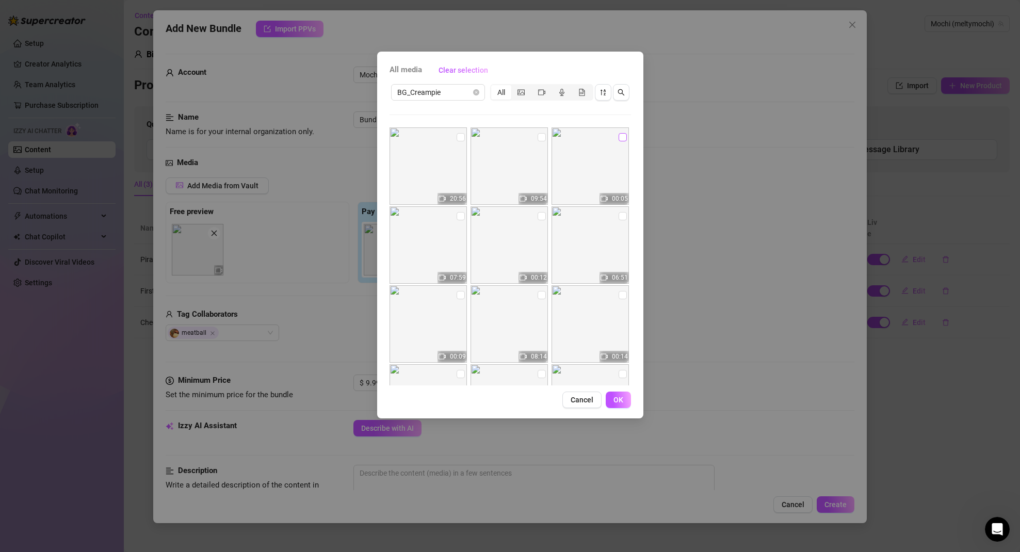
click at [619, 135] on input "checkbox" at bounding box center [623, 137] width 8 height 8
click at [538, 218] on input "checkbox" at bounding box center [542, 216] width 8 height 8
click at [538, 138] on input "checkbox" at bounding box center [542, 137] width 8 height 8
click at [617, 400] on span "OK" at bounding box center [619, 400] width 10 height 8
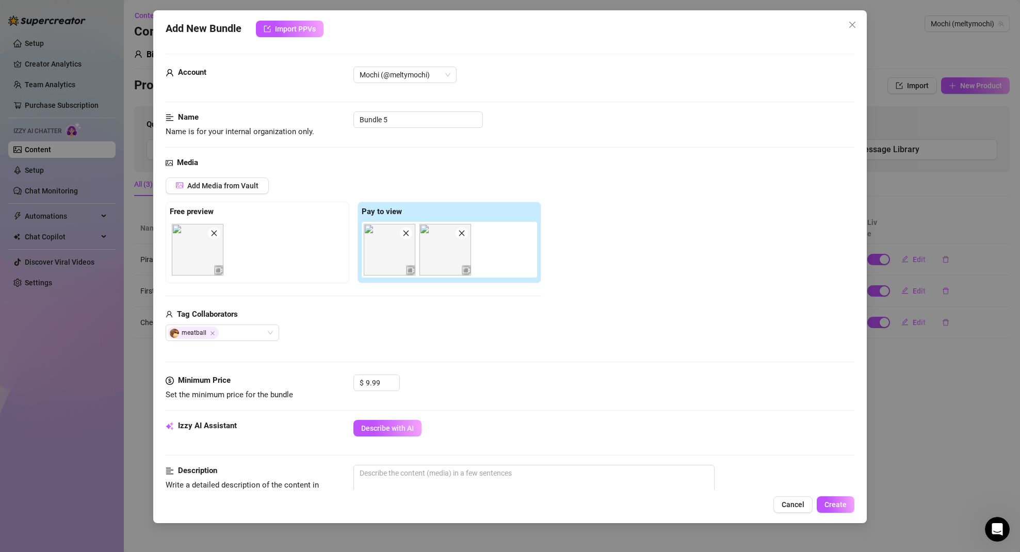
click at [464, 233] on icon "close" at bounding box center [461, 233] width 7 height 7
click at [407, 232] on icon "close" at bounding box center [406, 234] width 6 height 6
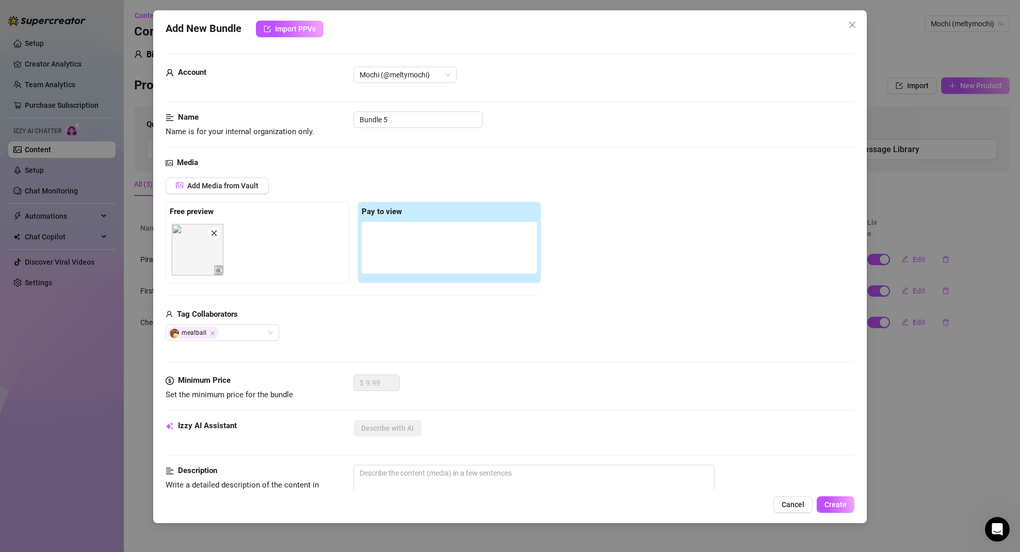
click at [213, 235] on icon "close" at bounding box center [214, 233] width 7 height 7
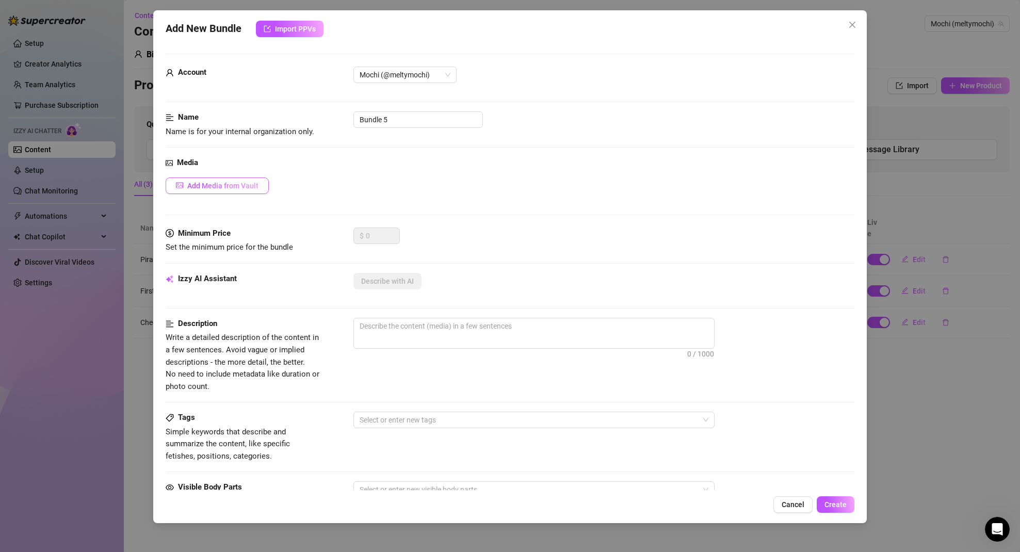
click at [229, 183] on span "Add Media from Vault" at bounding box center [222, 186] width 71 height 8
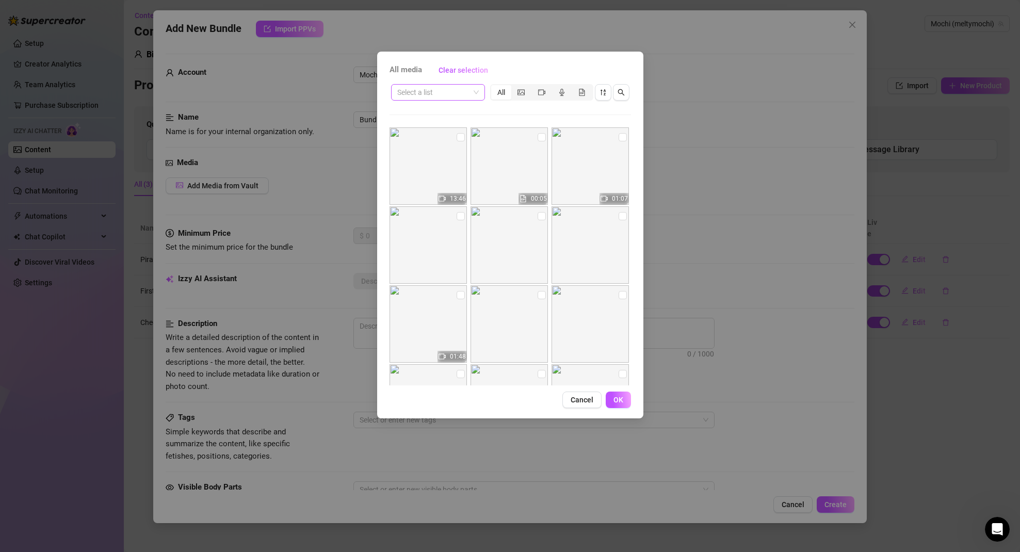
click at [448, 93] on input "search" at bounding box center [433, 92] width 72 height 15
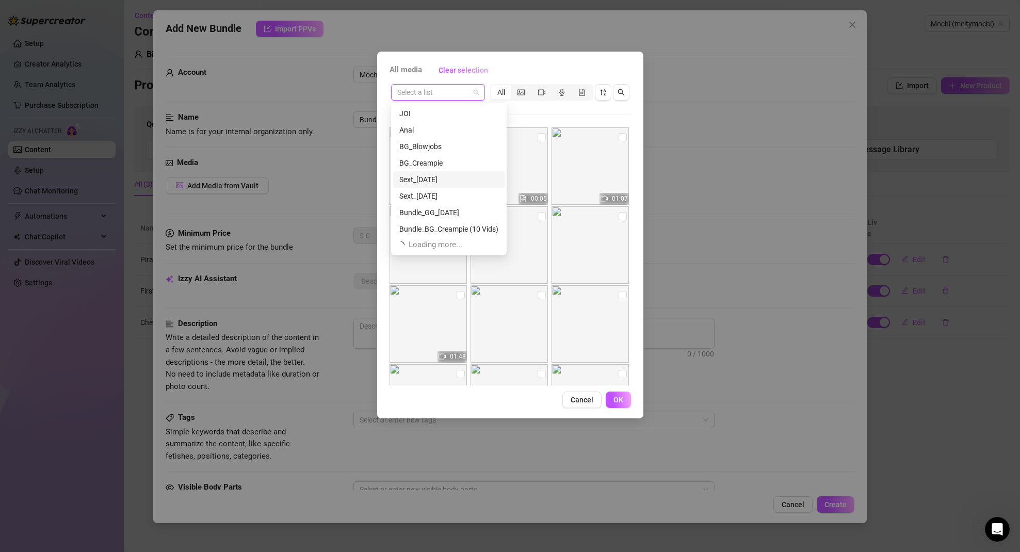
scroll to position [33, 0]
click at [429, 160] on div "BG_Creampie" at bounding box center [448, 162] width 99 height 11
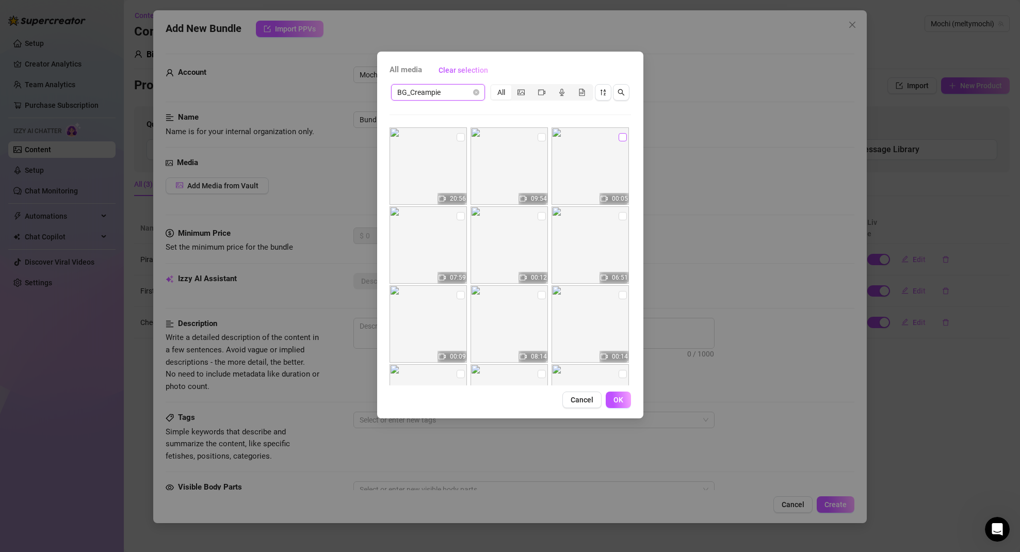
click at [619, 135] on input "checkbox" at bounding box center [623, 137] width 8 height 8
click at [621, 397] on span "OK" at bounding box center [619, 400] width 10 height 8
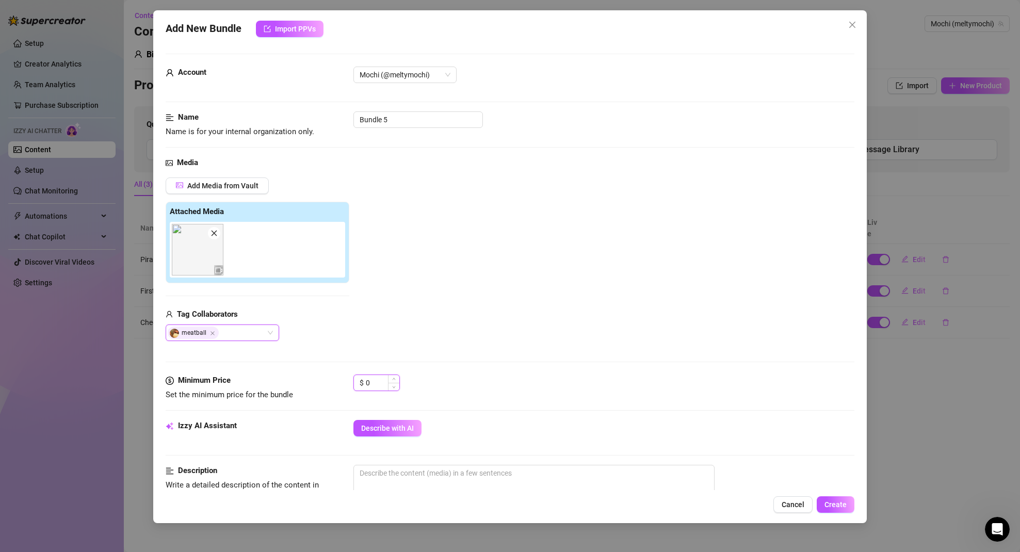
click at [376, 381] on input "0" at bounding box center [383, 382] width 34 height 15
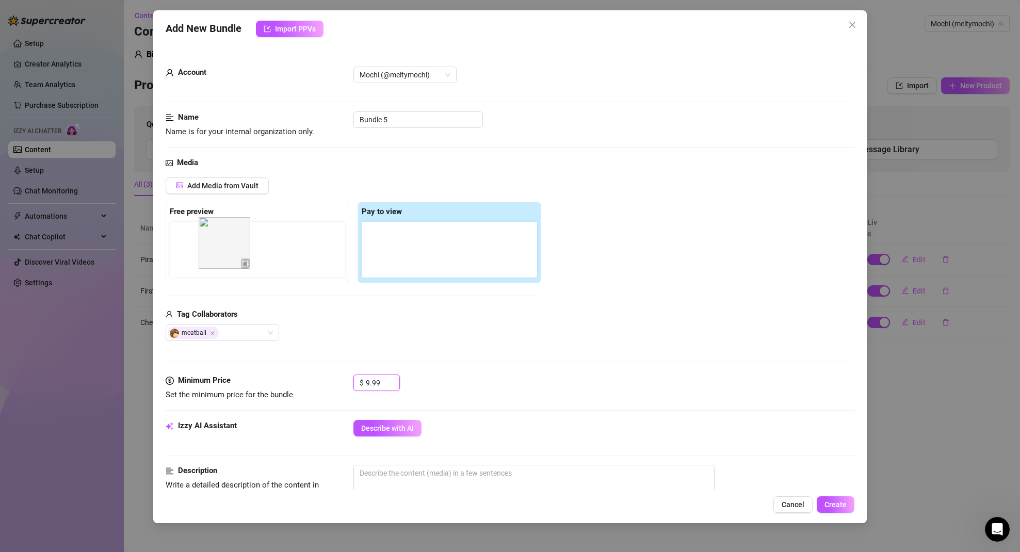
drag, startPoint x: 395, startPoint y: 255, endPoint x: 228, endPoint y: 249, distance: 167.3
click at [228, 249] on div "Free preview Pay to view" at bounding box center [354, 243] width 376 height 82
click at [398, 233] on div at bounding box center [449, 248] width 175 height 52
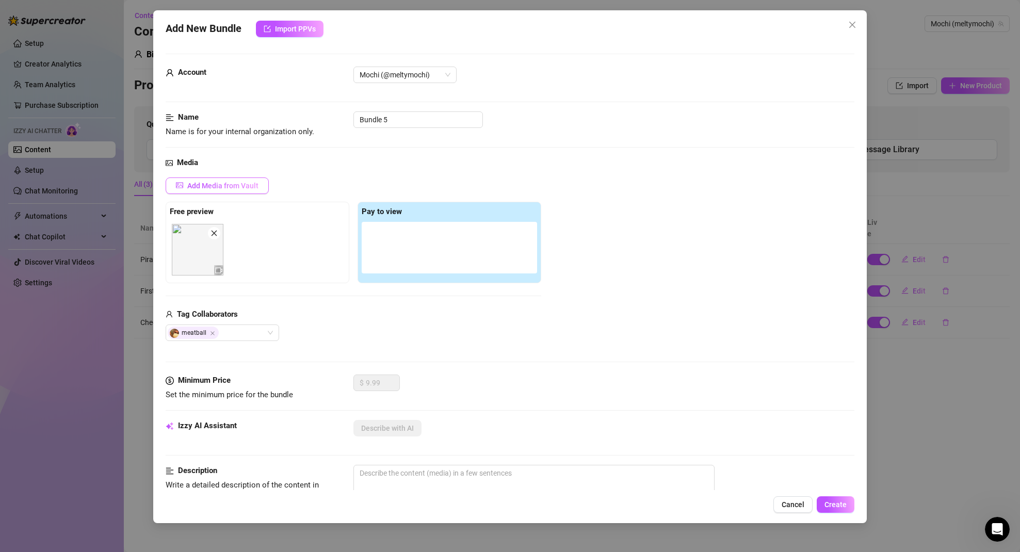
click at [209, 183] on span "Add Media from Vault" at bounding box center [222, 186] width 71 height 8
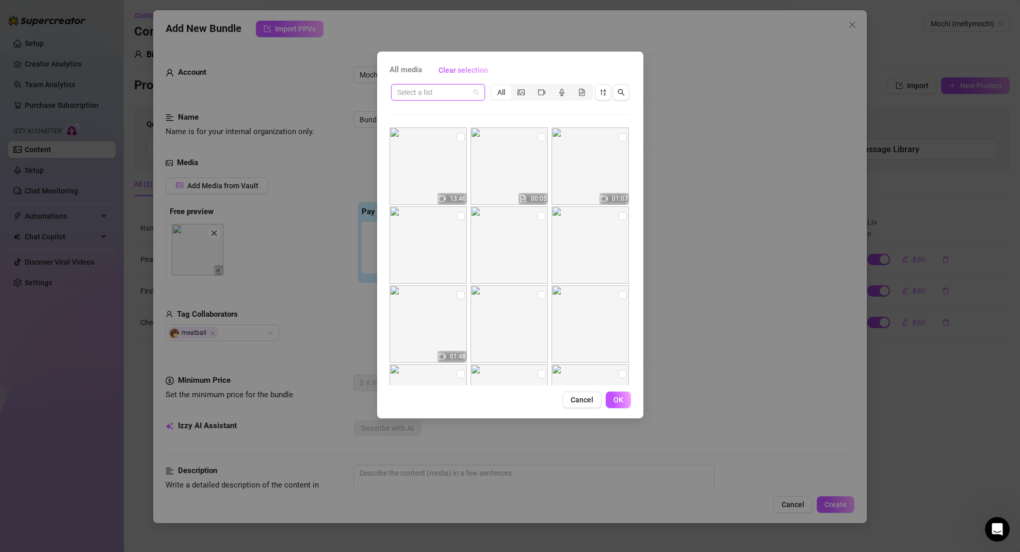
click at [460, 95] on input "search" at bounding box center [433, 92] width 72 height 15
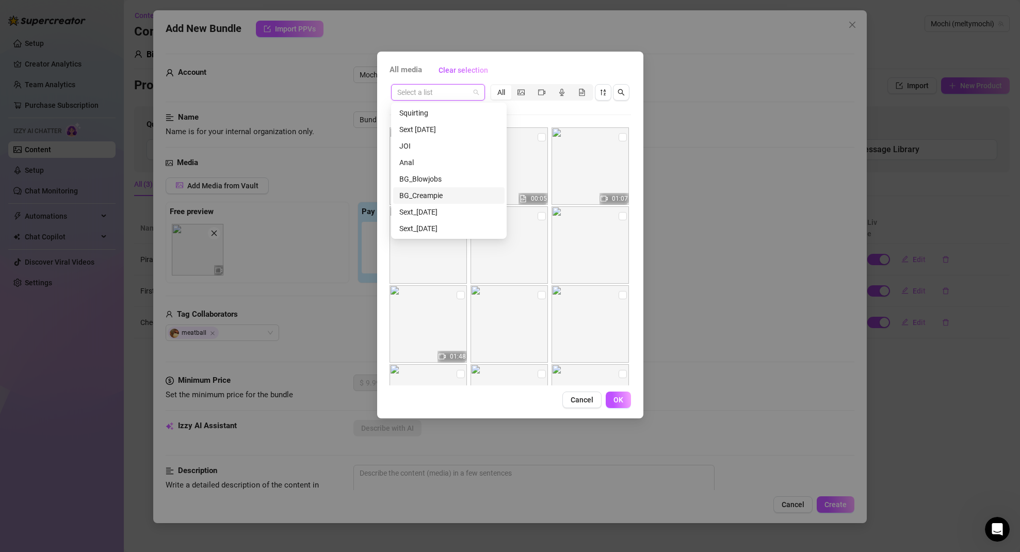
click at [425, 196] on div "BG_Creampie" at bounding box center [448, 195] width 99 height 11
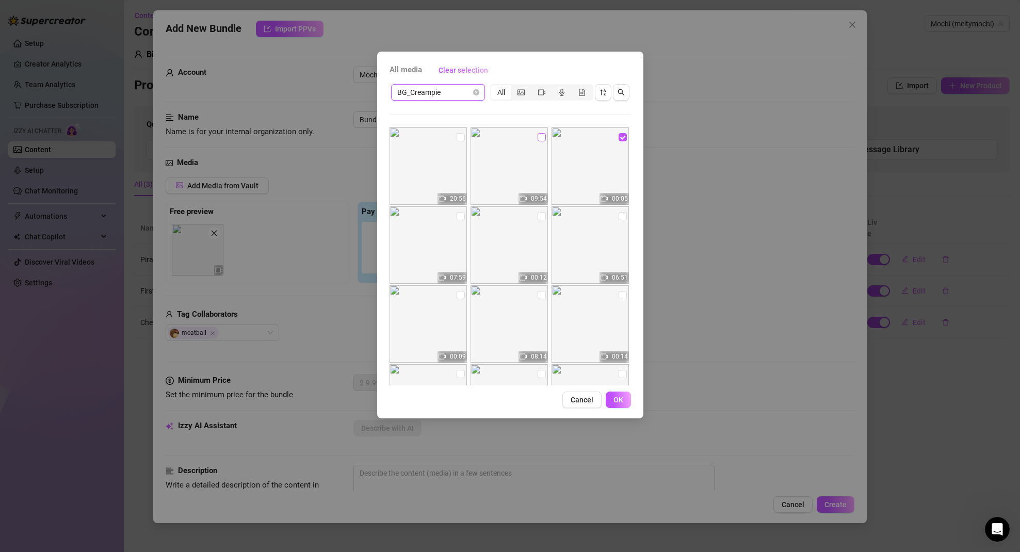
click at [539, 137] on input "checkbox" at bounding box center [542, 137] width 8 height 8
click at [618, 400] on span "OK" at bounding box center [619, 400] width 10 height 8
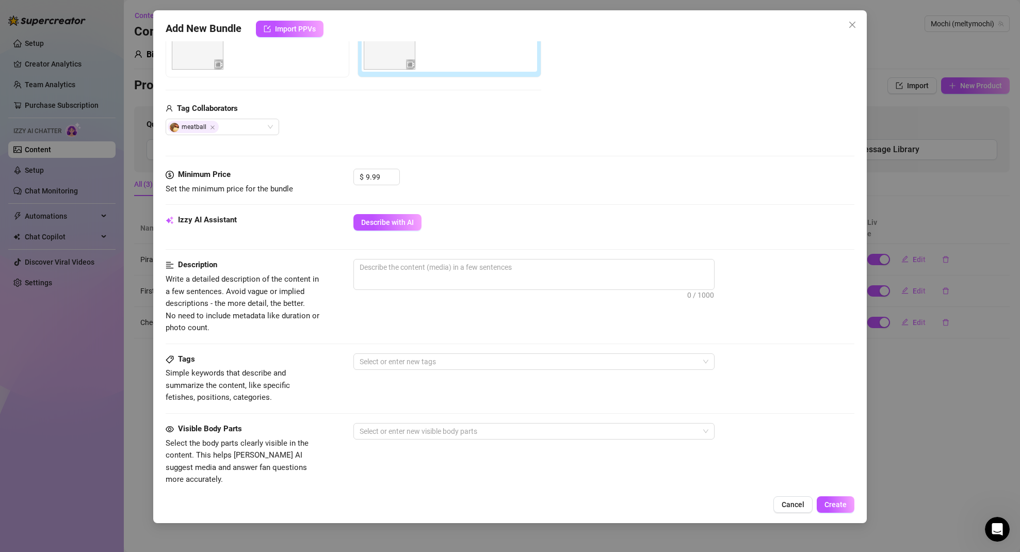
scroll to position [210, 0]
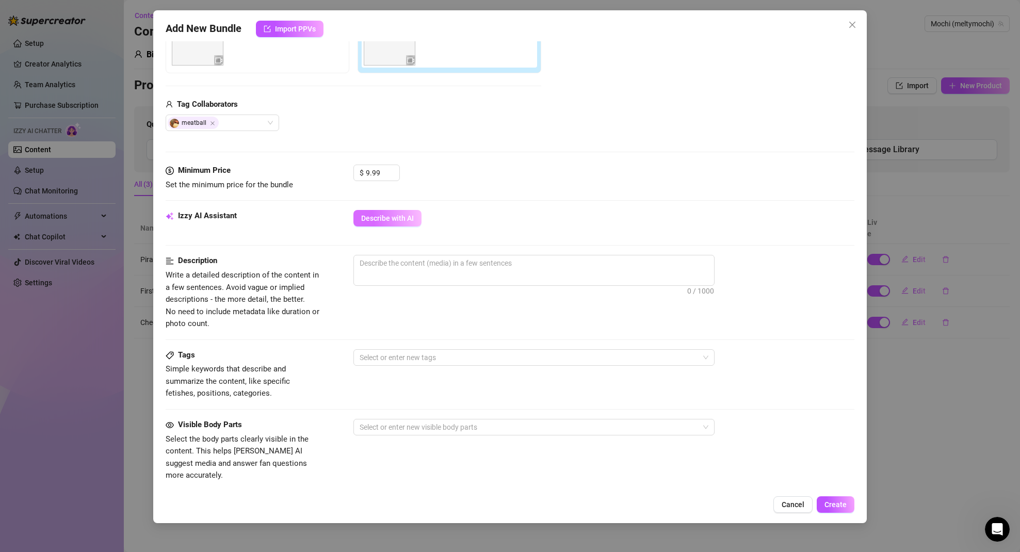
click at [394, 219] on span "Describe with AI" at bounding box center [387, 218] width 53 height 8
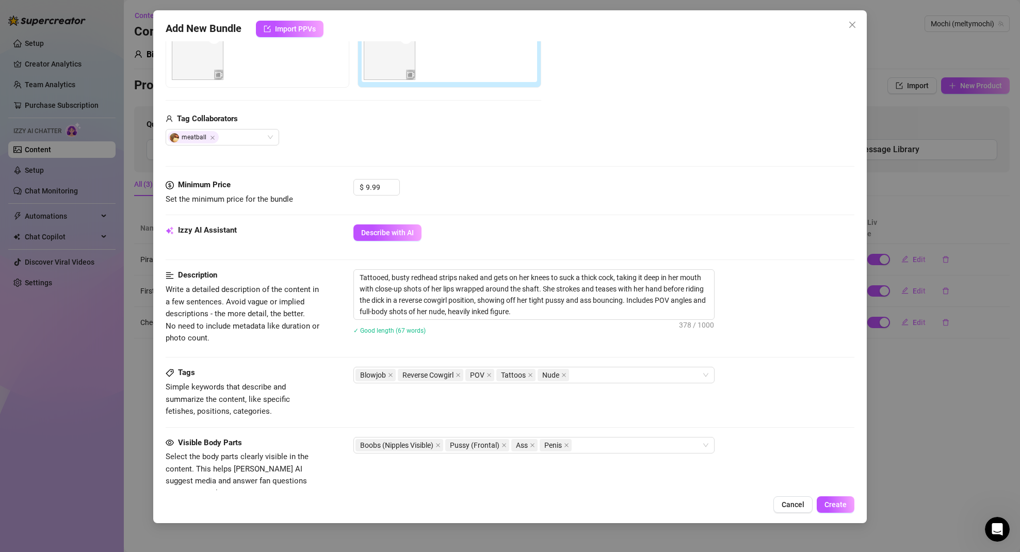
scroll to position [422, 0]
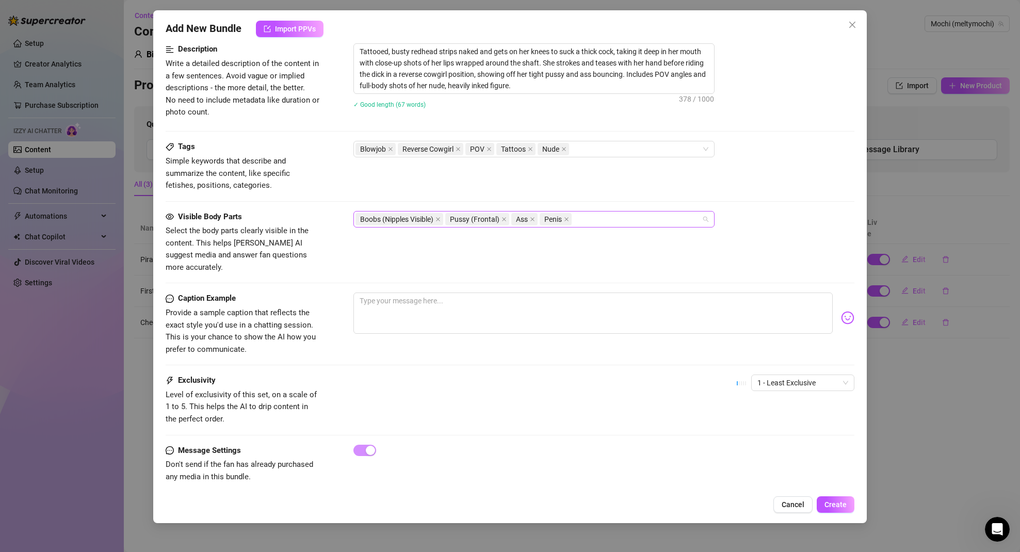
click at [605, 220] on div "Boobs (Nipples Visible) Pussy (Frontal) Ass Penis" at bounding box center [529, 219] width 346 height 14
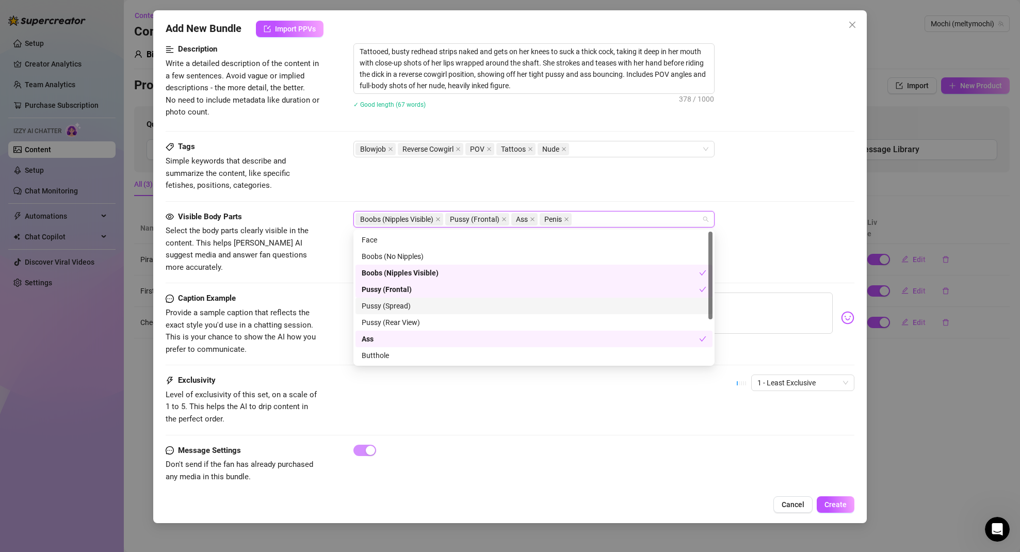
click at [398, 308] on div "Pussy (Spread)" at bounding box center [534, 305] width 345 height 11
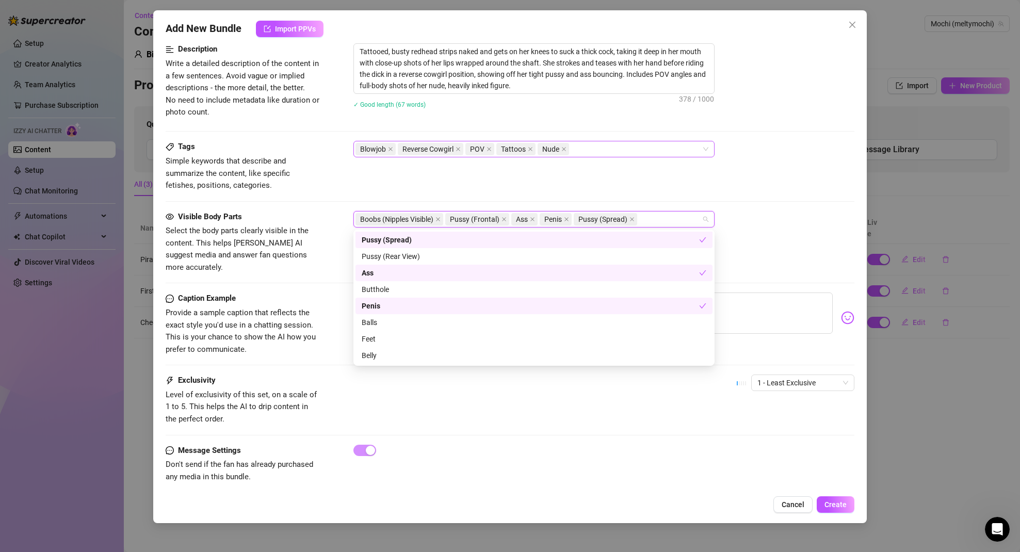
click at [592, 147] on div "Blowjob Reverse Cowgirl POV Tattoos Nude" at bounding box center [529, 149] width 346 height 14
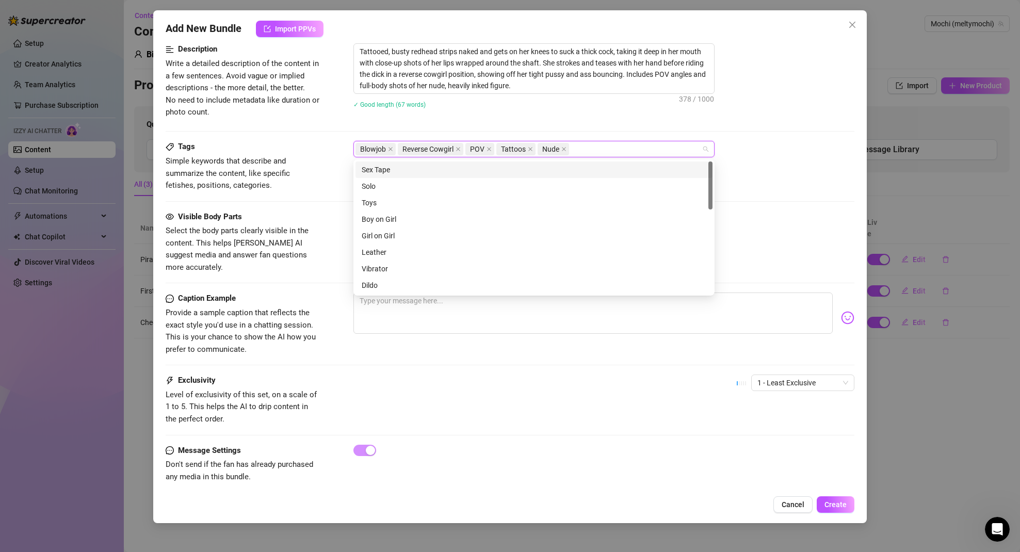
click at [396, 169] on div "Sex Tape" at bounding box center [534, 169] width 345 height 11
click at [389, 218] on div "Boy on Girl" at bounding box center [534, 219] width 345 height 11
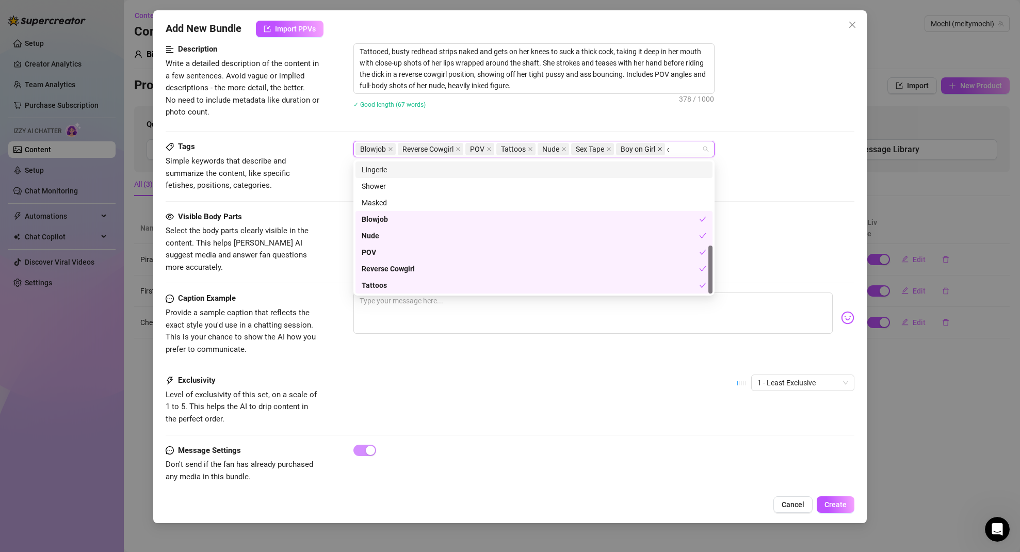
scroll to position [0, 0]
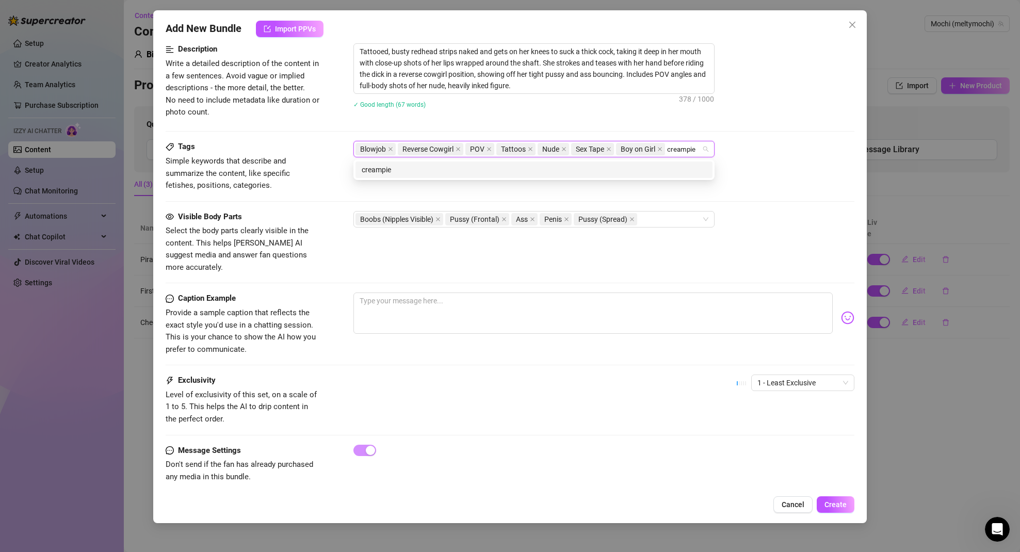
click at [447, 168] on div "creampie" at bounding box center [534, 169] width 345 height 11
click at [423, 187] on div "step bro" at bounding box center [534, 184] width 345 height 11
click at [382, 184] on div "role play" at bounding box center [534, 184] width 345 height 11
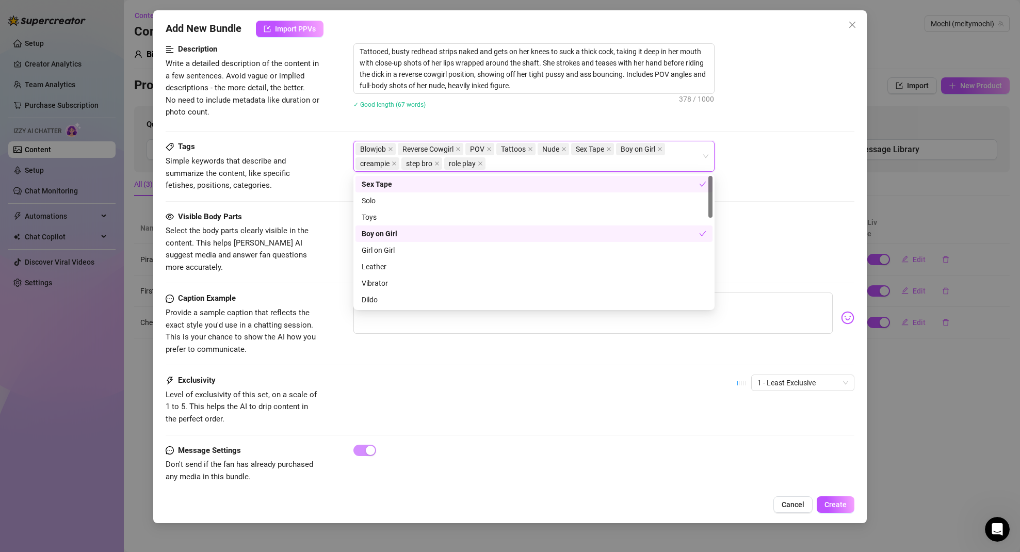
click at [791, 158] on div "Blowjob, Reverse Cowgirl, POV, Tattoos, Nude, Sex Tape, Boy on Girl, creampie, …" at bounding box center [604, 156] width 502 height 31
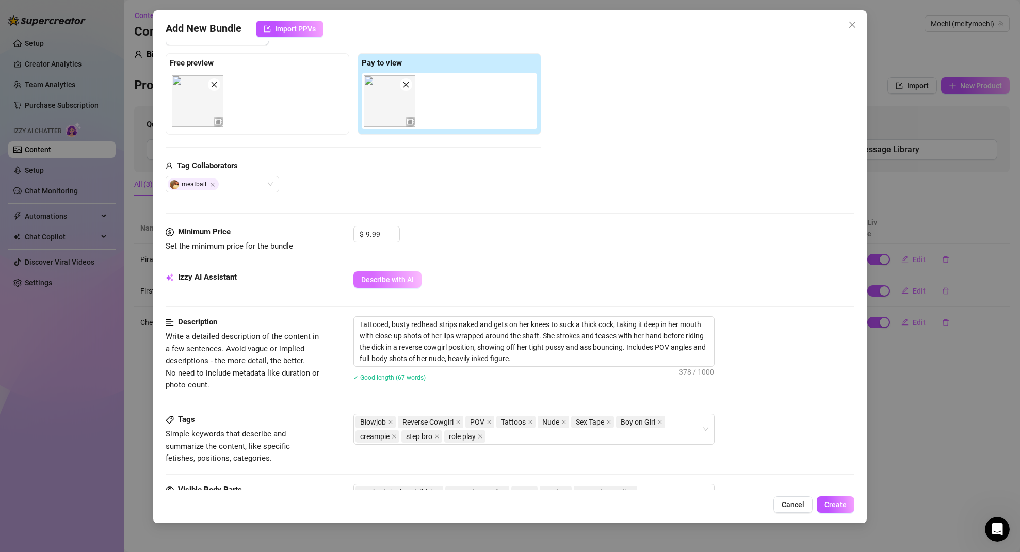
scroll to position [165, 0]
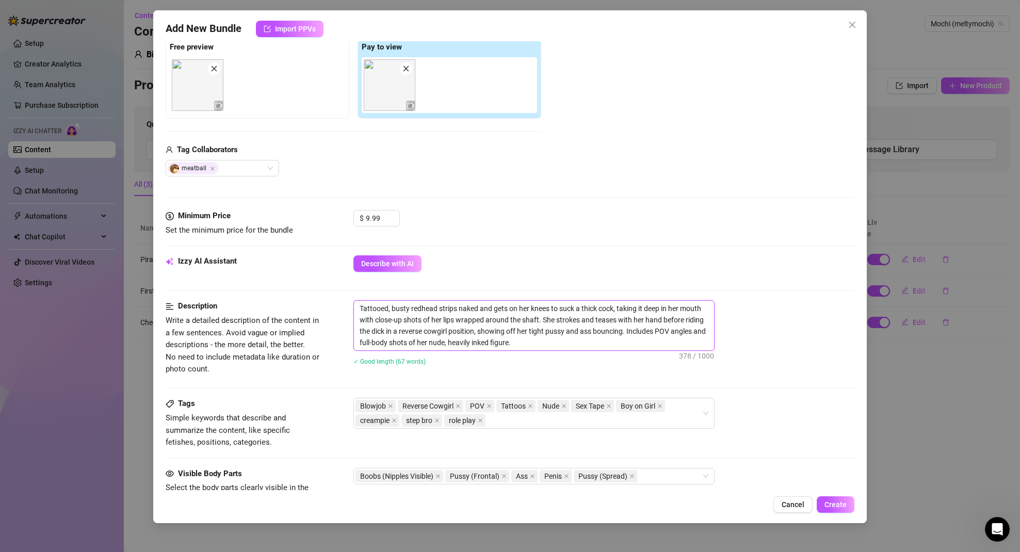
click at [451, 326] on textarea "Tattooed, busty redhead strips naked and gets on her knees to suck a thick cock…" at bounding box center [534, 326] width 360 height 50
click at [519, 342] on textarea "Tattooed, busty redhead strips naked and gets on her knees to suck a thick cock…" at bounding box center [534, 326] width 360 height 50
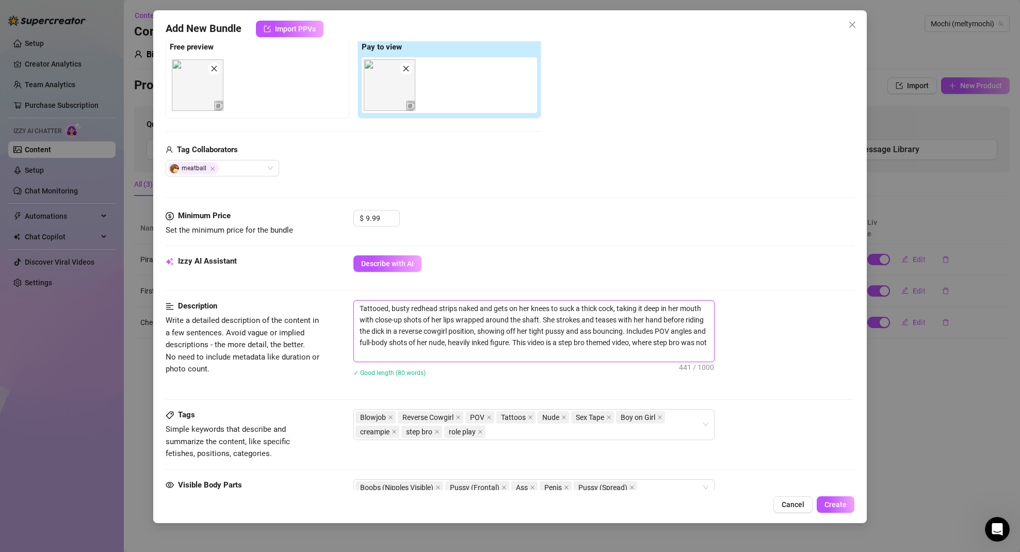
scroll to position [0, 0]
drag, startPoint x: 515, startPoint y: 350, endPoint x: 344, endPoint y: 313, distance: 175.3
click at [344, 313] on div "Description Write a detailed description of the content in a few sentences. Avo…" at bounding box center [510, 345] width 689 height 90
click at [530, 354] on textarea "Tattooed, busty redhead strips naked and gets on her knees to suck a thick cock…" at bounding box center [534, 331] width 360 height 61
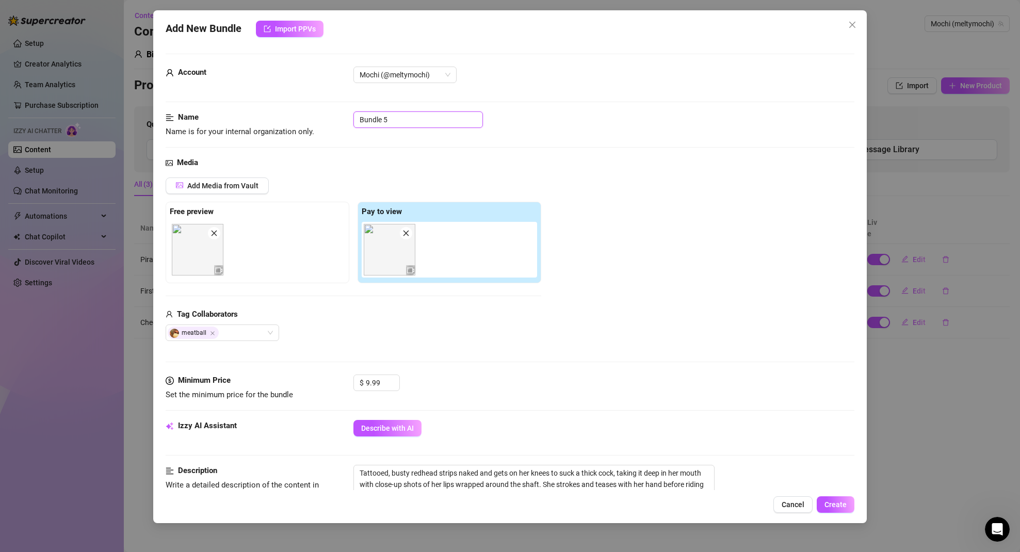
click at [396, 120] on input "Bundle 5" at bounding box center [418, 119] width 130 height 17
click at [844, 503] on span "Create" at bounding box center [836, 505] width 22 height 8
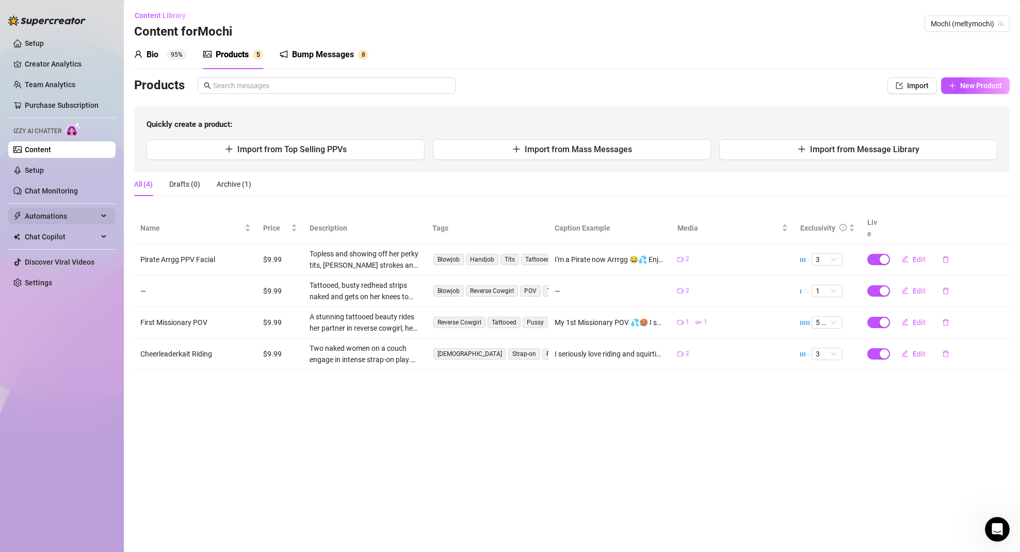
click at [42, 211] on span "Automations" at bounding box center [61, 216] width 73 height 17
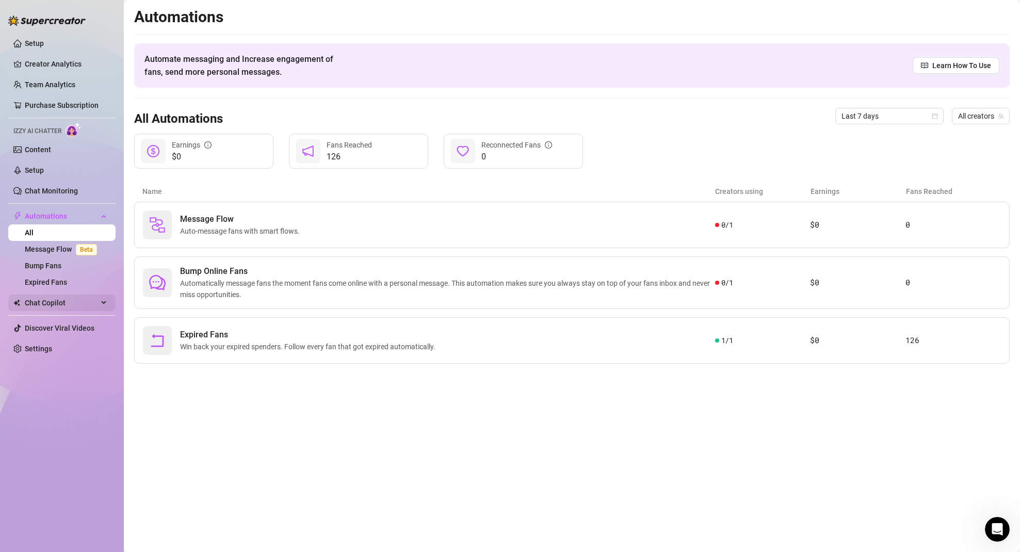
click at [37, 303] on span "Chat Copilot" at bounding box center [61, 303] width 73 height 17
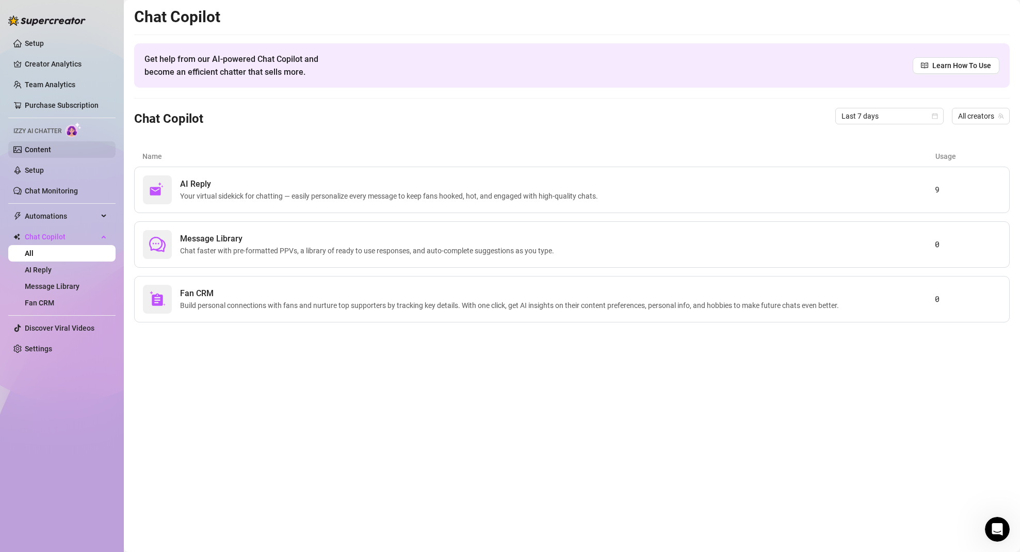
click at [34, 149] on link "Content" at bounding box center [38, 150] width 26 height 8
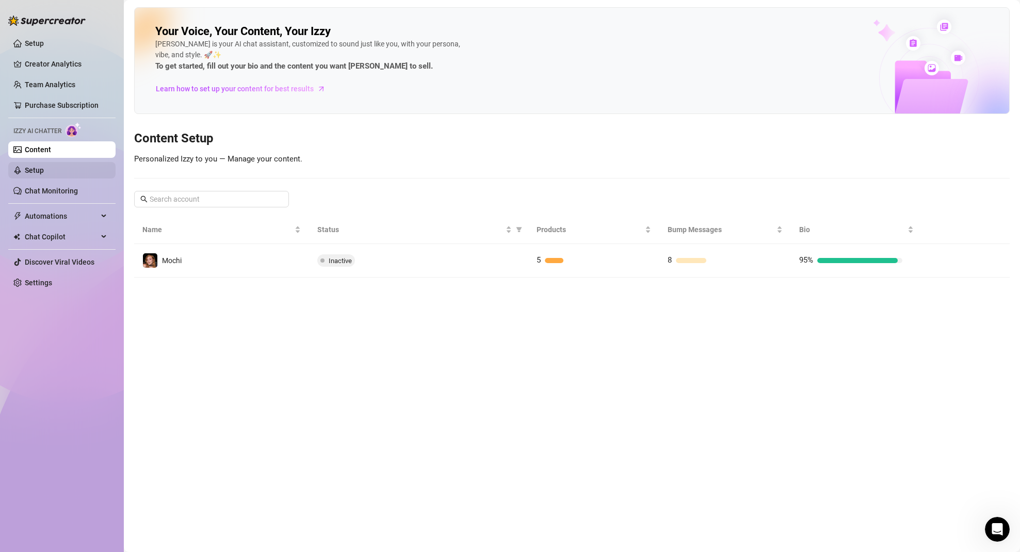
click at [37, 170] on link "Setup" at bounding box center [34, 170] width 19 height 8
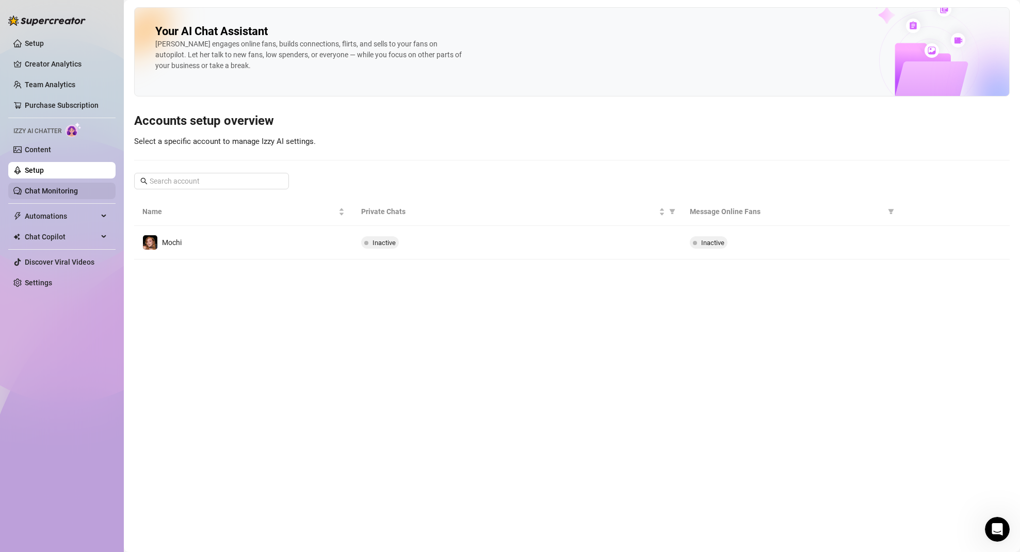
click at [46, 187] on link "Chat Monitoring" at bounding box center [51, 191] width 53 height 8
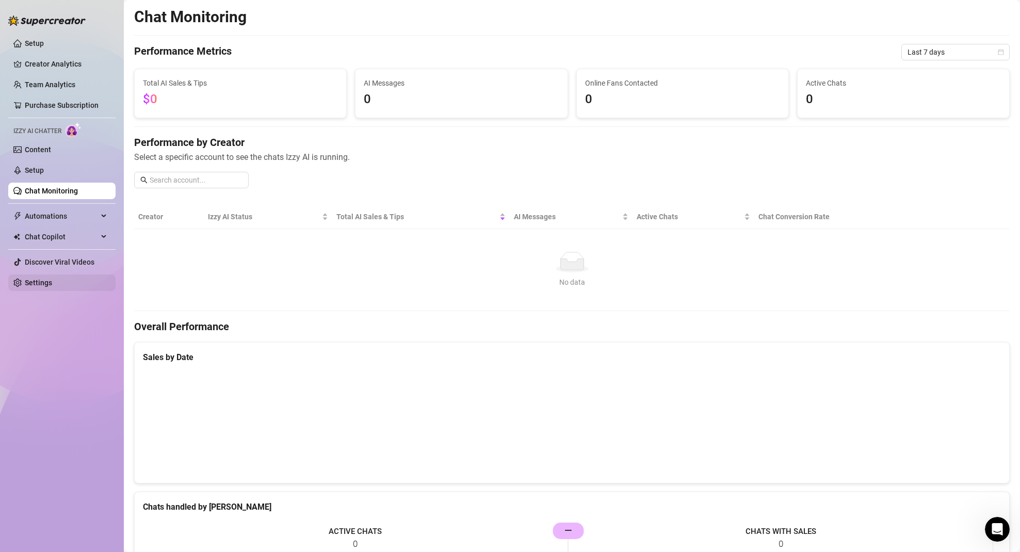
click at [32, 279] on link "Settings" at bounding box center [38, 283] width 27 height 8
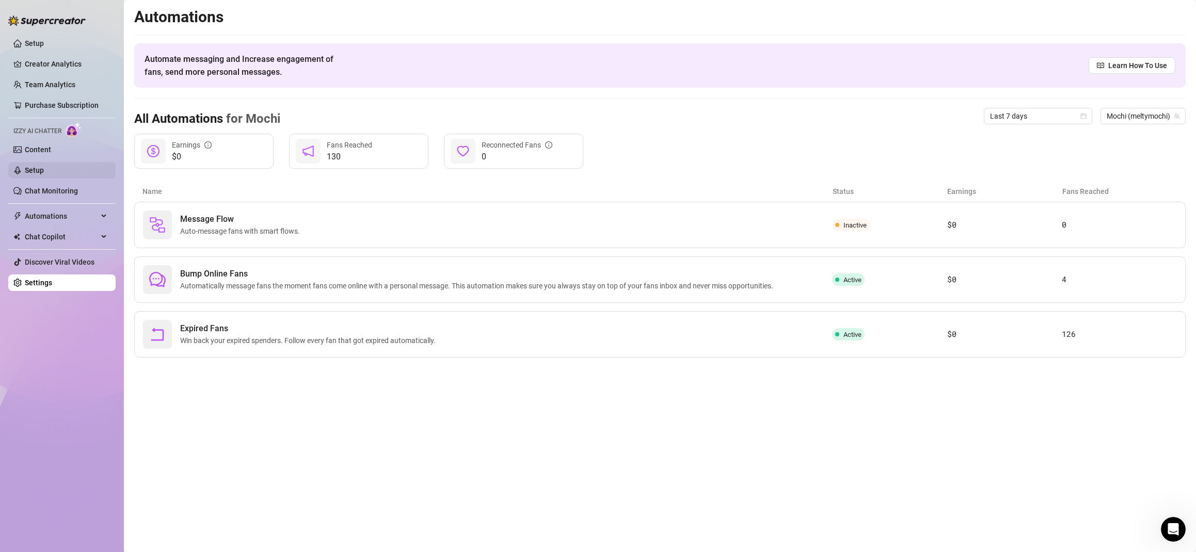
click at [39, 168] on link "Setup" at bounding box center [34, 170] width 19 height 8
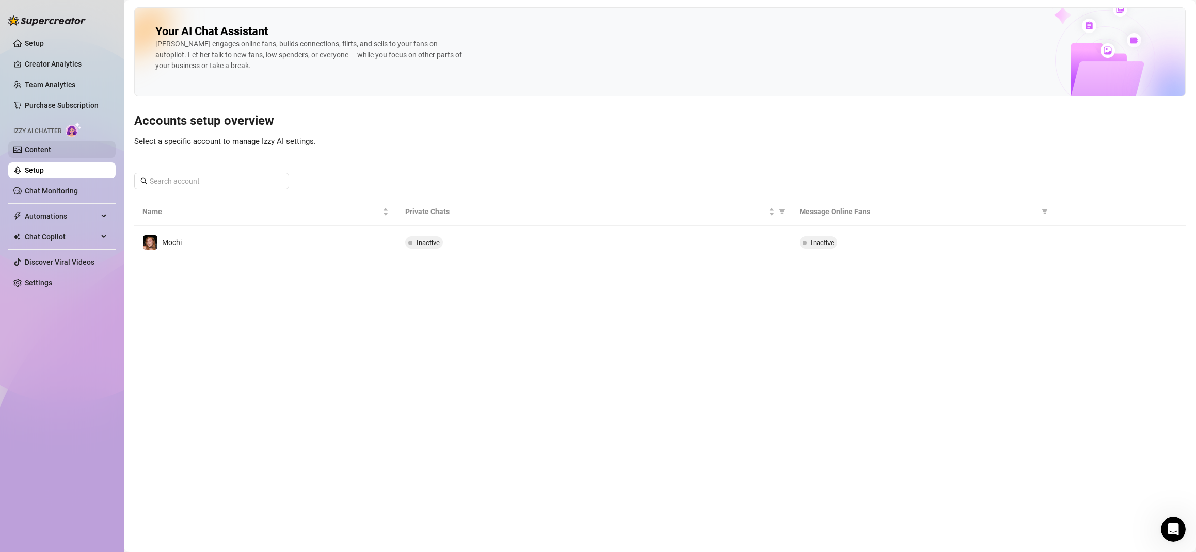
click at [41, 154] on link "Content" at bounding box center [38, 150] width 26 height 8
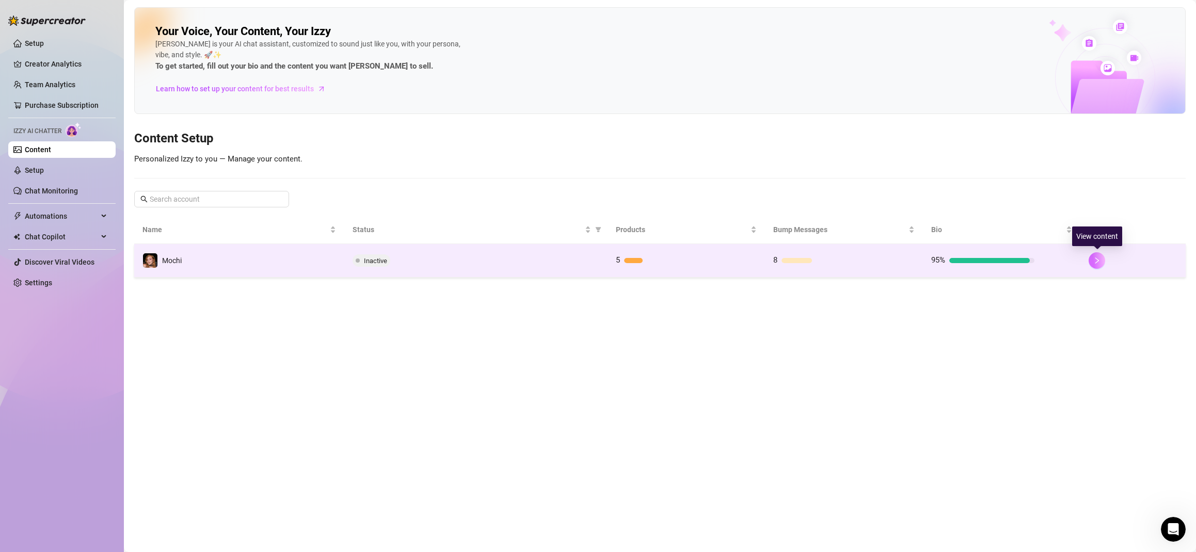
click at [1020, 262] on button "button" at bounding box center [1096, 260] width 17 height 17
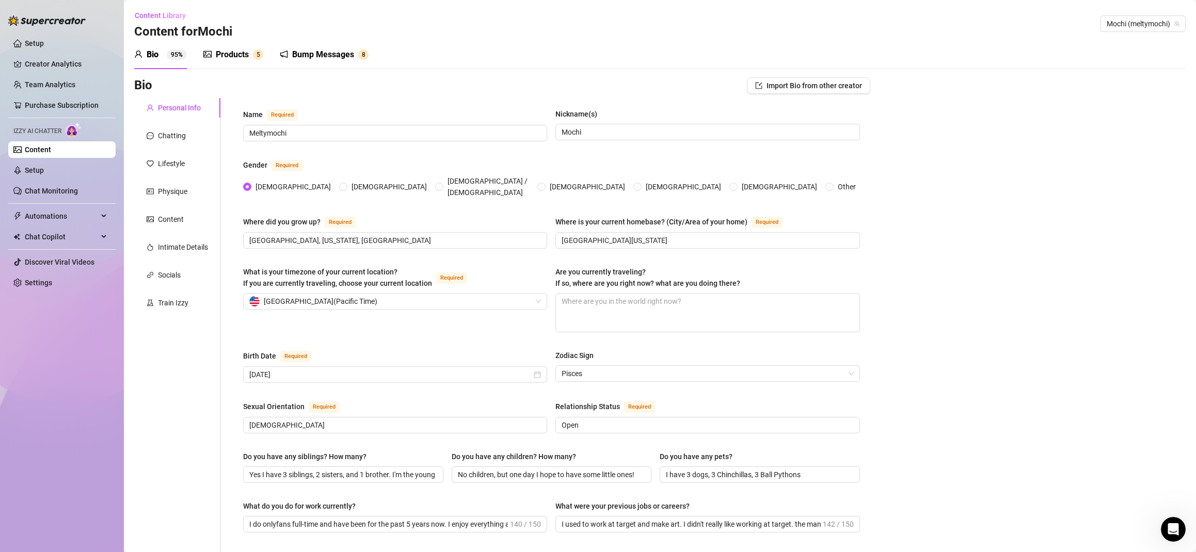
click at [44, 150] on link "Content" at bounding box center [38, 150] width 26 height 8
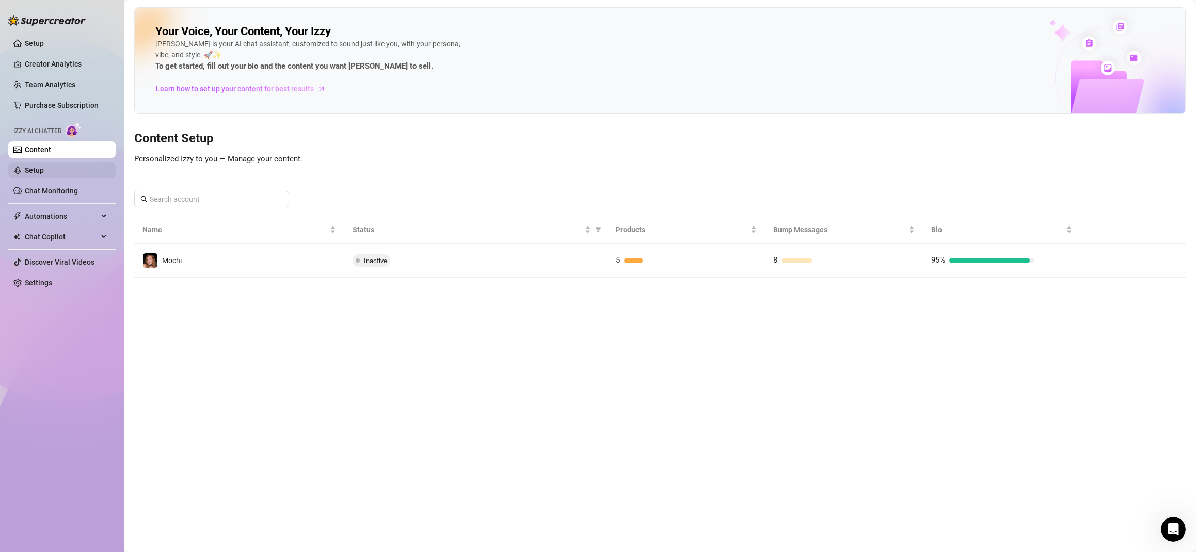
click at [43, 171] on link "Setup" at bounding box center [34, 170] width 19 height 8
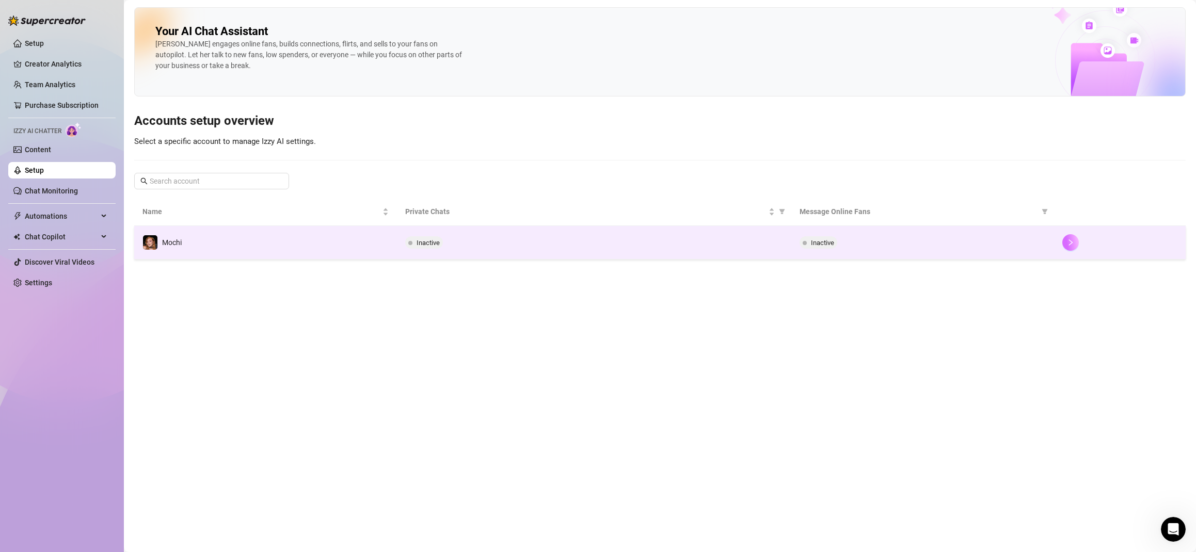
click at [1020, 241] on icon "right" at bounding box center [1070, 242] width 7 height 7
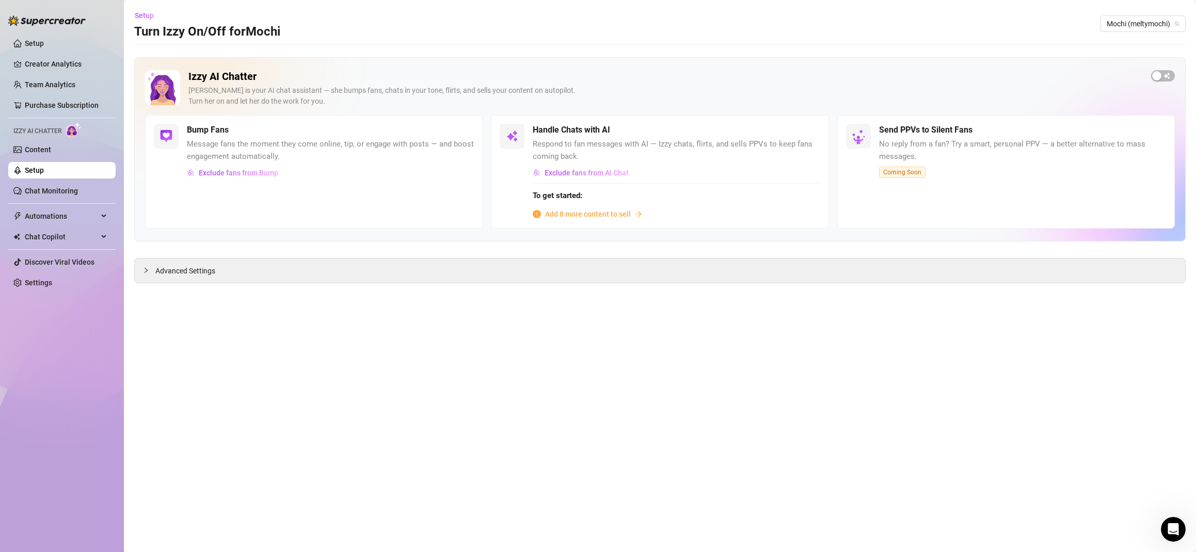
click at [571, 215] on span "Add 8 more content to sell" at bounding box center [588, 213] width 86 height 11
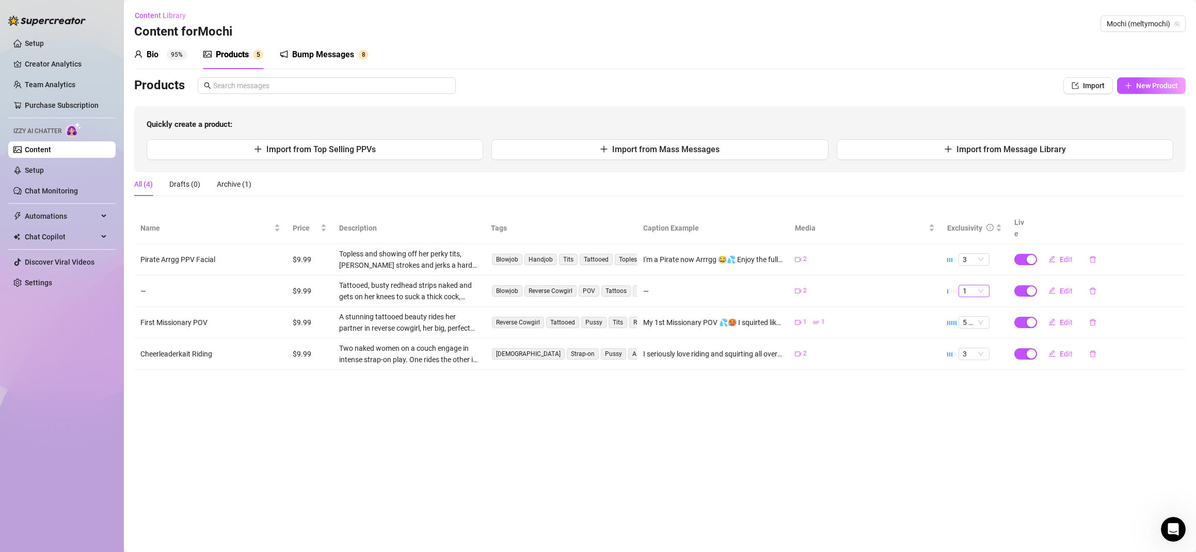
click at [975, 285] on span "1" at bounding box center [973, 290] width 23 height 11
click at [975, 332] on div "3" at bounding box center [973, 331] width 14 height 11
click at [977, 285] on span "1" at bounding box center [973, 290] width 23 height 11
click at [974, 314] on div "2" at bounding box center [973, 314] width 14 height 11
click at [1020, 287] on span "Edit" at bounding box center [1065, 291] width 13 height 8
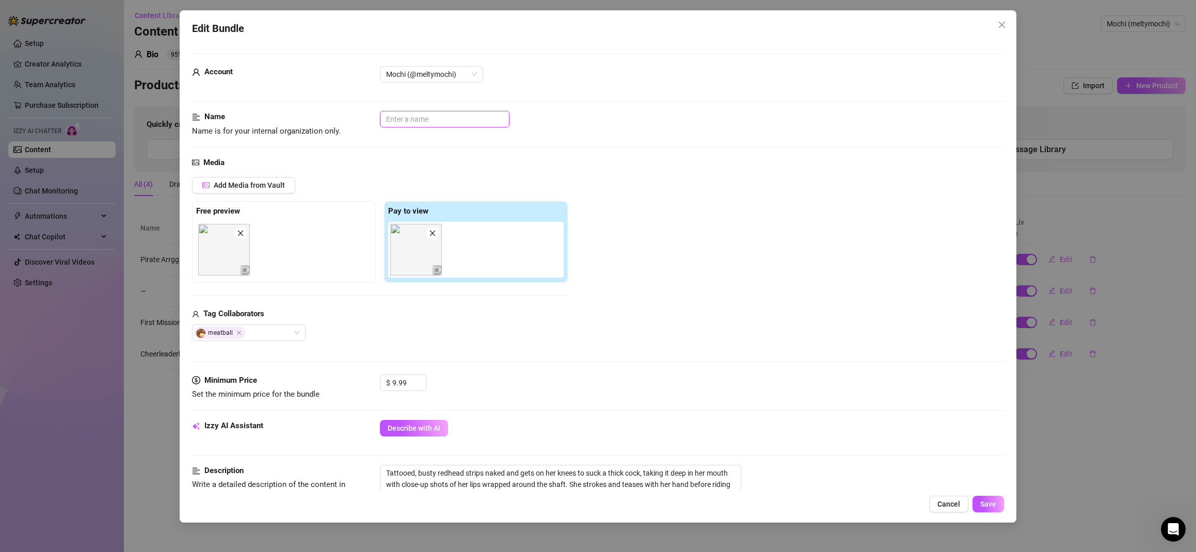
click at [413, 121] on input "text" at bounding box center [445, 119] width 130 height 17
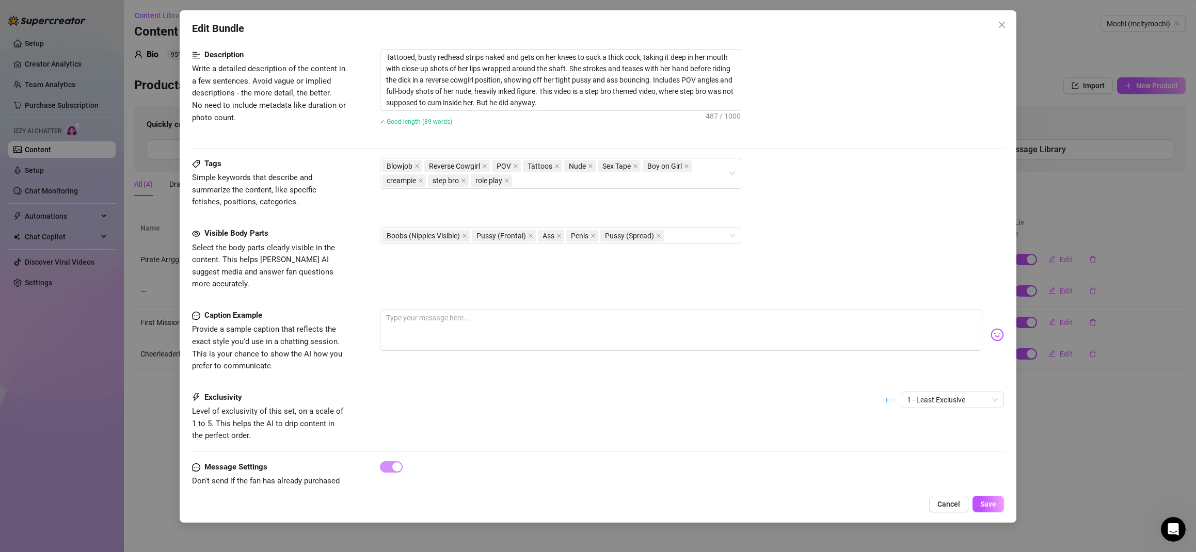
scroll to position [433, 0]
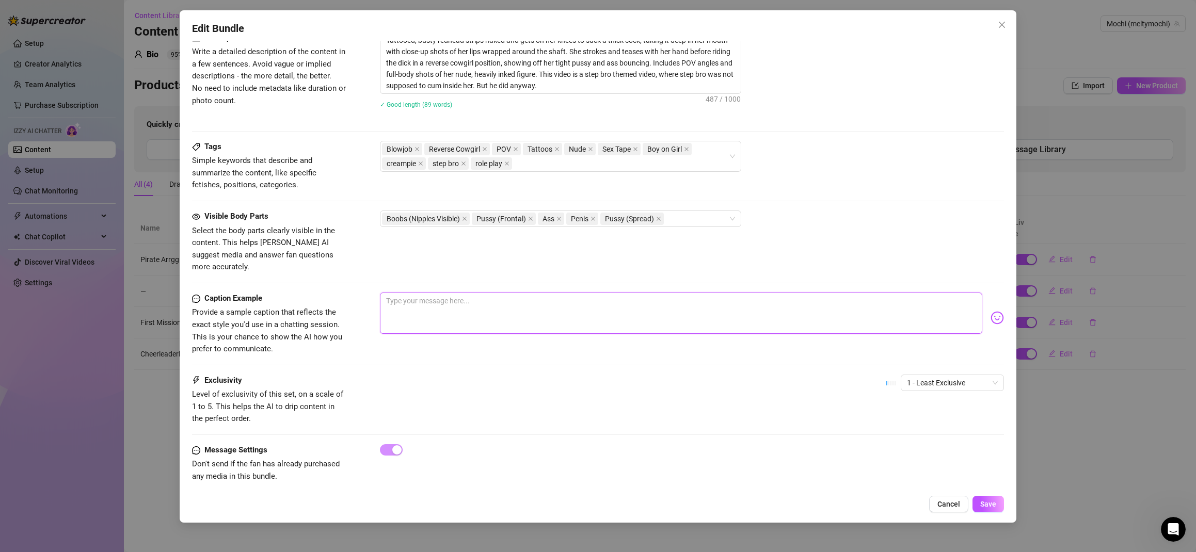
click at [422, 293] on textarea at bounding box center [681, 313] width 603 height 41
click at [430, 293] on textarea "I told you not to cum in me step bro!" at bounding box center [681, 313] width 603 height 41
click at [1000, 23] on icon "close" at bounding box center [1001, 25] width 8 height 8
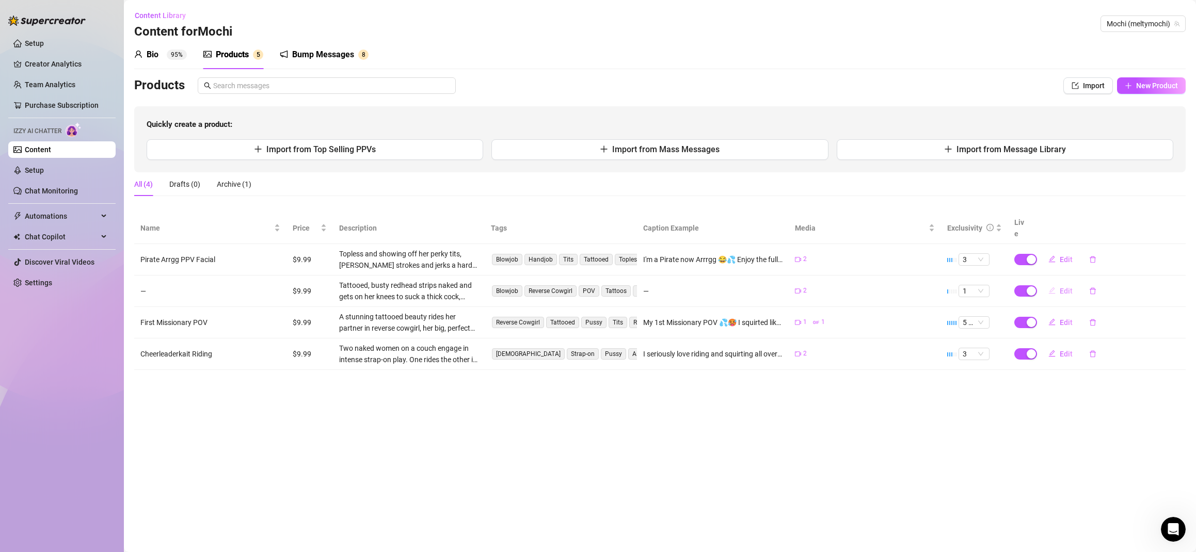
click at [1020, 287] on span "Edit" at bounding box center [1065, 291] width 13 height 8
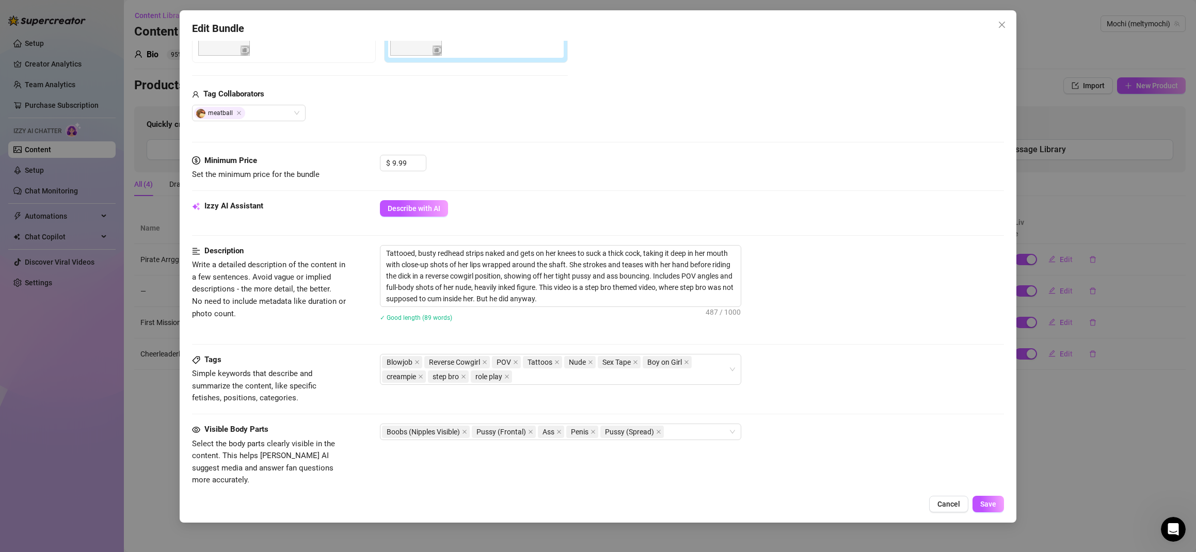
scroll to position [0, 0]
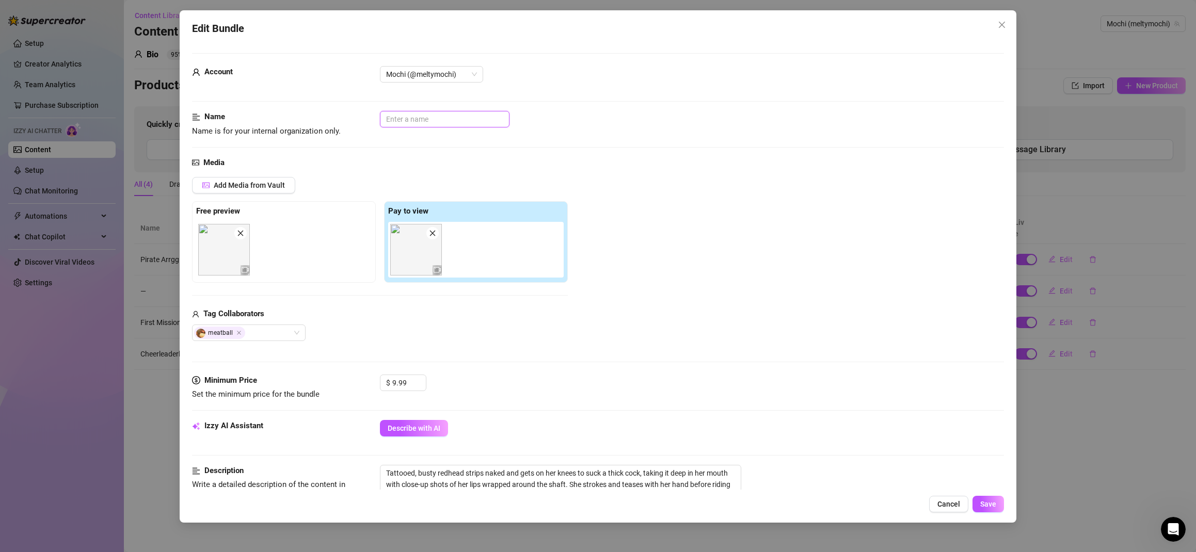
click at [424, 120] on input "text" at bounding box center [445, 119] width 130 height 17
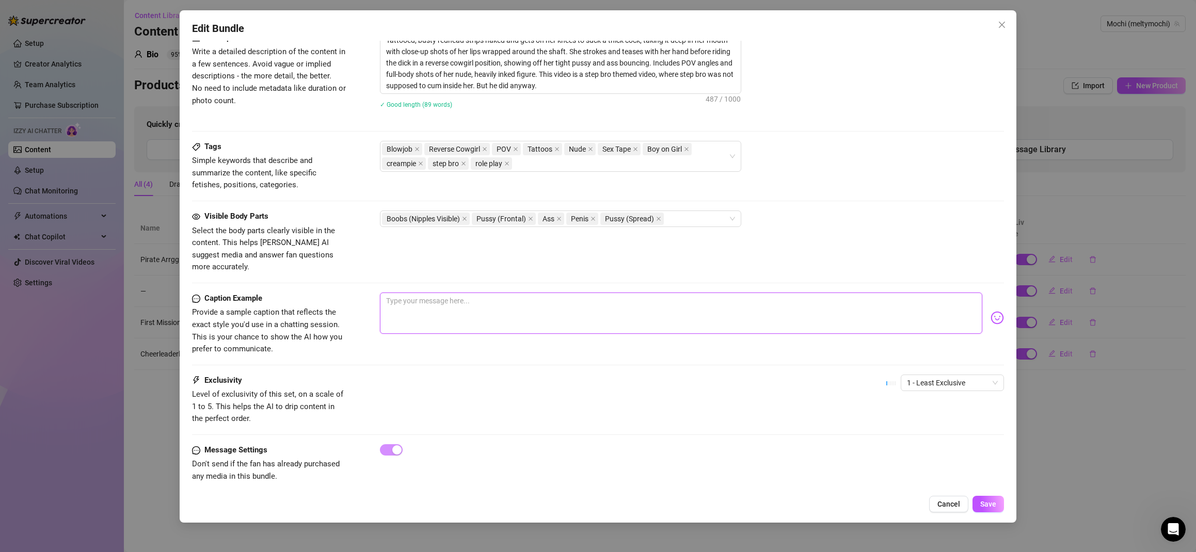
click at [421, 298] on textarea at bounding box center [681, 313] width 603 height 41
click at [476, 293] on textarea "Creampies are so fun... but when its step bro" at bounding box center [681, 313] width 603 height 41
click at [475, 293] on textarea "Creampies are so fun... but when its step bro" at bounding box center [681, 313] width 603 height 41
click at [538, 293] on textarea "Creampies are so fun... but its so risky when its step bro" at bounding box center [681, 313] width 603 height 41
click at [668, 297] on textarea "Creampies are so fun... but its so risky when its my own step bro" at bounding box center [681, 313] width 603 height 41
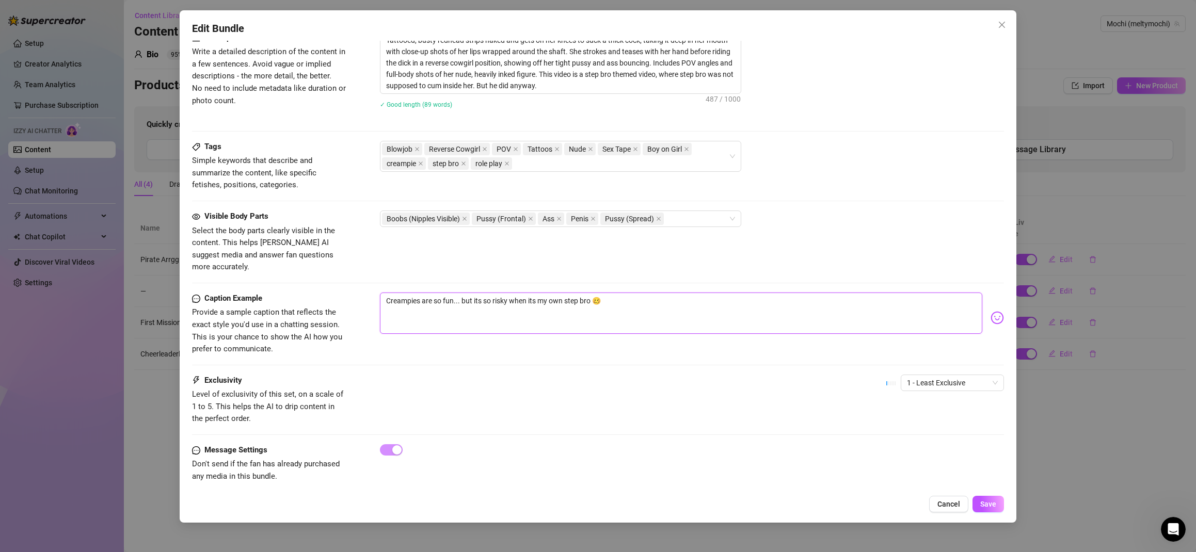
click at [618, 293] on textarea "Creampies are so fun... but its so risky when its my own step bro 🥴" at bounding box center [681, 313] width 603 height 41
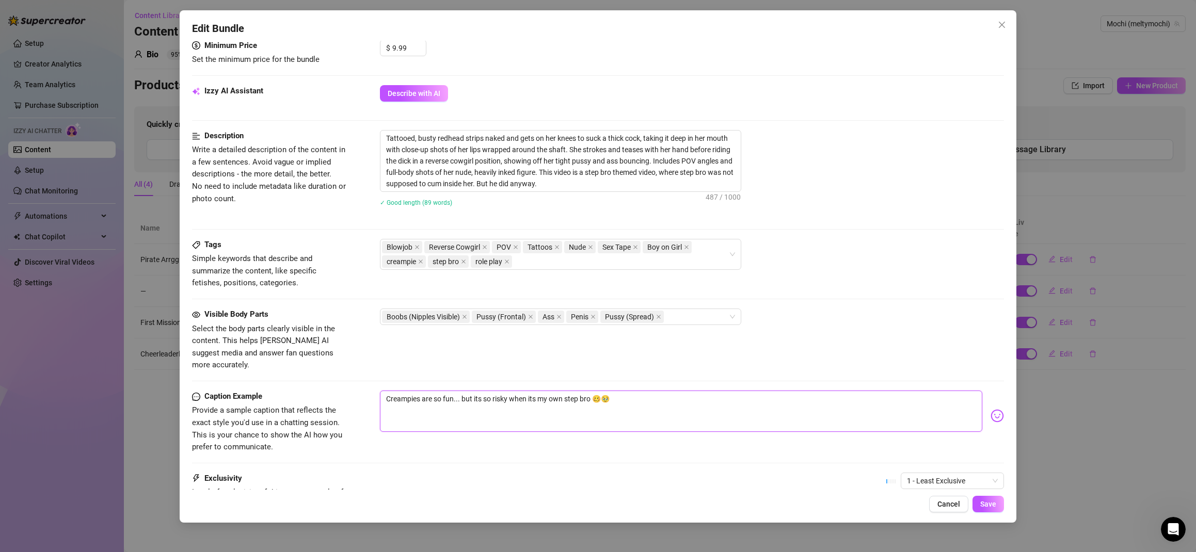
scroll to position [329, 0]
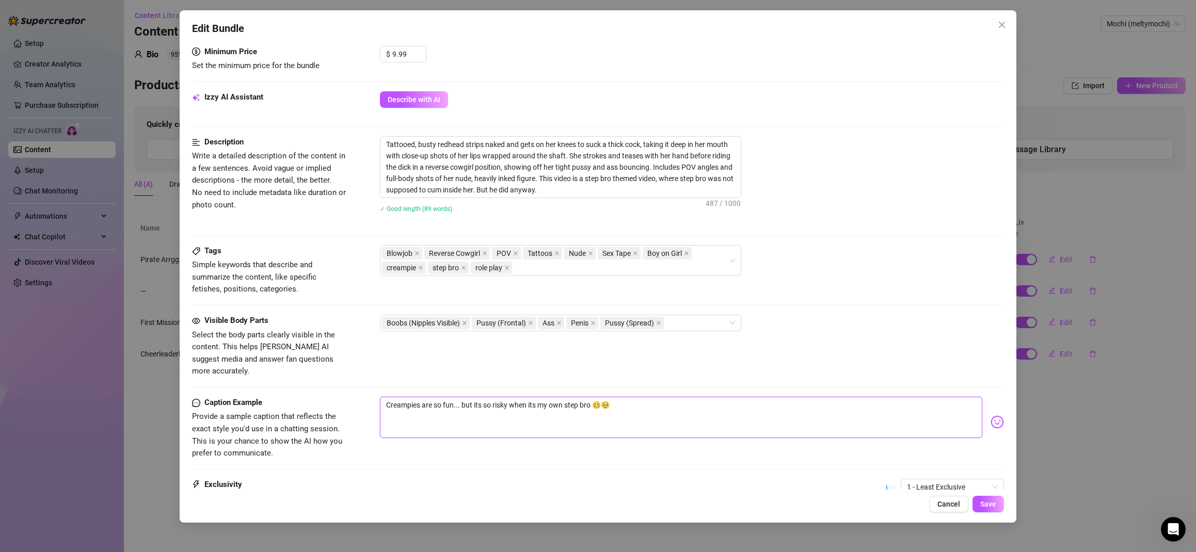
click at [754, 397] on textarea "Creampies are so fun... but its so risky when its my own step bro 🥴🥹" at bounding box center [681, 417] width 603 height 41
click at [943, 479] on span "1 - Least Exclusive" at bounding box center [952, 486] width 91 height 15
click at [926, 422] on div "3" at bounding box center [944, 420] width 87 height 11
click at [990, 505] on span "Save" at bounding box center [988, 504] width 16 height 8
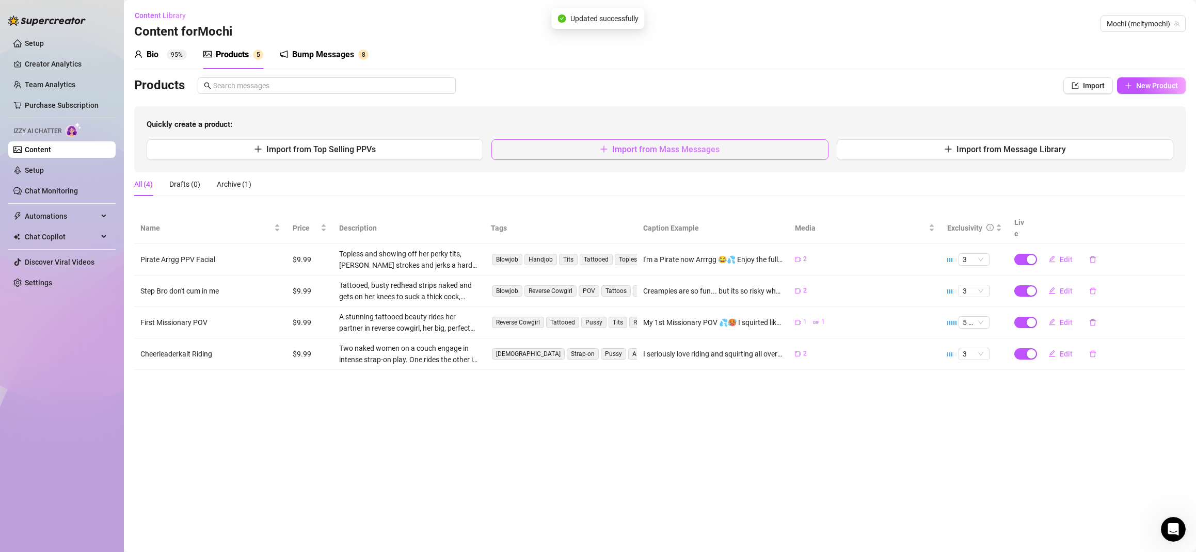
click at [684, 148] on span "Import from Mass Messages" at bounding box center [665, 149] width 107 height 10
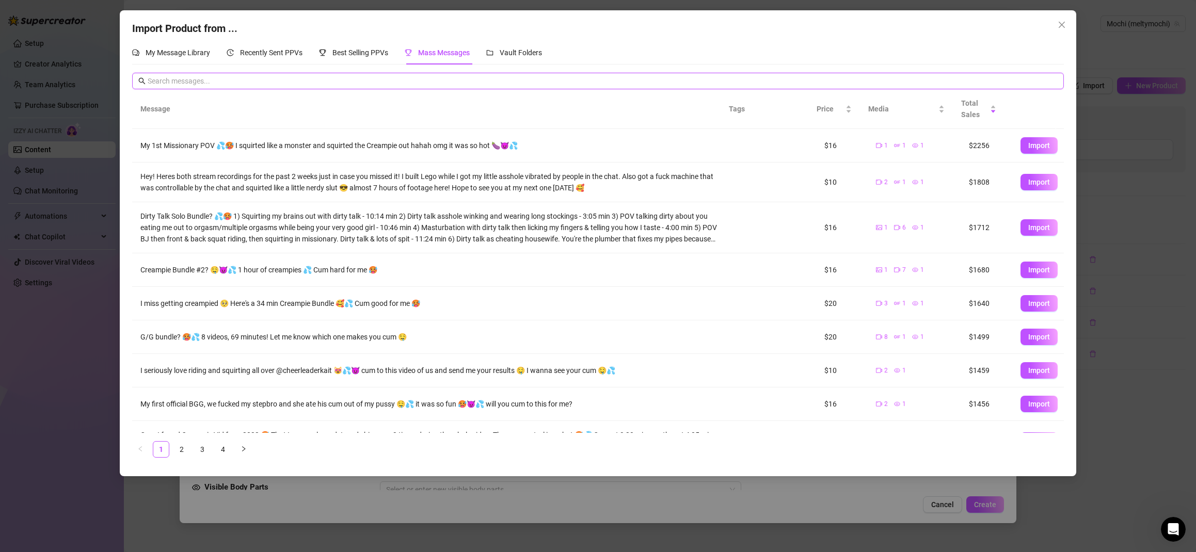
click at [369, 77] on input "text" at bounding box center [603, 80] width 910 height 11
click at [1020, 304] on span "Import" at bounding box center [1039, 303] width 22 height 8
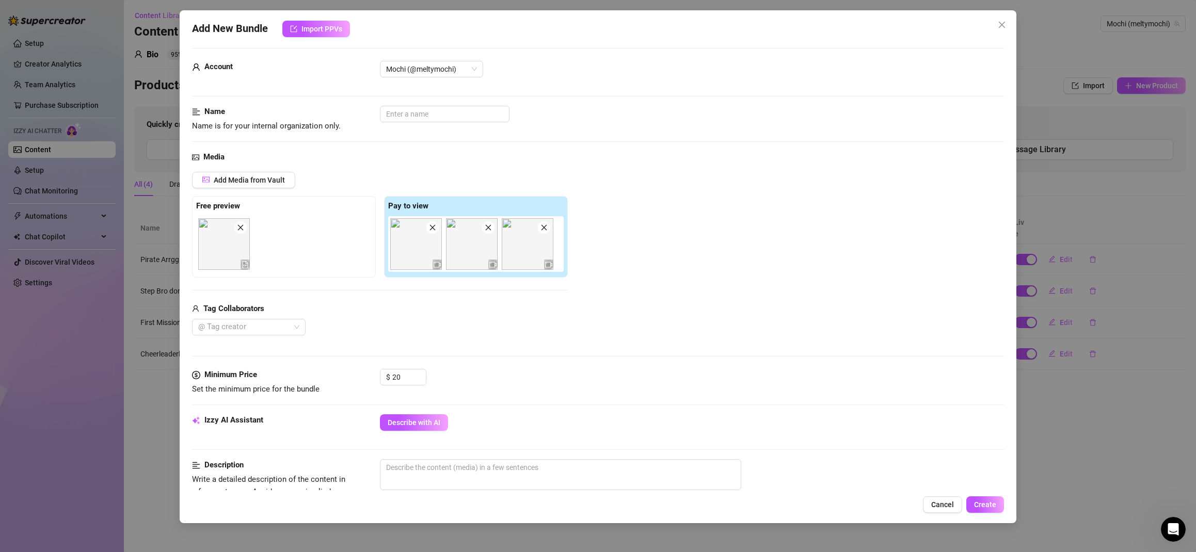
scroll to position [0, 0]
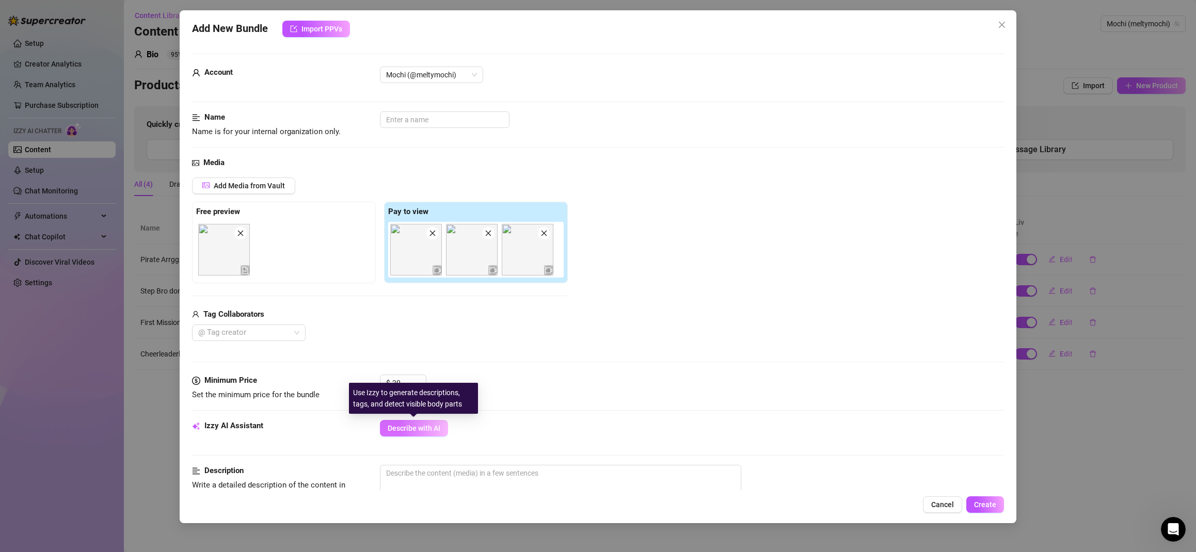
click at [414, 429] on span "Describe with AI" at bounding box center [414, 428] width 53 height 8
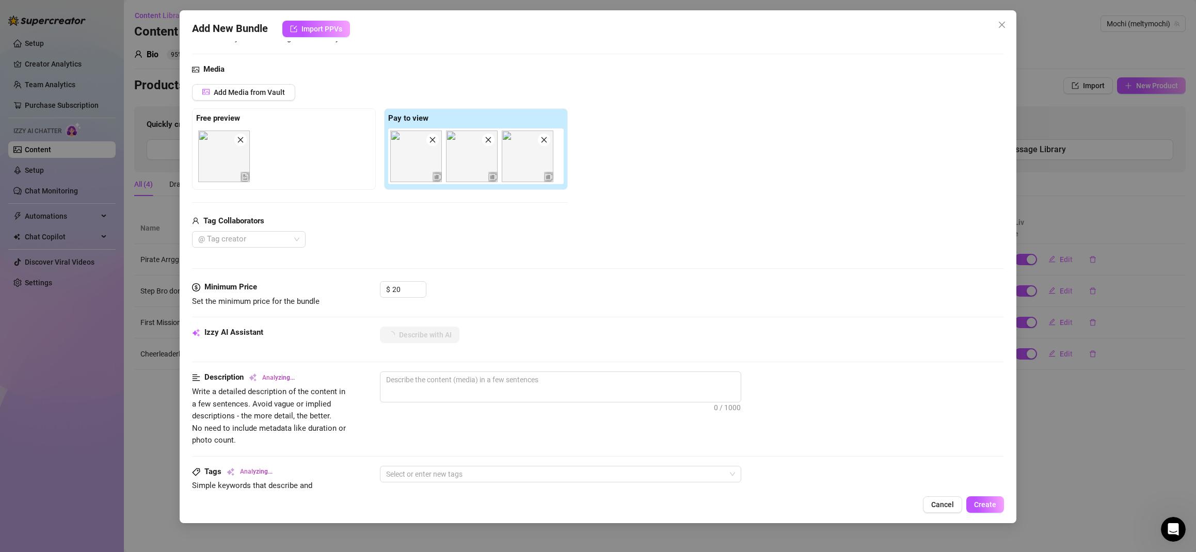
scroll to position [173, 0]
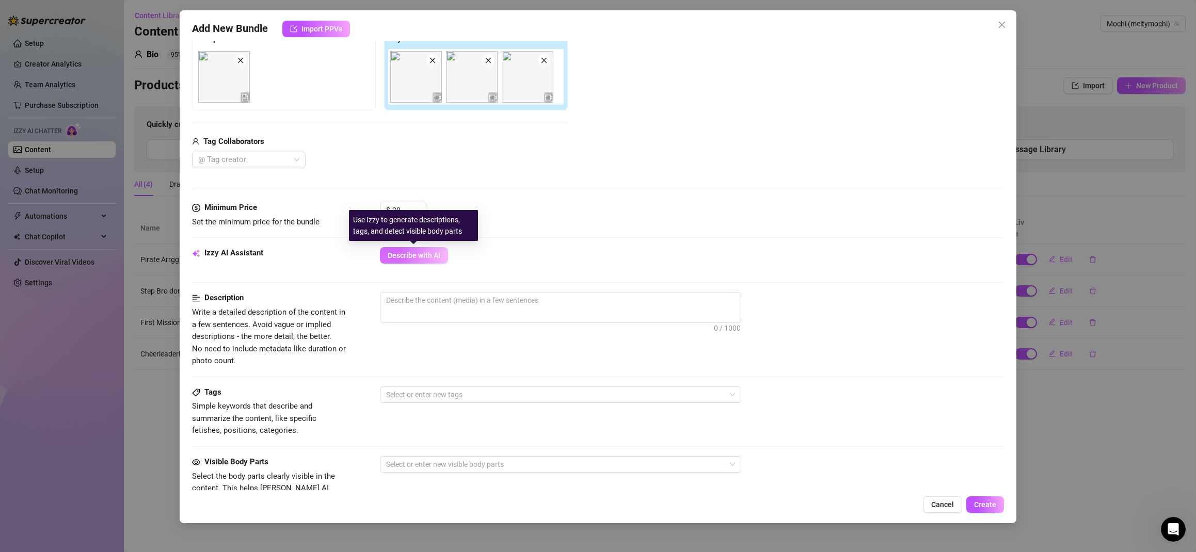
click at [421, 257] on span "Describe with AI" at bounding box center [414, 255] width 53 height 8
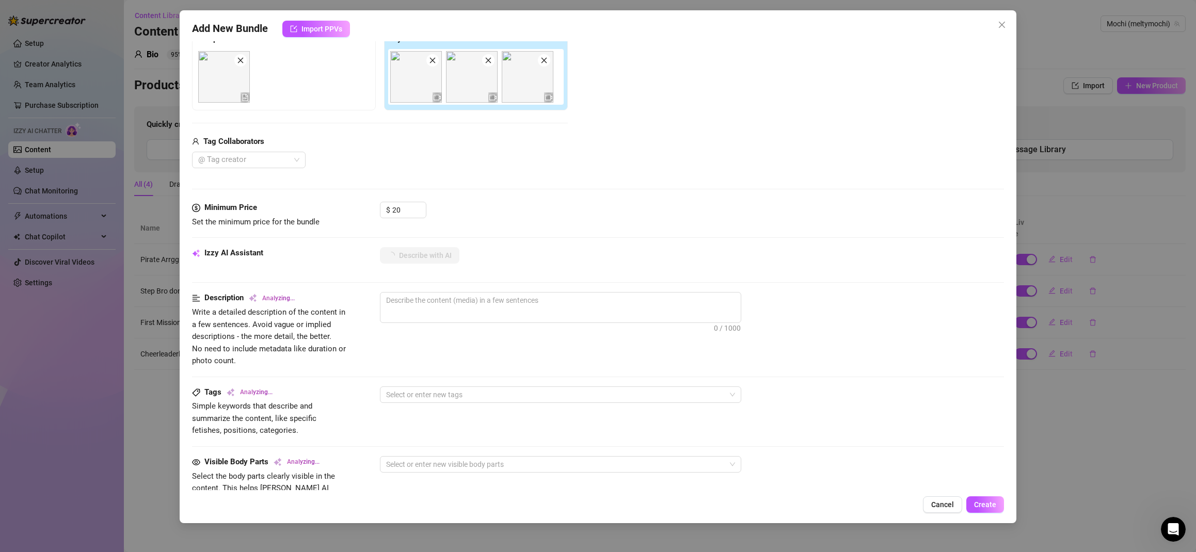
scroll to position [316, 0]
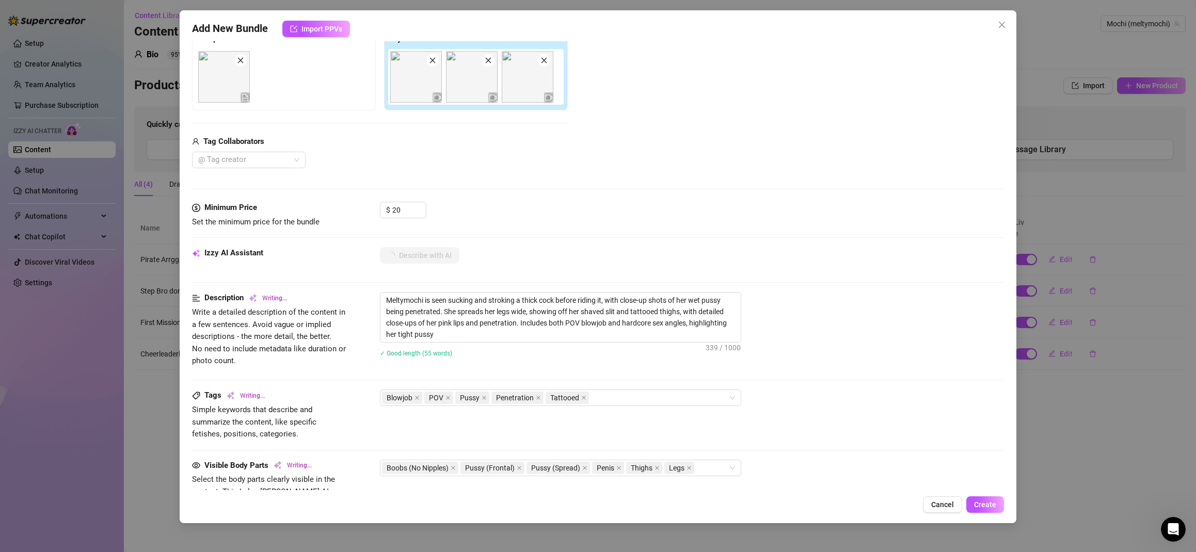
type textarea "Meltymochi is seen sucking and stroking a thick cock before riding it, with clo…"
click at [508, 335] on textarea "Meltymochi is seen sucking and stroking a thick cock before riding it, with clo…" at bounding box center [560, 318] width 360 height 50
type textarea "Meltymochi is seen sucking and stroking a thick cock before riding it, with clo…"
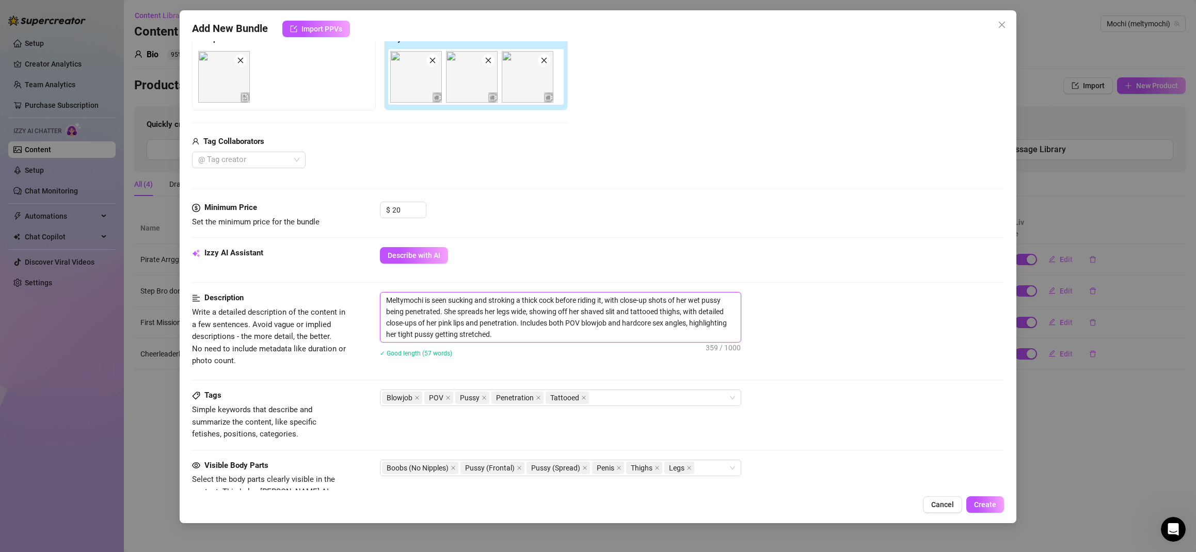
type textarea "Meltymochi is seen sucking and stroking a thick cock before riding it, with clo…"
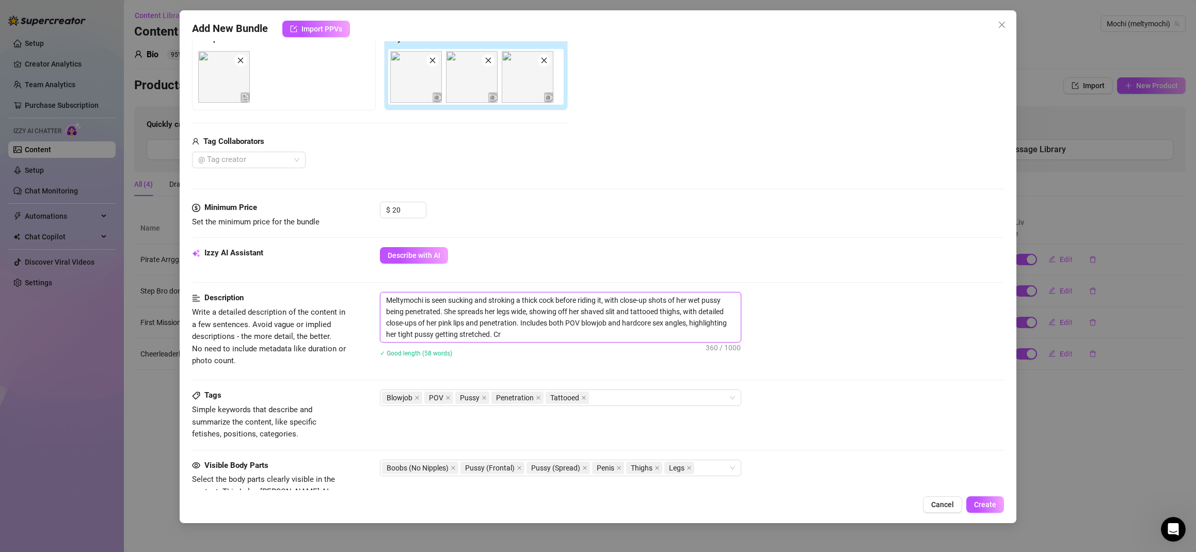
type textarea "Meltymochi is seen sucking and stroking a thick cock before riding it, with clo…"
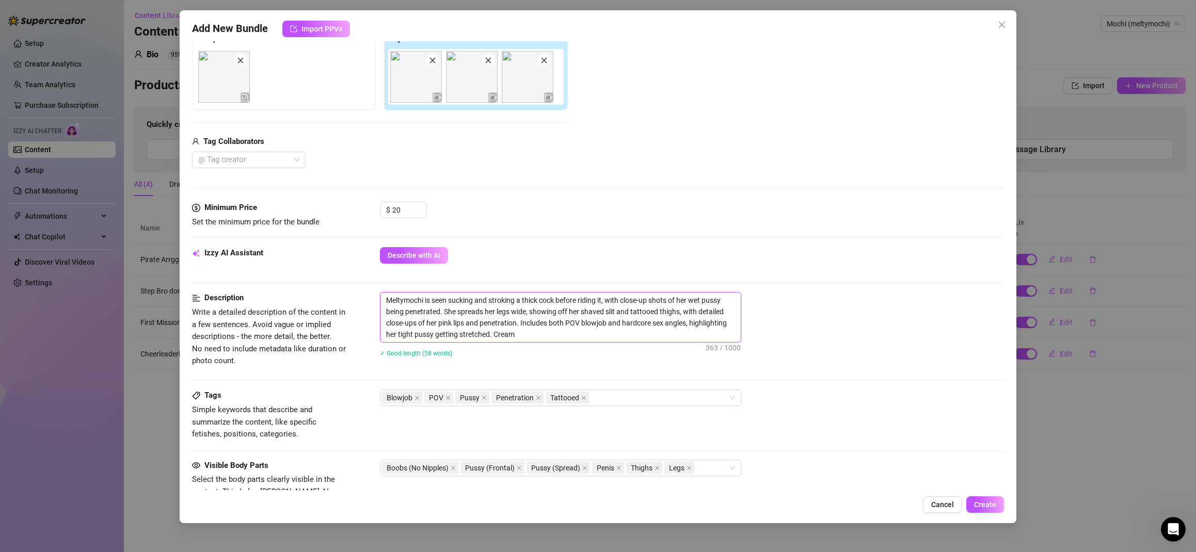
type textarea "Meltymochi is seen sucking and stroking a thick cock before riding it, with clo…"
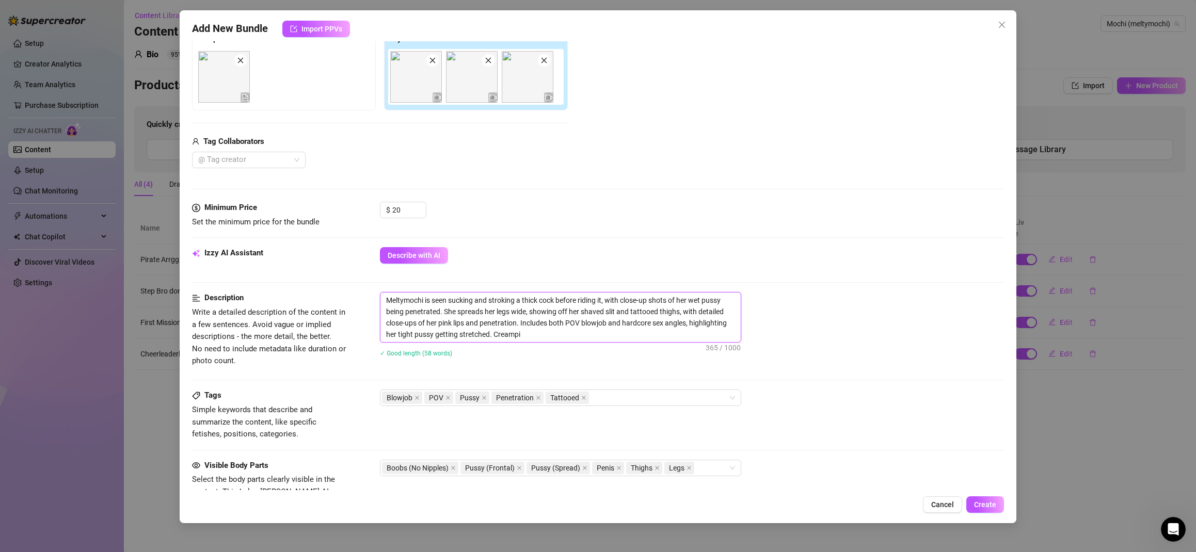
type textarea "Meltymochi is seen sucking and stroking a thick cock before riding it, with clo…"
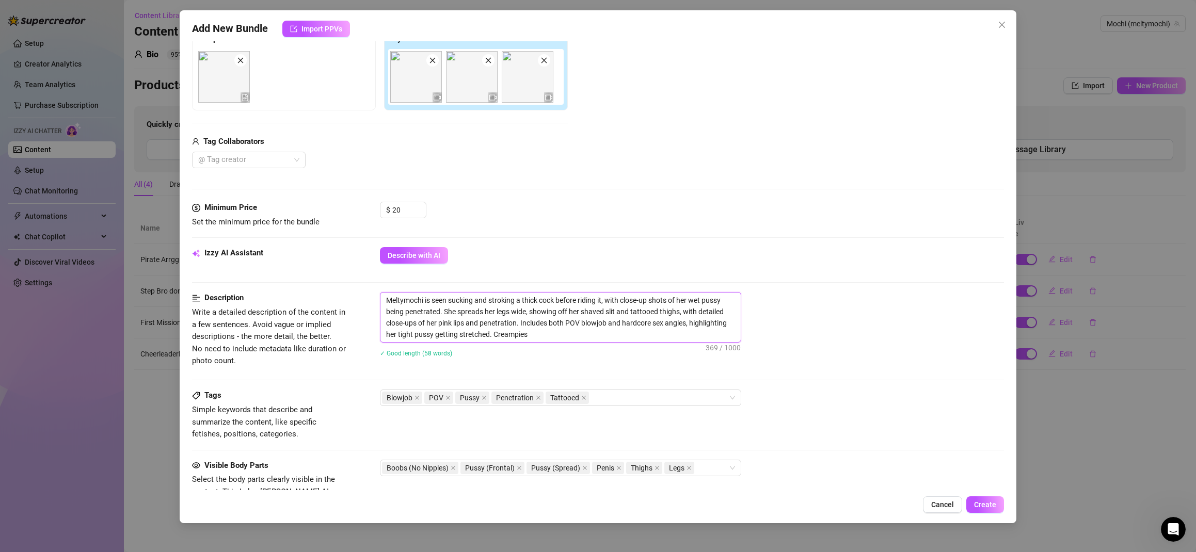
type textarea "Meltymochi is seen sucking and stroking a thick cock before riding it, with clo…"
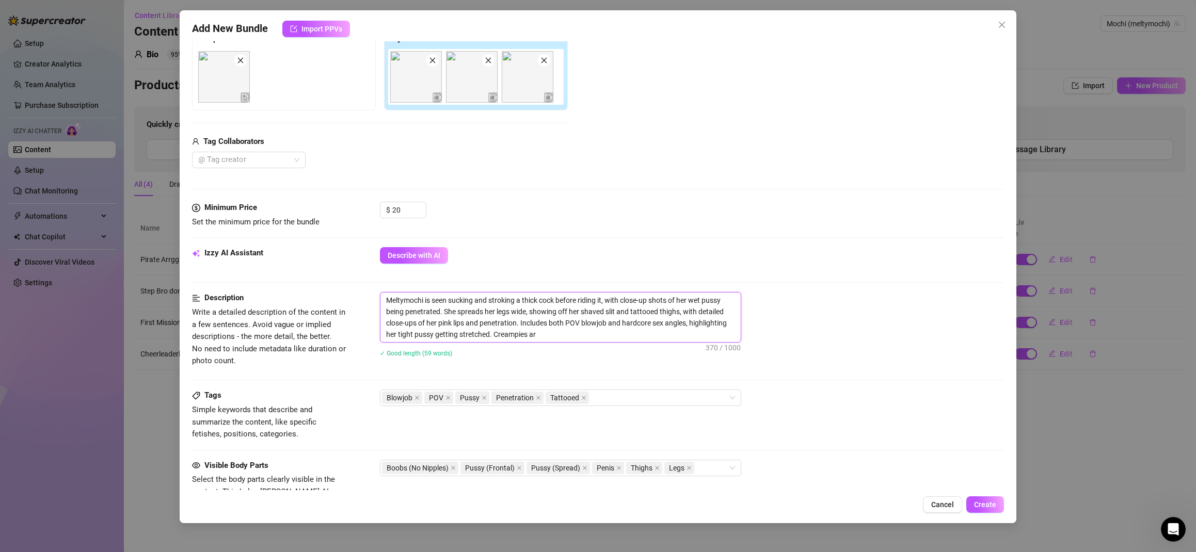
type textarea "Meltymochi is seen sucking and stroking a thick cock before riding it, with clo…"
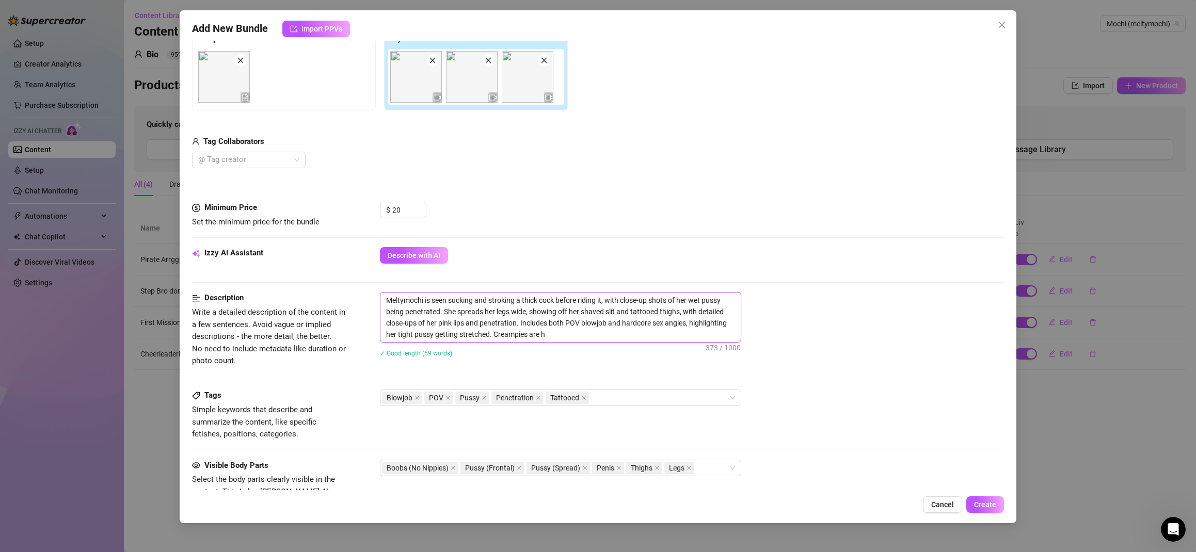
type textarea "Meltymochi is seen sucking and stroking a thick cock before riding it, with clo…"
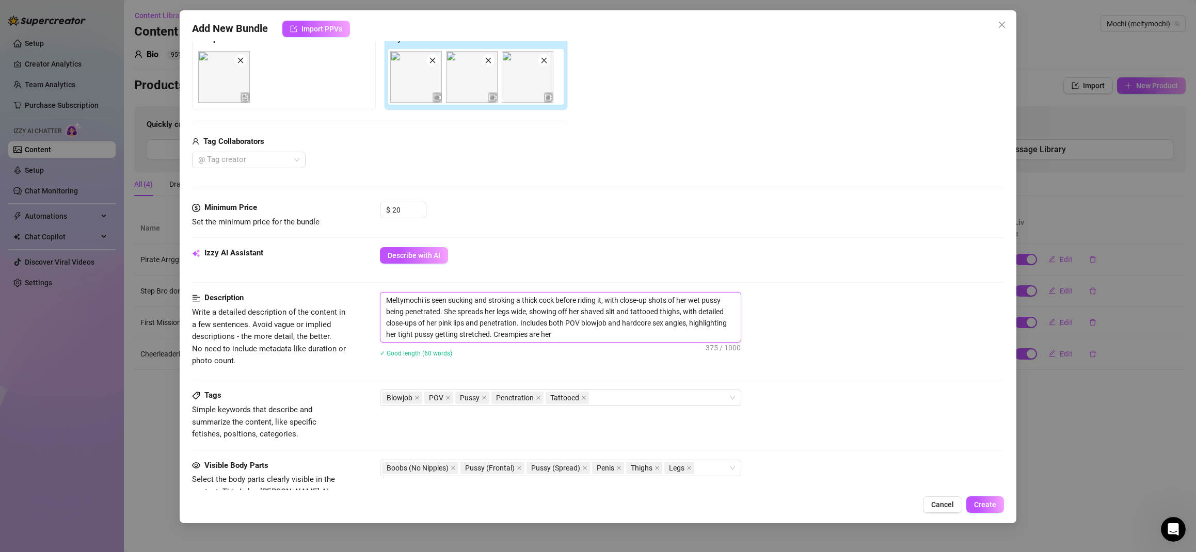
type textarea "Meltymochi is seen sucking and stroking a thick cock before riding it, with clo…"
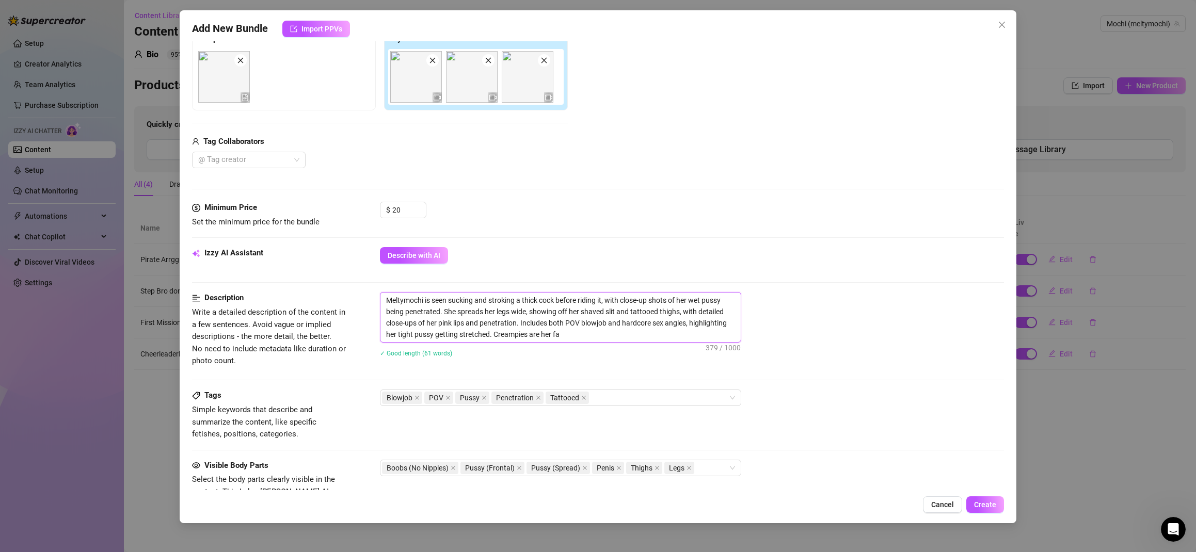
type textarea "Meltymochi is seen sucking and stroking a thick cock before riding it, with clo…"
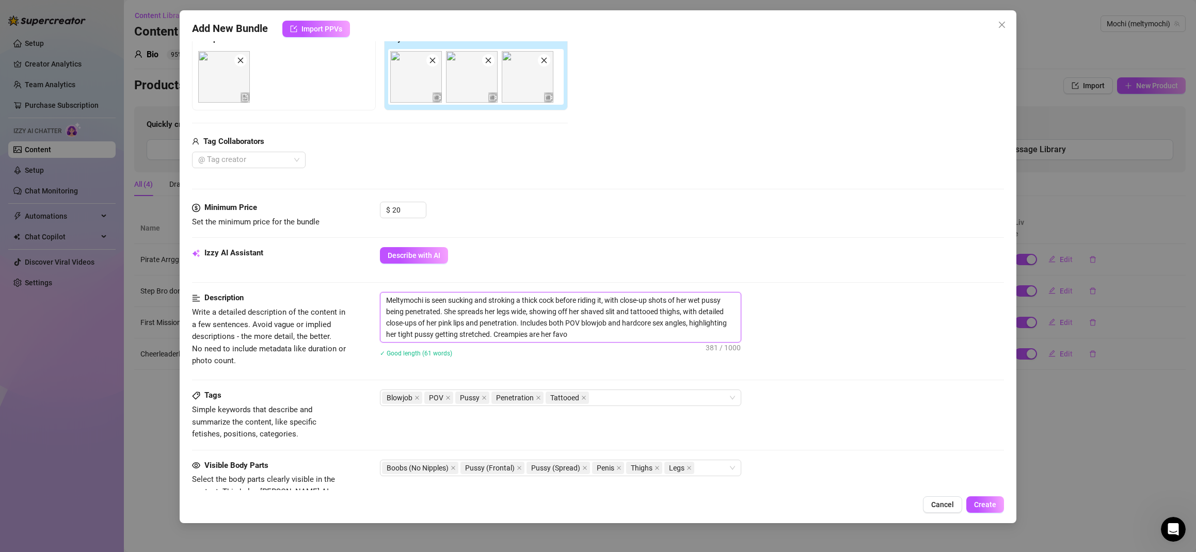
type textarea "Meltymochi is seen sucking and stroking a thick cock before riding it, with clo…"
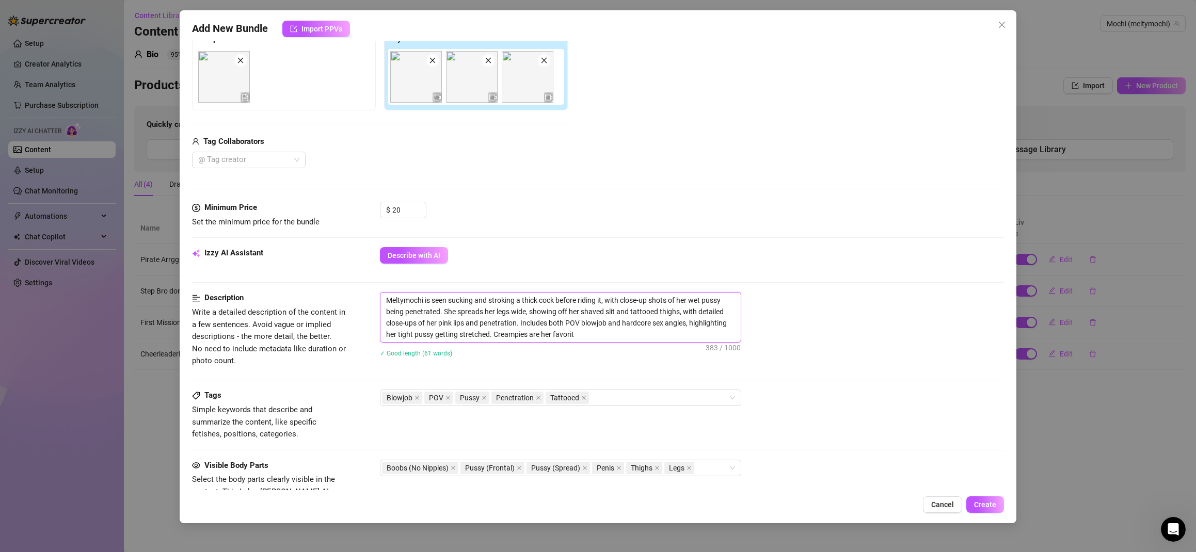
type textarea "Meltymochi is seen sucking and stroking a thick cock before riding it, with clo…"
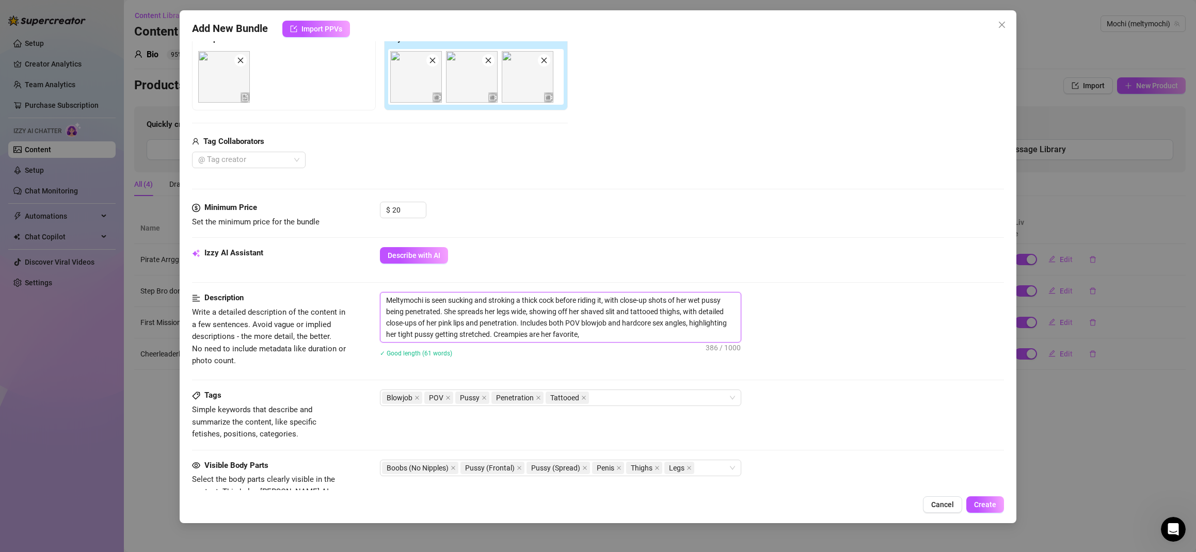
type textarea "Meltymochi is seen sucking and stroking a thick cock before riding it, with clo…"
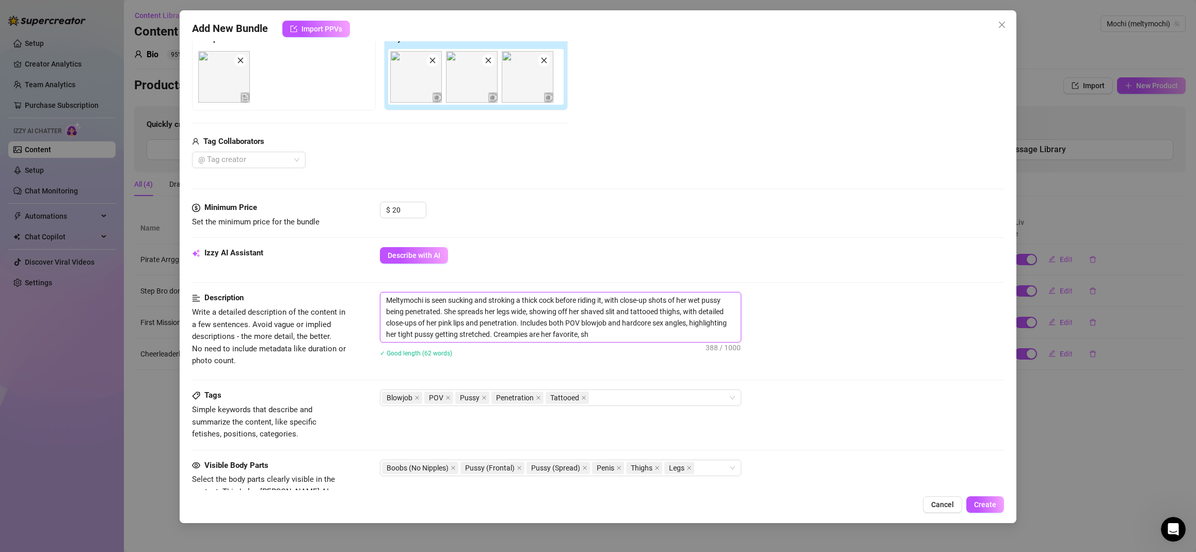
type textarea "Meltymochi is seen sucking and stroking a thick cock before riding it, with clo…"
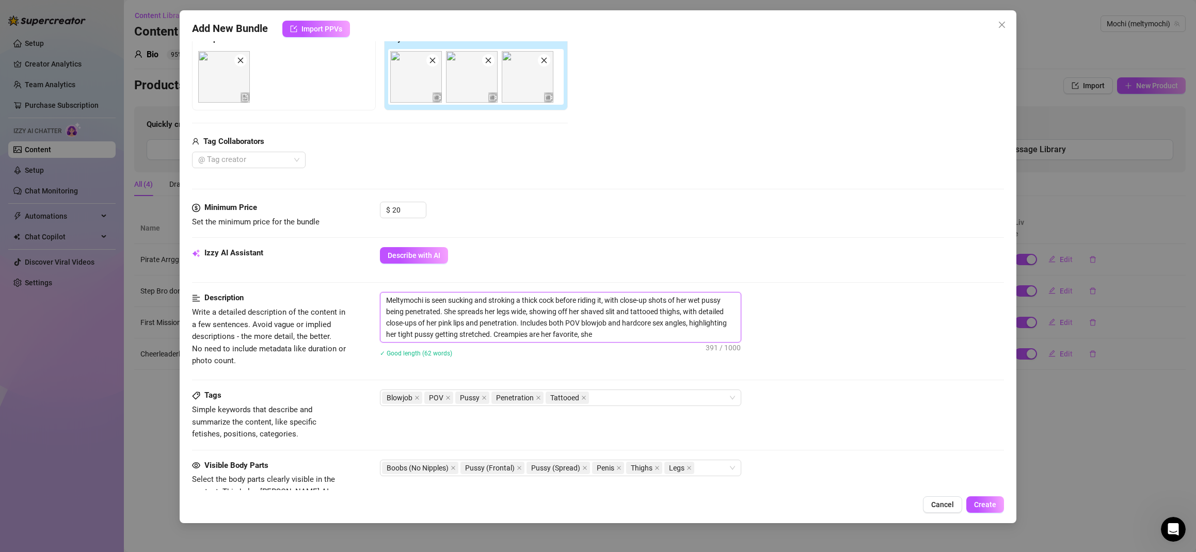
type textarea "Meltymochi is seen sucking and stroking a thick cock before riding it, with clo…"
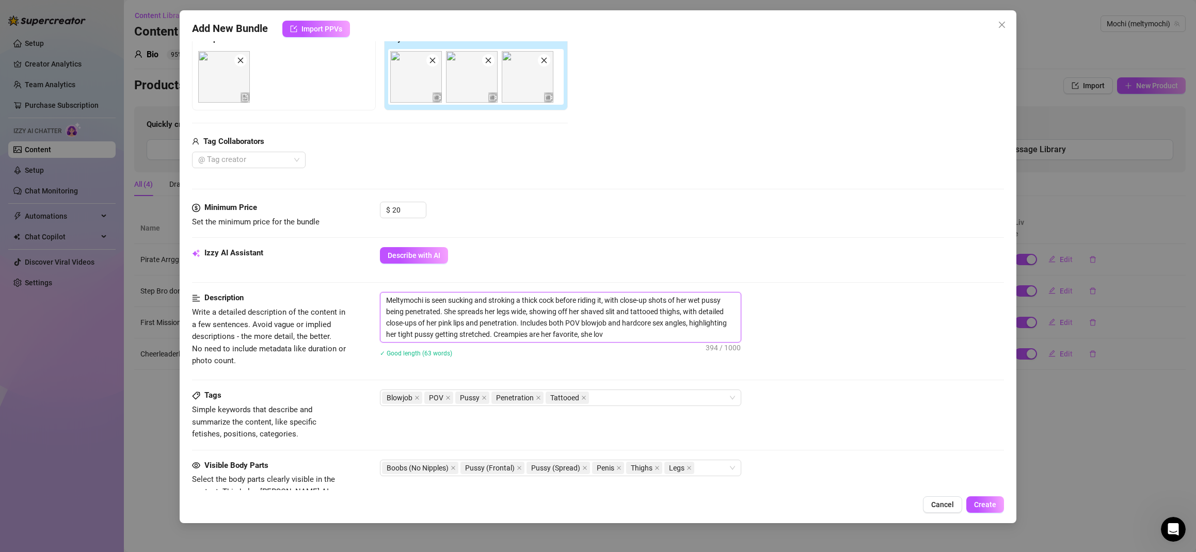
type textarea "Meltymochi is seen sucking and stroking a thick cock before riding it, with clo…"
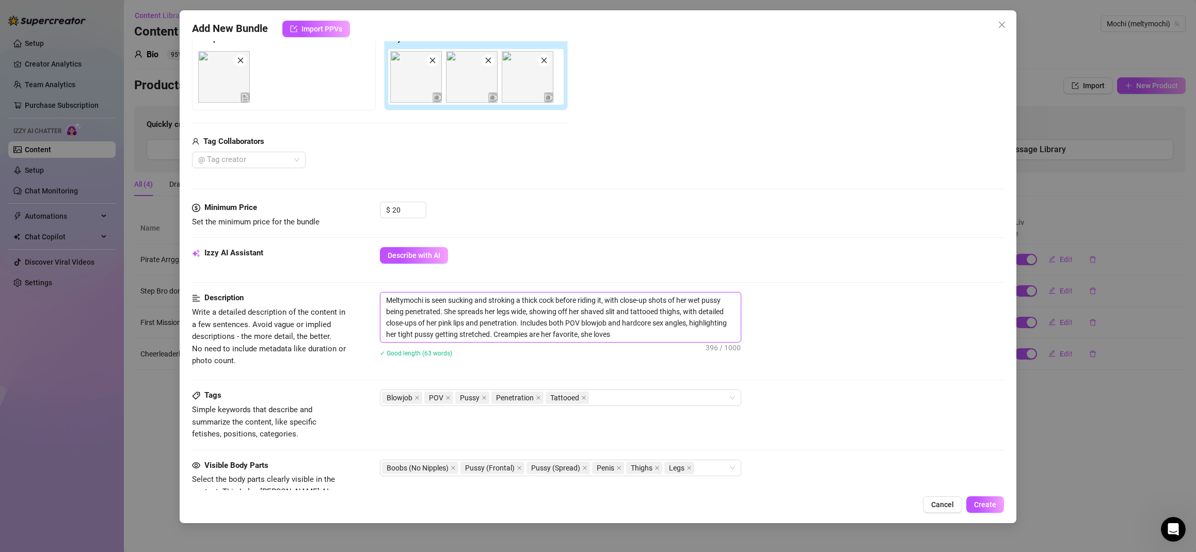
type textarea "Meltymochi is seen sucking and stroking a thick cock before riding it, with clo…"
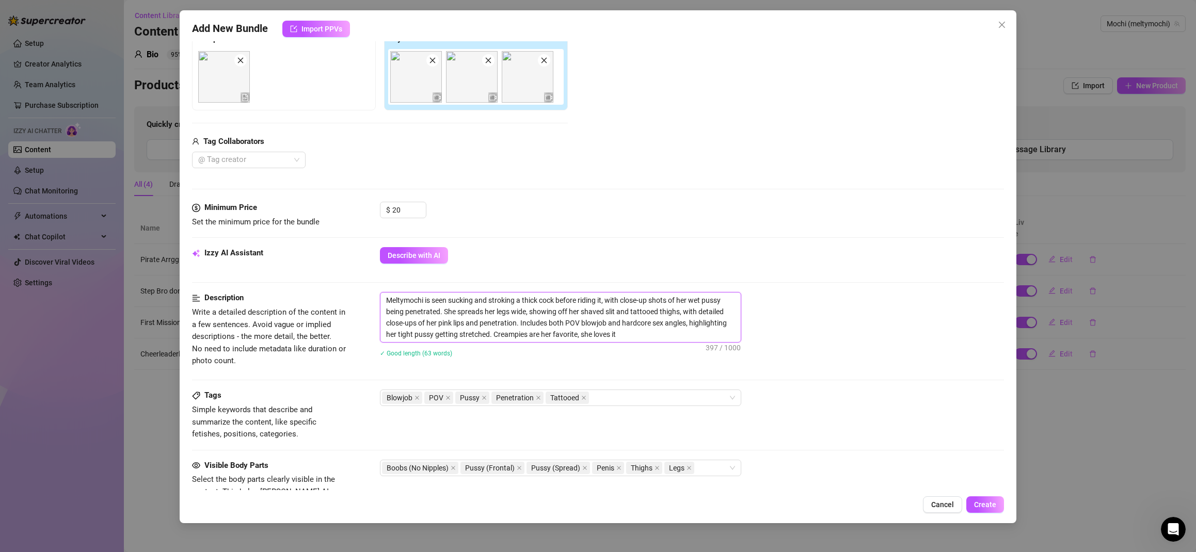
type textarea "Meltymochi is seen sucking and stroking a thick cock before riding it, with clo…"
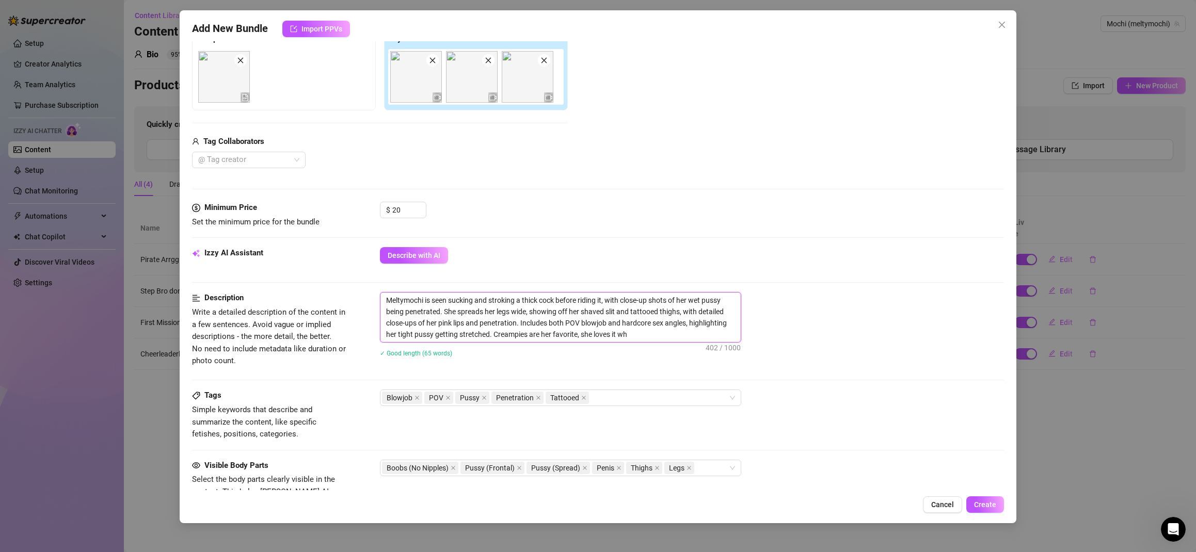
type textarea "Meltymochi is seen sucking and stroking a thick cock before riding it, with clo…"
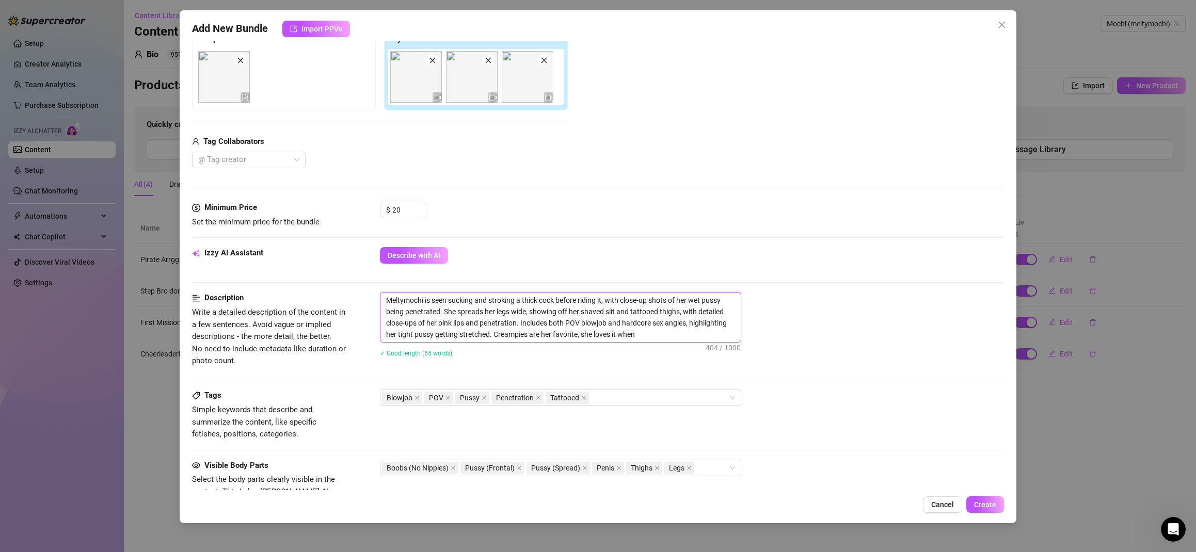
type textarea "Meltymochi is seen sucking and stroking a thick cock before riding it, with clo…"
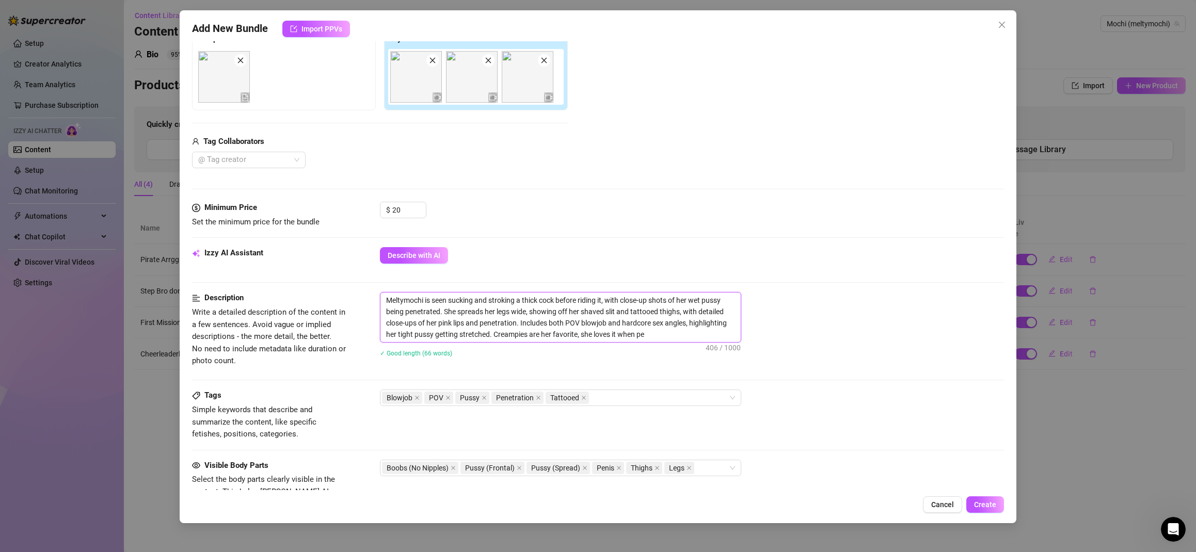
type textarea "Meltymochi is seen sucking and stroking a thick cock before riding it, with clo…"
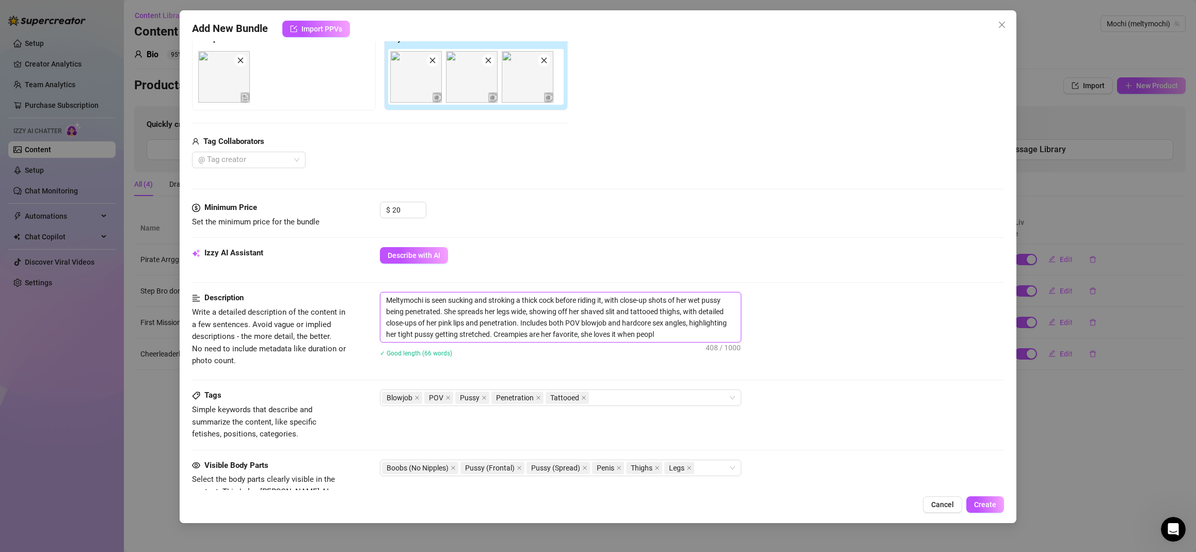
type textarea "Meltymochi is seen sucking and stroking a thick cock before riding it, with clo…"
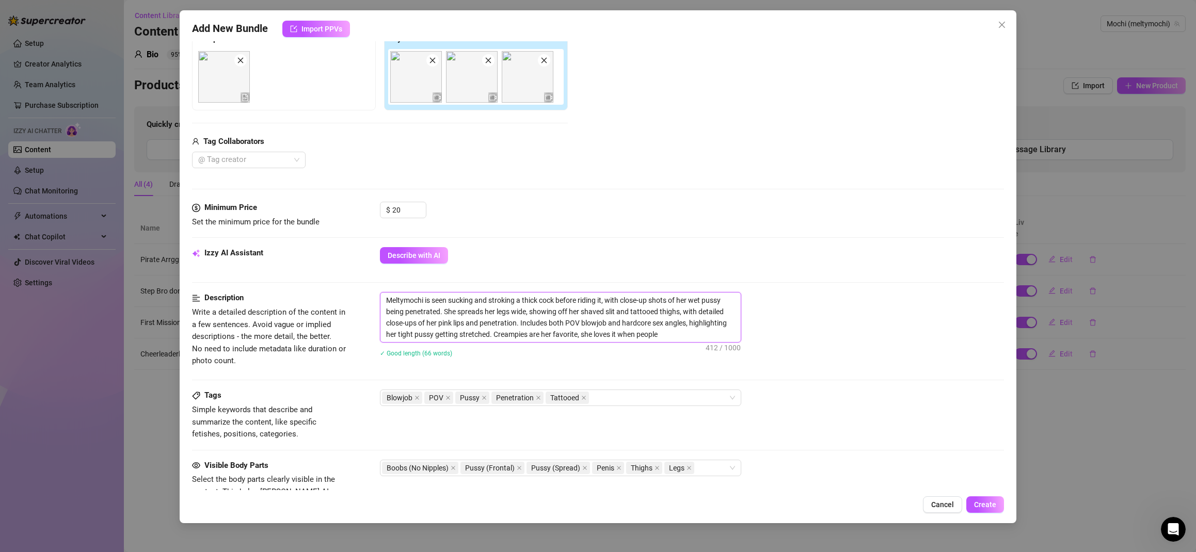
type textarea "Meltymochi is seen sucking and stroking a thick cock before riding it, with clo…"
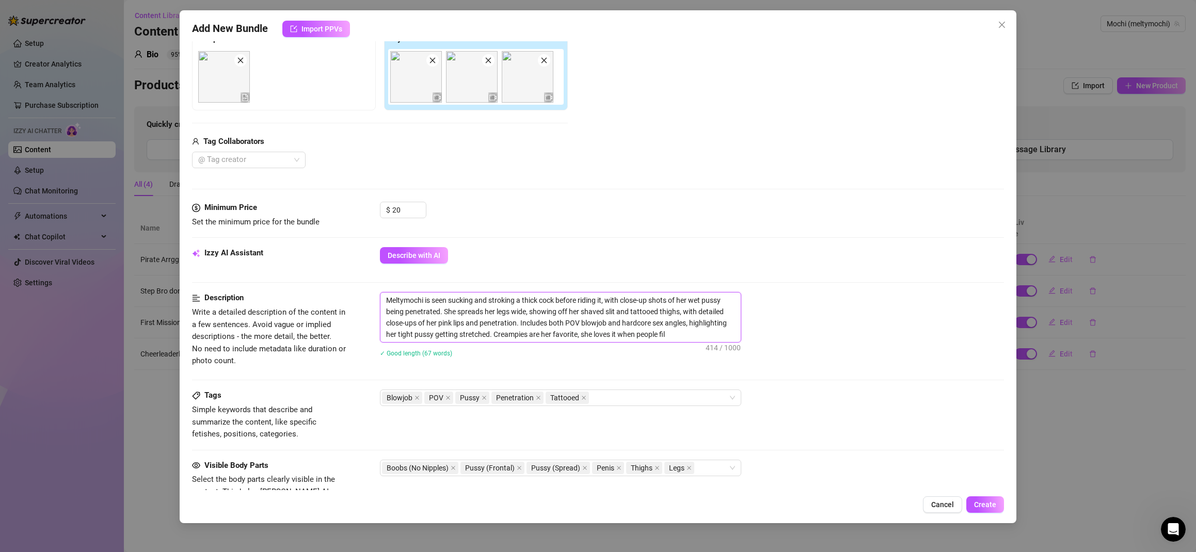
type textarea "Meltymochi is seen sucking and stroking a thick cock before riding it, with clo…"
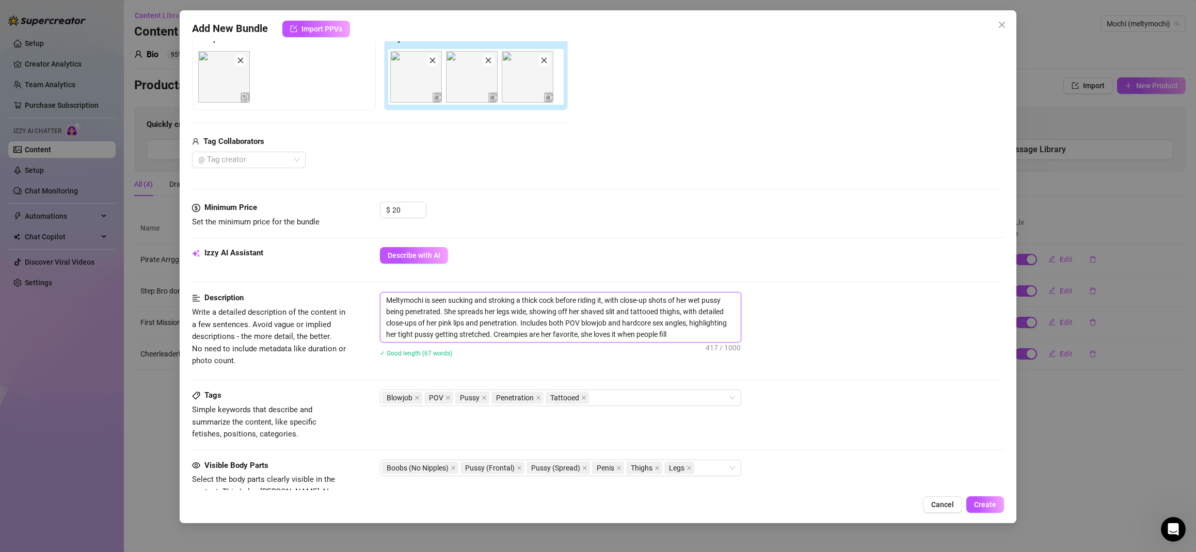
type textarea "Meltymochi is seen sucking and stroking a thick cock before riding it, with clo…"
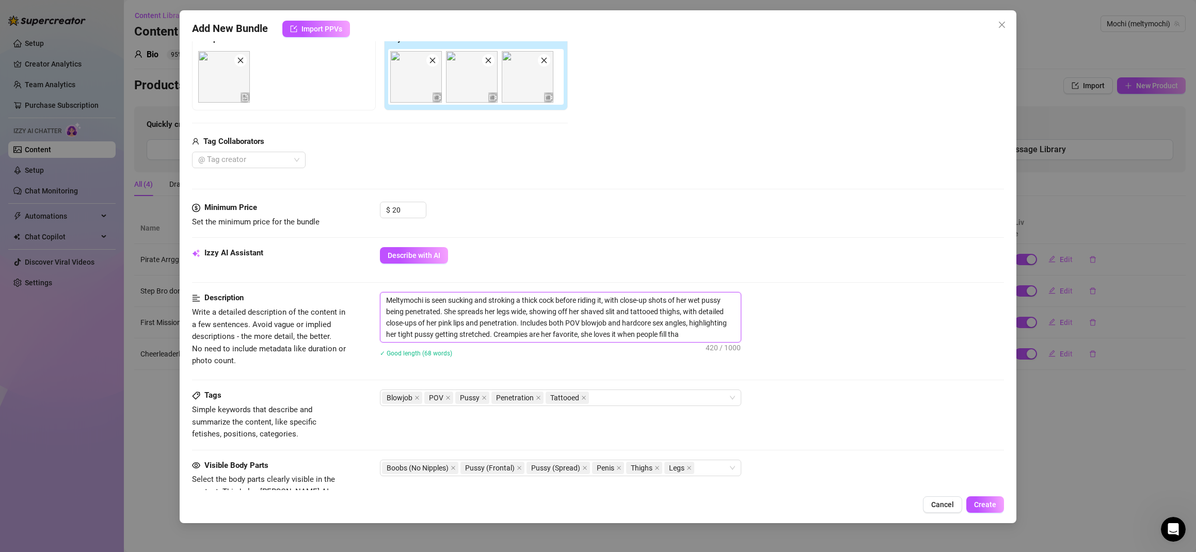
type textarea "Meltymochi is seen sucking and stroking a thick cock before riding it, with clo…"
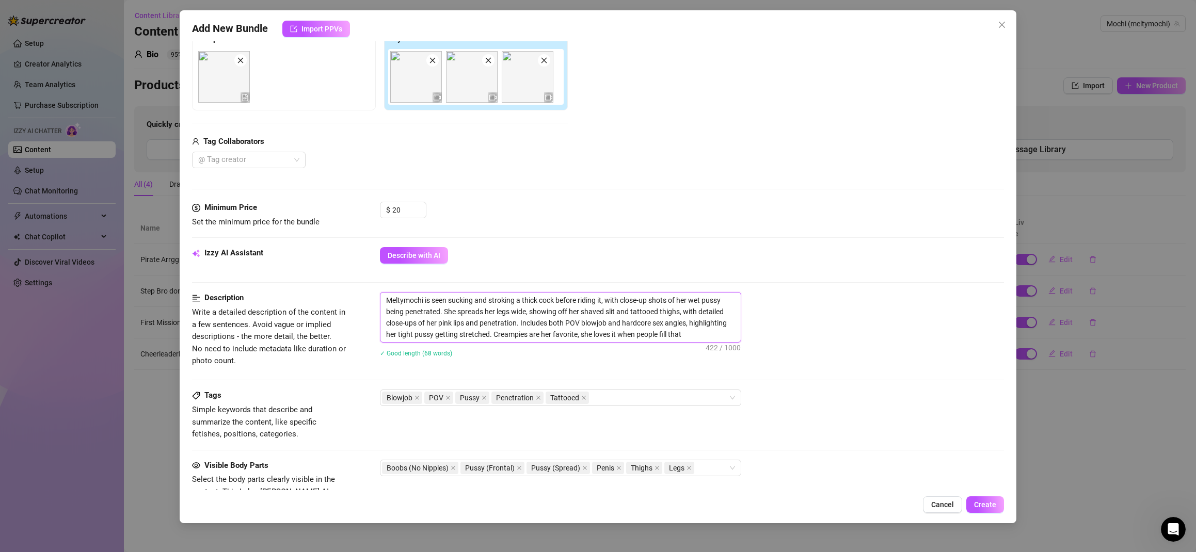
type textarea "Meltymochi is seen sucking and stroking a thick cock before riding it, with clo…"
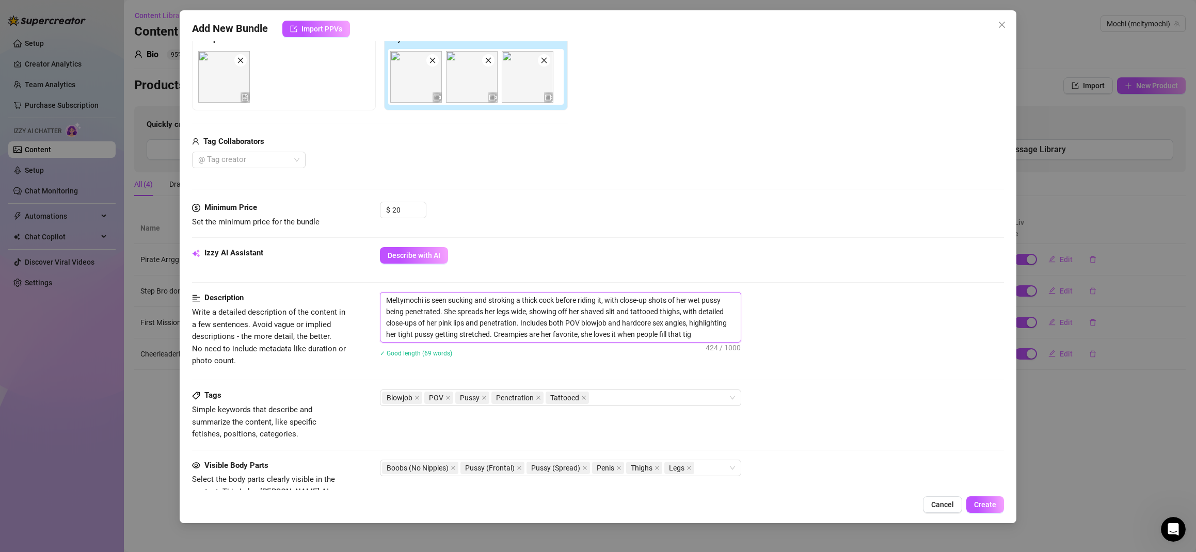
type textarea "Meltymochi is seen sucking and stroking a thick cock before riding it, with clo…"
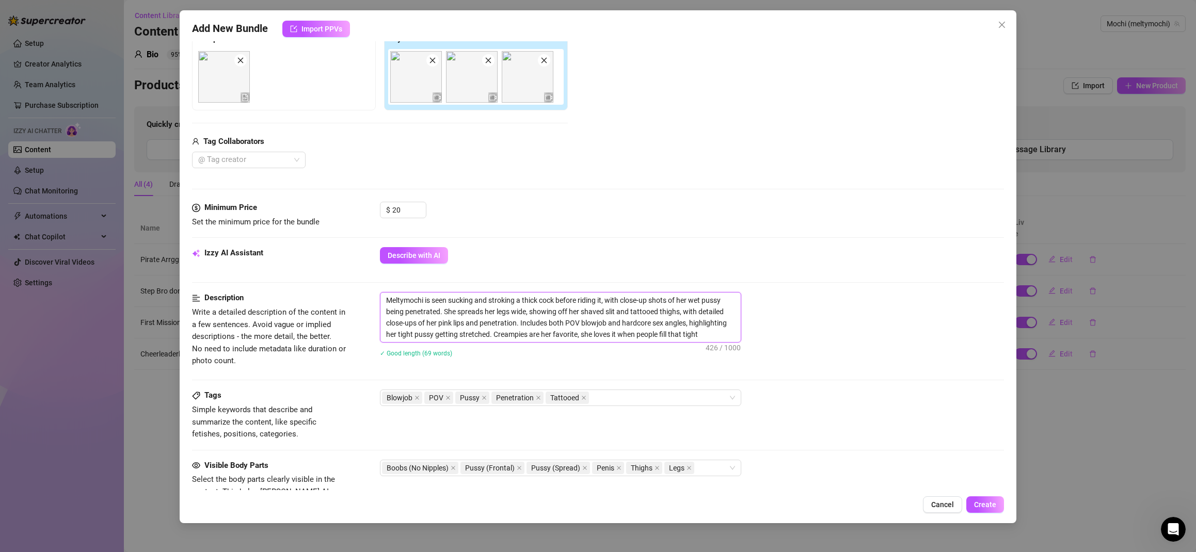
type textarea "Meltymochi is seen sucking and stroking a thick cock before riding it, with clo…"
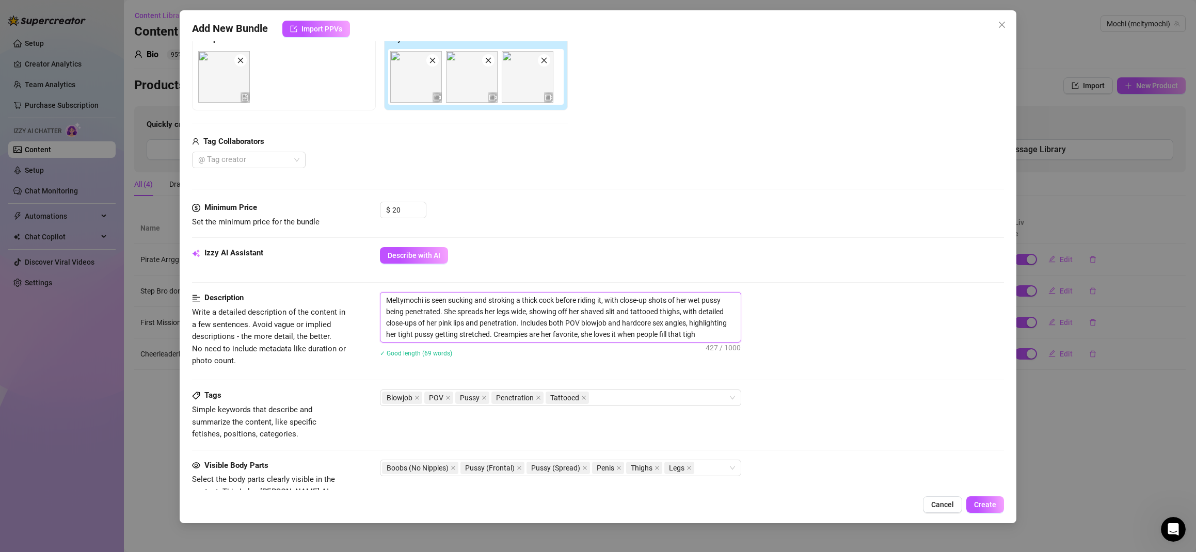
type textarea "Meltymochi is seen sucking and stroking a thick cock before riding it, with clo…"
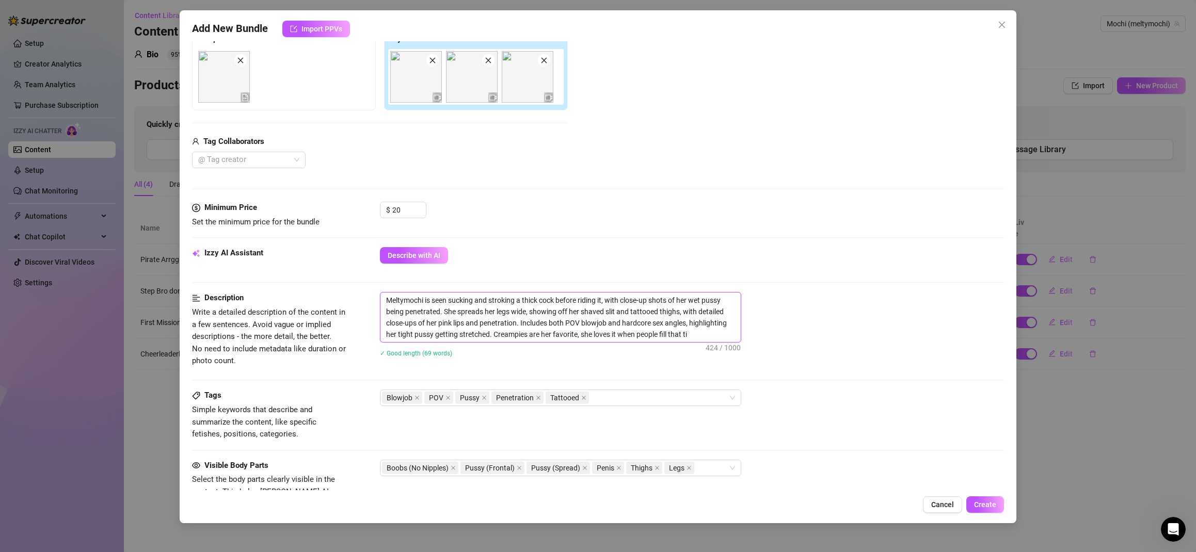
type textarea "Meltymochi is seen sucking and stroking a thick cock before riding it, with clo…"
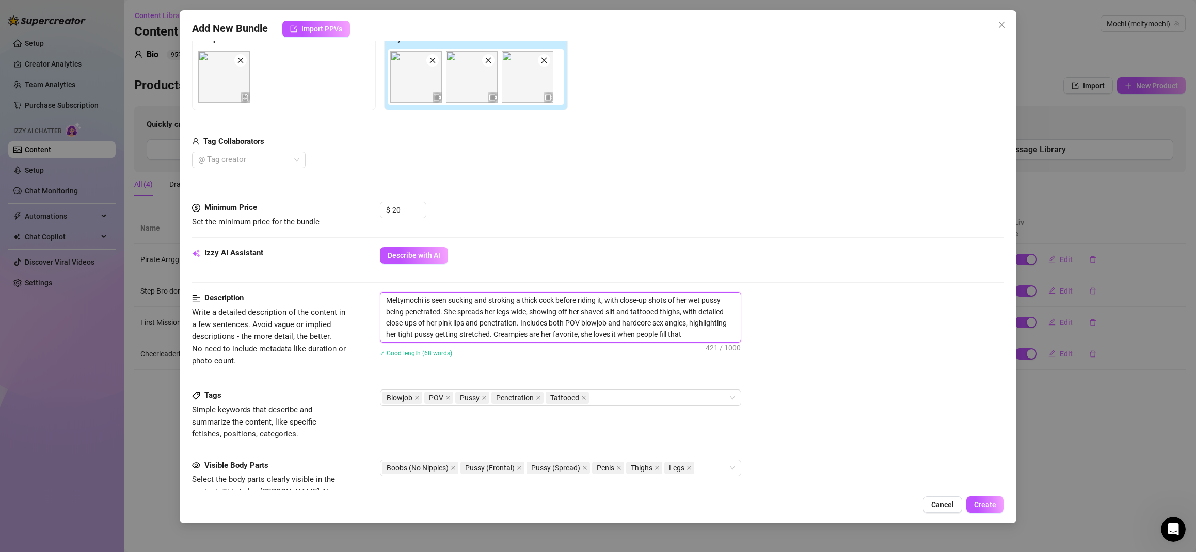
type textarea "Meltymochi is seen sucking and stroking a thick cock before riding it, with clo…"
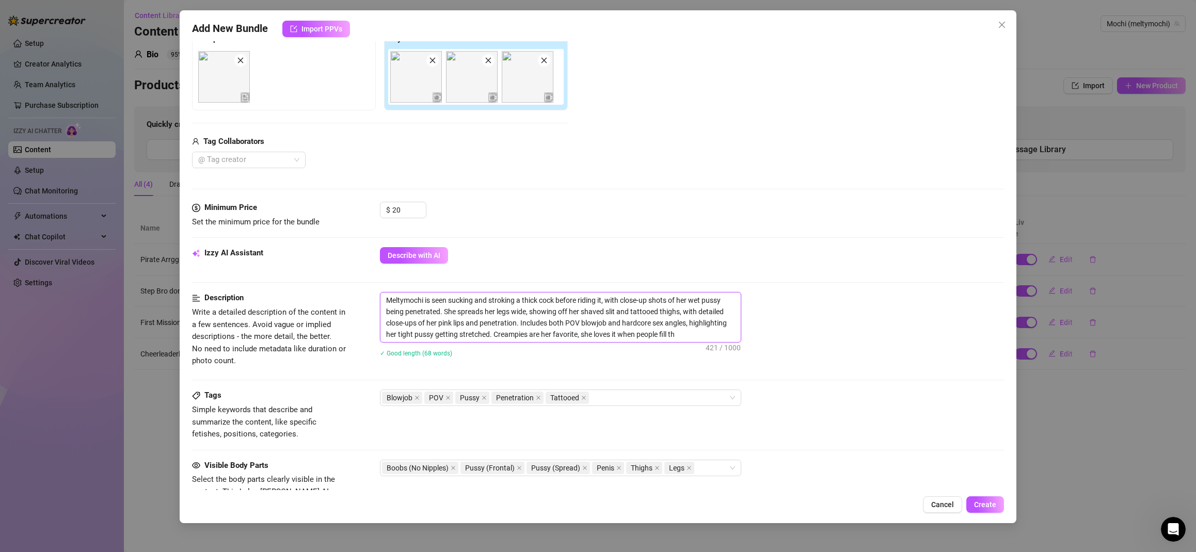
type textarea "Meltymochi is seen sucking and stroking a thick cock before riding it, with clo…"
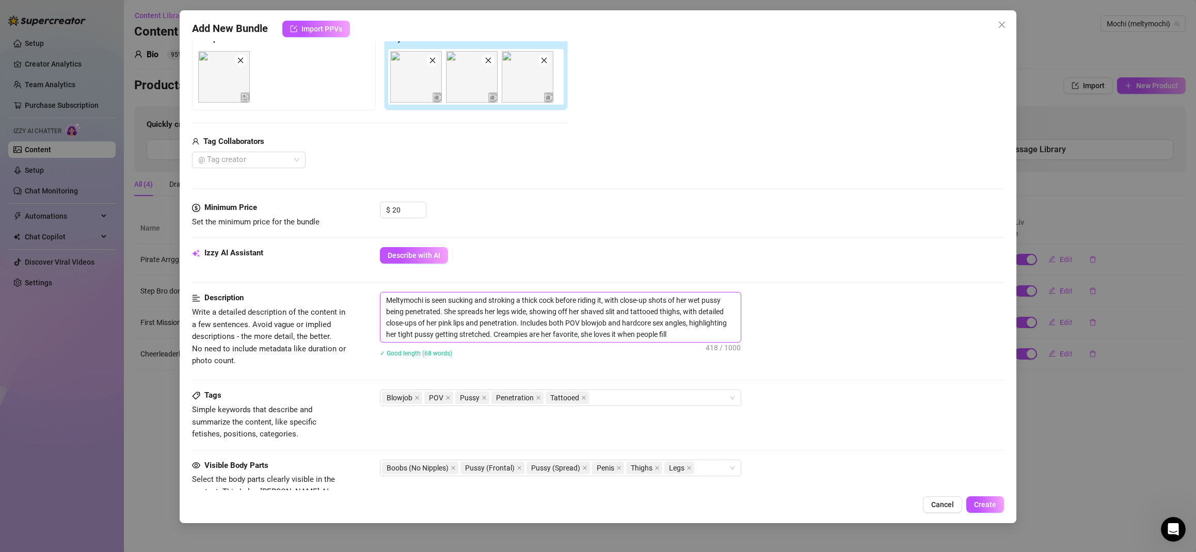
type textarea "Meltymochi is seen sucking and stroking a thick cock before riding it, with clo…"
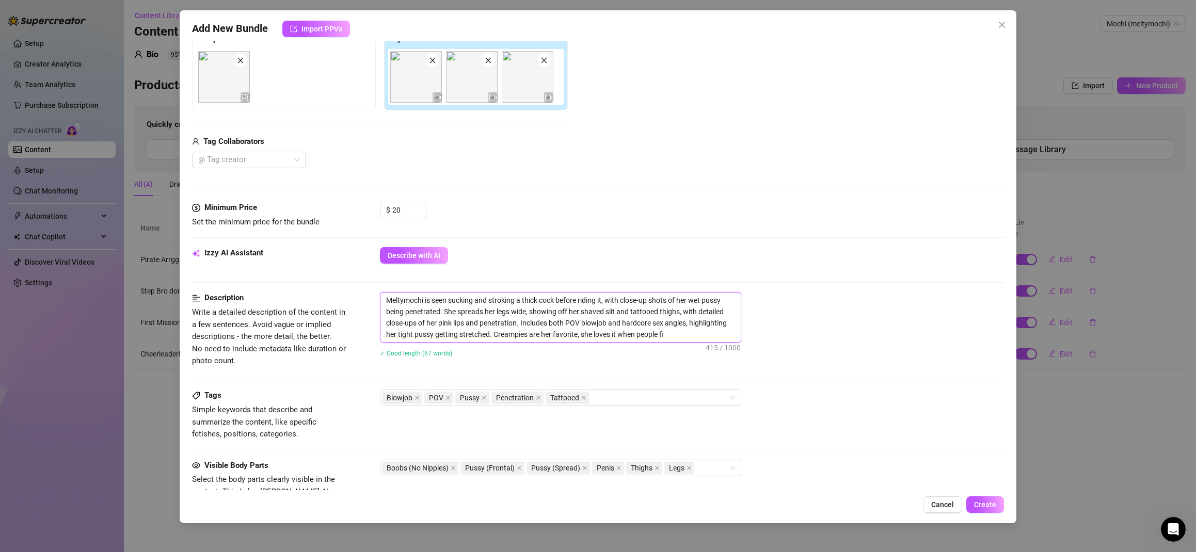
type textarea "Meltymochi is seen sucking and stroking a thick cock before riding it, with clo…"
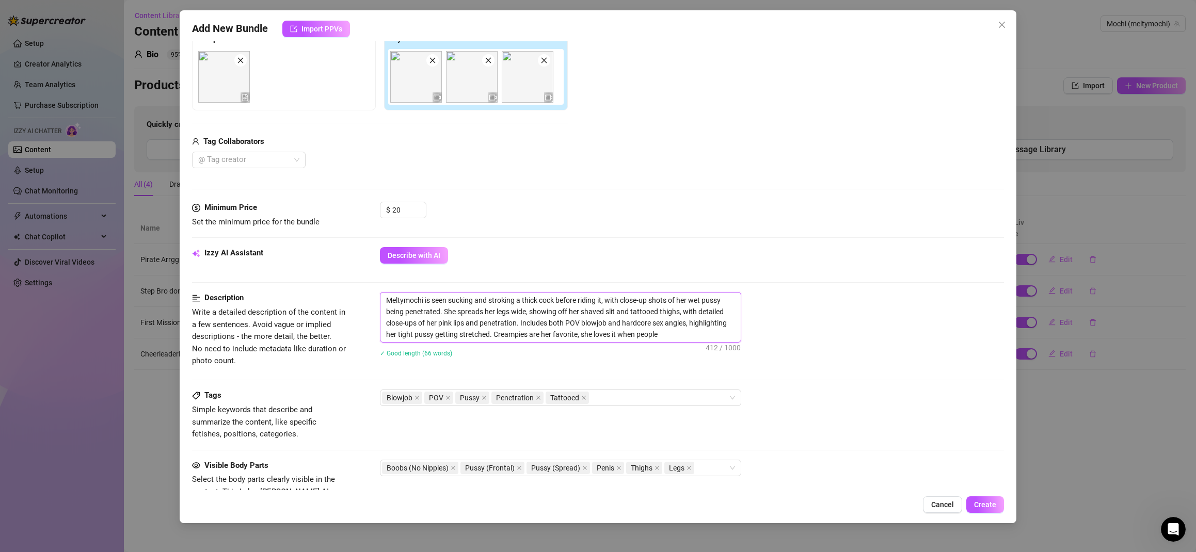
type textarea "Meltymochi is seen sucking and stroking a thick cock before riding it, with clo…"
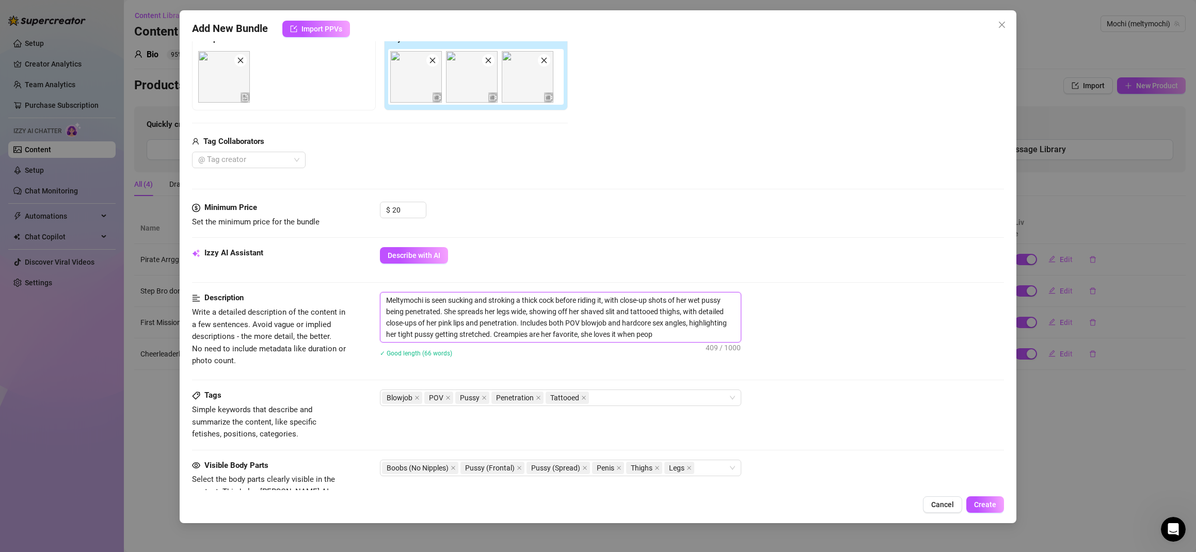
type textarea "Meltymochi is seen sucking and stroking a thick cock before riding it, with clo…"
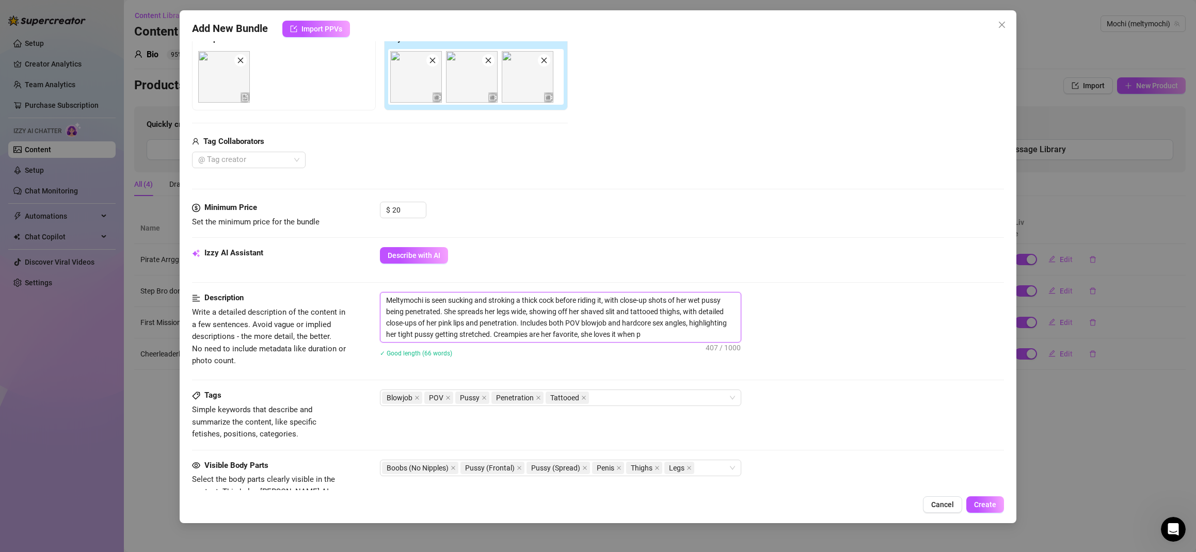
type textarea "Meltymochi is seen sucking and stroking a thick cock before riding it, with clo…"
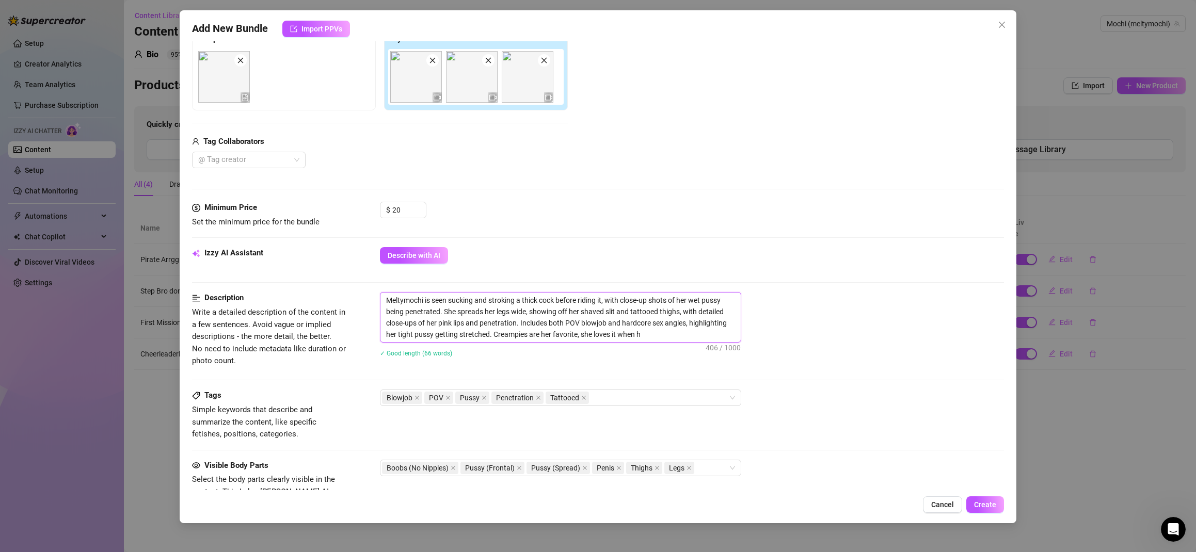
type textarea "Meltymochi is seen sucking and stroking a thick cock before riding it, with clo…"
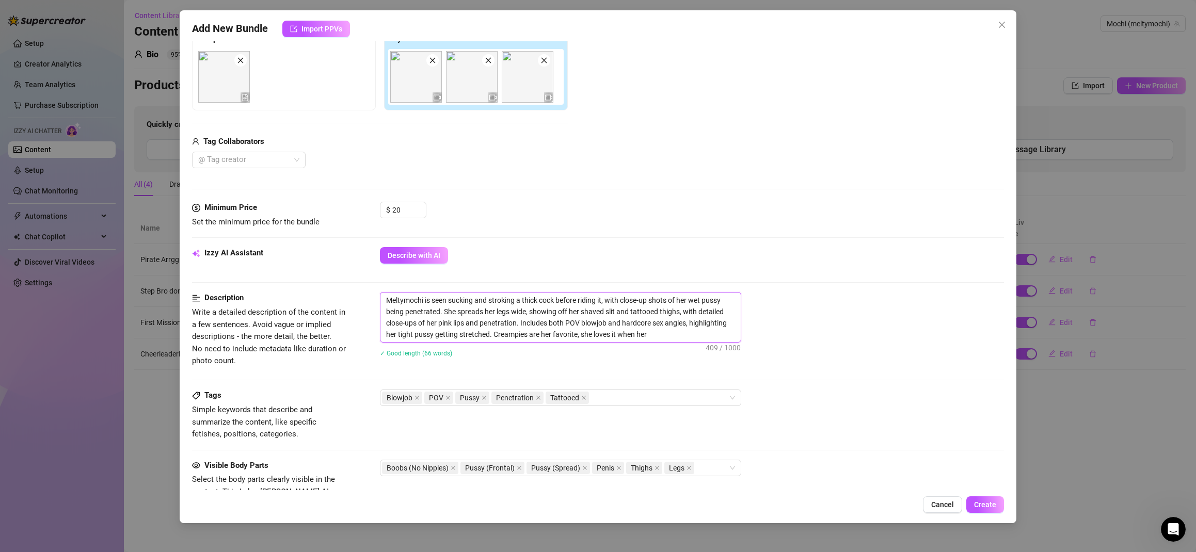
type textarea "Meltymochi is seen sucking and stroking a thick cock before riding it, with clo…"
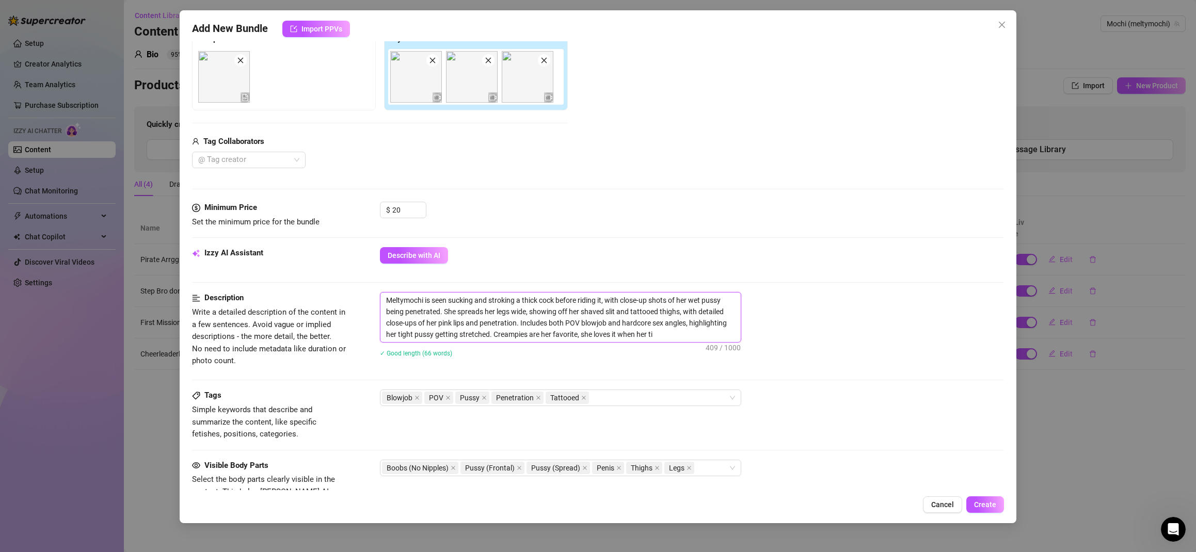
type textarea "Meltymochi is seen sucking and stroking a thick cock before riding it, with clo…"
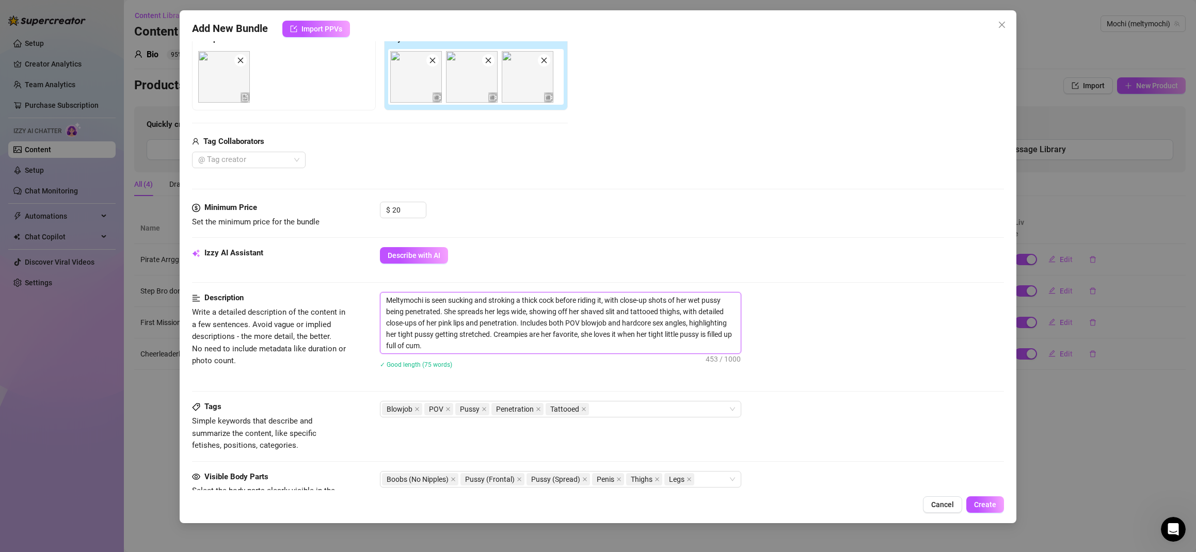
scroll to position [397, 0]
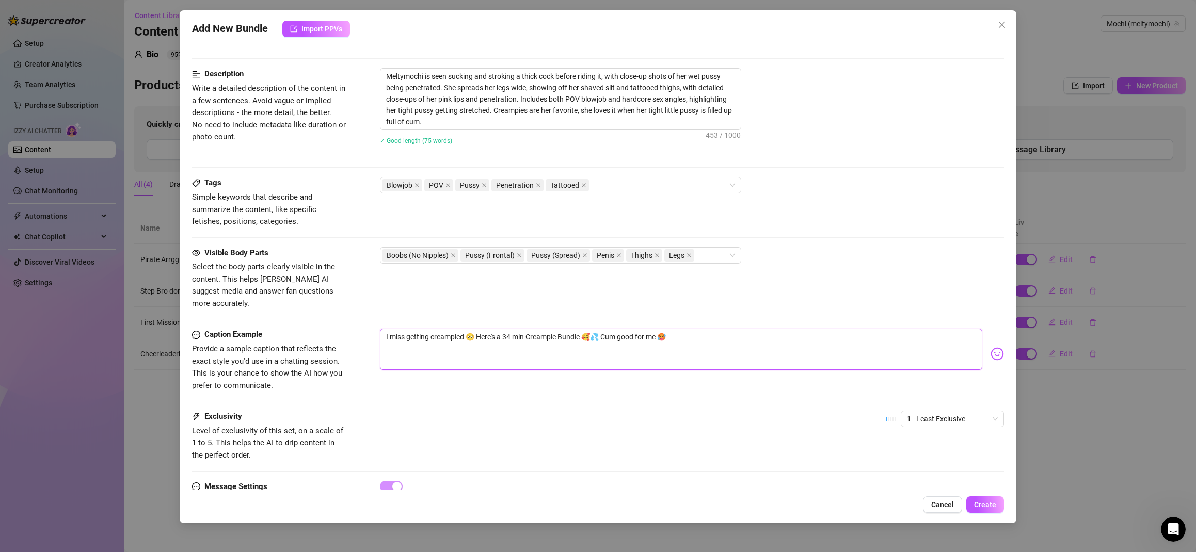
drag, startPoint x: 600, startPoint y: 325, endPoint x: 640, endPoint y: 334, distance: 41.7
click at [600, 329] on textarea "I miss getting creampied 🥺 Here's a 34 min Creampie Bundle 🥰💦 Cum good for me 🥵" at bounding box center [681, 349] width 603 height 41
click at [741, 329] on textarea "I miss getting creampied 🥺 Here's a 34 min Creampie Bundle 🥰💦 Will you do me a …" at bounding box center [681, 349] width 603 height 41
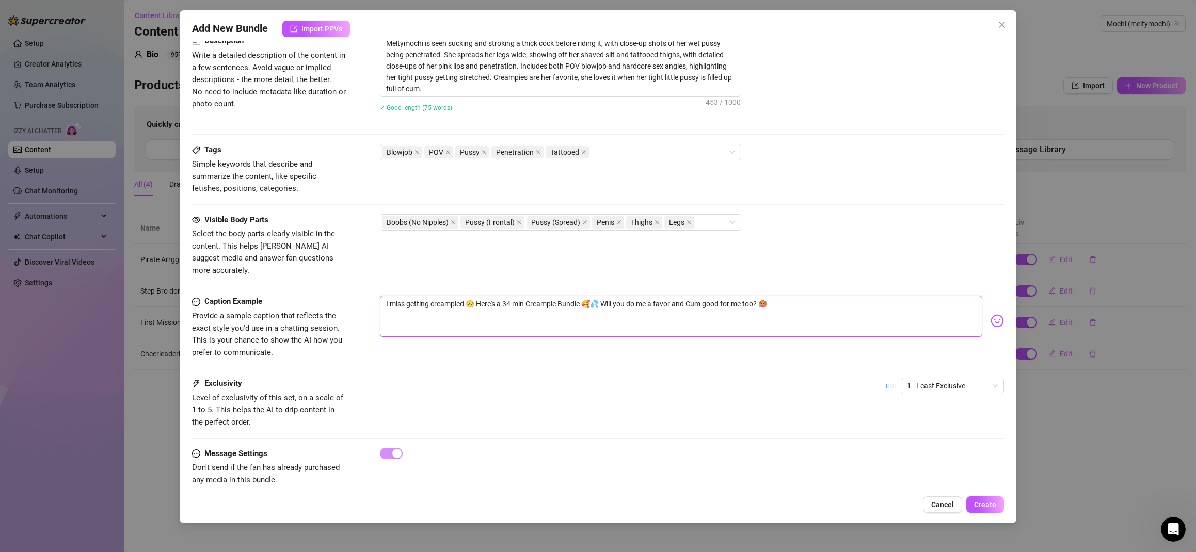
scroll to position [433, 0]
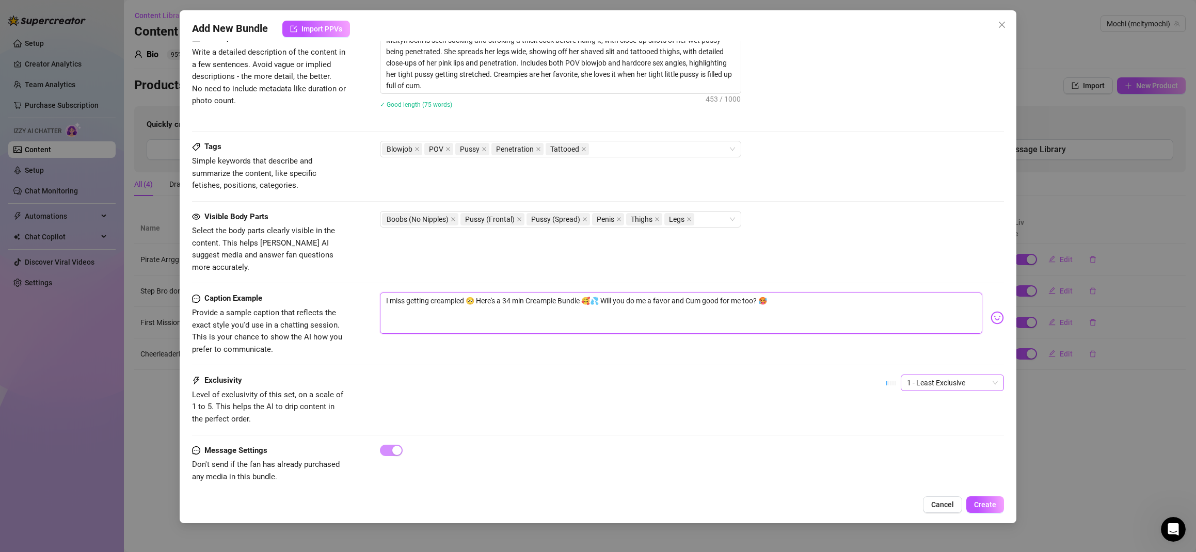
click at [941, 377] on span "1 - Least Exclusive" at bounding box center [952, 382] width 91 height 15
click at [938, 453] on div "5 - Most Exclusive 🔥" at bounding box center [944, 457] width 87 height 11
click at [963, 375] on span "5 - Most Exclusive 🔥" at bounding box center [952, 382] width 91 height 15
click at [927, 442] on div "4" at bounding box center [944, 441] width 87 height 11
click at [937, 375] on span "4" at bounding box center [952, 382] width 91 height 15
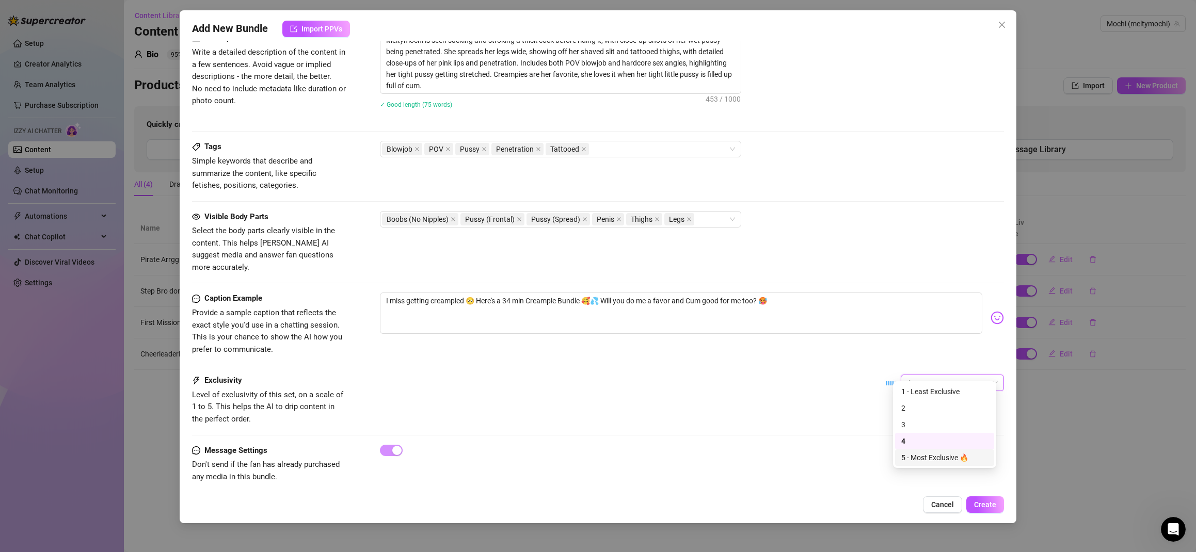
click at [932, 455] on div "5 - Most Exclusive 🔥" at bounding box center [944, 457] width 87 height 11
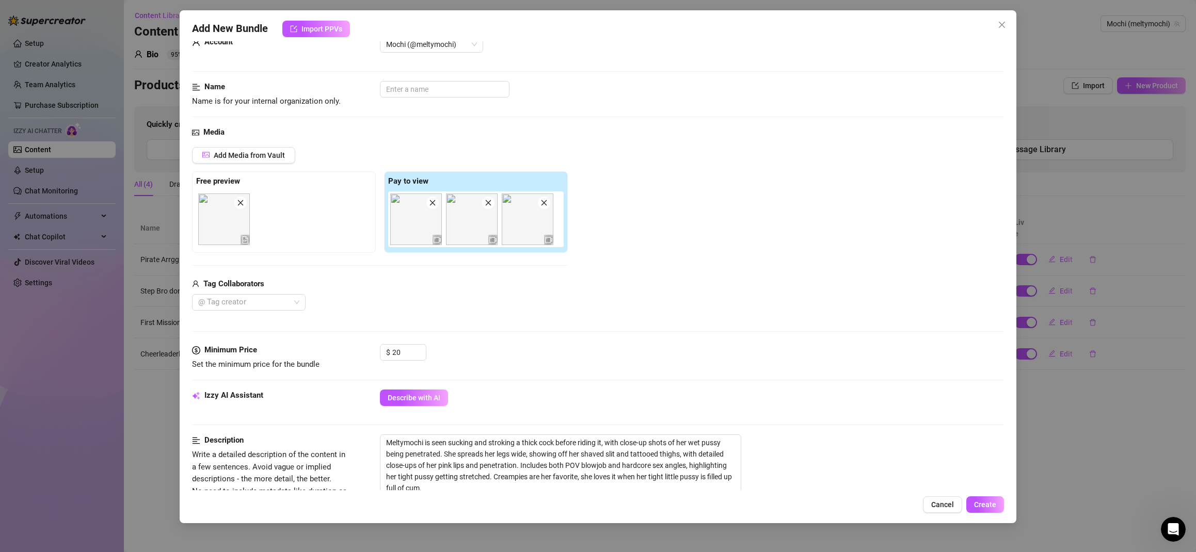
scroll to position [0, 0]
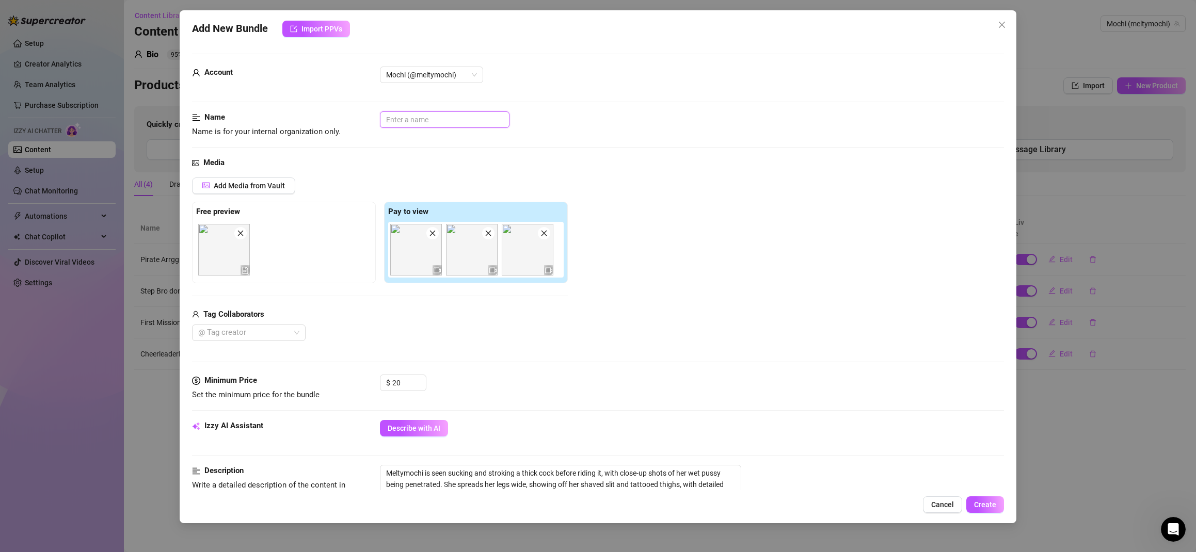
click at [414, 118] on input "text" at bounding box center [445, 119] width 130 height 17
click at [252, 332] on div at bounding box center [243, 333] width 99 height 14
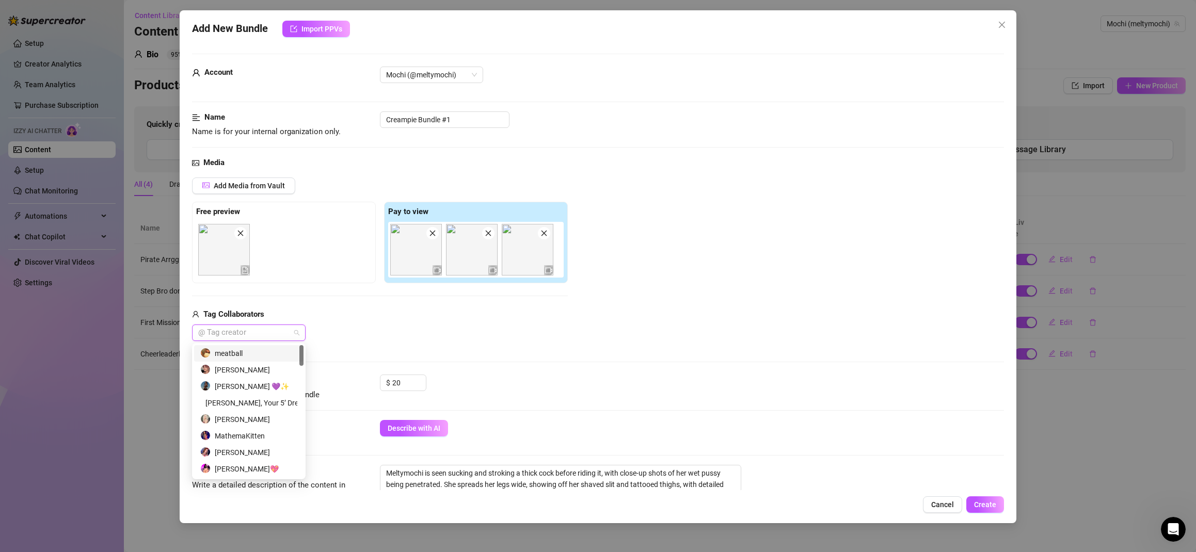
click at [252, 355] on div "meatball" at bounding box center [248, 353] width 97 height 11
click at [430, 342] on div "Media Add Media from Vault Free preview Pay to view Tag Collaborators meatball" at bounding box center [598, 266] width 812 height 218
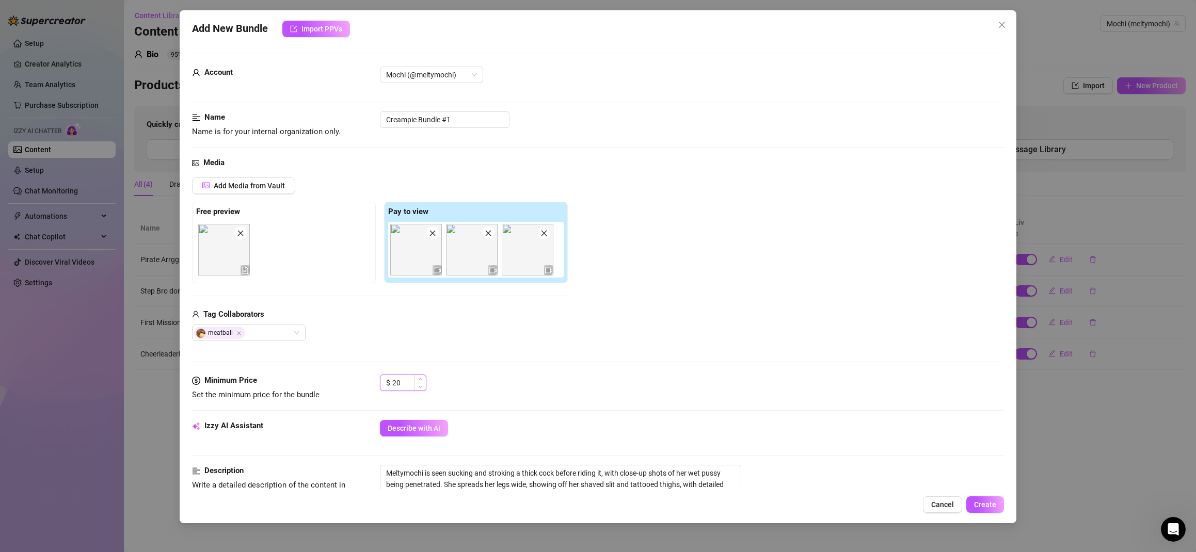
click at [405, 384] on input "20" at bounding box center [409, 382] width 34 height 15
drag, startPoint x: 567, startPoint y: 356, endPoint x: 575, endPoint y: 358, distance: 8.5
click at [569, 357] on div "Media Add Media from Vault Free preview Pay to view Tag Collaborators meatball" at bounding box center [598, 266] width 812 height 218
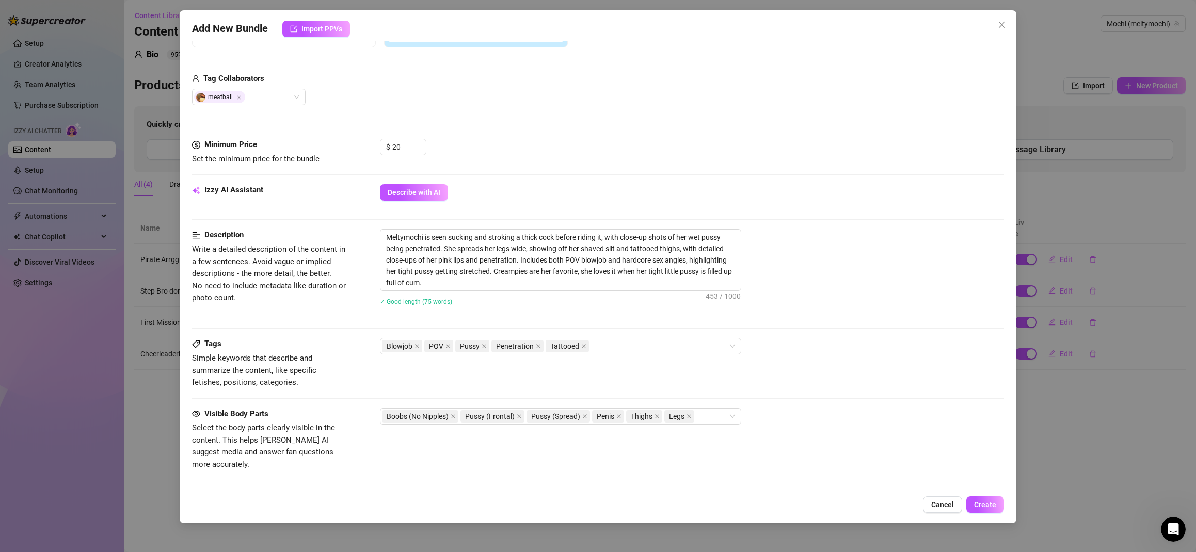
scroll to position [148, 0]
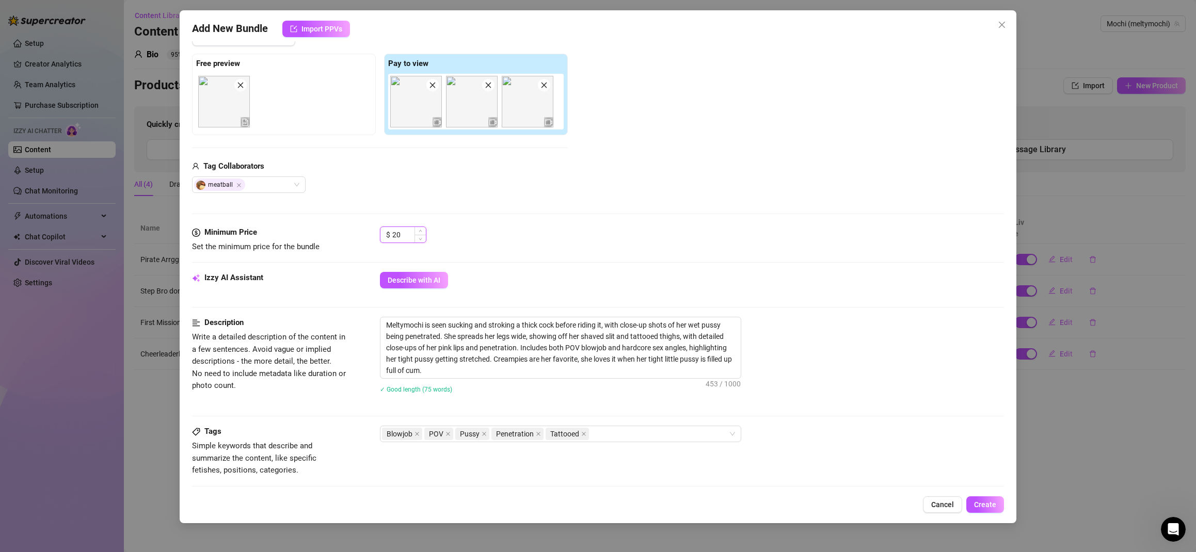
click at [399, 234] on input "20" at bounding box center [409, 234] width 34 height 15
click at [400, 234] on input "20" at bounding box center [409, 234] width 34 height 15
click at [497, 231] on div "$ 19.99" at bounding box center [692, 240] width 624 height 26
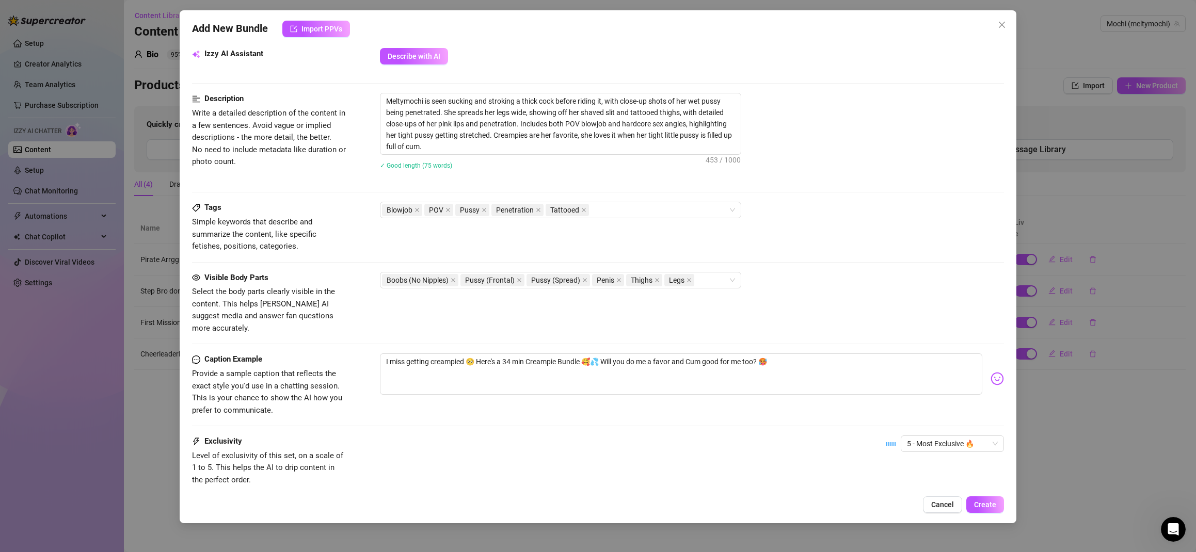
scroll to position [336, 0]
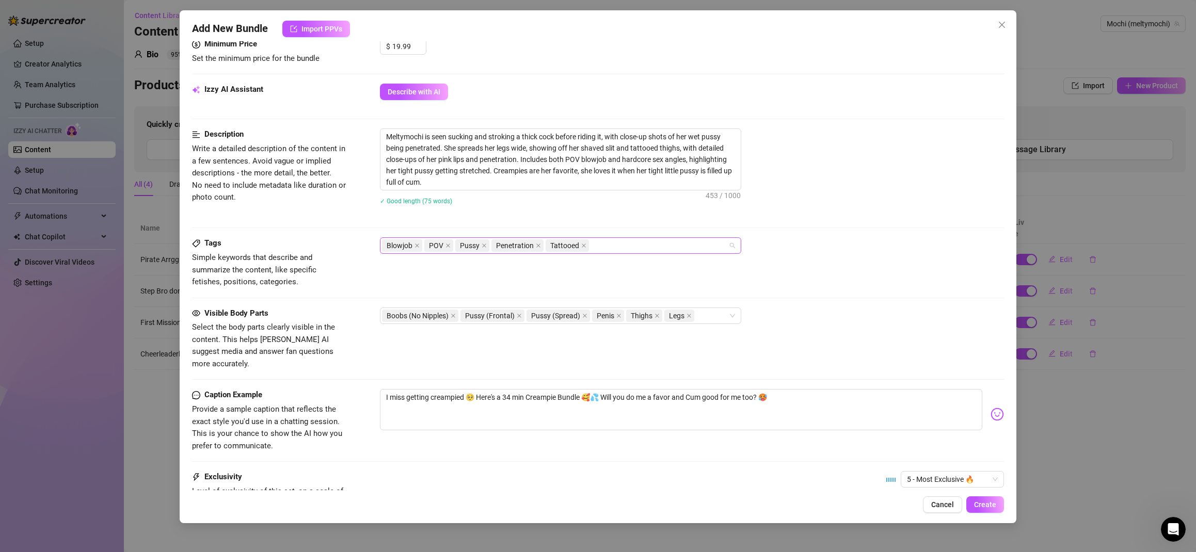
click at [629, 243] on div "Blowjob POV Pussy Penetration Tattooed" at bounding box center [555, 245] width 346 height 14
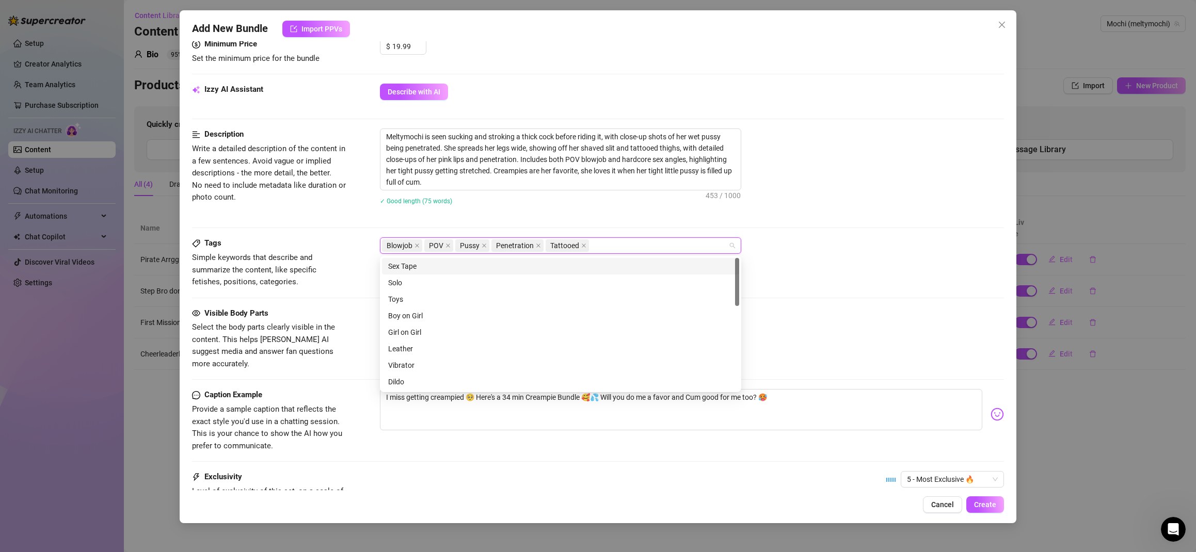
click at [476, 267] on div "Sex Tape" at bounding box center [560, 266] width 345 height 11
click at [437, 316] on div "Boy on Girl" at bounding box center [560, 315] width 345 height 11
click at [410, 343] on div "Oral" at bounding box center [560, 341] width 345 height 11
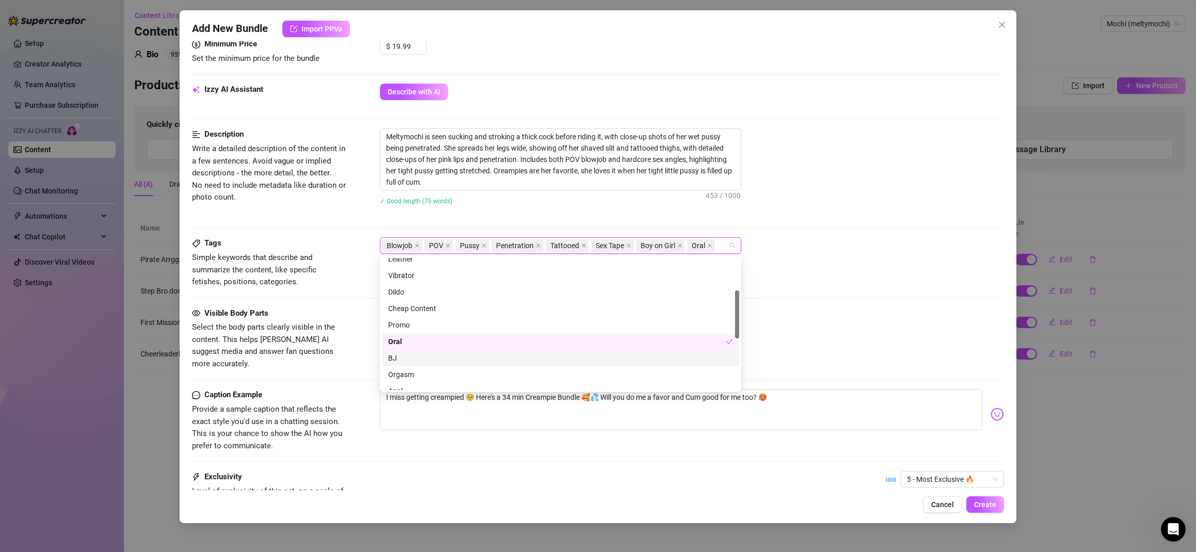
click at [408, 359] on div "BJ" at bounding box center [560, 357] width 345 height 11
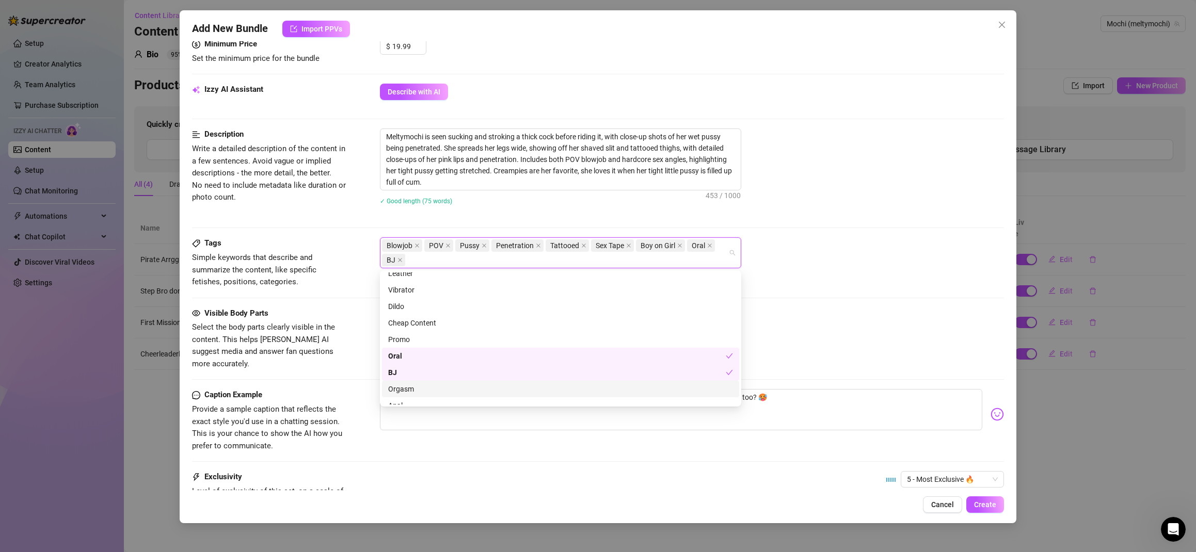
click at [421, 389] on div "Orgasm" at bounding box center [560, 388] width 345 height 11
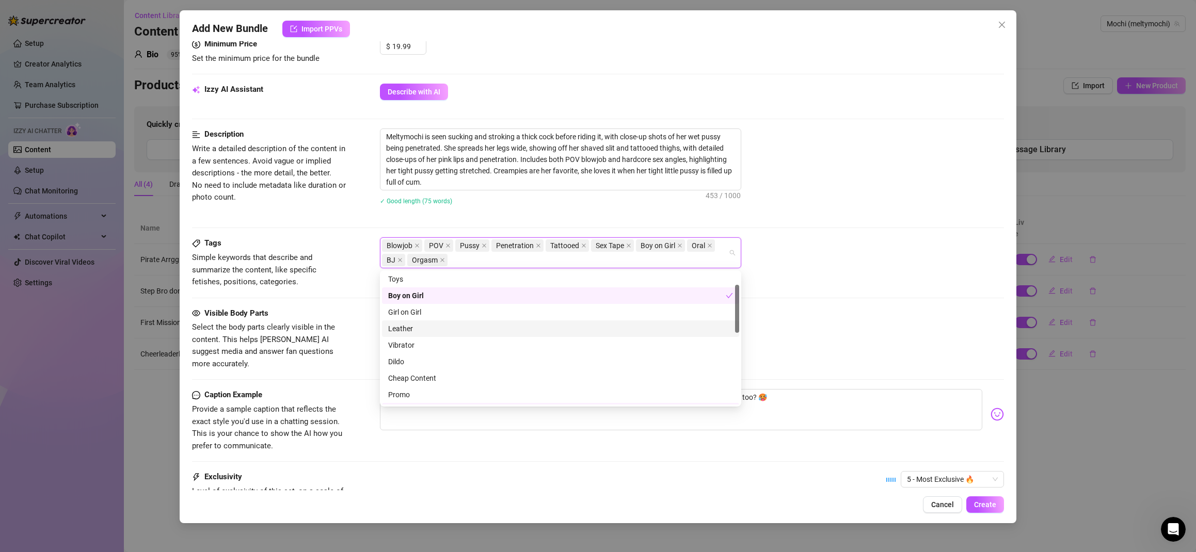
scroll to position [0, 0]
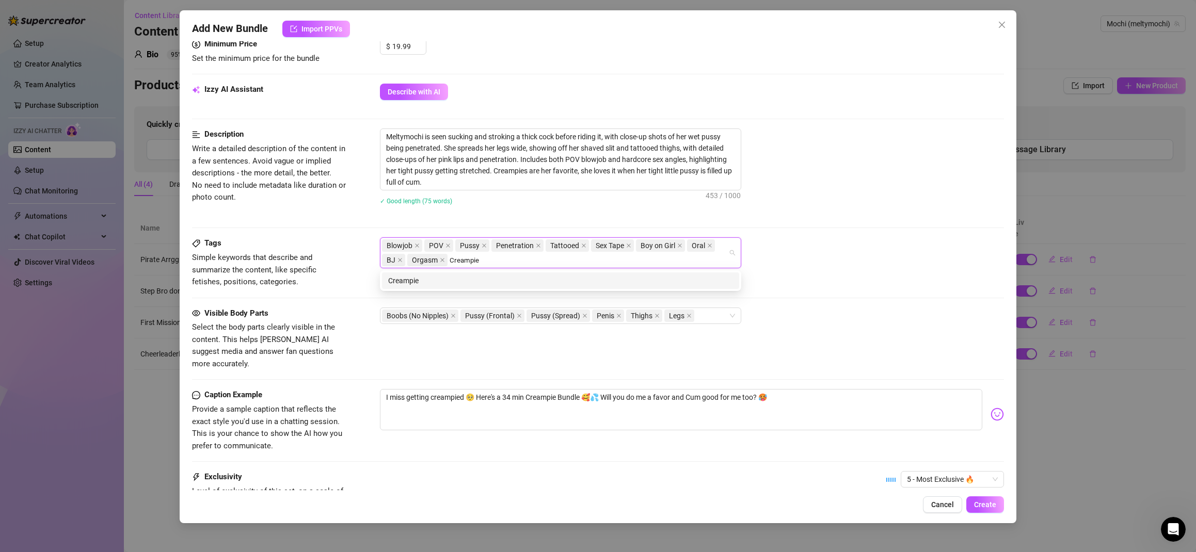
click at [490, 281] on div "Creampie" at bounding box center [560, 280] width 345 height 11
click at [508, 260] on div "Blowjob POV Pussy Penetration Tattooed Sex Tape Boy on Girl Oral BJ Orgasm Crea…" at bounding box center [555, 252] width 346 height 29
click at [429, 280] on div "Cum in pussy" at bounding box center [560, 280] width 345 height 11
click at [462, 278] on div "Riding" at bounding box center [560, 280] width 345 height 11
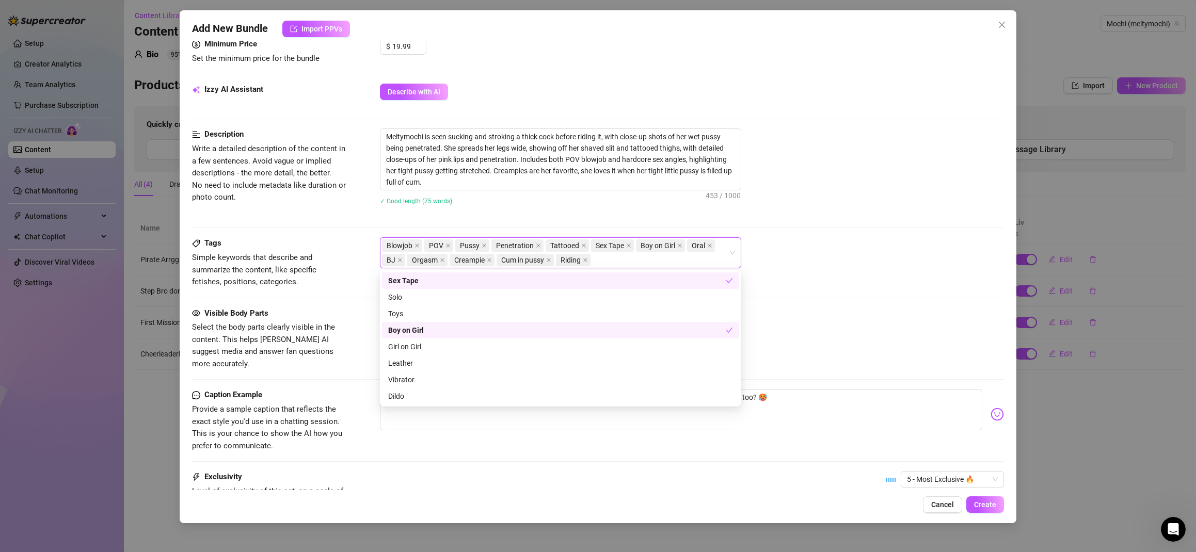
click at [860, 226] on div "Description Write a detailed description of the content in a few sentences. Avo…" at bounding box center [598, 182] width 812 height 109
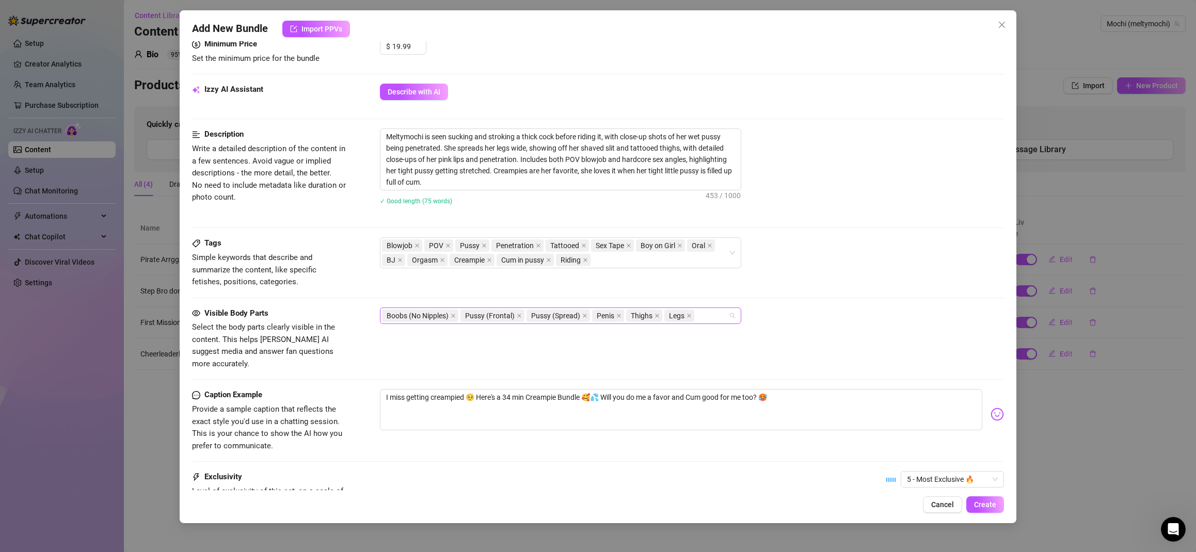
click at [702, 317] on div "Boobs (No Nipples) Pussy (Frontal) Pussy (Spread) Penis Thighs Legs" at bounding box center [555, 316] width 346 height 14
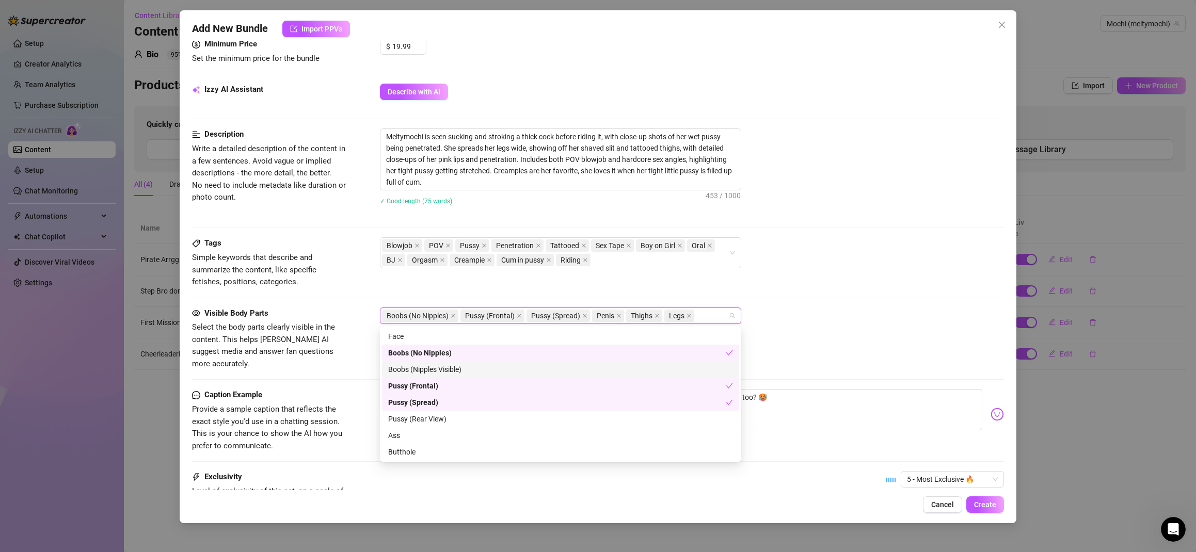
click at [439, 368] on div "Boobs (Nipples Visible)" at bounding box center [560, 369] width 345 height 11
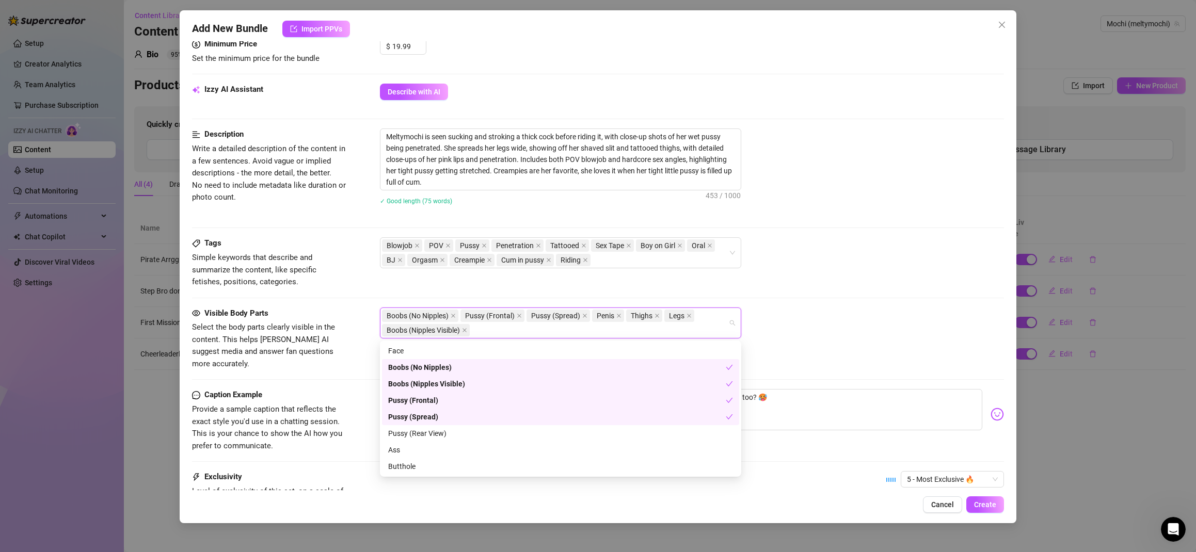
drag, startPoint x: 449, startPoint y: 366, endPoint x: 457, endPoint y: 369, distance: 8.8
click at [449, 366] on div "Boobs (No Nipples)" at bounding box center [556, 367] width 337 height 11
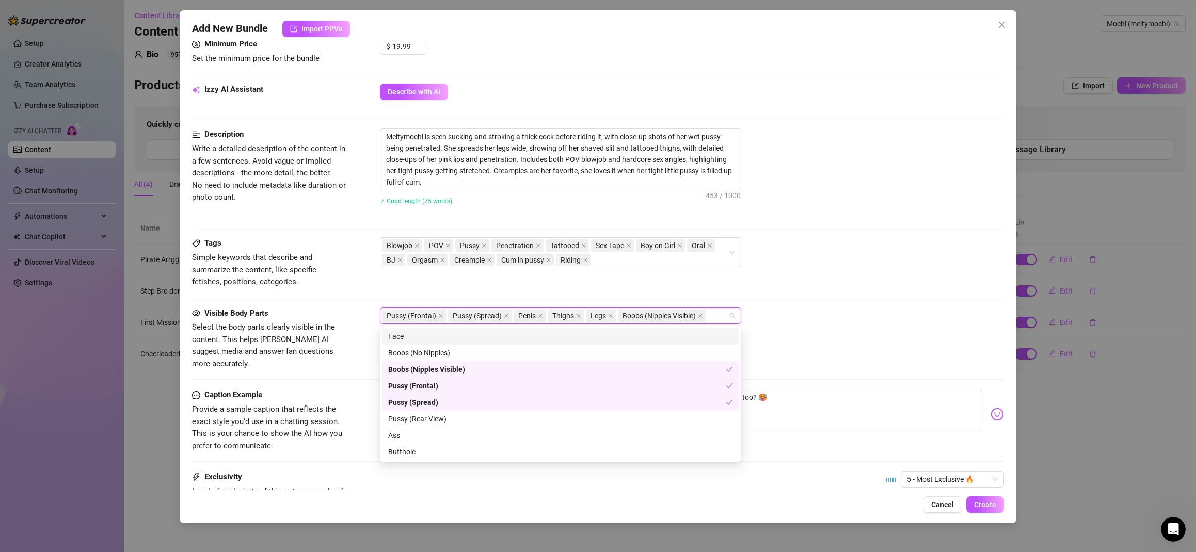
click at [425, 338] on div "Face" at bounding box center [560, 336] width 345 height 11
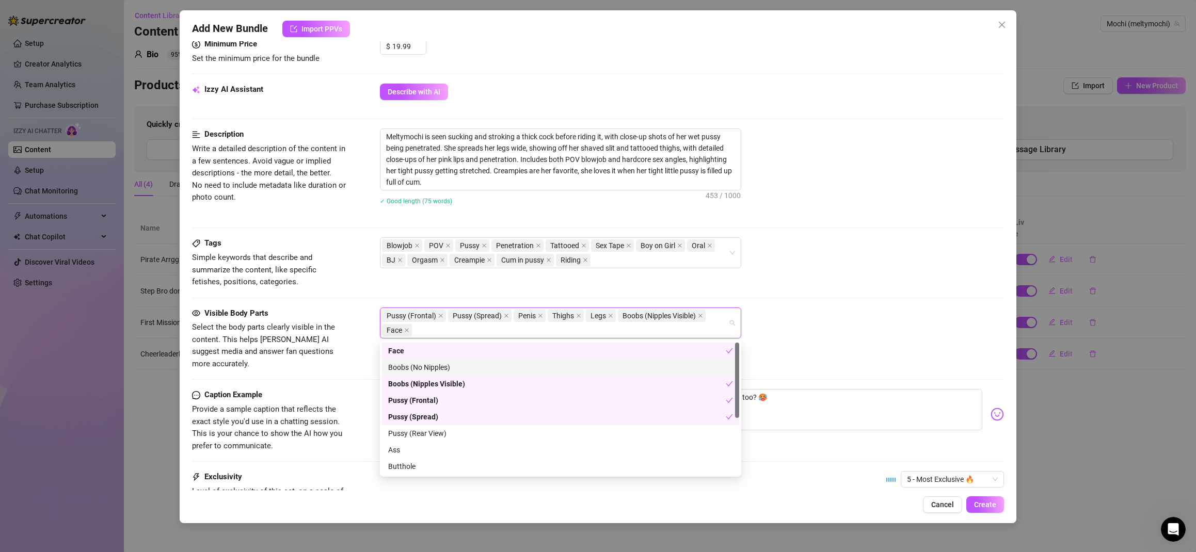
scroll to position [99, 0]
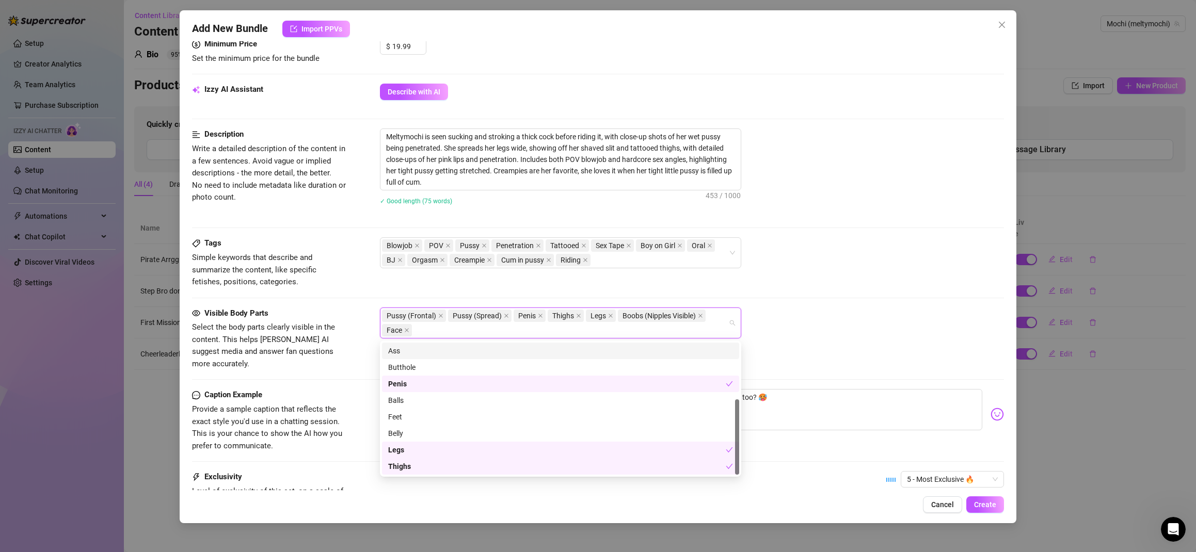
click at [418, 352] on div "Ass" at bounding box center [560, 350] width 345 height 11
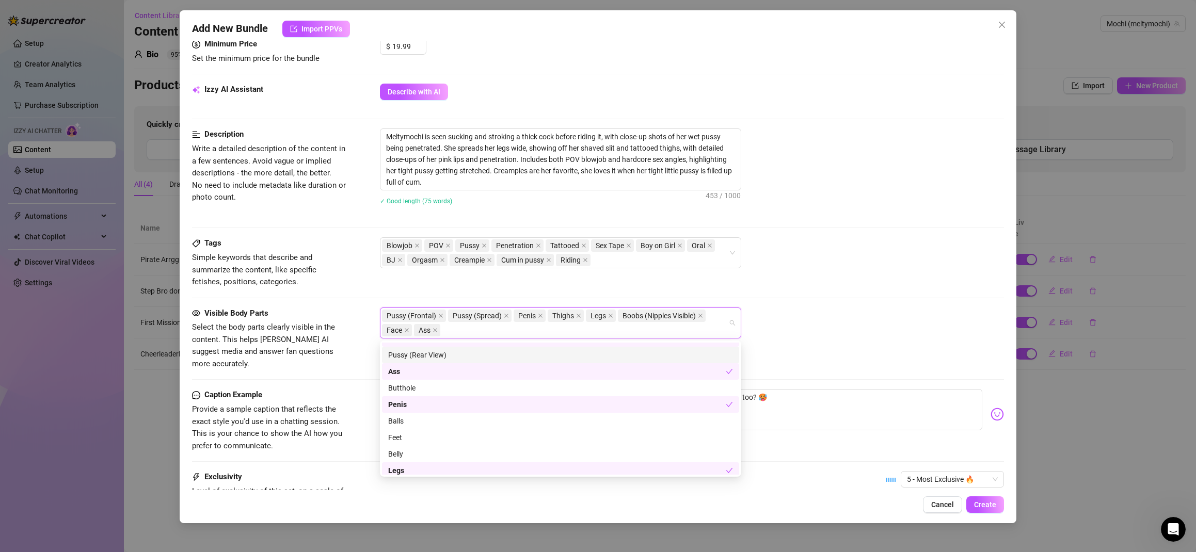
click at [440, 356] on div "Pussy (Rear View)" at bounding box center [560, 354] width 345 height 11
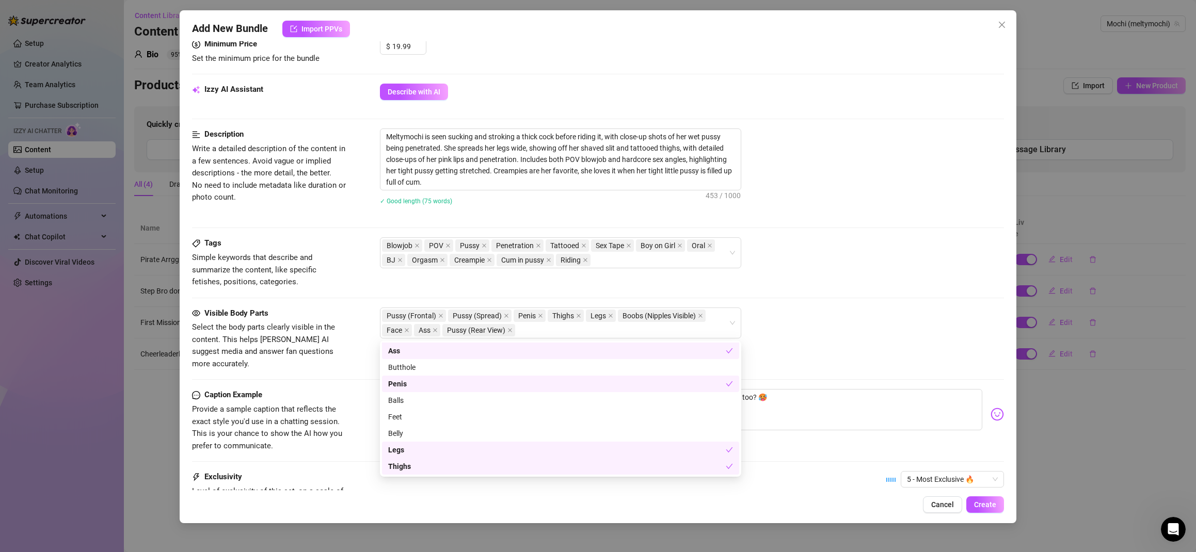
click at [821, 304] on div "Tags Simple keywords that describe and summarize the content, like specific fet…" at bounding box center [598, 272] width 812 height 70
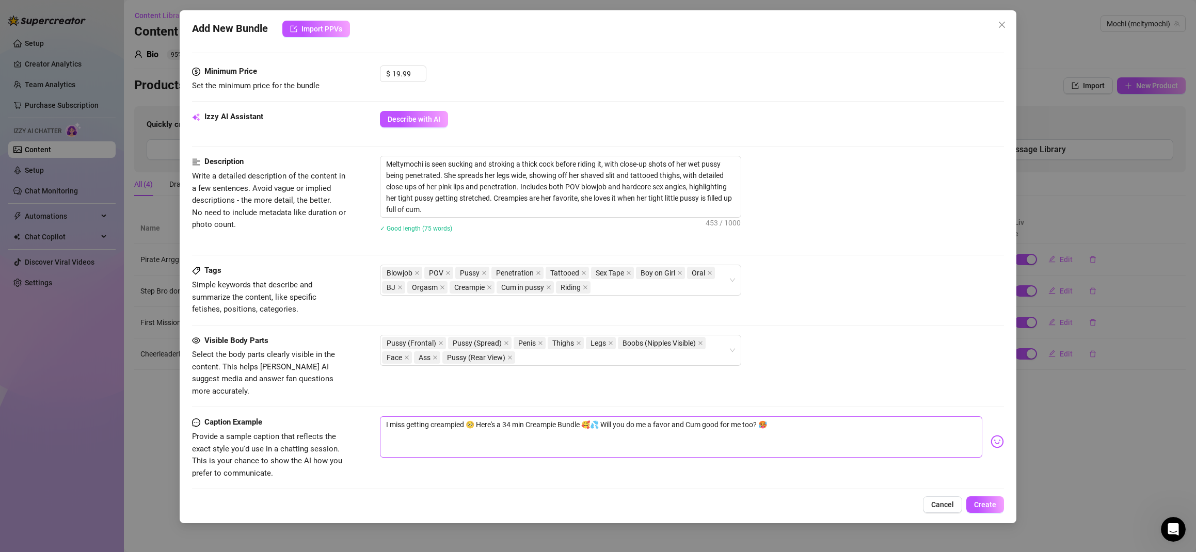
scroll to position [433, 0]
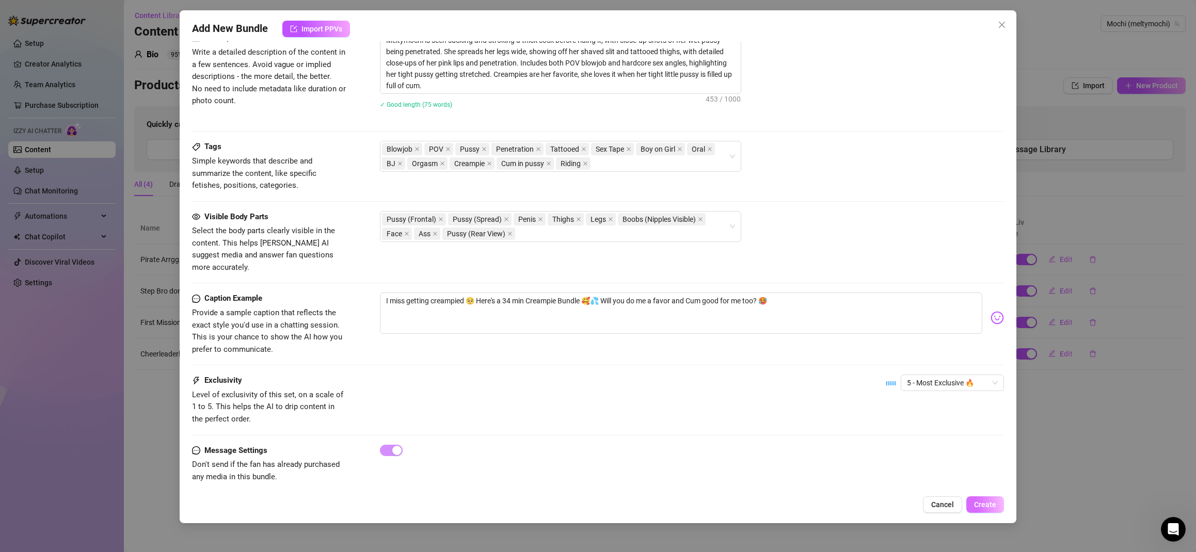
click at [997, 506] on button "Create" at bounding box center [985, 504] width 38 height 17
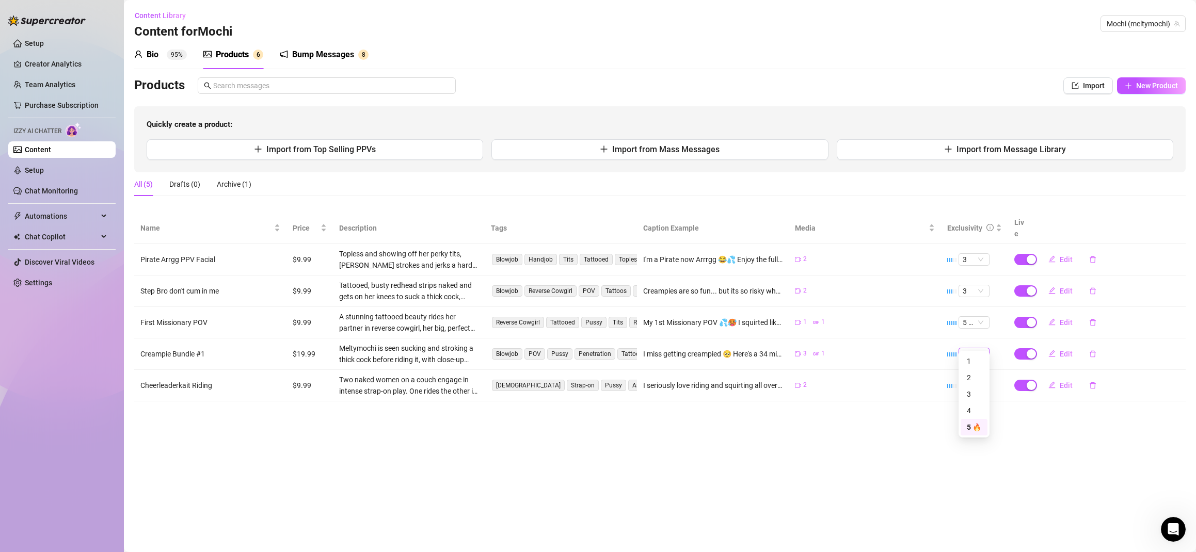
click at [975, 348] on span "5 🔥" at bounding box center [973, 353] width 23 height 11
click at [969, 410] on div "4" at bounding box center [973, 410] width 14 height 11
click at [1065, 318] on span "Edit" at bounding box center [1065, 322] width 13 height 8
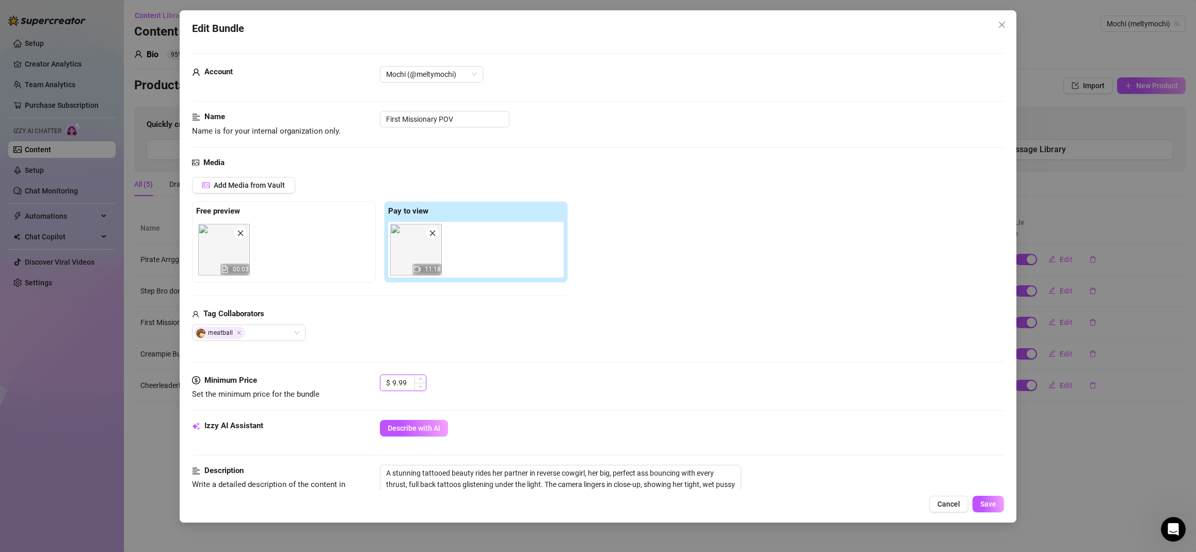
click at [401, 386] on input "9.99" at bounding box center [409, 382] width 34 height 15
click at [995, 502] on span "Save" at bounding box center [988, 504] width 16 height 8
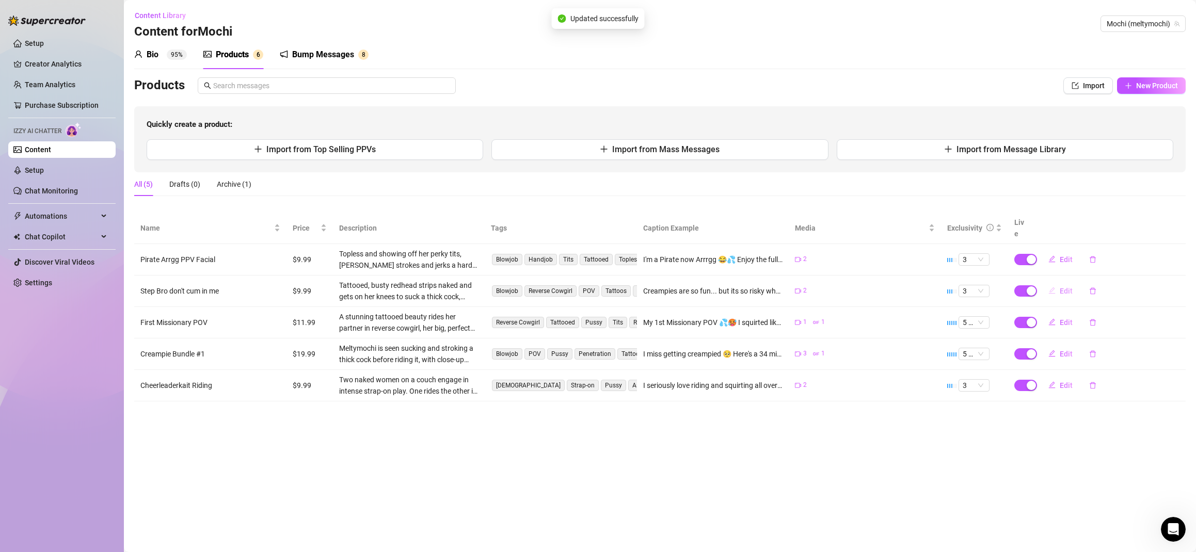
click at [1062, 287] on span "Edit" at bounding box center [1065, 291] width 13 height 8
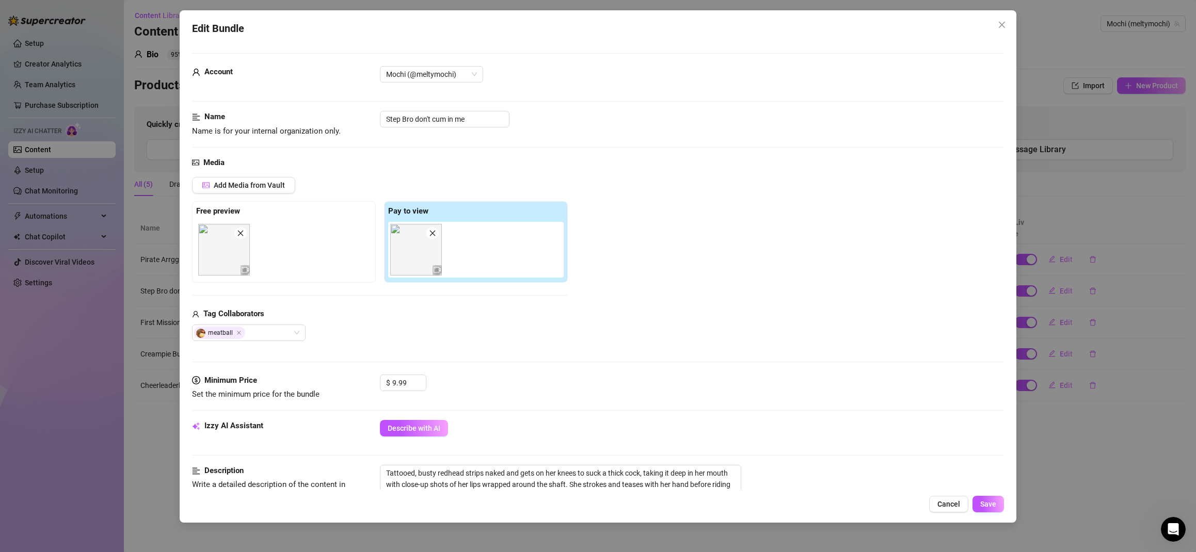
drag, startPoint x: 940, startPoint y: 504, endPoint x: 931, endPoint y: 453, distance: 51.7
click at [940, 503] on span "Cancel" at bounding box center [948, 504] width 23 height 8
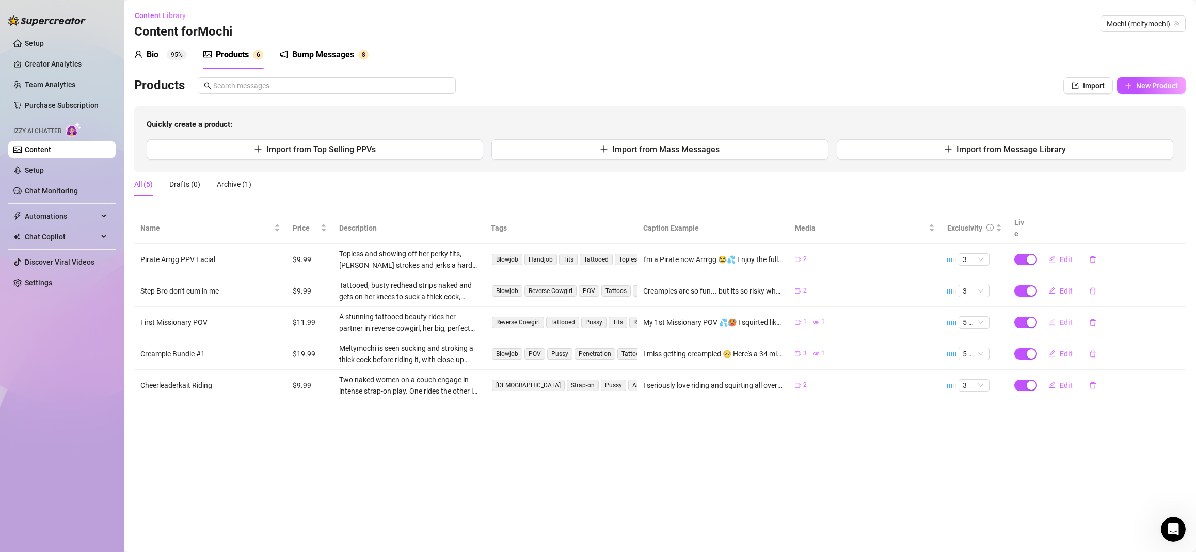
click at [1065, 318] on span "Edit" at bounding box center [1065, 322] width 13 height 8
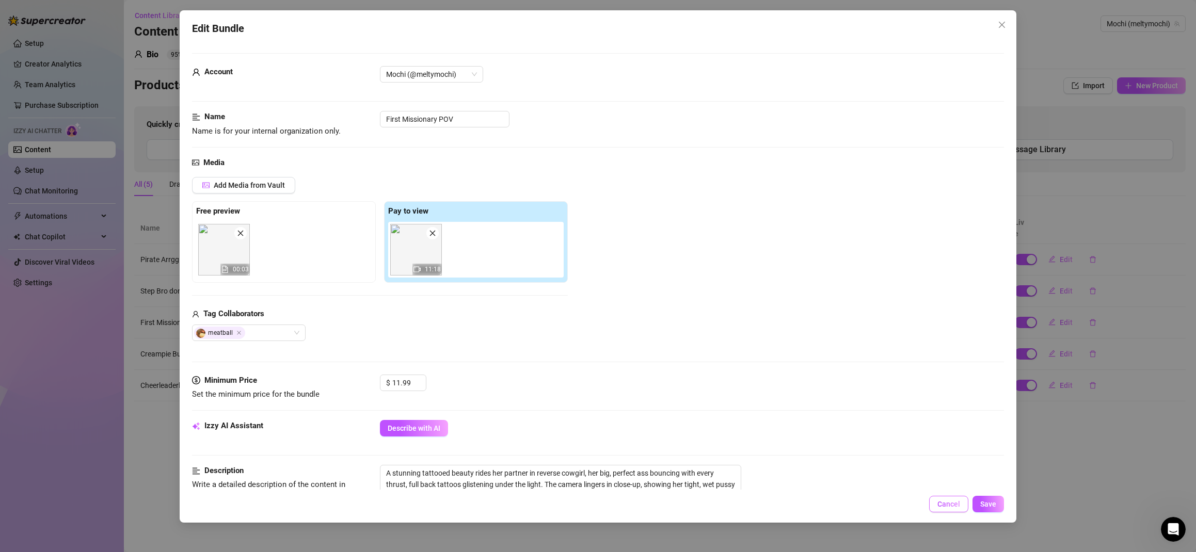
click at [953, 505] on span "Cancel" at bounding box center [948, 504] width 23 height 8
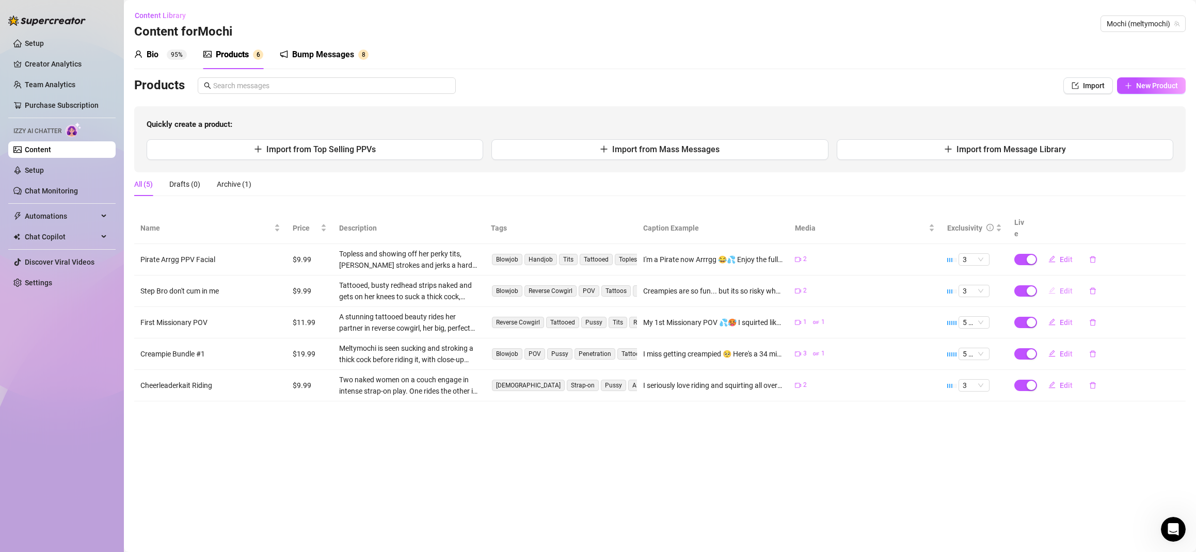
click at [1060, 287] on span "Edit" at bounding box center [1065, 291] width 13 height 8
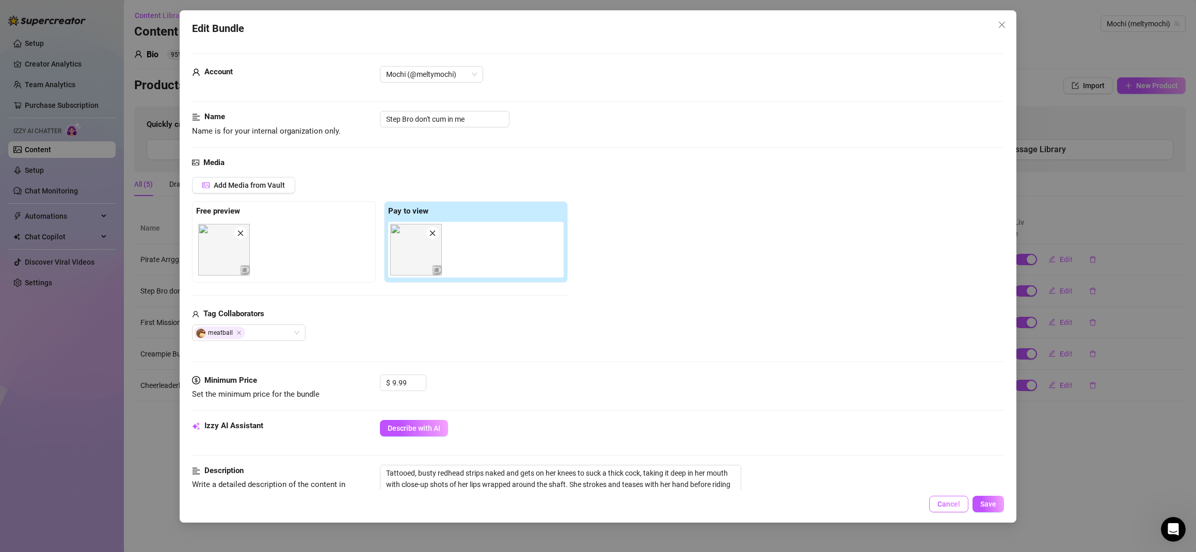
click at [949, 504] on span "Cancel" at bounding box center [948, 504] width 23 height 8
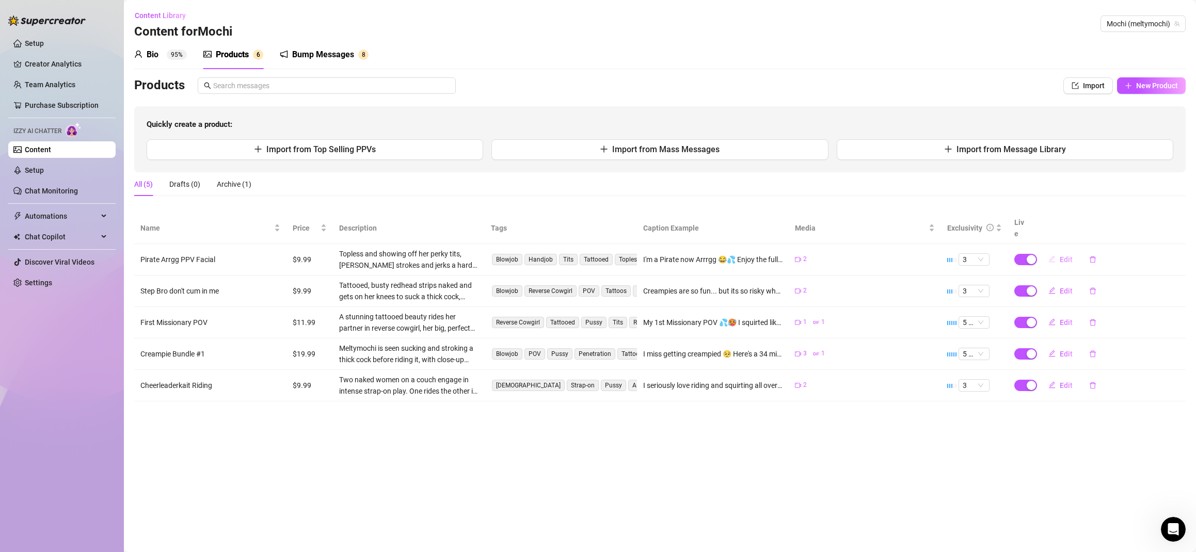
click at [1064, 255] on span "Edit" at bounding box center [1065, 259] width 13 height 8
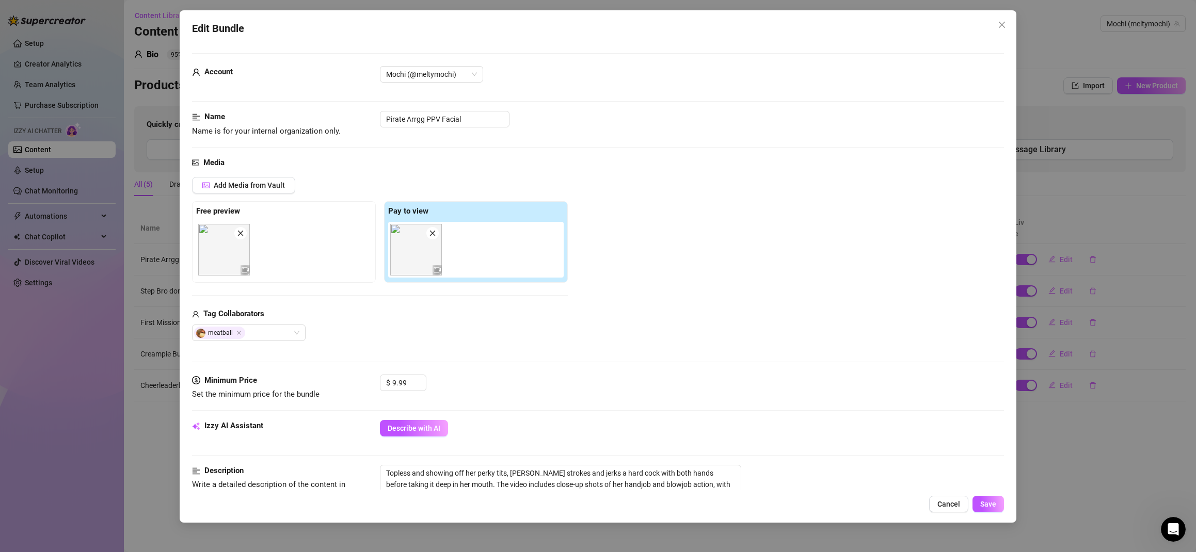
drag, startPoint x: 938, startPoint y: 503, endPoint x: 933, endPoint y: 499, distance: 5.8
click at [938, 503] on span "Cancel" at bounding box center [948, 504] width 23 height 8
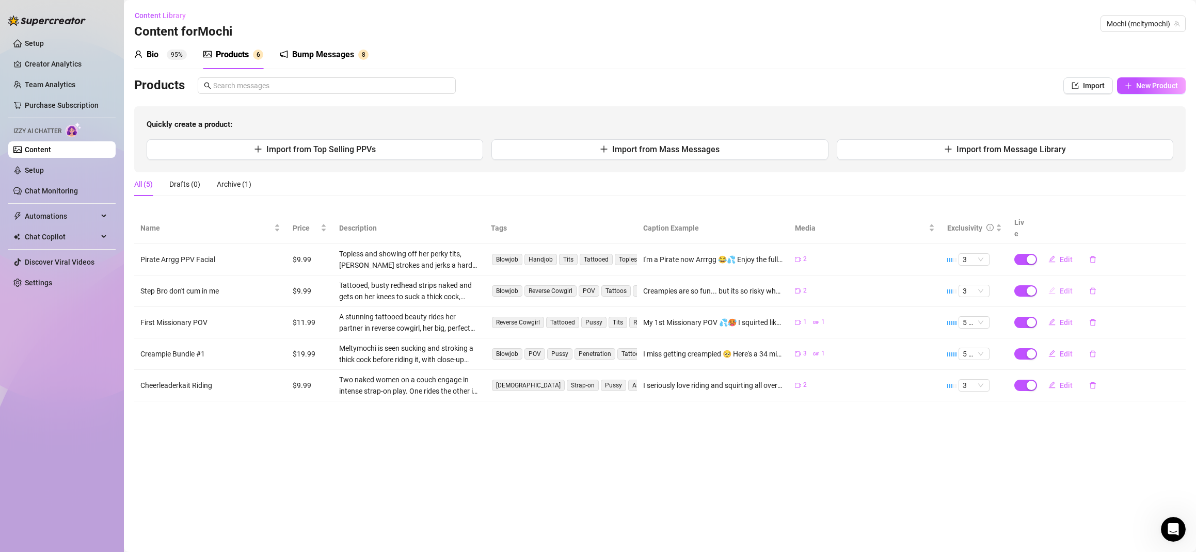
click at [1066, 287] on span "Edit" at bounding box center [1065, 291] width 13 height 8
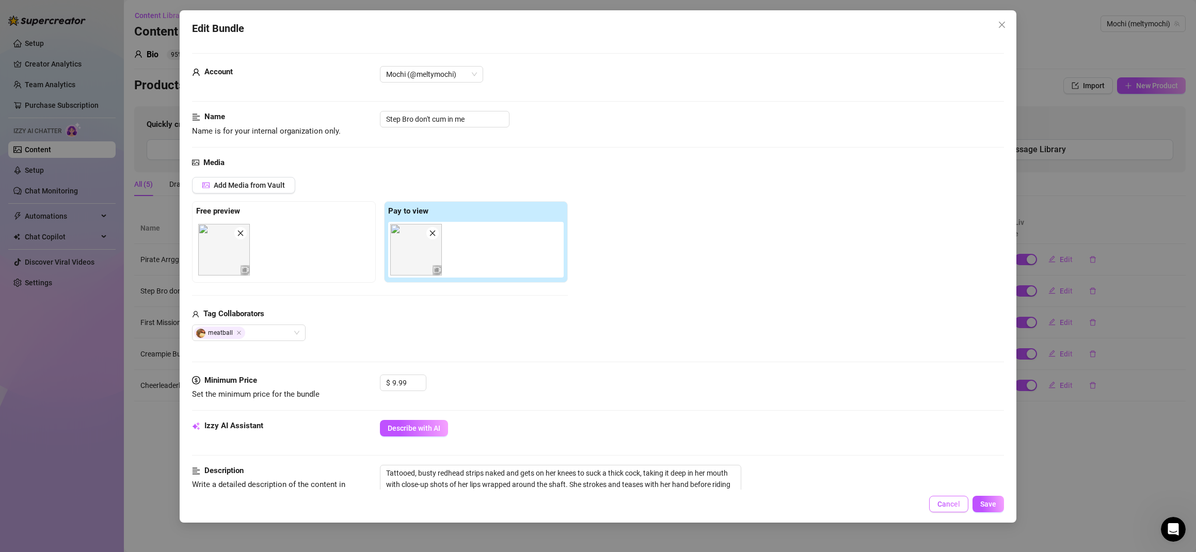
click at [945, 503] on span "Cancel" at bounding box center [948, 504] width 23 height 8
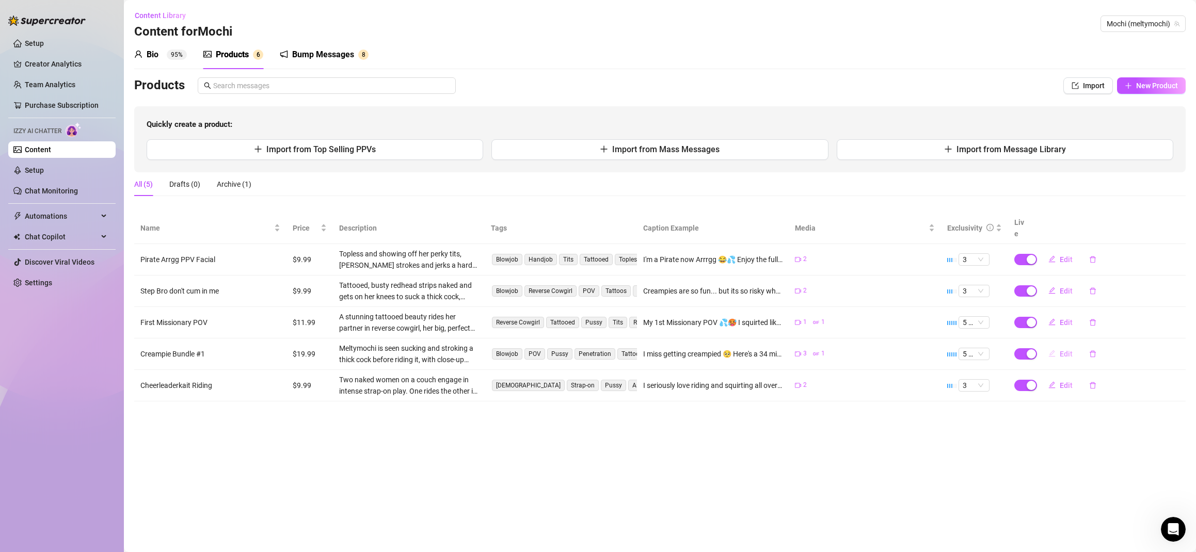
click at [1067, 350] on span "Edit" at bounding box center [1065, 354] width 13 height 8
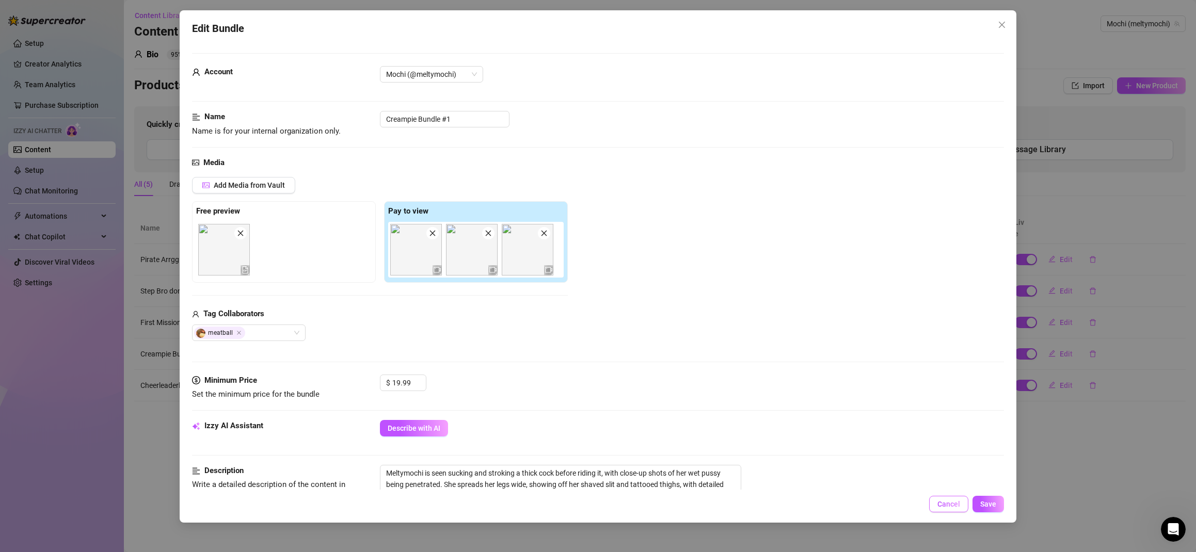
click at [946, 504] on span "Cancel" at bounding box center [948, 504] width 23 height 8
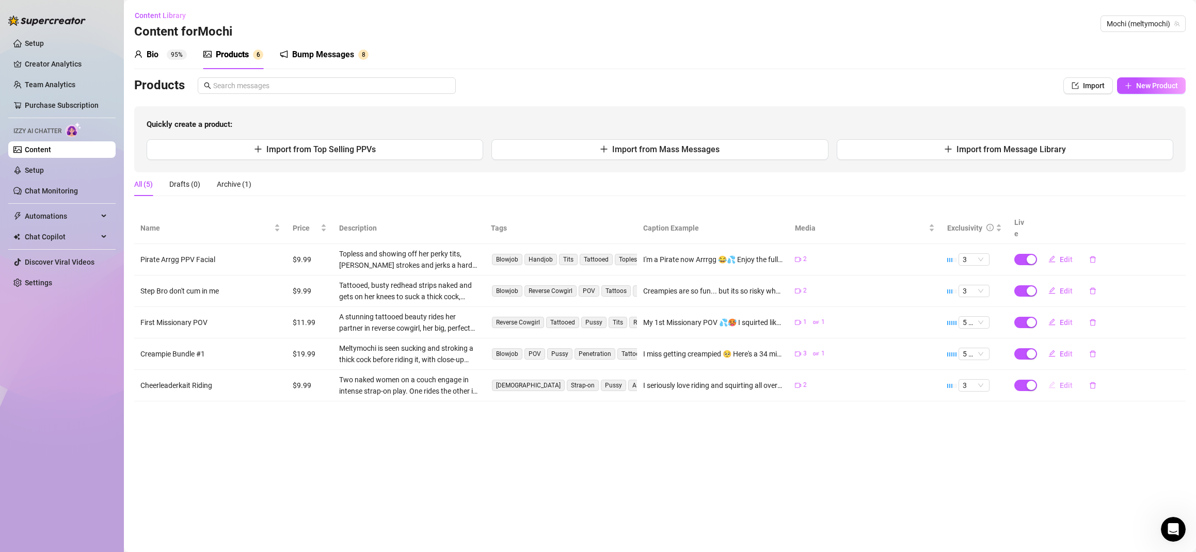
click at [1065, 381] on span "Edit" at bounding box center [1065, 385] width 13 height 8
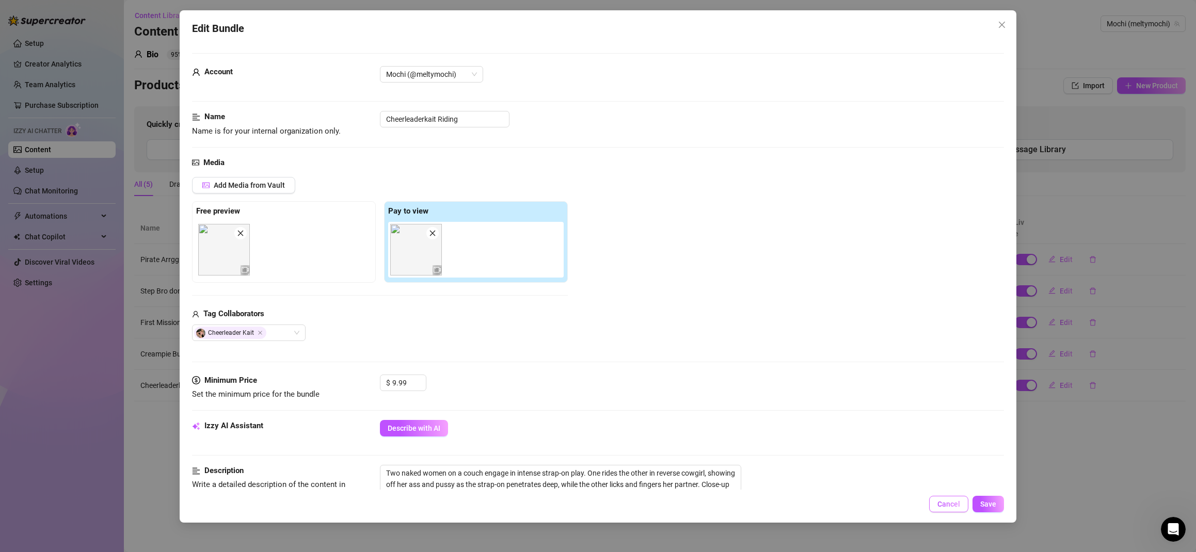
click at [947, 505] on span "Cancel" at bounding box center [948, 504] width 23 height 8
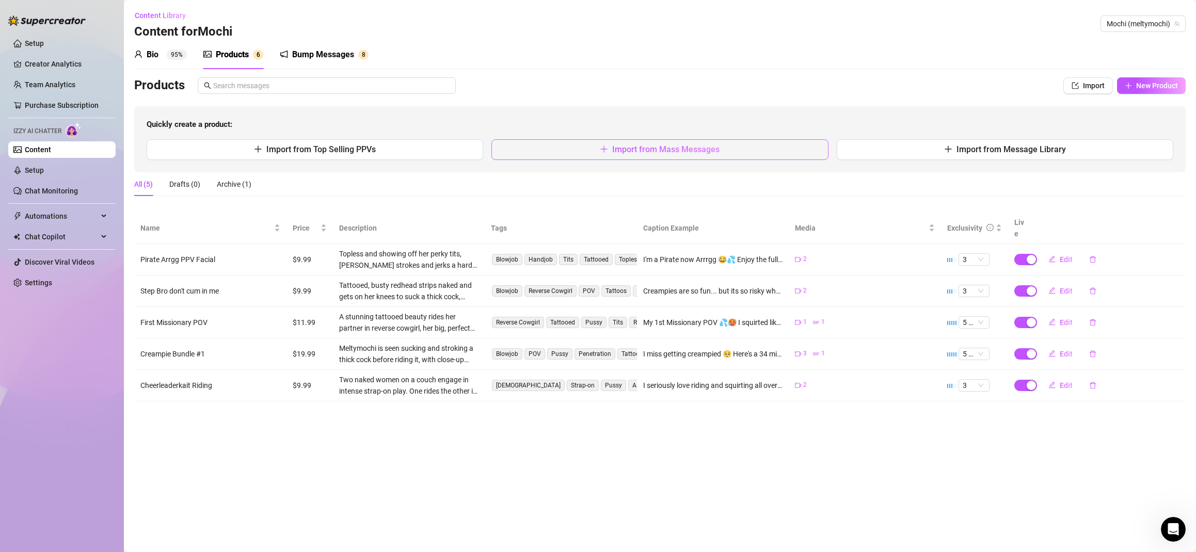
click at [670, 151] on span "Import from Mass Messages" at bounding box center [665, 149] width 107 height 10
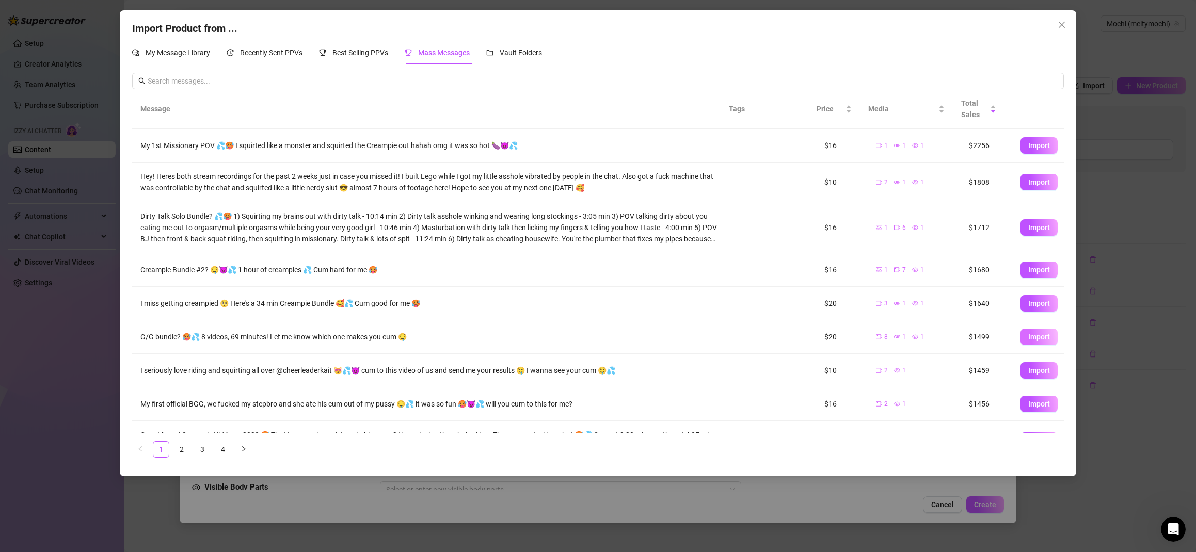
click at [1028, 336] on span "Import" at bounding box center [1039, 337] width 22 height 8
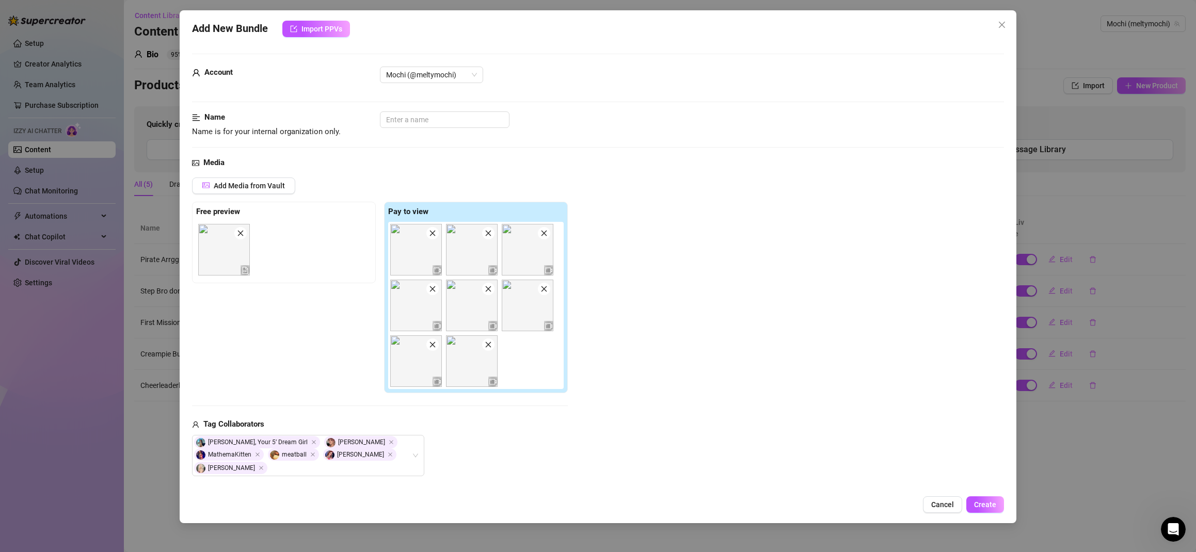
click at [999, 24] on icon "close" at bounding box center [1001, 25] width 8 height 8
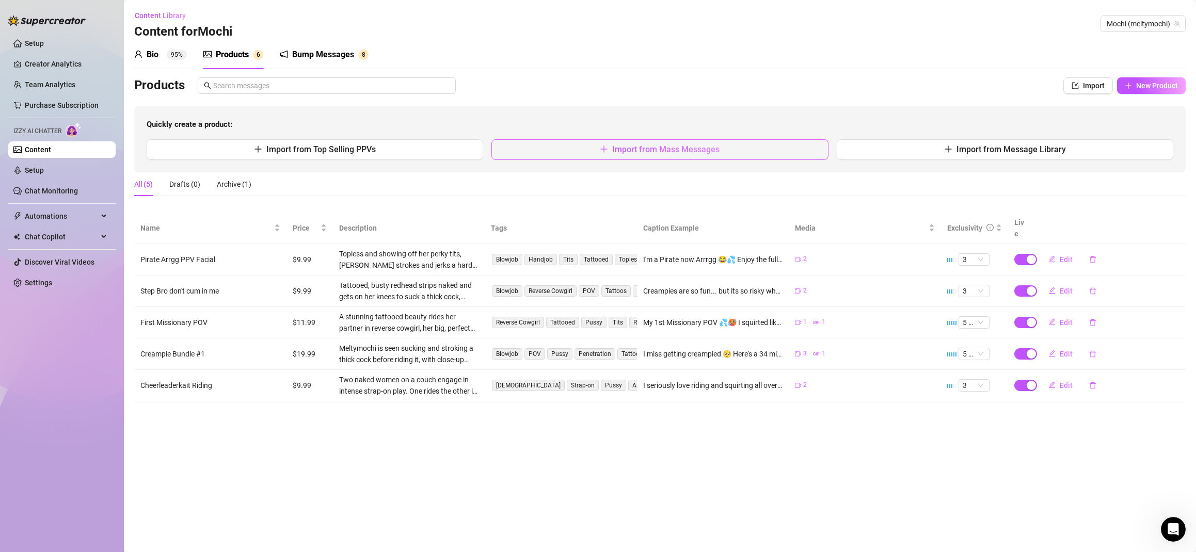
click at [695, 143] on button "Import from Mass Messages" at bounding box center [659, 149] width 336 height 21
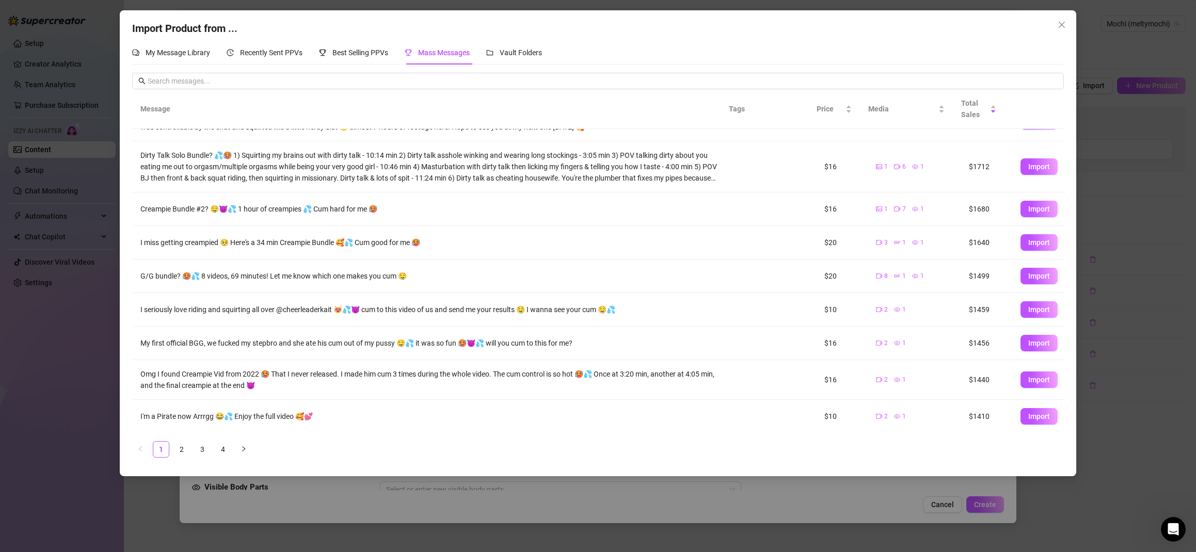
scroll to position [61, 0]
click at [1037, 381] on span "Import" at bounding box center [1039, 379] width 22 height 8
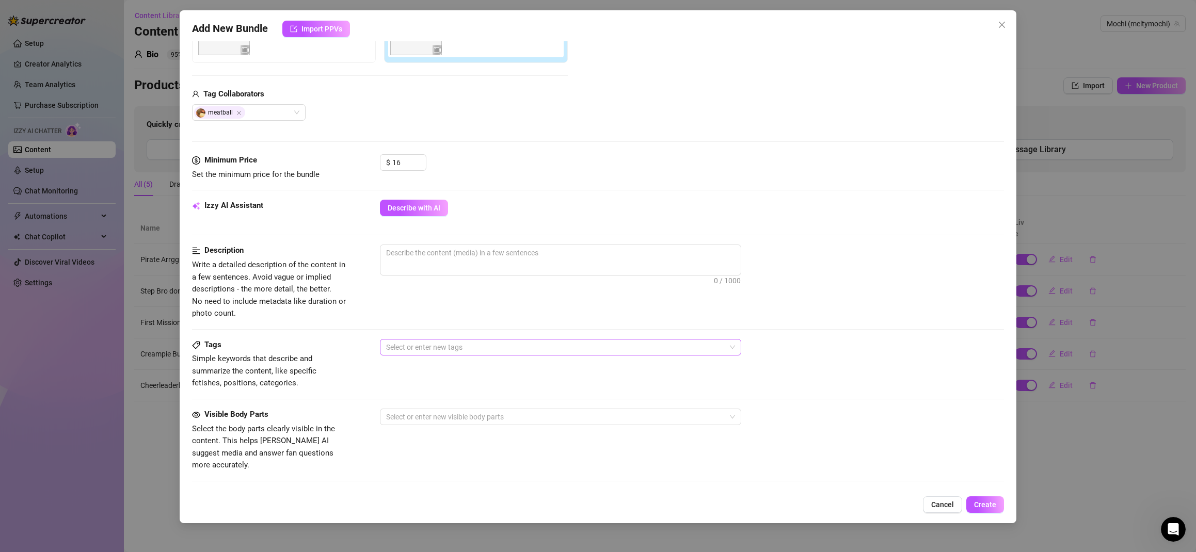
scroll to position [222, 0]
click at [413, 202] on button "Describe with AI" at bounding box center [414, 206] width 68 height 17
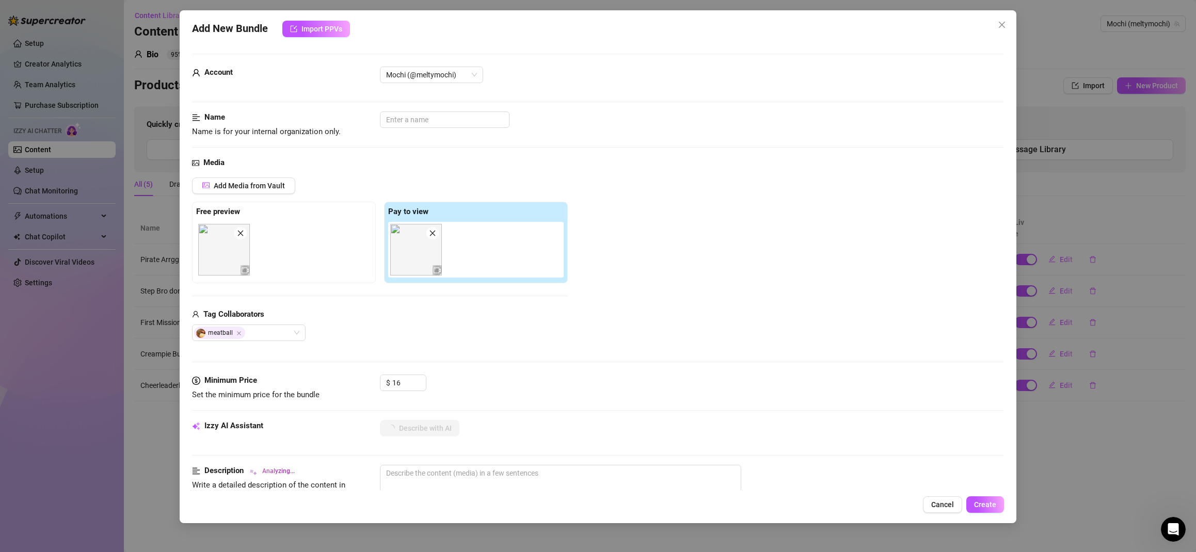
scroll to position [0, 0]
click at [424, 119] on input "text" at bounding box center [445, 119] width 130 height 17
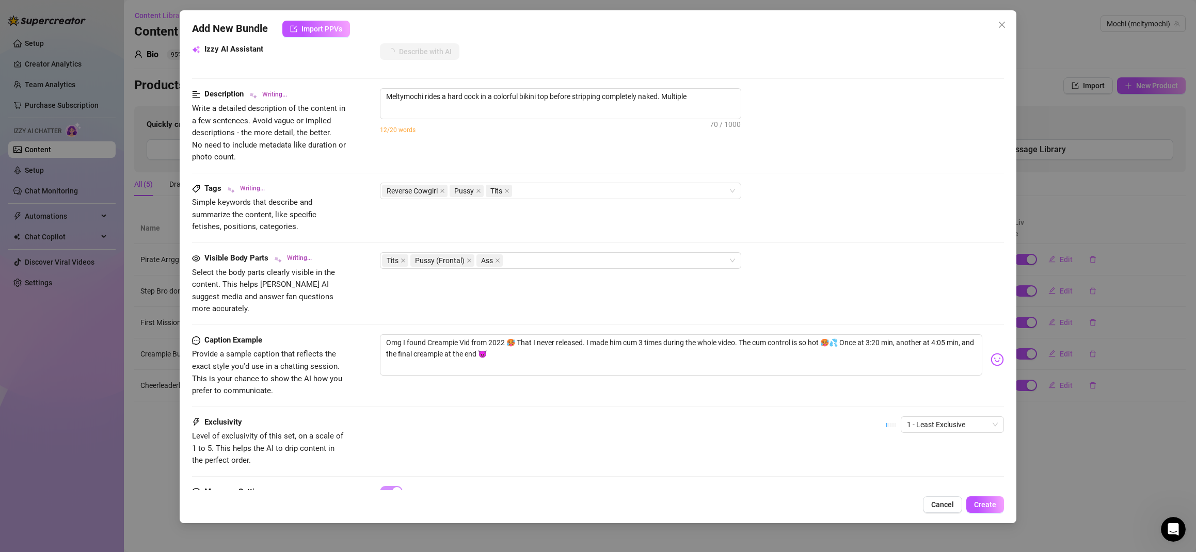
scroll to position [326, 0]
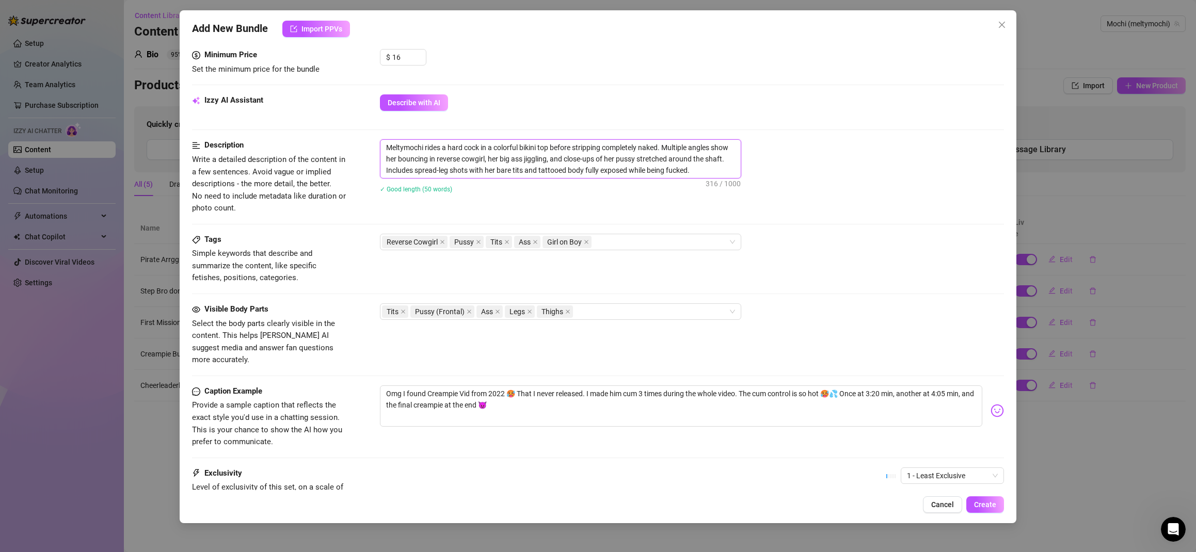
click at [706, 173] on textarea "Meltymochi rides a hard cock in a colorful bikini top before stripping complete…" at bounding box center [560, 159] width 360 height 38
click at [618, 243] on div "Reverse Cowgirl Pussy Tits Ass Girl on Boy" at bounding box center [555, 245] width 346 height 14
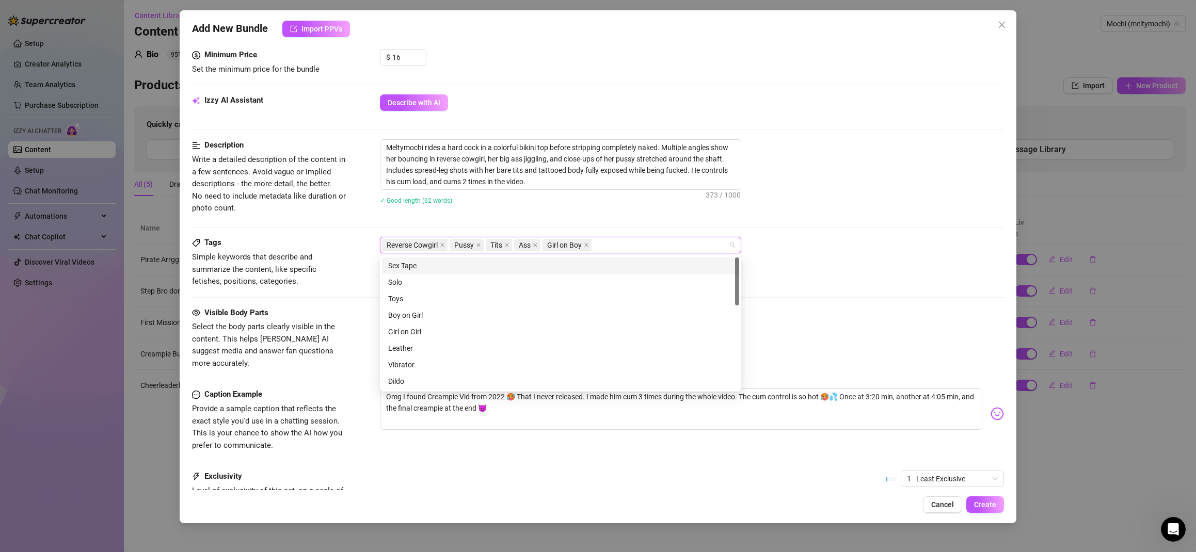
click at [460, 267] on div "Sex Tape" at bounding box center [560, 265] width 345 height 11
click at [441, 318] on div "Boy on Girl" at bounding box center [560, 315] width 345 height 11
drag, startPoint x: 420, startPoint y: 320, endPoint x: 425, endPoint y: 304, distance: 16.3
click at [420, 320] on div "BJ" at bounding box center [560, 317] width 345 height 11
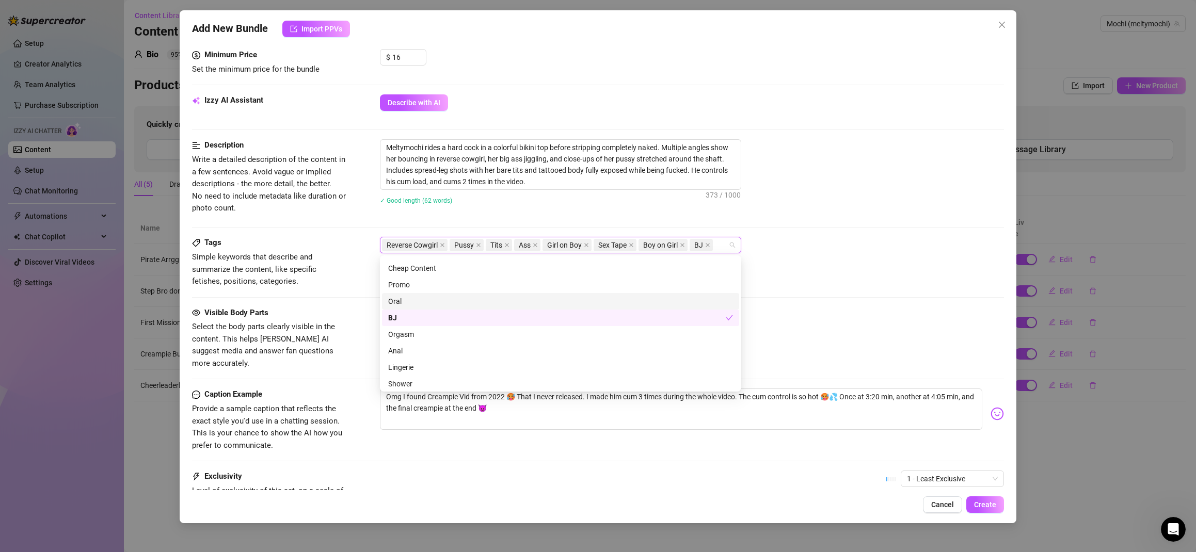
click at [425, 304] on div "Oral" at bounding box center [560, 301] width 345 height 11
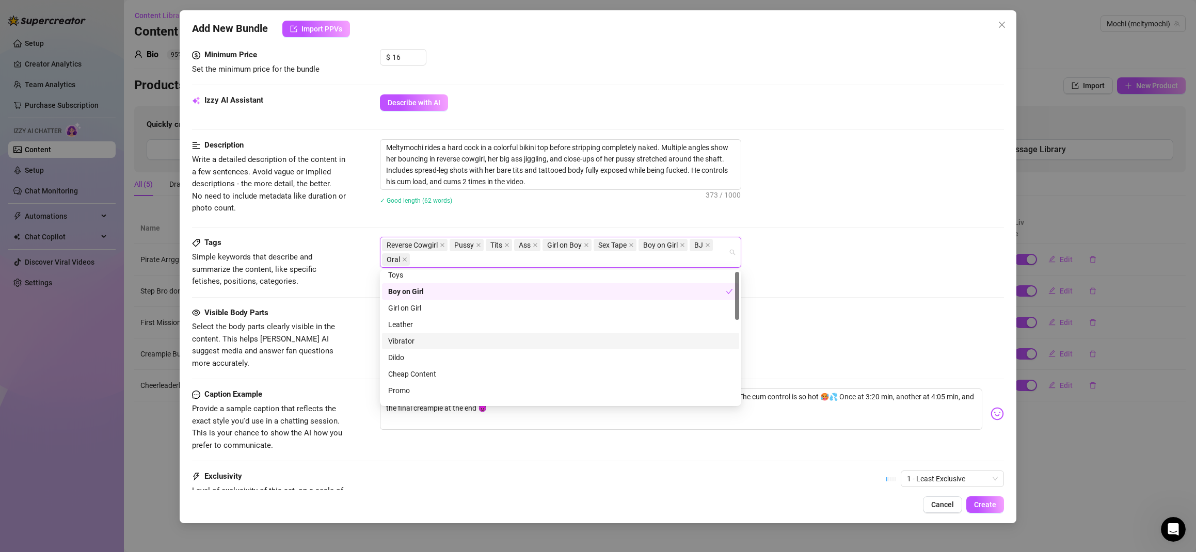
scroll to position [0, 0]
click at [683, 262] on div "Reverse Cowgirl Pussy Tits Ass Girl on Boy Sex Tape Boy on Girl BJ Oral" at bounding box center [555, 252] width 346 height 29
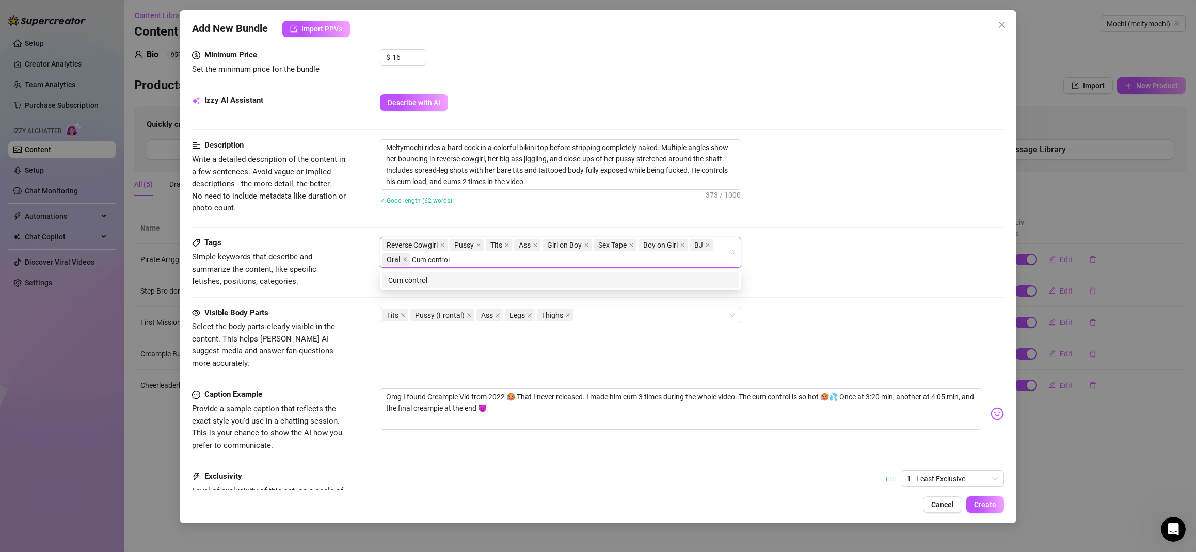
click at [405, 284] on div "Cum control" at bounding box center [560, 280] width 345 height 11
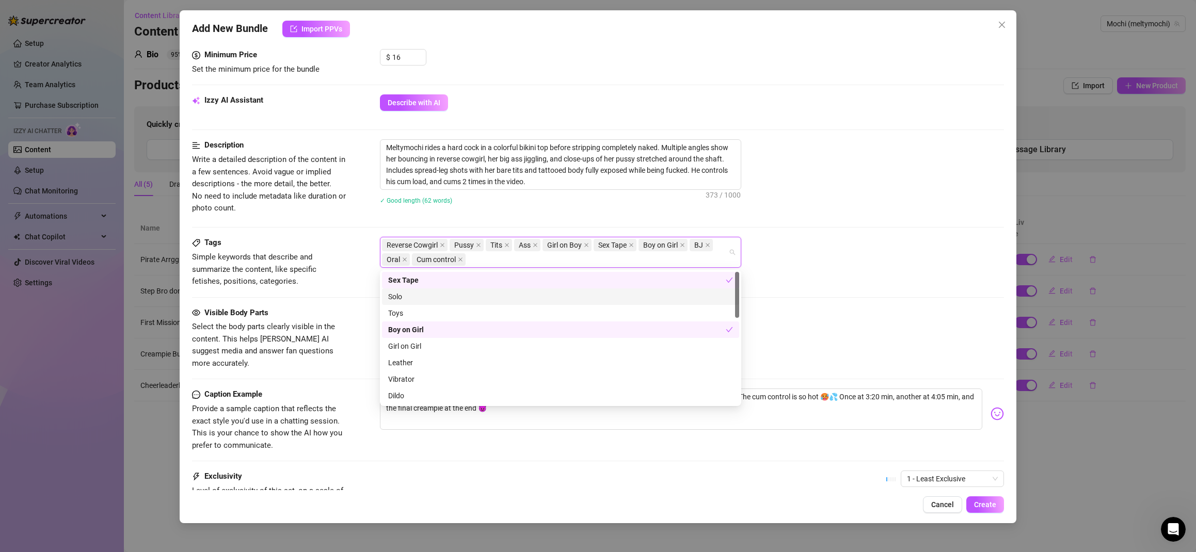
click at [817, 268] on div "Tags Simple keywords that describe and summarize the content, like specific fet…" at bounding box center [598, 262] width 812 height 51
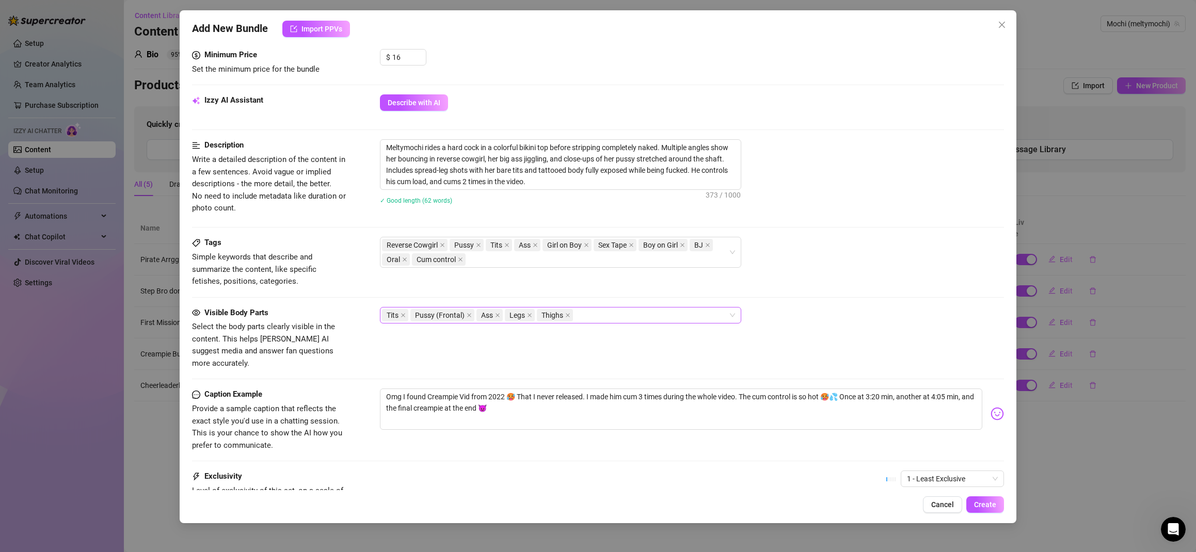
click at [634, 316] on div "Tits Pussy (Frontal) Ass Legs Thighs" at bounding box center [555, 315] width 346 height 14
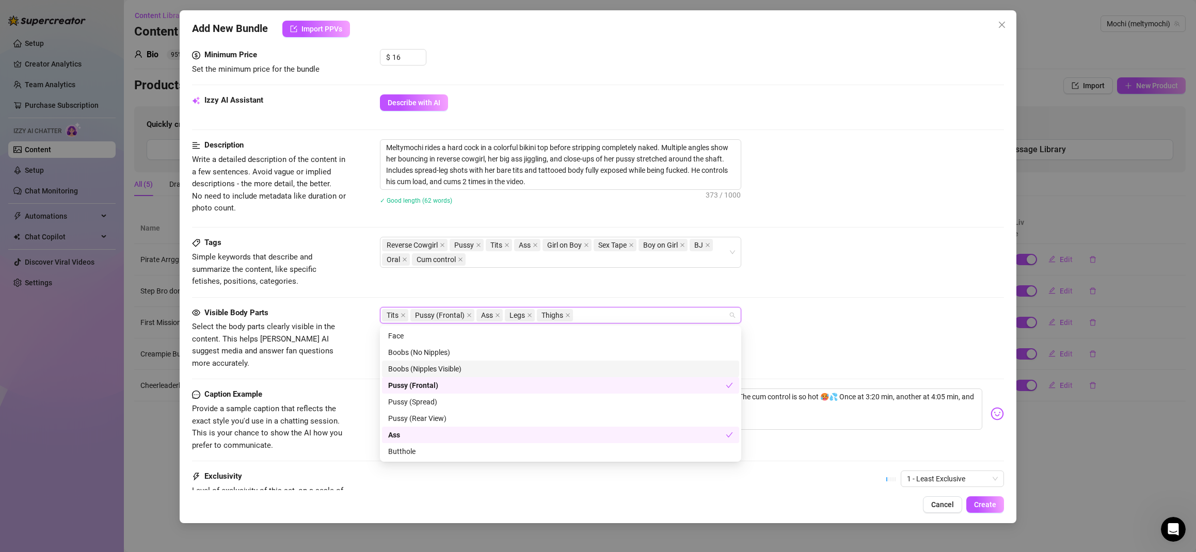
click at [462, 369] on div "Boobs (Nipples Visible)" at bounding box center [560, 368] width 345 height 11
click at [444, 404] on div "Pussy (Spread)" at bounding box center [560, 401] width 345 height 11
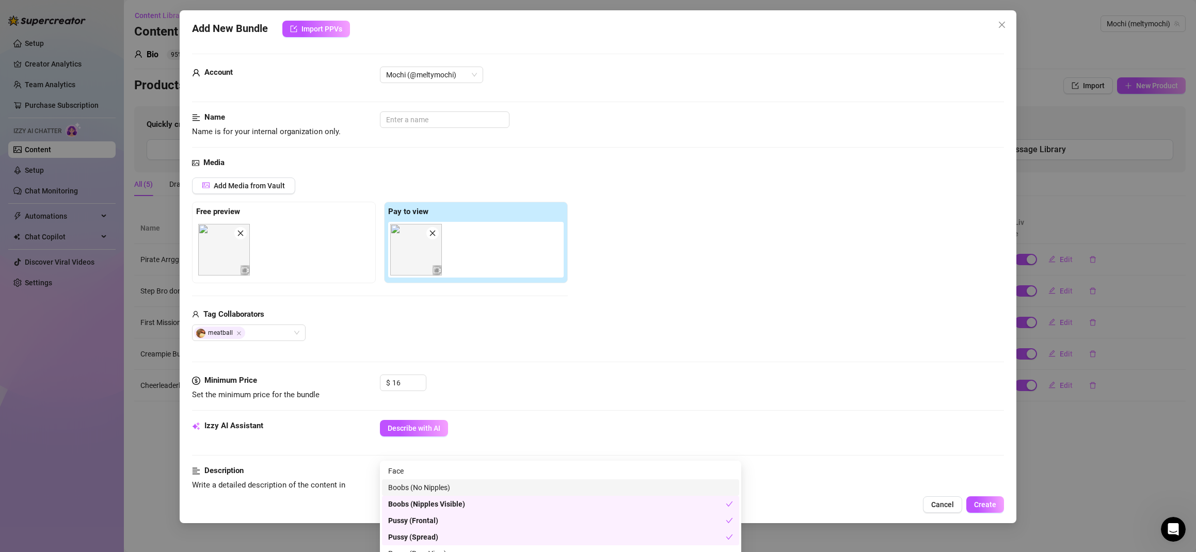
scroll to position [362, 0]
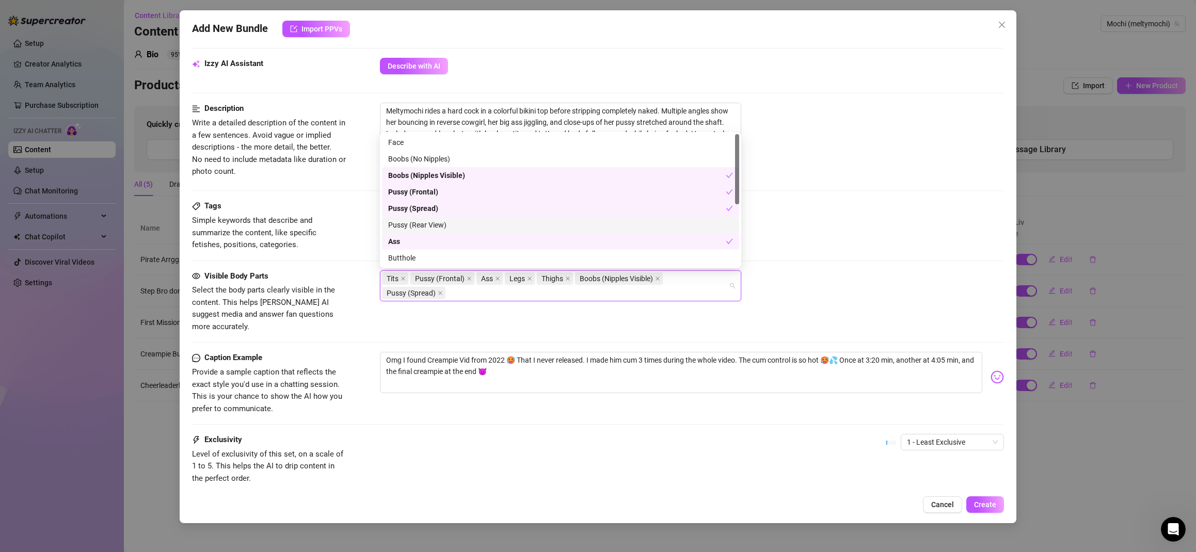
click at [436, 227] on div "Pussy (Rear View)" at bounding box center [560, 224] width 345 height 11
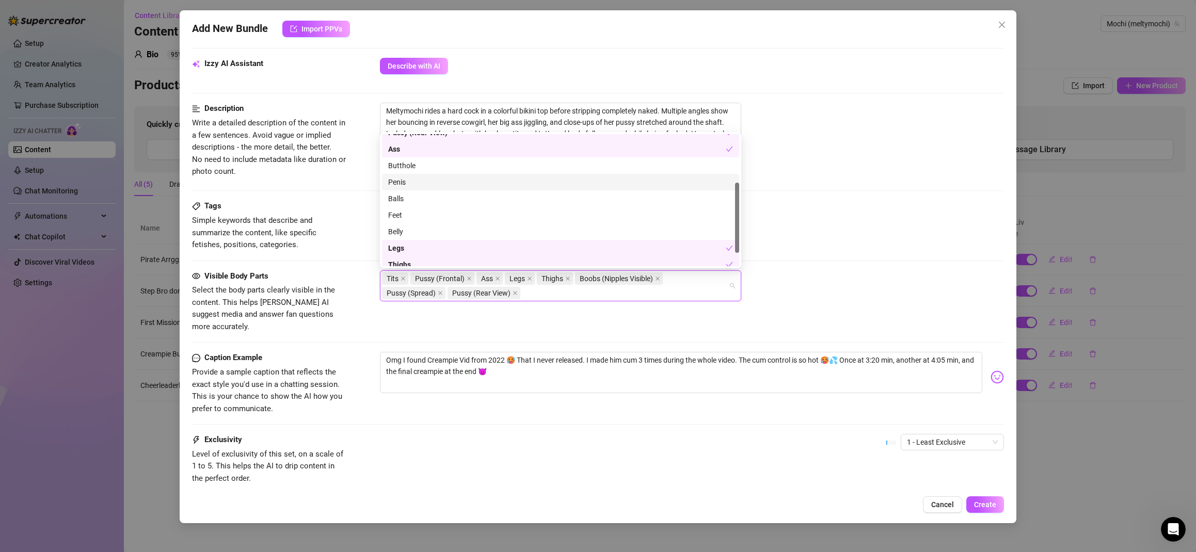
scroll to position [74, 0]
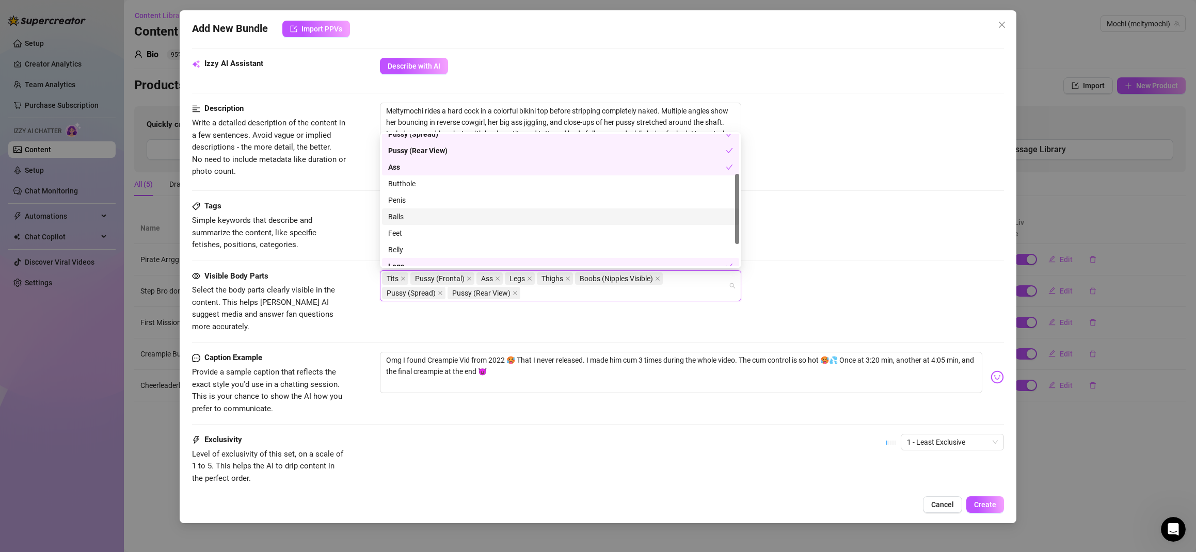
click at [460, 206] on div "Penis" at bounding box center [560, 200] width 357 height 17
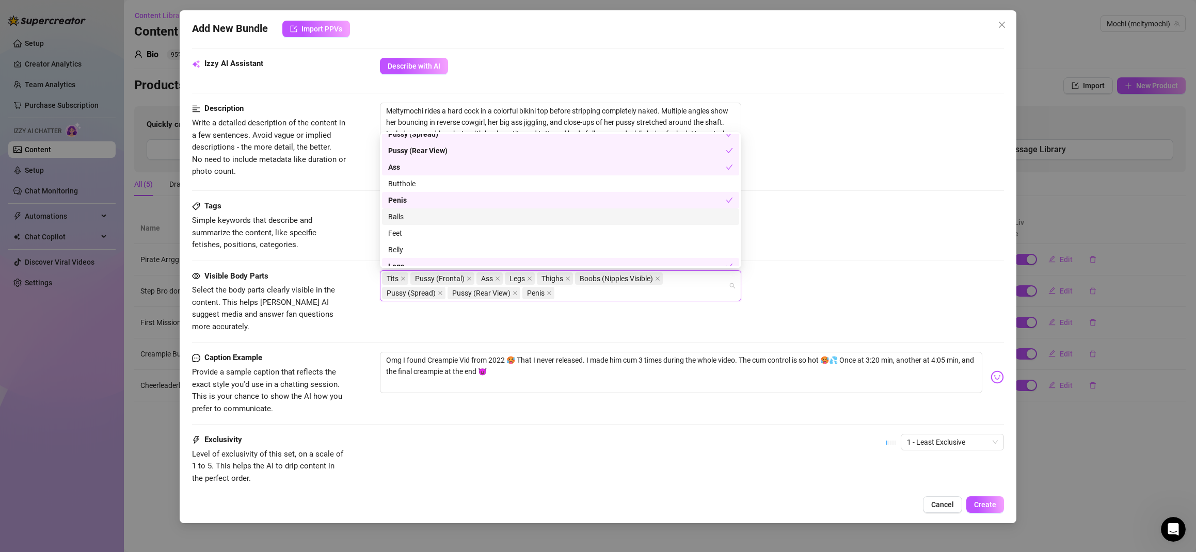
click at [459, 214] on div "Balls" at bounding box center [560, 216] width 345 height 11
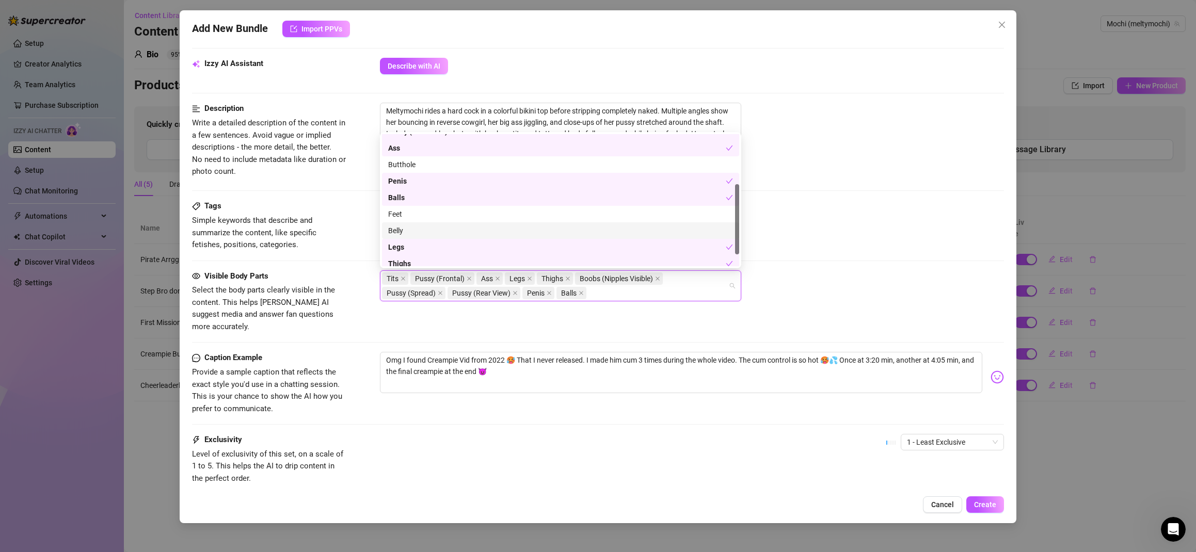
scroll to position [116, 0]
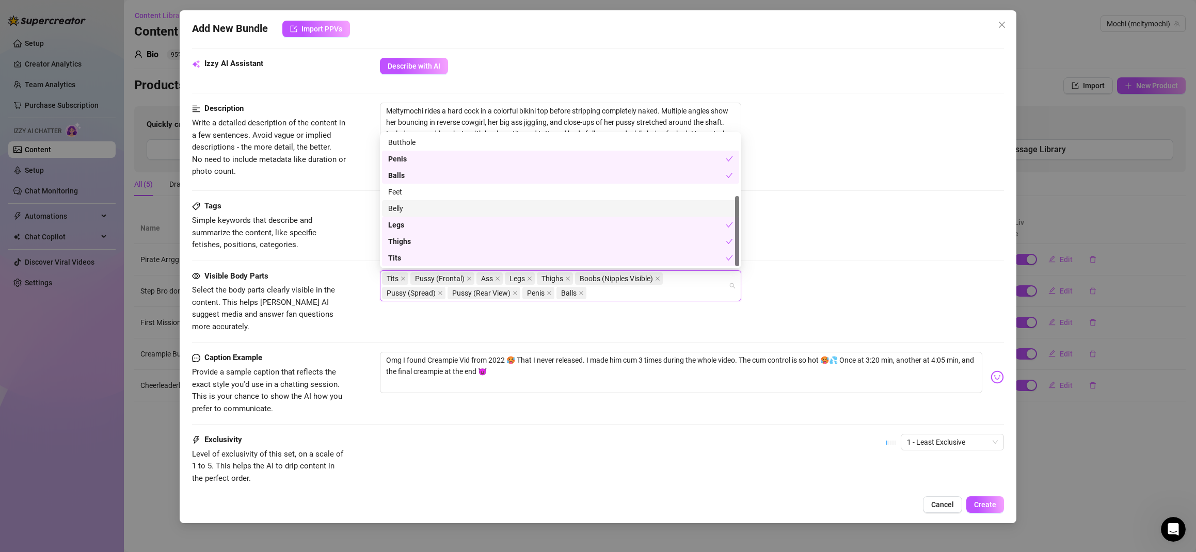
click at [430, 208] on div "Belly" at bounding box center [560, 208] width 345 height 11
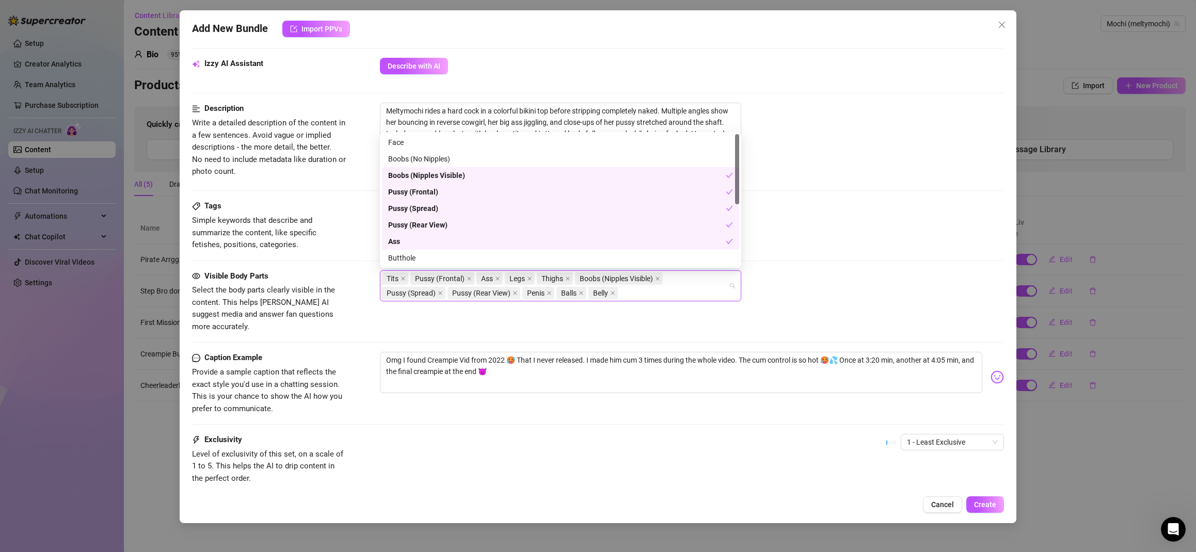
click at [828, 203] on div "Reverse Cowgirl Pussy Tits Ass Girl on Boy Sex Tape Boy on Girl BJ Oral Cum con…" at bounding box center [692, 215] width 624 height 31
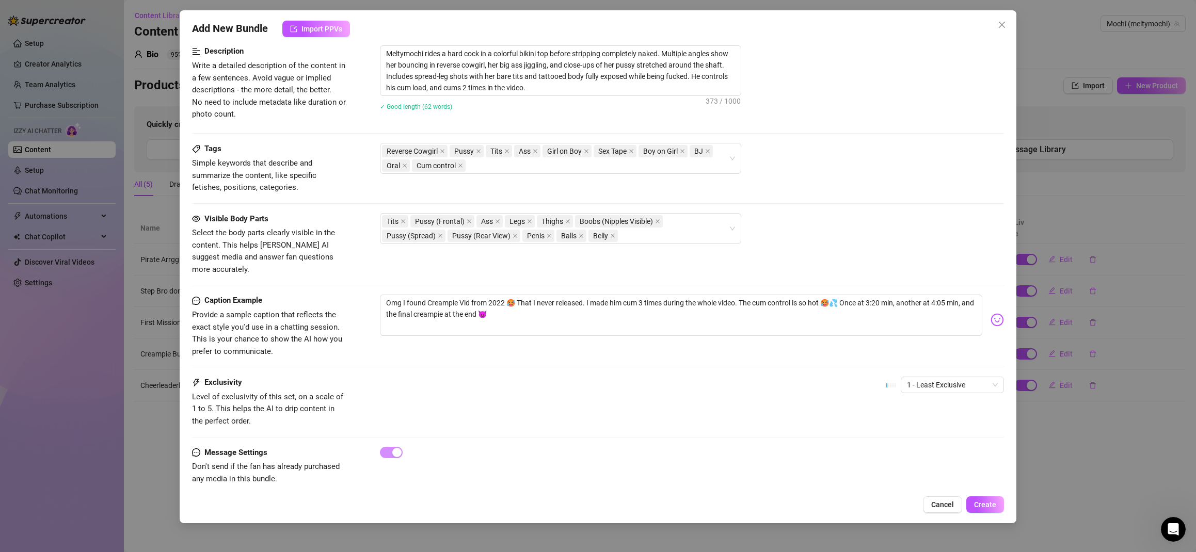
scroll to position [420, 0]
click at [947, 377] on span "1 - Least Exclusive" at bounding box center [952, 384] width 91 height 15
click at [932, 431] on div "3" at bounding box center [944, 426] width 87 height 11
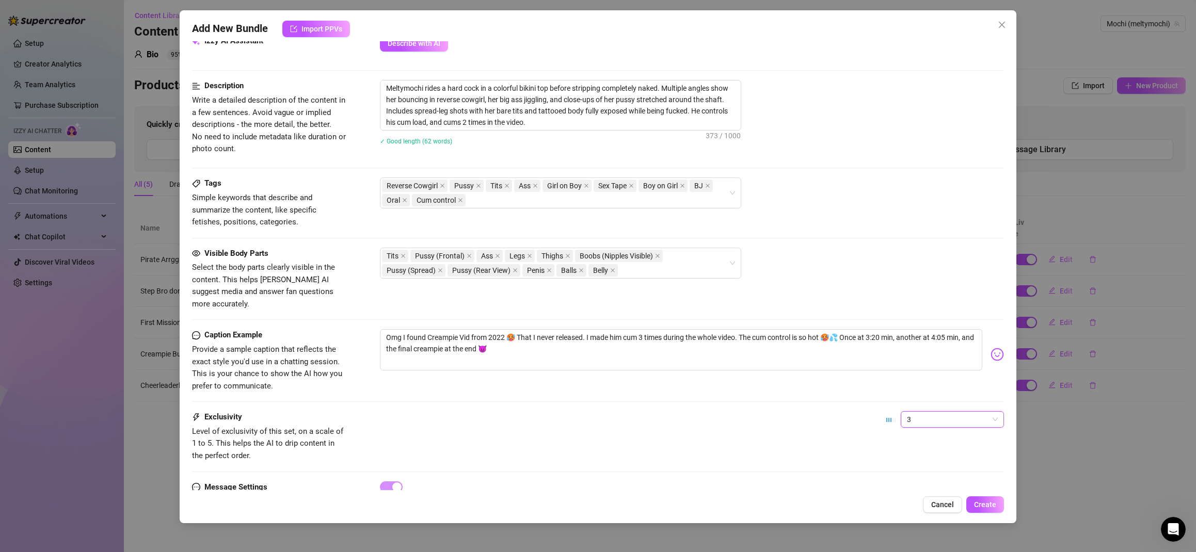
scroll to position [422, 0]
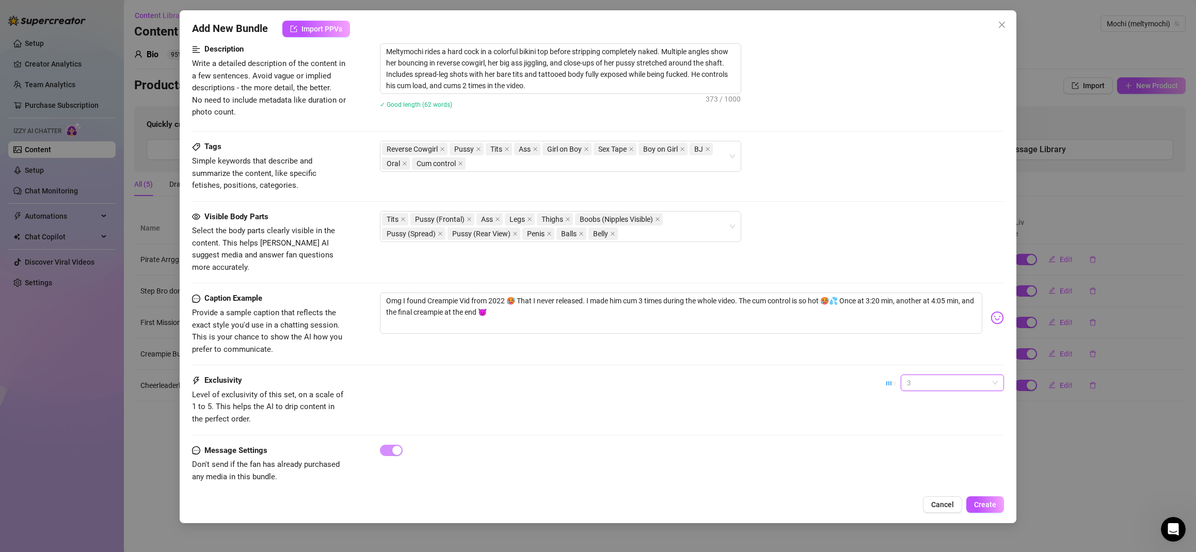
click at [959, 377] on span "3" at bounding box center [952, 382] width 91 height 15
click at [923, 438] on div "4" at bounding box center [944, 441] width 87 height 11
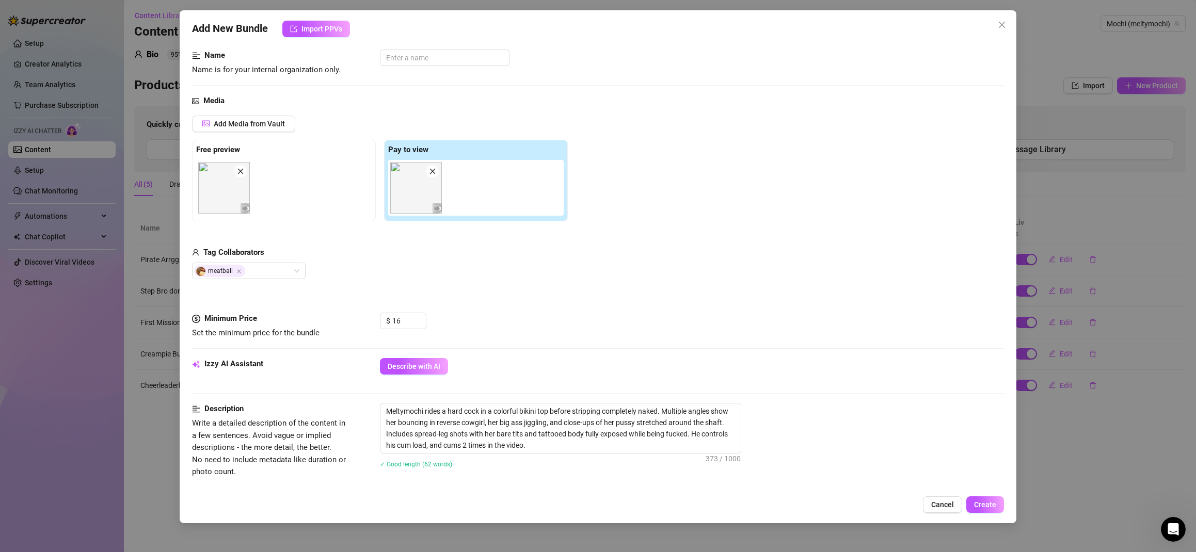
scroll to position [101, 0]
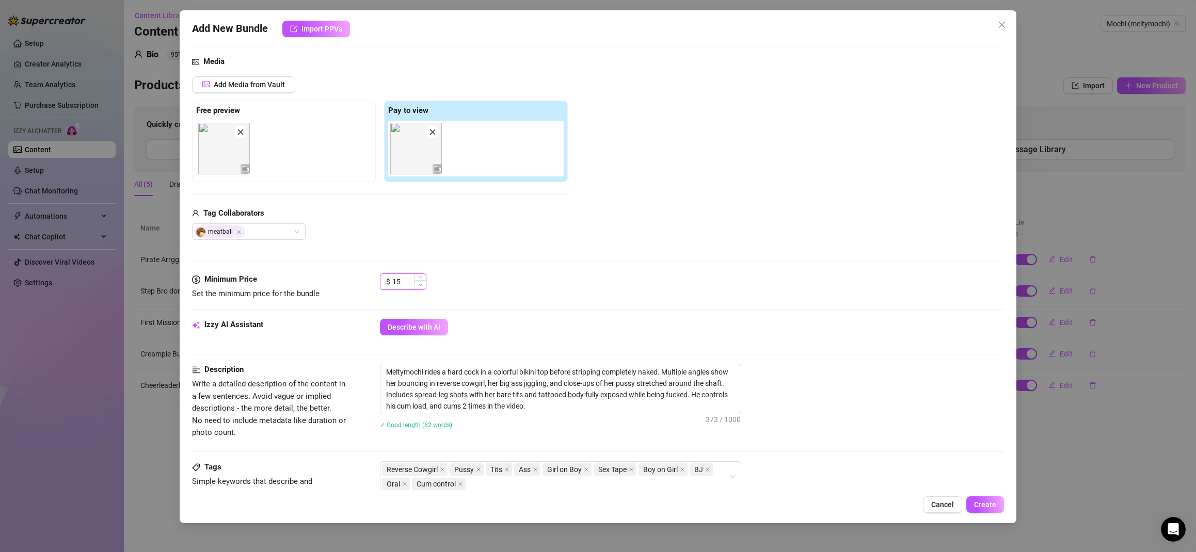
click at [417, 284] on span "Decrease Value" at bounding box center [419, 284] width 11 height 9
click at [418, 284] on icon "down" at bounding box center [420, 285] width 4 height 4
click at [403, 280] on input "13" at bounding box center [409, 281] width 34 height 15
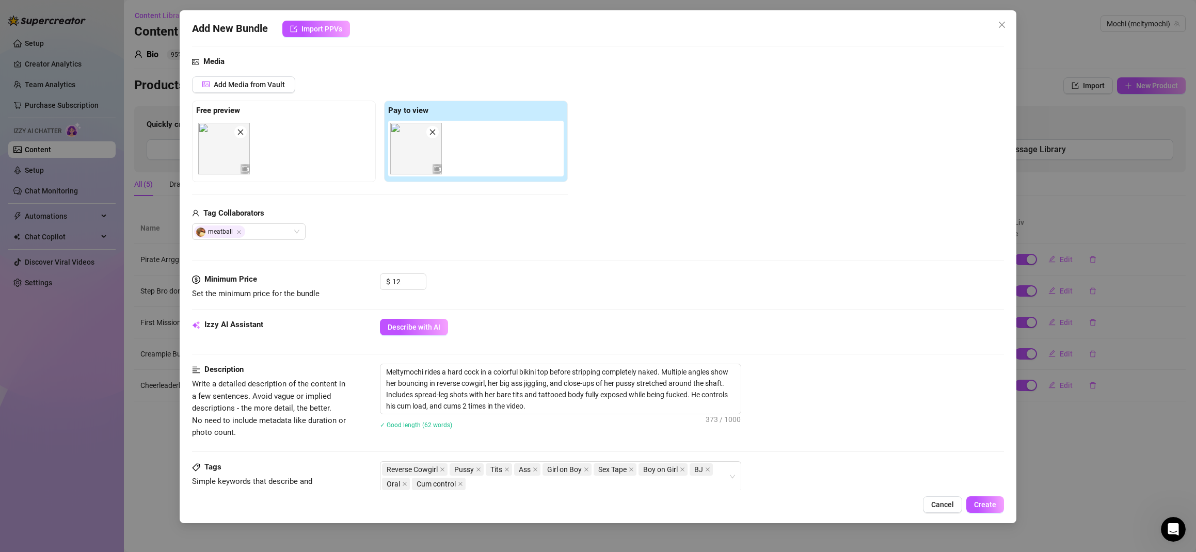
click at [505, 244] on div "Media Add Media from Vault Free preview Pay to view Tag Collaborators meatball" at bounding box center [598, 165] width 812 height 218
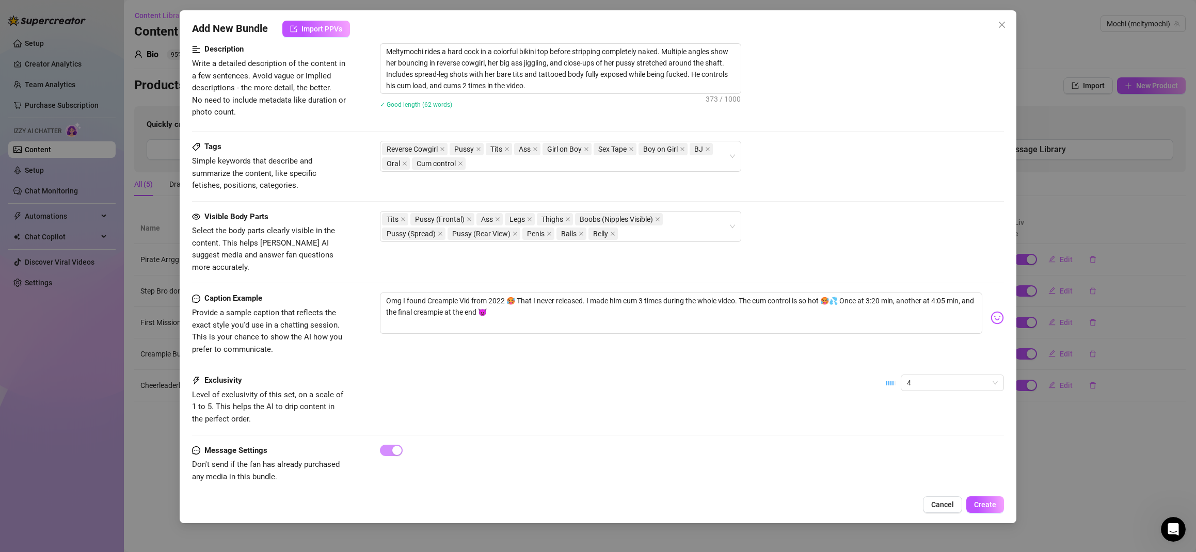
scroll to position [190, 0]
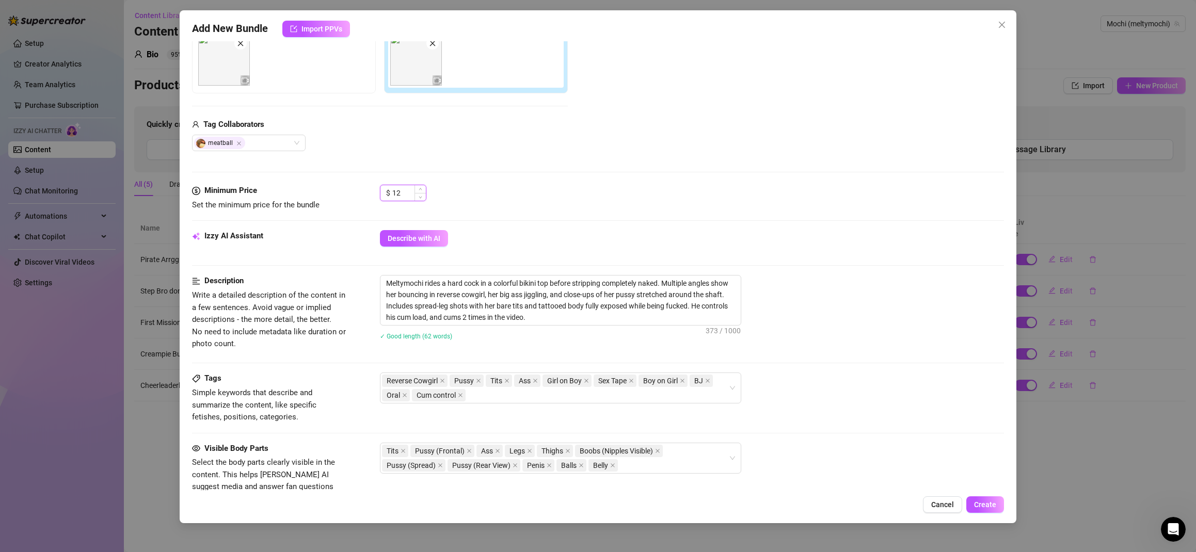
click at [404, 192] on input "12" at bounding box center [409, 192] width 34 height 15
click at [648, 169] on div "Media Add Media from Vault Free preview Pay to view Tag Collaborators meatball" at bounding box center [598, 76] width 812 height 218
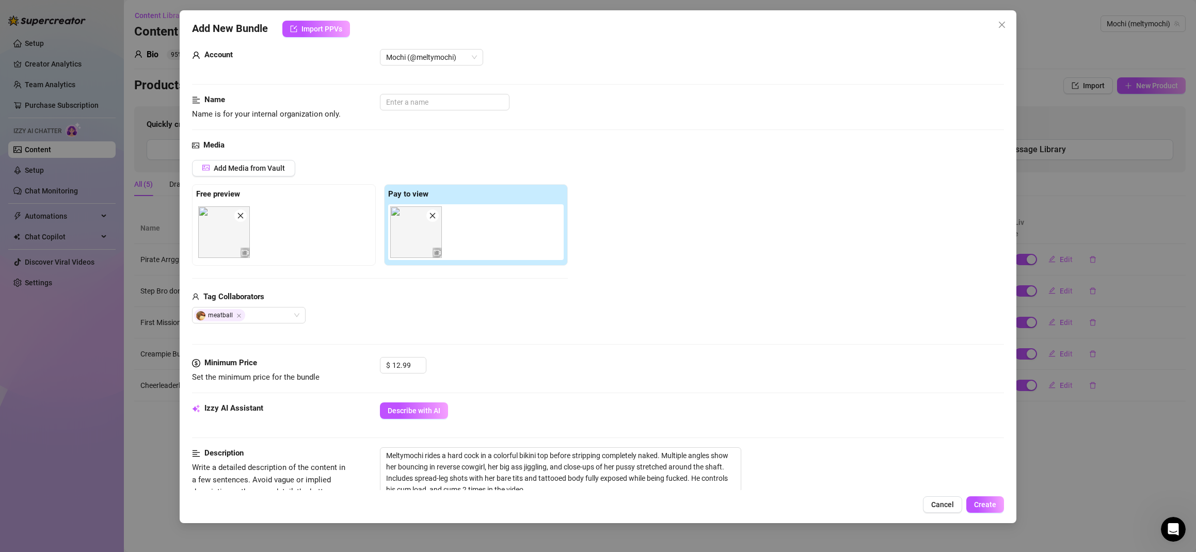
scroll to position [0, 0]
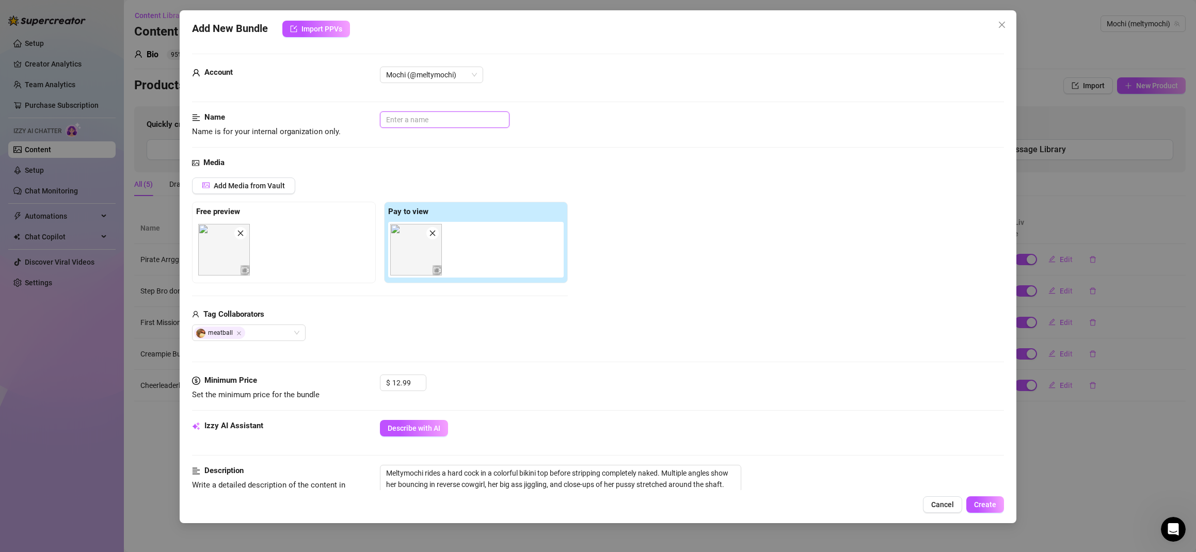
click at [425, 120] on input "text" at bounding box center [445, 119] width 130 height 17
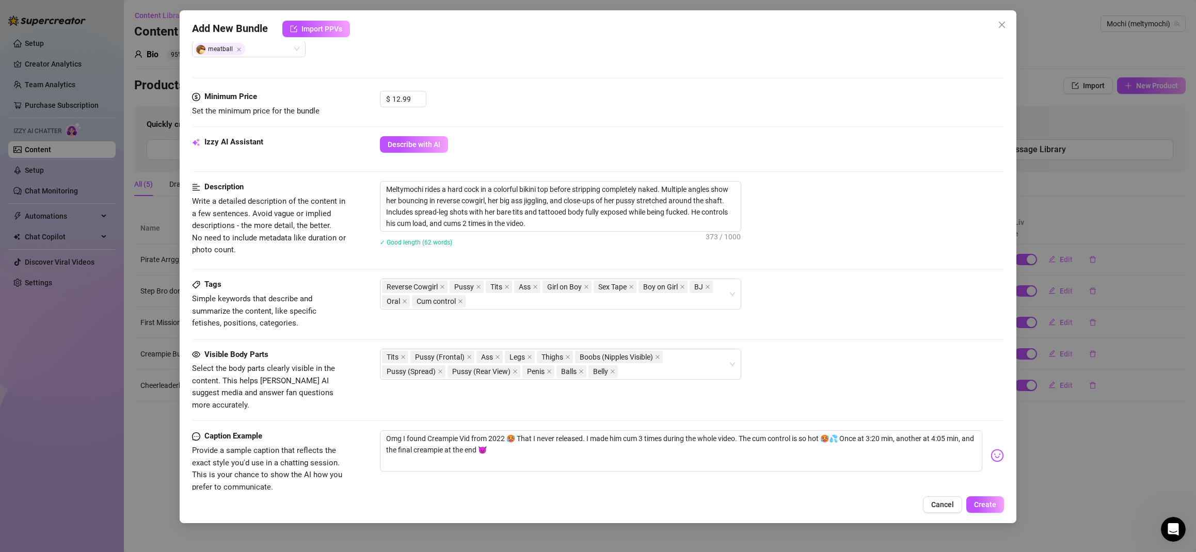
scroll to position [385, 0]
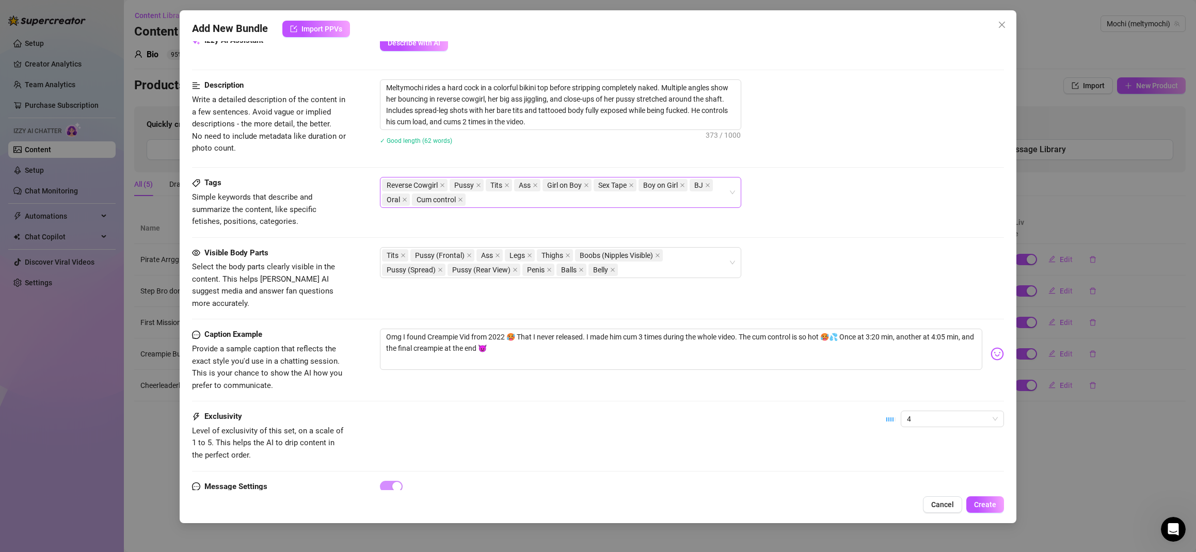
click at [497, 201] on div "Reverse Cowgirl Pussy Tits Ass Girl on Boy Sex Tape Boy on Girl BJ Oral Cum con…" at bounding box center [555, 192] width 346 height 29
click at [473, 220] on div "Creampie" at bounding box center [560, 220] width 345 height 11
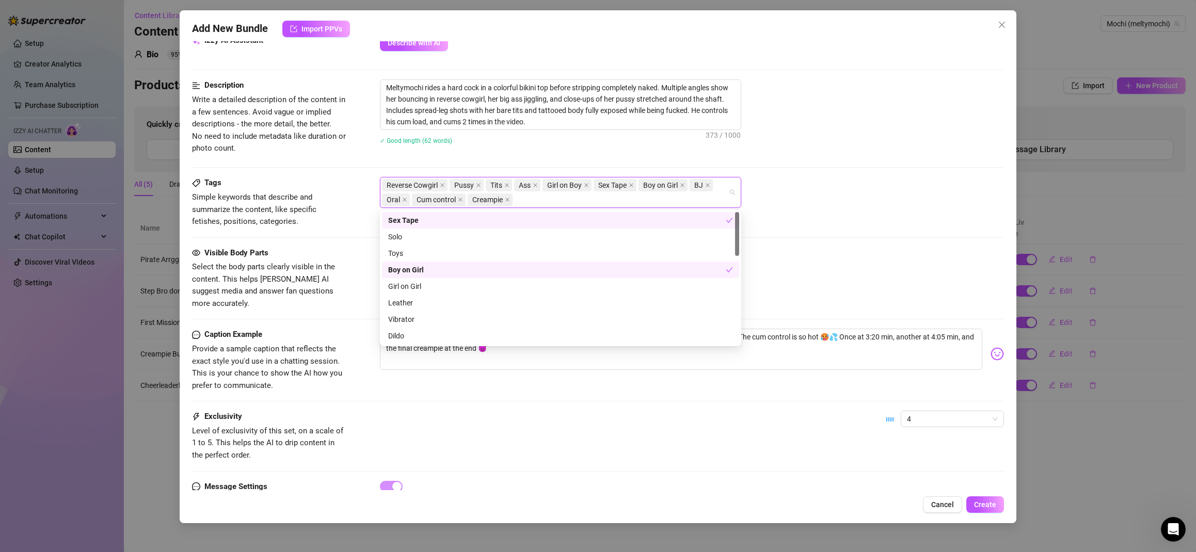
click at [839, 228] on div "Tags Simple keywords that describe and summarize the content, like specific fet…" at bounding box center [598, 212] width 812 height 70
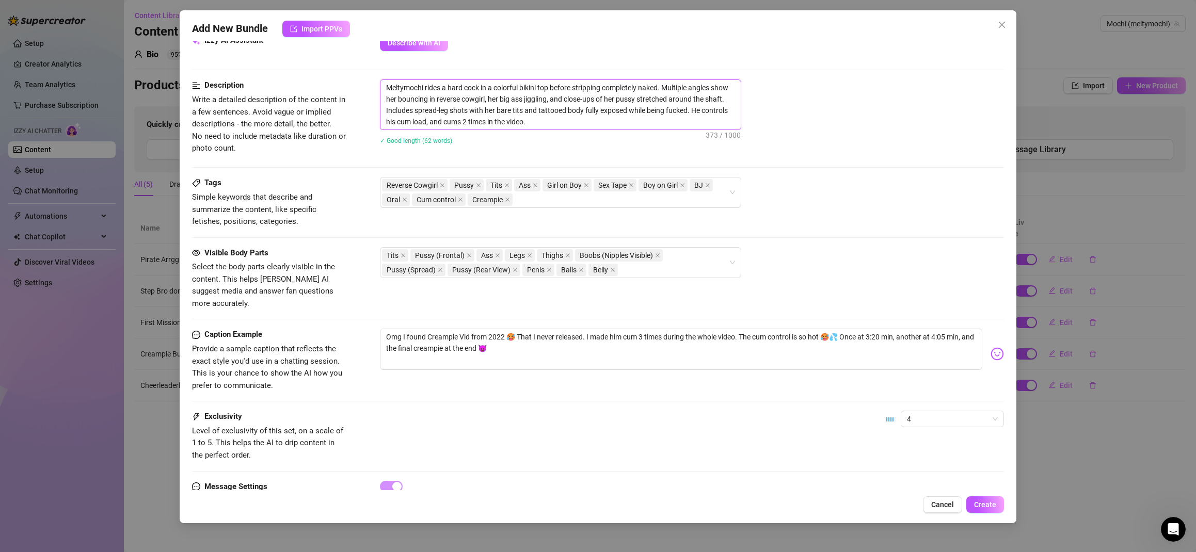
click at [466, 122] on textarea "Meltymochi rides a hard cock in a colorful bikini top before stripping complete…" at bounding box center [560, 105] width 360 height 50
click at [893, 124] on div "Meltymochi rides a hard cock in a colorful bikini top before stripping complete…" at bounding box center [692, 104] width 624 height 51
click at [984, 504] on span "Create" at bounding box center [985, 505] width 22 height 8
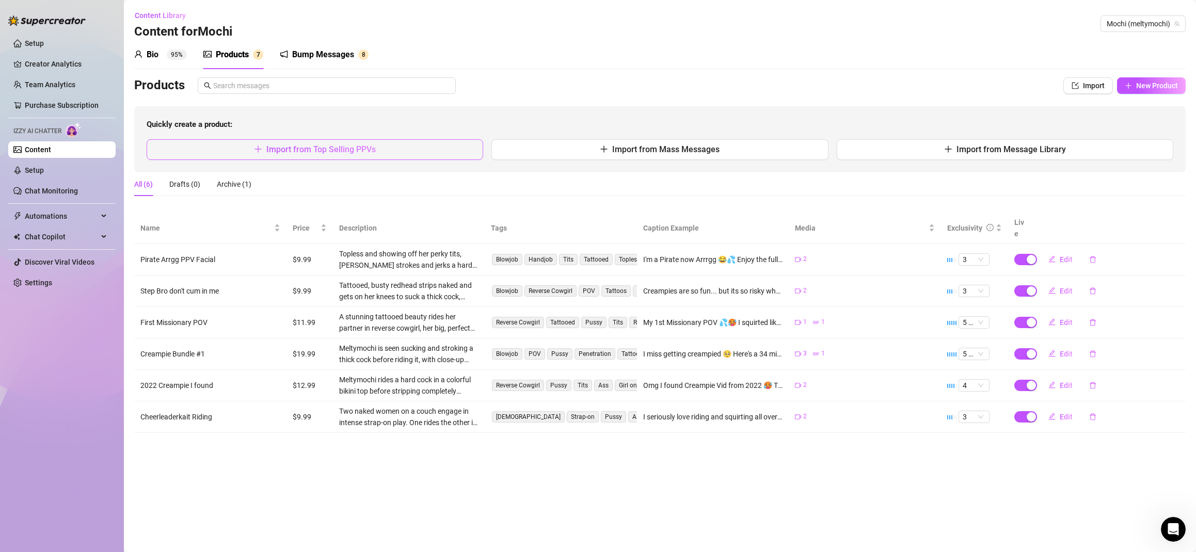
click at [383, 143] on button "Import from Top Selling PPVs" at bounding box center [315, 149] width 336 height 21
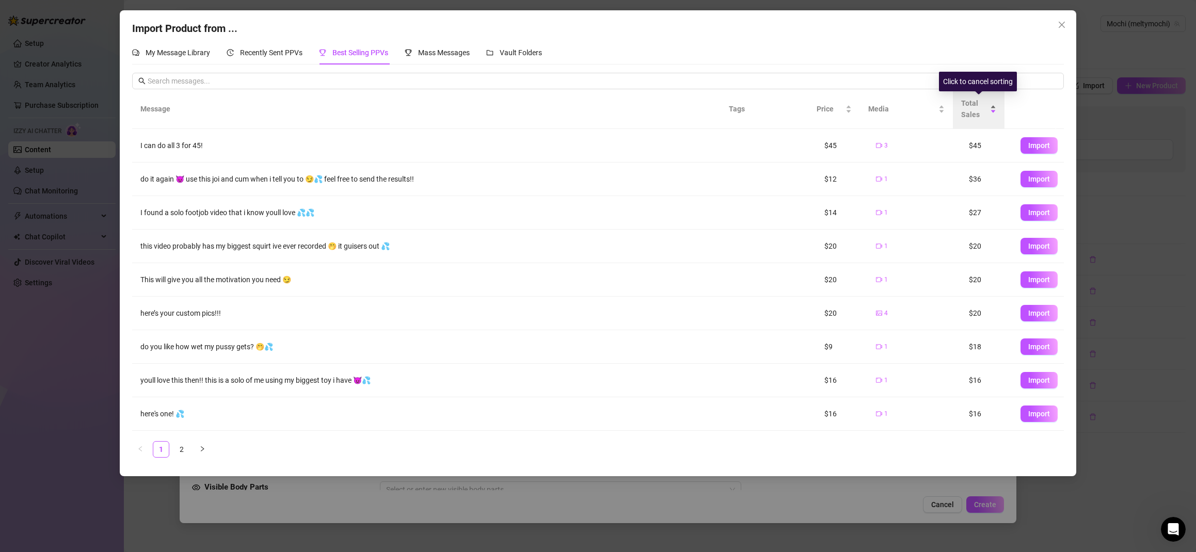
click at [971, 109] on span "Total Sales" at bounding box center [974, 109] width 27 height 23
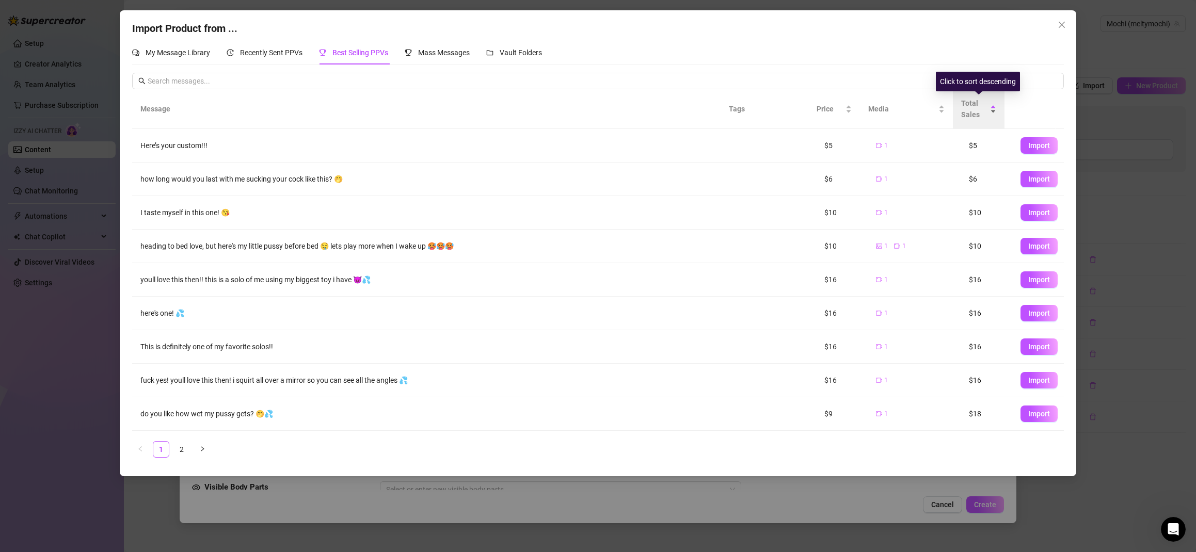
click at [971, 109] on span "Total Sales" at bounding box center [974, 109] width 27 height 23
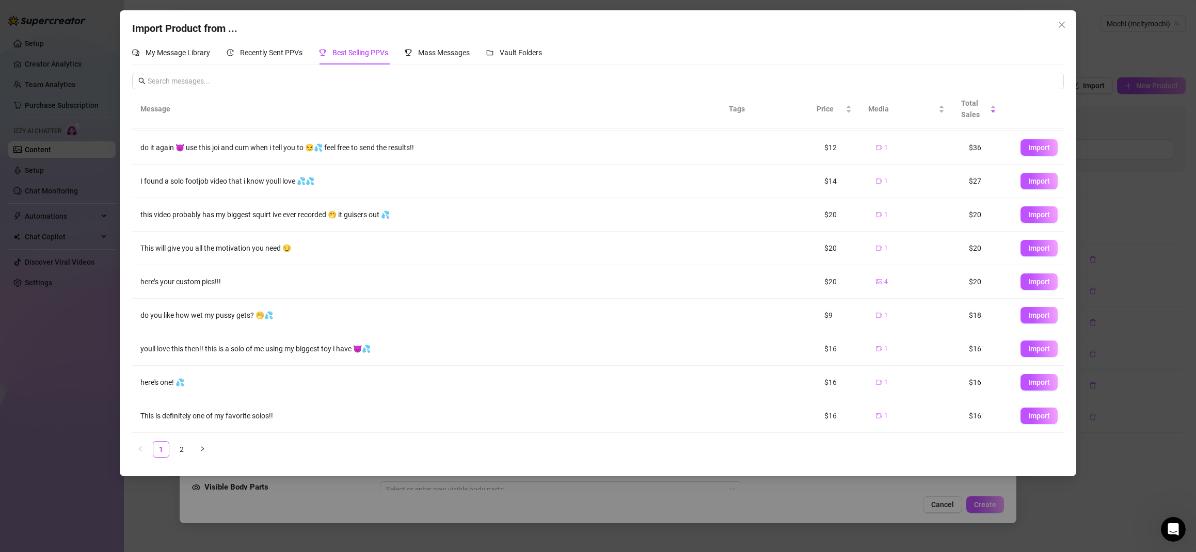
scroll to position [0, 0]
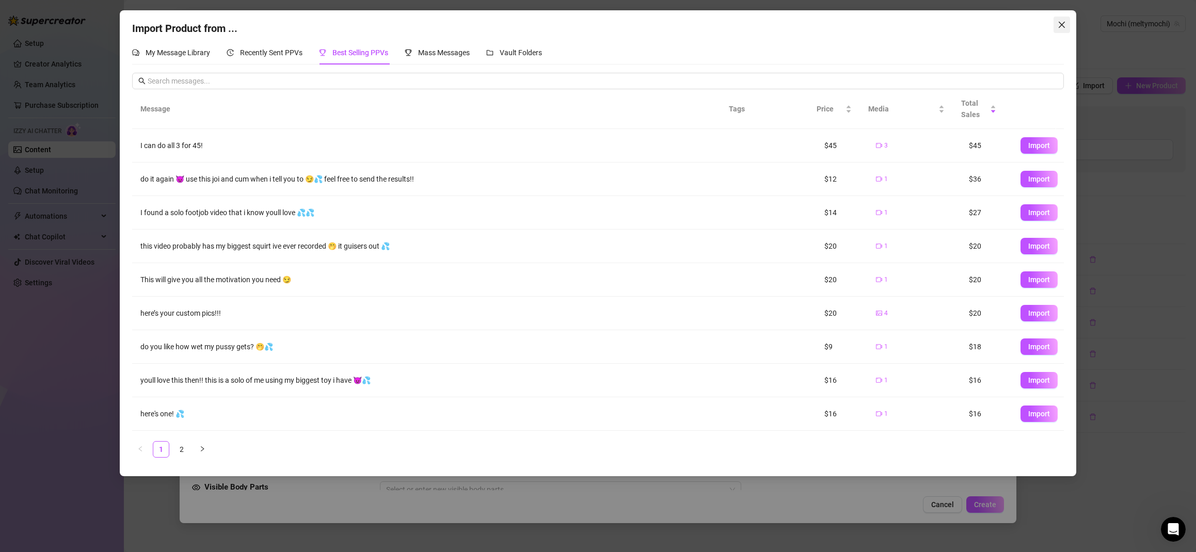
click at [1065, 25] on icon "close" at bounding box center [1061, 25] width 8 height 8
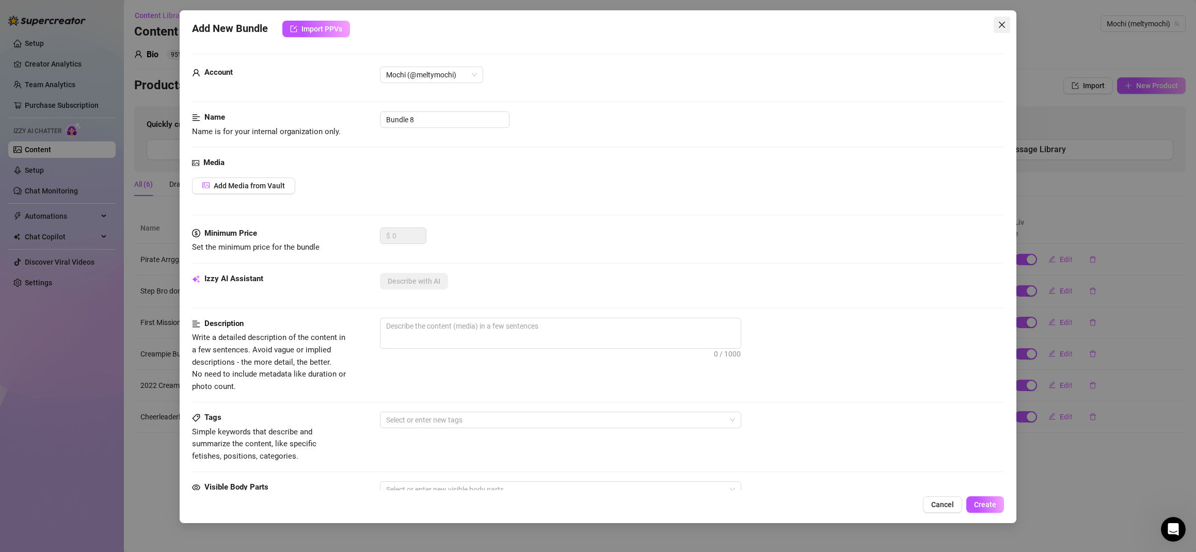
click at [1001, 24] on icon "close" at bounding box center [1001, 25] width 8 height 8
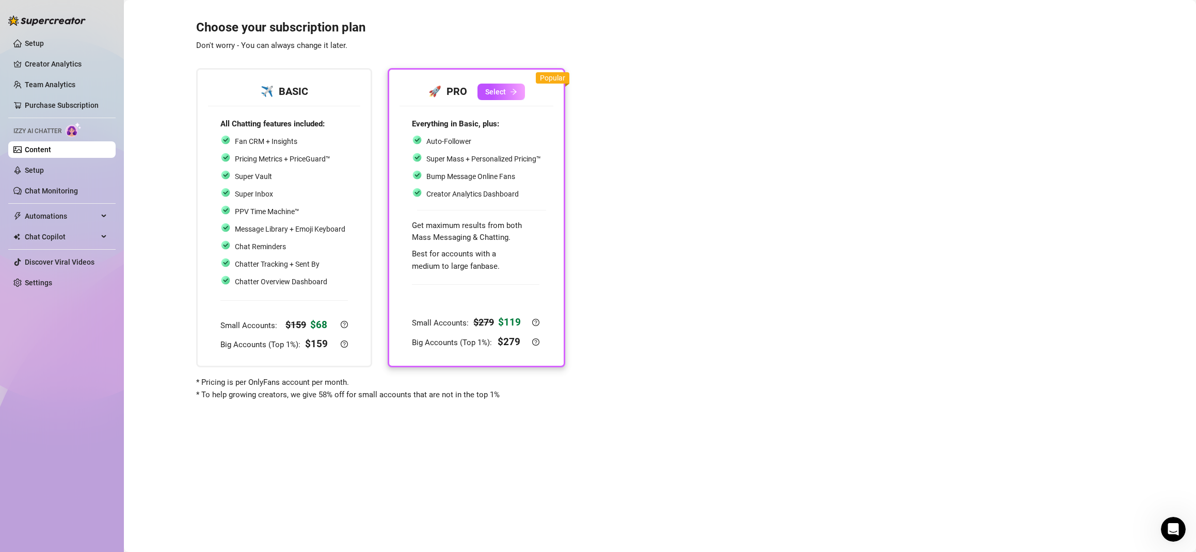
click at [521, 160] on span "Super Mass + Personalized Pricing™" at bounding box center [483, 159] width 115 height 8
drag, startPoint x: 292, startPoint y: 397, endPoint x: 534, endPoint y: 394, distance: 242.5
click at [519, 393] on div "* Pricing is per OnlyFans account per month. * To help growing creators, we giv…" at bounding box center [380, 389] width 369 height 24
click at [576, 397] on div "Choose your subscription plan Don't worry - You can always change it later. ✈️ …" at bounding box center [659, 204] width 1051 height 394
click at [67, 104] on link "Purchase Subscription" at bounding box center [62, 105] width 74 height 8
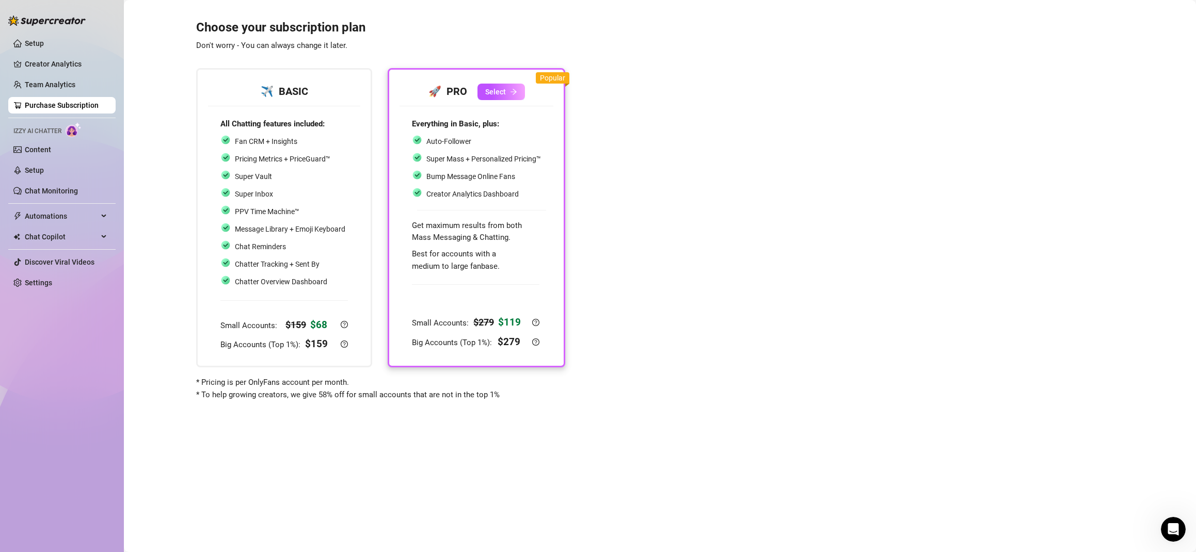
click at [79, 105] on link "Purchase Subscription" at bounding box center [62, 105] width 74 height 8
click at [46, 283] on link "Settings" at bounding box center [38, 283] width 27 height 8
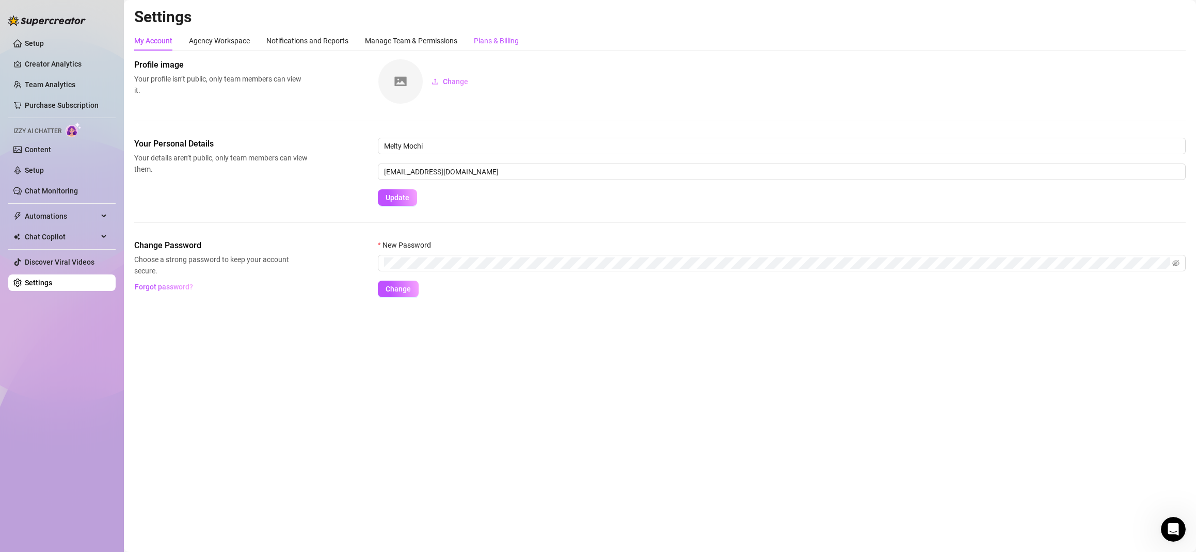
click at [494, 40] on div "Plans & Billing" at bounding box center [496, 40] width 45 height 11
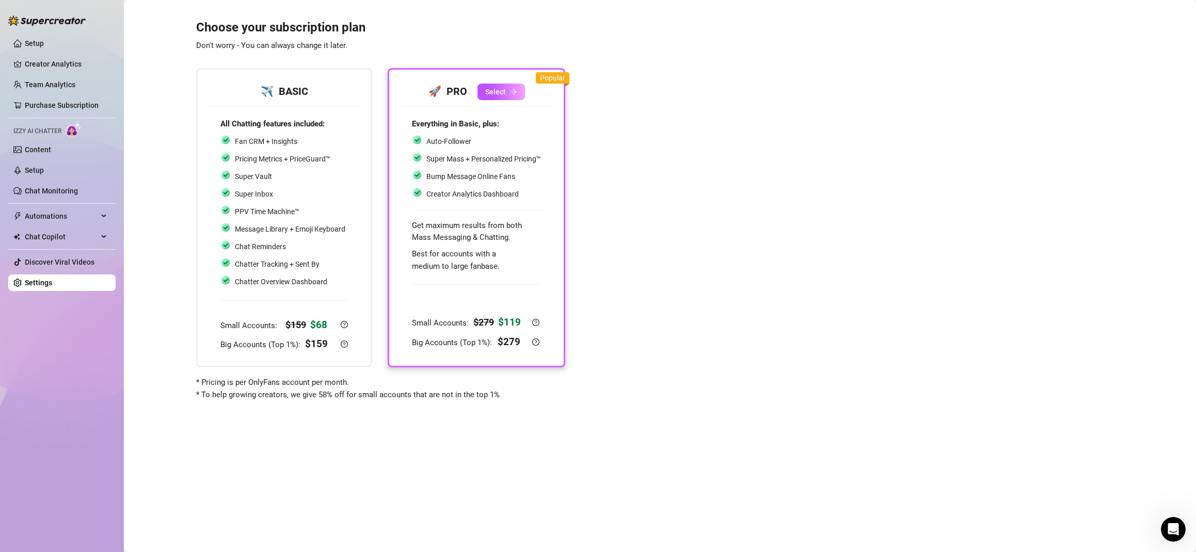
click at [482, 173] on span "Bump Message Online Fans" at bounding box center [470, 176] width 89 height 8
click at [510, 91] on icon "arrow-right" at bounding box center [513, 91] width 7 height 7
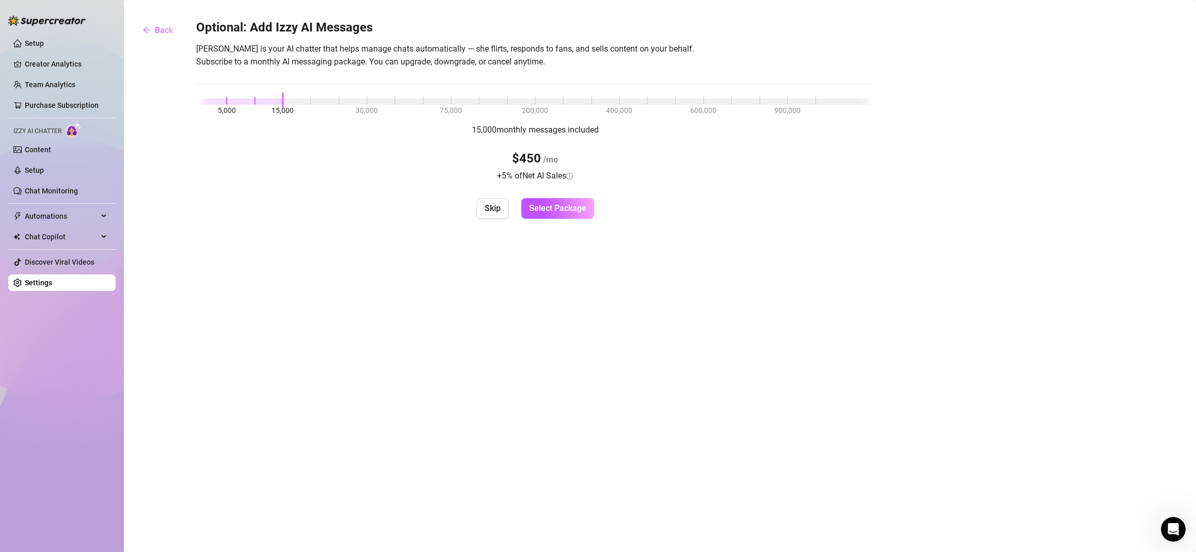
click at [282, 101] on div "5,000 15,000 30,000 75,000 200,000 400,000 600,000 900,000" at bounding box center [535, 99] width 673 height 6
click at [789, 102] on div at bounding box center [535, 102] width 673 height 6
click at [283, 100] on div "5,000 15,000 30,000 75,000 200,000 400,000 600,000 900,000" at bounding box center [535, 99] width 673 height 6
click at [367, 101] on div "5,000 15,000 30,000 75,000 200,000 400,000 600,000 900,000" at bounding box center [535, 99] width 673 height 6
click at [283, 101] on div "5,000 15,000 30,000 75,000 200,000 400,000 600,000 900,000" at bounding box center [535, 99] width 673 height 6
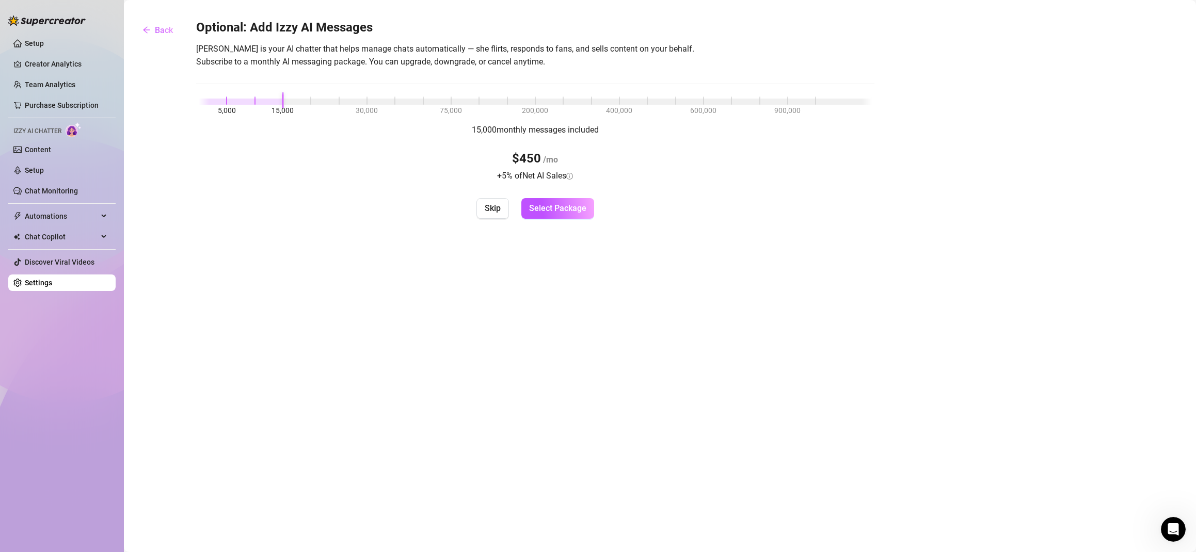
click at [489, 101] on div at bounding box center [535, 102] width 673 height 6
drag, startPoint x: 489, startPoint y: 101, endPoint x: 343, endPoint y: 102, distance: 145.5
click at [343, 102] on div at bounding box center [535, 102] width 673 height 6
drag, startPoint x: 327, startPoint y: 101, endPoint x: 306, endPoint y: 106, distance: 21.3
click at [306, 106] on div "Optional: Add Izzy AI Messages Izzy is your AI chatter that helps manage chats …" at bounding box center [535, 119] width 678 height 199
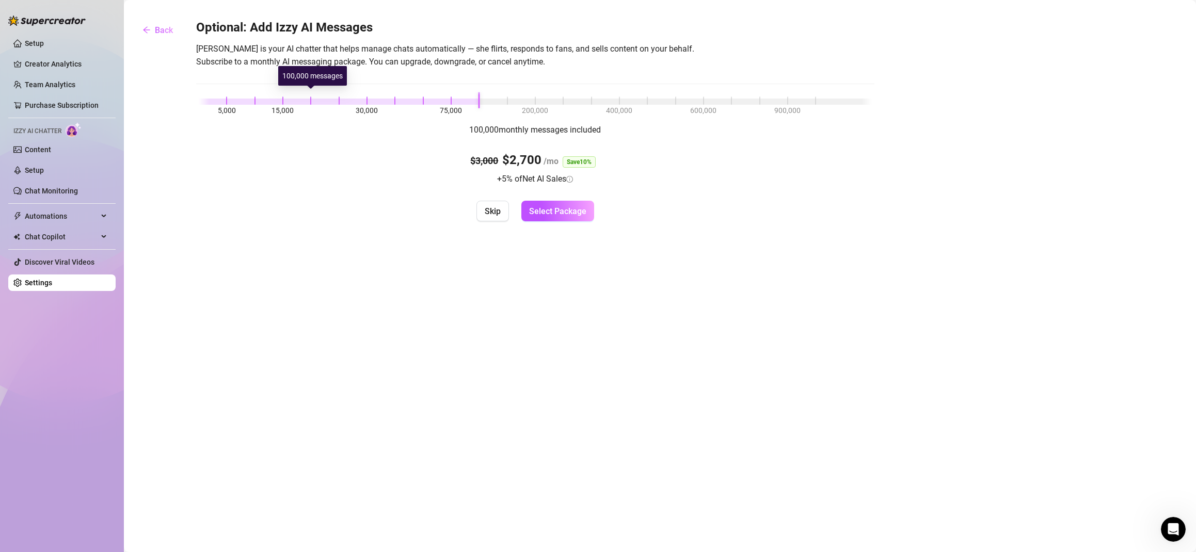
click at [491, 102] on div at bounding box center [535, 102] width 673 height 6
drag, startPoint x: 340, startPoint y: 104, endPoint x: 323, endPoint y: 105, distance: 17.6
click at [323, 105] on div "Optional: Add Izzy AI Messages Izzy is your AI chatter that helps manage chats …" at bounding box center [535, 119] width 678 height 199
drag, startPoint x: 240, startPoint y: 100, endPoint x: 249, endPoint y: 102, distance: 9.5
click at [247, 101] on div "5,000 15,000 30,000 75,000 200,000 400,000 600,000 900,000" at bounding box center [535, 99] width 673 height 6
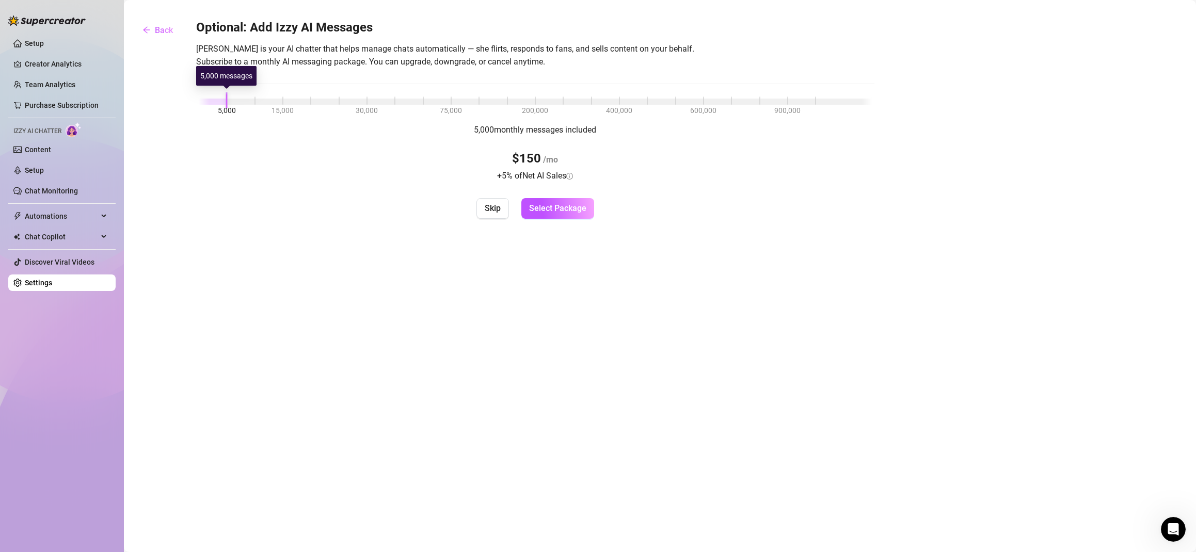
drag, startPoint x: 249, startPoint y: 102, endPoint x: 187, endPoint y: 103, distance: 61.9
click at [187, 103] on div "Optional: Add Izzy AI Messages Izzy is your AI chatter that helps manage chats …" at bounding box center [659, 119] width 1051 height 199
click at [253, 100] on div "5,000 15,000 30,000 75,000 200,000 400,000 600,000 900,000" at bounding box center [535, 99] width 673 height 6
click at [226, 103] on div "5,000 15,000 30,000 75,000 200,000 400,000 600,000 900,000" at bounding box center [535, 99] width 673 height 6
click at [150, 29] on icon "arrow-left" at bounding box center [146, 30] width 8 height 8
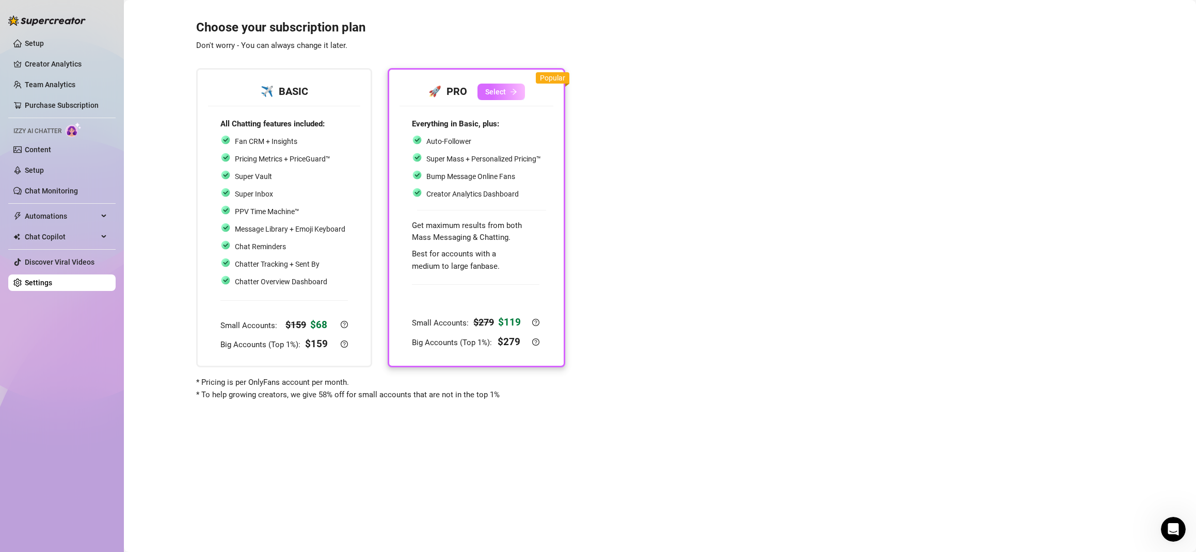
click at [503, 89] on span "Select" at bounding box center [495, 92] width 21 height 8
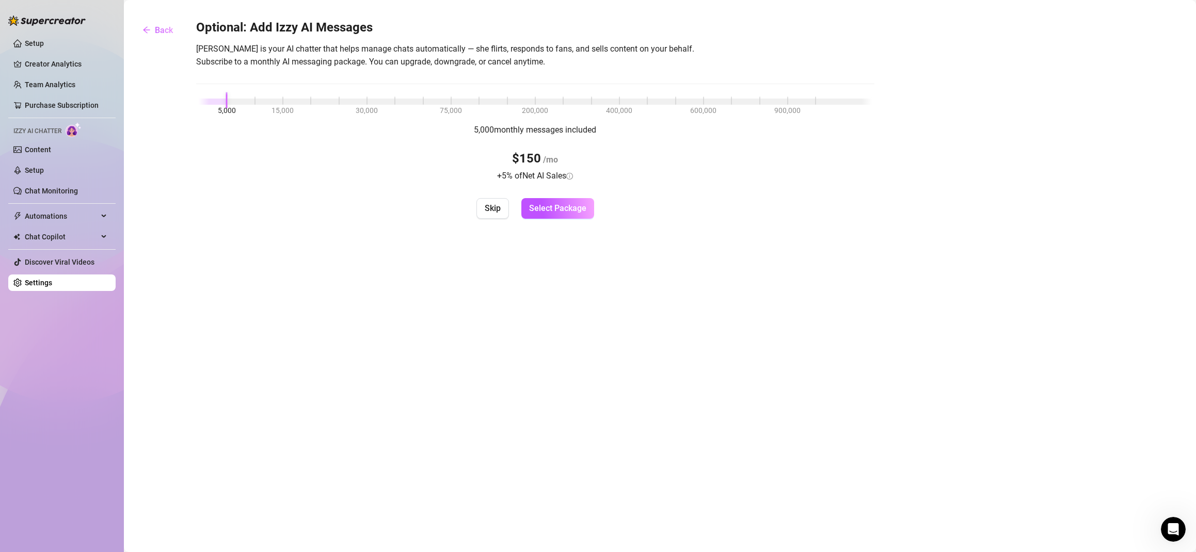
click at [253, 100] on div "5,000 15,000 30,000 75,000 200,000 400,000 600,000 900,000" at bounding box center [535, 99] width 673 height 6
click at [280, 98] on div "5,000 15,000 30,000 75,000 200,000 400,000 600,000 900,000" at bounding box center [535, 99] width 673 height 6
click at [256, 103] on div "5,000 15,000 30,000 75,000 200,000 400,000 600,000 900,000" at bounding box center [535, 99] width 673 height 6
click at [559, 211] on span "Select Package" at bounding box center [557, 208] width 57 height 10
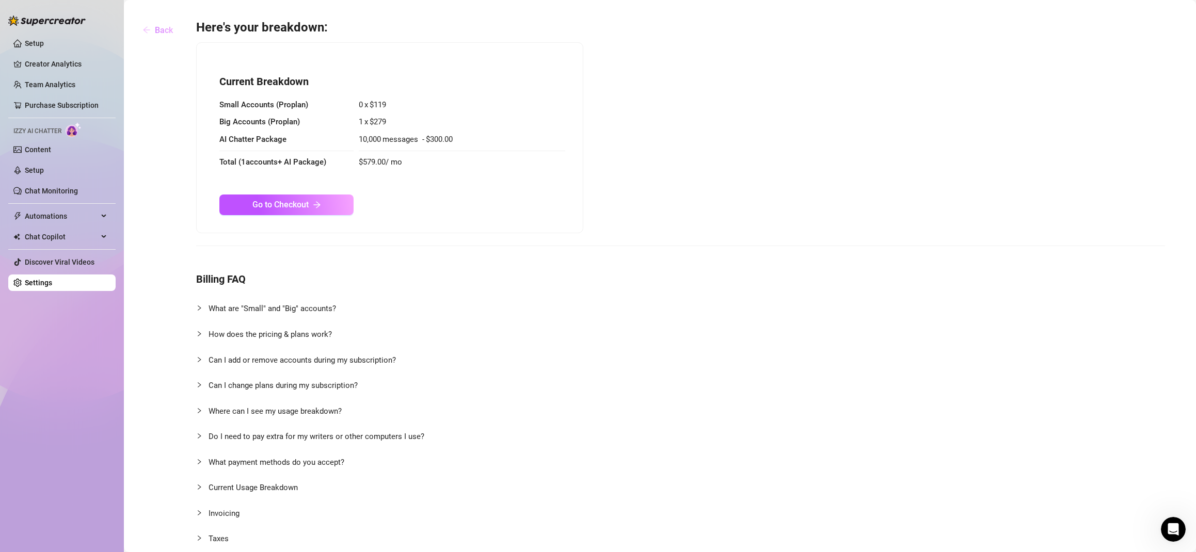
click at [151, 30] on button "Back" at bounding box center [157, 30] width 47 height 21
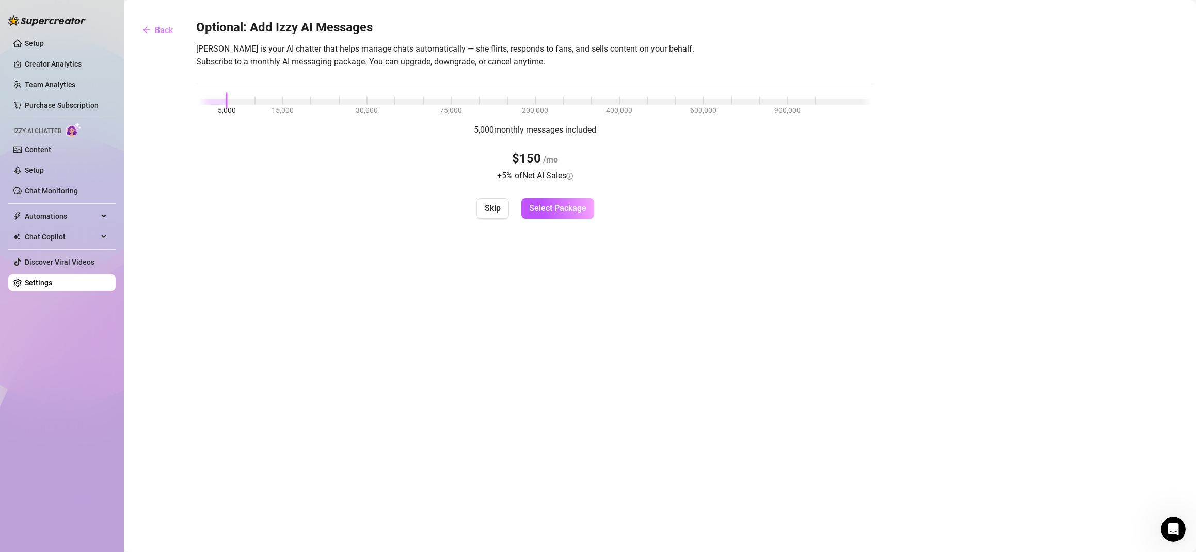
drag, startPoint x: 167, startPoint y: 30, endPoint x: 194, endPoint y: 50, distance: 33.2
click at [167, 30] on span "Back" at bounding box center [164, 30] width 18 height 10
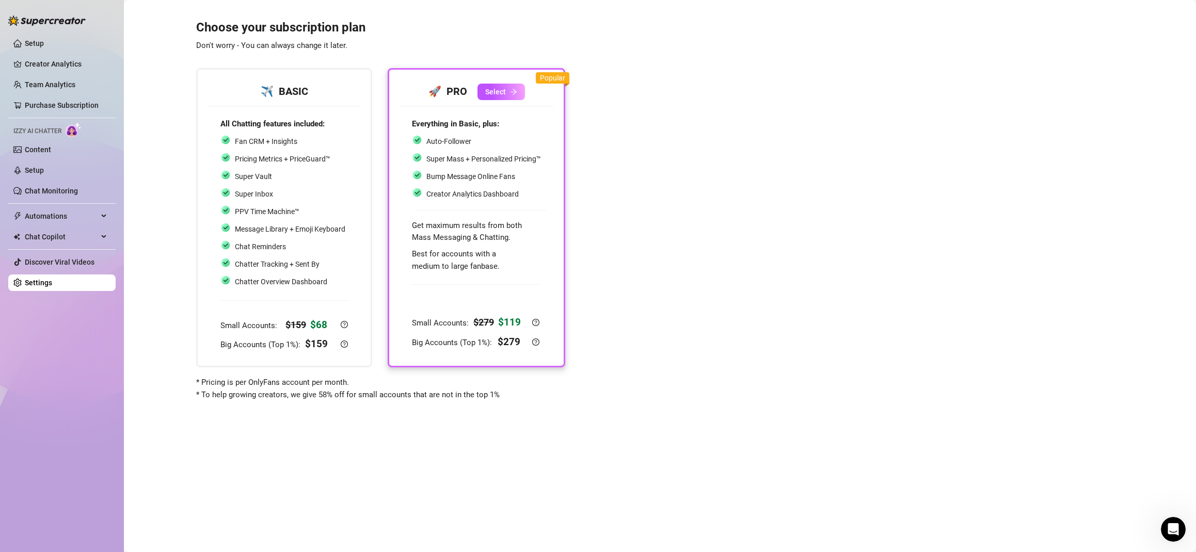
click at [501, 168] on div "Auto-Follower Super Mass + Personalized Pricing™ Bump Message Online Fans Creat…" at bounding box center [476, 168] width 129 height 66
click at [516, 284] on div at bounding box center [475, 294] width 127 height 34
click at [513, 95] on icon "arrow-right" at bounding box center [513, 91] width 7 height 7
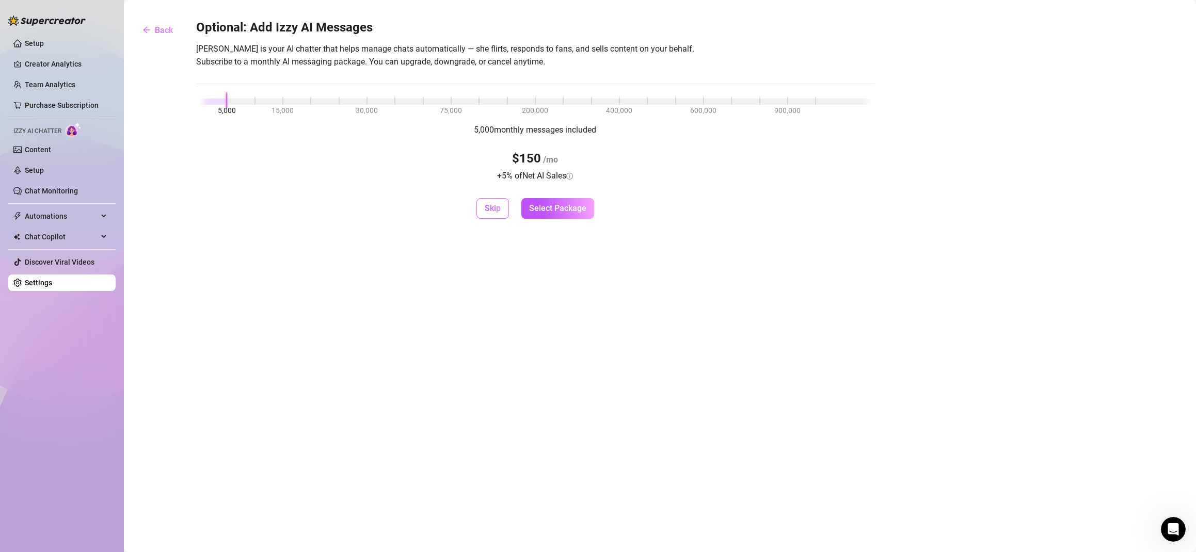
click at [500, 208] on span "Skip" at bounding box center [493, 208] width 16 height 10
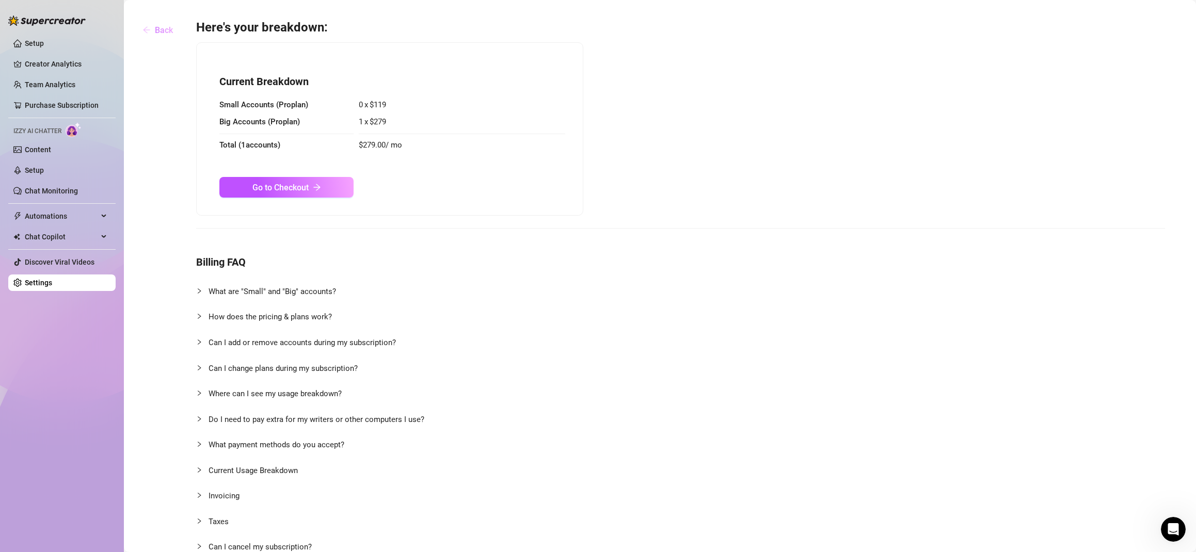
click at [162, 29] on span "Back" at bounding box center [164, 30] width 18 height 10
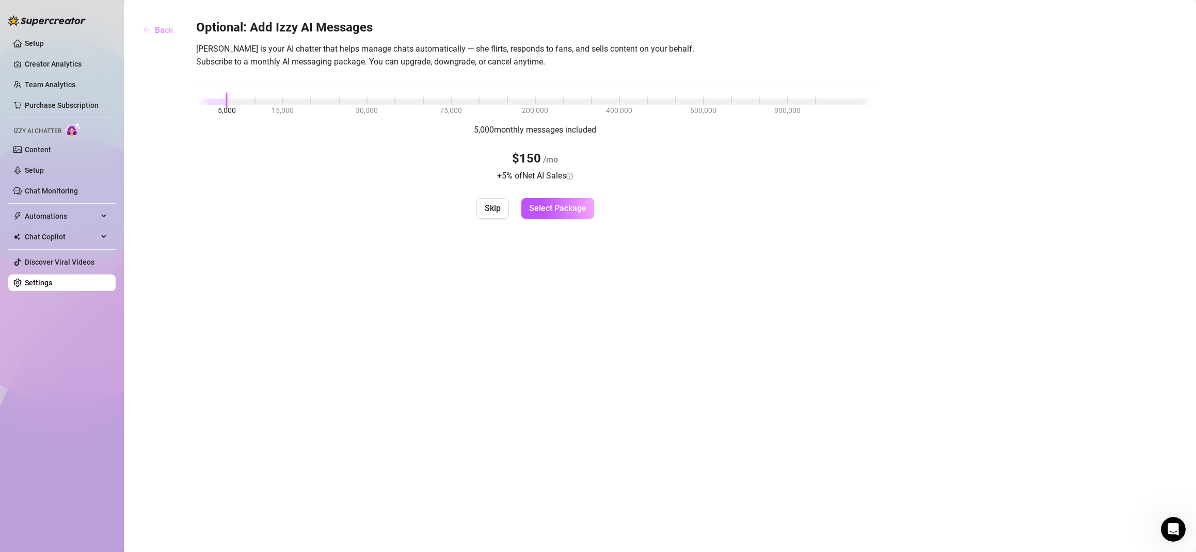
click at [167, 30] on span "Back" at bounding box center [164, 30] width 18 height 10
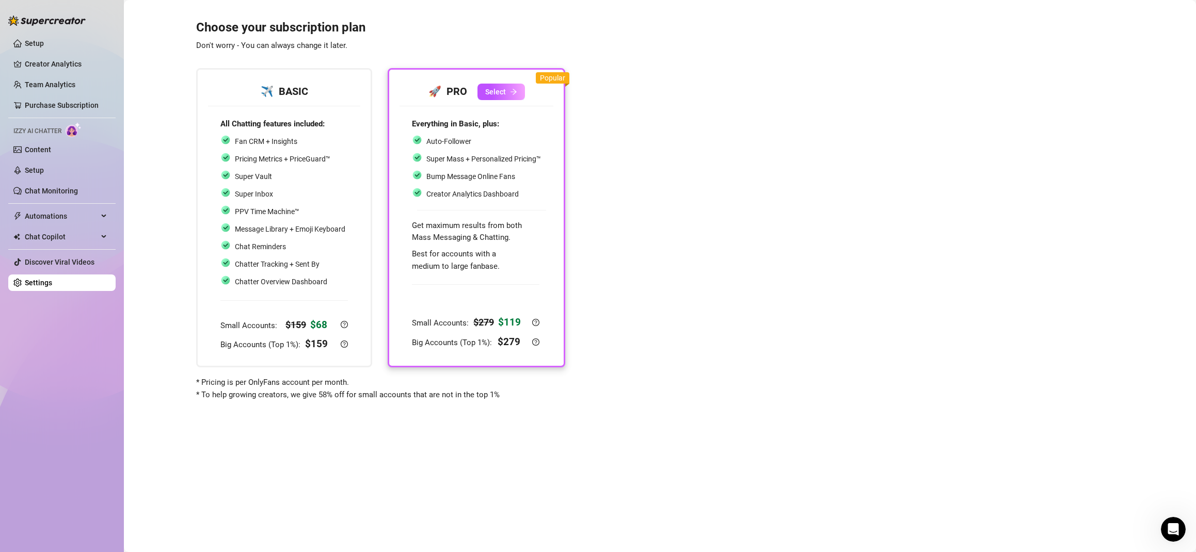
click at [52, 279] on link "Settings" at bounding box center [38, 283] width 27 height 8
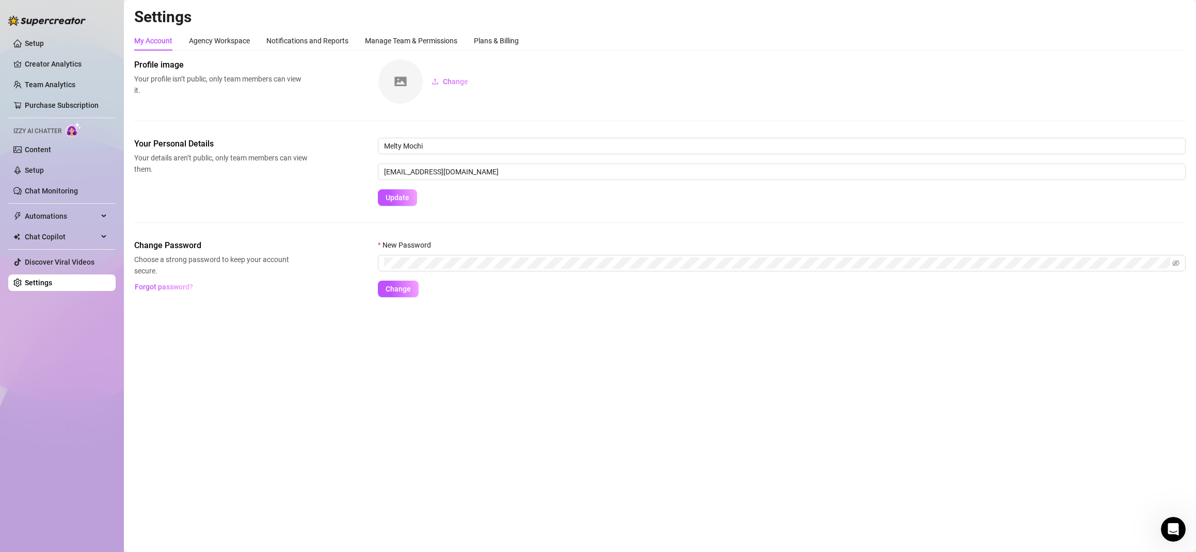
click at [52, 279] on link "Settings" at bounding box center [38, 283] width 27 height 8
click at [502, 40] on div "Plans & Billing" at bounding box center [496, 40] width 45 height 11
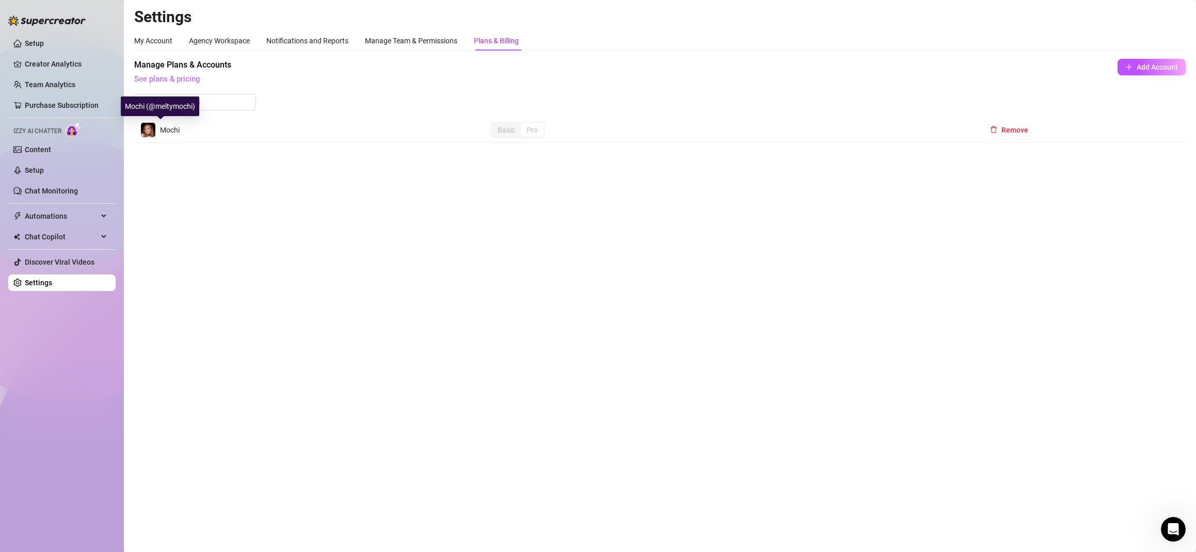
click at [164, 127] on span "Mochi" at bounding box center [170, 130] width 20 height 8
click at [142, 133] on img at bounding box center [148, 130] width 14 height 14
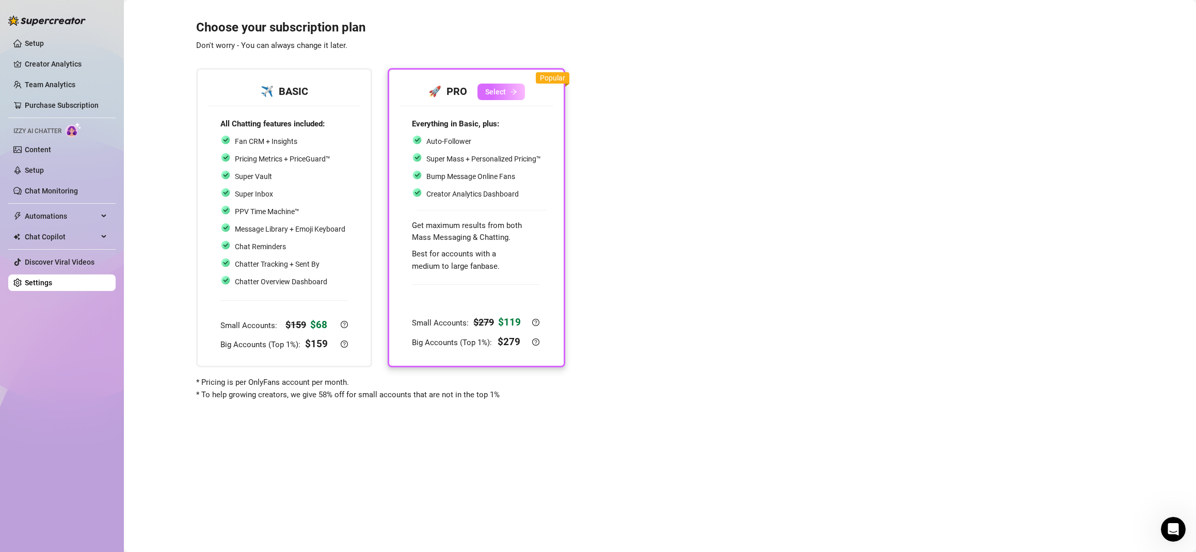
click at [504, 93] on span "Select" at bounding box center [495, 92] width 21 height 8
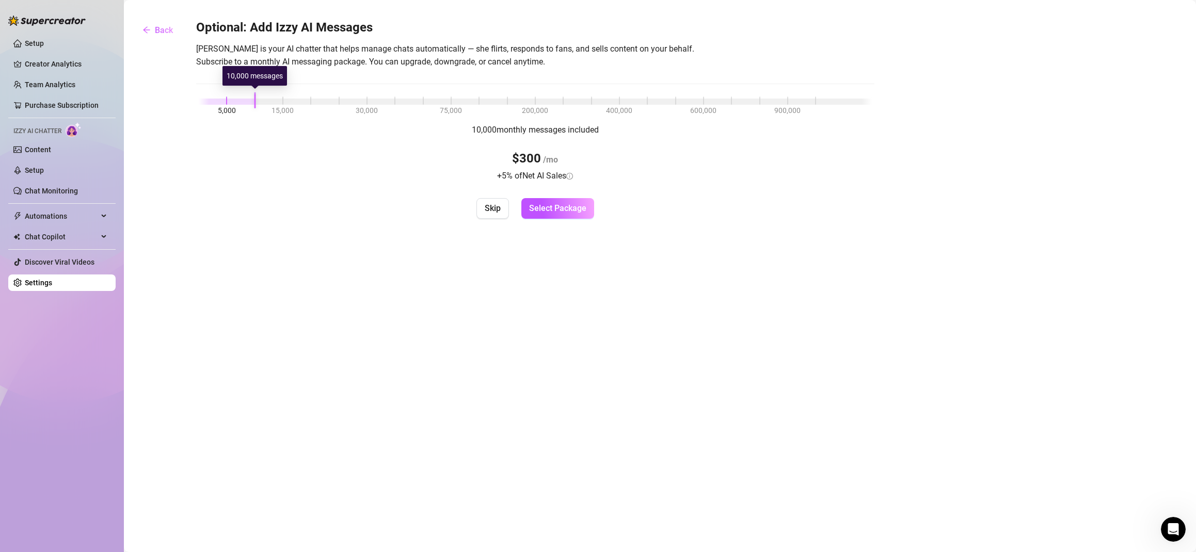
drag, startPoint x: 273, startPoint y: 102, endPoint x: 257, endPoint y: 102, distance: 16.0
click at [257, 102] on div at bounding box center [535, 102] width 673 height 6
click at [44, 169] on link "Setup" at bounding box center [34, 170] width 19 height 8
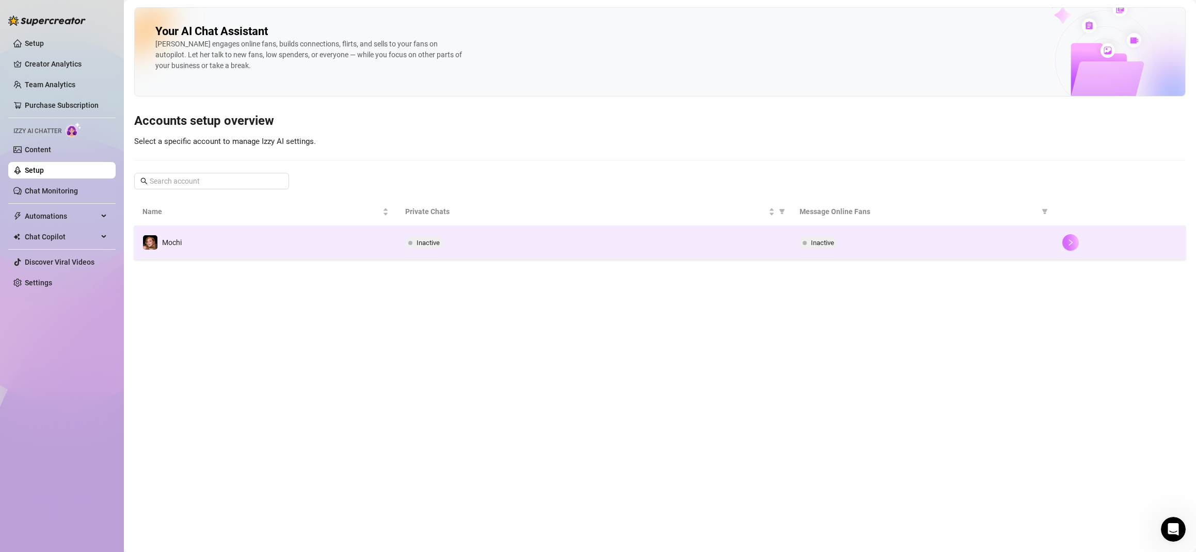
click at [1074, 240] on icon "right" at bounding box center [1070, 242] width 7 height 7
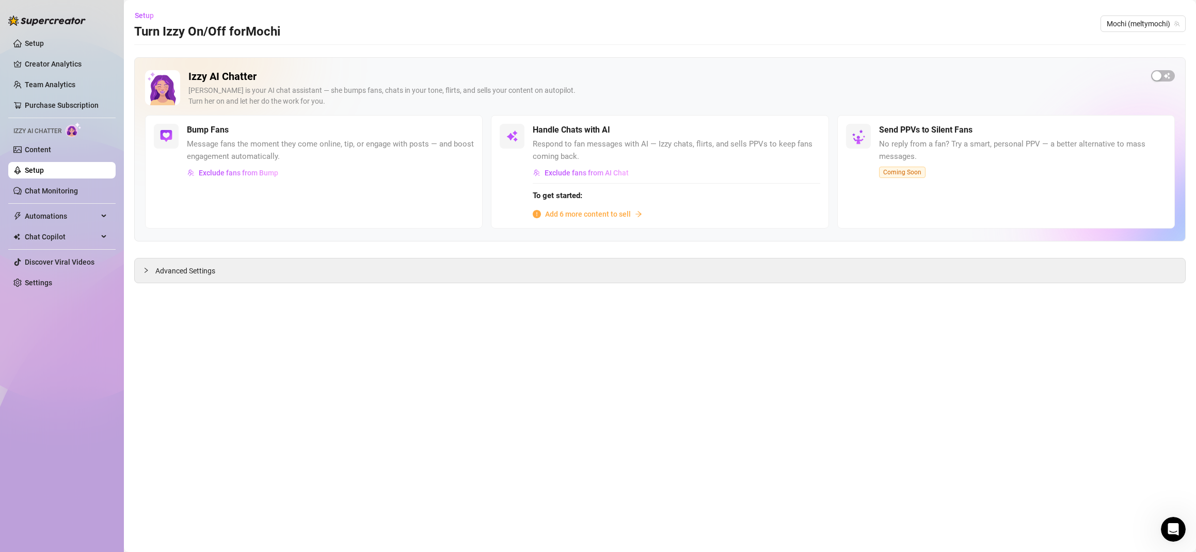
click at [608, 213] on span "Add 6 more content to sell" at bounding box center [588, 213] width 86 height 11
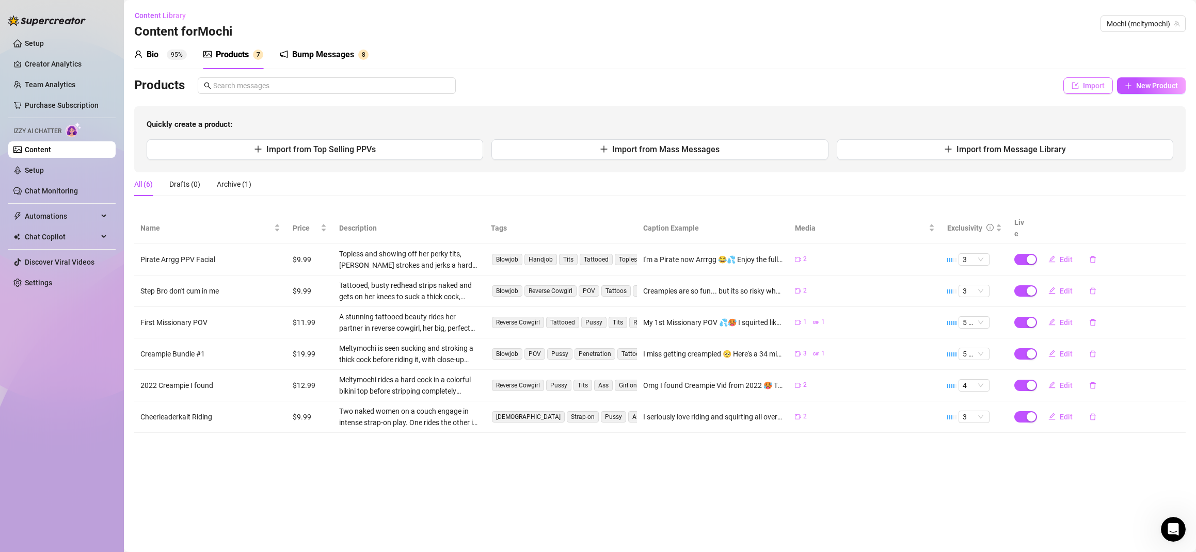
click at [1089, 87] on span "Import" at bounding box center [1094, 86] width 22 height 8
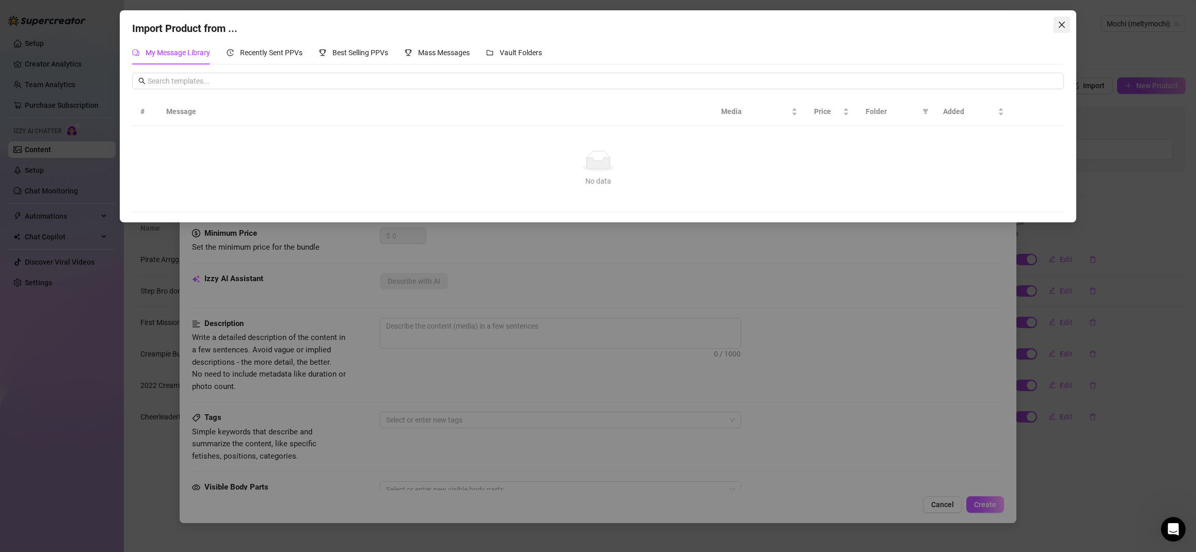
click at [1060, 25] on icon "close" at bounding box center [1061, 25] width 8 height 8
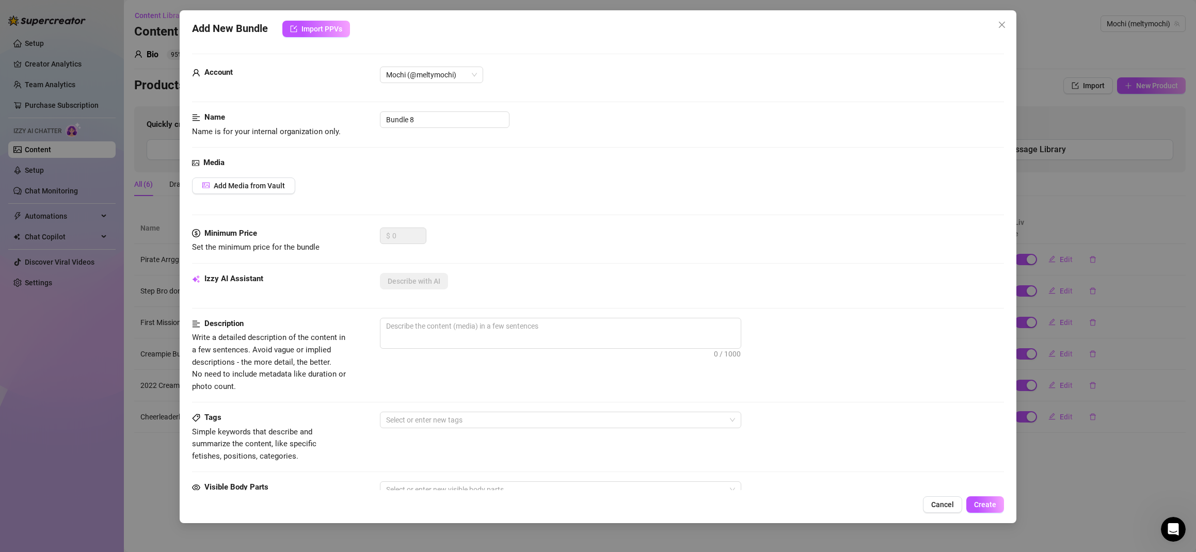
drag, startPoint x: 1002, startPoint y: 22, endPoint x: 1013, endPoint y: 41, distance: 21.5
click at [1002, 22] on icon "close" at bounding box center [1001, 25] width 8 height 8
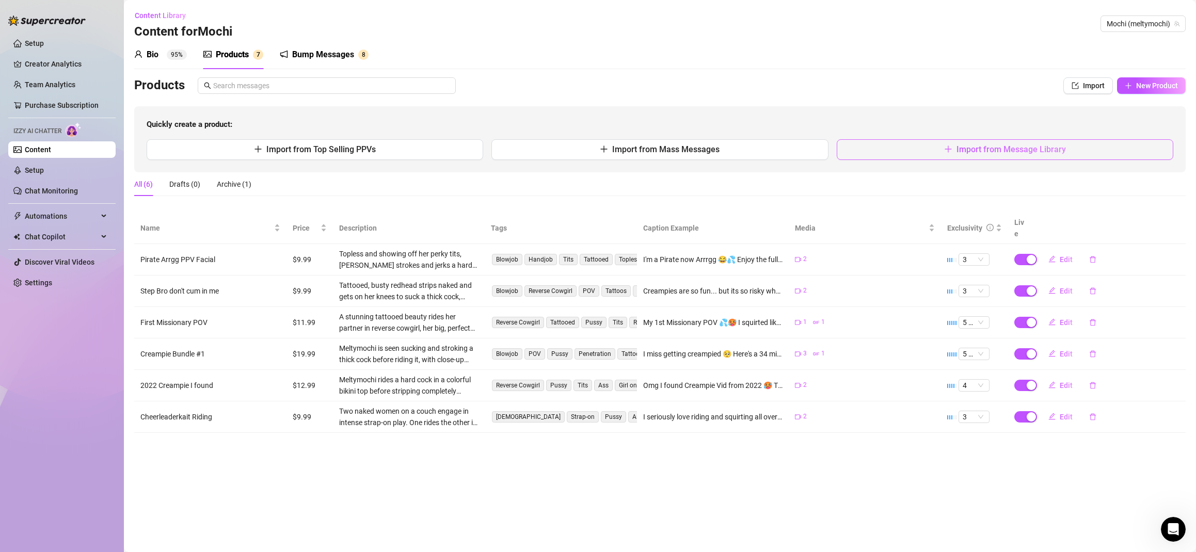
click at [980, 155] on button "Import from Message Library" at bounding box center [1004, 149] width 336 height 21
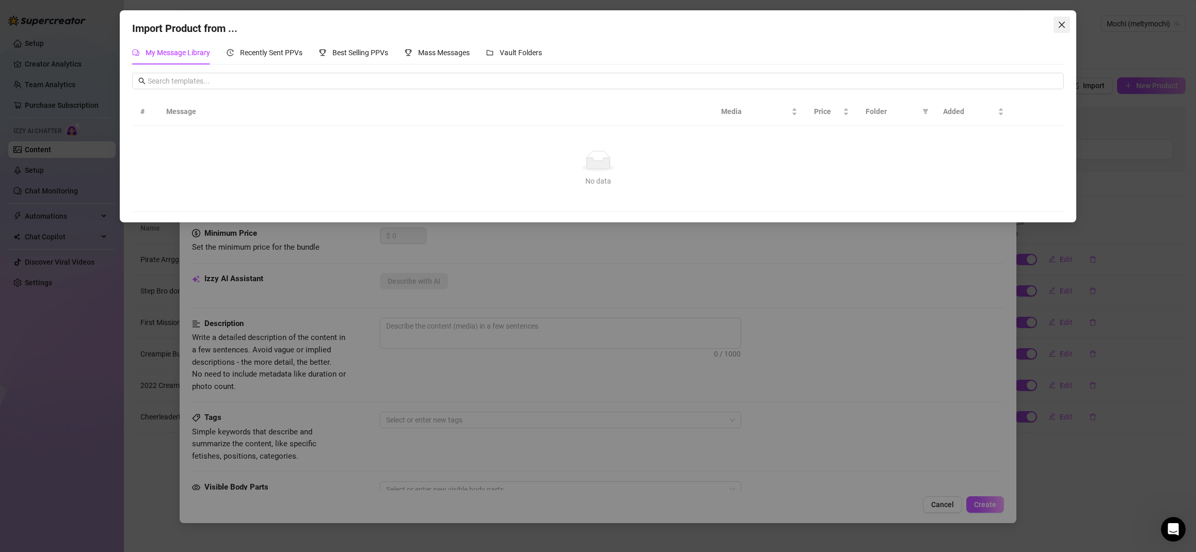
click at [1058, 25] on icon "close" at bounding box center [1061, 25] width 8 height 8
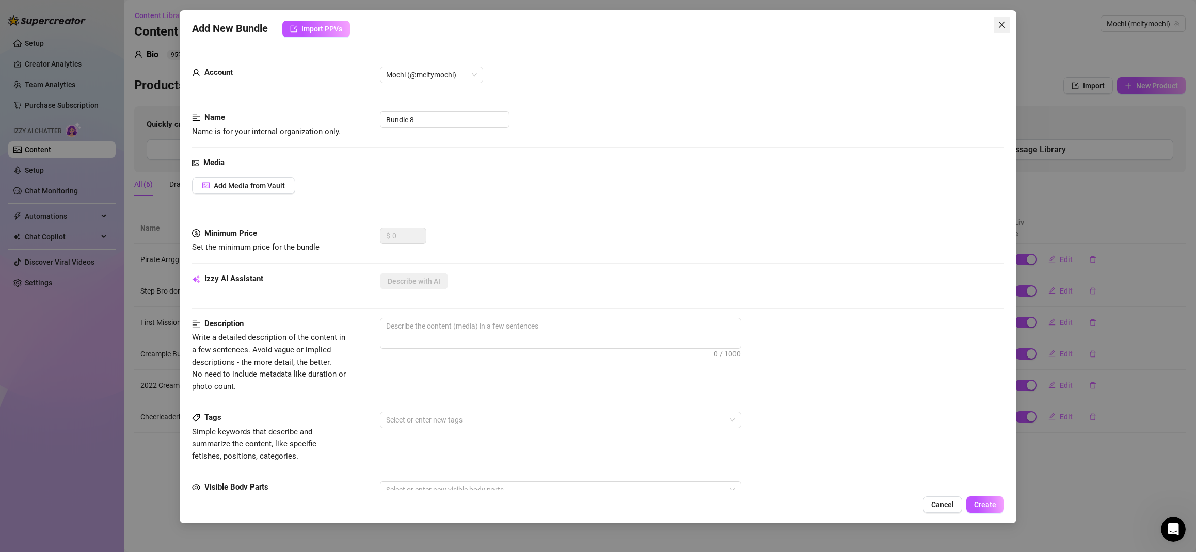
click at [1004, 24] on icon "close" at bounding box center [1001, 25] width 8 height 8
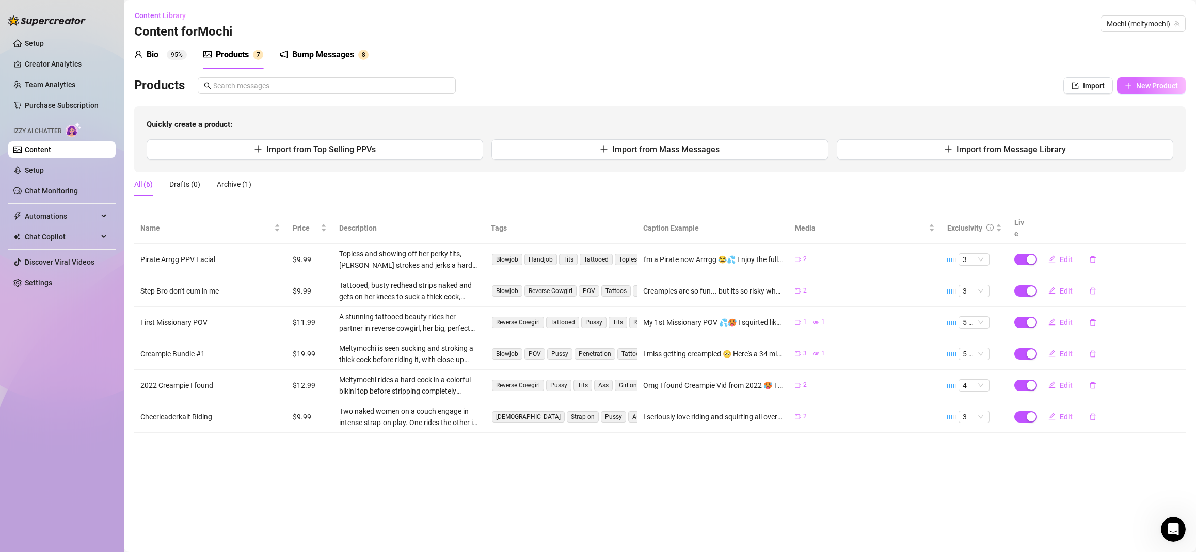
click at [1155, 85] on span "New Product" at bounding box center [1157, 86] width 42 height 8
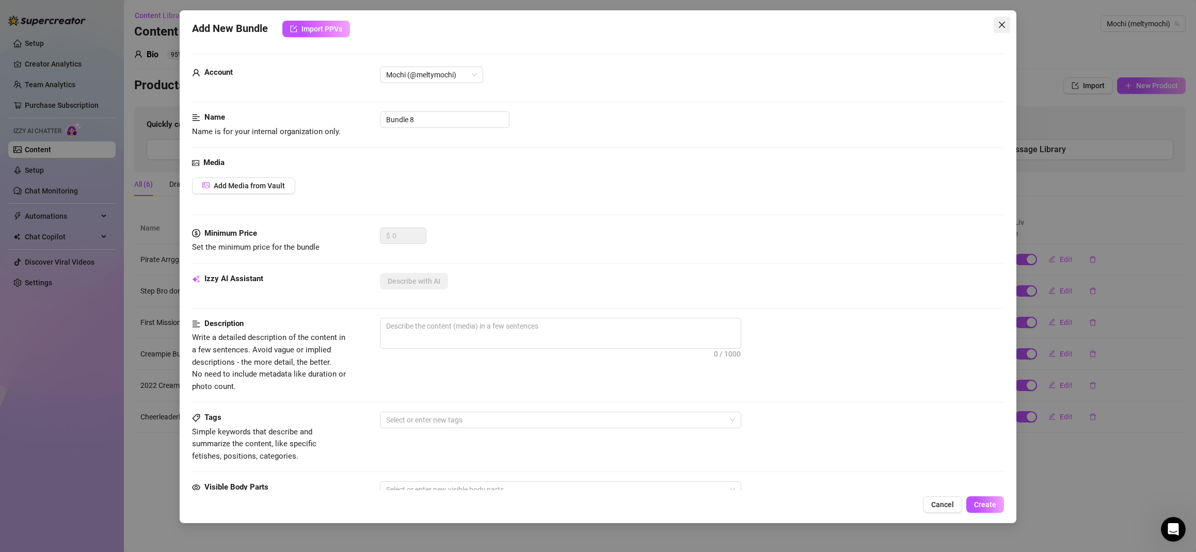
click at [1004, 25] on icon "close" at bounding box center [1001, 25] width 8 height 8
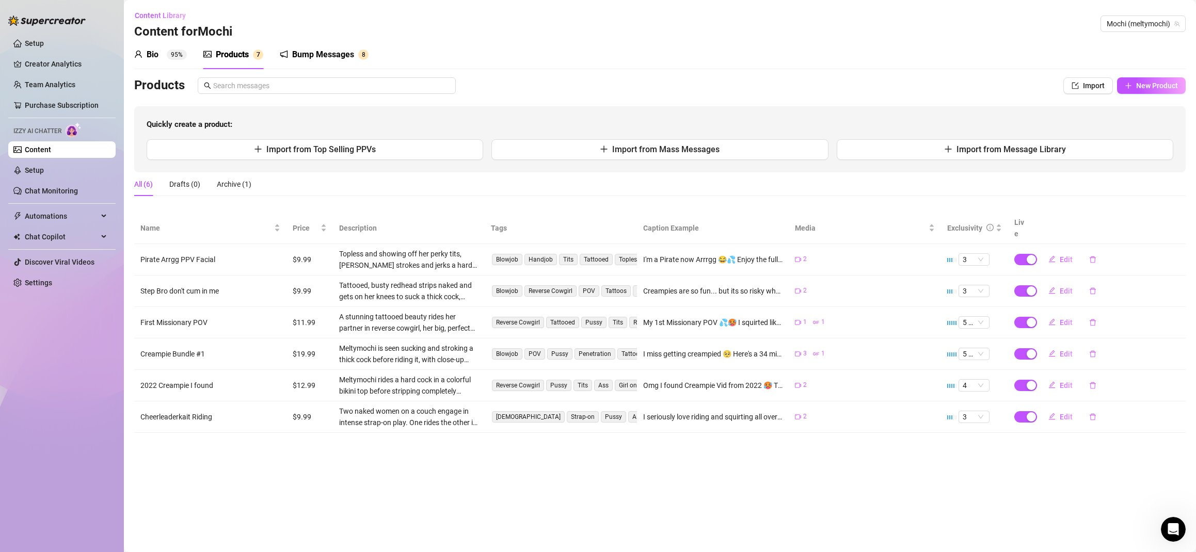
click at [788, 95] on div "Products Import New Product Quickly create a product: Import from Top Selling P…" at bounding box center [659, 124] width 1051 height 95
click at [965, 150] on span "Import from Message Library" at bounding box center [1010, 149] width 109 height 10
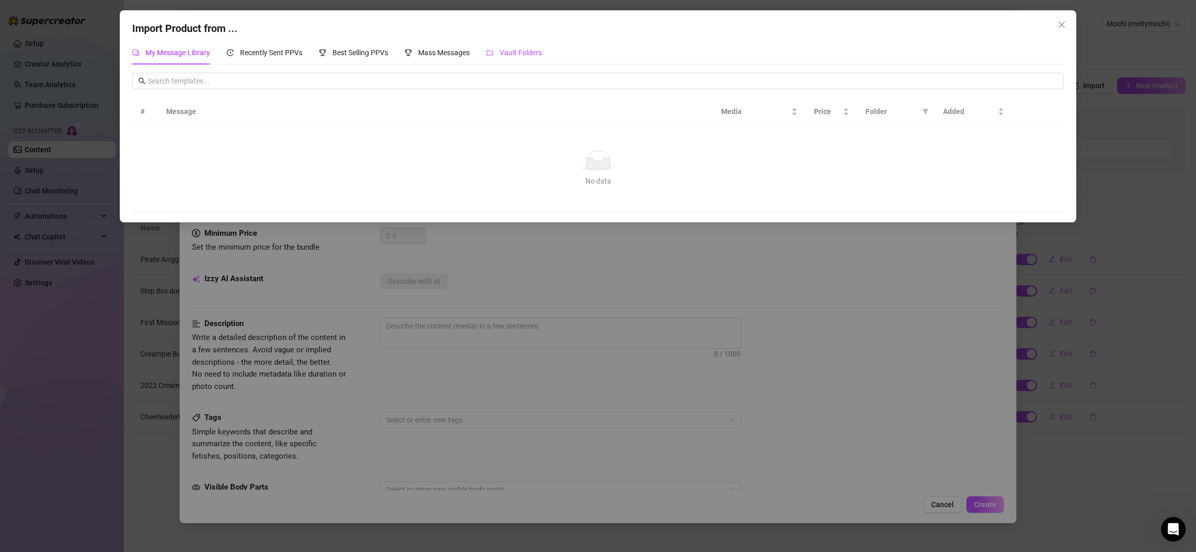
click at [510, 50] on span "Vault Folders" at bounding box center [520, 53] width 42 height 8
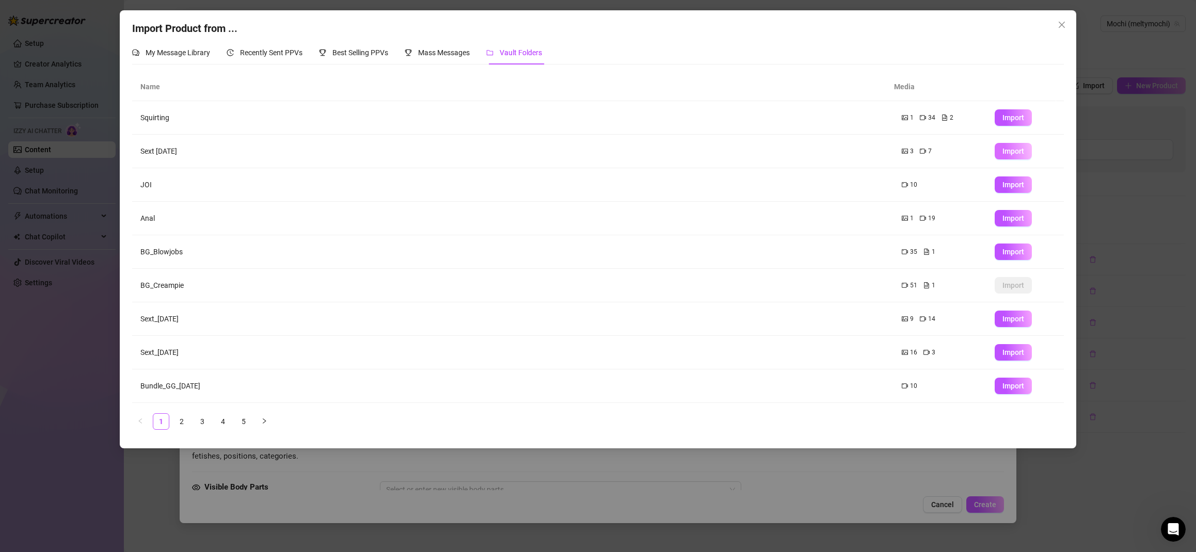
click at [1009, 152] on span "Import" at bounding box center [1013, 151] width 22 height 8
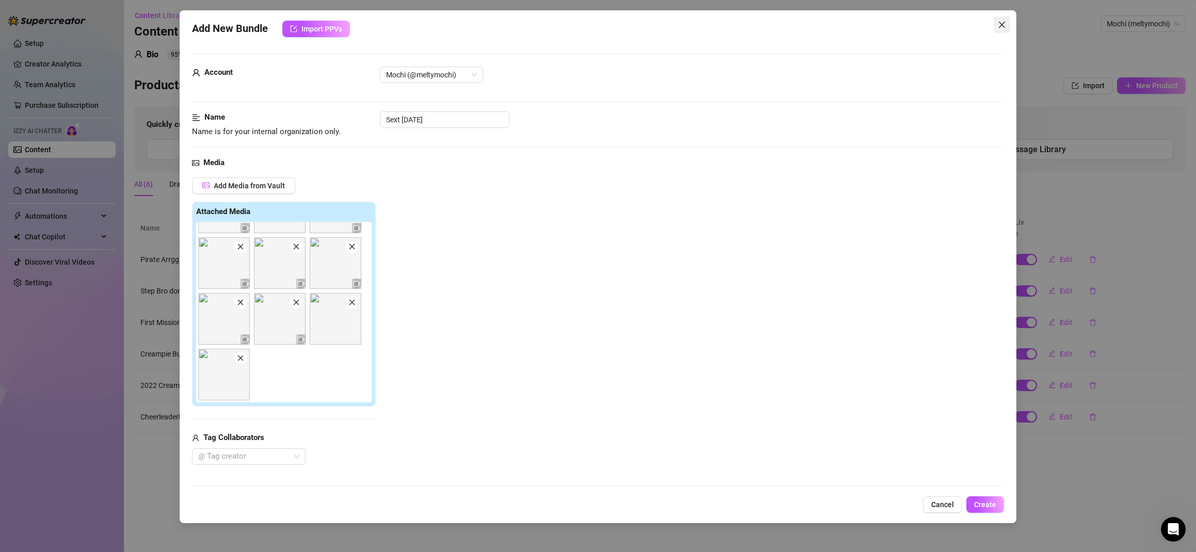
click at [1001, 25] on icon "close" at bounding box center [1001, 25] width 6 height 6
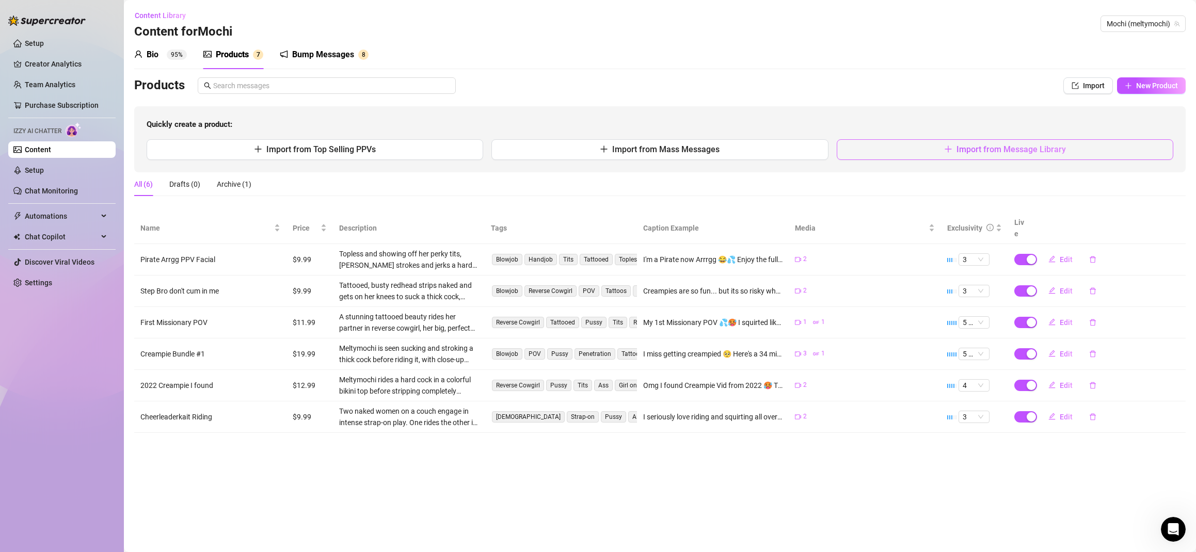
click at [1024, 151] on span "Import from Message Library" at bounding box center [1010, 149] width 109 height 10
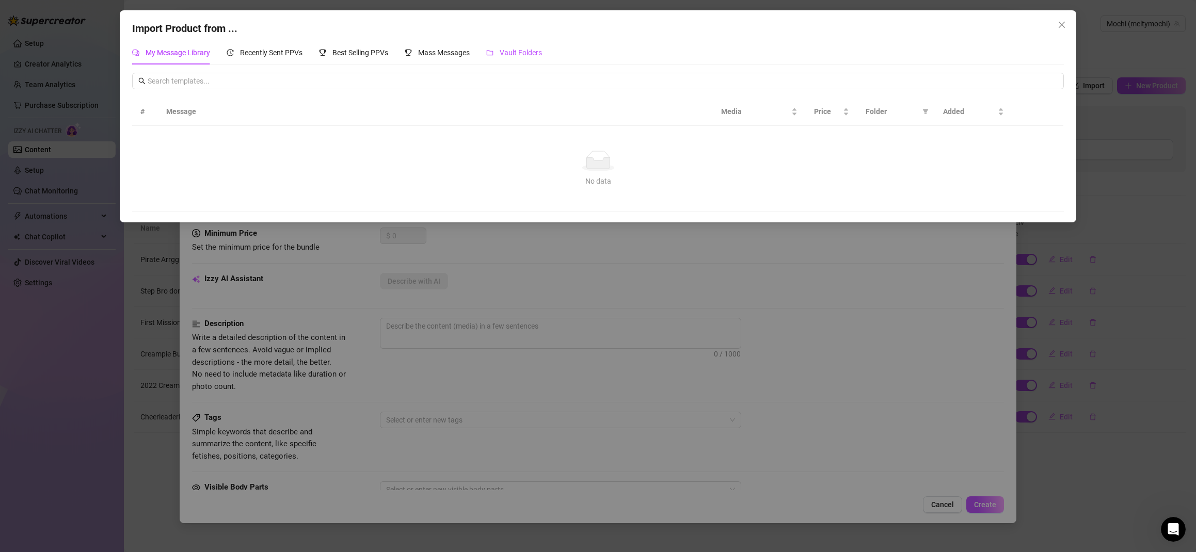
click at [508, 51] on span "Vault Folders" at bounding box center [520, 53] width 42 height 8
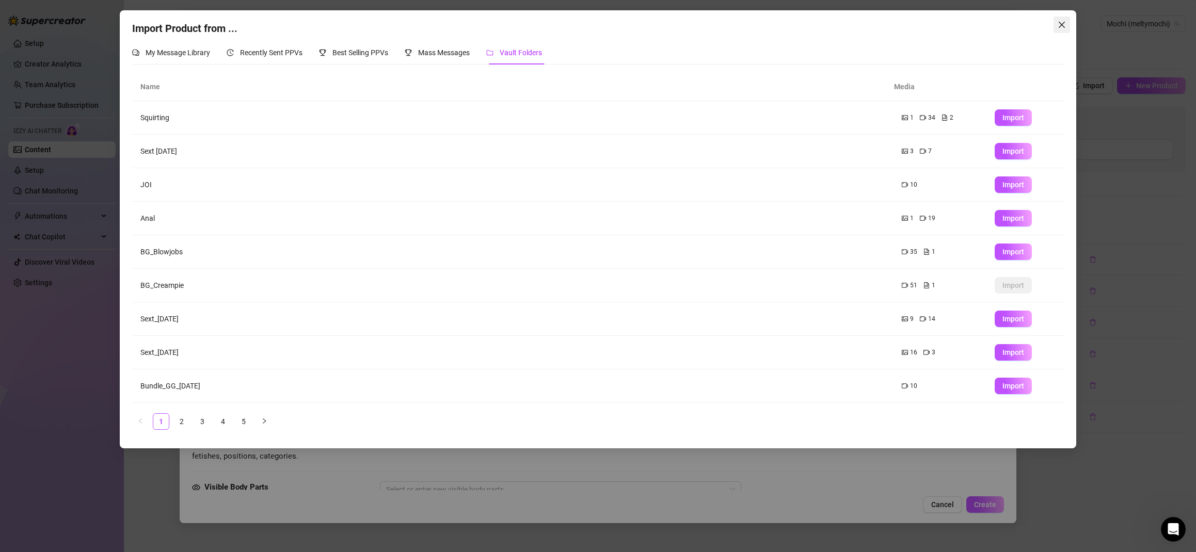
click at [1063, 27] on icon "close" at bounding box center [1061, 25] width 8 height 8
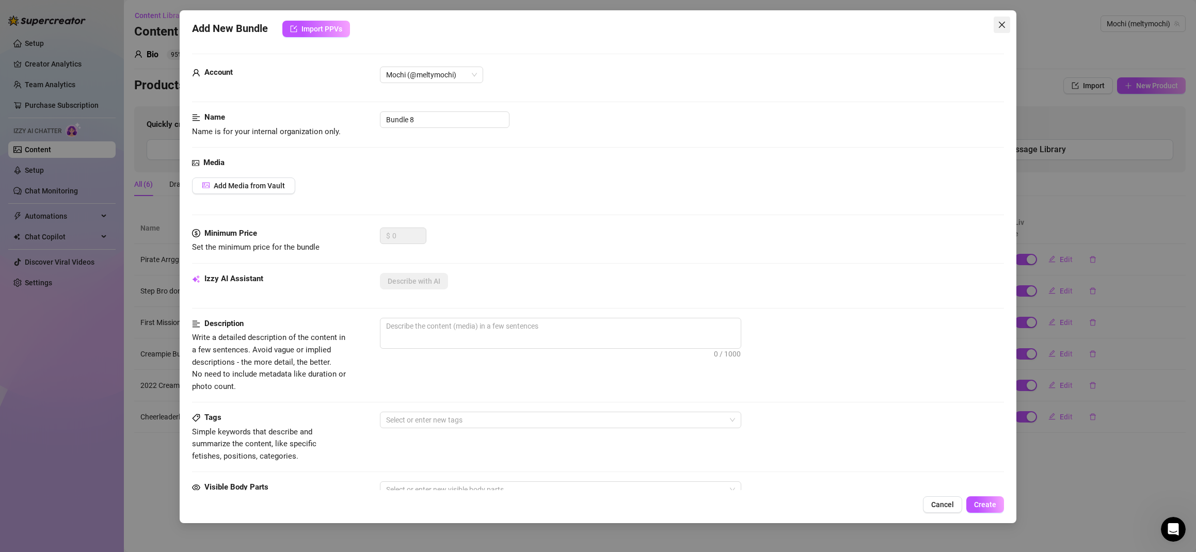
click at [998, 25] on icon "close" at bounding box center [1001, 25] width 8 height 8
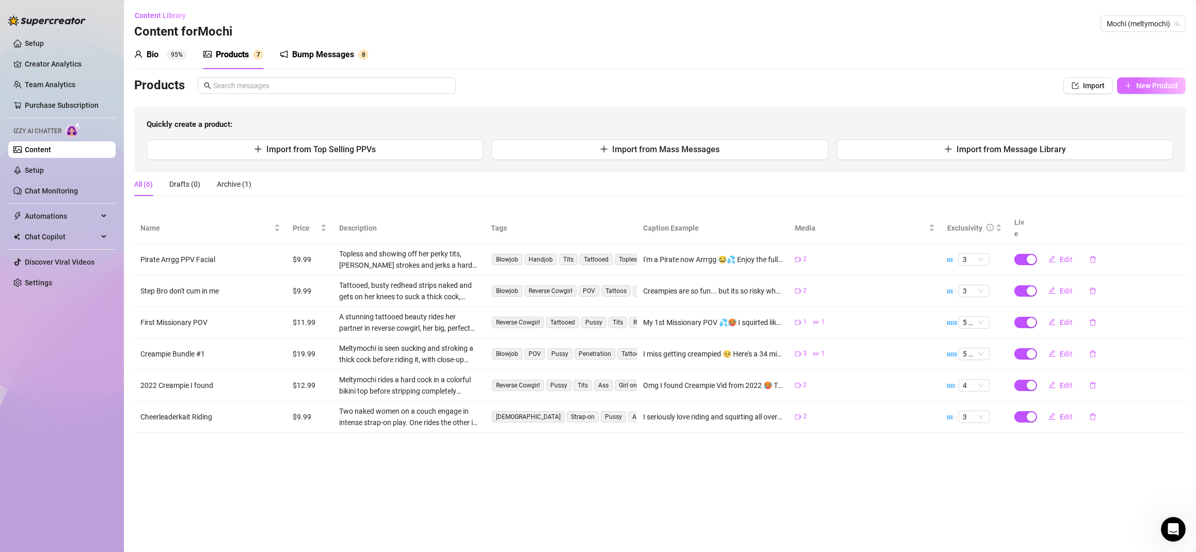
click at [1152, 80] on button "New Product" at bounding box center [1151, 85] width 69 height 17
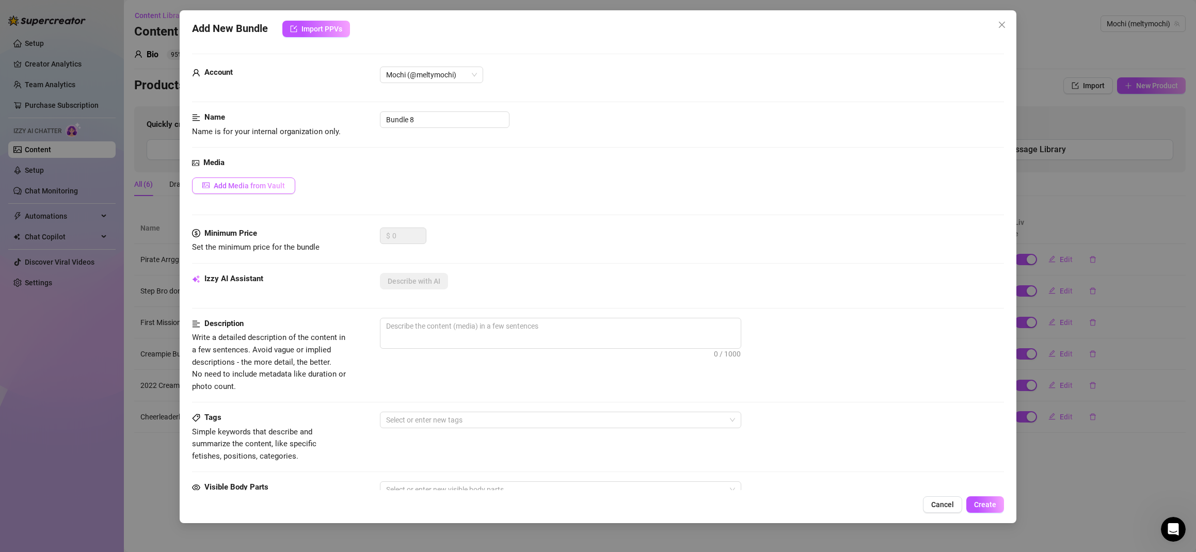
click at [250, 183] on span "Add Media from Vault" at bounding box center [249, 186] width 71 height 8
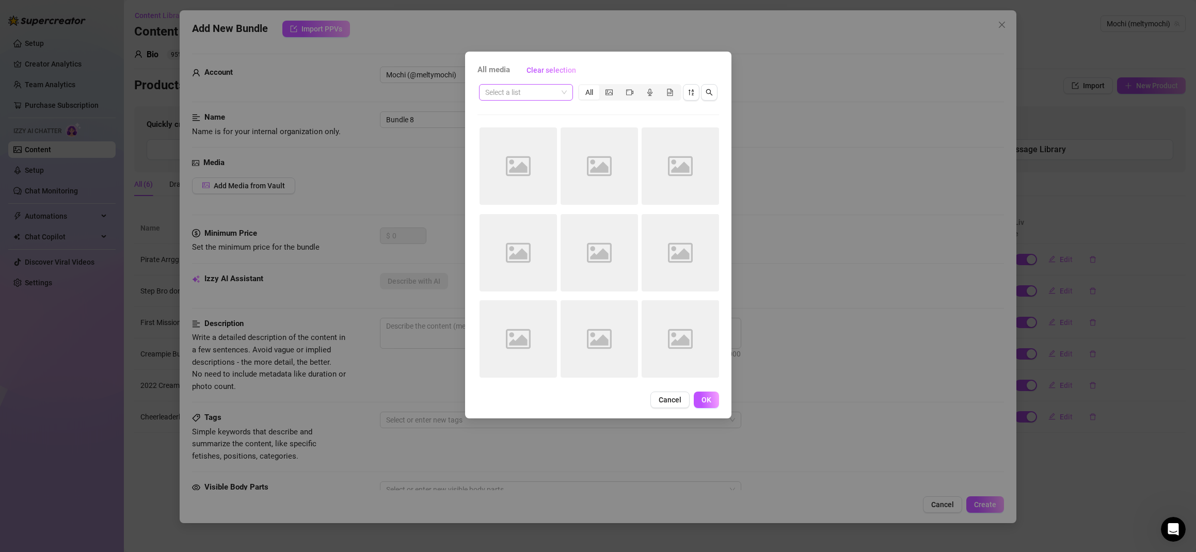
click at [529, 94] on input "search" at bounding box center [521, 92] width 72 height 15
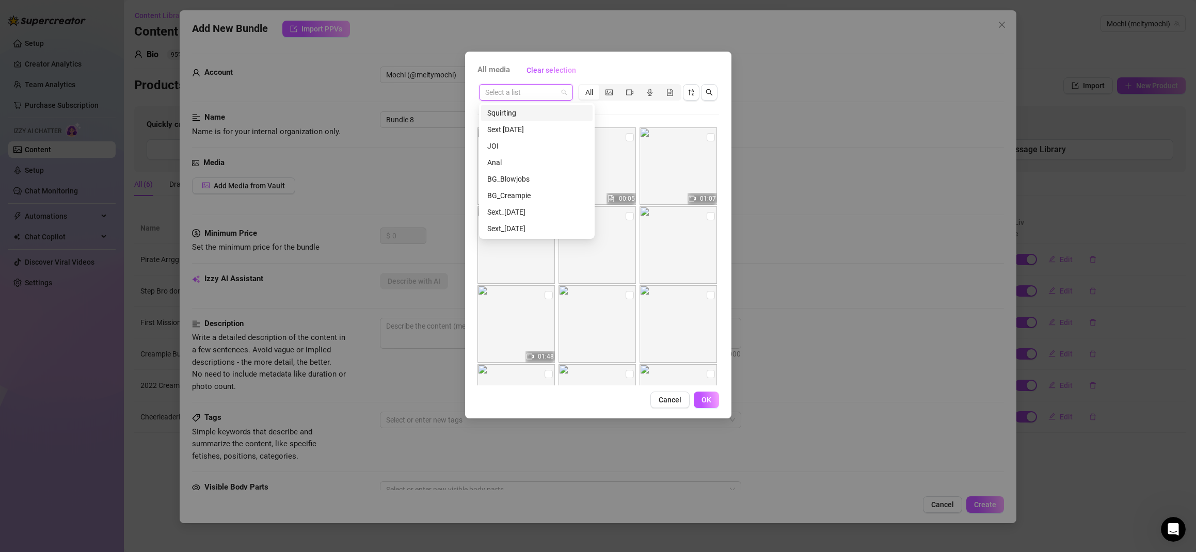
click at [524, 112] on div "Squirting" at bounding box center [536, 112] width 99 height 11
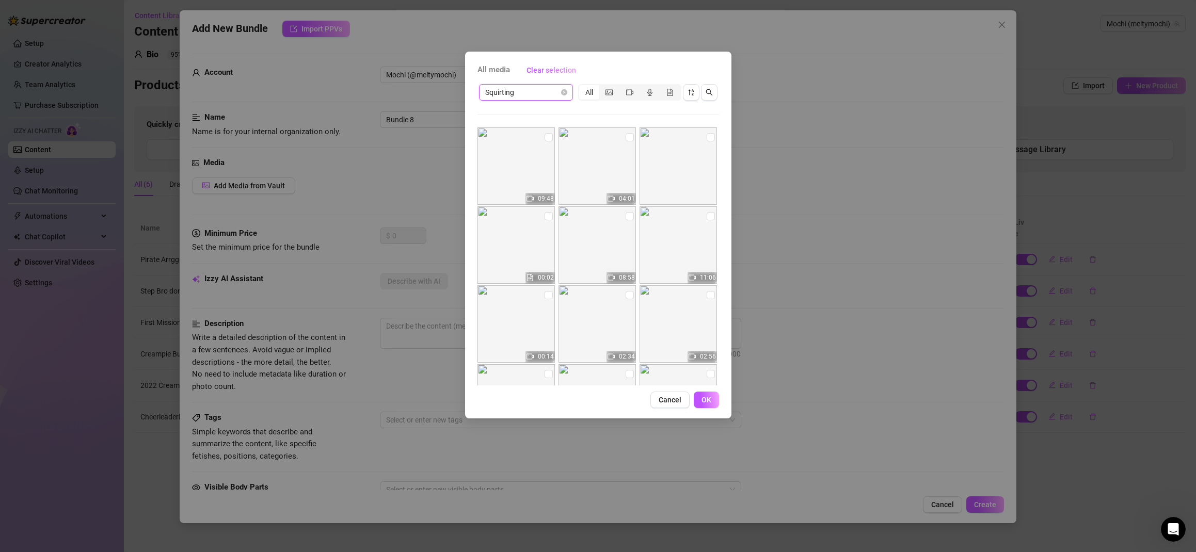
scroll to position [784, 0]
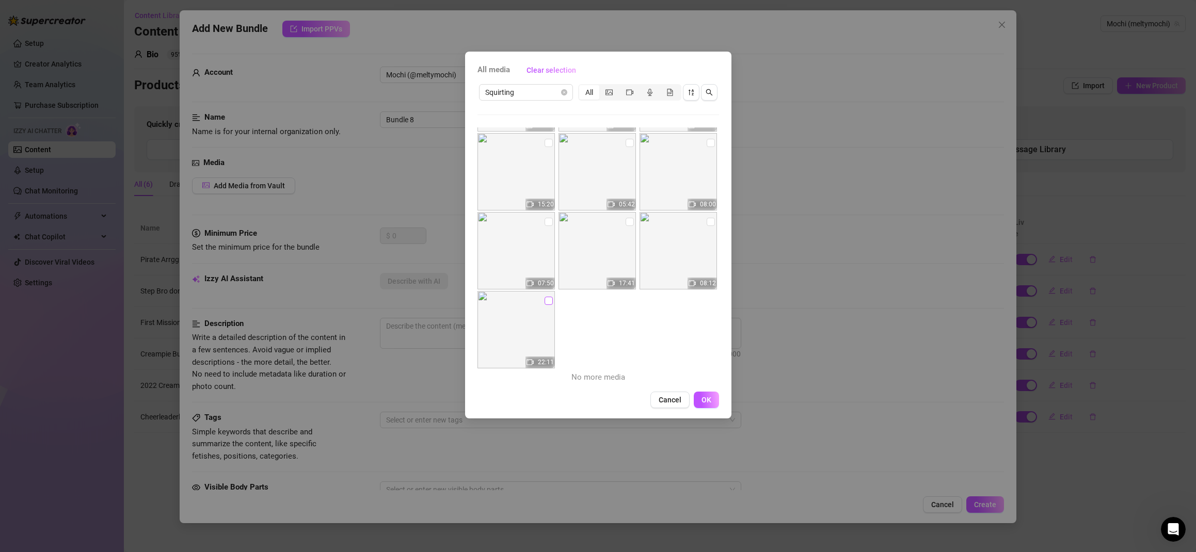
drag, startPoint x: 546, startPoint y: 302, endPoint x: 632, endPoint y: 380, distance: 115.4
click at [546, 302] on input "checkbox" at bounding box center [548, 301] width 8 height 8
click at [707, 397] on span "OK" at bounding box center [706, 400] width 10 height 8
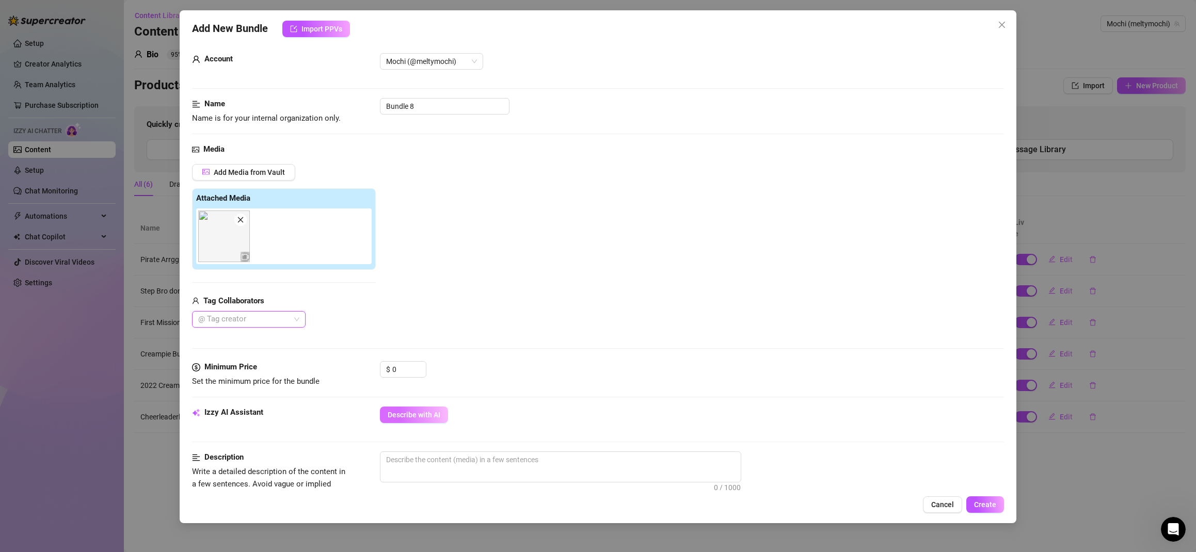
scroll to position [20, 0]
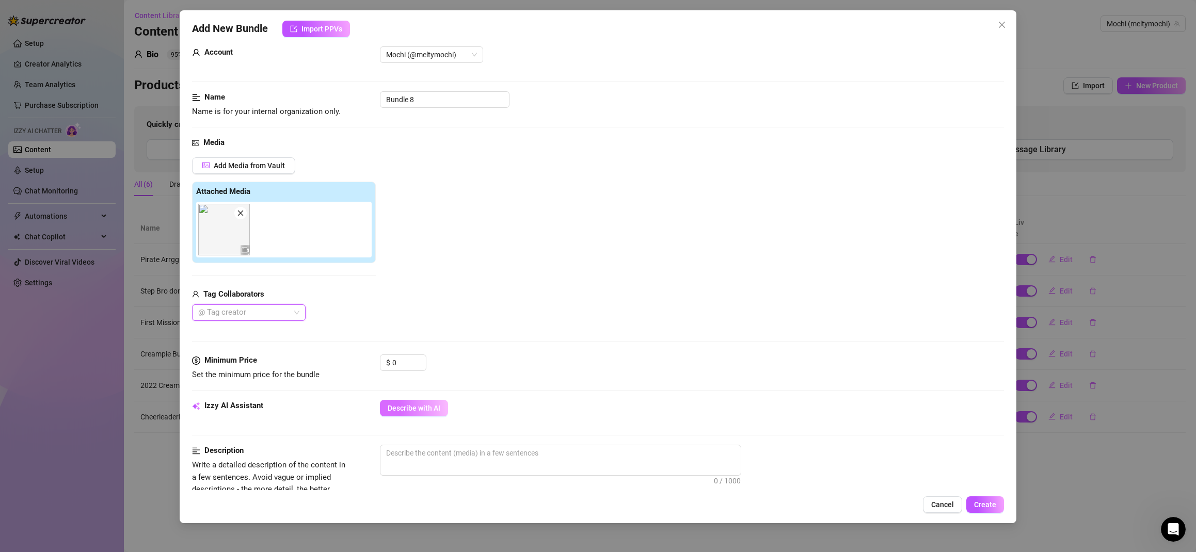
click at [408, 405] on span "Describe with AI" at bounding box center [414, 408] width 53 height 8
click at [425, 404] on span "Describe with AI" at bounding box center [414, 408] width 53 height 8
click at [237, 215] on icon "close" at bounding box center [240, 212] width 7 height 7
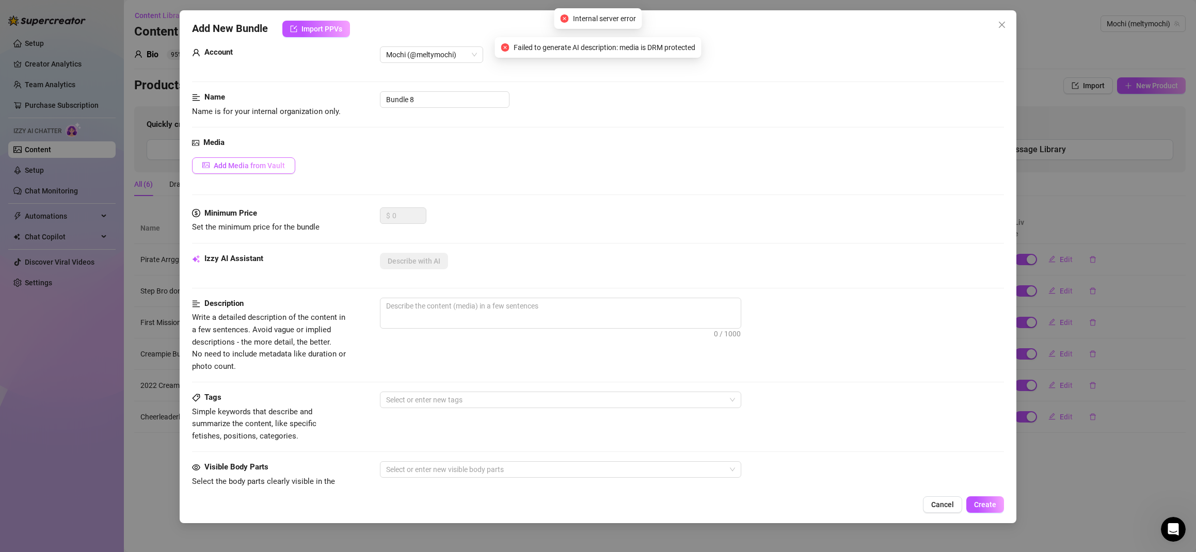
click at [248, 164] on span "Add Media from Vault" at bounding box center [249, 166] width 71 height 8
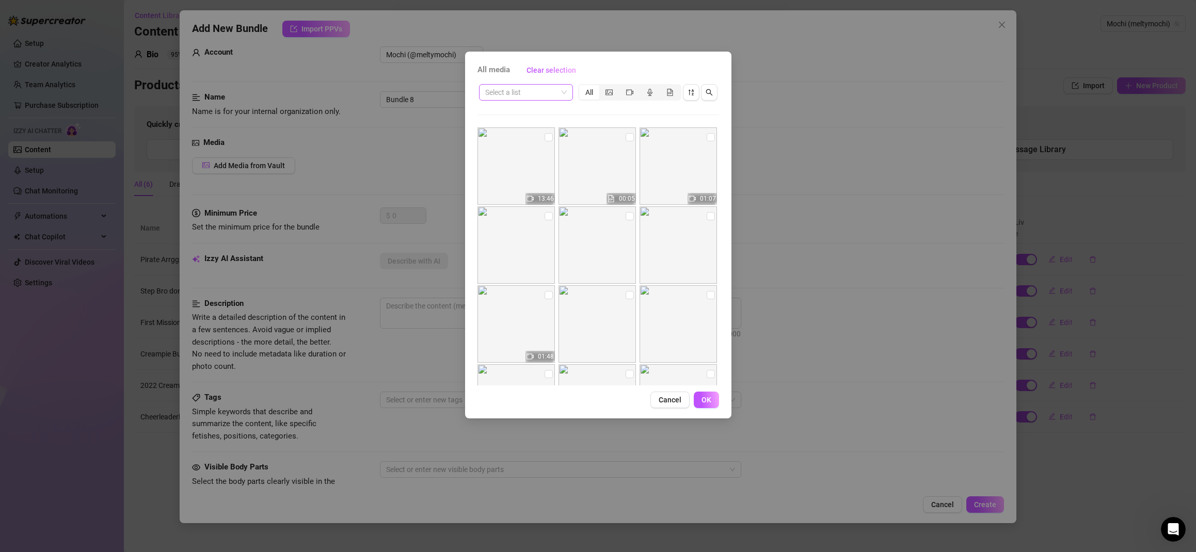
click at [526, 96] on input "search" at bounding box center [521, 92] width 72 height 15
click at [522, 114] on div "Squirting" at bounding box center [536, 112] width 99 height 11
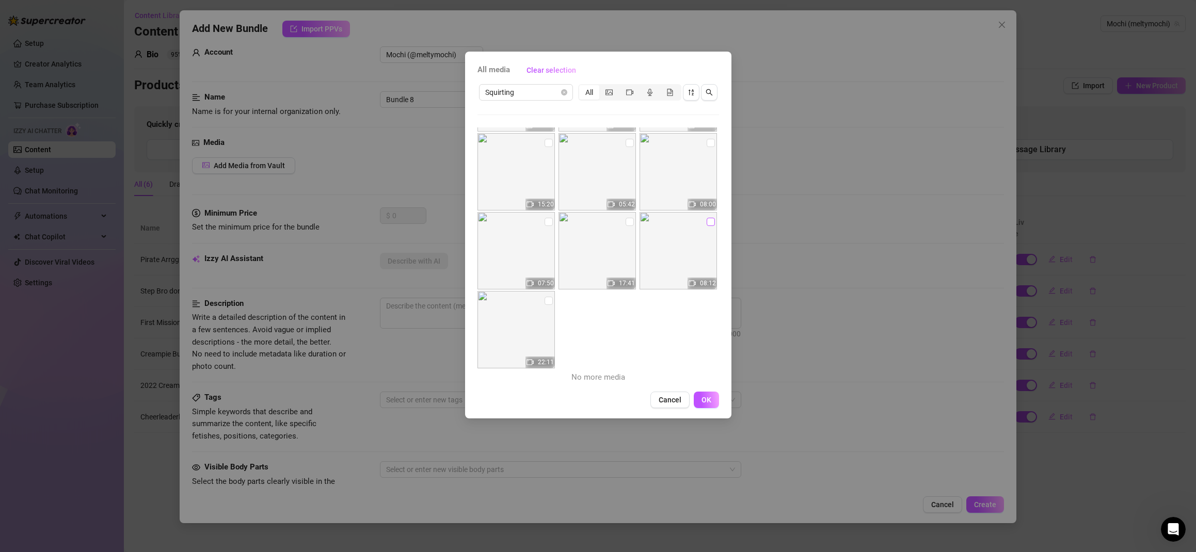
click at [706, 219] on input "checkbox" at bounding box center [710, 222] width 8 height 8
click at [625, 223] on input "checkbox" at bounding box center [629, 222] width 8 height 8
click at [713, 400] on button "OK" at bounding box center [706, 400] width 25 height 17
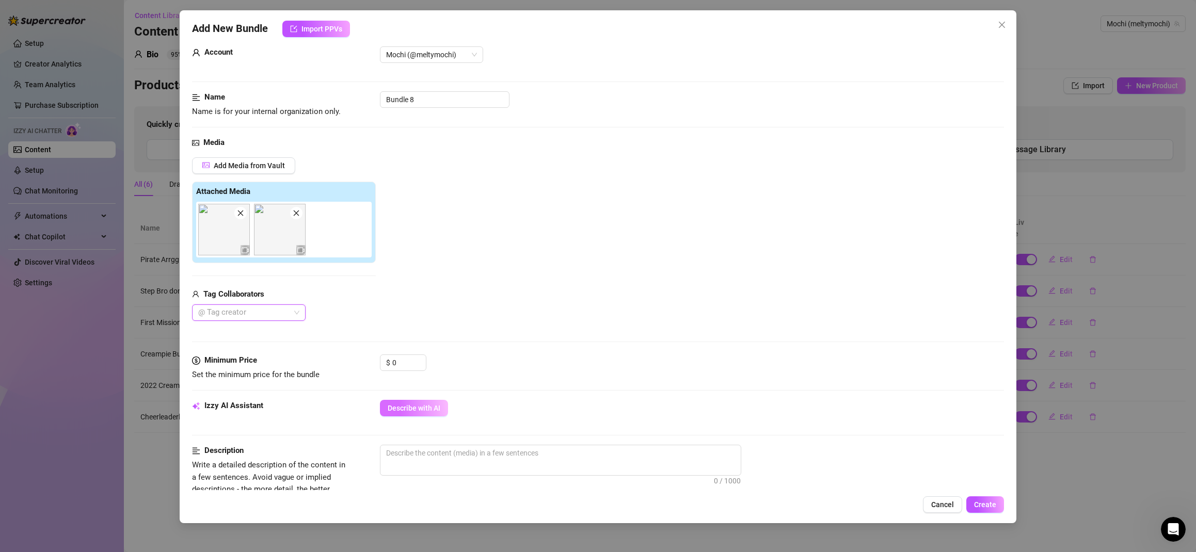
click at [433, 408] on span "Describe with AI" at bounding box center [414, 408] width 53 height 8
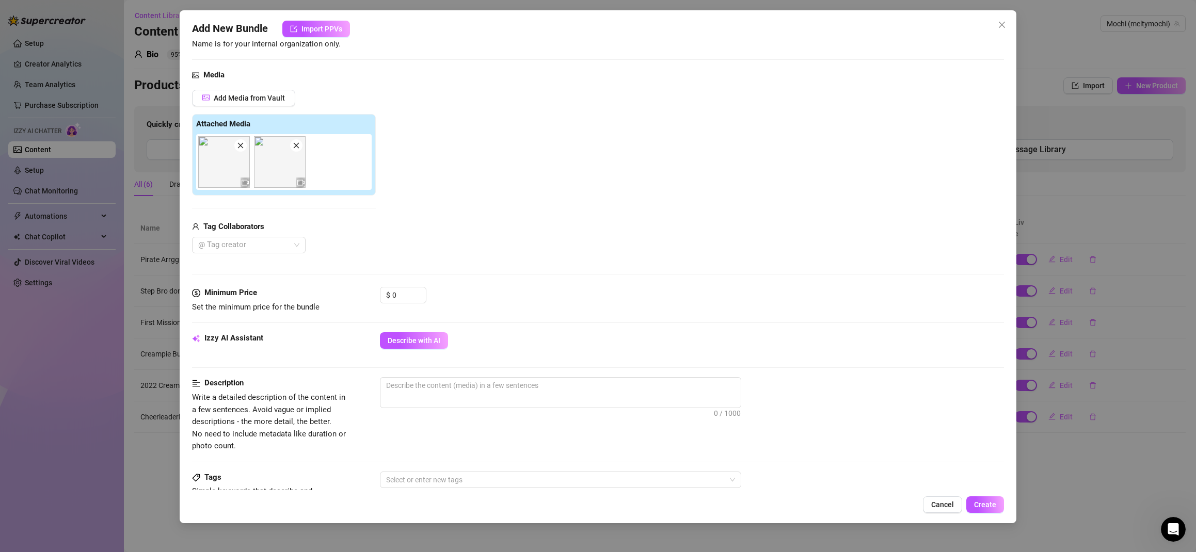
scroll to position [0, 0]
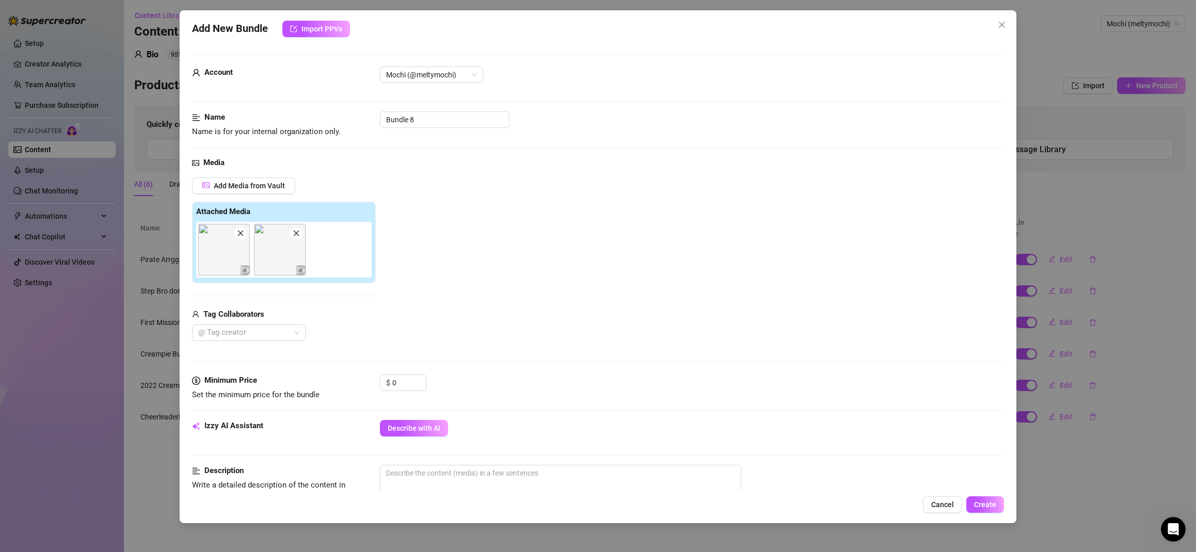
drag, startPoint x: 1005, startPoint y: 23, endPoint x: 1001, endPoint y: 31, distance: 9.0
click at [1004, 23] on icon "close" at bounding box center [1001, 25] width 8 height 8
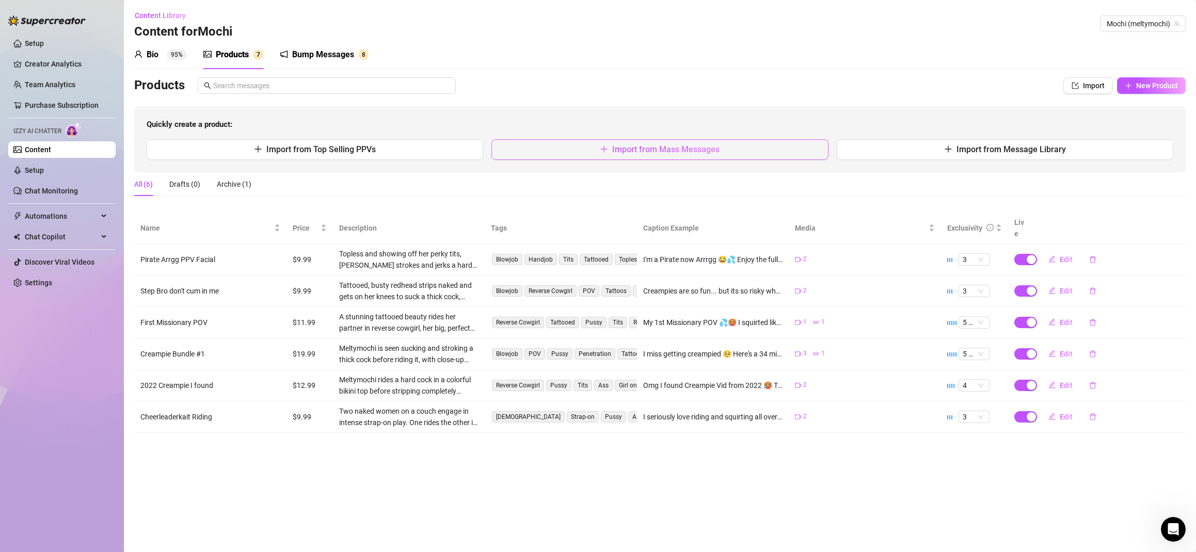
click at [694, 149] on span "Import from Mass Messages" at bounding box center [665, 149] width 107 height 10
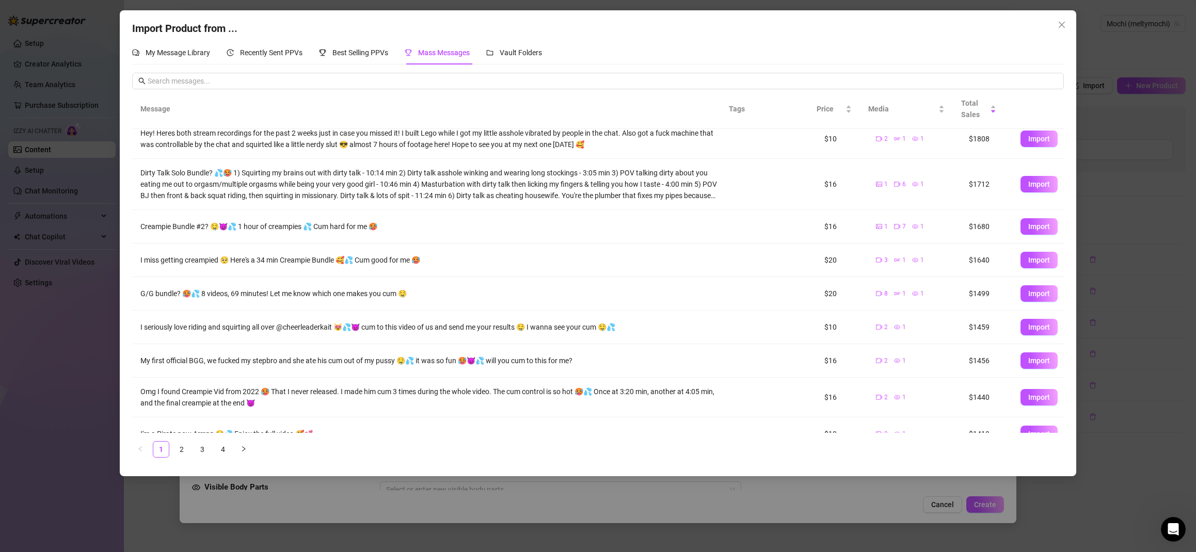
scroll to position [61, 0]
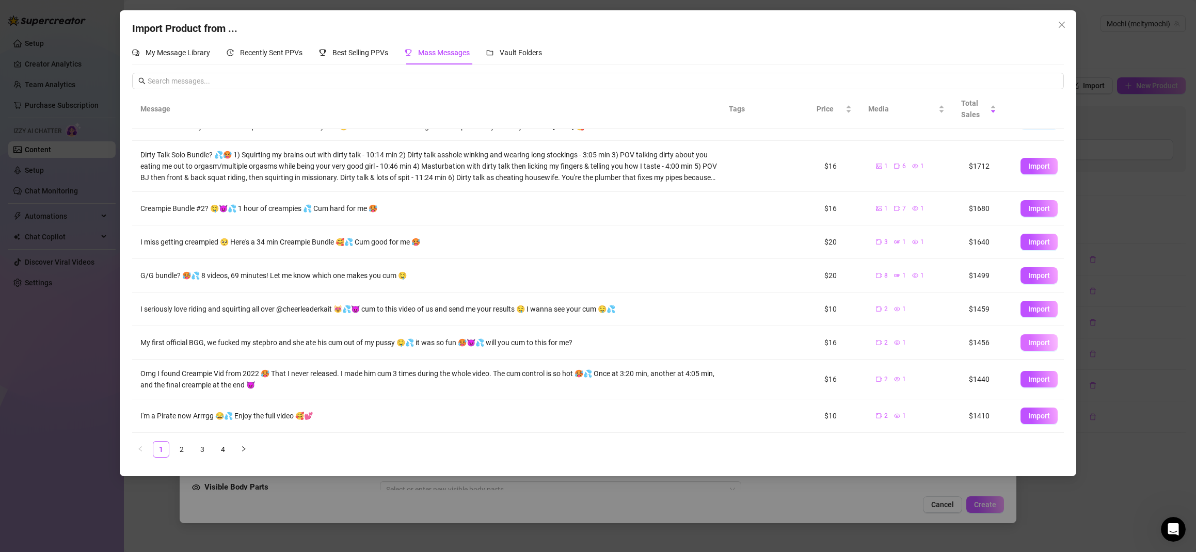
click at [1033, 342] on span "Import" at bounding box center [1039, 343] width 22 height 8
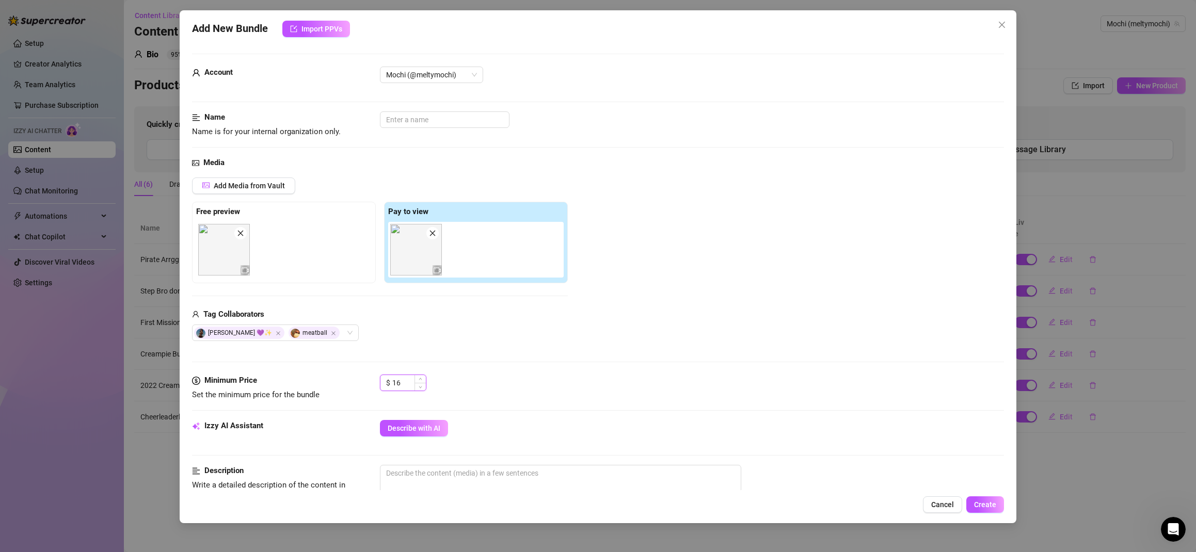
click at [406, 385] on input "16" at bounding box center [409, 382] width 34 height 15
click at [591, 350] on div "Media Add Media from Vault Free preview Pay to view Tag Collaborators Sadie 💜✨ …" at bounding box center [598, 266] width 812 height 218
click at [401, 119] on input "text" at bounding box center [445, 119] width 130 height 17
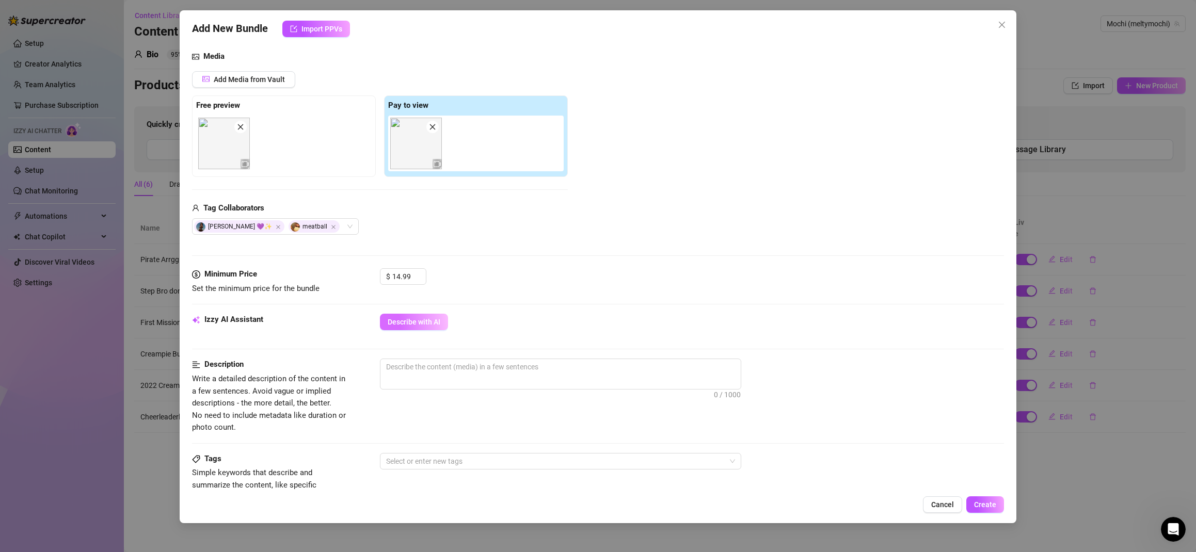
click at [404, 328] on button "Describe with AI" at bounding box center [414, 322] width 68 height 17
click at [424, 321] on span "Describe with AI" at bounding box center [414, 322] width 53 height 8
click at [1173, 526] on icon "Open Intercom Messenger" at bounding box center [1172, 529] width 7 height 8
click at [1173, 526] on icon "Open Intercom Messenger" at bounding box center [1173, 529] width 17 height 17
click at [1173, 526] on icon "Open Intercom Messenger" at bounding box center [1172, 529] width 7 height 8
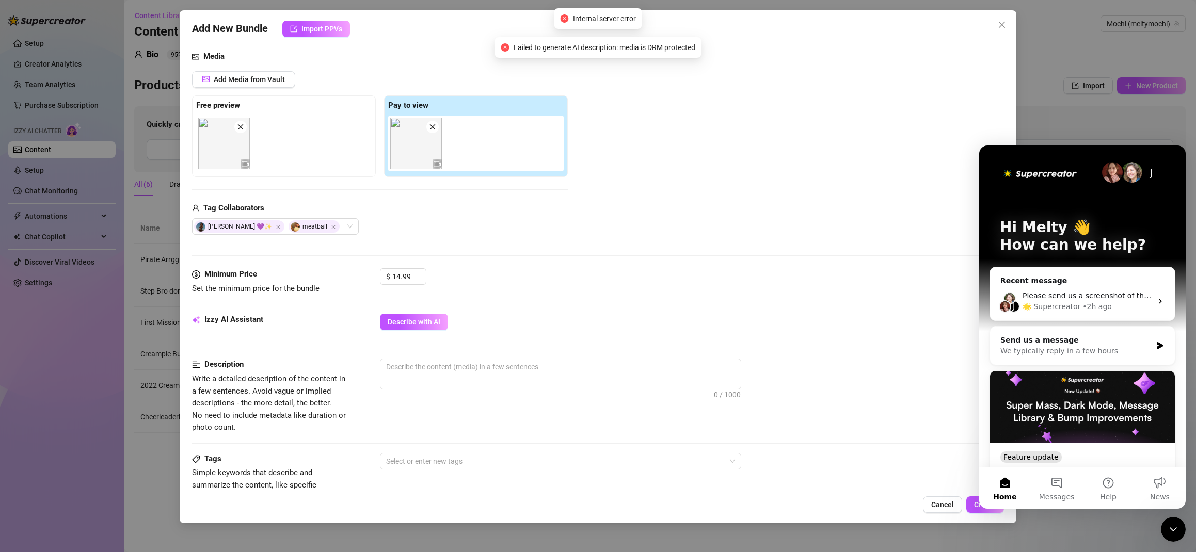
scroll to position [200, 0]
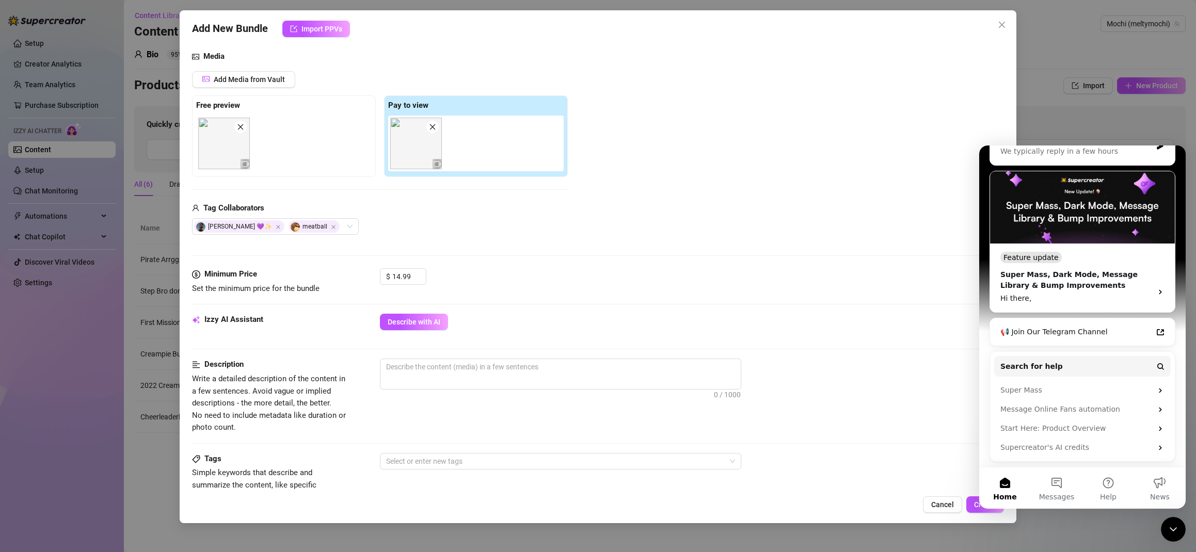
click at [553, 245] on div "Media Add Media from Vault Free preview Pay to view Tag Collaborators Sadie 💜✨ …" at bounding box center [598, 160] width 812 height 218
click at [1176, 527] on icon "Close Intercom Messenger" at bounding box center [1173, 529] width 12 height 12
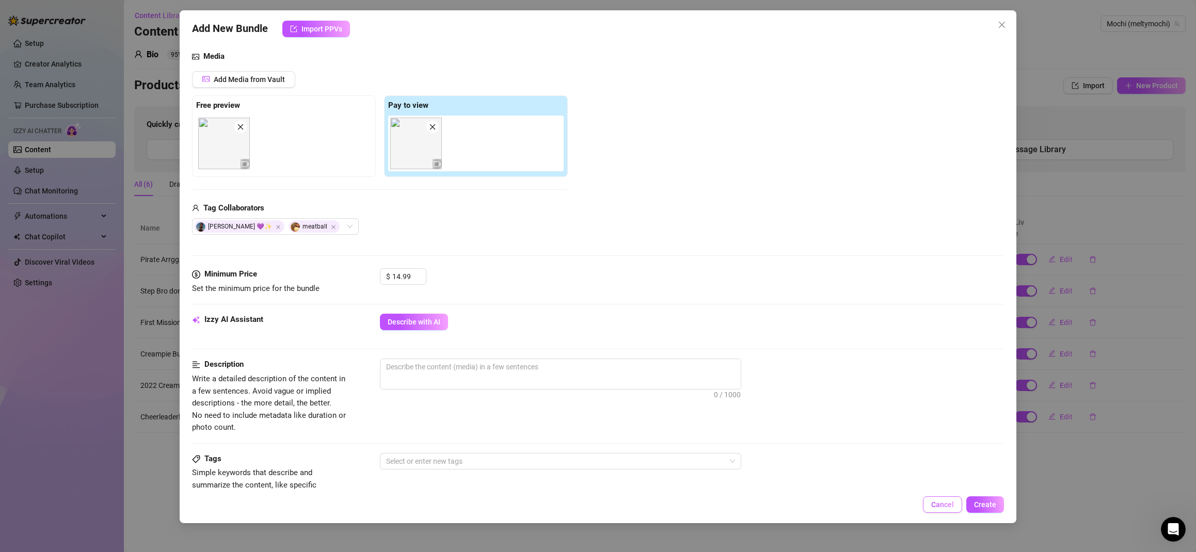
click at [947, 502] on span "Cancel" at bounding box center [942, 505] width 23 height 8
